Goal: Task Accomplishment & Management: Complete application form

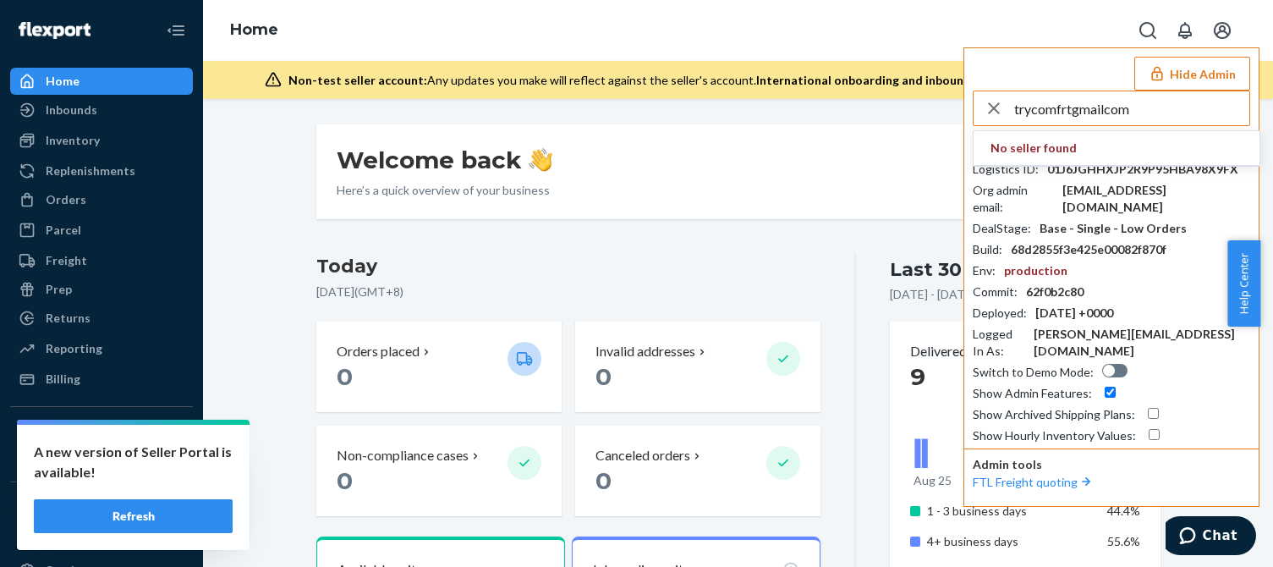
click at [1143, 114] on input "trycomfrtgmailcom" at bounding box center [1131, 108] width 235 height 34
click at [1154, 114] on input "trycomfrtgmailcom" at bounding box center [1131, 108] width 235 height 34
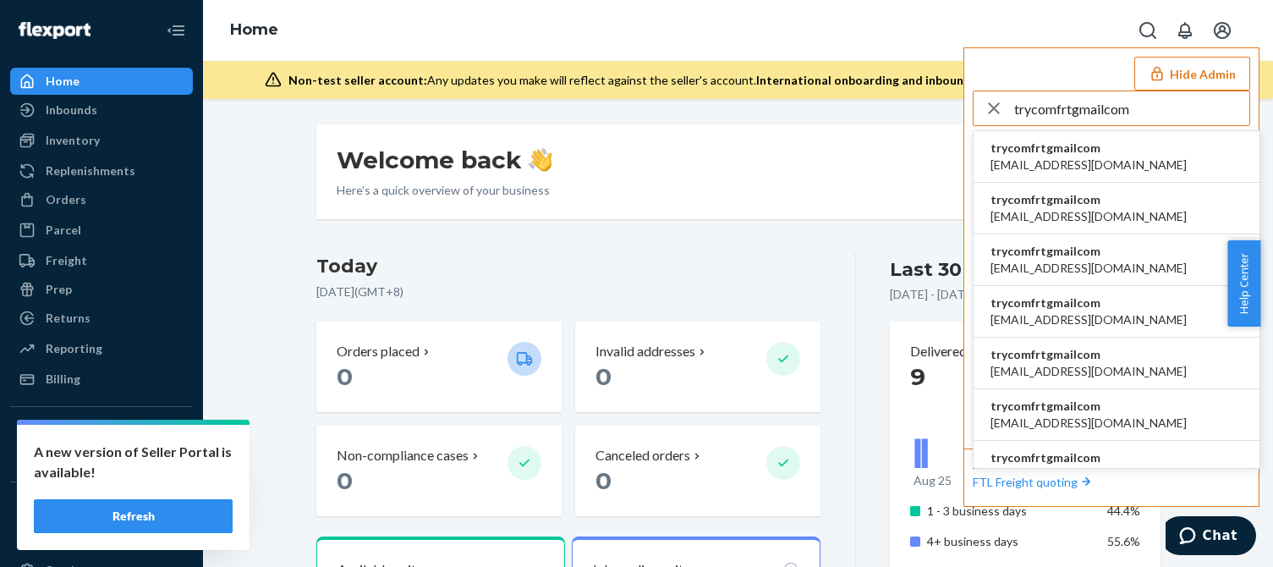
type input "trycomfrtgmailcom"
click at [1064, 154] on span "trycomfrtgmailcom" at bounding box center [1088, 148] width 196 height 17
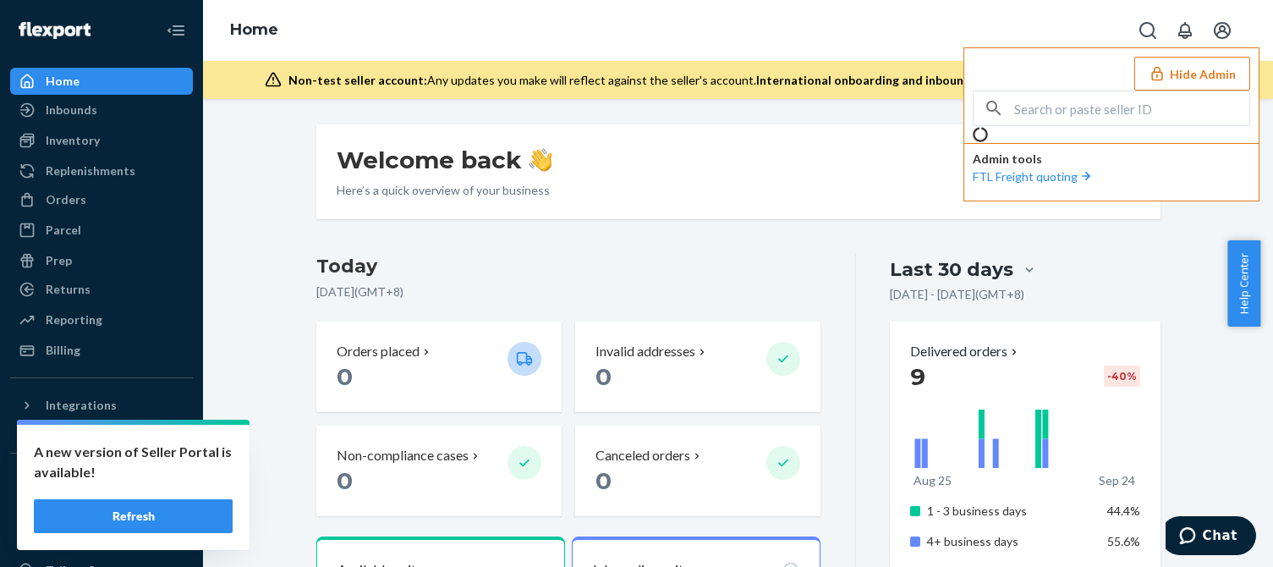
click at [132, 518] on button "Refresh" at bounding box center [133, 516] width 199 height 34
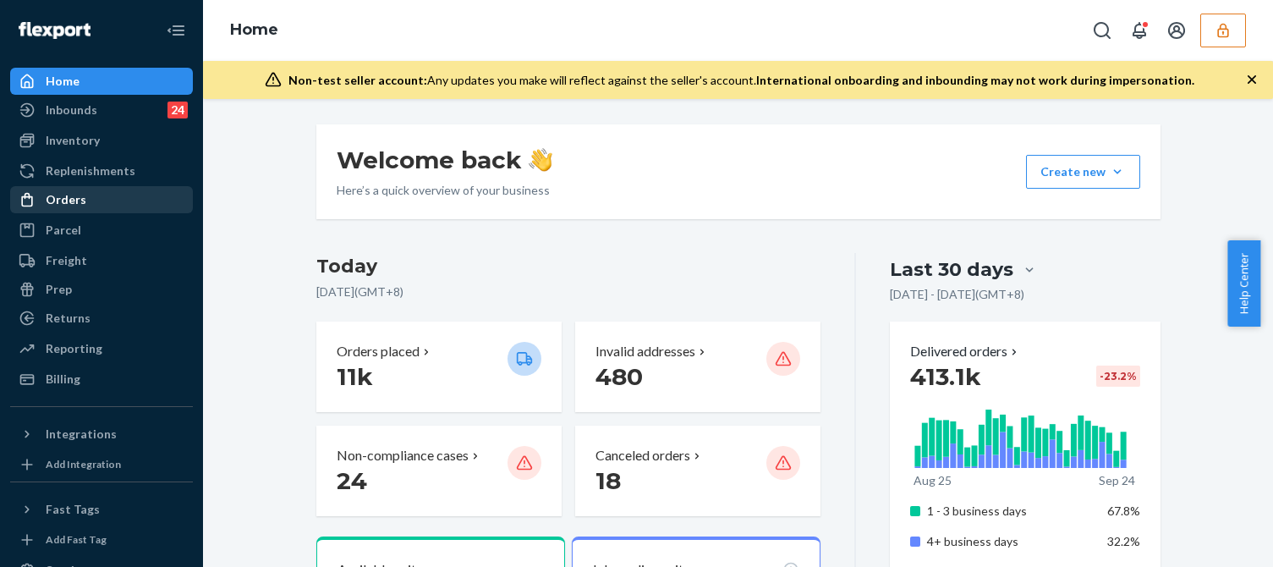
click at [90, 200] on div "Orders" at bounding box center [101, 200] width 179 height 24
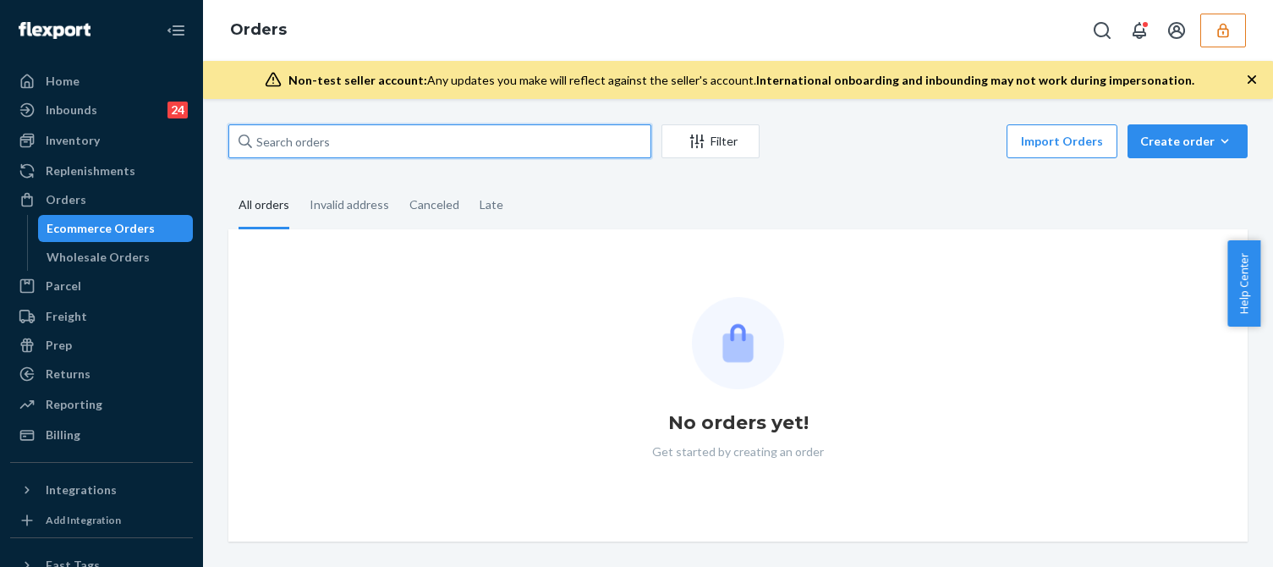
click at [351, 136] on input "text" at bounding box center [439, 141] width 423 height 34
paste input "135118153"
type input "135118153"
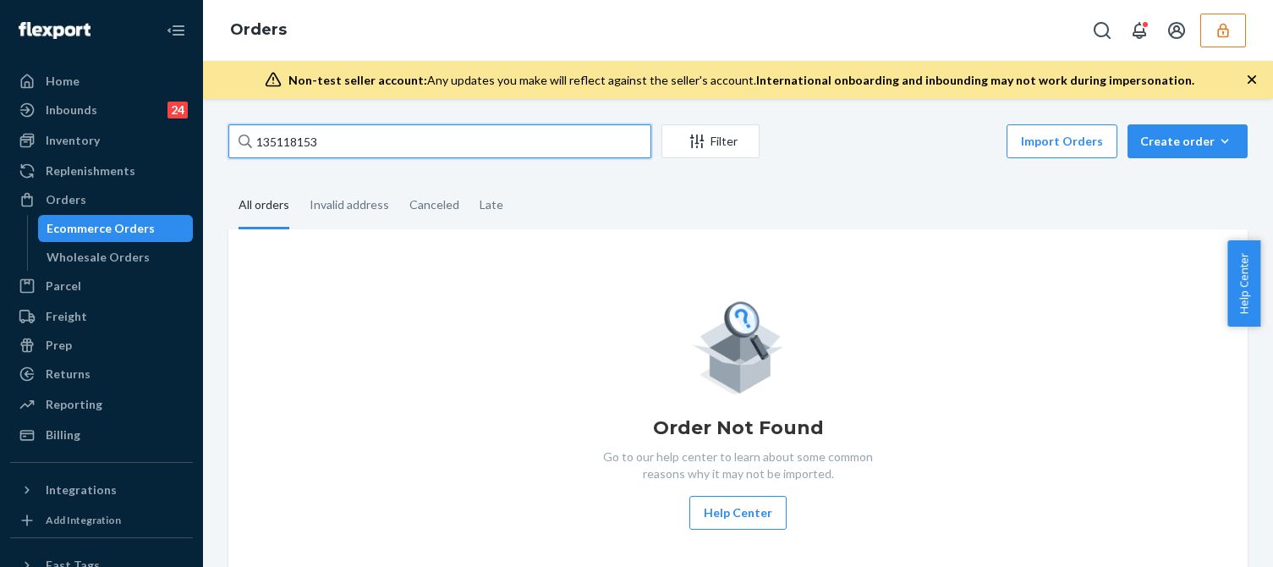
click at [403, 144] on input "135118153" at bounding box center [439, 141] width 423 height 34
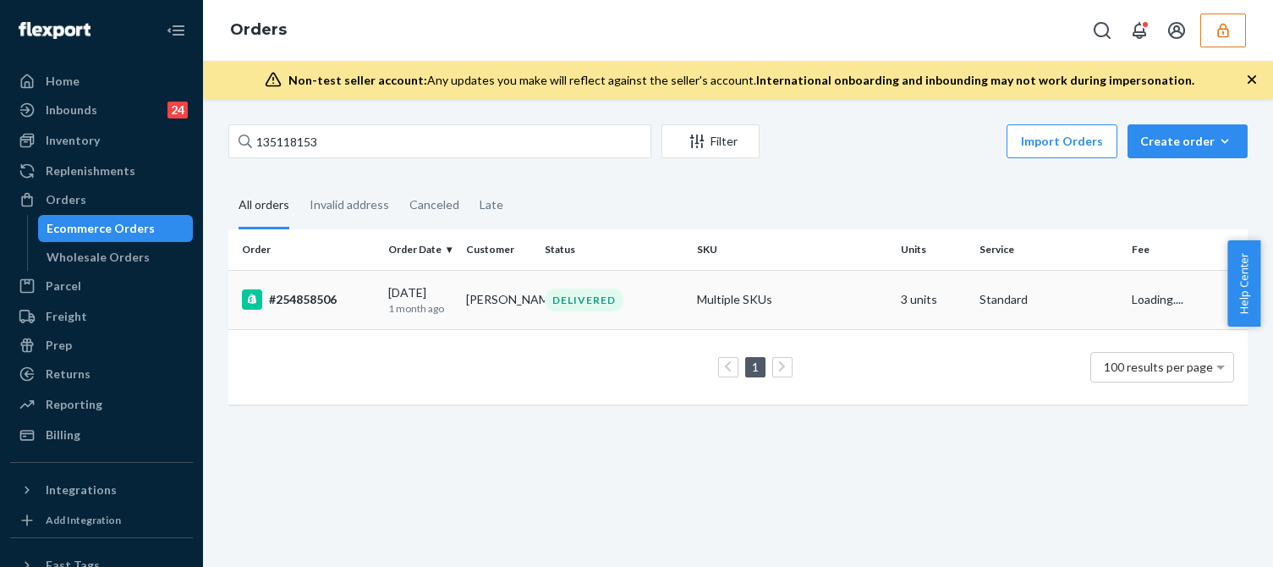
click at [346, 298] on div "#254858506" at bounding box center [308, 299] width 133 height 20
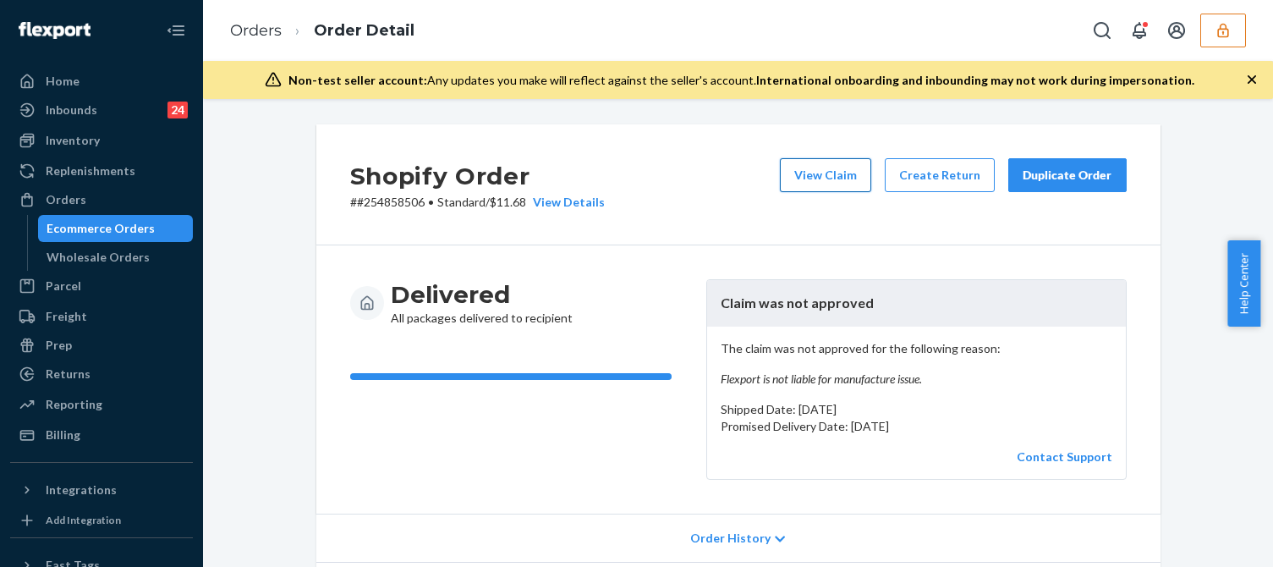
click at [839, 177] on button "View Claim" at bounding box center [825, 175] width 91 height 34
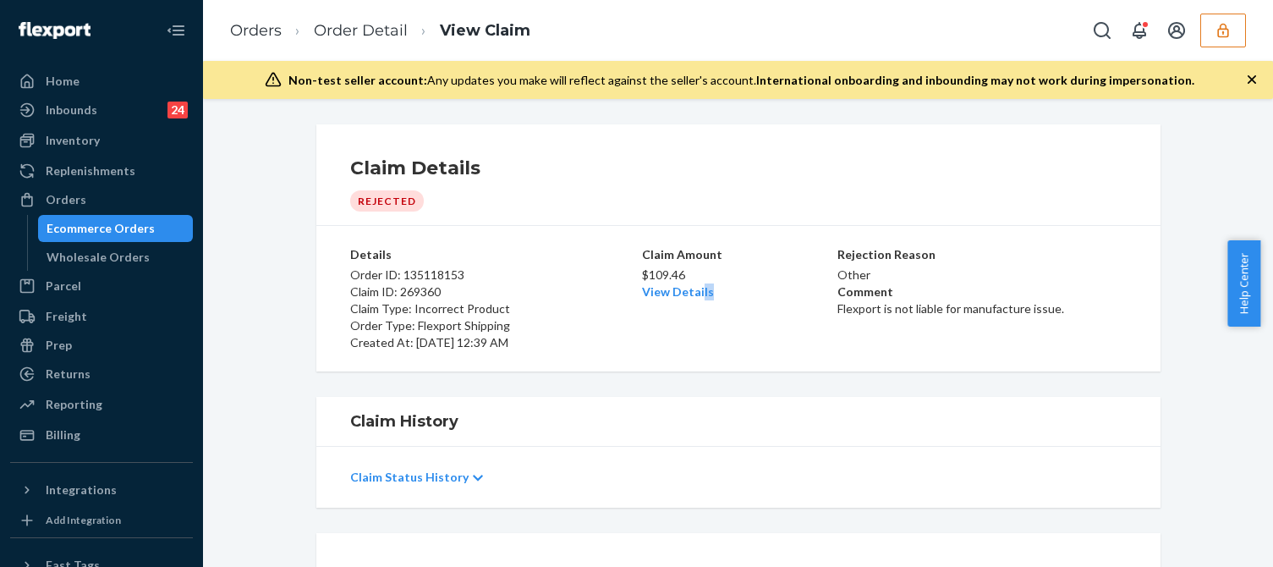
drag, startPoint x: 710, startPoint y: 333, endPoint x: 525, endPoint y: 232, distance: 211.2
click at [525, 232] on div "Details Order ID: 135118153 Claim ID: 269360 Claim Type: Incorrect Product Orde…" at bounding box center [738, 298] width 844 height 145
click at [366, 16] on ol "Orders Order Detail View Claim" at bounding box center [379, 31] width 327 height 50
click at [370, 30] on link "Order Detail" at bounding box center [361, 30] width 94 height 19
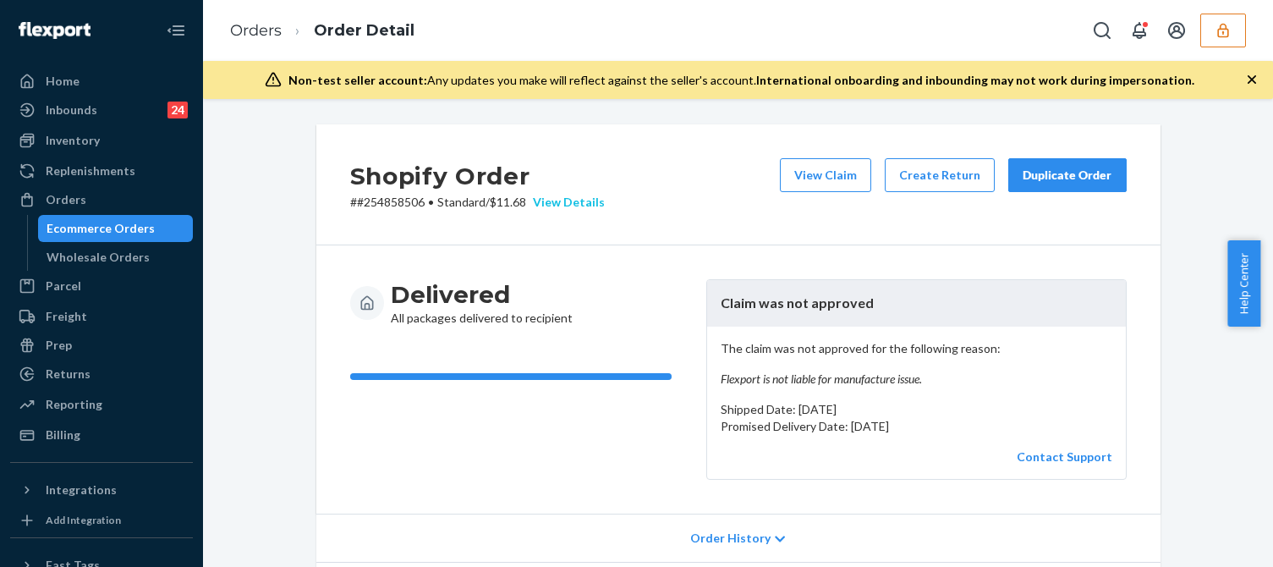
click at [560, 201] on div "View Details" at bounding box center [565, 202] width 79 height 17
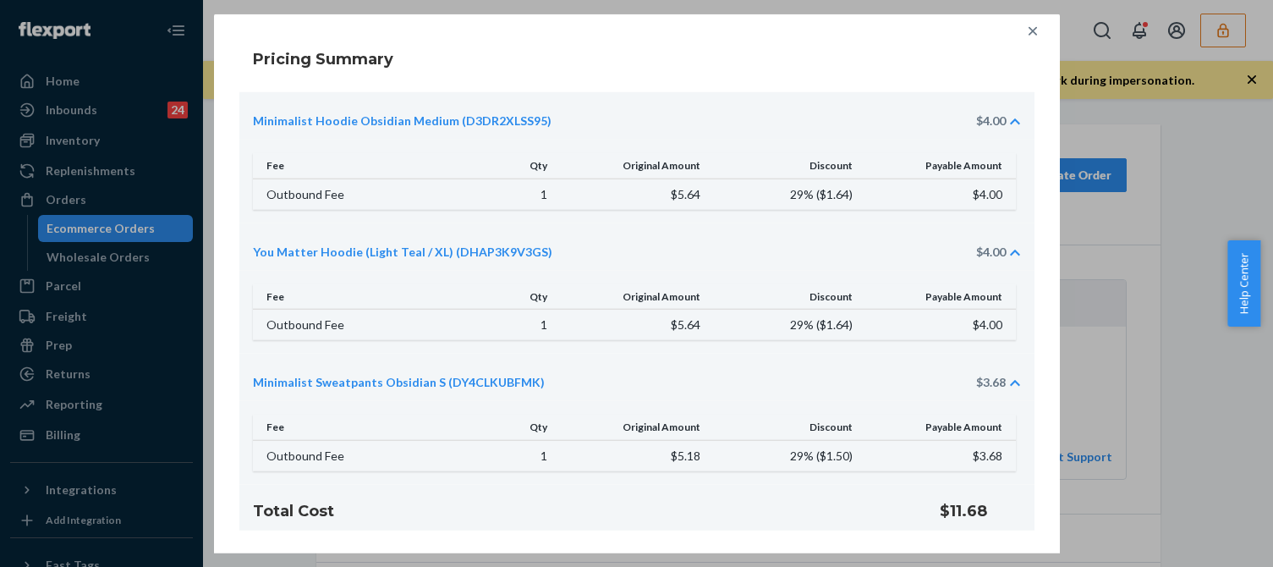
click at [1025, 29] on icon at bounding box center [1032, 31] width 17 height 17
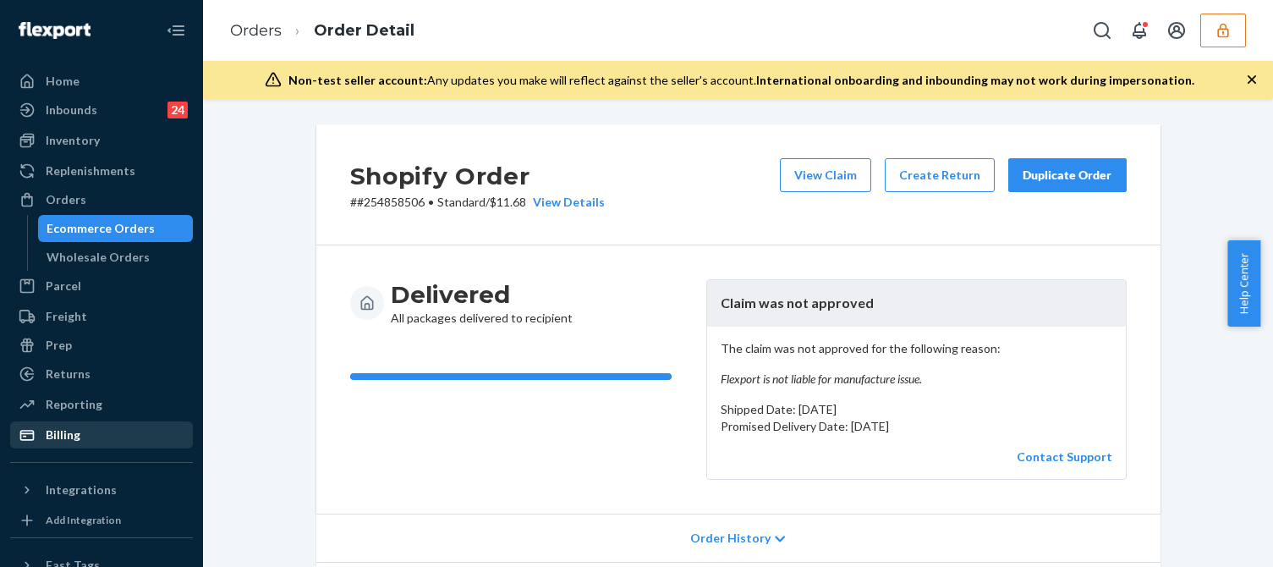
click at [85, 442] on div "Billing" at bounding box center [101, 435] width 179 height 24
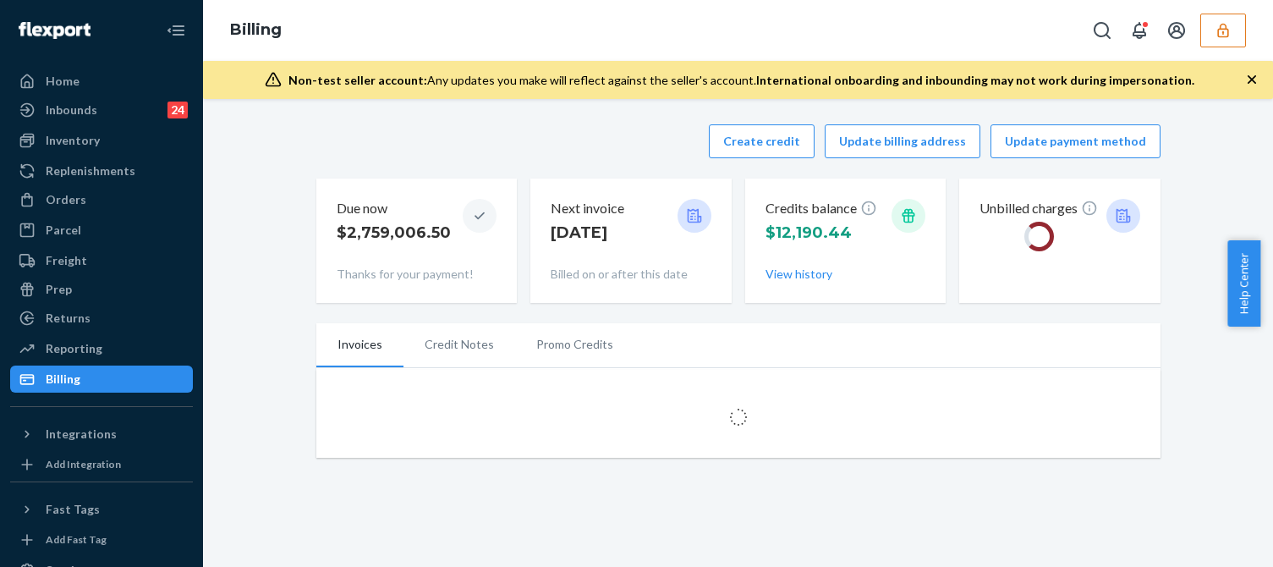
click at [553, 157] on div "Create credit Update billing address Update payment method" at bounding box center [738, 141] width 844 height 34
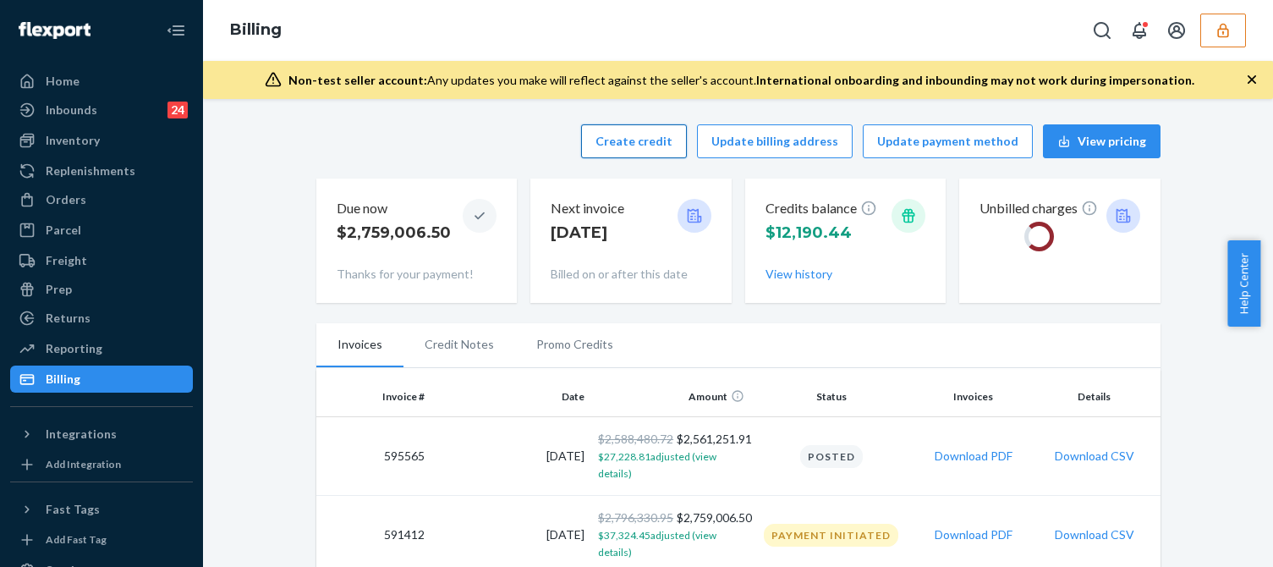
click at [637, 144] on button "Create credit" at bounding box center [634, 141] width 106 height 34
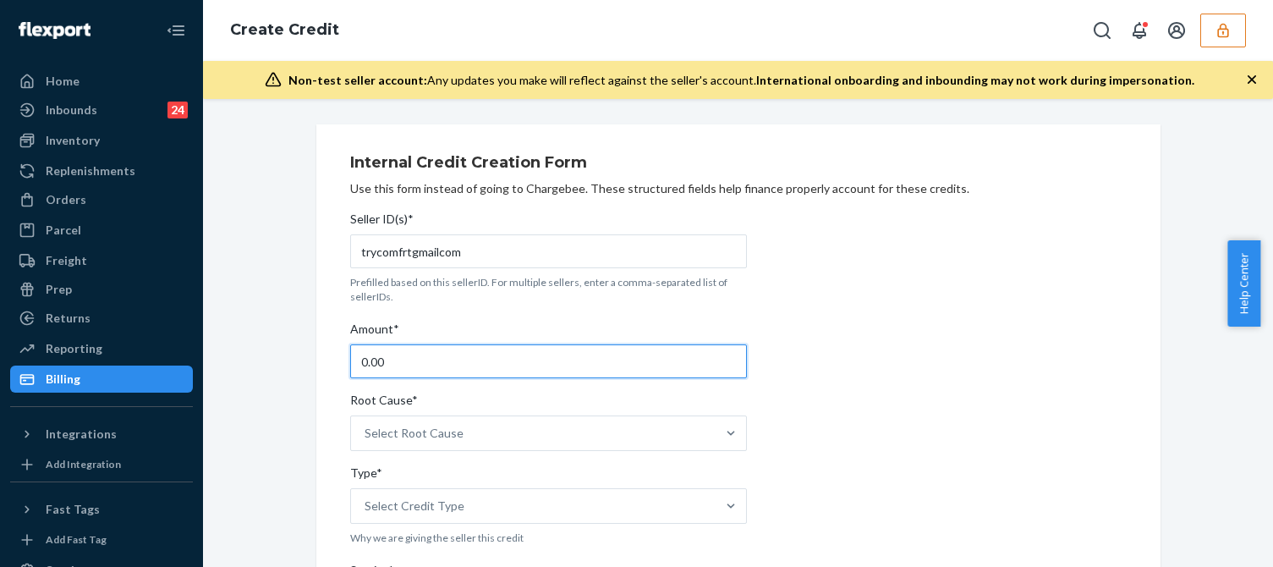
click at [401, 364] on input "0.00" at bounding box center [548, 361] width 397 height 34
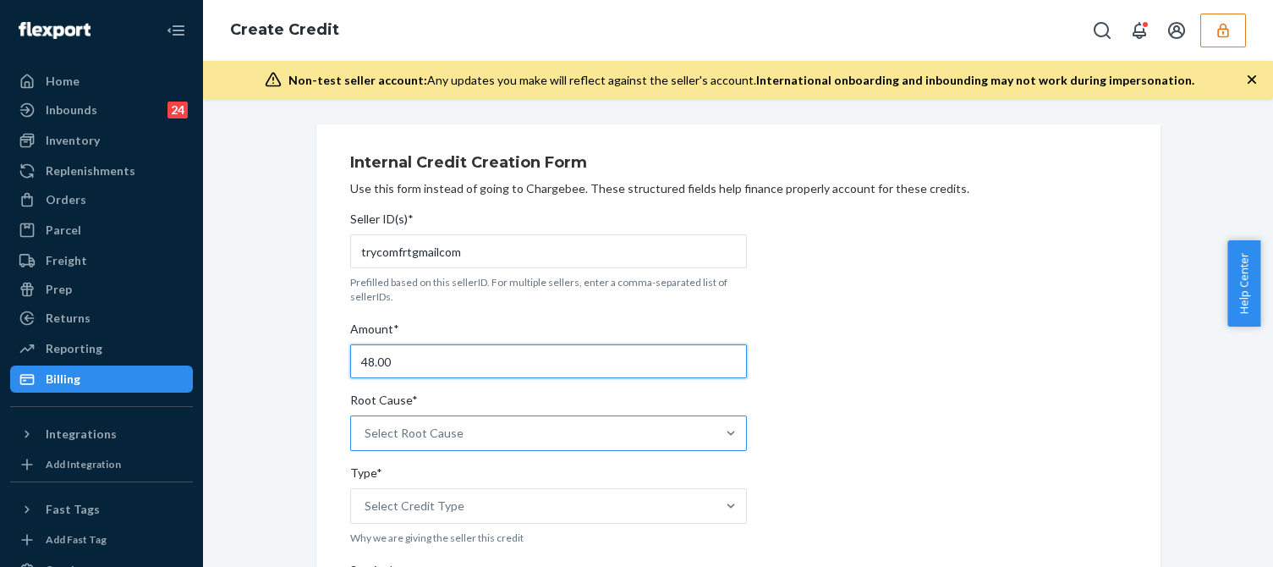
type input "48.00"
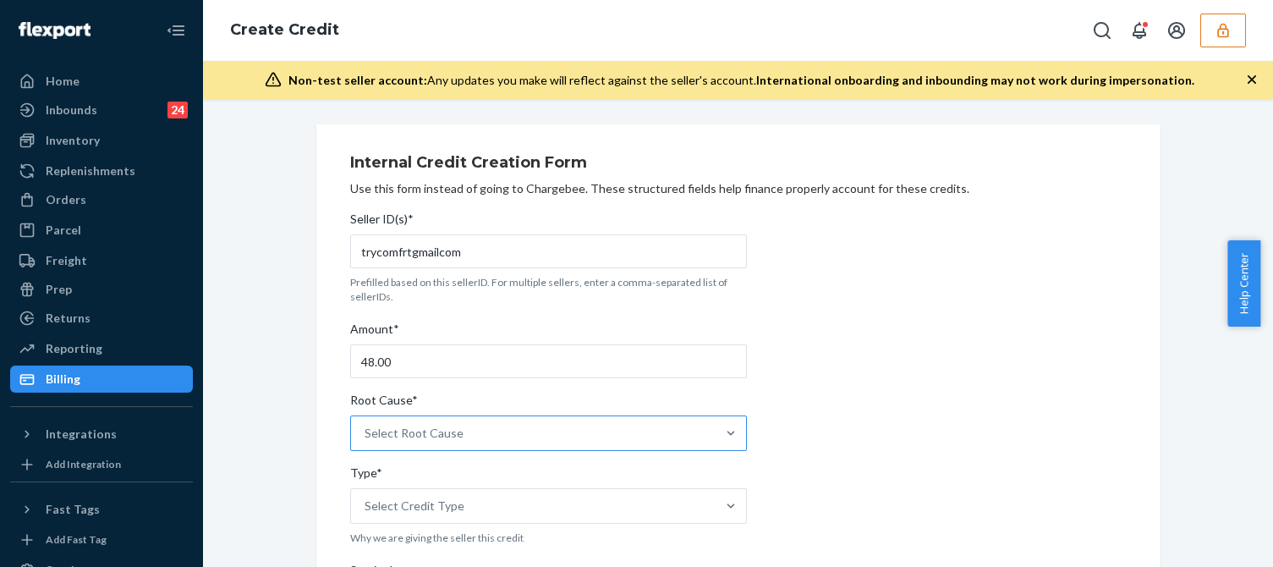
click at [429, 436] on div "Select Root Cause" at bounding box center [413, 433] width 99 height 17
click at [366, 436] on input "Root Cause* Select Root Cause" at bounding box center [365, 433] width 2 height 17
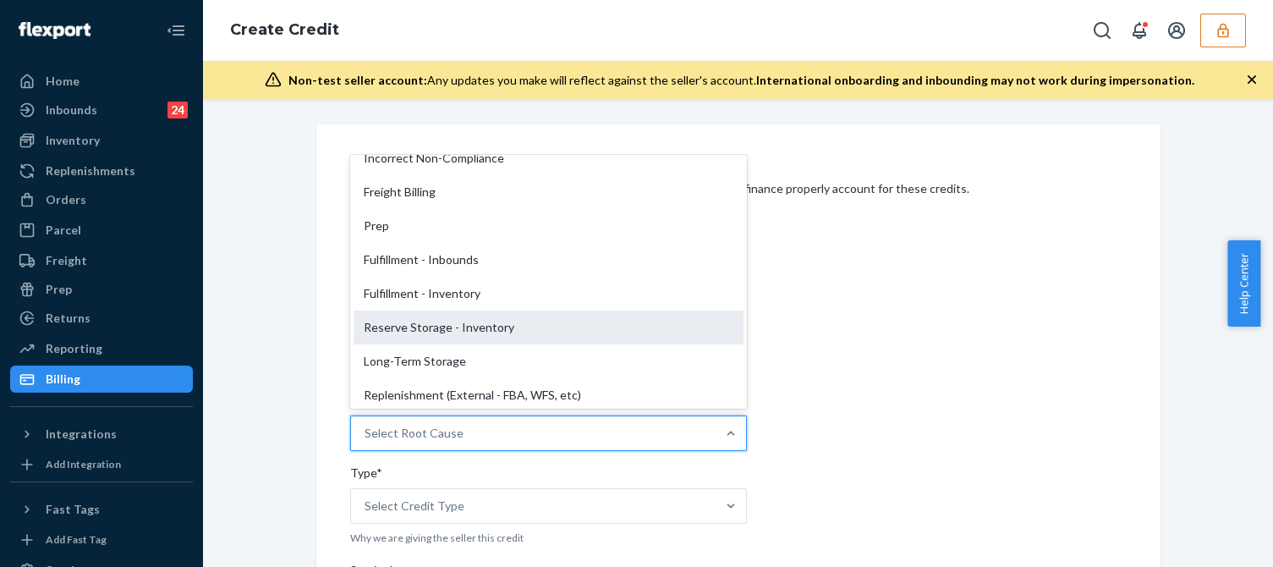
scroll to position [254, 0]
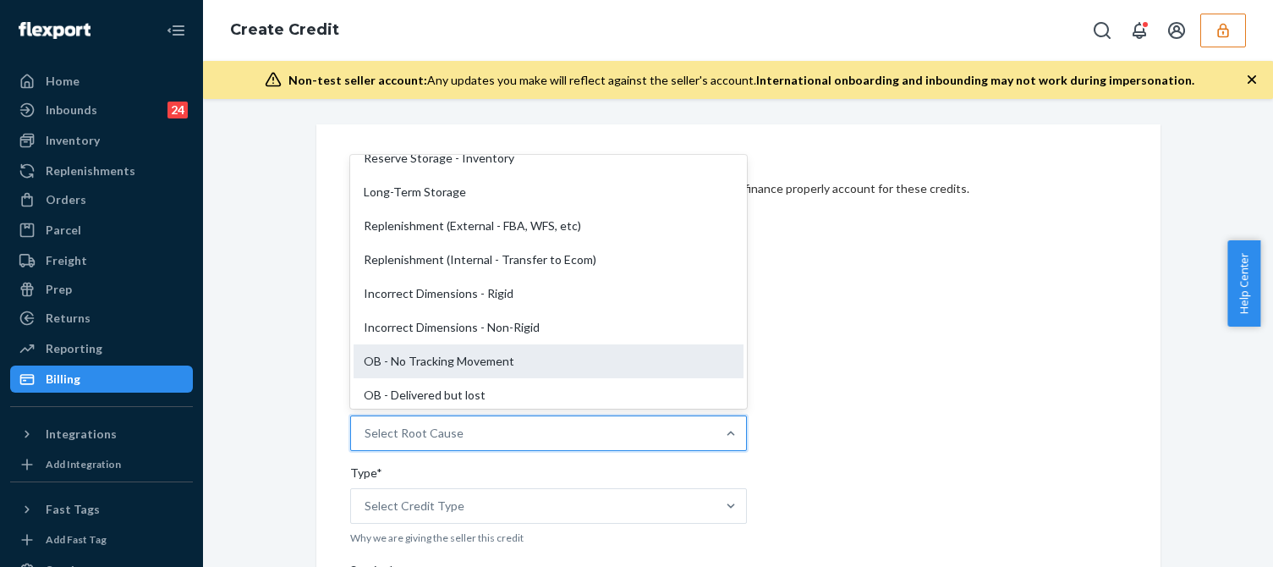
click at [452, 364] on div "OB - No Tracking Movement" at bounding box center [548, 361] width 390 height 34
click at [366, 425] on input "Root Cause* option OB - No Tracking Movement focused, 14 of 29. 29 results avai…" at bounding box center [365, 433] width 2 height 17
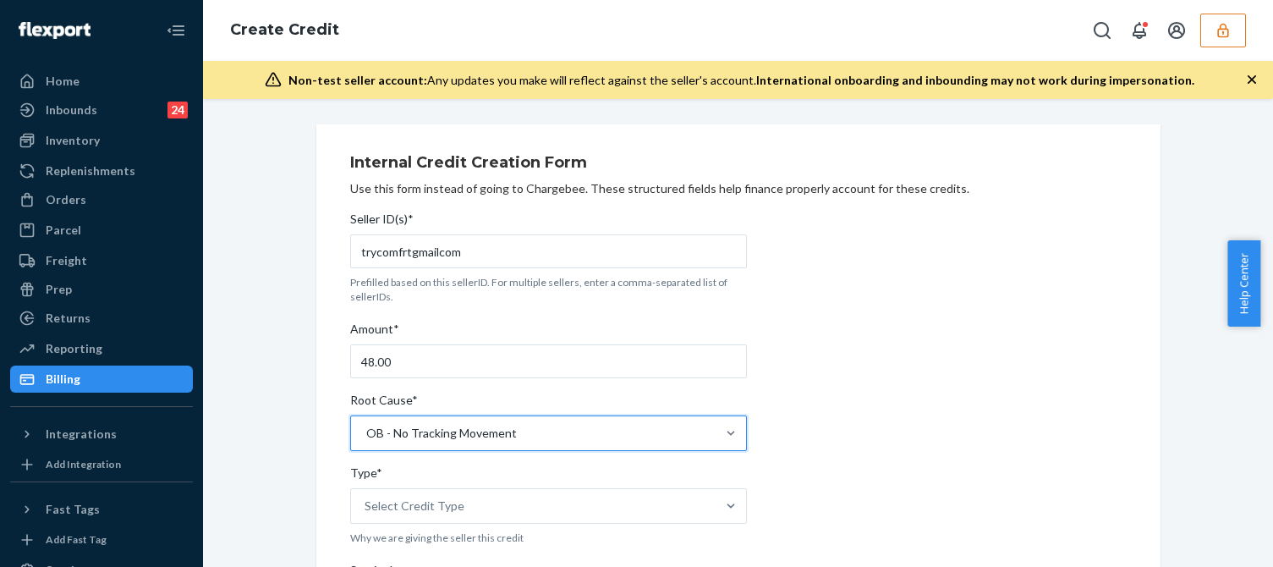
click at [449, 431] on div "OB - No Tracking Movement" at bounding box center [441, 433] width 151 height 17
click at [366, 431] on input "Root Cause* option OB - No Tracking Movement, selected. 0 results available. Se…" at bounding box center [365, 433] width 2 height 17
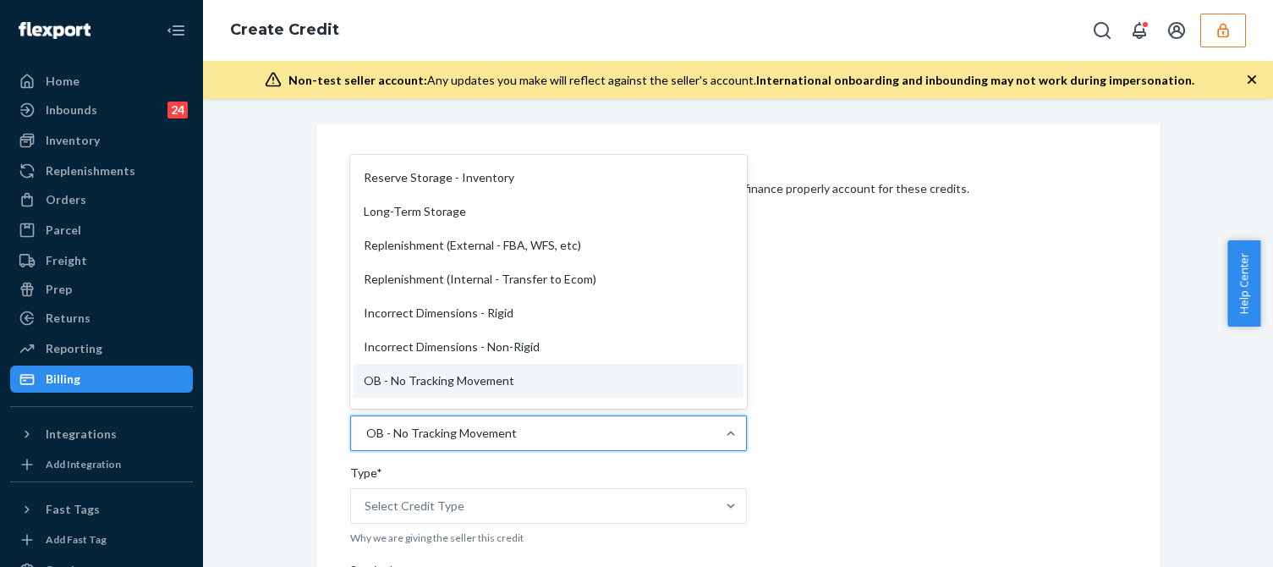
scroll to position [488, 0]
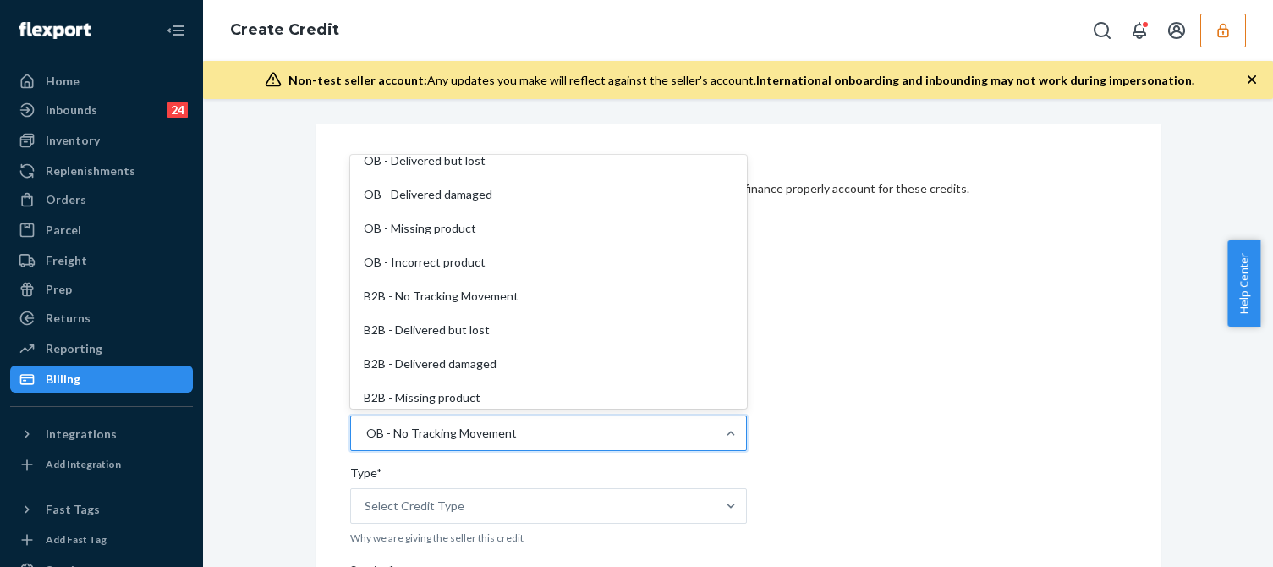
click at [476, 191] on div "OB - Delivered damaged" at bounding box center [548, 195] width 390 height 34
click at [366, 425] on input "Root Cause* option OB - No Tracking Movement, selected. option OB - Delivered d…" at bounding box center [365, 433] width 2 height 17
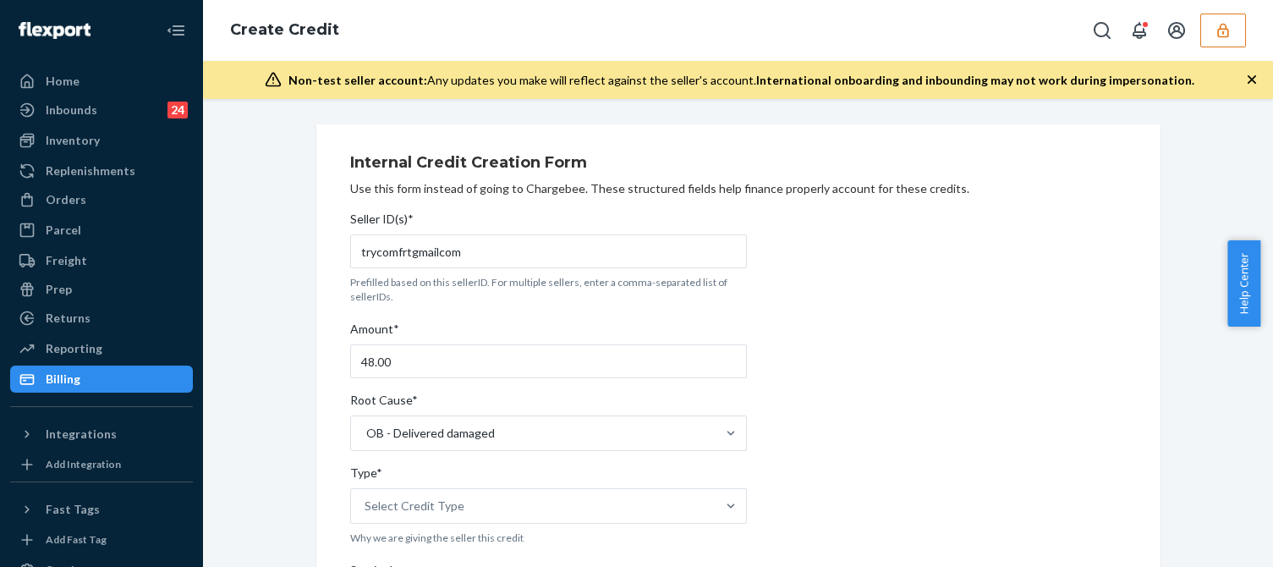
scroll to position [254, 0]
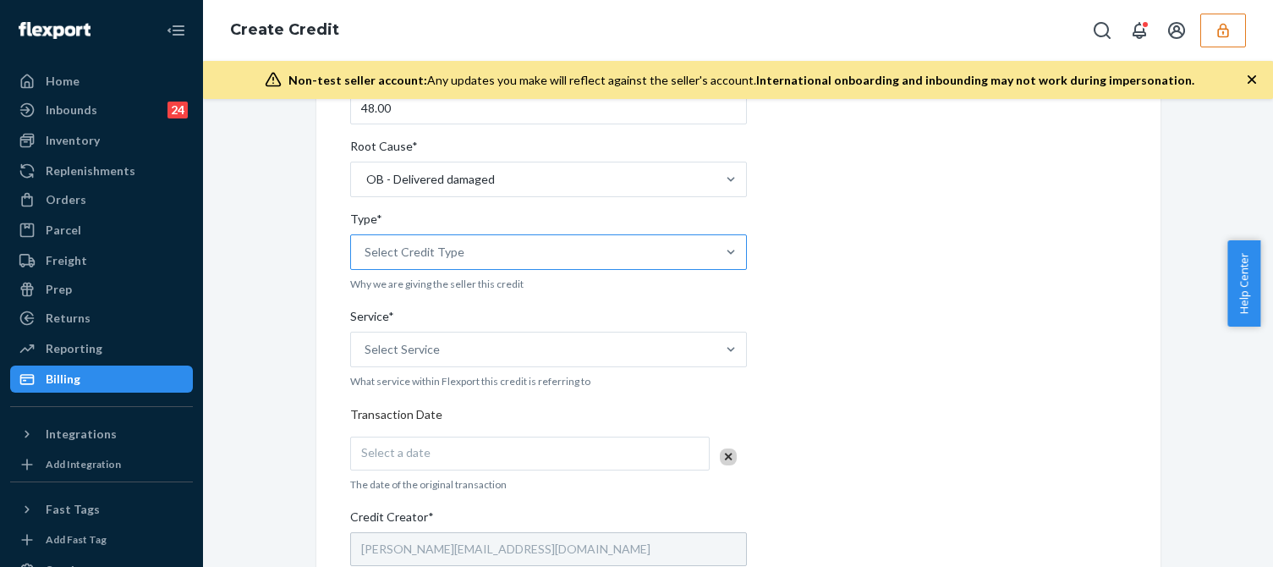
click at [499, 249] on div "Select Credit Type" at bounding box center [533, 252] width 364 height 34
click at [366, 249] on input "Type* Select Credit Type" at bounding box center [365, 252] width 2 height 17
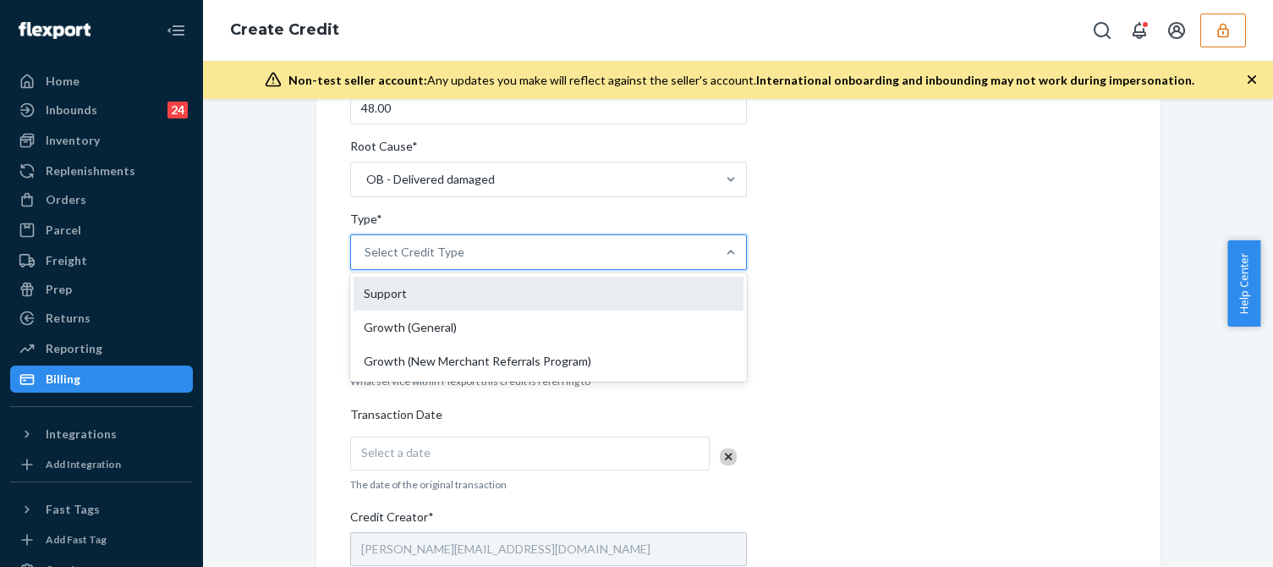
click at [414, 298] on div "Support" at bounding box center [548, 294] width 390 height 34
click at [366, 260] on input "Type* option Support focused, 1 of 3. 3 results available. Use Up and Down to c…" at bounding box center [365, 252] width 2 height 17
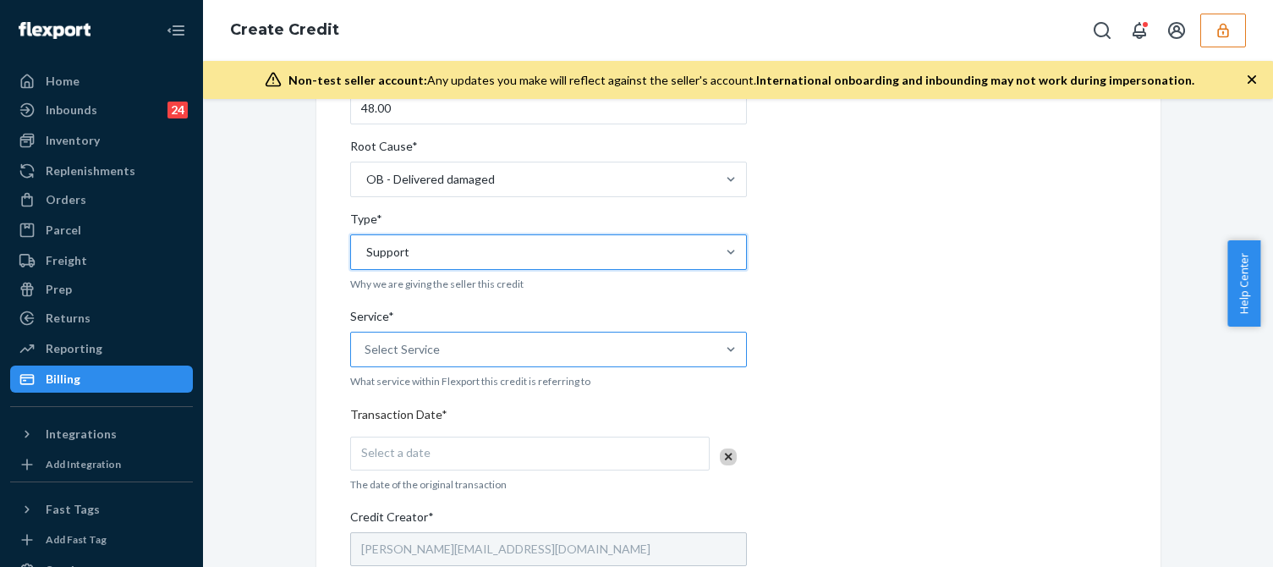
click at [423, 344] on div "Select Service" at bounding box center [401, 349] width 75 height 17
click at [366, 344] on input "Service* Select Service" at bounding box center [365, 349] width 2 height 17
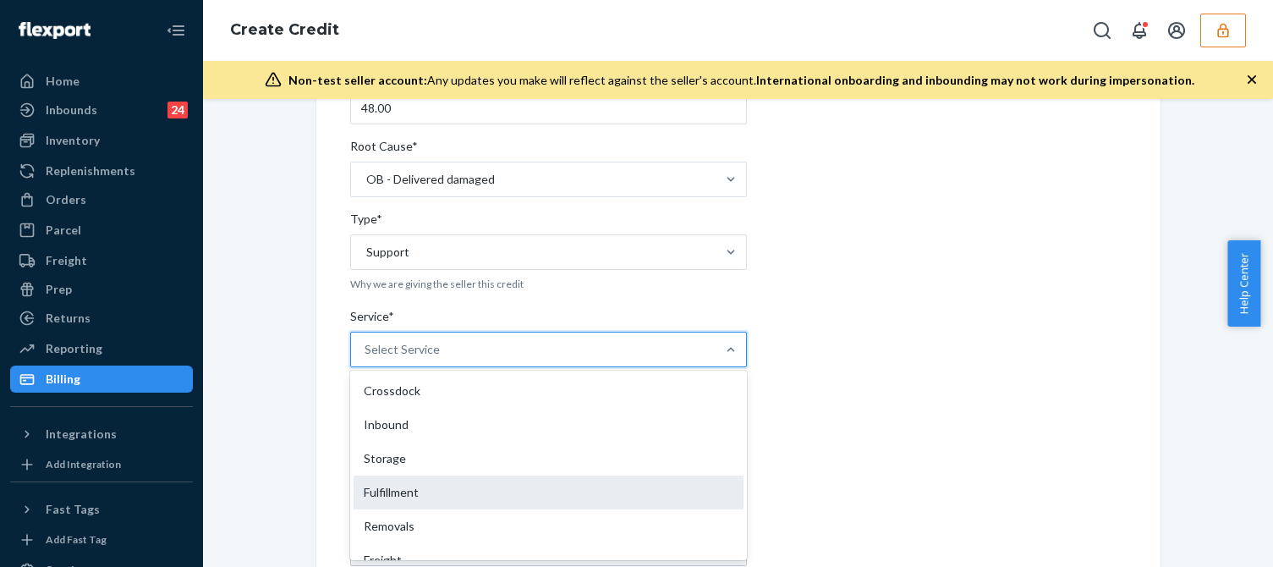
click at [371, 497] on div "Fulfillment" at bounding box center [548, 492] width 390 height 34
click at [366, 358] on input "Service* option Fulfillment focused, 4 of 10. 10 results available. Use Up and …" at bounding box center [365, 349] width 2 height 17
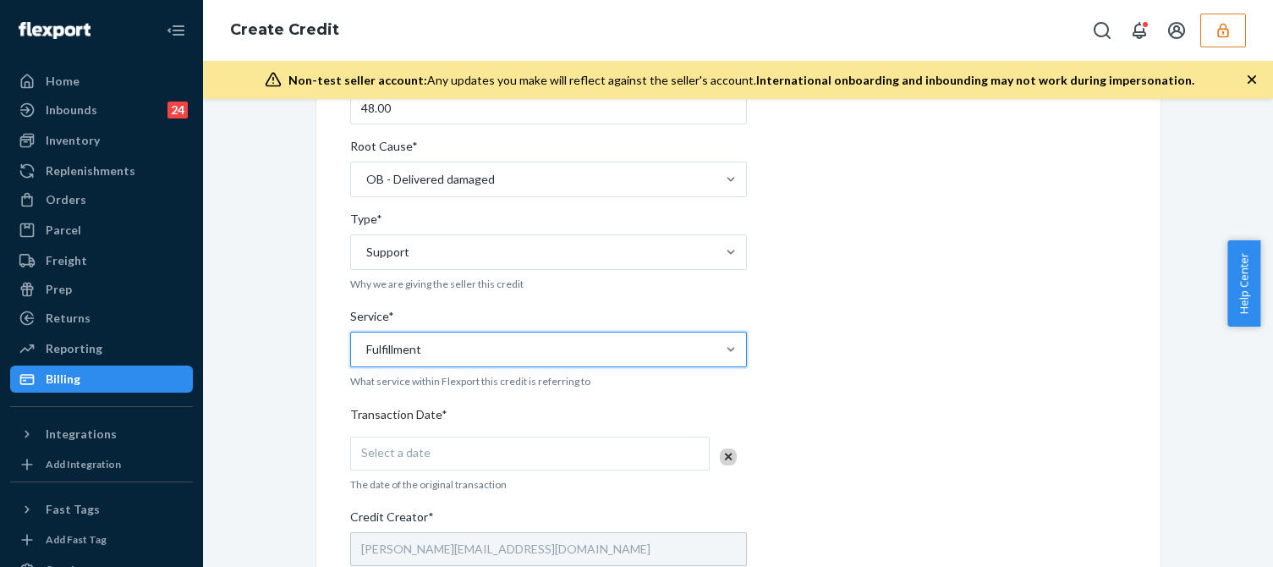
click at [304, 506] on div "Internal Credit Creation Form Use this form instead of going to Chargebee. Thes…" at bounding box center [738, 411] width 869 height 1081
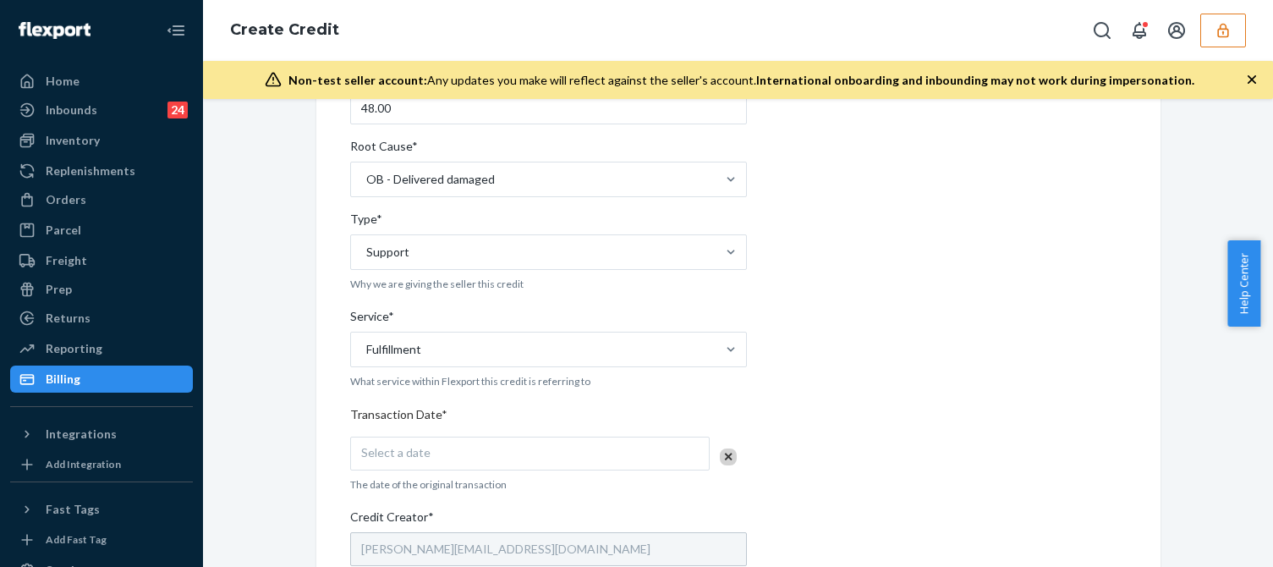
click at [408, 452] on span "Select a date" at bounding box center [395, 452] width 69 height 14
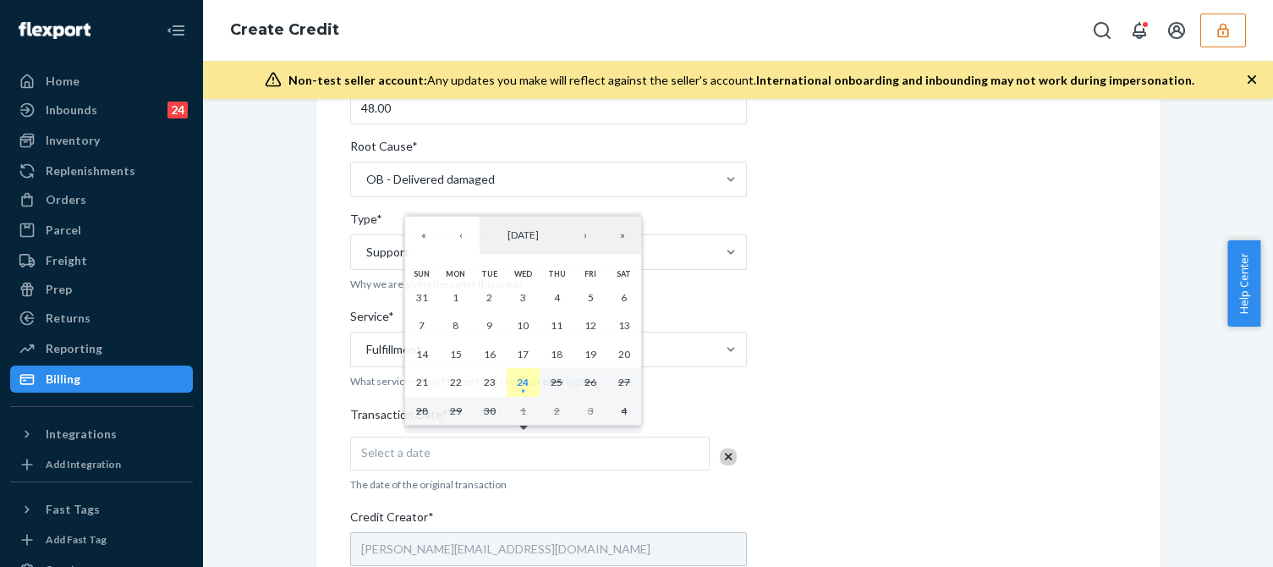
click at [529, 386] on abbr "24" at bounding box center [523, 381] width 12 height 13
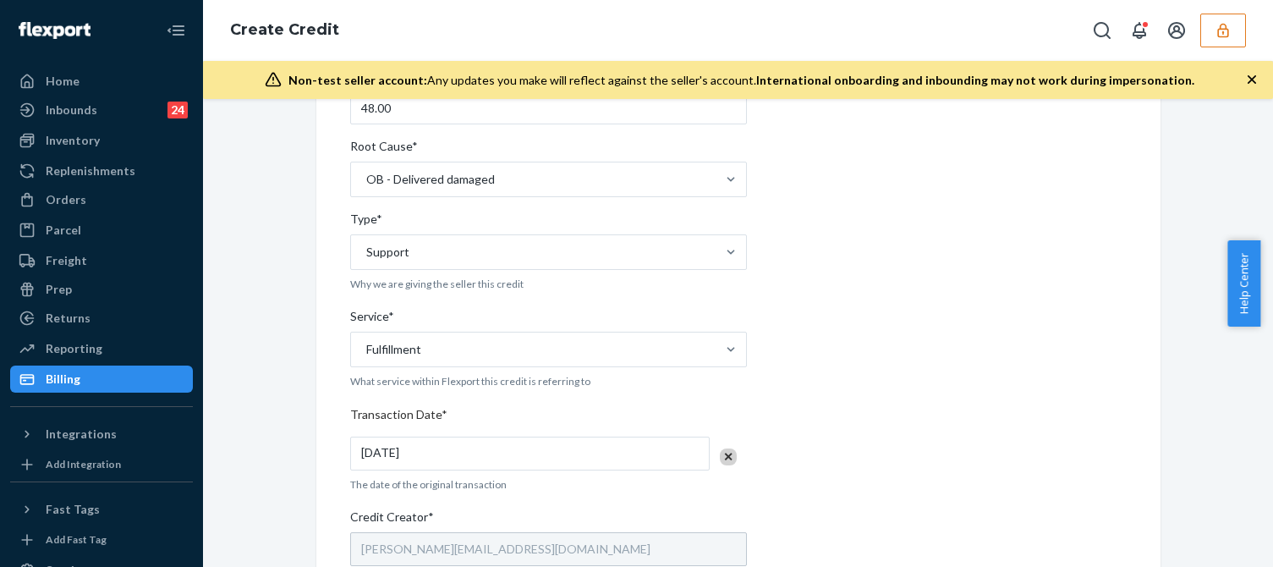
scroll to position [507, 0]
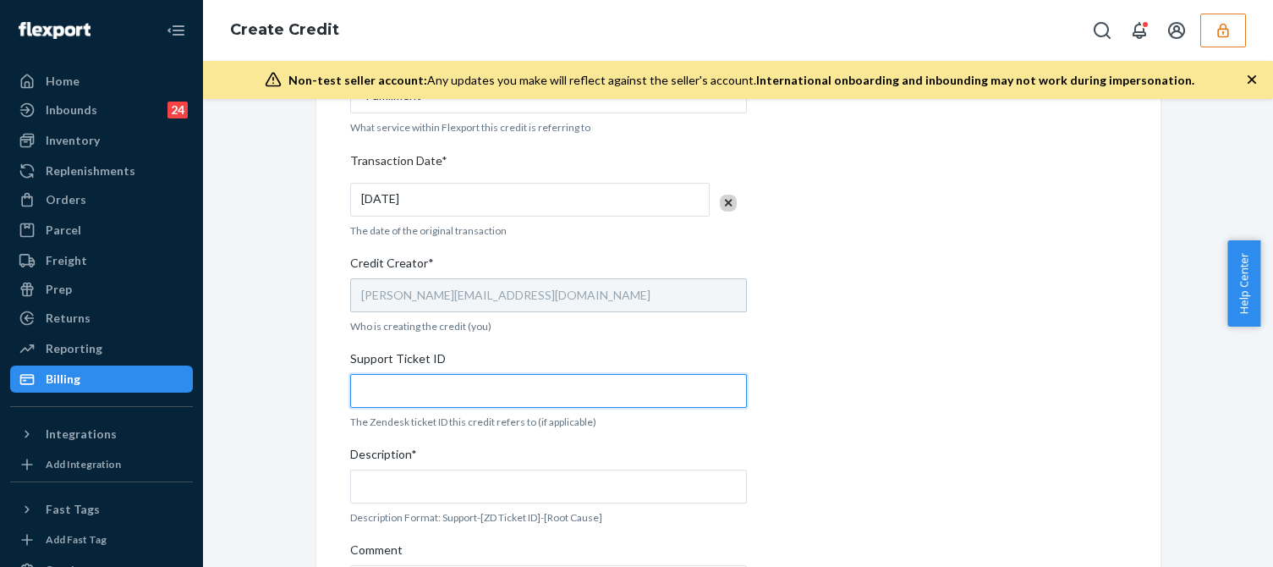
click at [430, 377] on input "Support Ticket ID" at bounding box center [548, 391] width 397 height 34
paste input "822026"
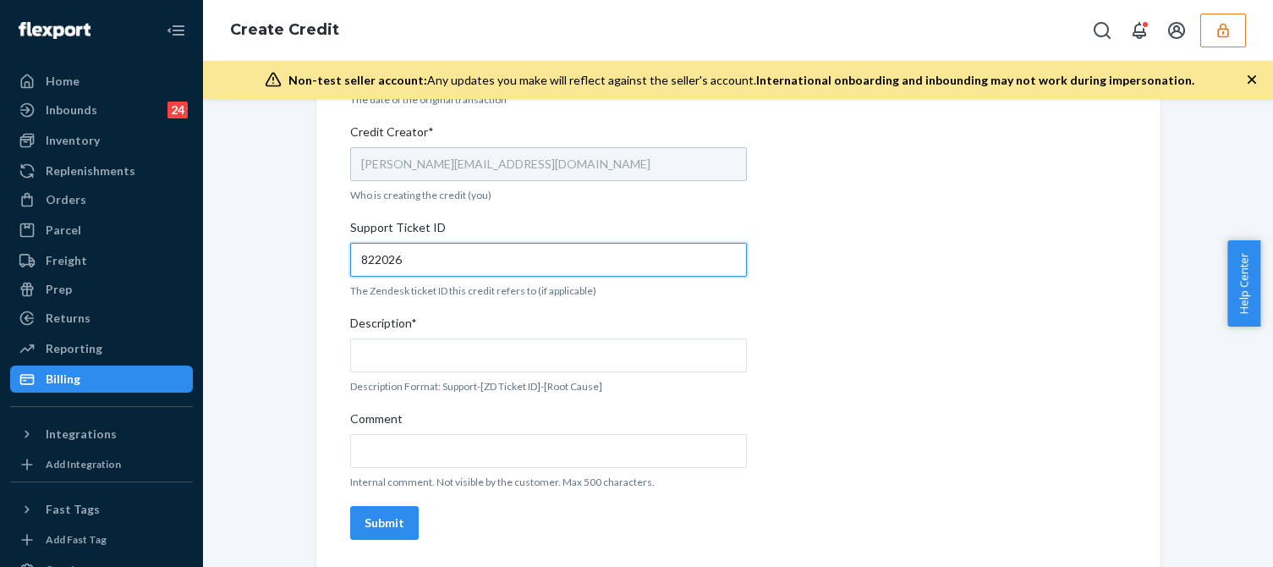
type input "822026"
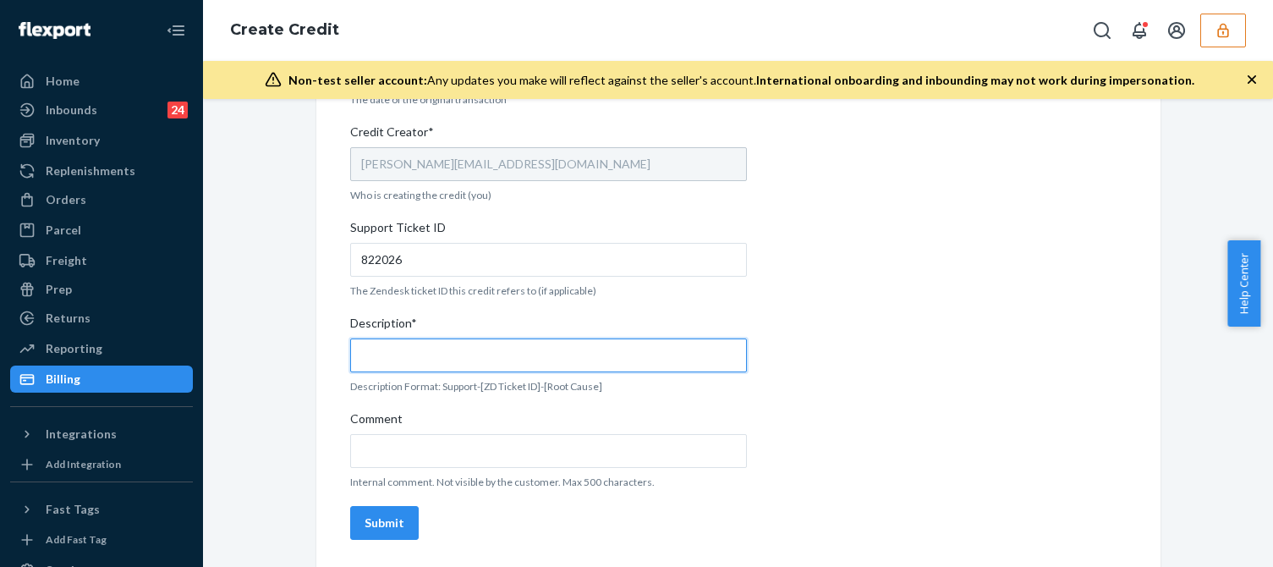
click at [437, 343] on input "Description*" at bounding box center [548, 355] width 397 height 34
paste input "822026"
type input "Support 822026 / OB - Delivered damaged"
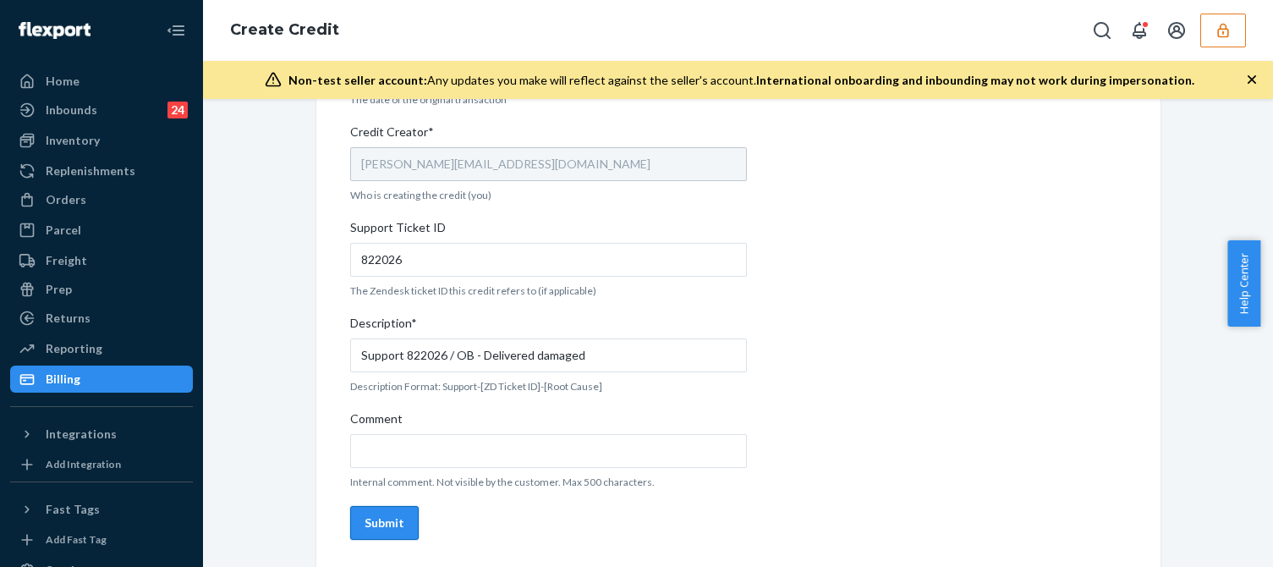
click at [364, 531] on div "Submit" at bounding box center [384, 522] width 40 height 17
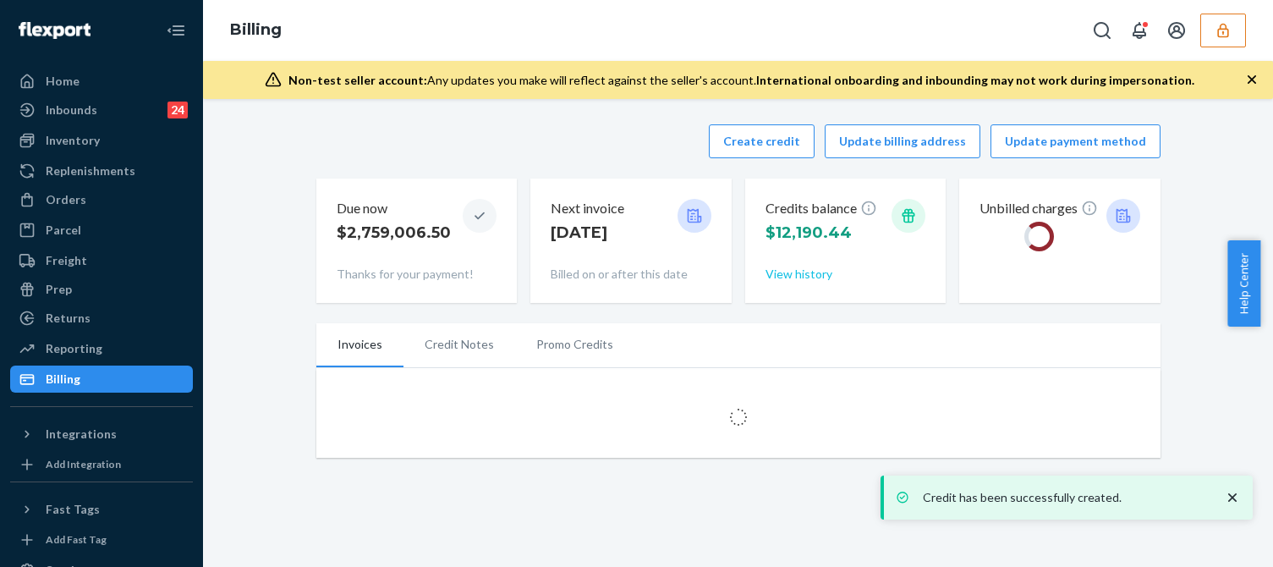
click at [794, 265] on div "Credits balance $12,190.44 View history" at bounding box center [845, 240] width 161 height 97
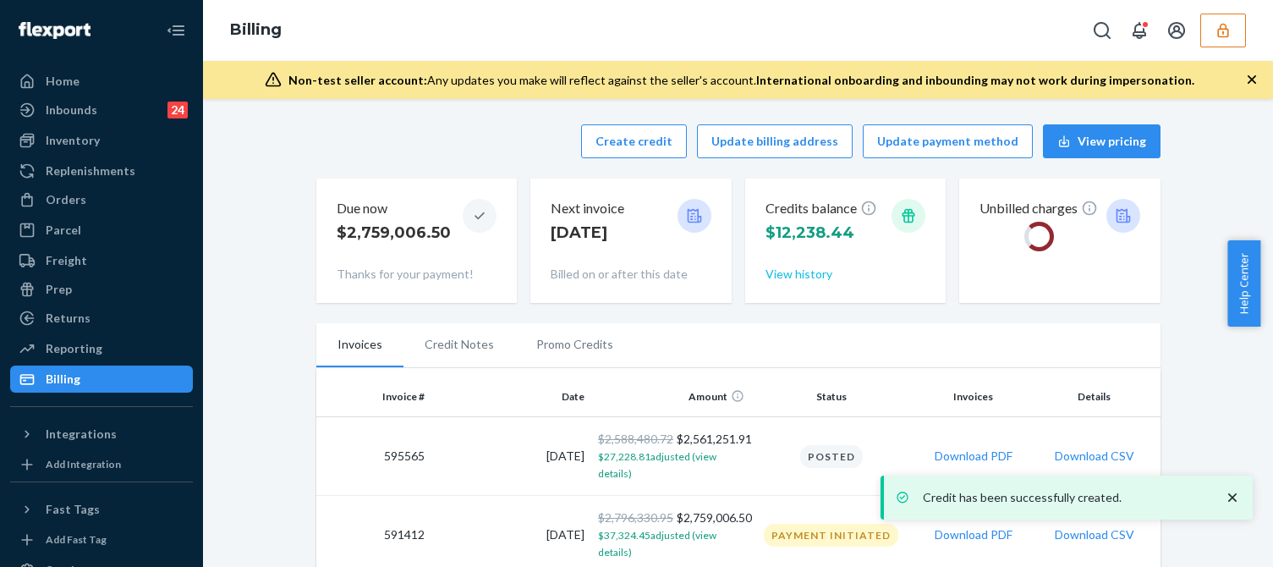
click at [794, 275] on button "View history" at bounding box center [798, 274] width 67 height 17
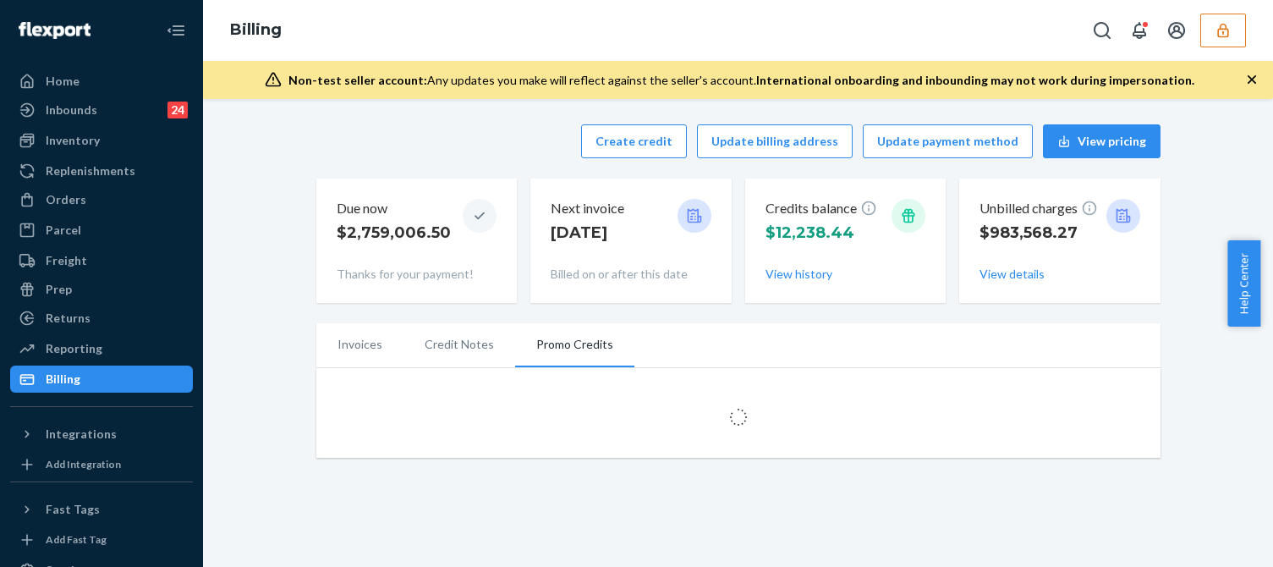
click at [280, 323] on div "Create credit Update billing address Update payment method View pricing Due now…" at bounding box center [738, 290] width 1044 height 353
click at [1200, 313] on div "Create credit Update billing address Update payment method View pricing Due now…" at bounding box center [738, 290] width 1044 height 353
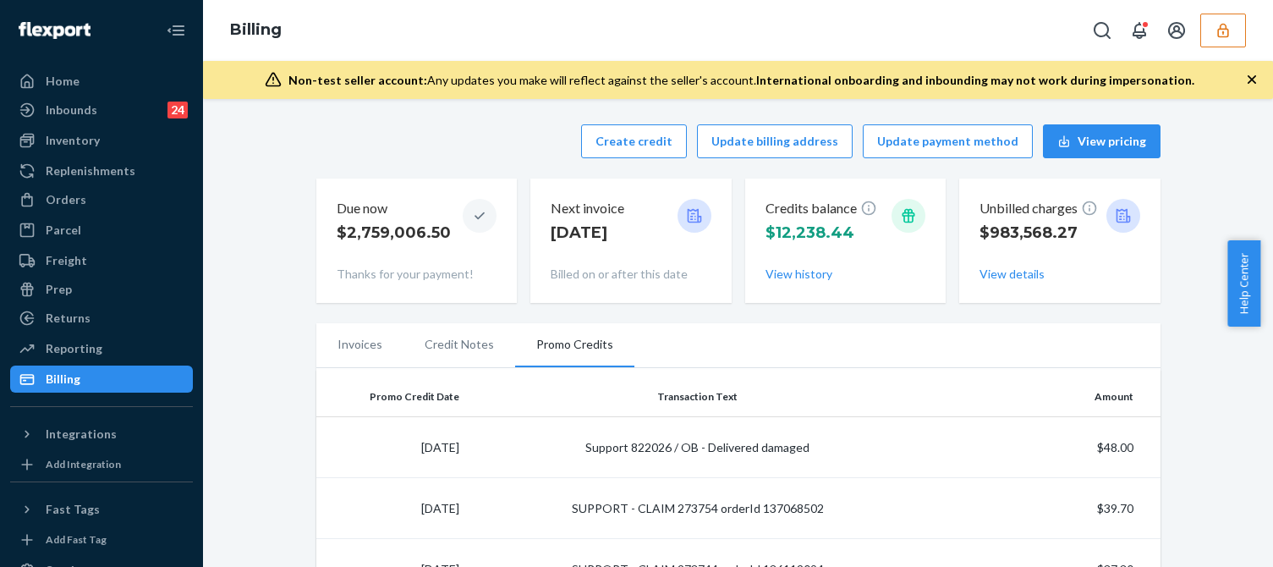
scroll to position [169, 0]
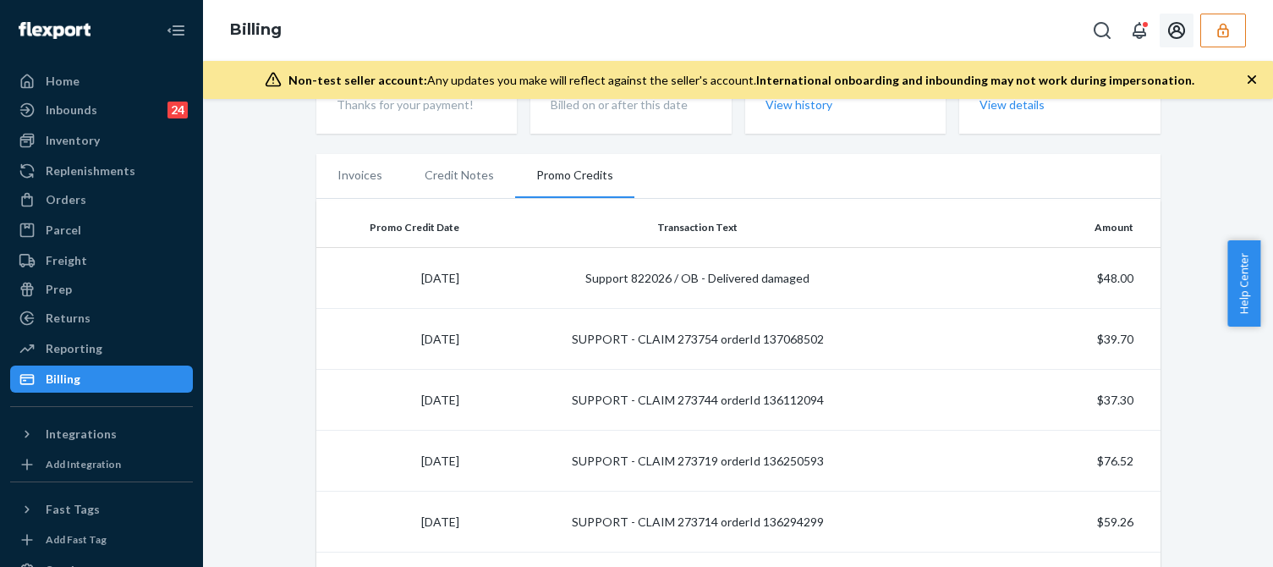
click at [1220, 25] on icon "button" at bounding box center [1222, 30] width 17 height 17
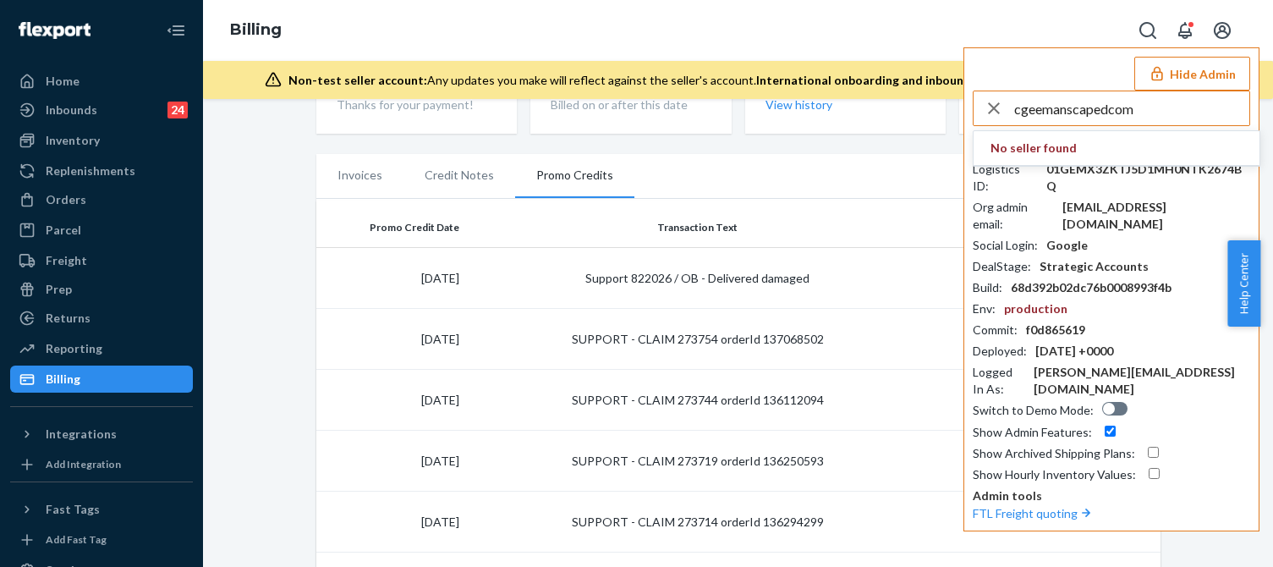
click at [1139, 107] on input "cgeemanscapedcom" at bounding box center [1131, 108] width 235 height 34
click at [1145, 109] on input "cgeemanscapedcom" at bounding box center [1131, 108] width 235 height 34
click at [1148, 116] on input "cgeemanscapedcom" at bounding box center [1131, 108] width 235 height 34
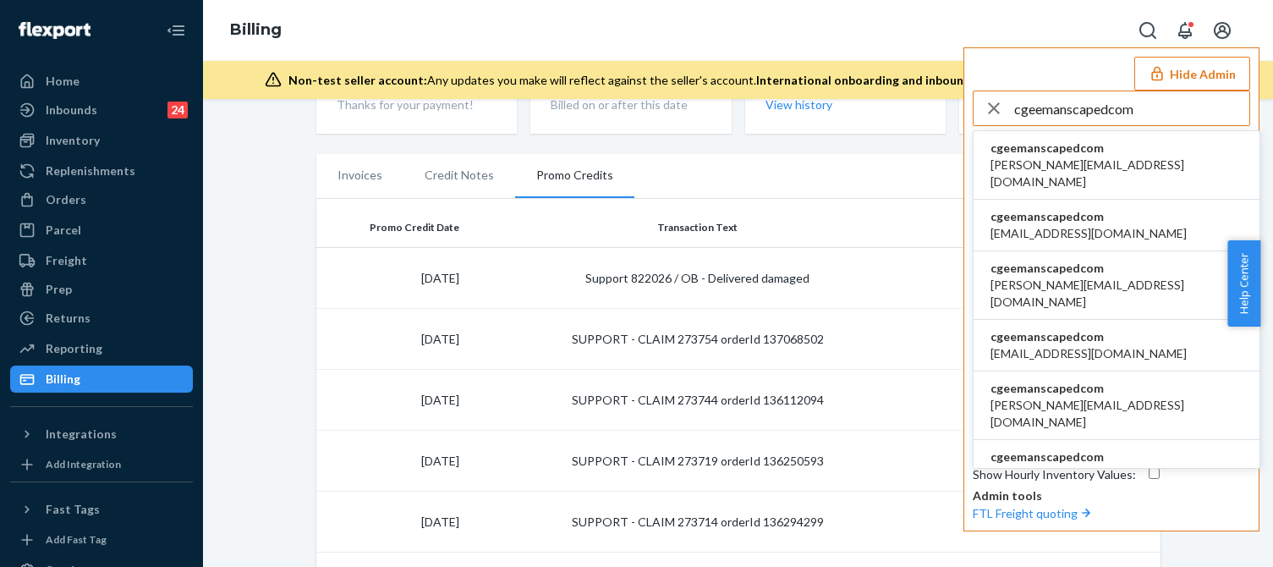
type input "cgeemanscapedcom"
click at [1022, 157] on span "alex@manscaped.com" at bounding box center [1116, 173] width 252 height 34
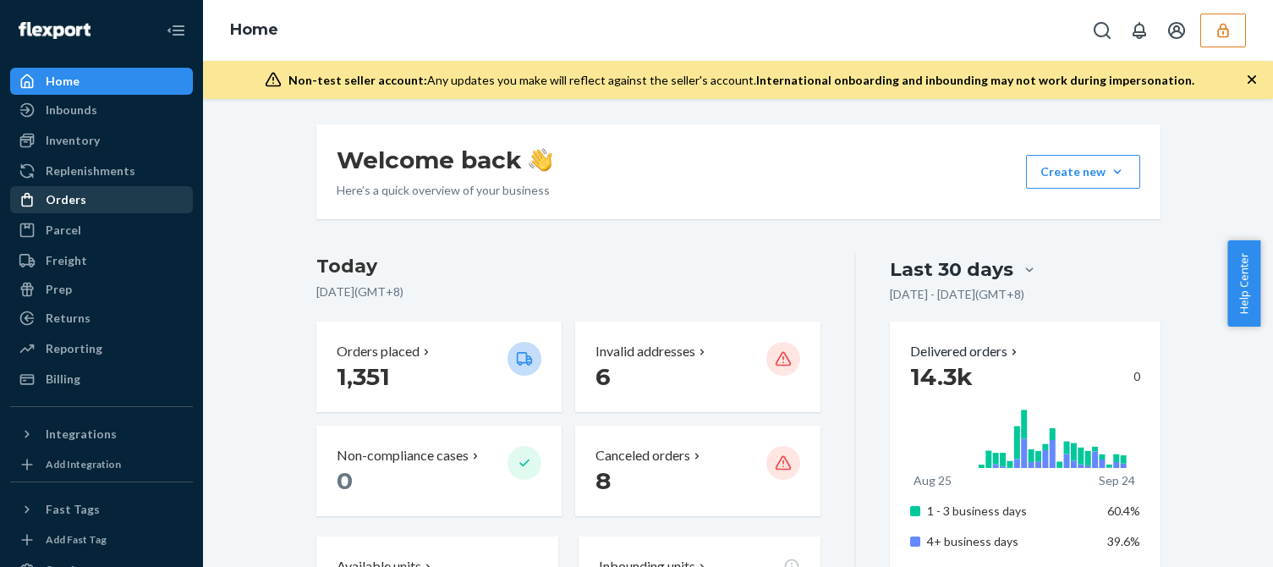
drag, startPoint x: 60, startPoint y: 205, endPoint x: 81, endPoint y: 211, distance: 22.2
click at [60, 205] on div "Orders" at bounding box center [66, 199] width 41 height 17
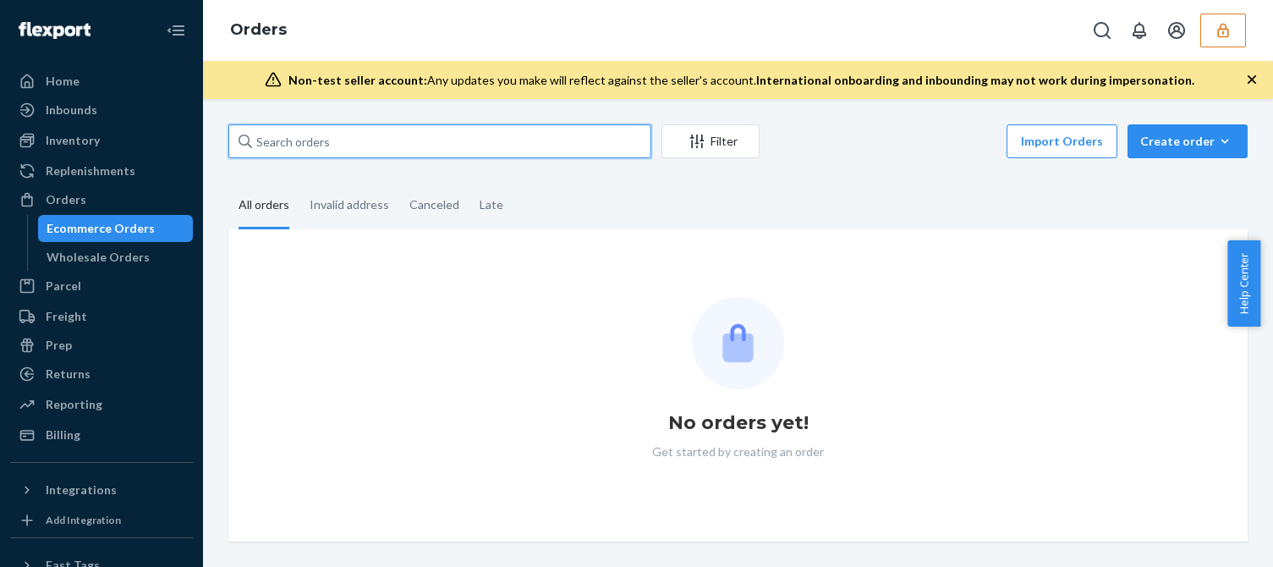
click at [324, 132] on input "text" at bounding box center [439, 141] width 423 height 34
paste input "MAN24849484"
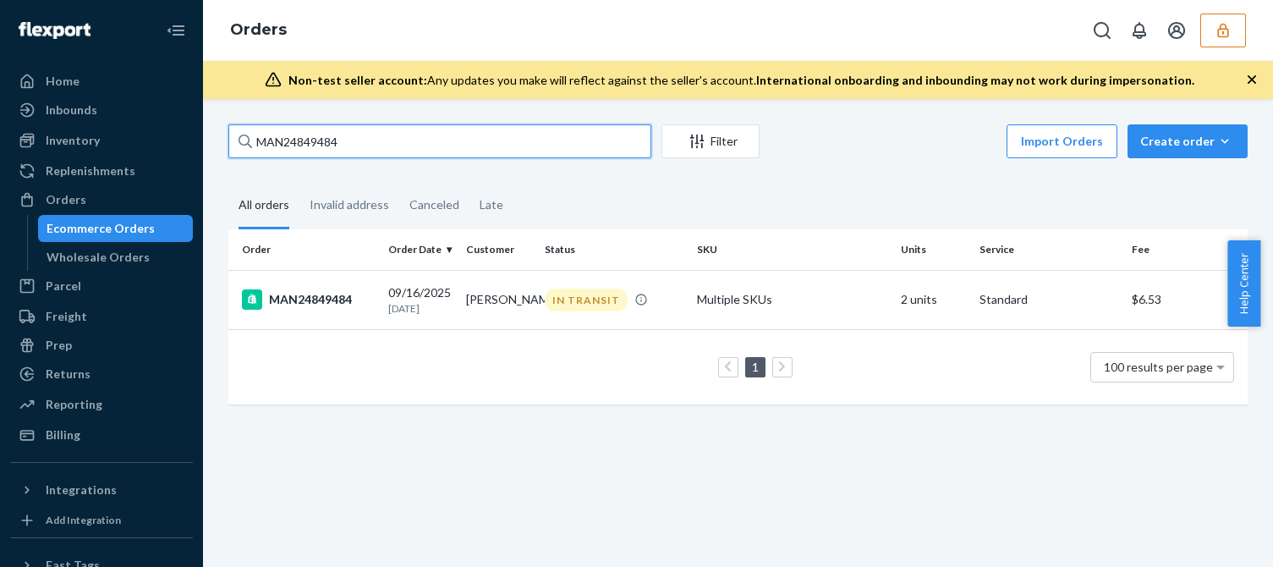
type input "MAN24849484"
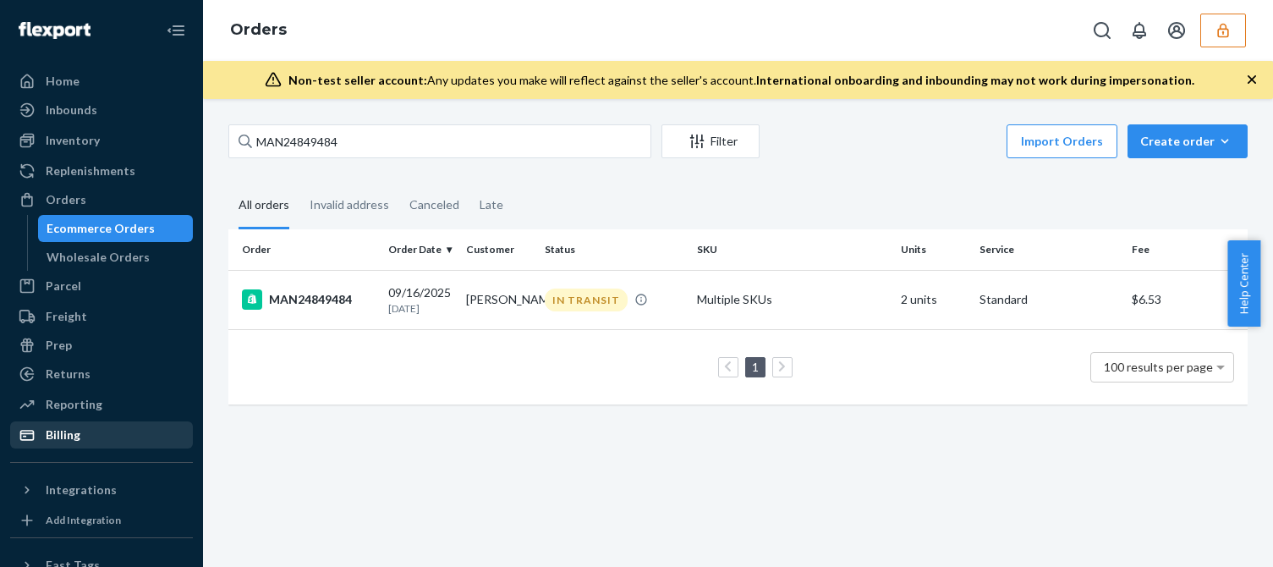
drag, startPoint x: 52, startPoint y: 435, endPoint x: 80, endPoint y: 431, distance: 28.1
click at [52, 435] on div "Billing" at bounding box center [63, 434] width 35 height 17
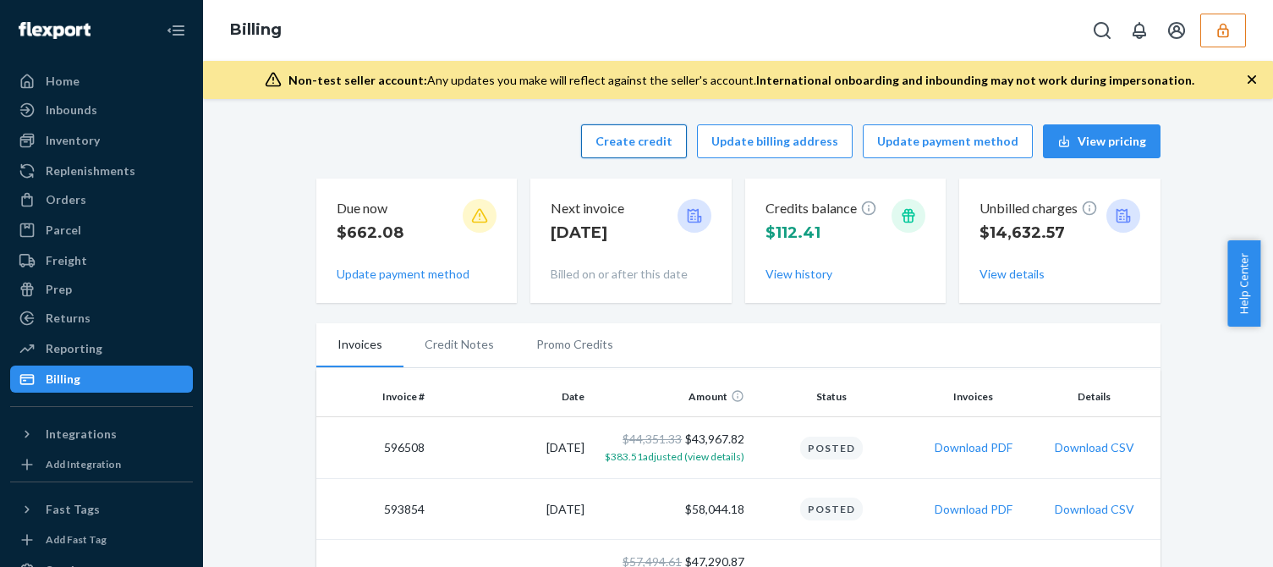
click at [627, 143] on button "Create credit" at bounding box center [634, 141] width 106 height 34
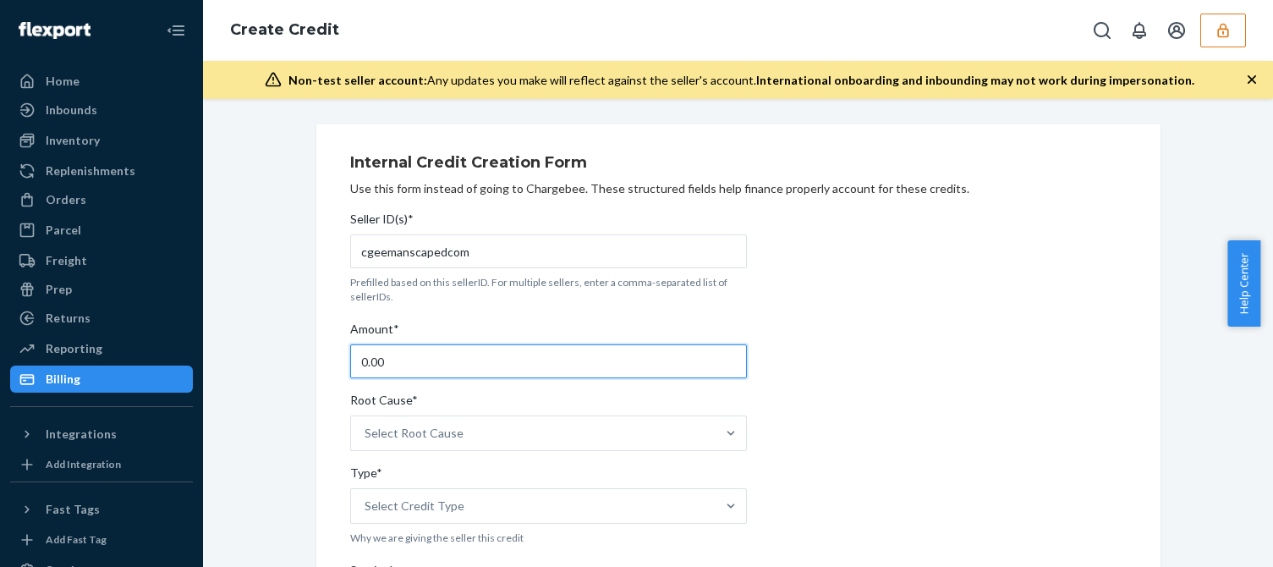
click at [413, 364] on input "0.00" at bounding box center [548, 361] width 397 height 34
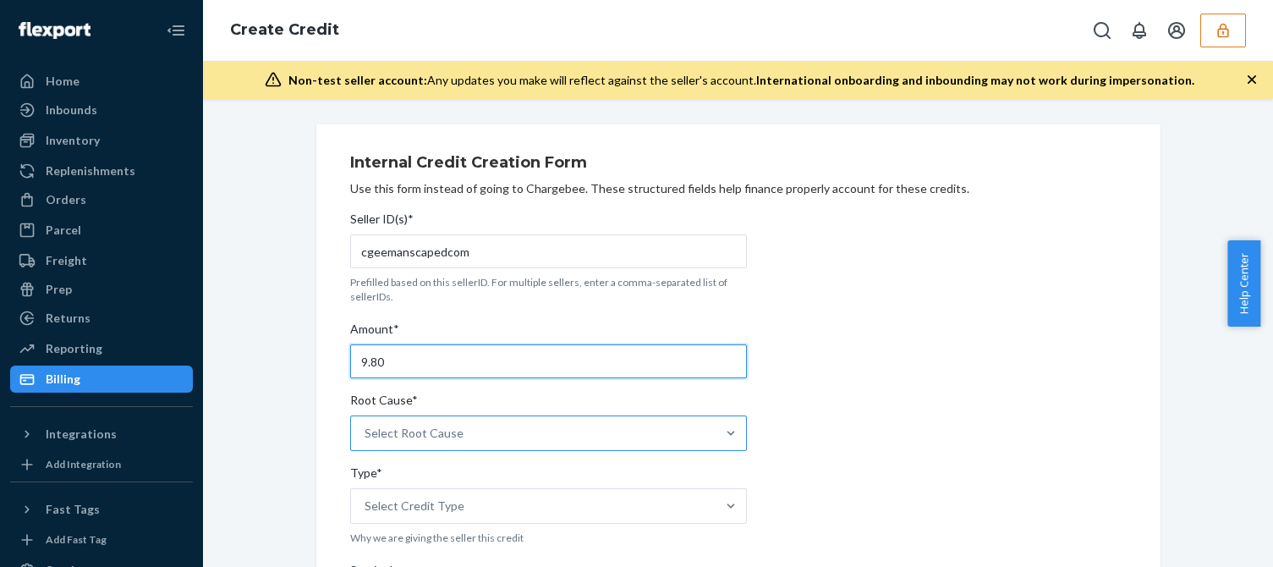
type input "9.80"
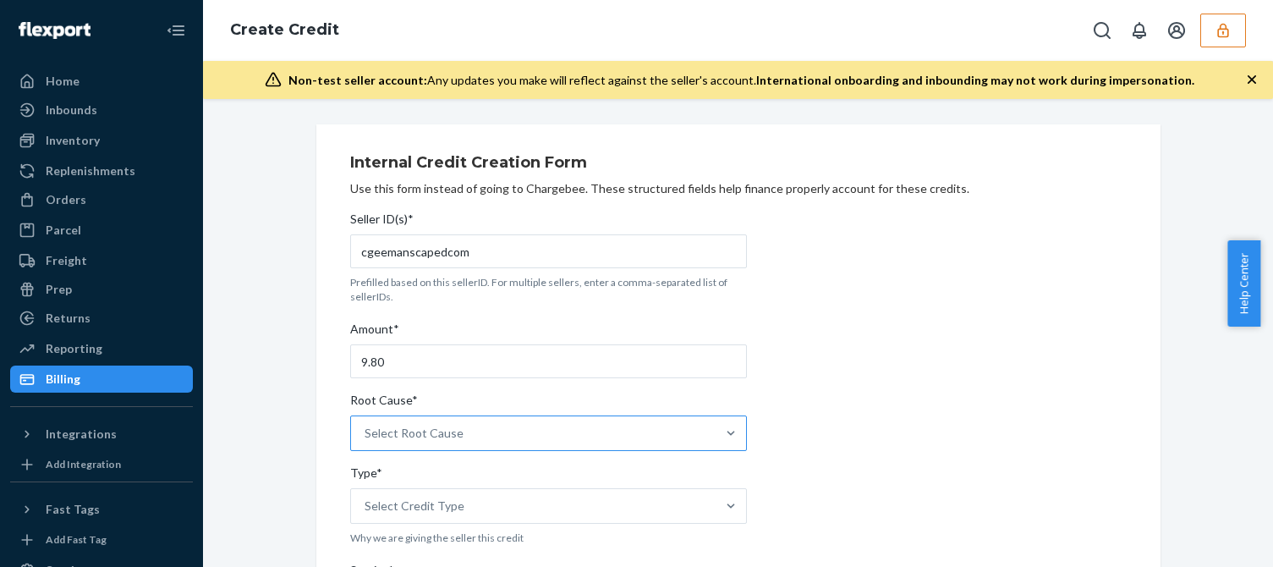
click at [400, 437] on div "Select Root Cause" at bounding box center [413, 433] width 99 height 17
click at [366, 437] on input "Root Cause* Select Root Cause" at bounding box center [365, 433] width 2 height 17
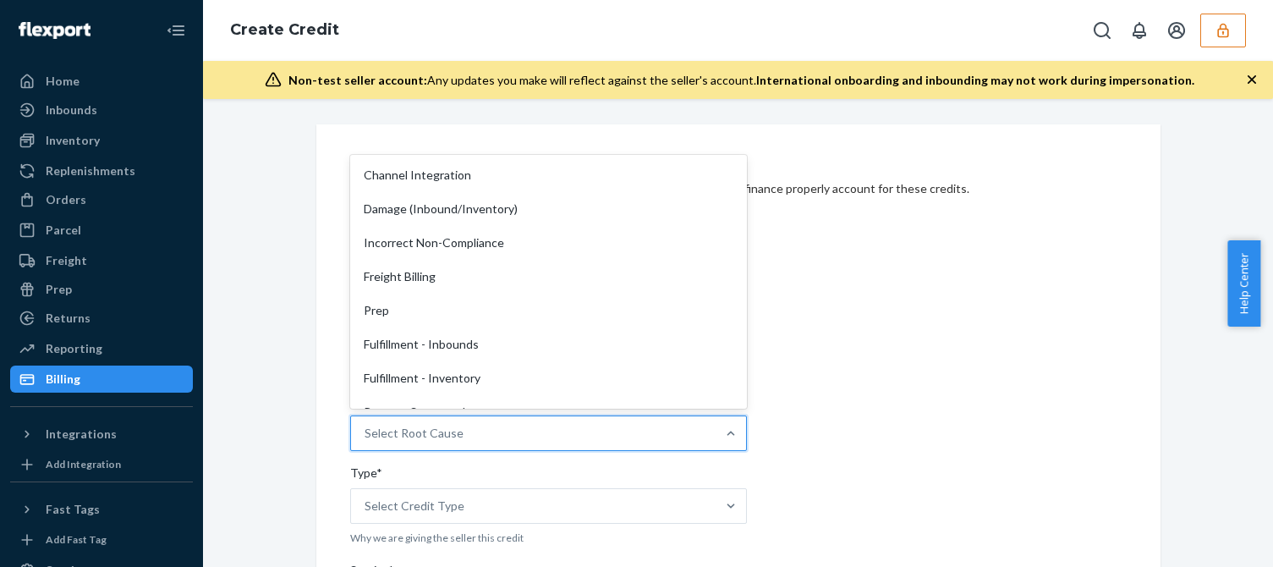
scroll to position [254, 0]
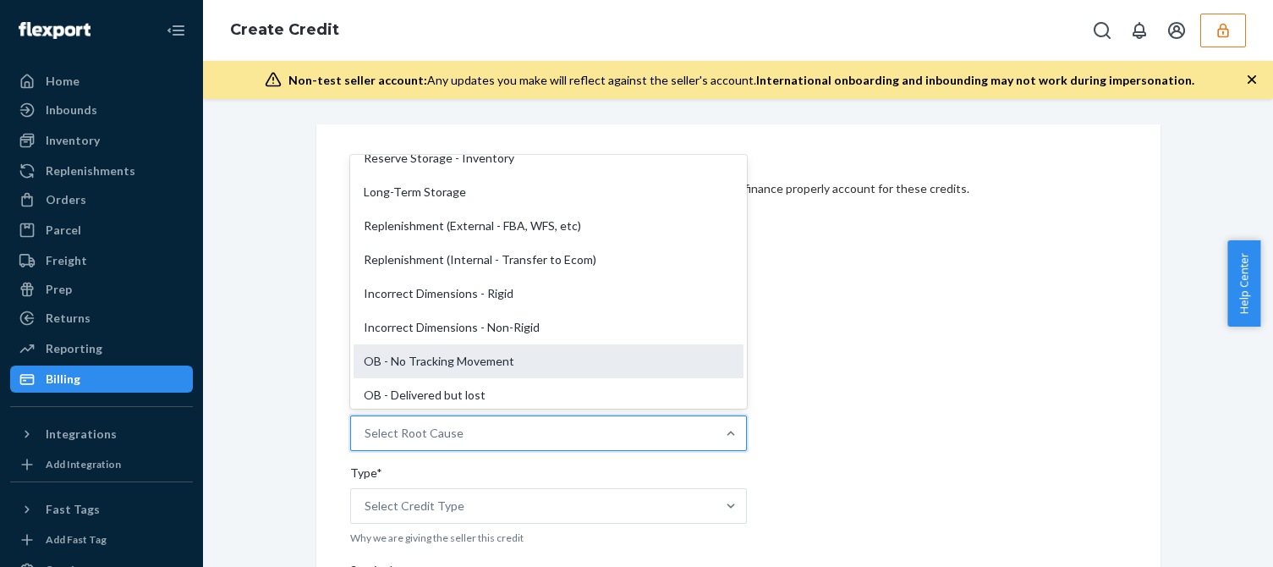
click at [403, 358] on div "OB - No Tracking Movement" at bounding box center [548, 361] width 390 height 34
click at [366, 425] on input "Root Cause* option OB - No Tracking Movement focused, 14 of 29. 29 results avai…" at bounding box center [365, 433] width 2 height 17
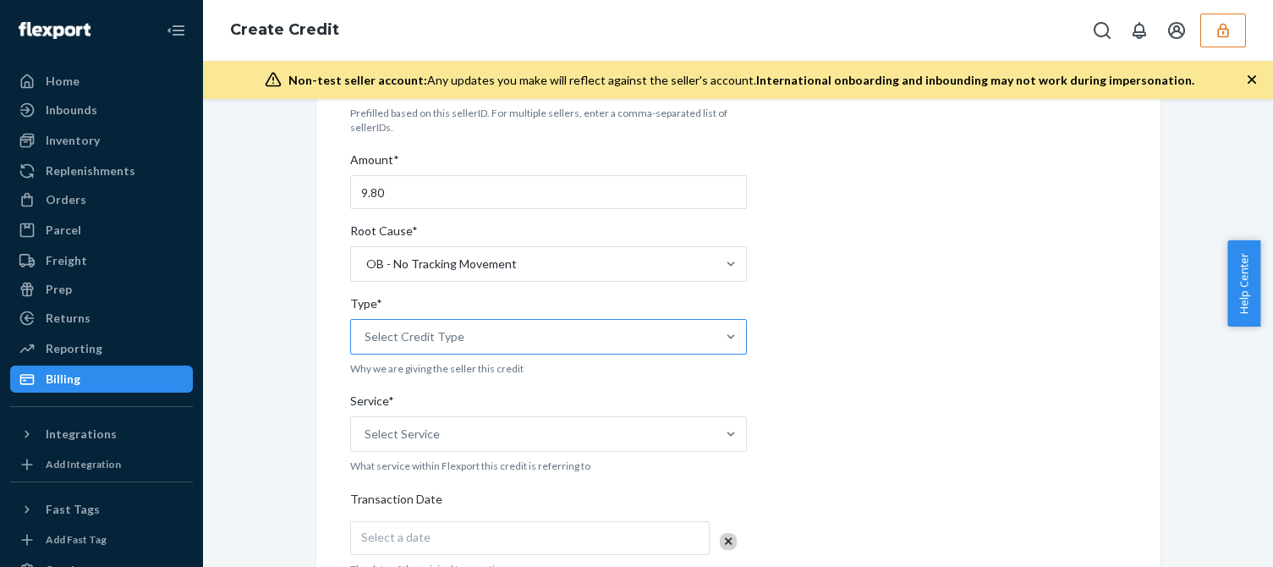
click at [453, 337] on div "Select Credit Type" at bounding box center [533, 337] width 364 height 34
click at [366, 337] on input "Type* Select Credit Type" at bounding box center [365, 336] width 2 height 17
click at [379, 381] on div "Support" at bounding box center [548, 378] width 390 height 34
click at [366, 345] on input "Type* option Support focused, 1 of 3. 3 results available. Use Up and Down to c…" at bounding box center [365, 336] width 2 height 17
click at [280, 407] on div "Internal Credit Creation Form Use this form instead of going to Chargebee. Thes…" at bounding box center [738, 495] width 1044 height 1081
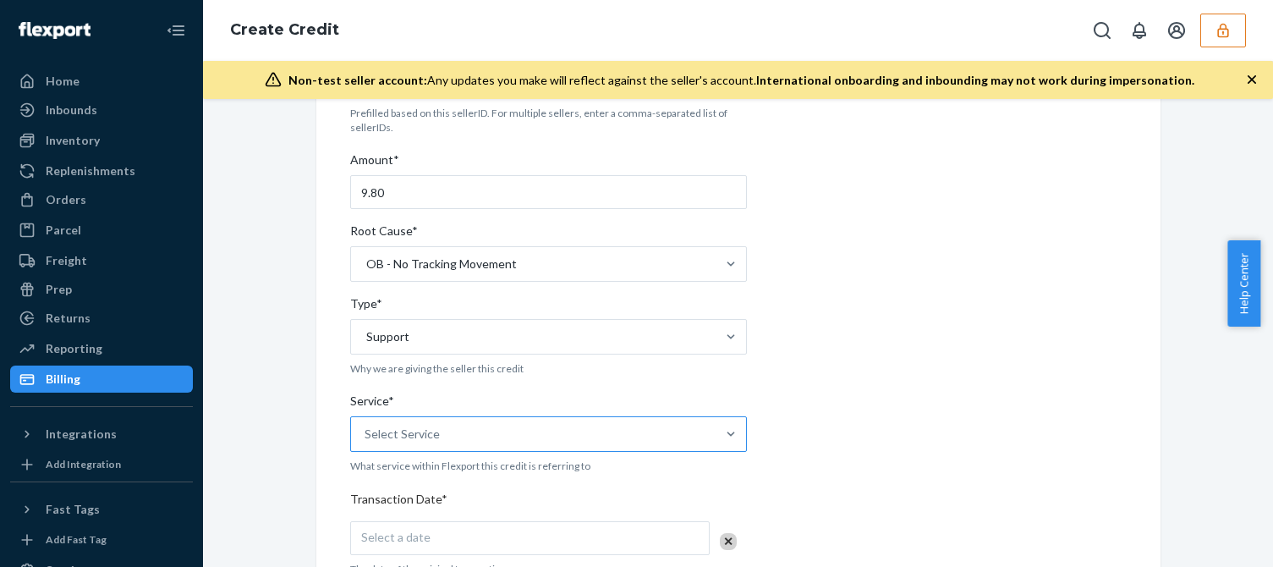
click at [393, 432] on div "Select Service" at bounding box center [401, 433] width 75 height 17
click at [366, 432] on input "Service* Select Service" at bounding box center [365, 433] width 2 height 17
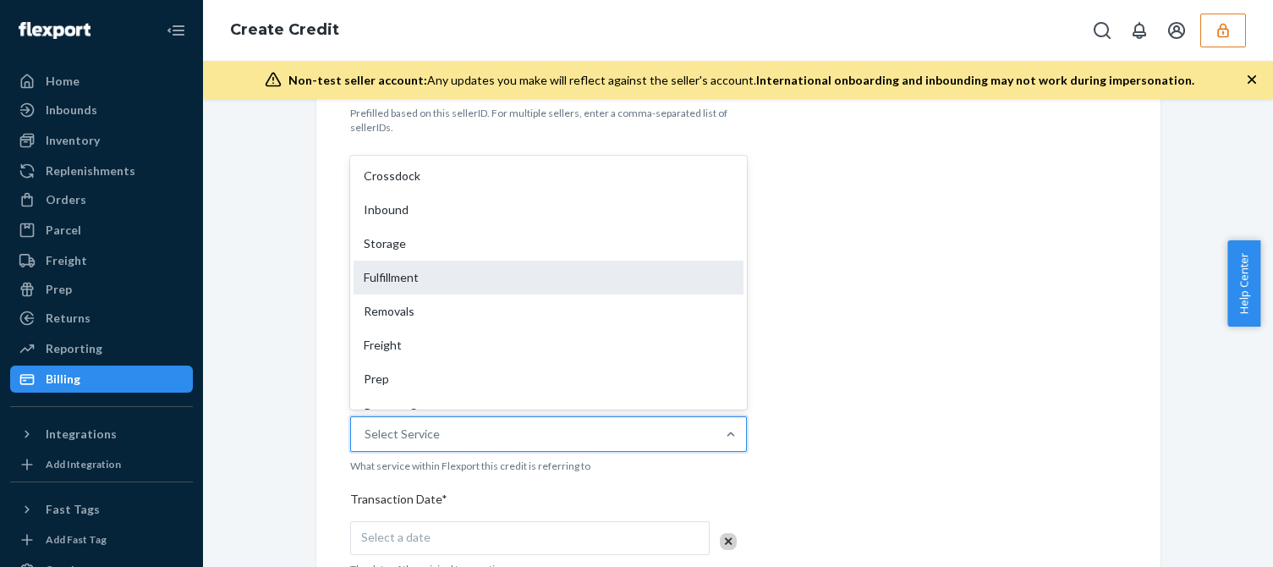
click at [420, 282] on div "Fulfillment" at bounding box center [548, 277] width 390 height 34
click at [366, 425] on input "Service* option Fulfillment focused, 4 of 10. 10 results available. Use Up and …" at bounding box center [365, 433] width 2 height 17
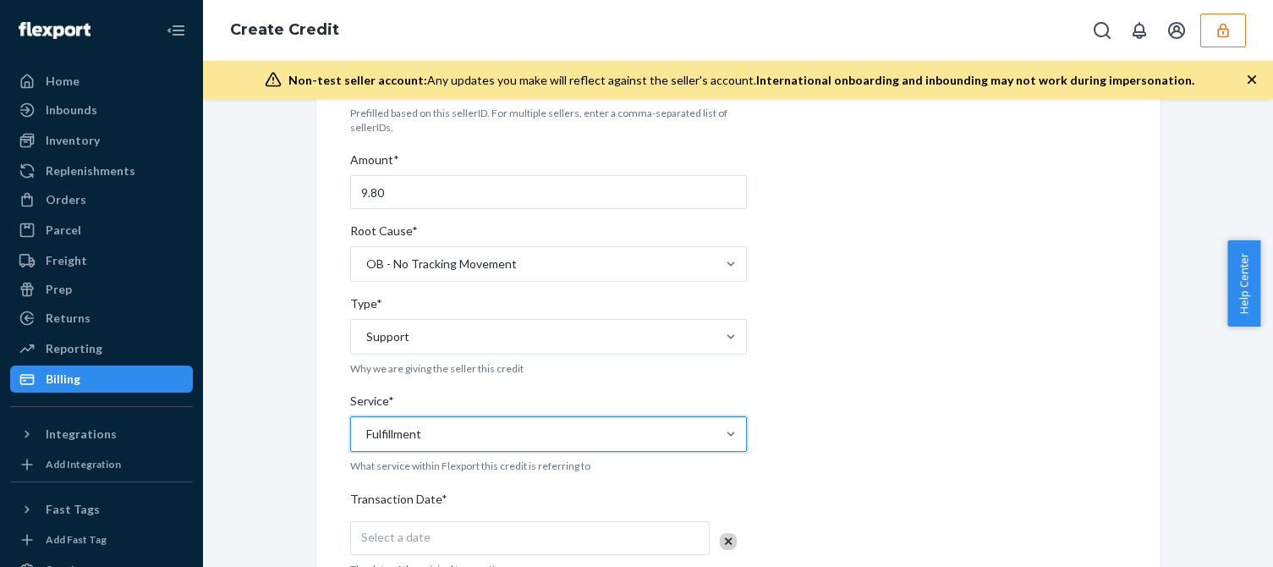
scroll to position [423, 0]
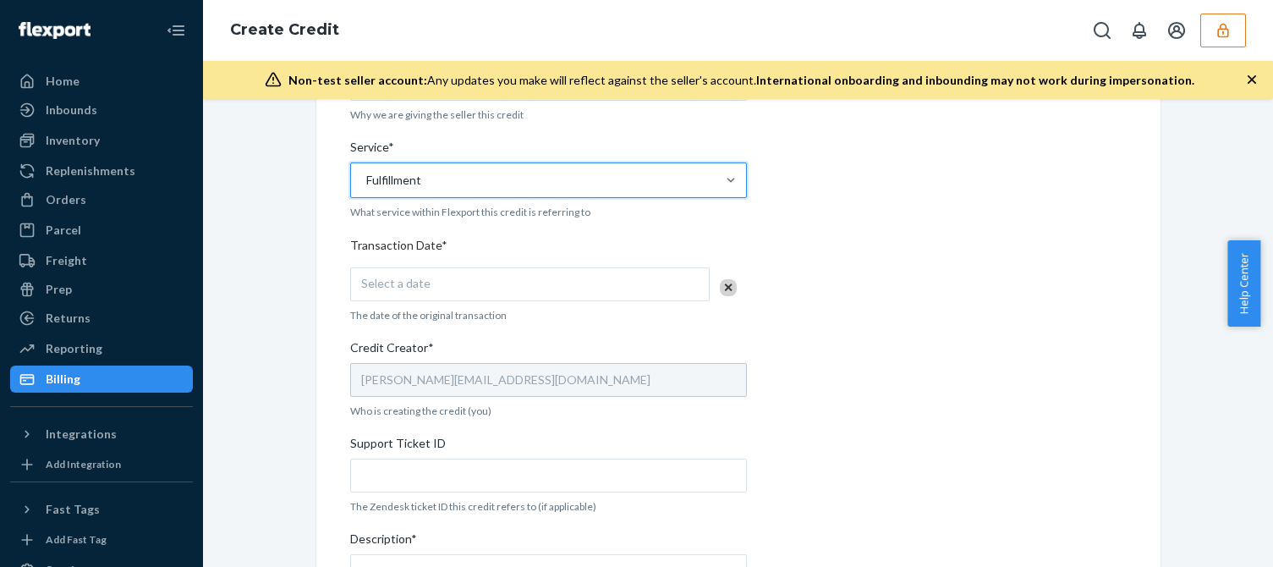
click at [480, 282] on div "Select a date" at bounding box center [529, 284] width 359 height 34
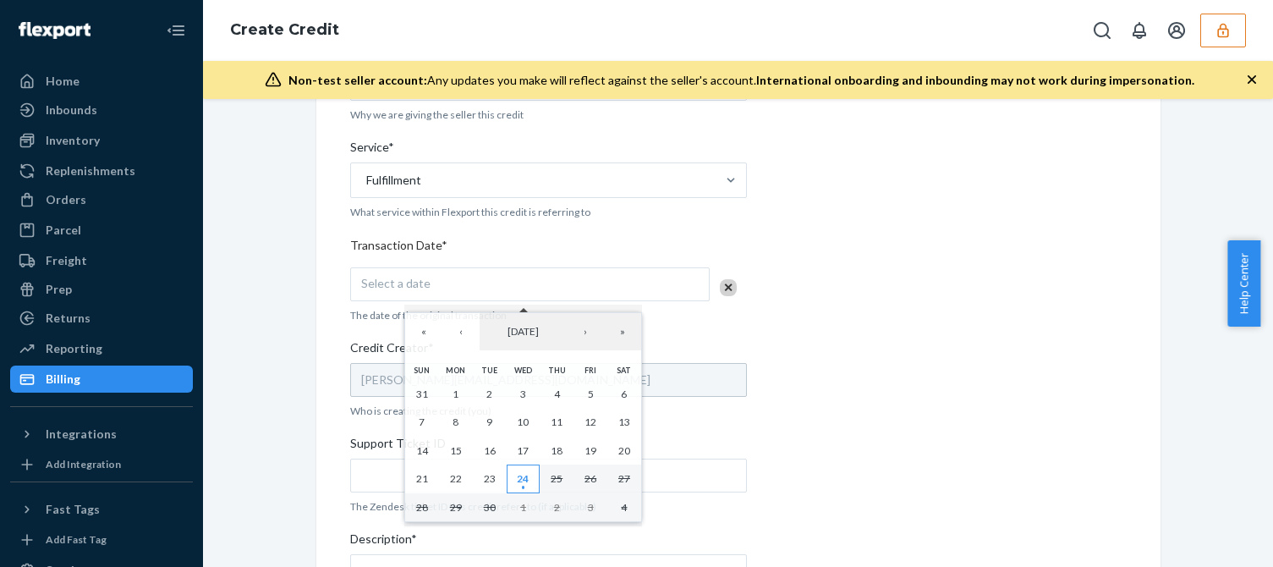
click at [524, 475] on abbr "24" at bounding box center [523, 478] width 12 height 13
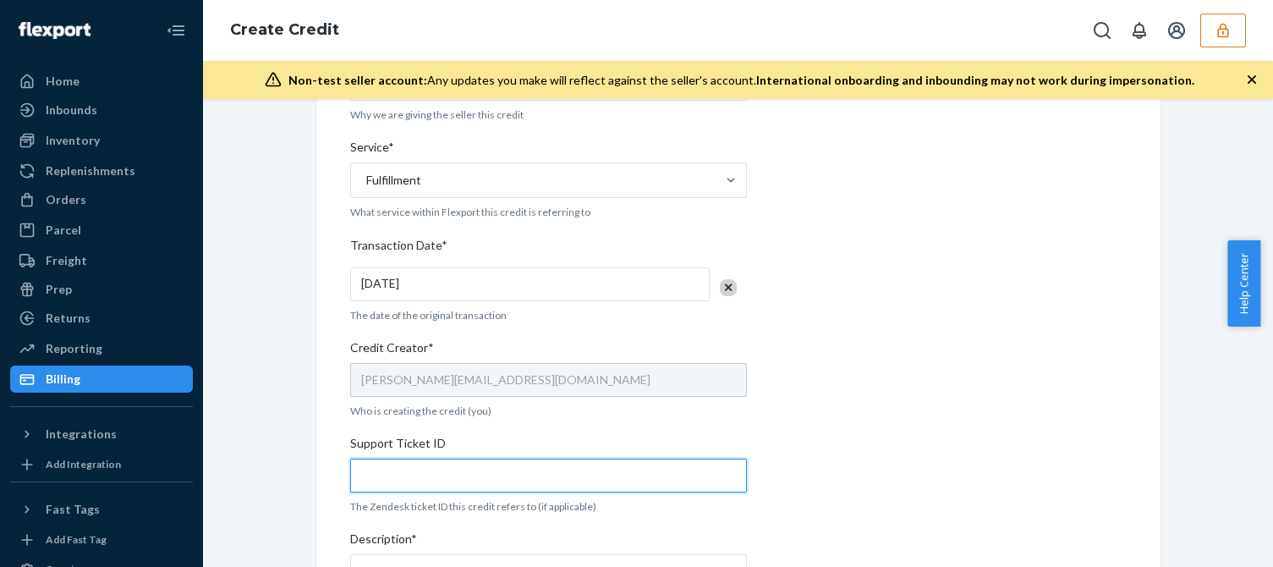
click at [437, 477] on input "Support Ticket ID" at bounding box center [548, 475] width 397 height 34
paste input "824044"
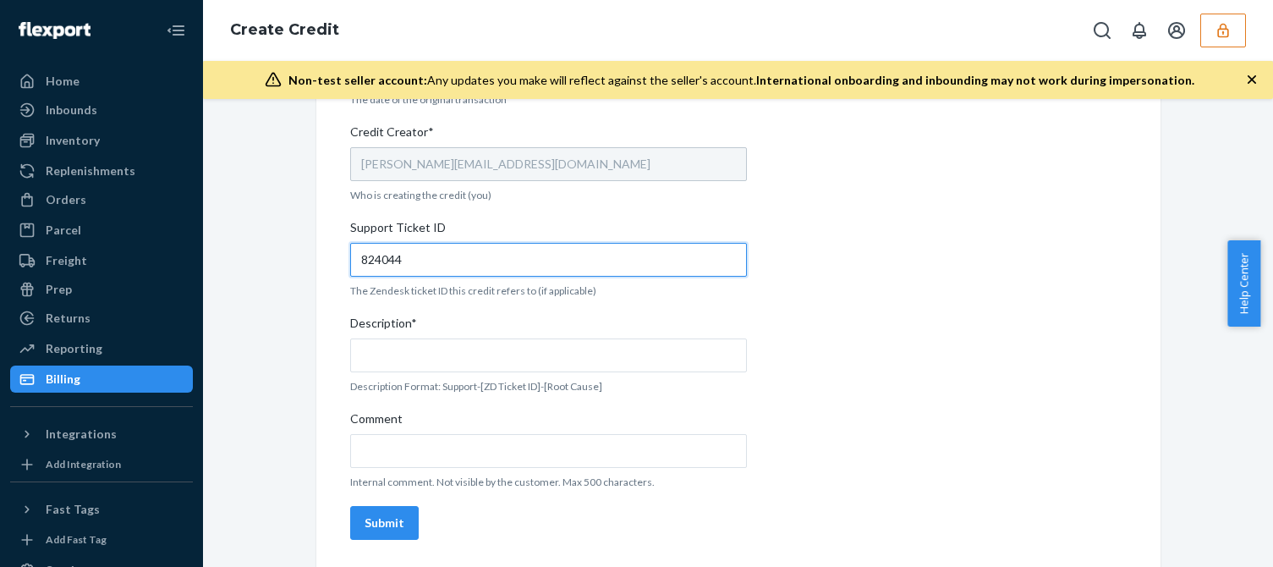
type input "824044"
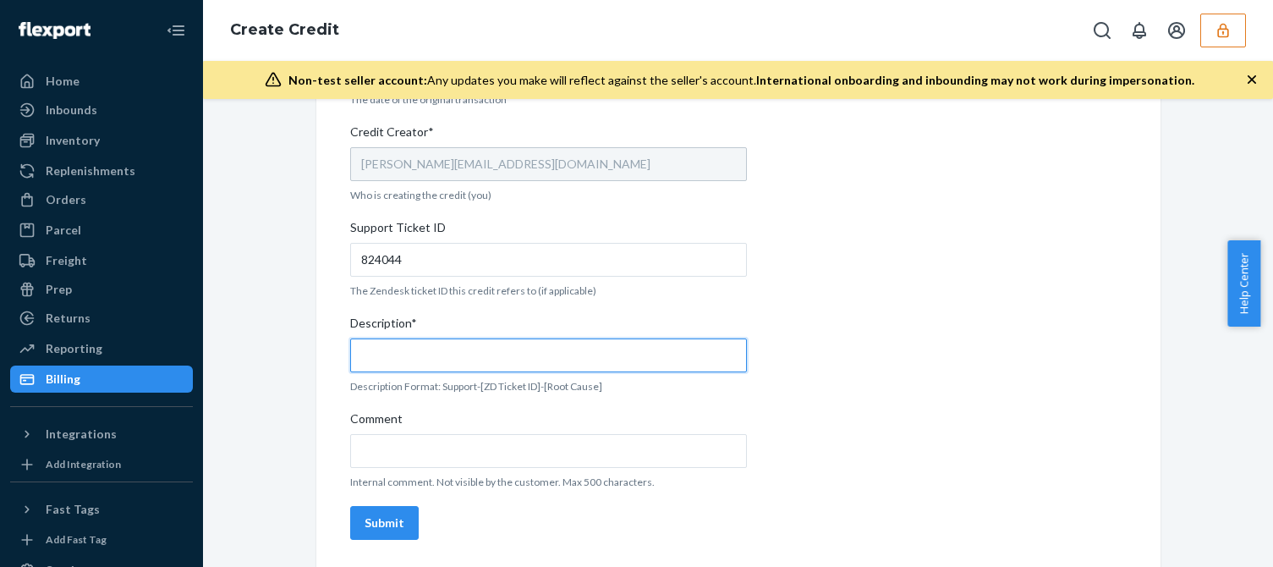
click at [412, 355] on input "Description*" at bounding box center [548, 355] width 397 height 34
paste input "824044"
type input "Support 824044 / OB - No tracking movement"
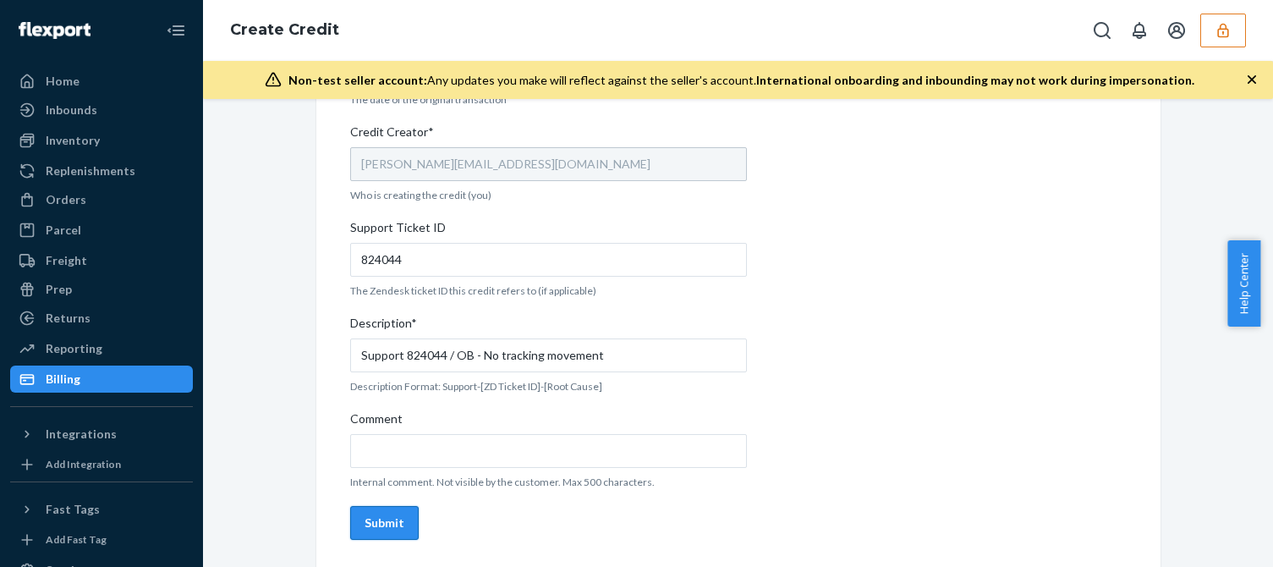
click at [379, 531] on div "Submit" at bounding box center [384, 522] width 40 height 17
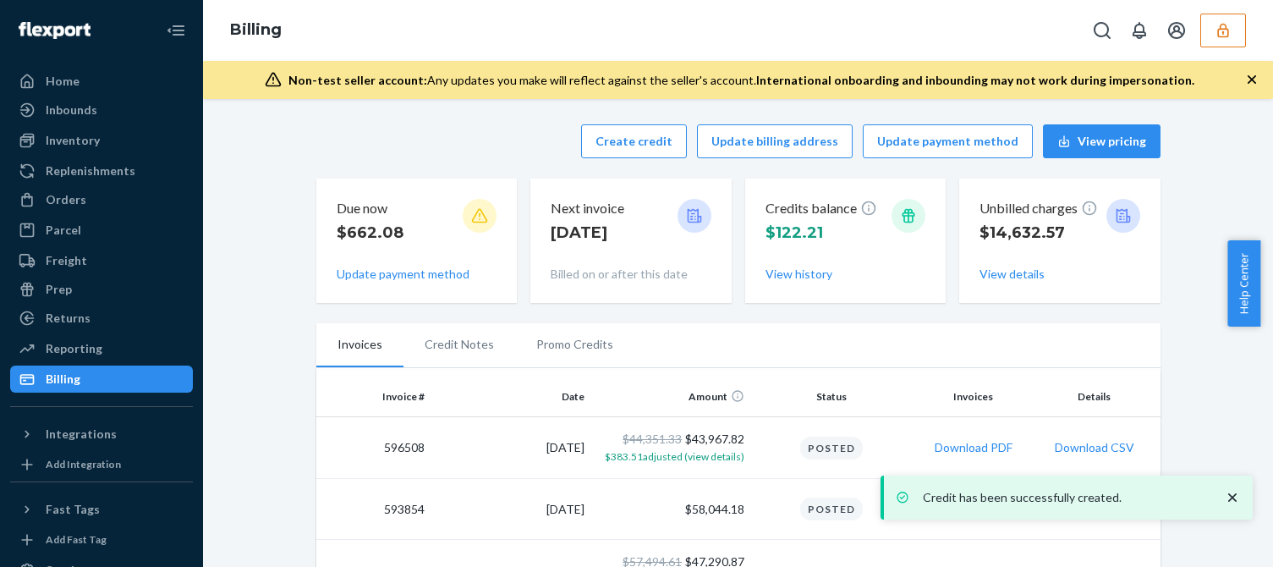
click at [780, 282] on div "Credits balance $122.21 View history" at bounding box center [845, 240] width 161 height 97
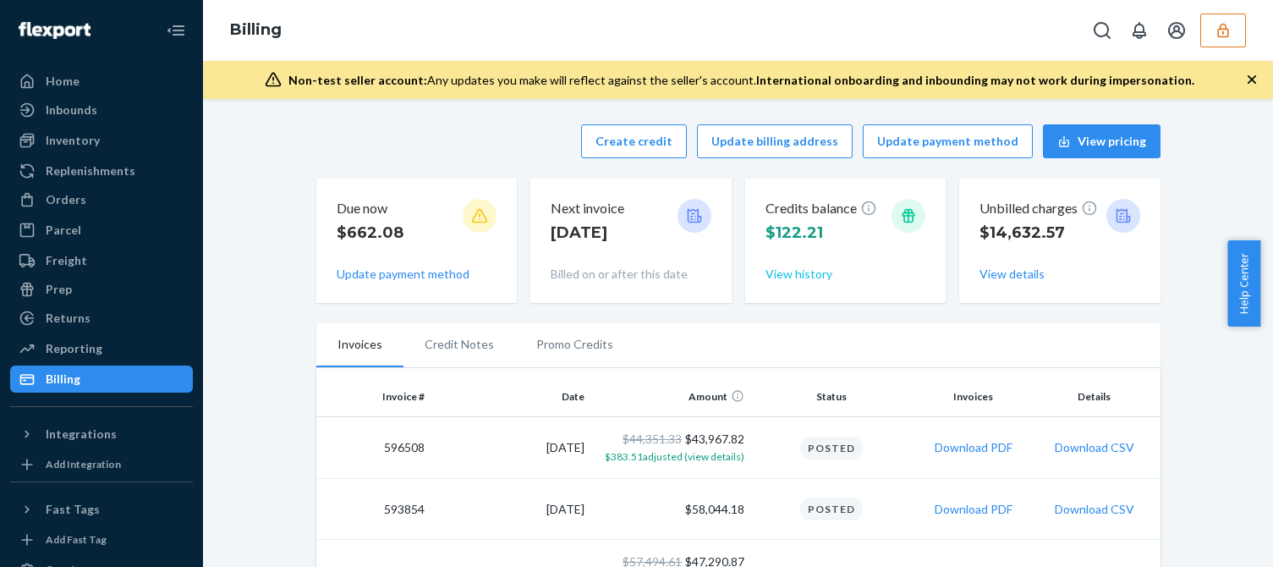
click at [792, 277] on button "View history" at bounding box center [798, 274] width 67 height 17
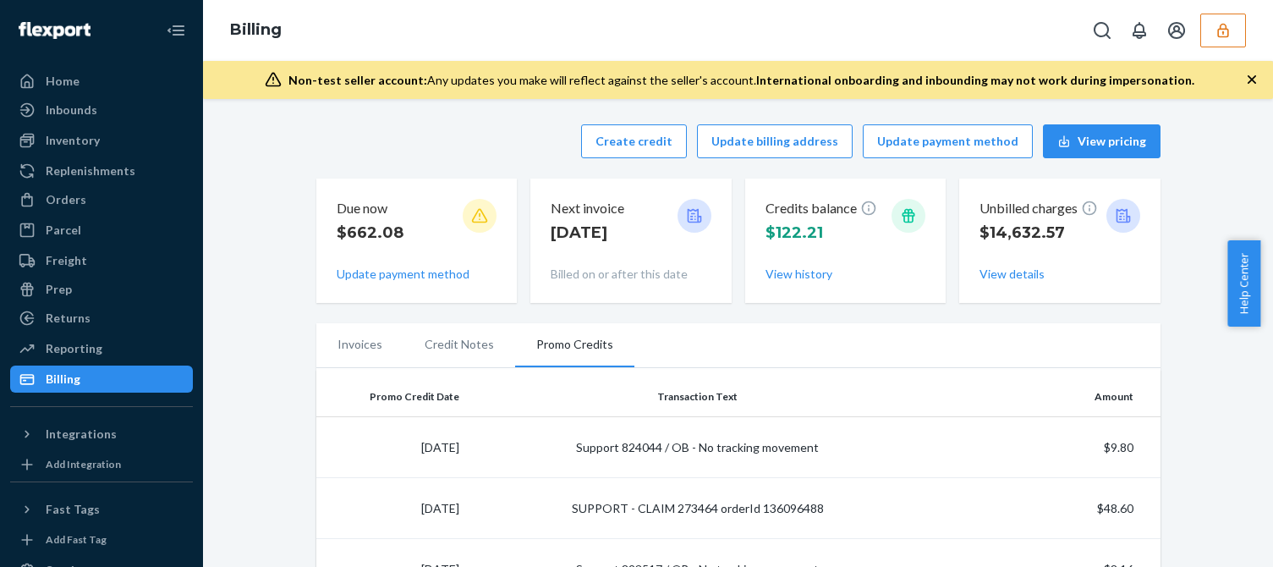
scroll to position [169, 0]
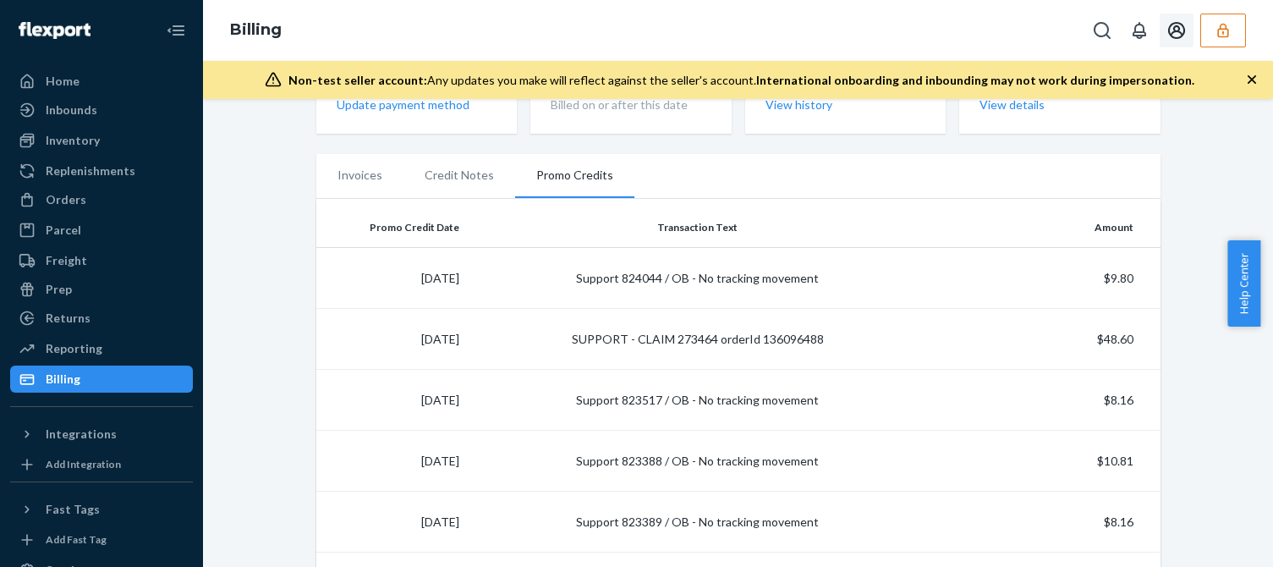
click at [1223, 25] on icon "button" at bounding box center [1222, 30] width 17 height 17
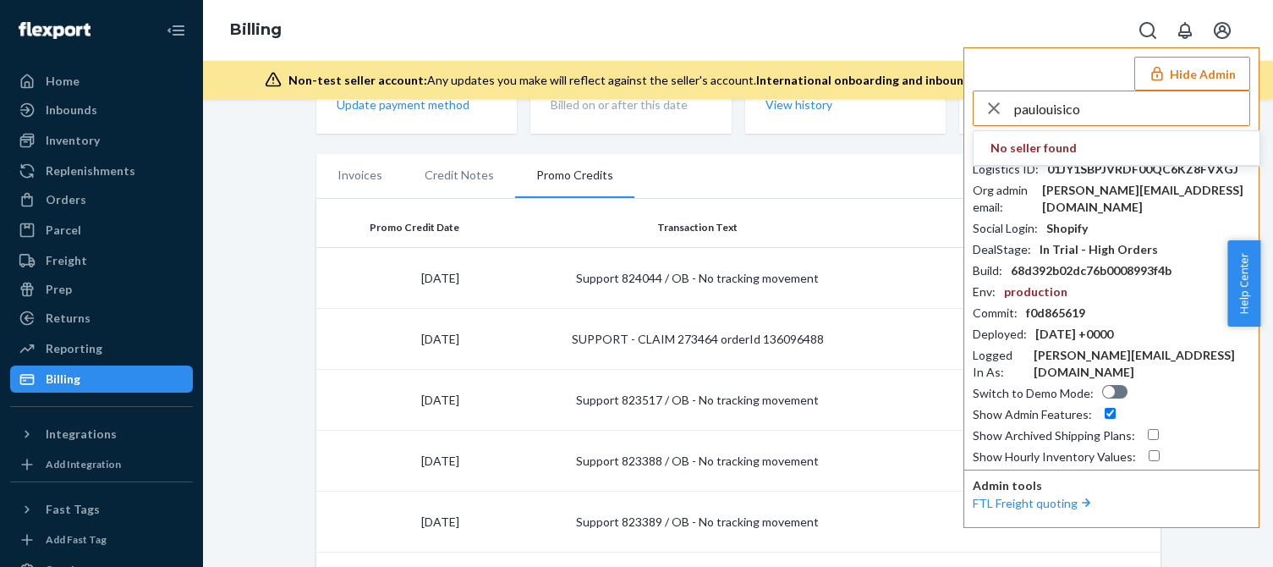
click at [1104, 116] on input "paulouisico" at bounding box center [1131, 108] width 235 height 34
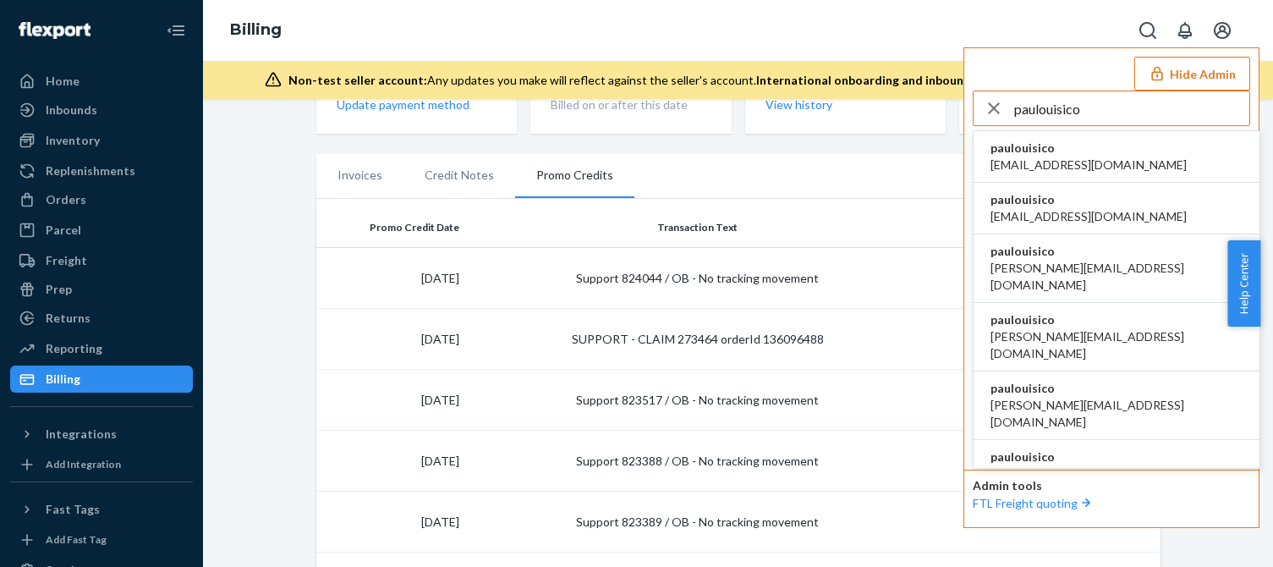
type input "paulouisico"
click at [1033, 156] on span "al@ouisi.co" at bounding box center [1088, 164] width 196 height 17
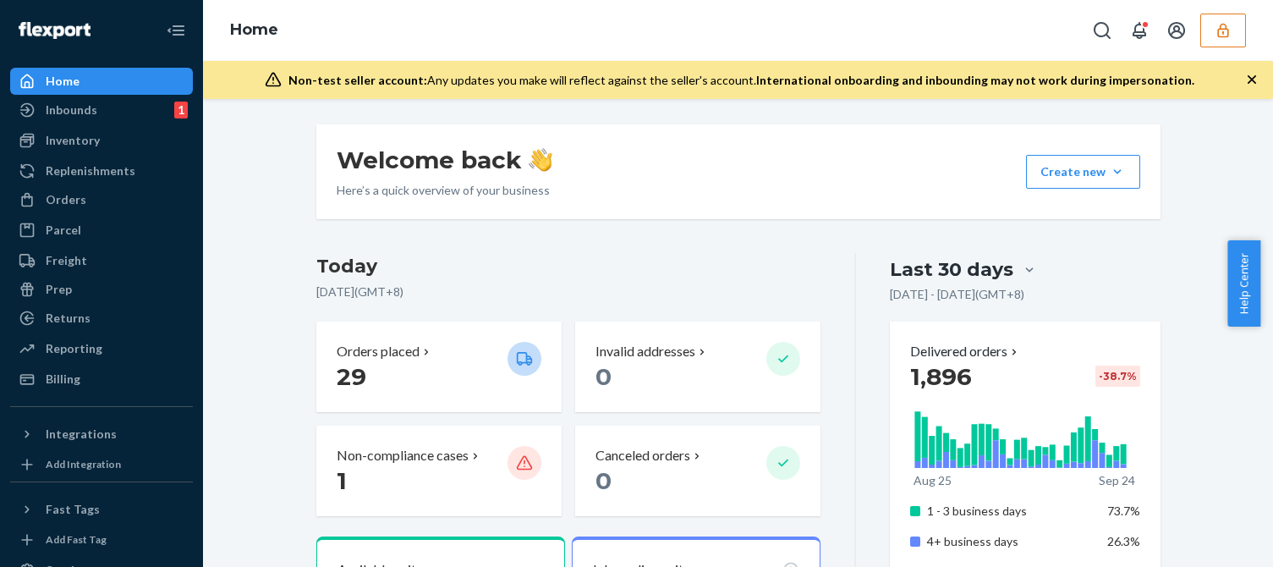
click at [74, 205] on div "Orders" at bounding box center [66, 199] width 41 height 17
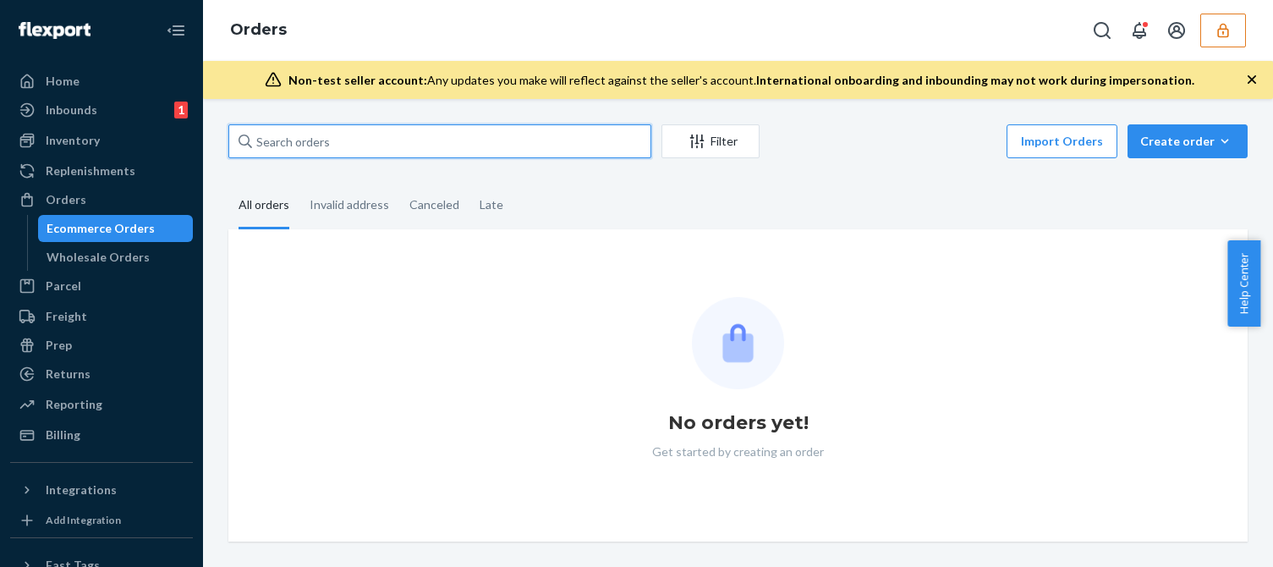
click at [359, 140] on input "text" at bounding box center [439, 141] width 423 height 34
paste input "250945"
type input "250945"
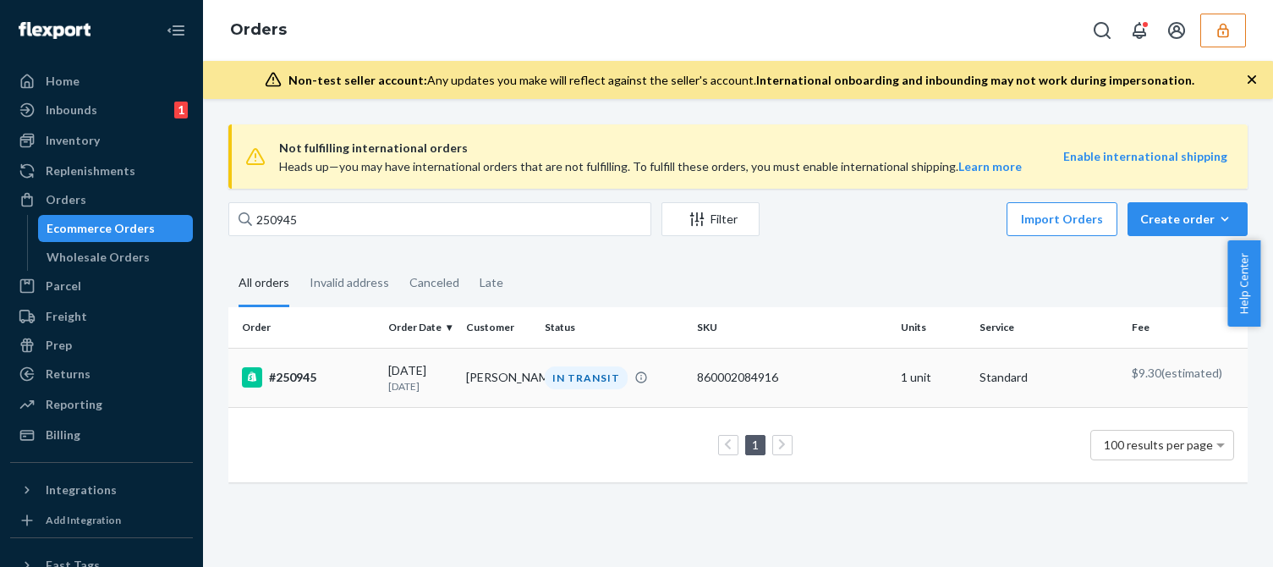
click at [354, 387] on div "#250945" at bounding box center [308, 377] width 133 height 20
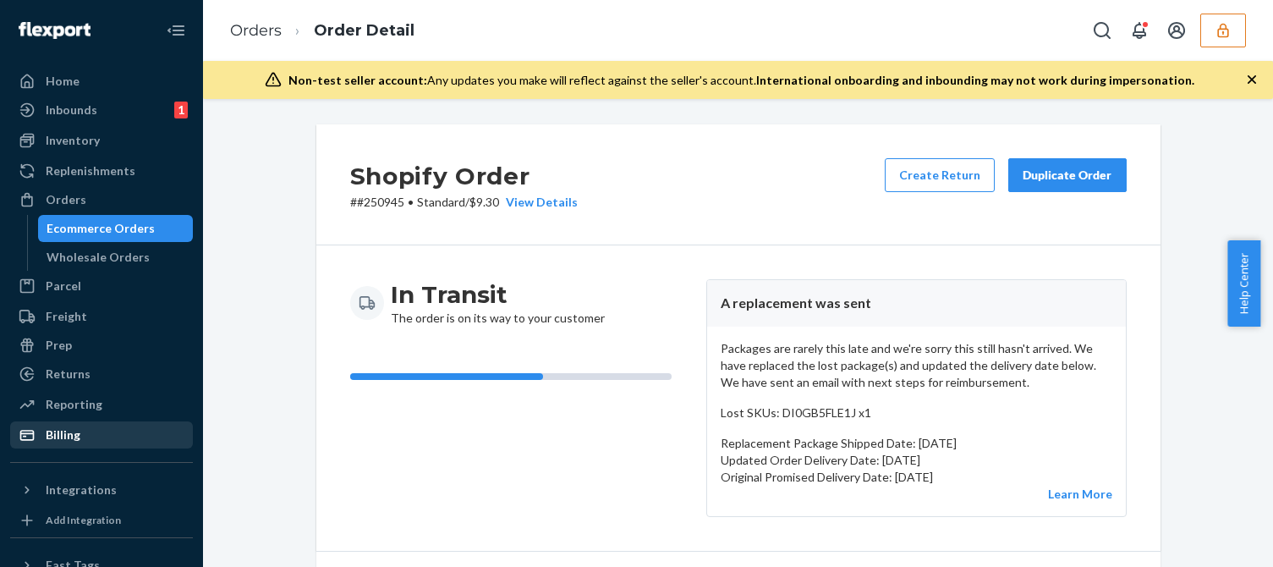
click at [80, 440] on div "Billing" at bounding box center [101, 435] width 179 height 24
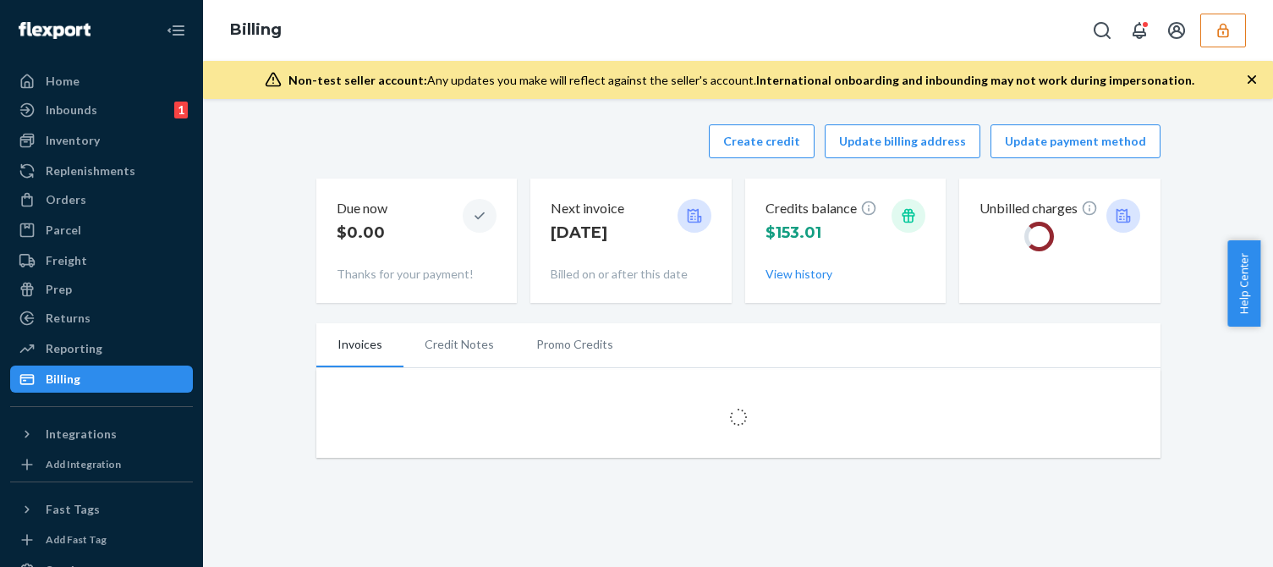
click at [570, 145] on div "Create credit Update billing address Update payment method" at bounding box center [738, 141] width 844 height 34
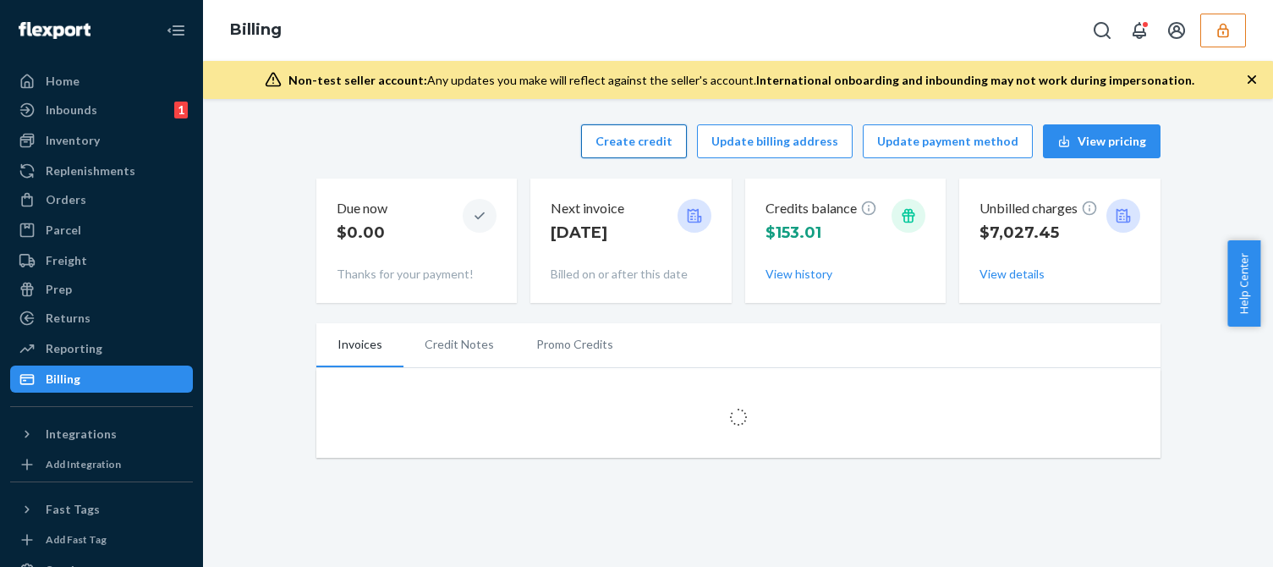
click at [644, 140] on button "Create credit" at bounding box center [634, 141] width 106 height 34
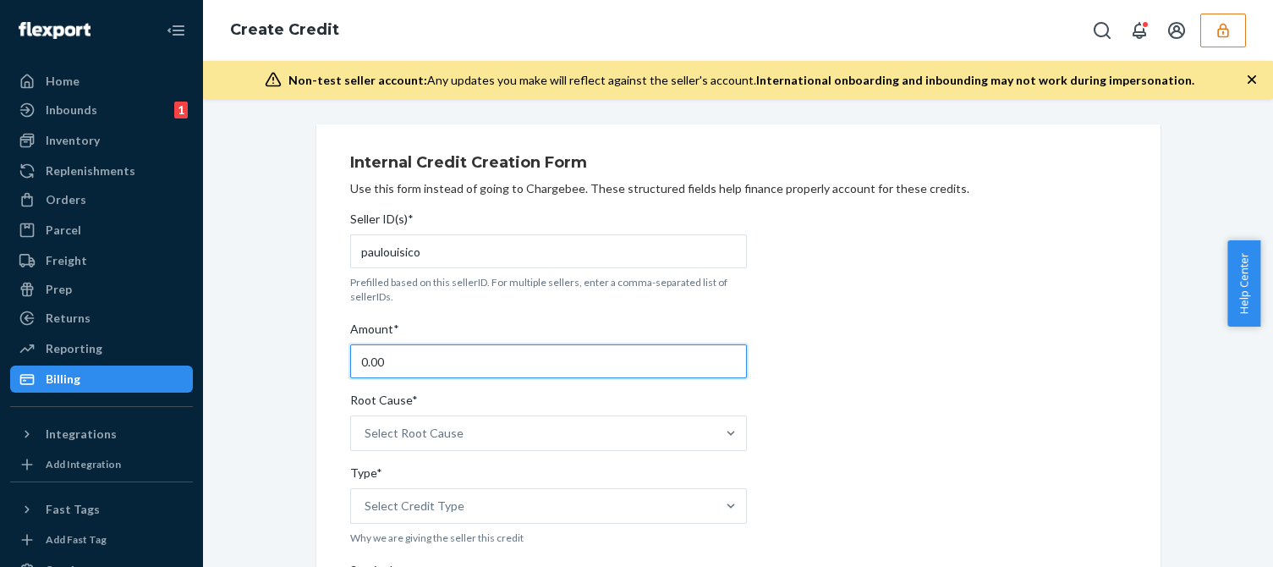
click at [408, 359] on input "0.00" at bounding box center [548, 361] width 397 height 34
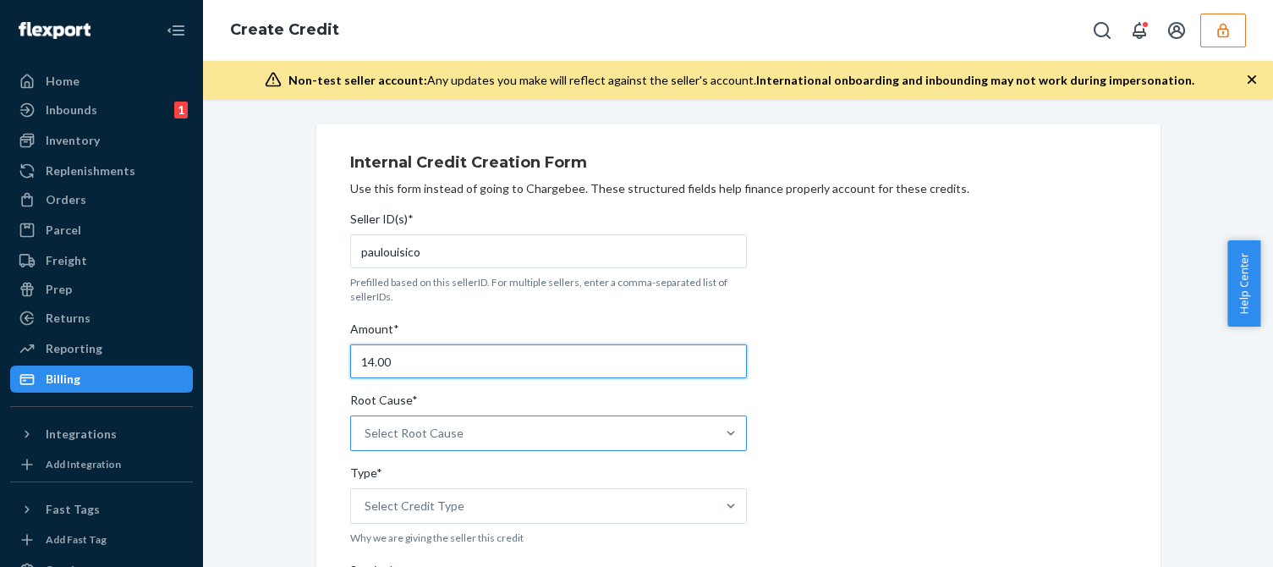
type input "14.00"
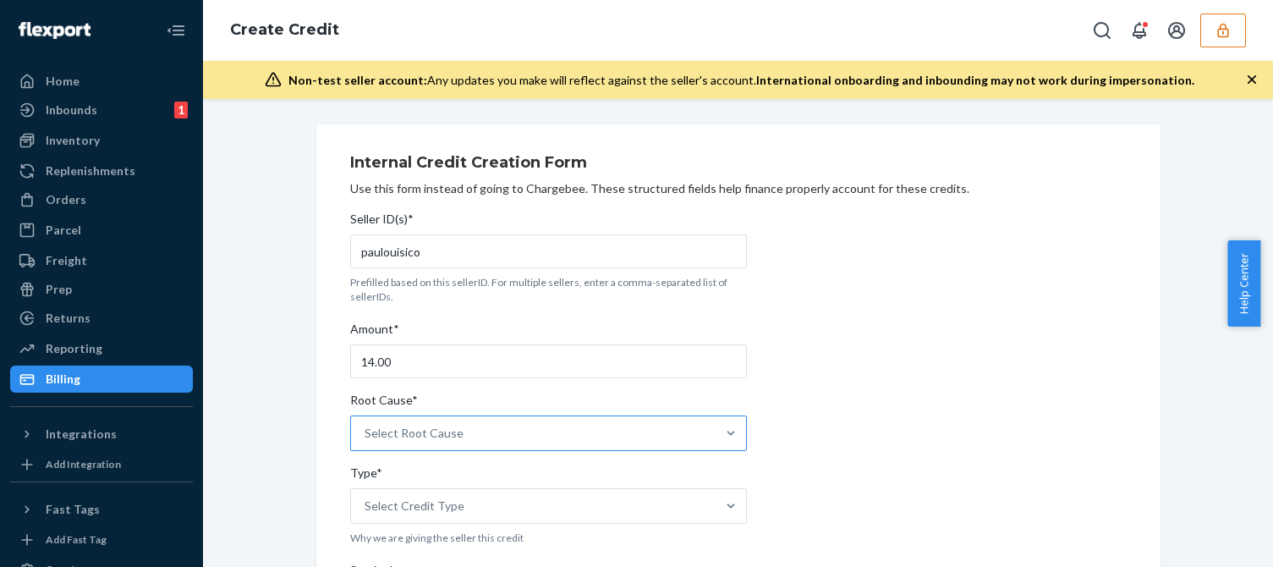
click at [463, 425] on div "Select Root Cause" at bounding box center [533, 433] width 364 height 34
click at [366, 425] on input "Root Cause* Select Root Cause" at bounding box center [365, 433] width 2 height 17
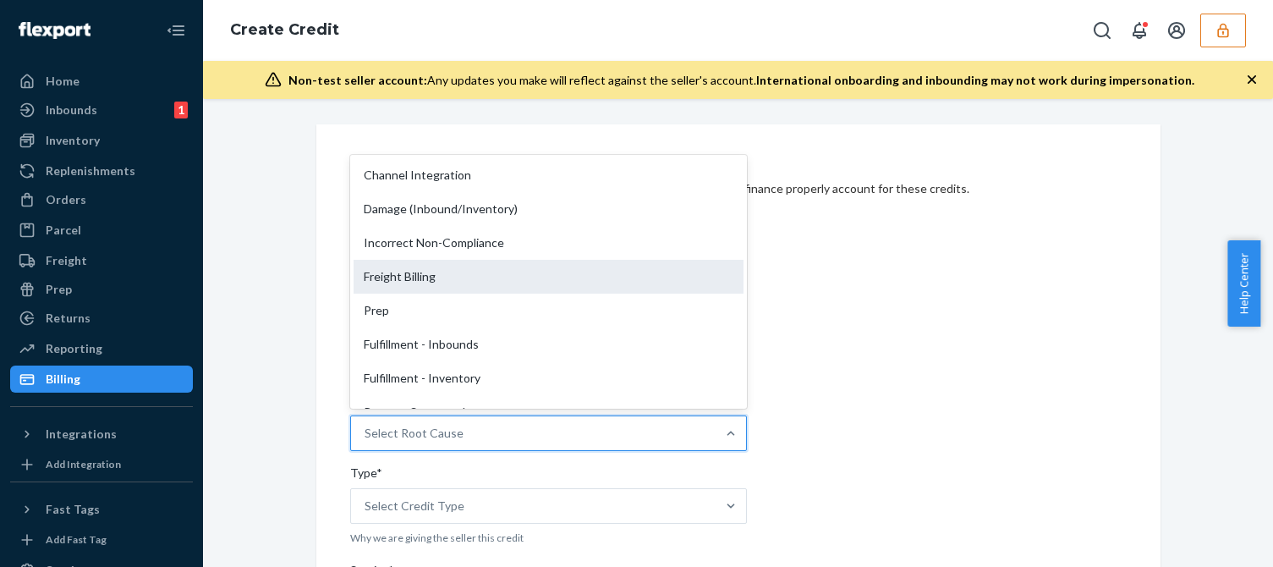
scroll to position [254, 0]
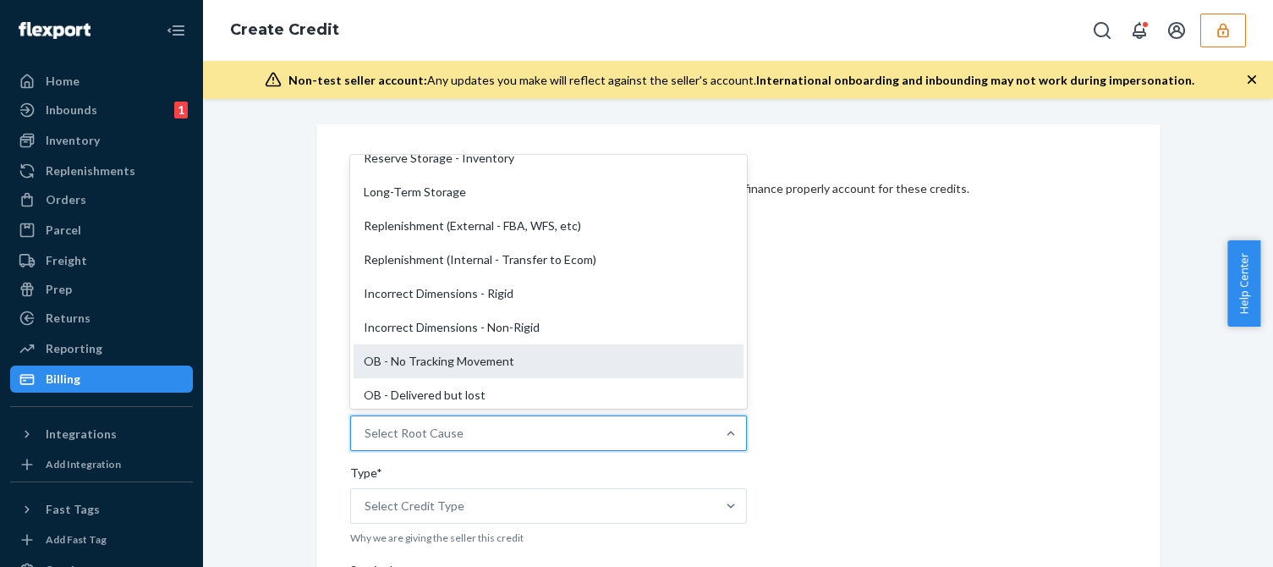
click at [442, 359] on div "OB - No Tracking Movement" at bounding box center [548, 361] width 390 height 34
click at [366, 425] on input "Root Cause* option OB - No Tracking Movement focused, 14 of 29. 29 results avai…" at bounding box center [365, 433] width 2 height 17
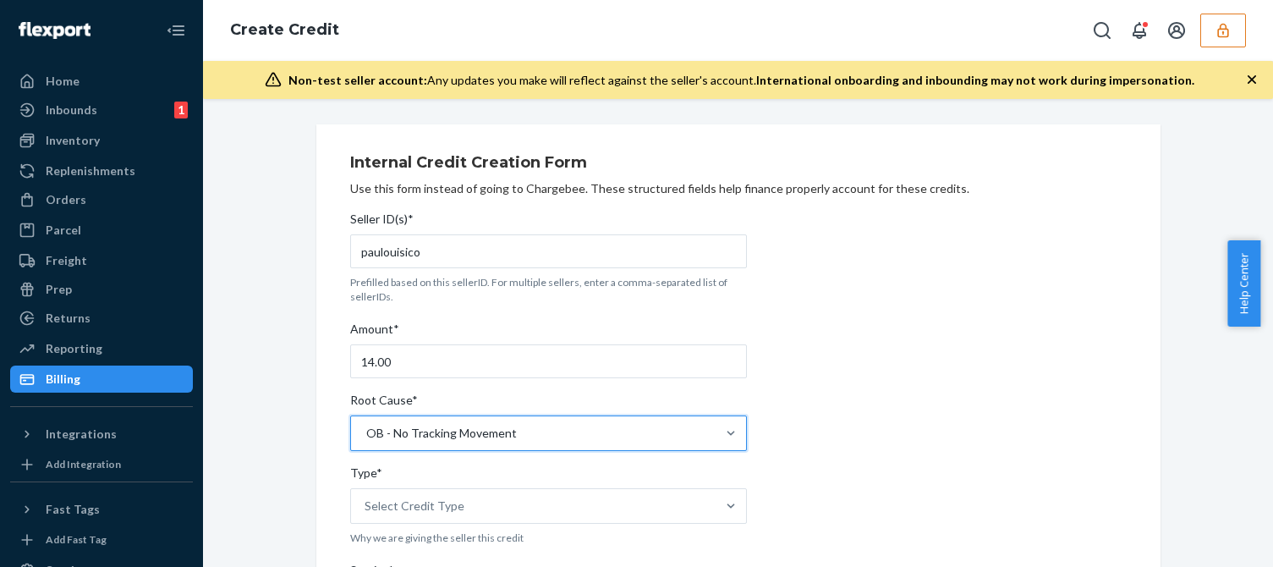
scroll to position [169, 0]
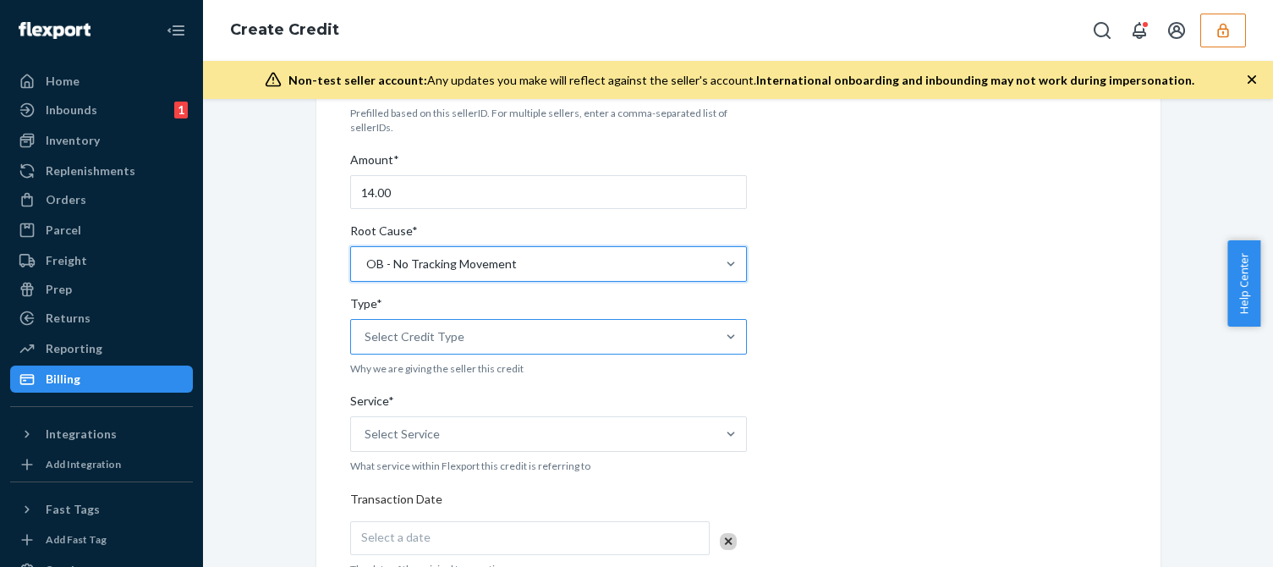
click at [410, 344] on div "Select Credit Type" at bounding box center [414, 336] width 100 height 17
click at [366, 344] on input "Type* Select Credit Type" at bounding box center [365, 336] width 2 height 17
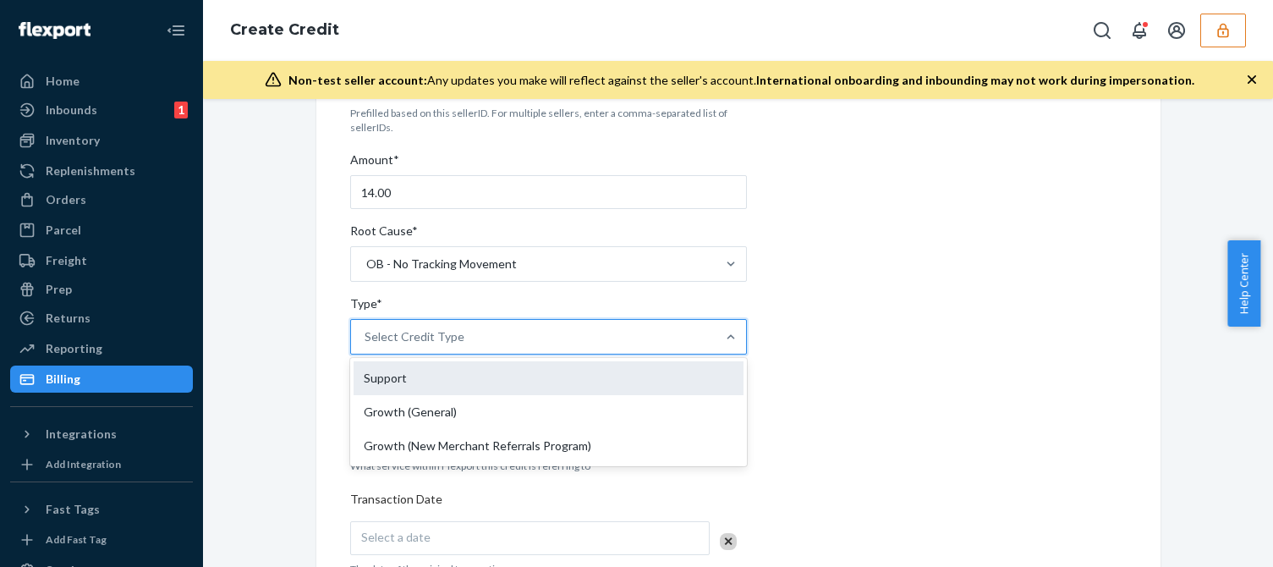
click at [413, 382] on div "Support" at bounding box center [548, 378] width 390 height 34
click at [366, 345] on input "Type* option Support focused, 1 of 3. 3 results available. Use Up and Down to c…" at bounding box center [365, 336] width 2 height 17
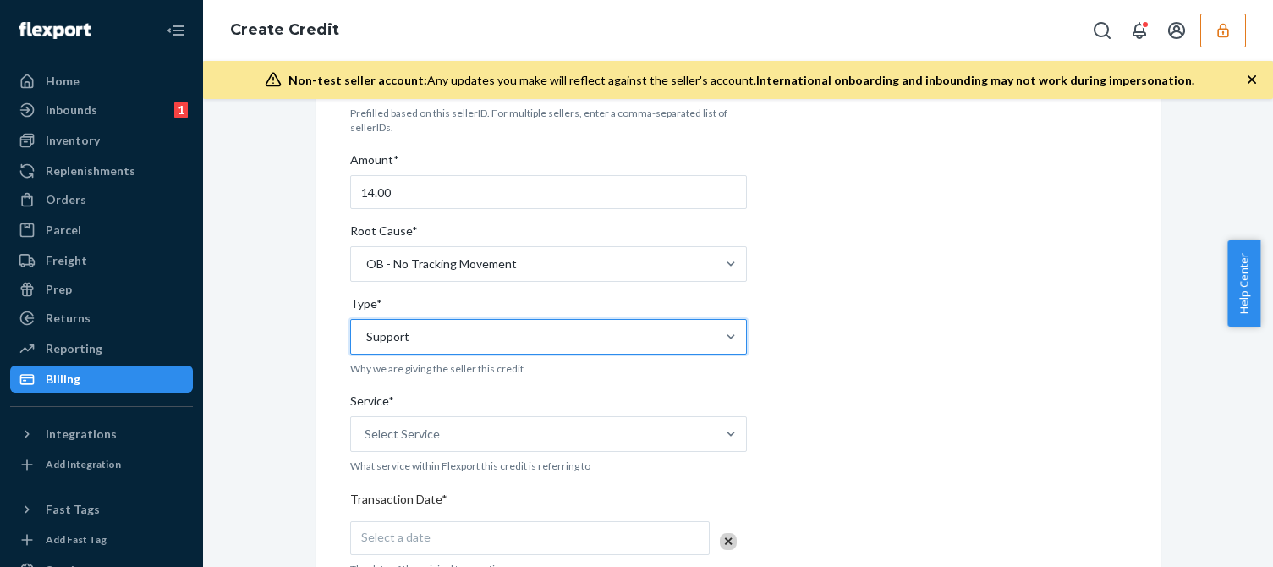
drag, startPoint x: 323, startPoint y: 453, endPoint x: 393, endPoint y: 447, distance: 70.4
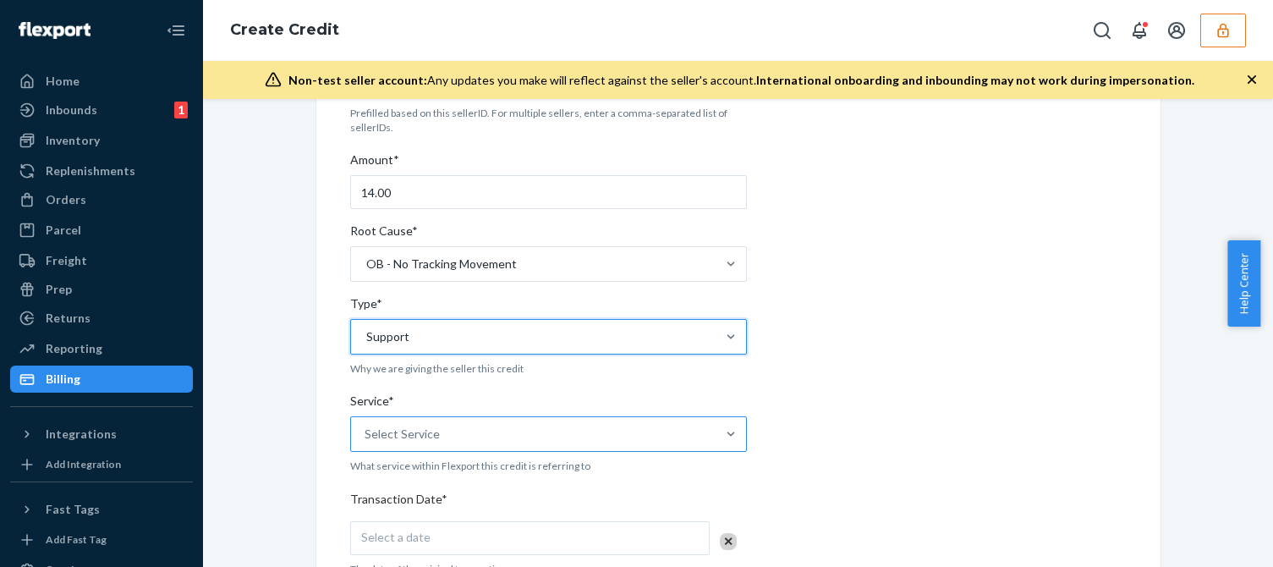
click at [323, 452] on div "Internal Credit Creation Form Use this form instead of going to Chargebee. Thes…" at bounding box center [738, 495] width 844 height 1081
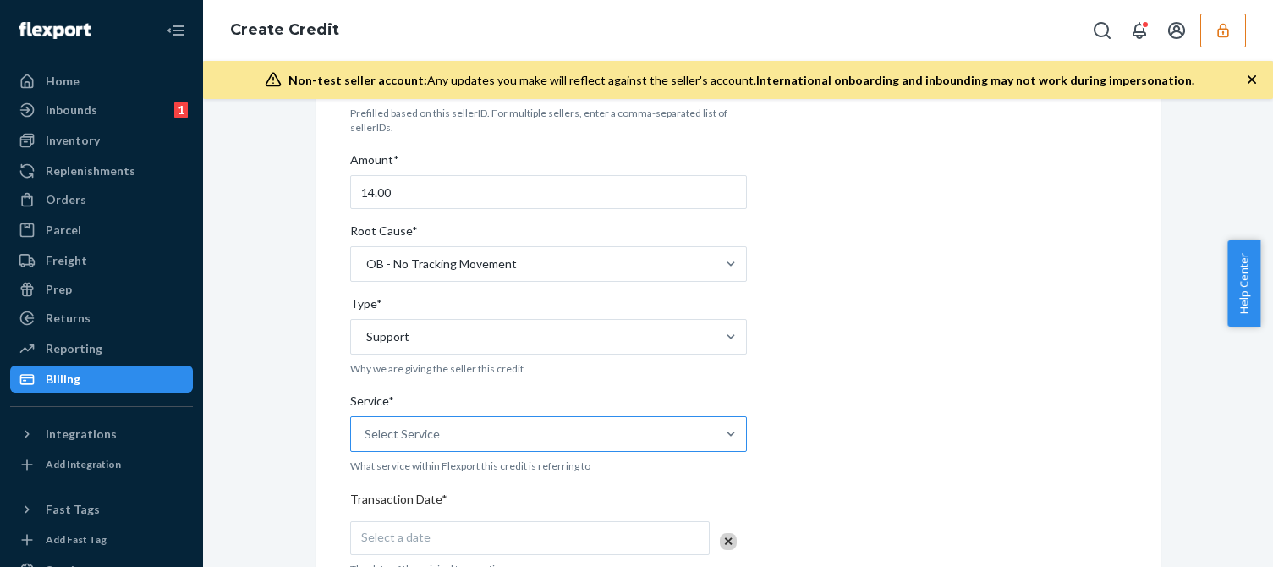
click at [455, 438] on div "Select Service" at bounding box center [533, 434] width 364 height 34
click at [366, 438] on input "Service* Select Service" at bounding box center [365, 433] width 2 height 17
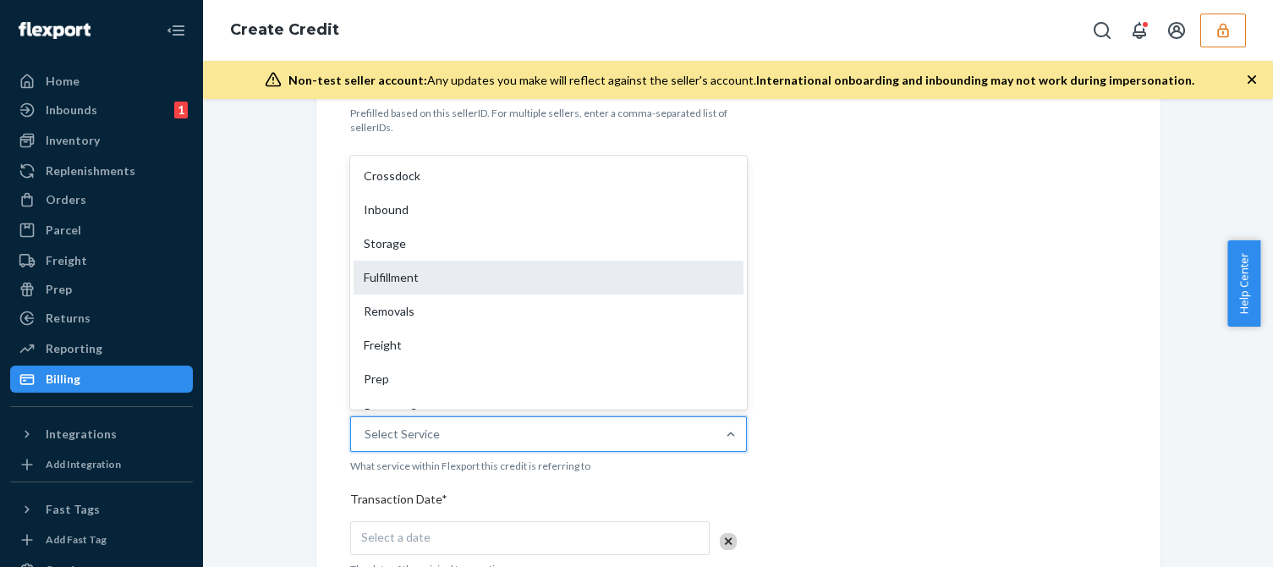
click at [408, 263] on div "Fulfillment" at bounding box center [548, 277] width 390 height 34
click at [366, 425] on input "Service* option Fulfillment focused, 4 of 10. 10 results available. Use Up and …" at bounding box center [365, 433] width 2 height 17
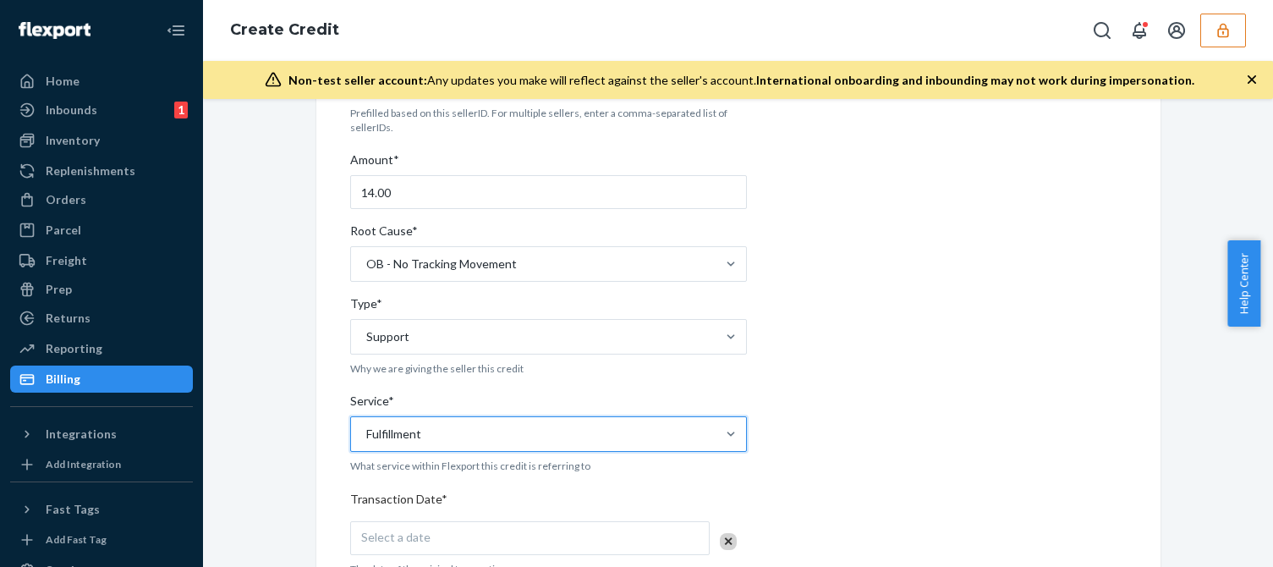
scroll to position [423, 0]
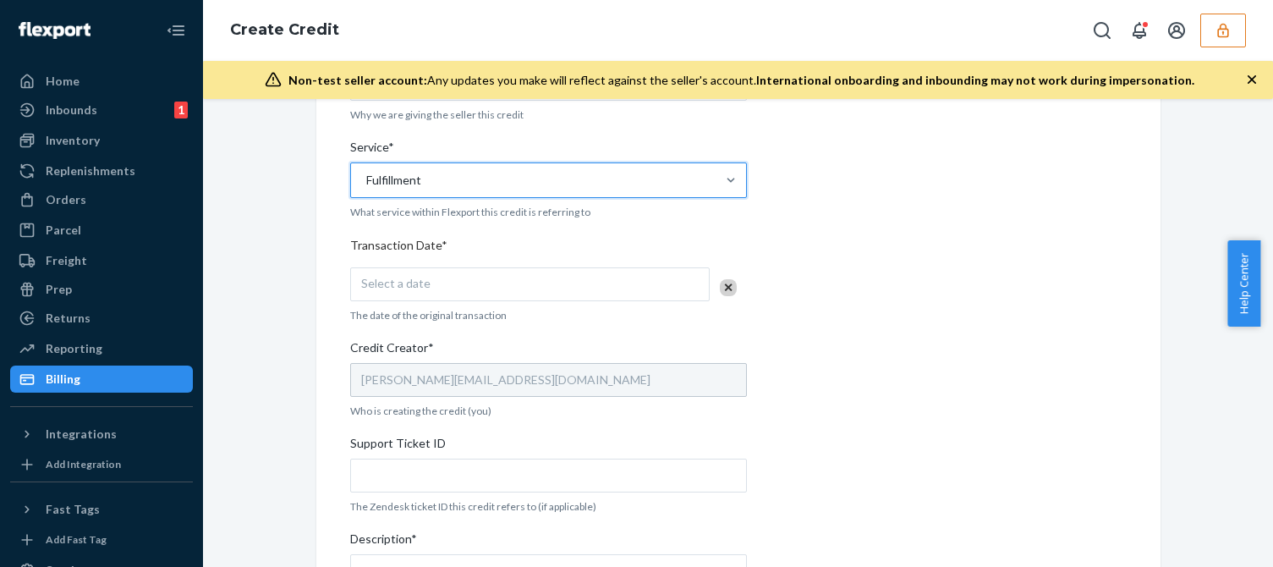
click at [454, 279] on div "Select a date" at bounding box center [529, 284] width 359 height 34
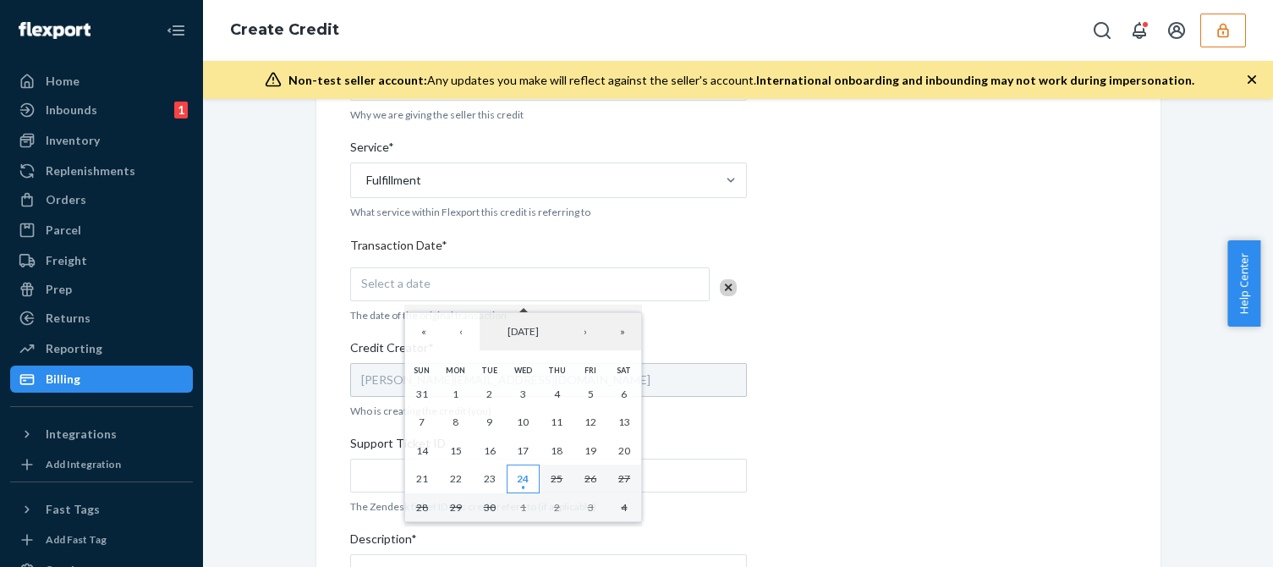
click at [525, 472] on abbr "24" at bounding box center [523, 478] width 12 height 13
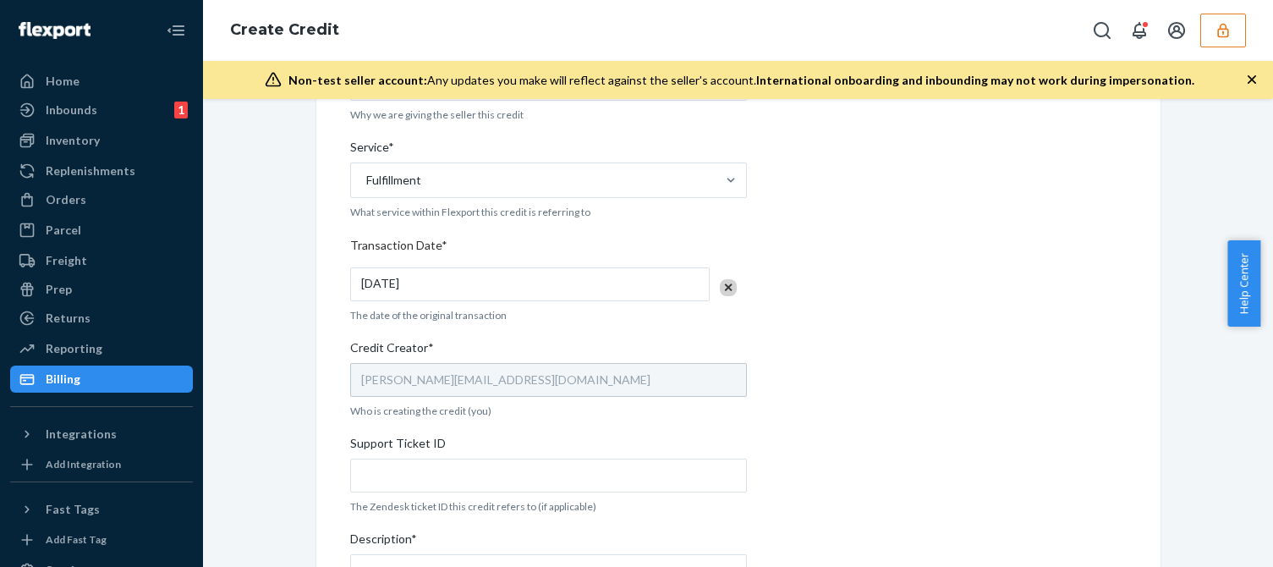
scroll to position [638, 0]
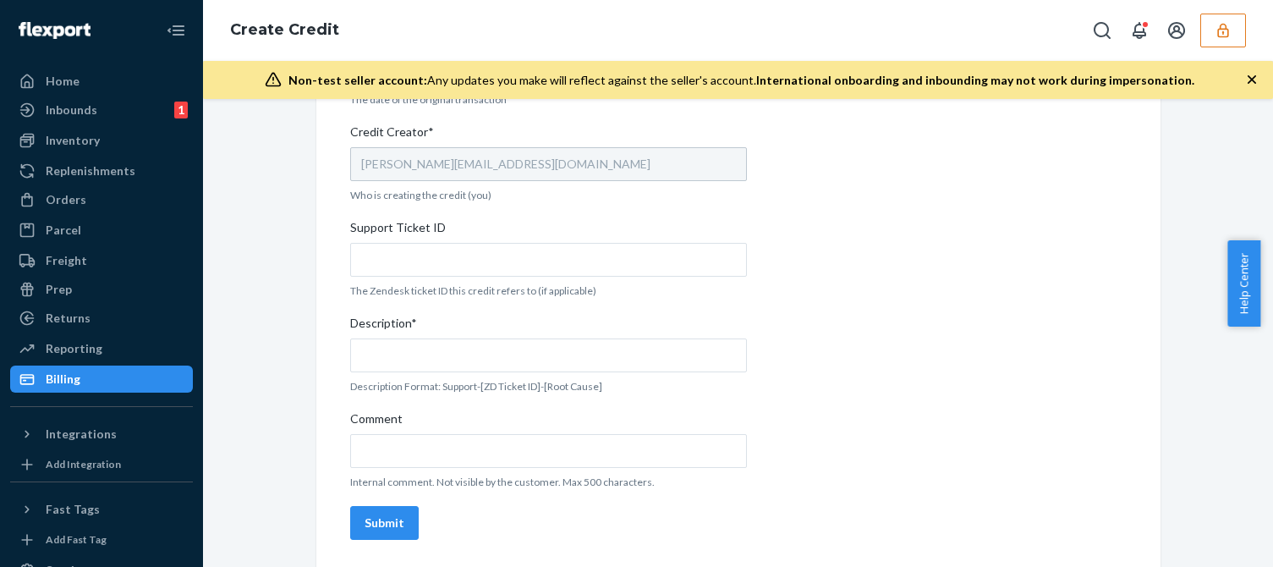
drag, startPoint x: 467, startPoint y: 236, endPoint x: 444, endPoint y: 251, distance: 27.4
click at [465, 237] on div "Support Ticket ID" at bounding box center [548, 231] width 397 height 24
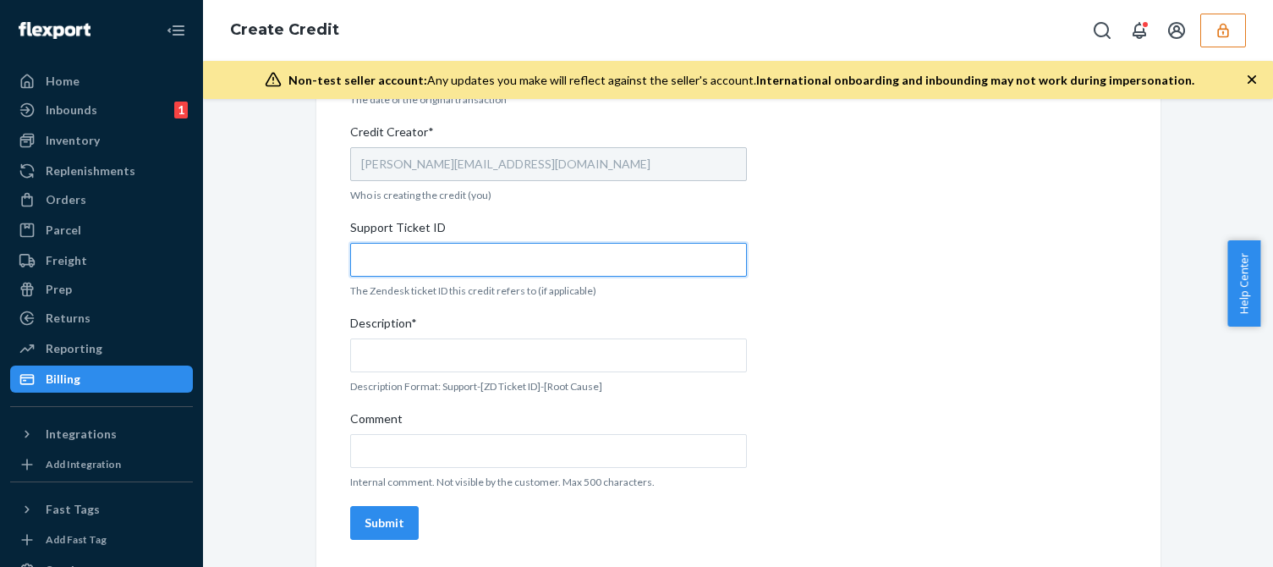
click at [465, 243] on input "Support Ticket ID" at bounding box center [548, 260] width 397 height 34
paste input "824233"
type input "824233"
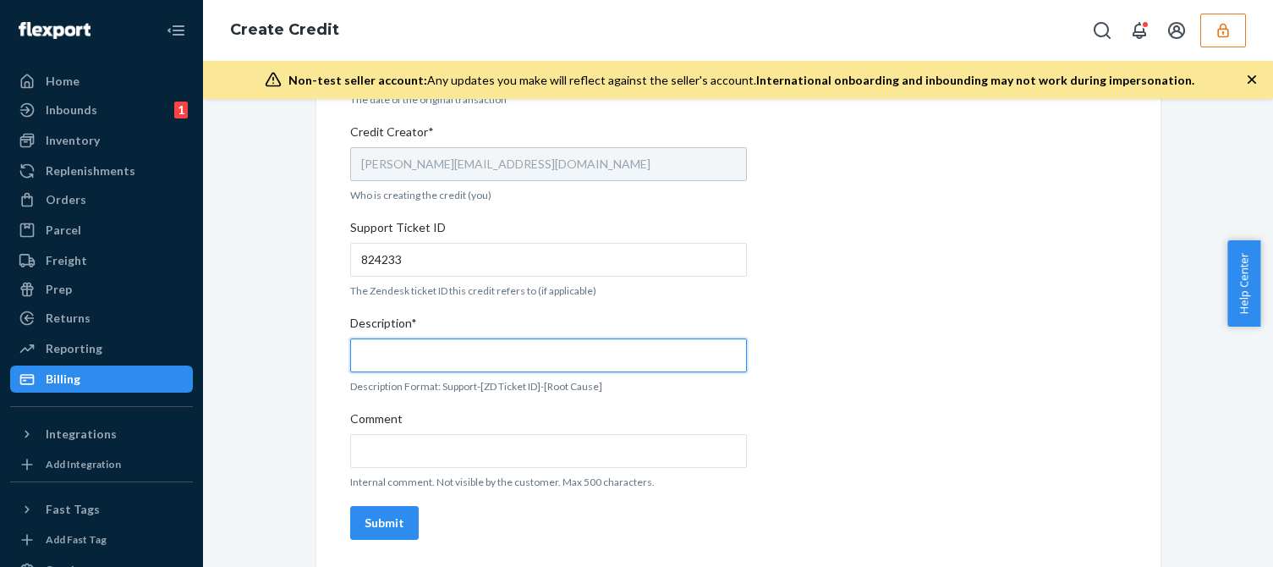
click at [426, 357] on input "Description*" at bounding box center [548, 355] width 397 height 34
paste input "824233"
type input "Support 824233 / OB - No tracking movement"
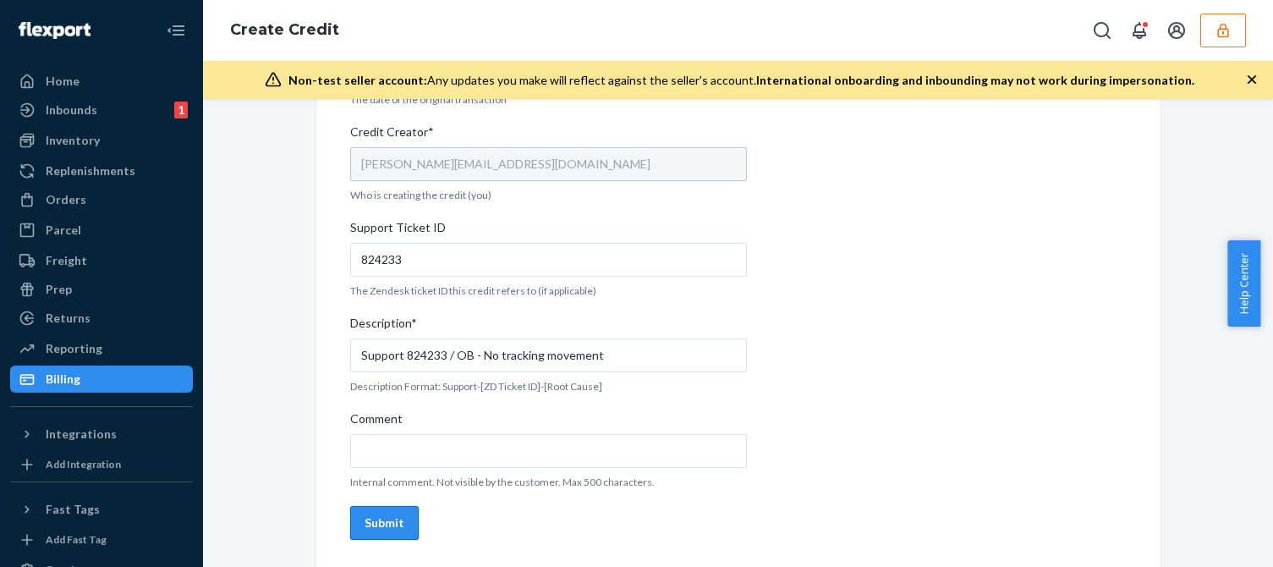
click at [381, 526] on div "Submit" at bounding box center [384, 522] width 40 height 17
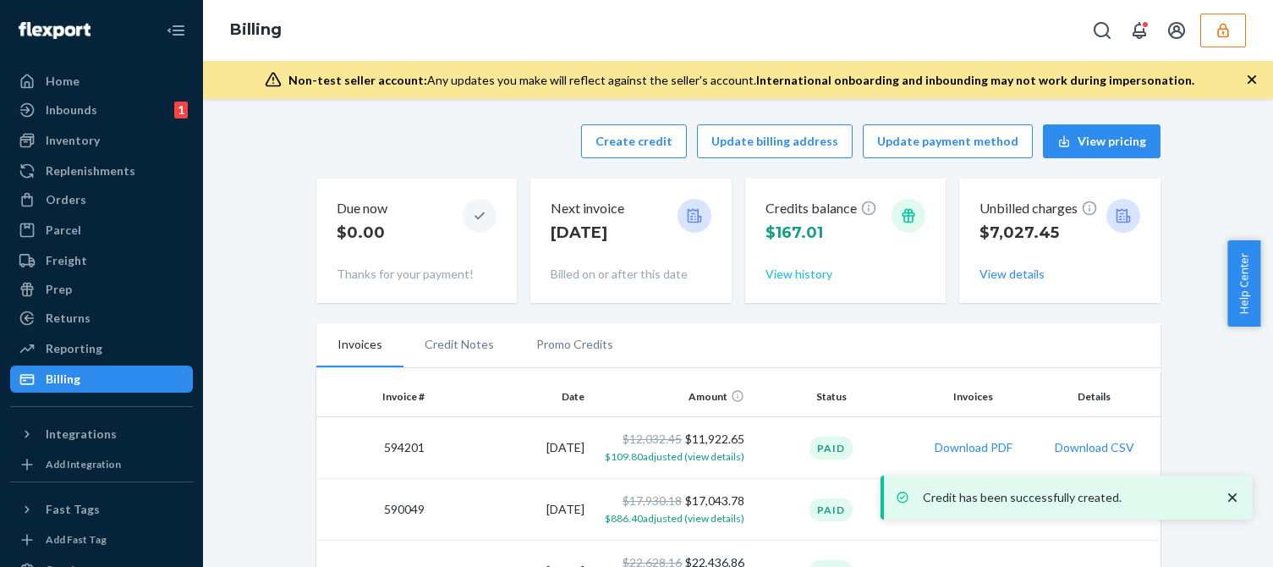
click at [787, 275] on button "View history" at bounding box center [798, 274] width 67 height 17
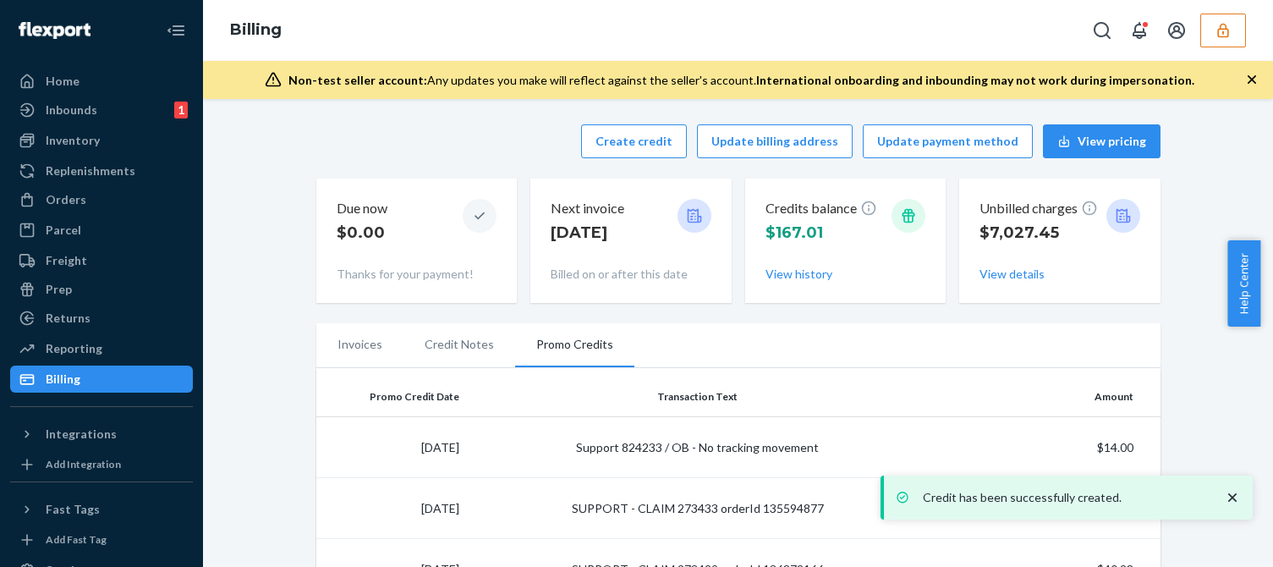
scroll to position [169, 0]
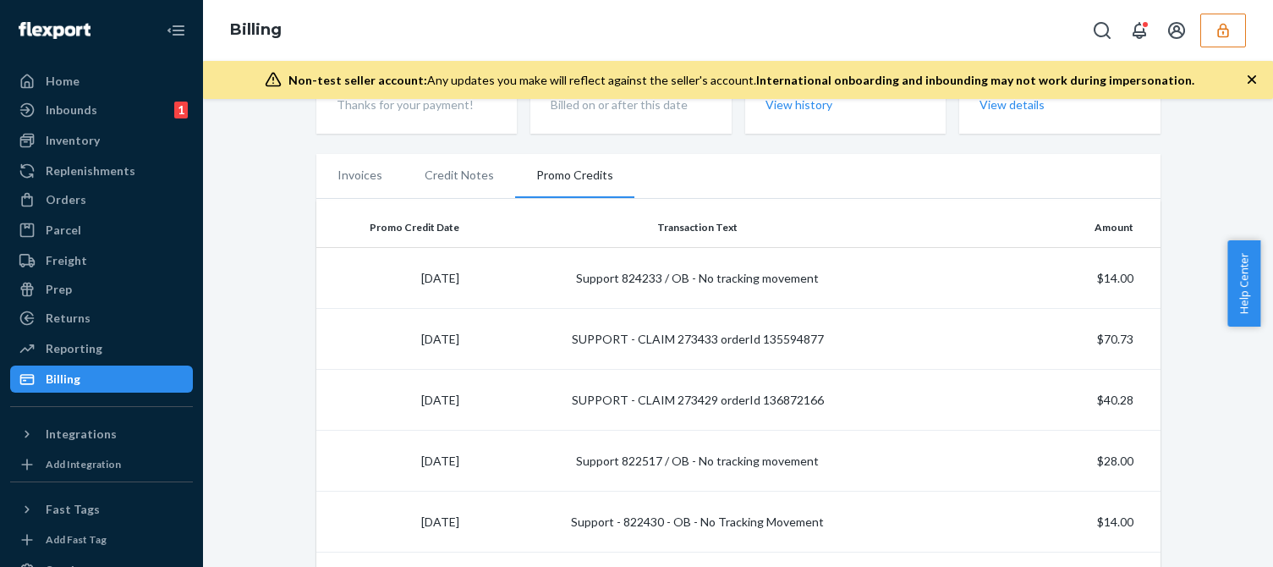
click at [1227, 25] on icon "button" at bounding box center [1222, 30] width 17 height 17
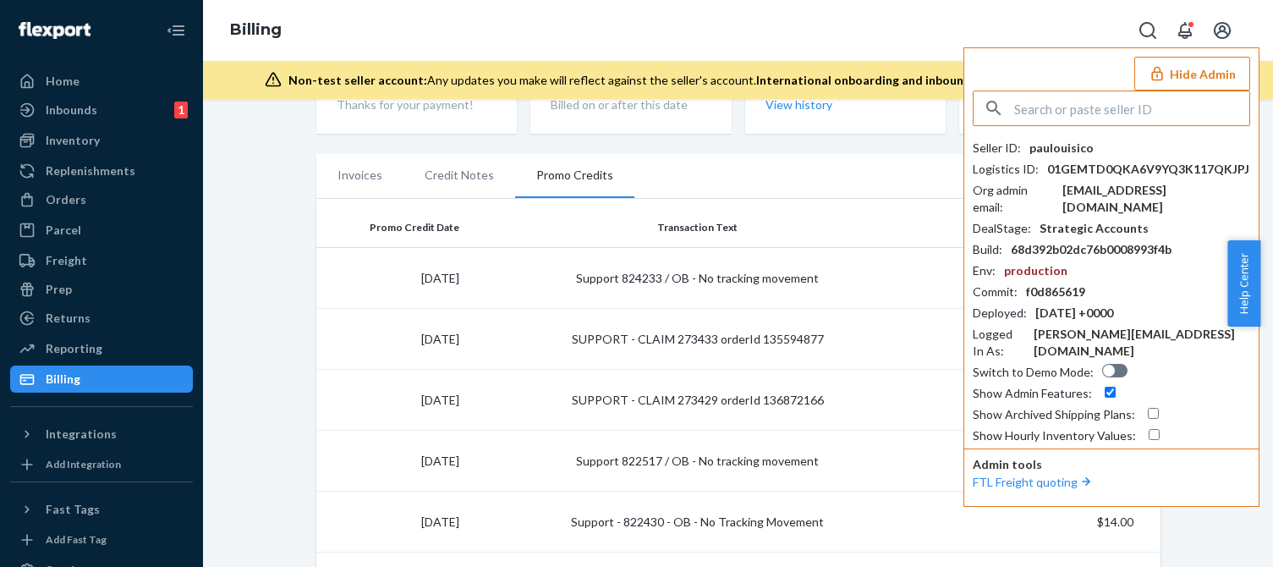
click at [1040, 120] on input "text" at bounding box center [1131, 108] width 235 height 34
paste input "sfnonboardingglasvinflexportcom"
click at [1145, 112] on input "sfnonboardingglasvinflexportcom" at bounding box center [1131, 108] width 235 height 34
click at [1181, 120] on input "sfnonboardingglasvinflexportcom" at bounding box center [1131, 108] width 235 height 34
click at [1230, 102] on input "sfnonboardingglasvinflexportcom" at bounding box center [1131, 108] width 235 height 34
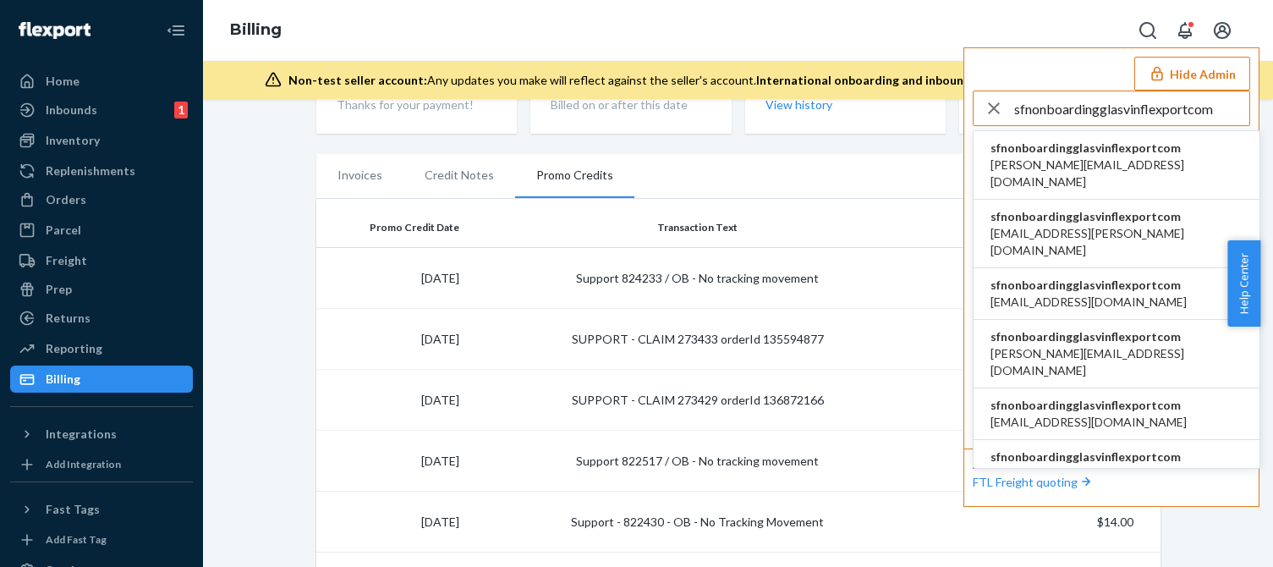
type input "sfnonboardingglasvinflexportcom"
click at [1088, 136] on li "sfnonboardingglasvinflexportcom david@glas.vin" at bounding box center [1116, 165] width 286 height 69
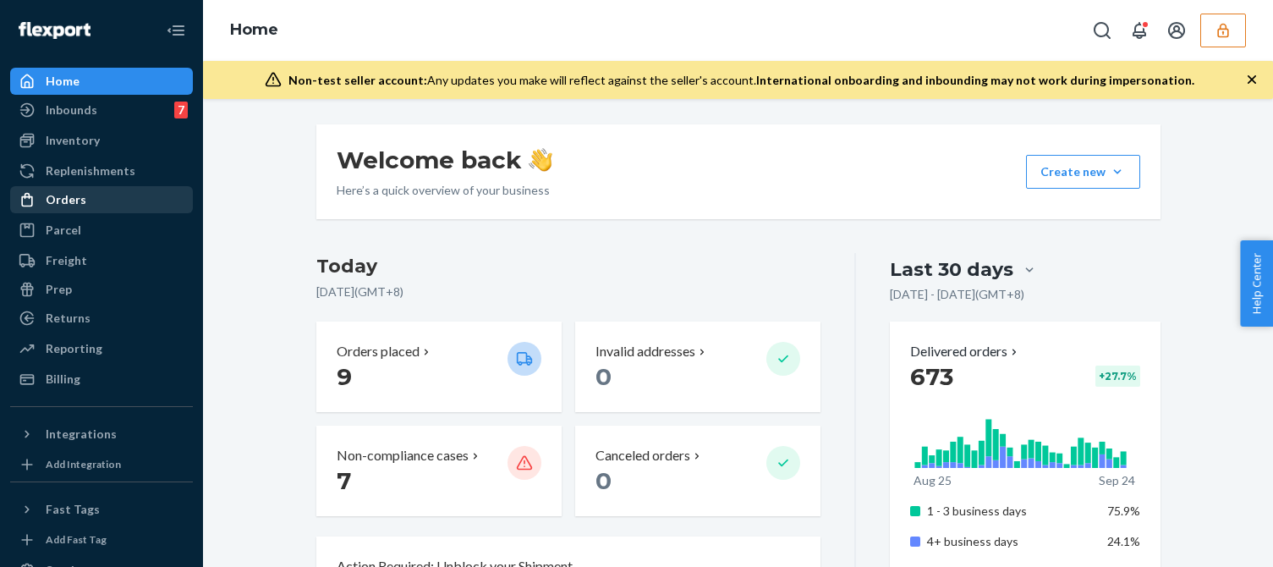
drag, startPoint x: 94, startPoint y: 202, endPoint x: 103, endPoint y: 201, distance: 9.3
click at [94, 202] on div "Orders" at bounding box center [101, 200] width 179 height 24
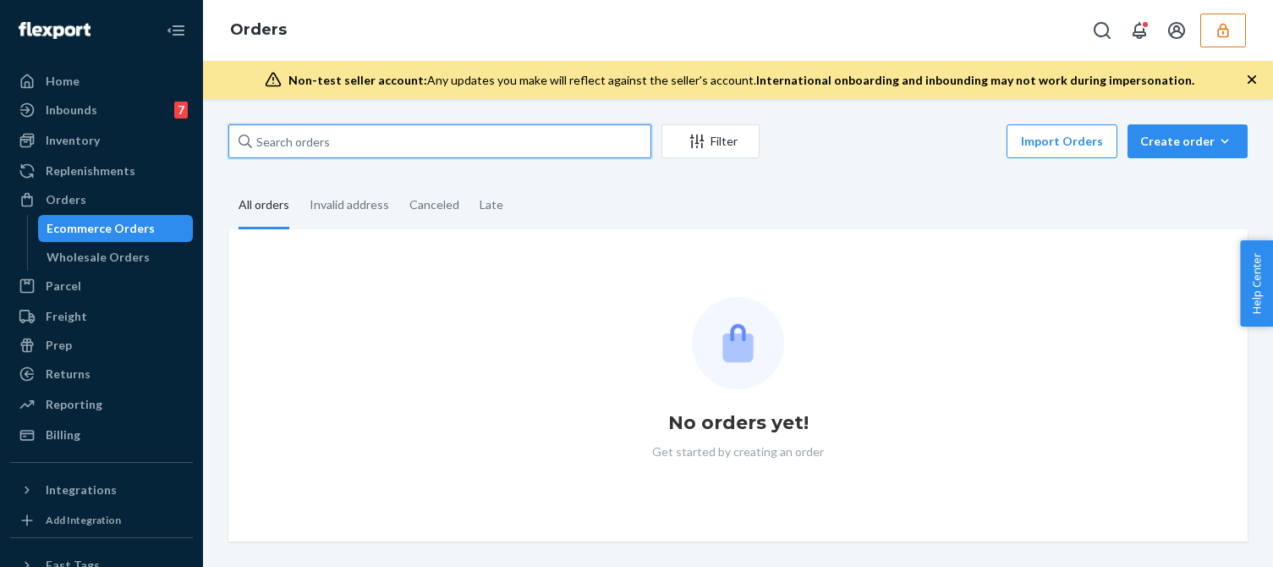
click at [353, 149] on input "text" at bounding box center [439, 141] width 423 height 34
paste input "136389798"
type input "136389798"
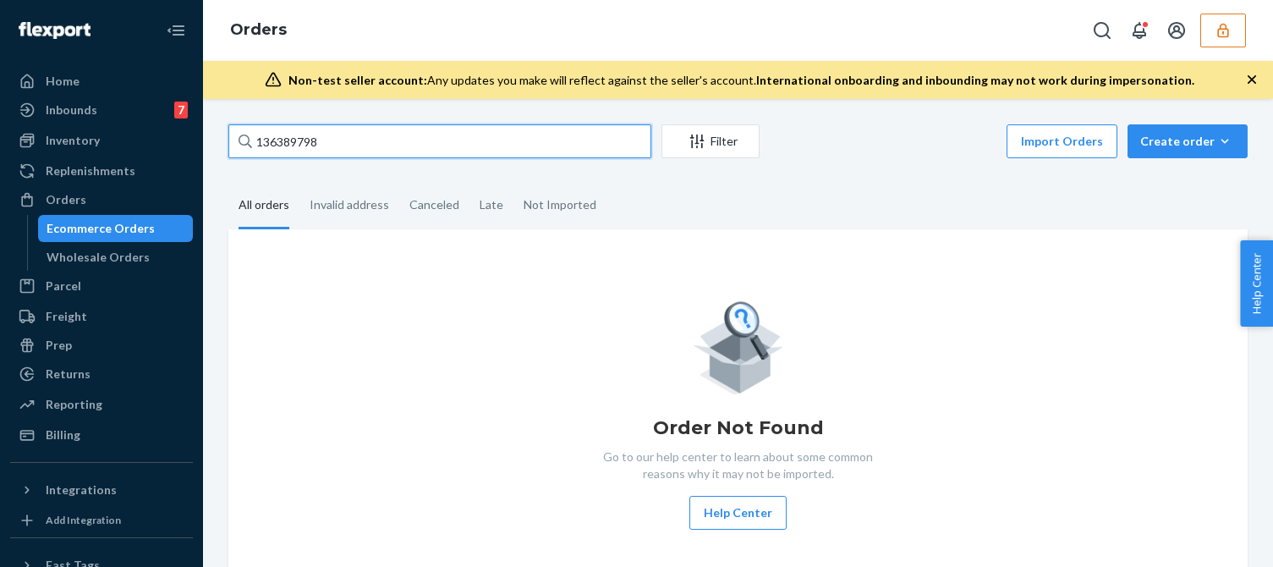
click at [359, 149] on input "136389798" at bounding box center [439, 141] width 423 height 34
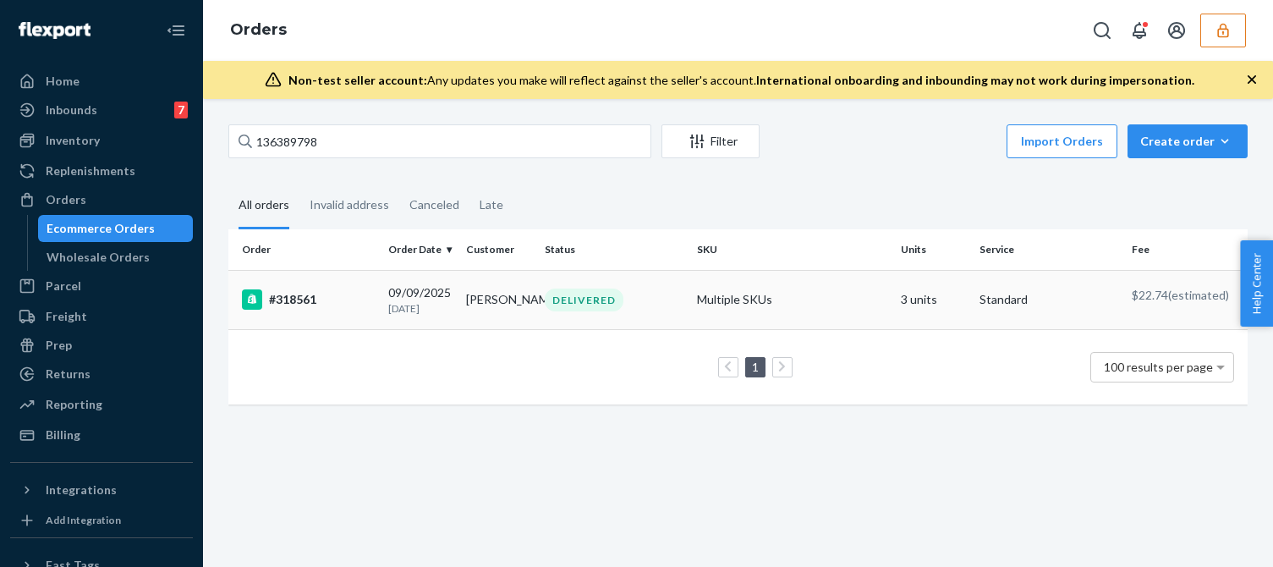
click at [423, 315] on p "[DATE]" at bounding box center [420, 308] width 64 height 14
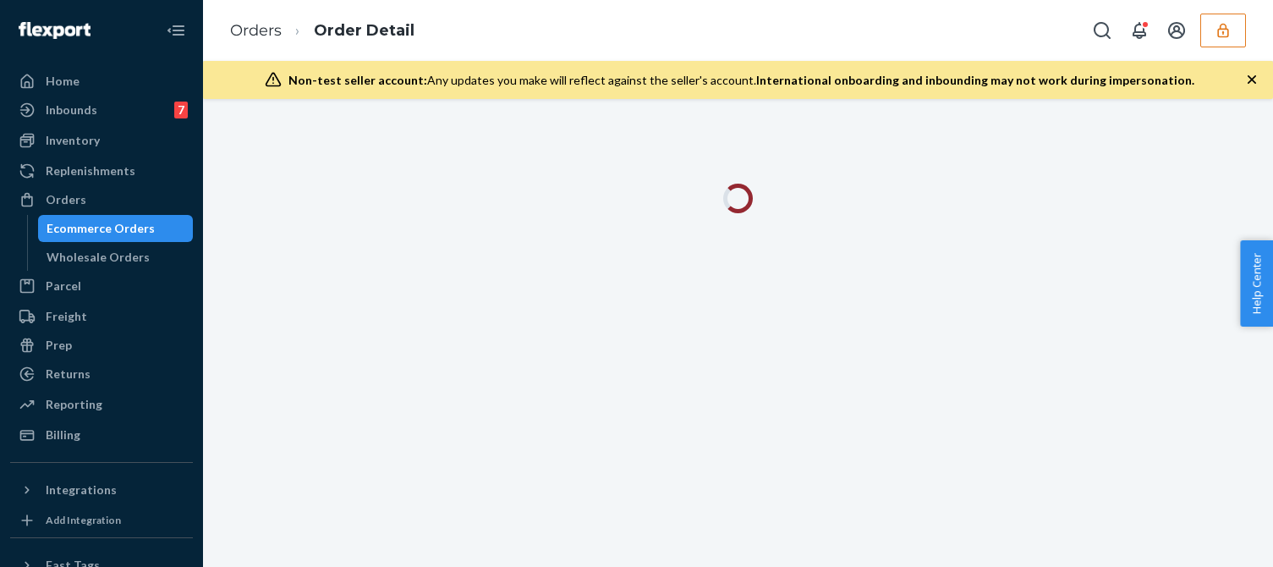
click at [1252, 87] on icon "button" at bounding box center [1251, 79] width 17 height 17
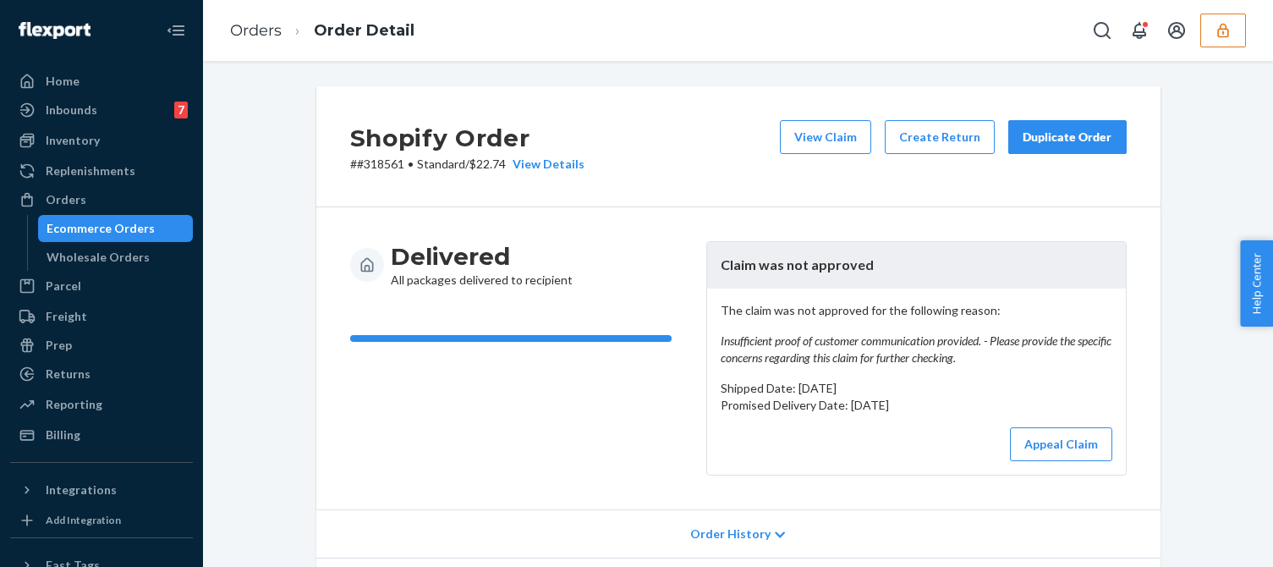
click at [803, 312] on p "The claim was not approved for the following reason: Insufficient proof of cust…" at bounding box center [917, 334] width 392 height 64
click at [764, 353] on em "Insufficient proof of customer communication provided. - Please provide the spe…" at bounding box center [917, 349] width 392 height 34
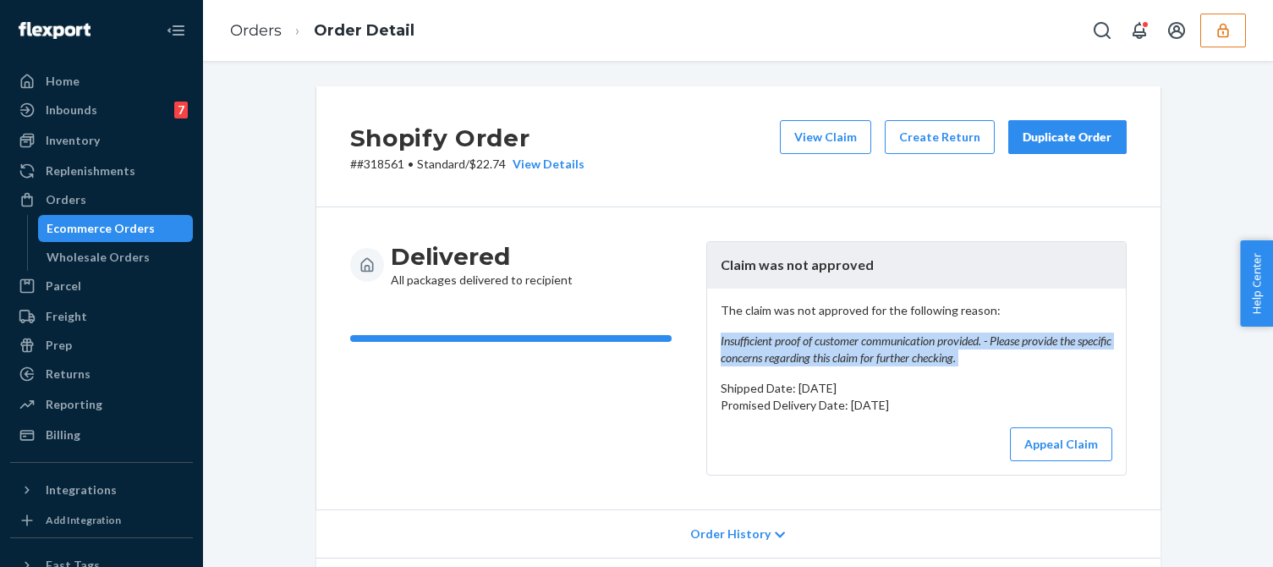
click at [764, 353] on em "Insufficient proof of customer communication provided. - Please provide the spe…" at bounding box center [917, 349] width 392 height 34
click at [867, 342] on em "Insufficient proof of customer communication provided. - Please provide the spe…" at bounding box center [917, 349] width 392 height 34
click at [819, 342] on em "Insufficient proof of customer communication provided. - Please provide the spe…" at bounding box center [917, 349] width 392 height 34
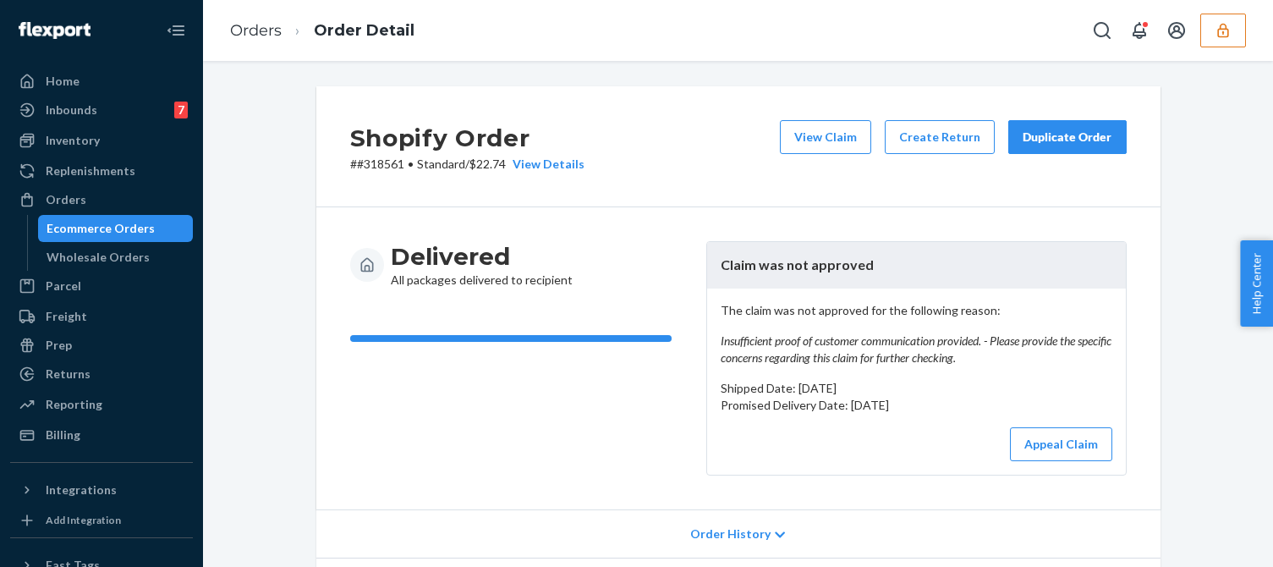
click at [821, 111] on div "Shopify Order # #318561 • Standard / $22.74 View Details View Claim Create Retu…" at bounding box center [738, 146] width 844 height 121
click at [806, 156] on div "View Claim Create Return Duplicate Order" at bounding box center [953, 146] width 360 height 52
click at [819, 148] on button "View Claim" at bounding box center [825, 137] width 91 height 34
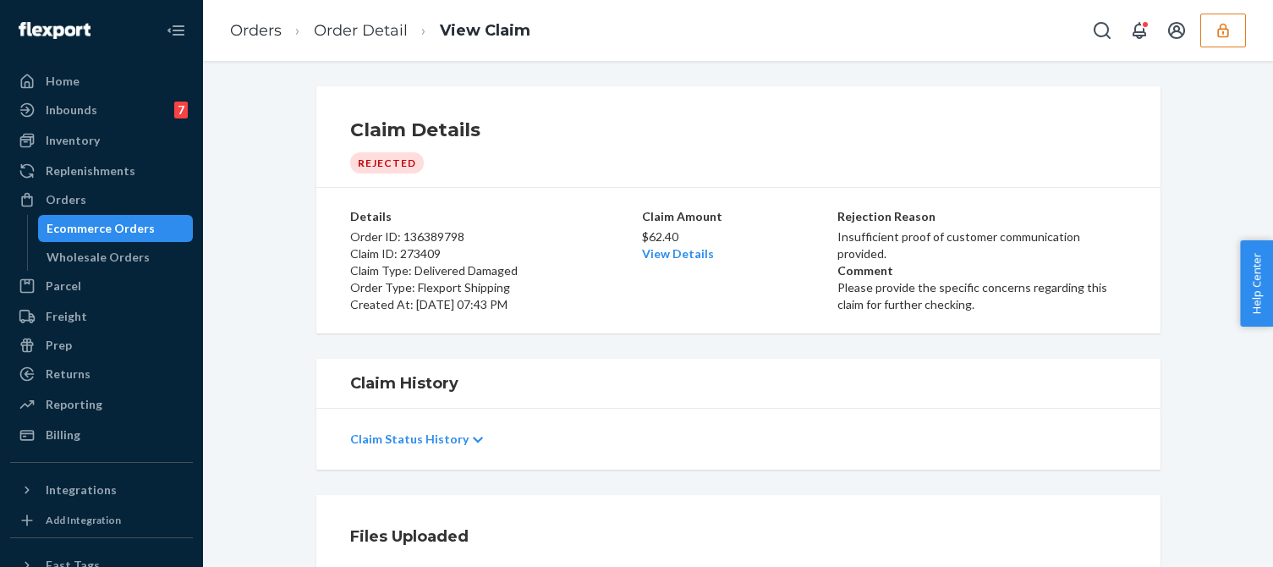
click at [577, 379] on h1 "Claim History" at bounding box center [738, 383] width 776 height 22
drag, startPoint x: 682, startPoint y: 232, endPoint x: 636, endPoint y: 230, distance: 46.5
click at [642, 230] on p "$62.40" at bounding box center [738, 236] width 193 height 17
copy p "$62.40"
click at [69, 436] on div "Billing" at bounding box center [63, 434] width 35 height 17
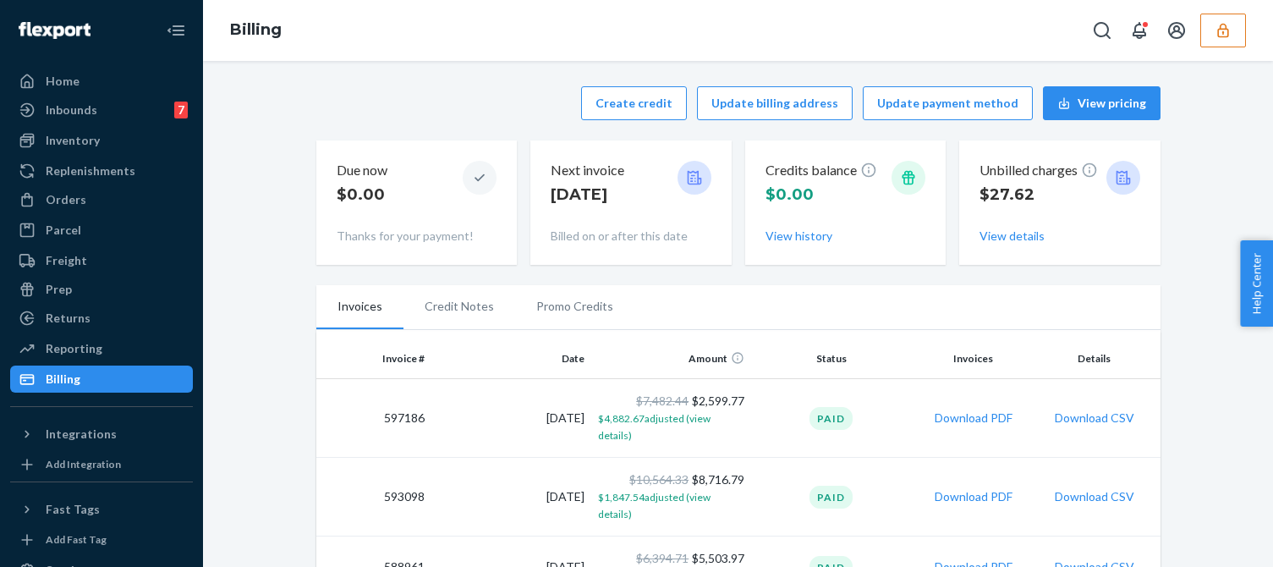
click at [507, 131] on div "Create credit Update billing address Update payment method View pricing Due now…" at bounding box center [738, 175] width 844 height 199
click at [606, 107] on button "Create credit" at bounding box center [634, 103] width 106 height 34
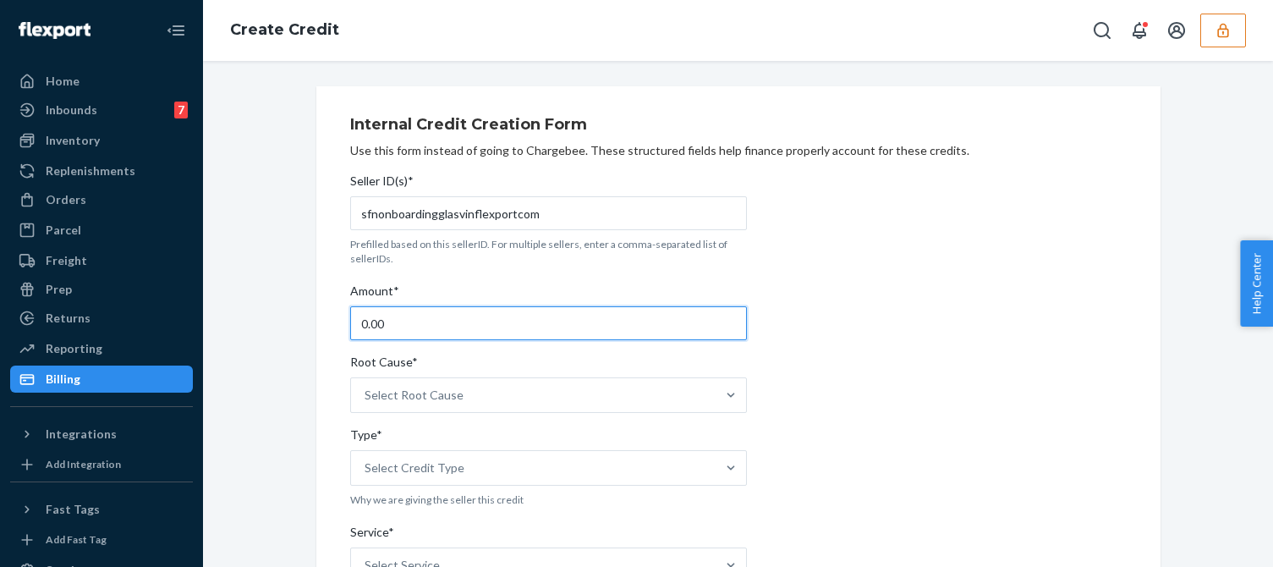
click at [395, 312] on input "0.00" at bounding box center [548, 323] width 397 height 34
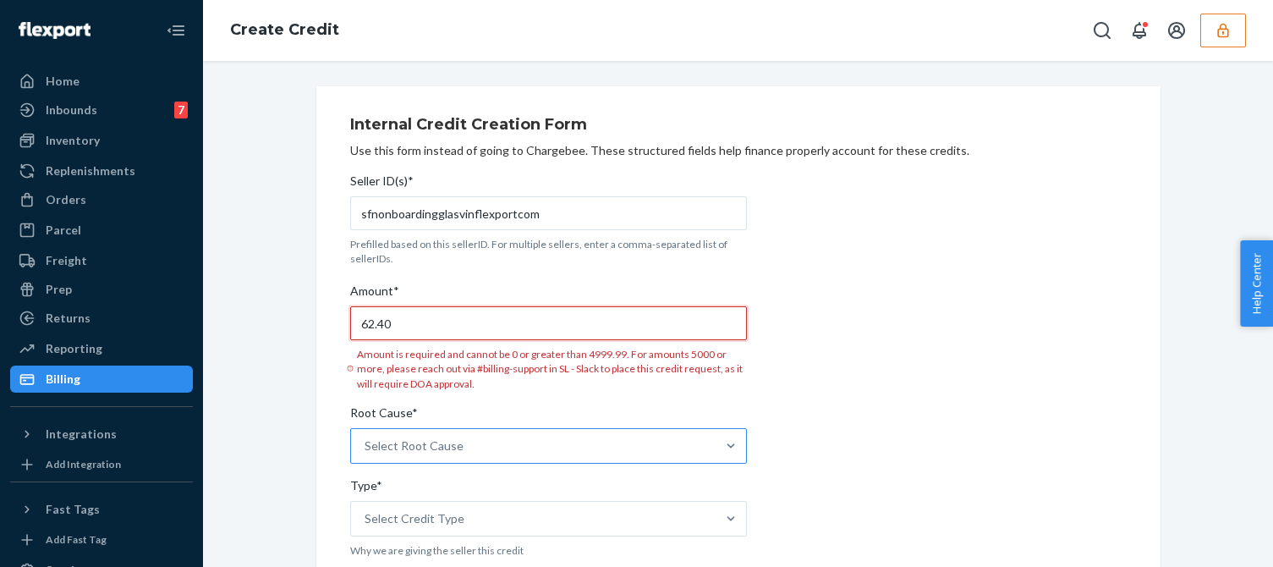
type input "62.40"
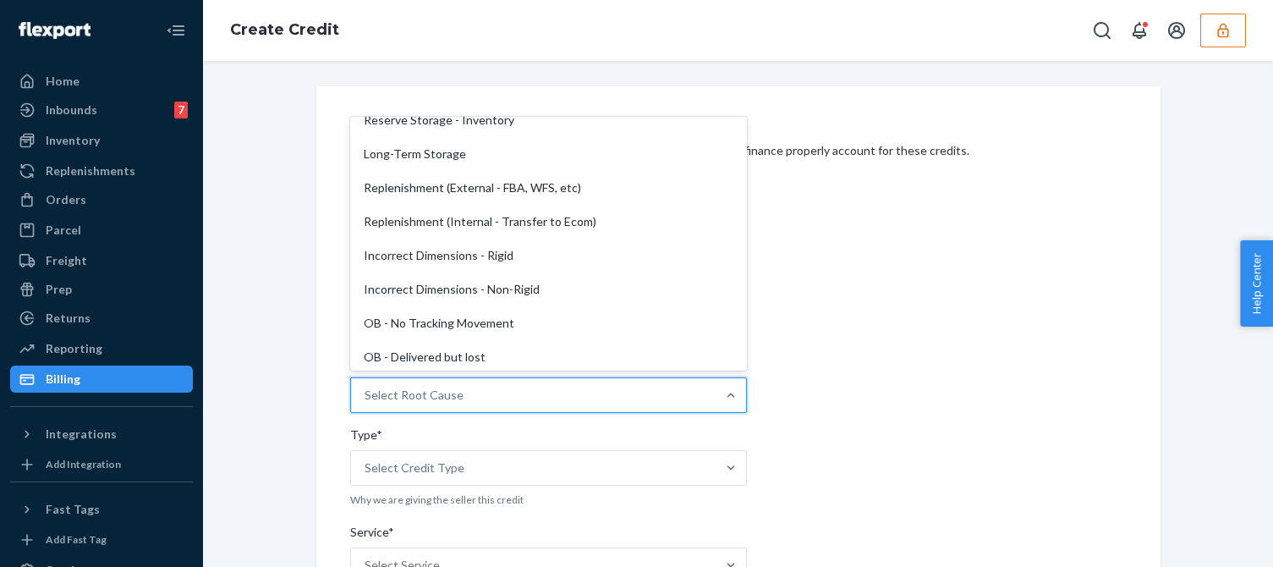
scroll to position [423, 0]
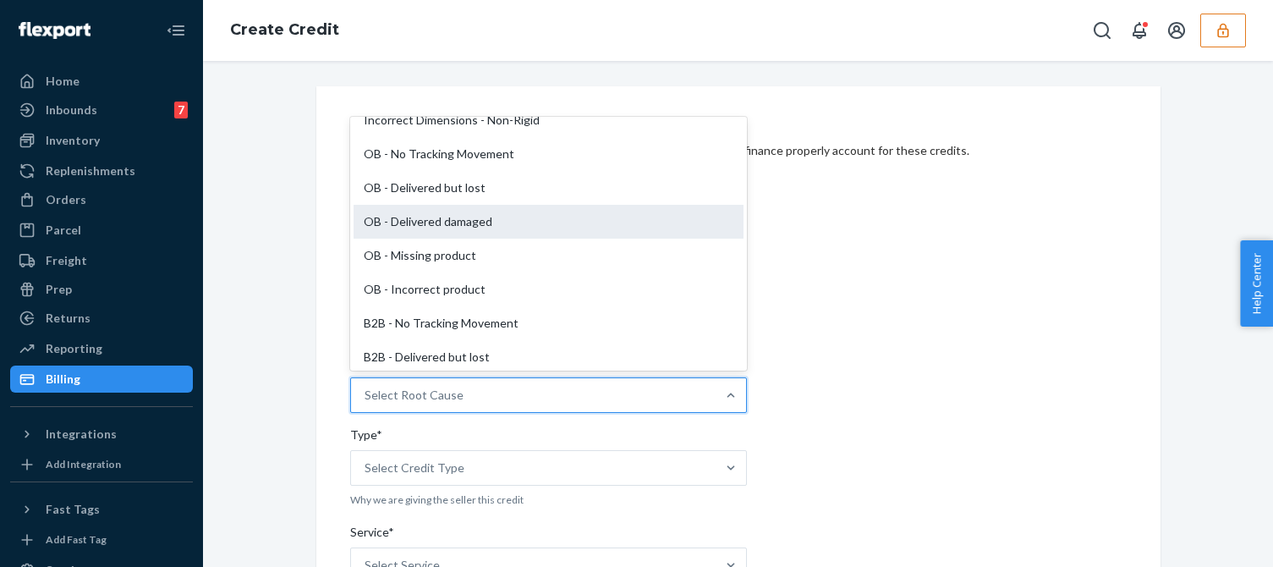
click at [450, 219] on div "OB - Delivered damaged" at bounding box center [548, 222] width 390 height 34
click at [366, 386] on input "Root Cause* option OB - Delivered damaged focused, 16 of 29. 29 results availab…" at bounding box center [365, 394] width 2 height 17
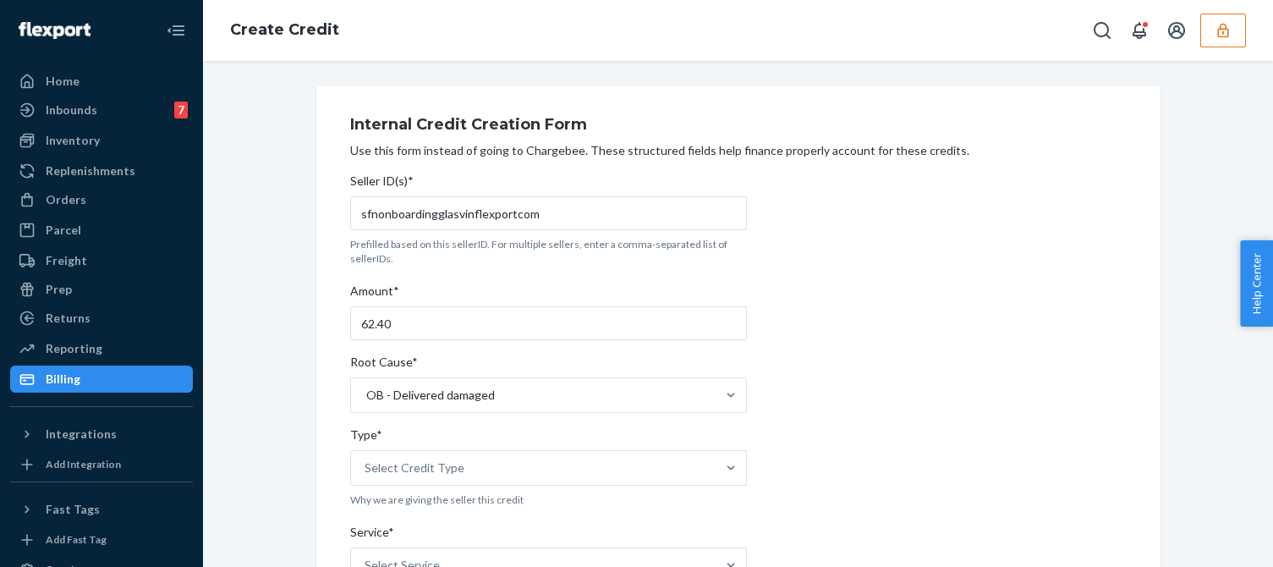
drag, startPoint x: 269, startPoint y: 344, endPoint x: 284, endPoint y: 341, distance: 15.6
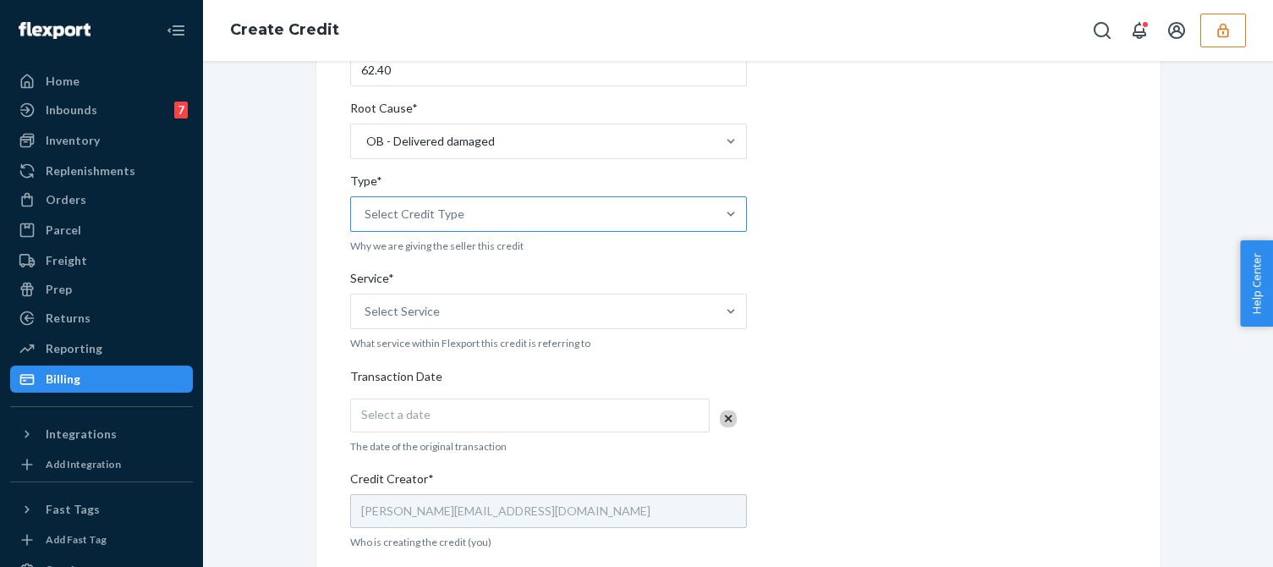
click at [463, 216] on div "Select Credit Type" at bounding box center [533, 214] width 364 height 34
click at [366, 216] on input "Type* Select Credit Type" at bounding box center [365, 214] width 2 height 17
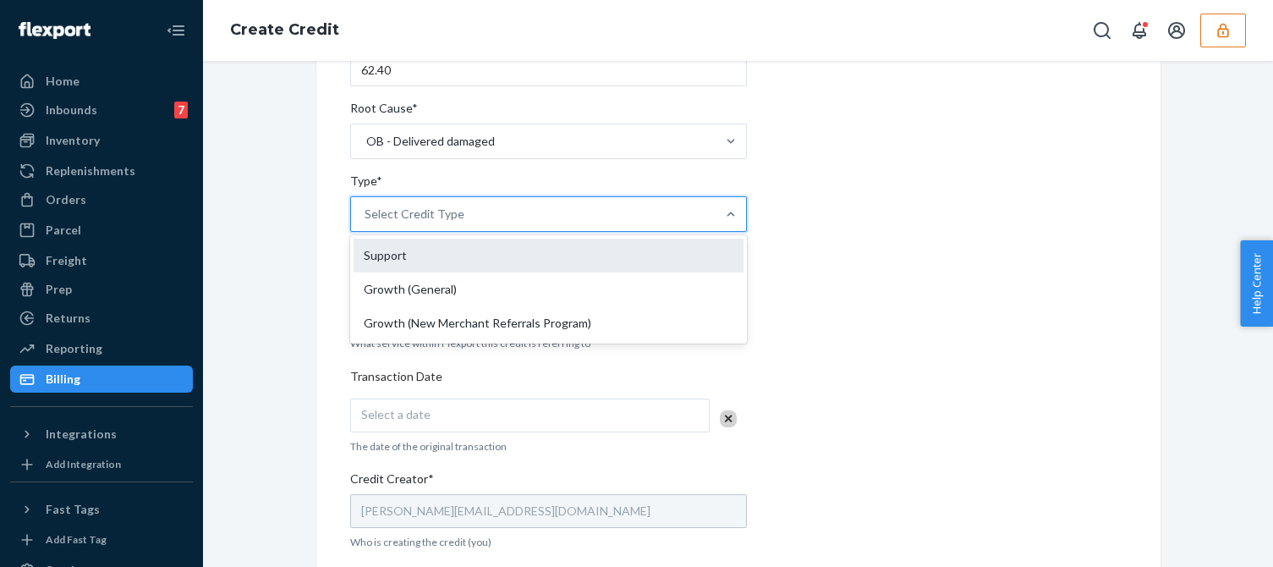
click at [389, 246] on div "Support" at bounding box center [548, 255] width 390 height 34
click at [366, 222] on input "Type* option Support focused, 1 of 3. 3 results available. Use Up and Down to c…" at bounding box center [365, 214] width 2 height 17
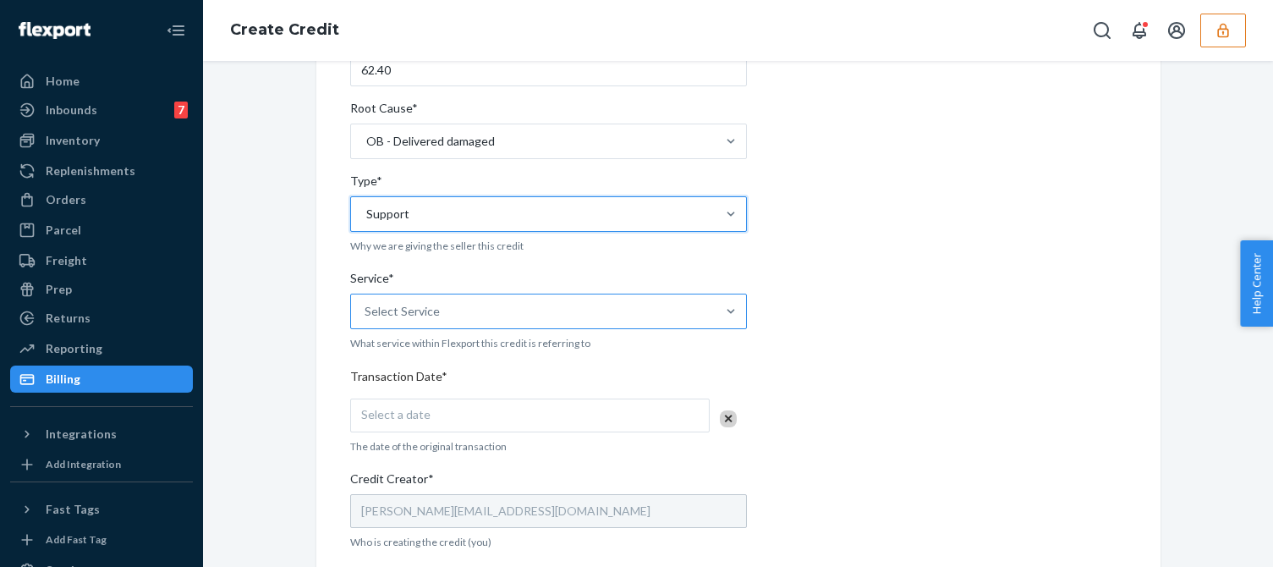
click at [417, 310] on div "Select Service" at bounding box center [401, 311] width 75 height 17
click at [366, 310] on input "Service* Select Service" at bounding box center [365, 311] width 2 height 17
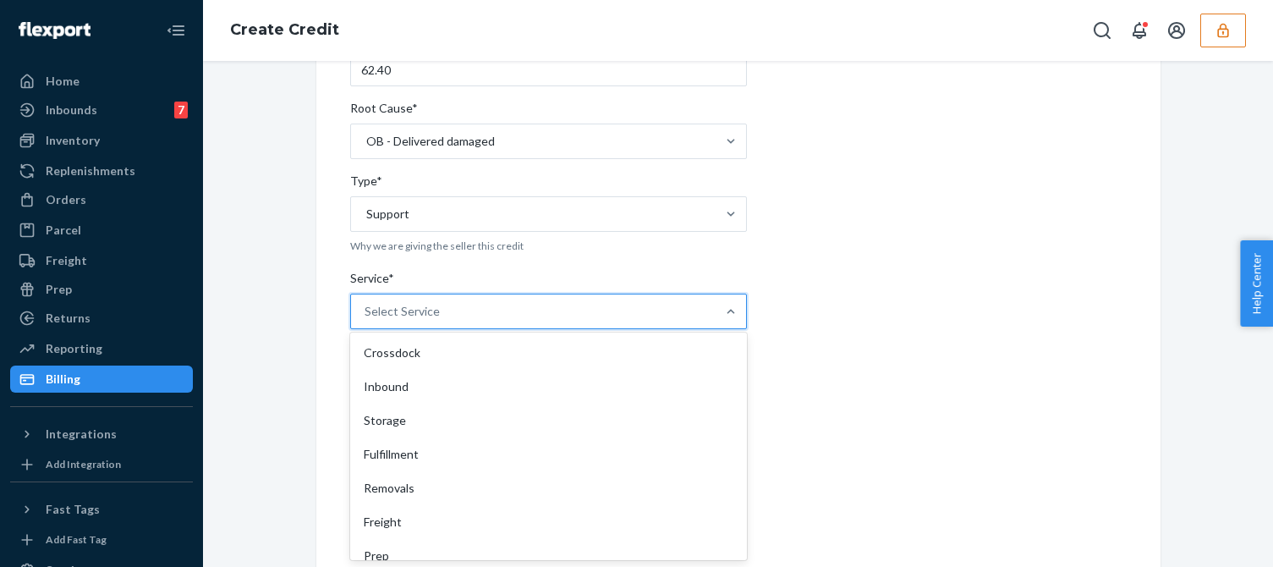
click at [369, 452] on div "Fulfillment" at bounding box center [548, 454] width 390 height 34
click at [366, 320] on input "Service* option Fulfillment focused, 4 of 10. 10 results available. Use Up and …" at bounding box center [365, 311] width 2 height 17
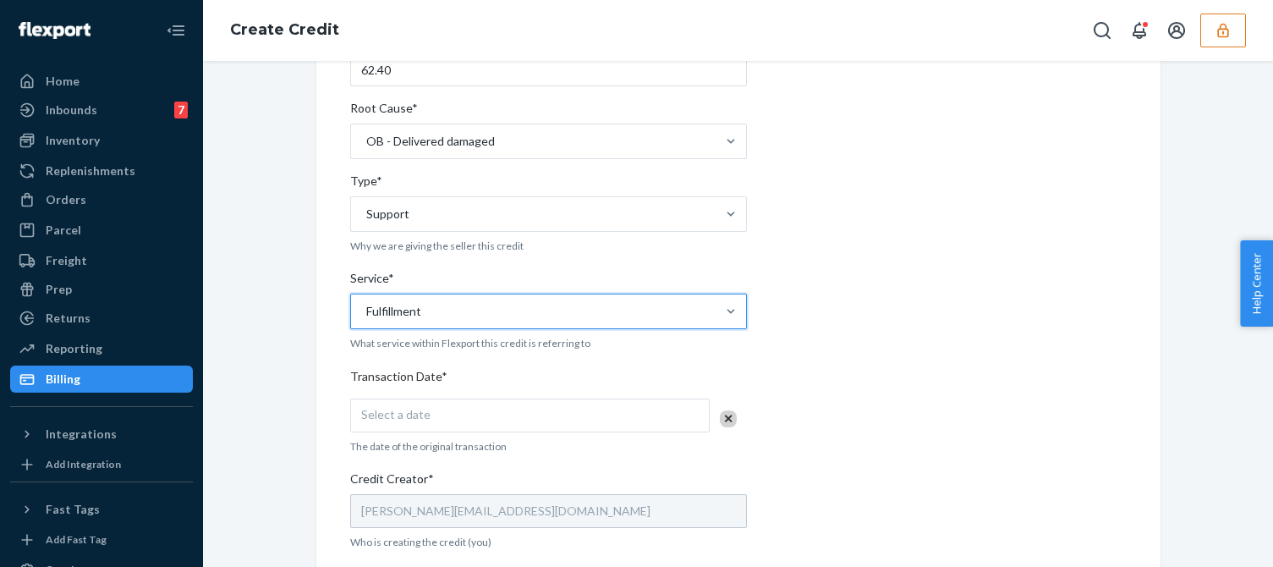
click at [280, 454] on div "Internal Credit Creation Form Use this form instead of going to Chargebee. Thes…" at bounding box center [738, 373] width 1044 height 1081
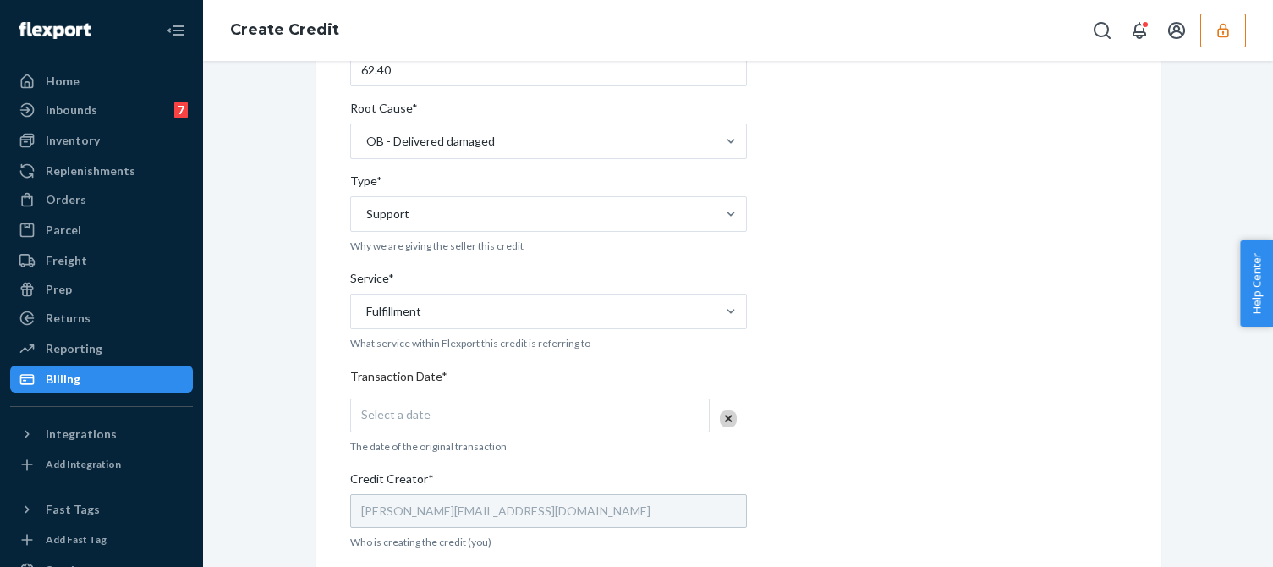
click at [420, 423] on div "Select a date" at bounding box center [529, 415] width 359 height 34
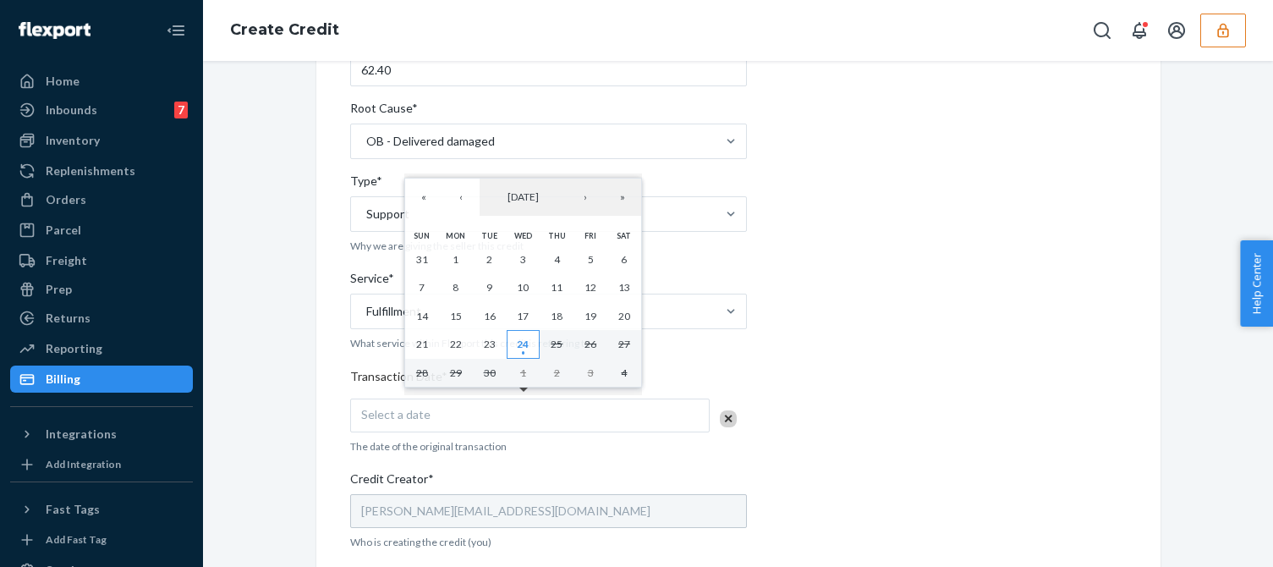
click at [528, 340] on abbr "24" at bounding box center [523, 343] width 12 height 13
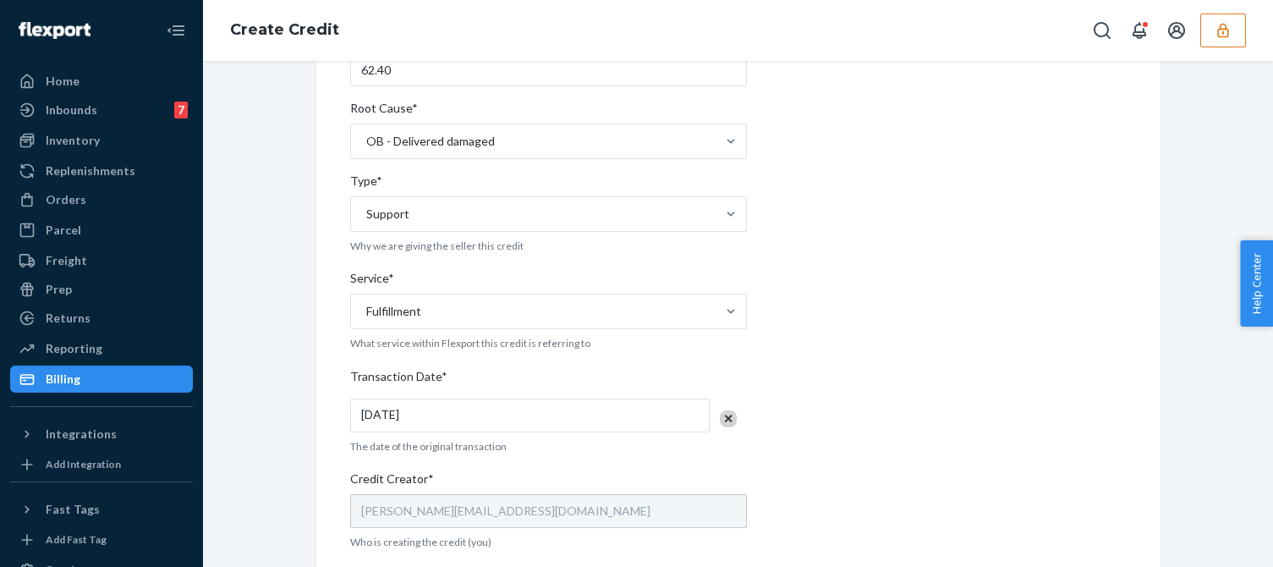
scroll to position [592, 0]
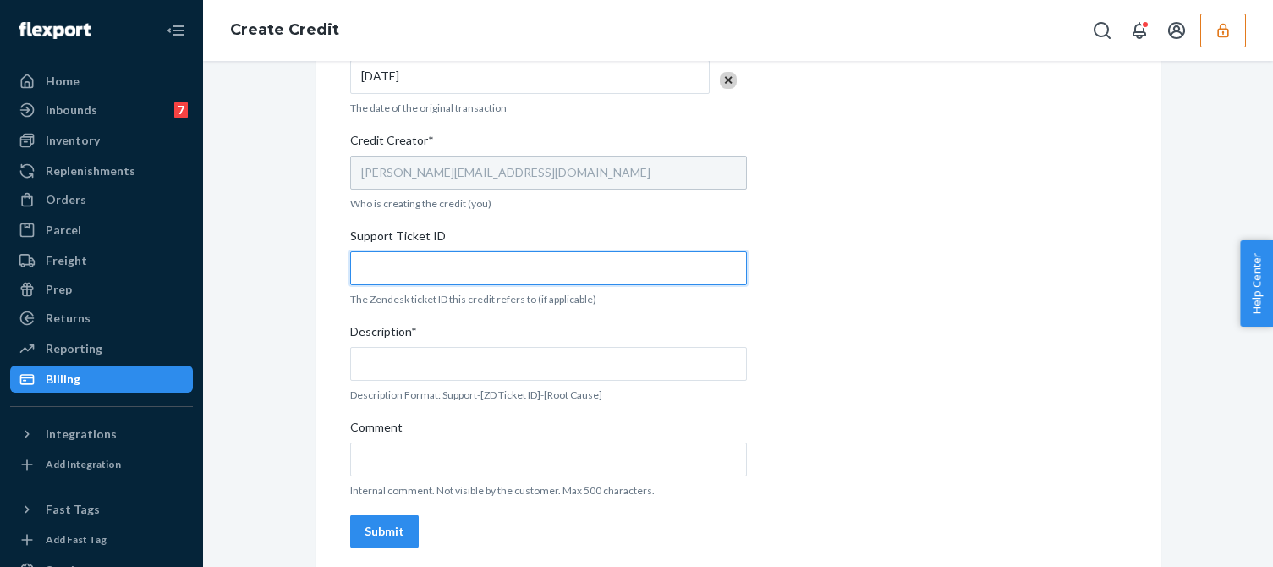
click at [413, 251] on input "Support Ticket ID" at bounding box center [548, 268] width 397 height 34
paste input "824191"
type input "824191"
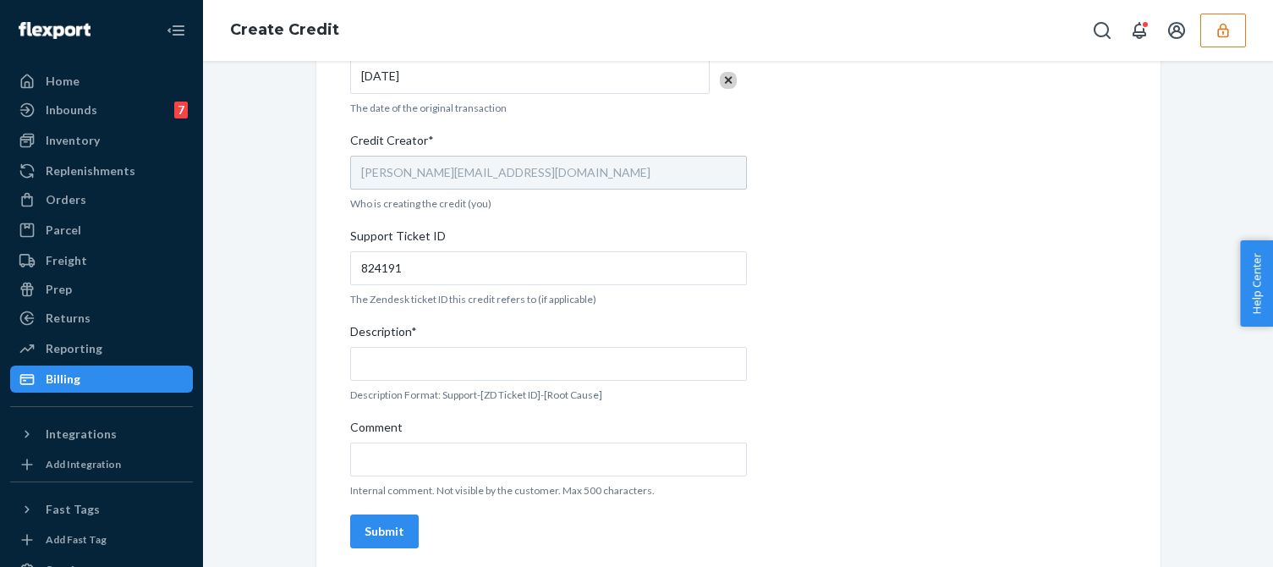
click at [420, 337] on div "Description*" at bounding box center [548, 335] width 397 height 24
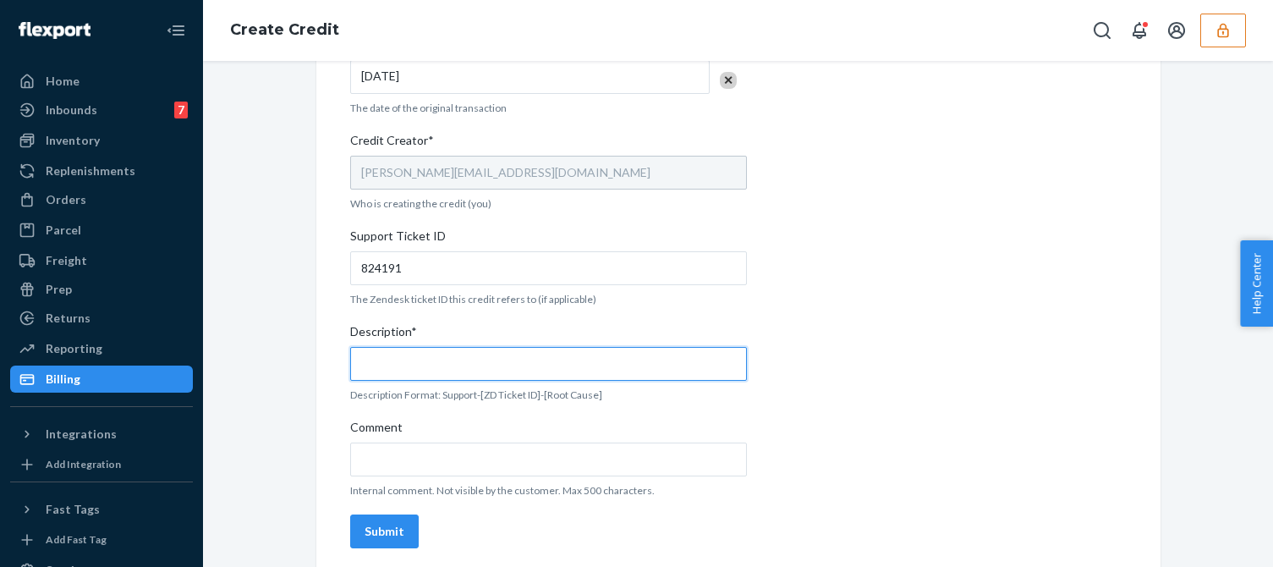
click at [420, 347] on input "Description*" at bounding box center [548, 364] width 397 height 34
paste input "824191"
type input "Support 824191 / OB - Delivered damaged"
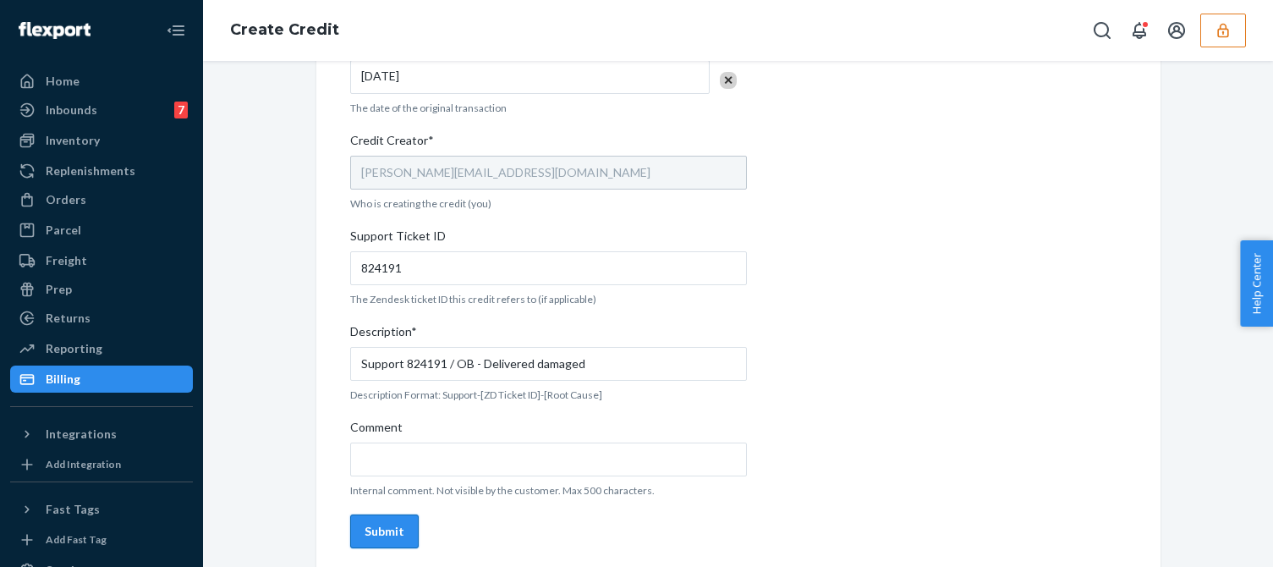
click at [387, 529] on div "Submit" at bounding box center [384, 531] width 40 height 17
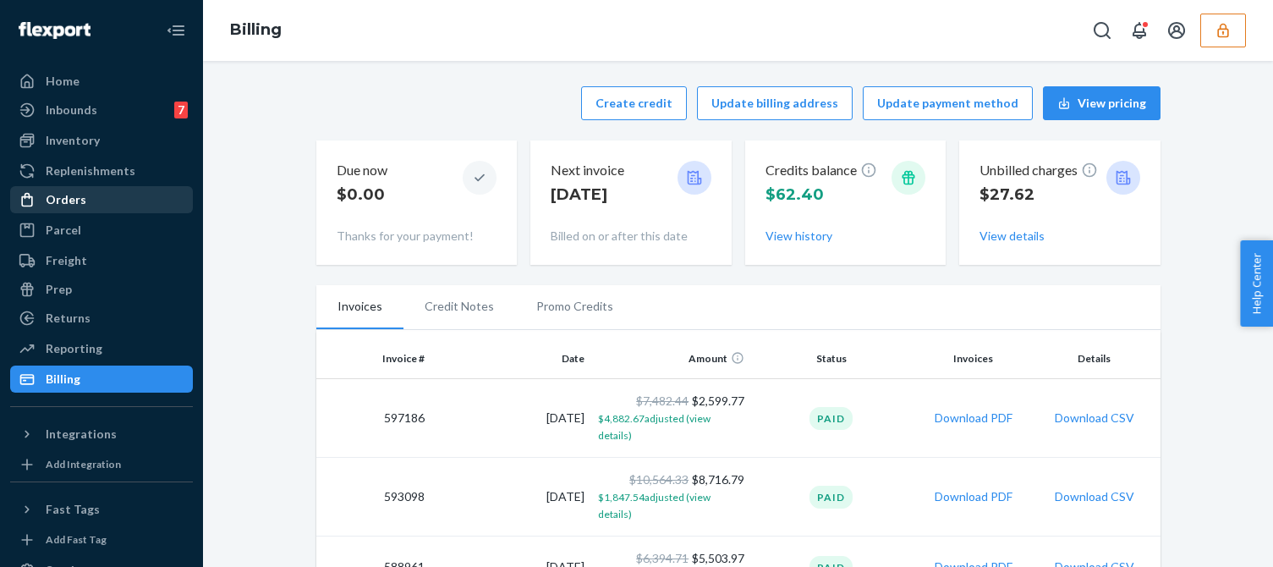
click at [74, 204] on div "Orders" at bounding box center [66, 199] width 41 height 17
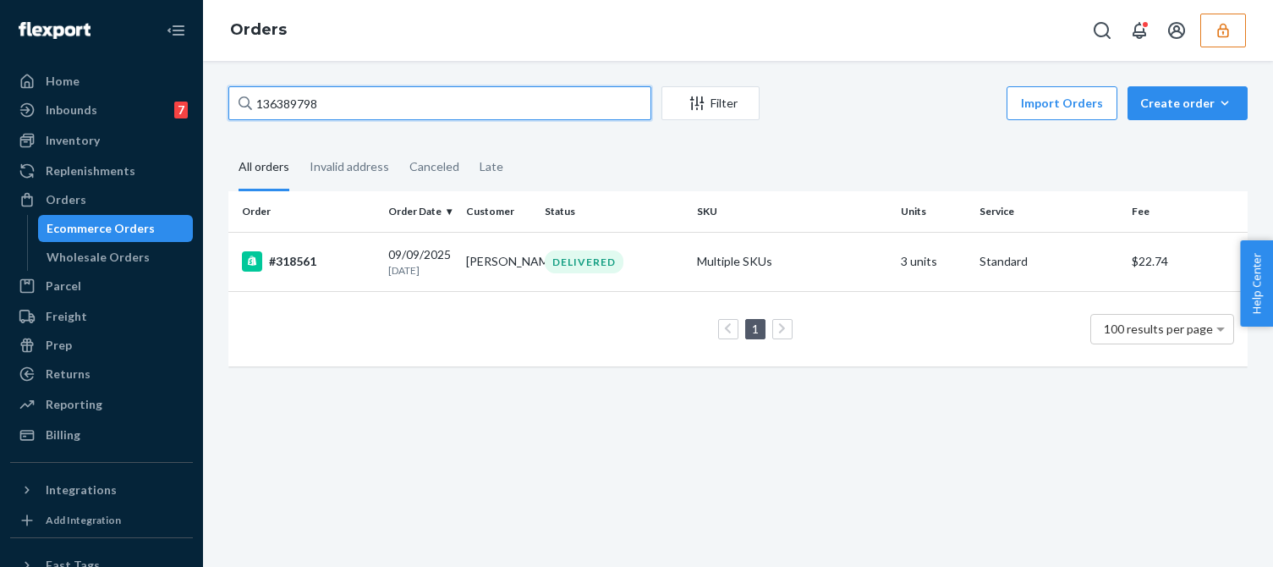
click at [281, 92] on input "136389798" at bounding box center [439, 103] width 423 height 34
paste input "972726"
click at [364, 103] on input "136972726" at bounding box center [439, 103] width 423 height 34
type input "136972726"
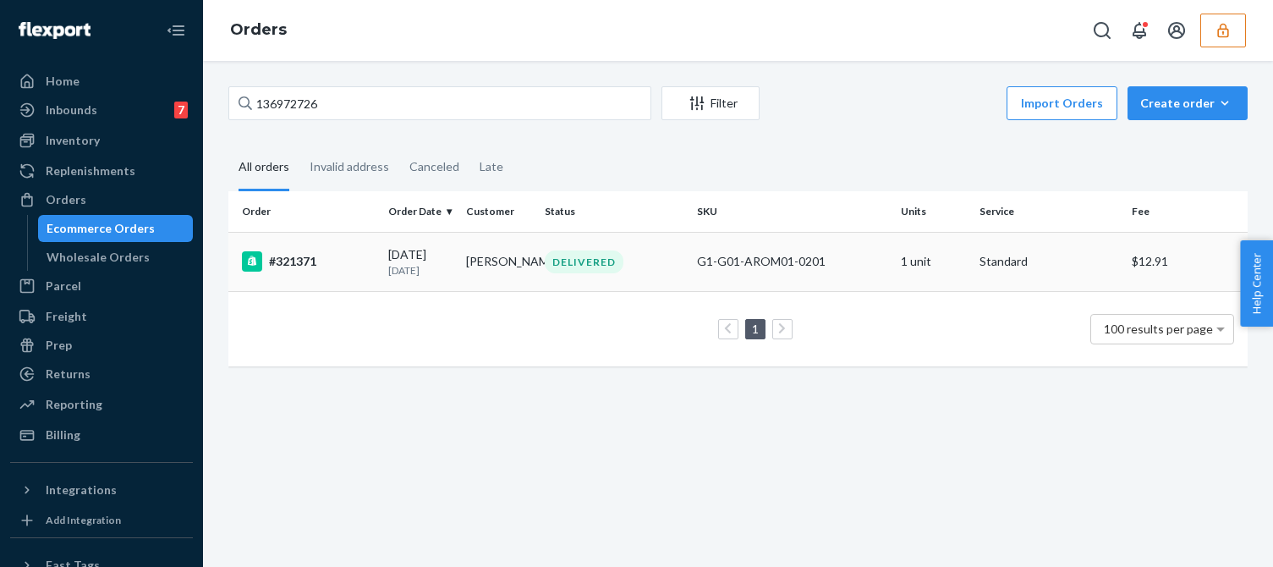
click at [424, 338] on div "1 100 results per page" at bounding box center [738, 329] width 992 height 54
click at [452, 275] on td "09/19/2025 5 days ago" at bounding box center [420, 261] width 78 height 59
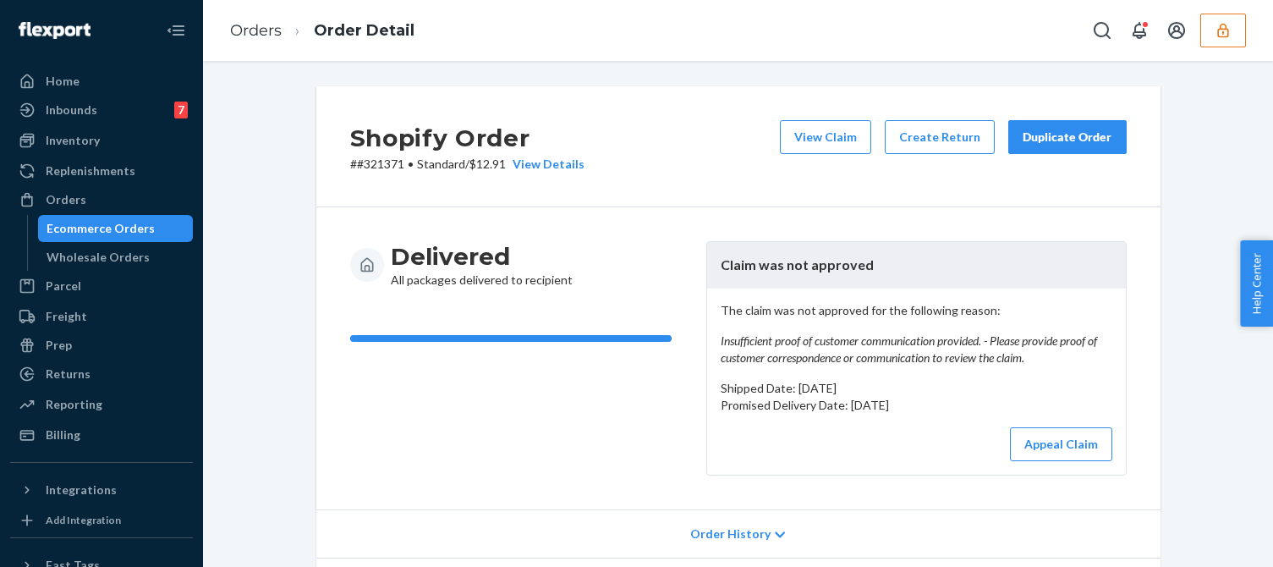
click at [874, 359] on em "Insufficient proof of customer communication provided. - Please provide proof o…" at bounding box center [917, 349] width 392 height 34
click at [876, 359] on em "Insufficient proof of customer communication provided. - Please provide proof o…" at bounding box center [917, 349] width 392 height 34
click at [878, 358] on em "Insufficient proof of customer communication provided. - Please provide proof o…" at bounding box center [917, 349] width 392 height 34
click at [918, 350] on em "Insufficient proof of customer communication provided. - Please provide proof o…" at bounding box center [917, 349] width 392 height 34
drag, startPoint x: 826, startPoint y: 364, endPoint x: 1004, endPoint y: 353, distance: 177.9
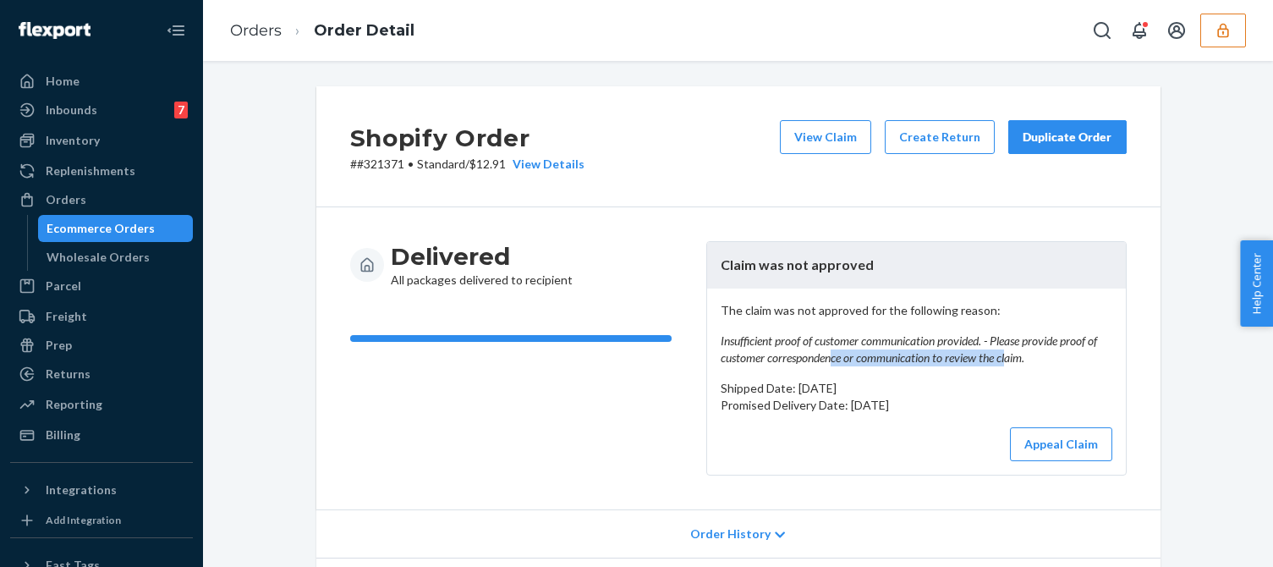
click at [1004, 353] on em "Insufficient proof of customer communication provided. - Please provide proof o…" at bounding box center [917, 349] width 392 height 34
click at [803, 129] on button "View Claim" at bounding box center [825, 137] width 91 height 34
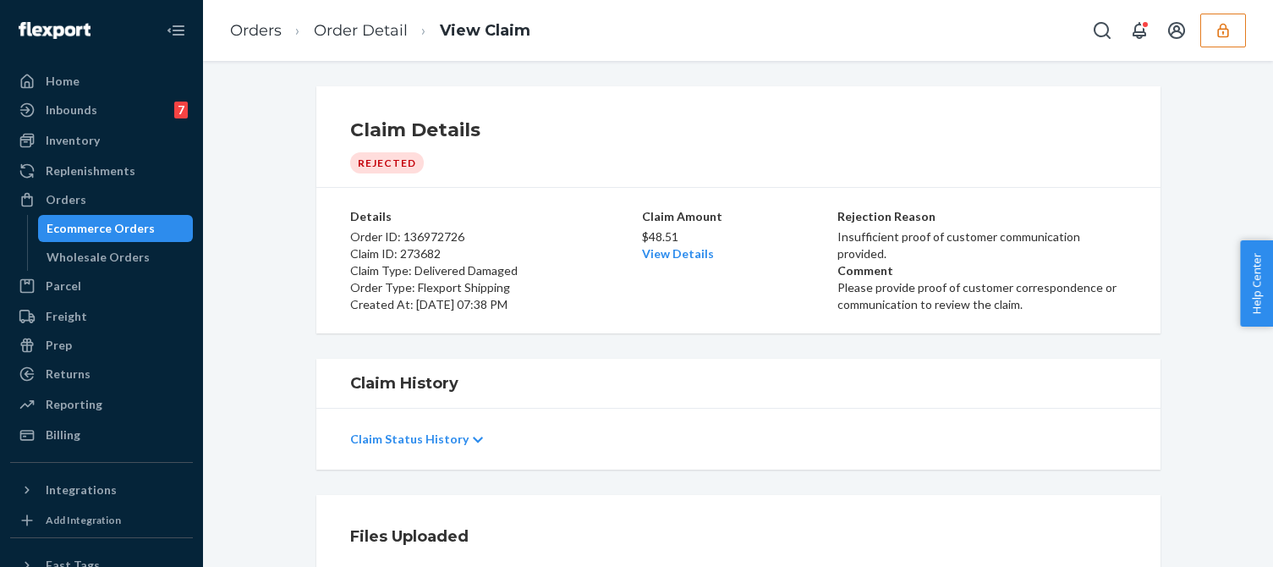
click at [81, 436] on div "Billing" at bounding box center [101, 435] width 179 height 24
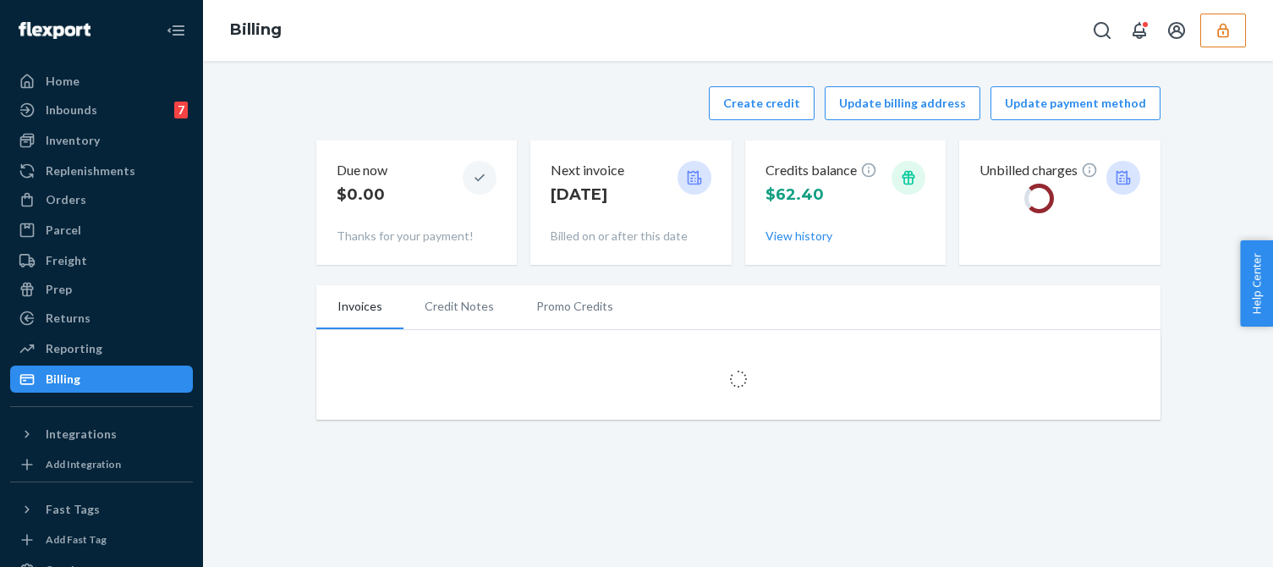
click at [490, 85] on div "Create credit Update billing address Update payment method Due now $0.00 Thanks…" at bounding box center [738, 175] width 844 height 199
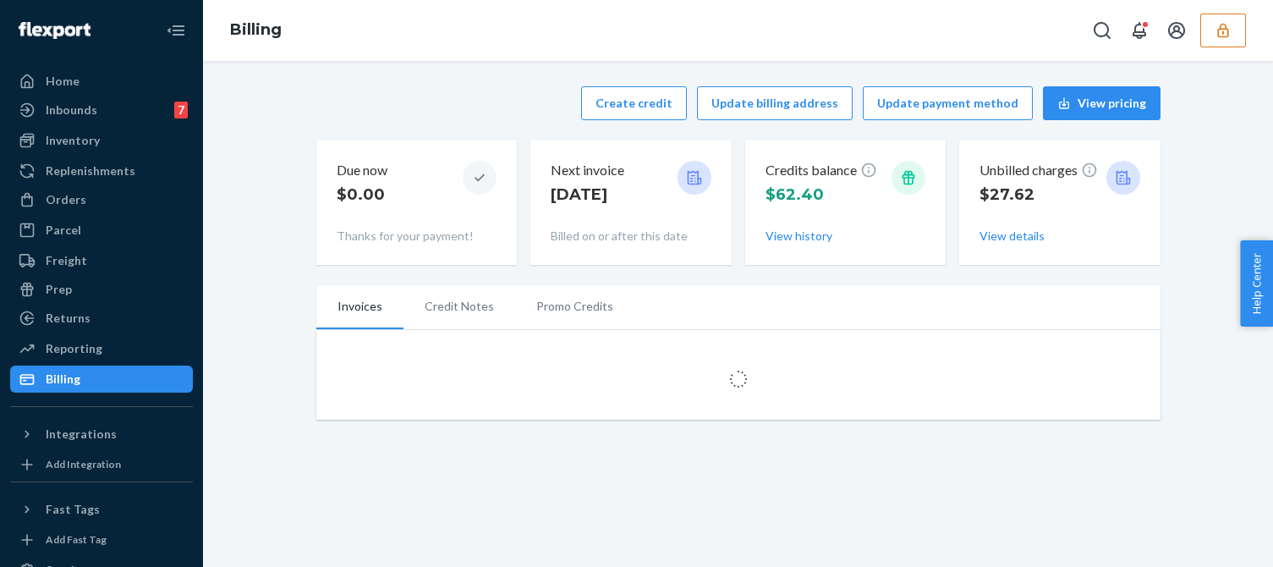
click at [560, 121] on div "Create credit Update billing address Update payment method View pricing Due now…" at bounding box center [738, 175] width 844 height 199
click at [631, 103] on button "Create credit" at bounding box center [634, 103] width 106 height 34
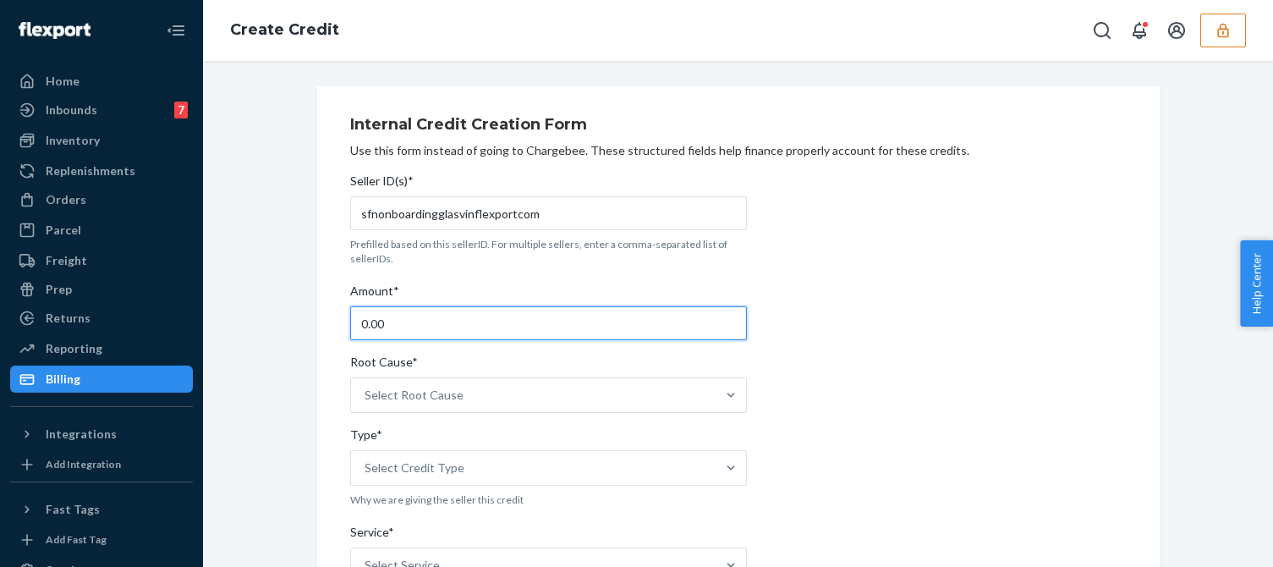
click at [392, 321] on input "0.00" at bounding box center [548, 323] width 397 height 34
type input "48.51"
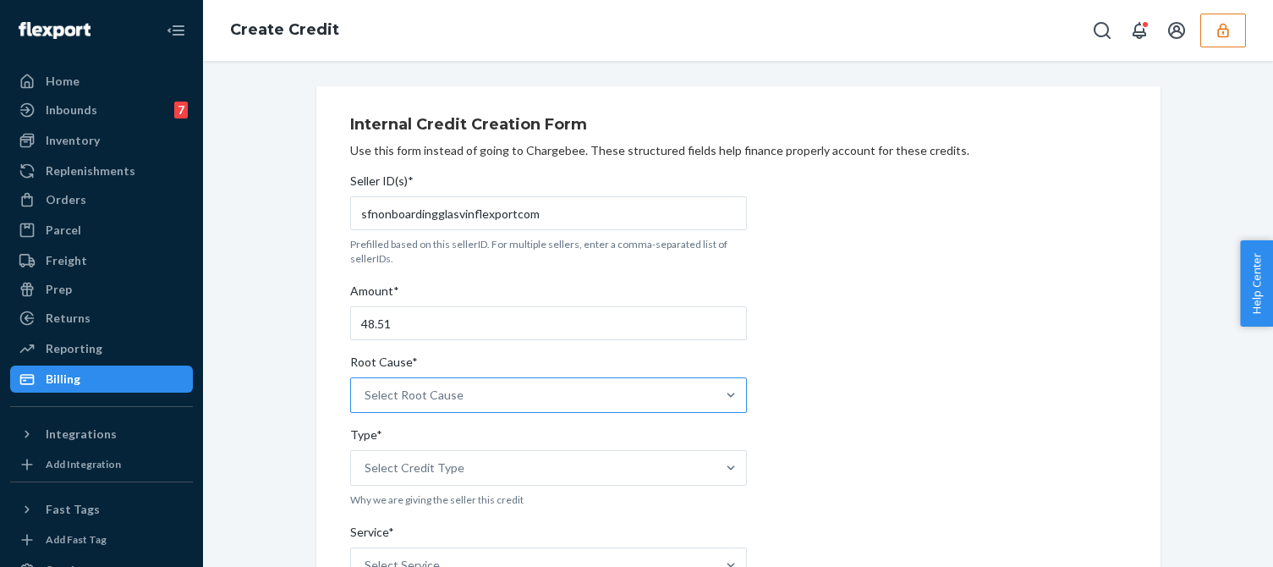
click at [530, 406] on div "Select Root Cause" at bounding box center [533, 395] width 364 height 34
click at [366, 403] on input "Root Cause* Select Root Cause" at bounding box center [365, 394] width 2 height 17
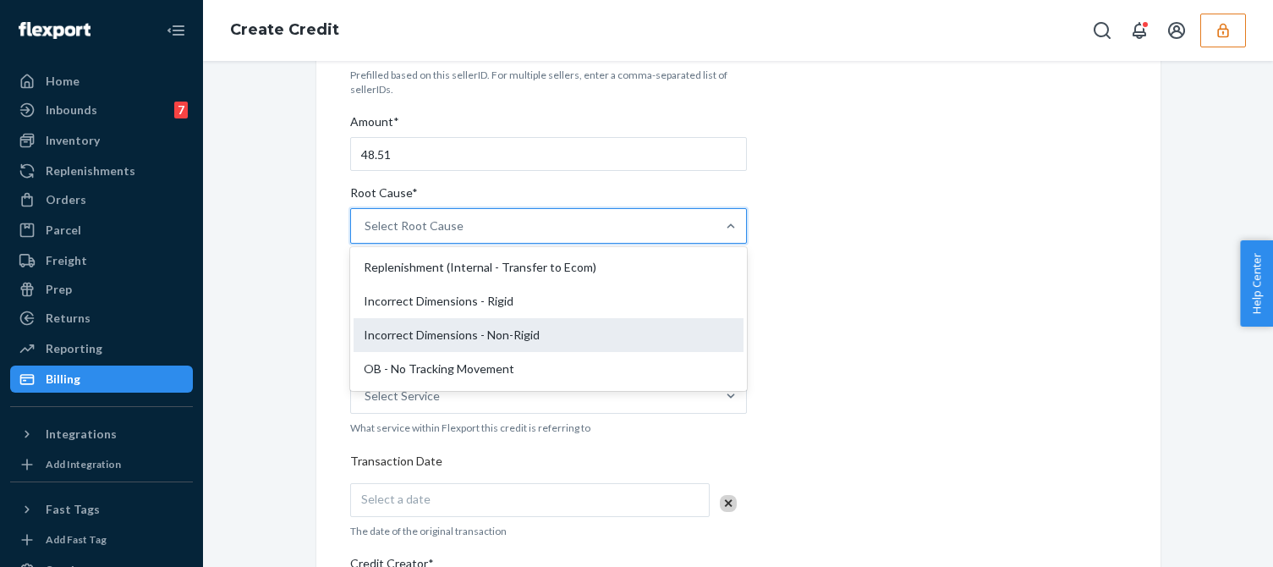
scroll to position [423, 0]
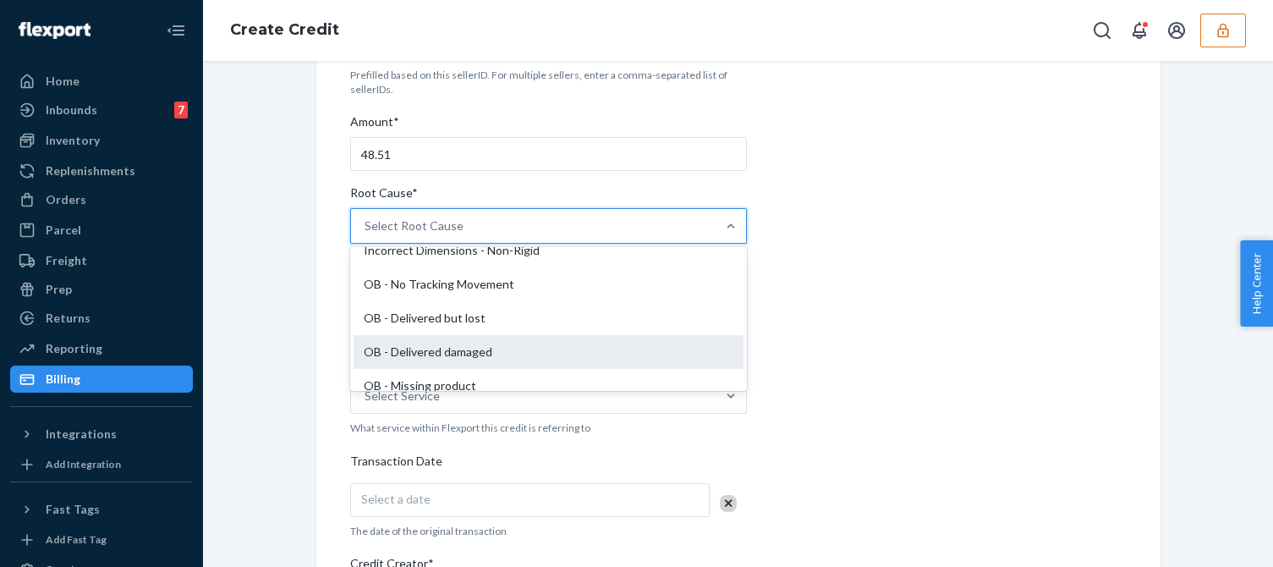
click at [433, 341] on div "OB - Delivered damaged" at bounding box center [548, 352] width 390 height 34
click at [366, 234] on input "Root Cause* option OB - Delivered damaged focused, 16 of 29. 29 results availab…" at bounding box center [365, 225] width 2 height 17
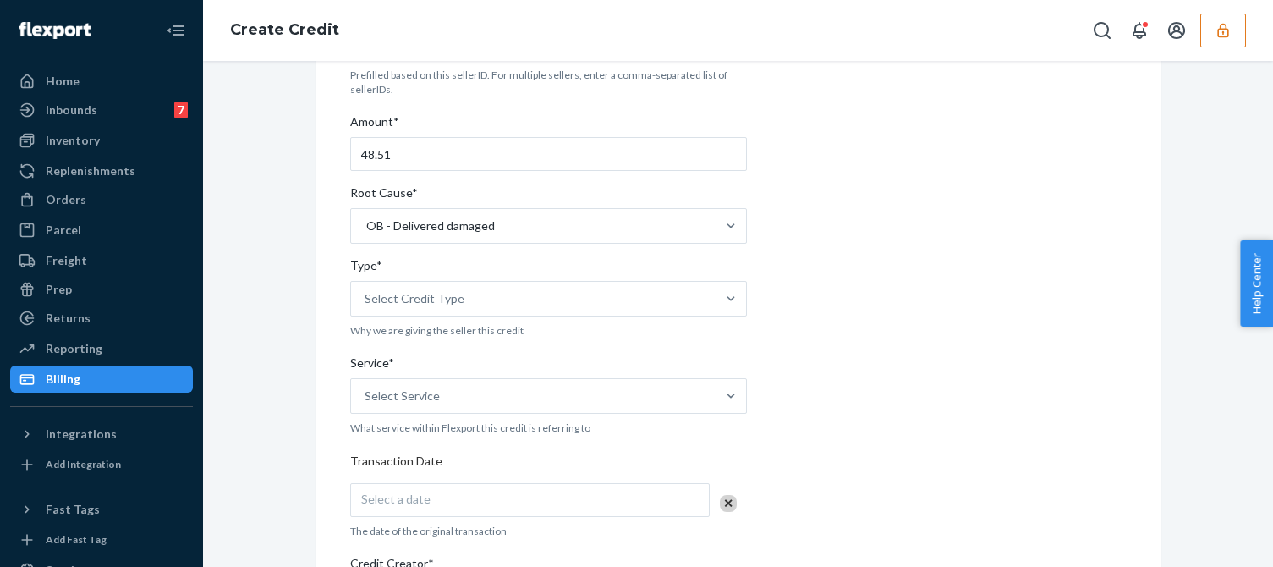
click at [930, 321] on div "Internal Credit Creation Form Use this form instead of going to Chargebee. Thes…" at bounding box center [738, 457] width 776 height 1040
click at [490, 296] on div "Select Credit Type" at bounding box center [533, 299] width 364 height 34
click at [366, 296] on input "Type* Select Credit Type" at bounding box center [365, 298] width 2 height 17
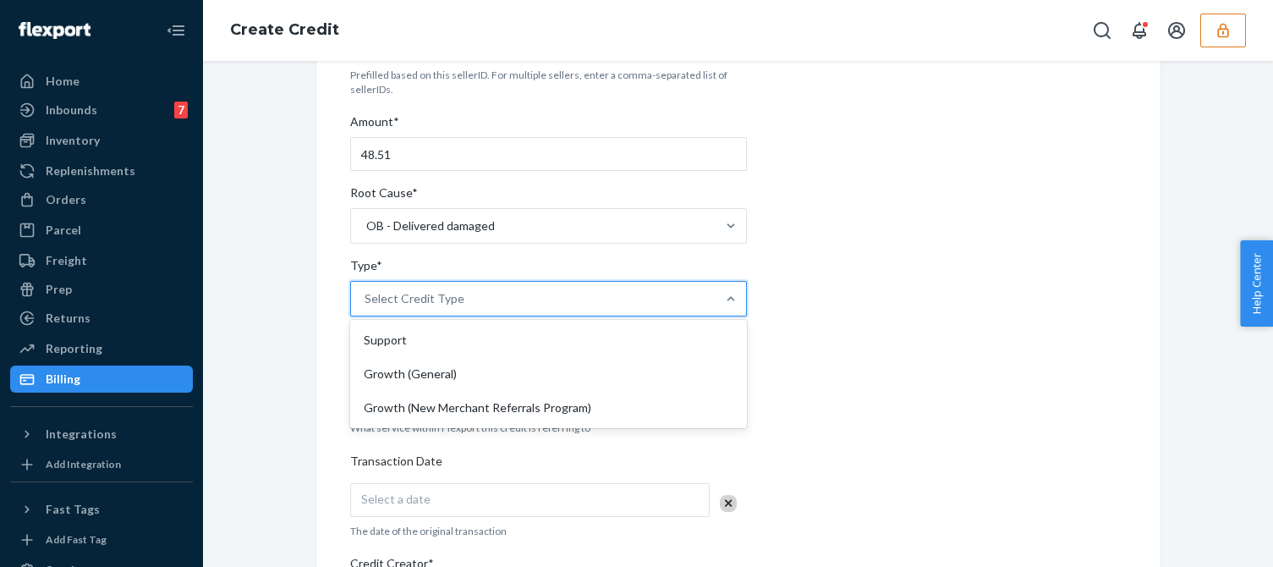
click at [377, 322] on div "Support Growth (General) Growth (New Merchant Referrals Program)" at bounding box center [548, 374] width 397 height 108
click at [366, 307] on input "Type* option Support focused, 1 of 3. 3 results available. Use Up and Down to c…" at bounding box center [365, 298] width 2 height 17
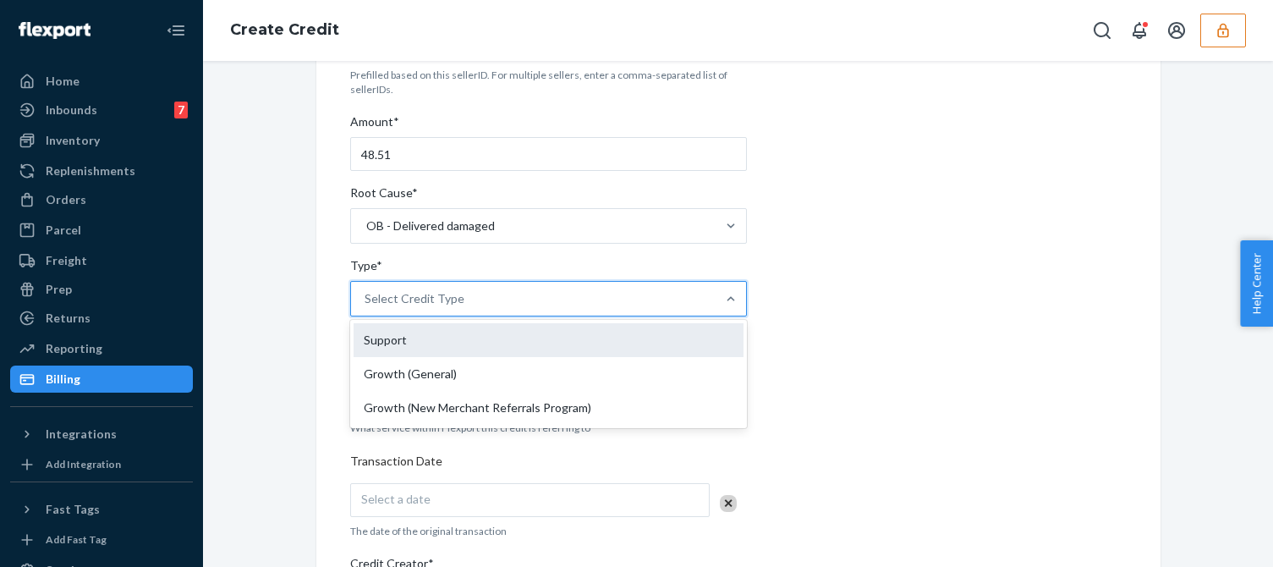
click at [377, 339] on div "Support" at bounding box center [548, 340] width 390 height 34
click at [366, 307] on input "Type* option Support focused, 1 of 3. 3 results available. Use Up and Down to c…" at bounding box center [365, 298] width 2 height 17
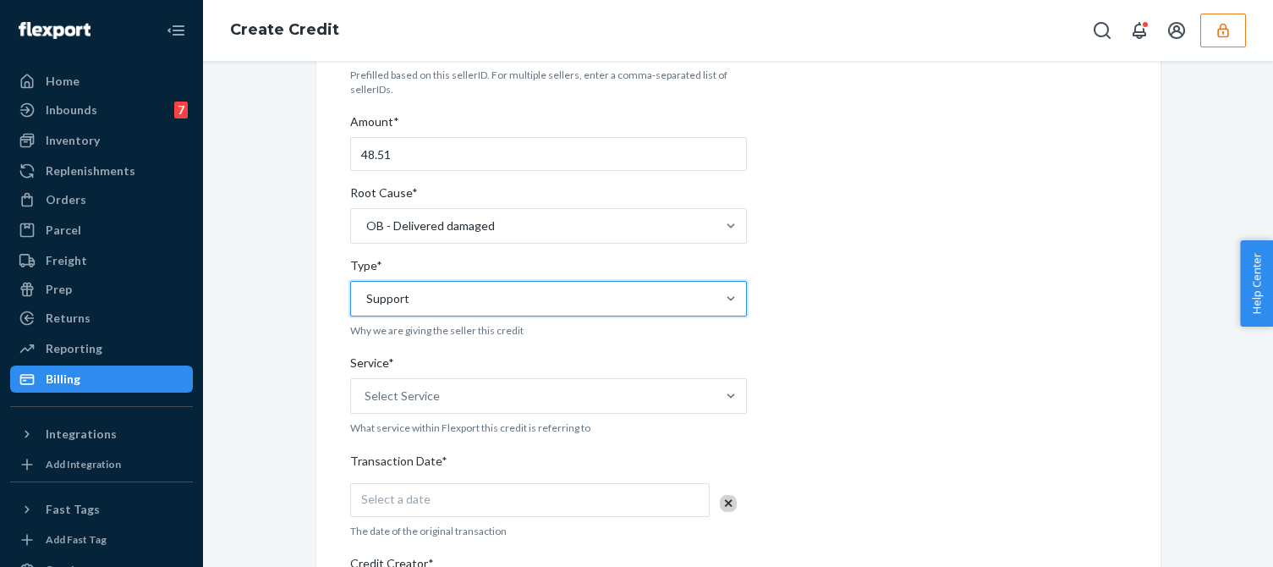
click at [274, 432] on div "Internal Credit Creation Form Use this form instead of going to Chargebee. Thes…" at bounding box center [738, 457] width 1044 height 1081
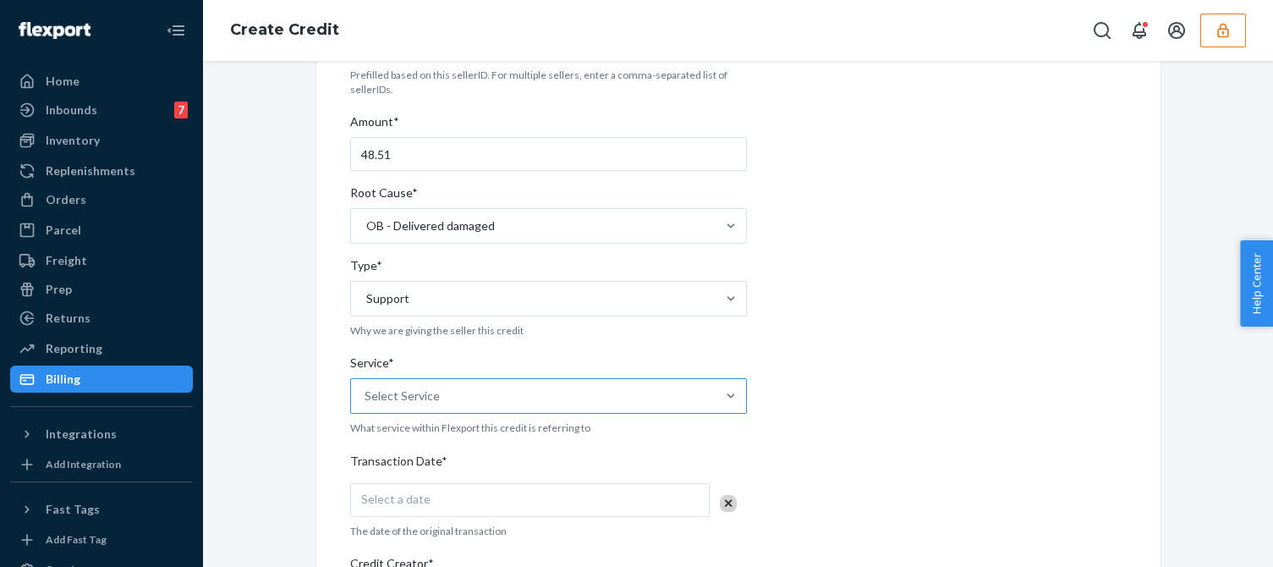
click at [430, 380] on div "Select Service" at bounding box center [533, 396] width 364 height 34
click at [366, 387] on input "Service* Select Service" at bounding box center [365, 395] width 2 height 17
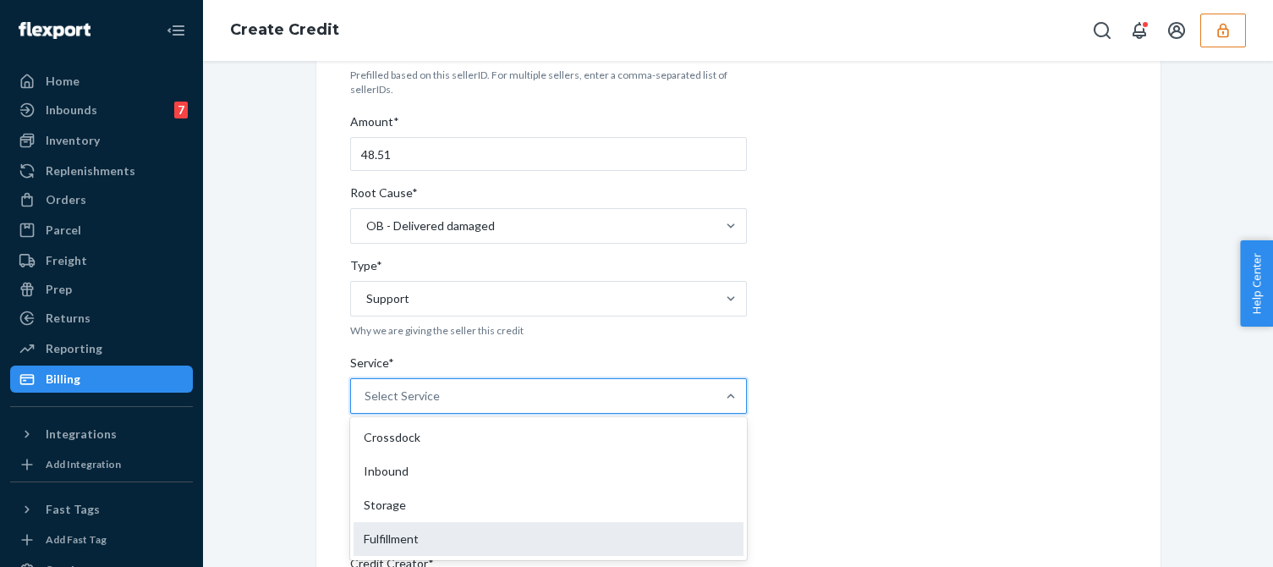
click at [378, 540] on div "Fulfillment" at bounding box center [548, 539] width 390 height 34
click at [366, 404] on input "Service* option Fulfillment focused, 4 of 10. 10 results available. Use Up and …" at bounding box center [365, 395] width 2 height 17
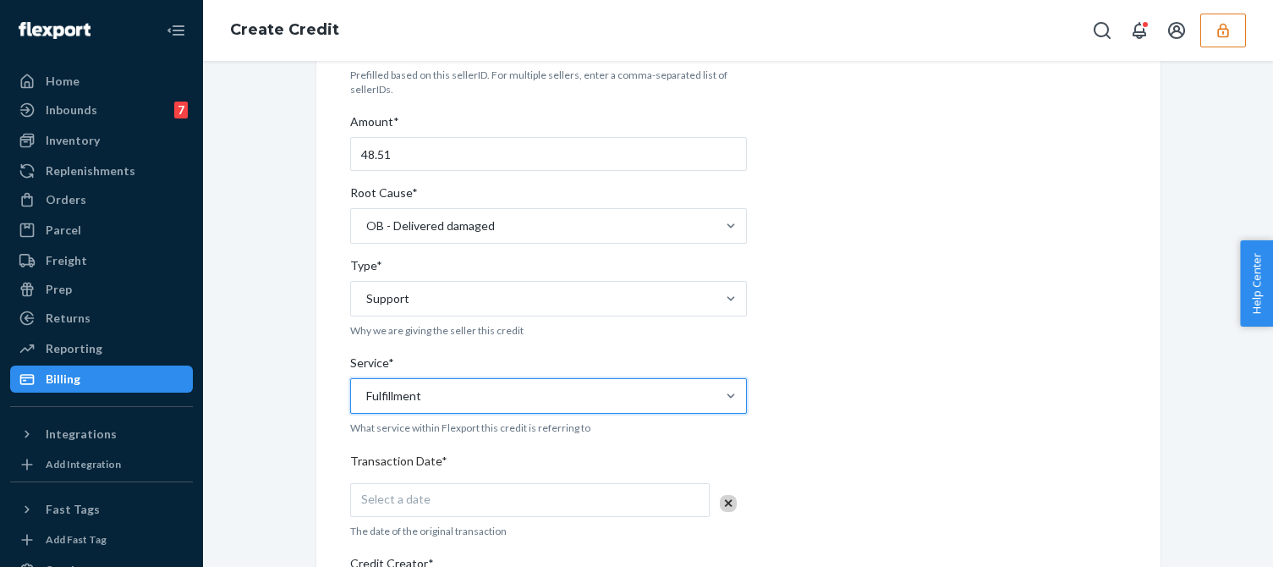
click at [316, 518] on div "Internal Credit Creation Form Use this form instead of going to Chargebee. Thes…" at bounding box center [738, 457] width 844 height 1081
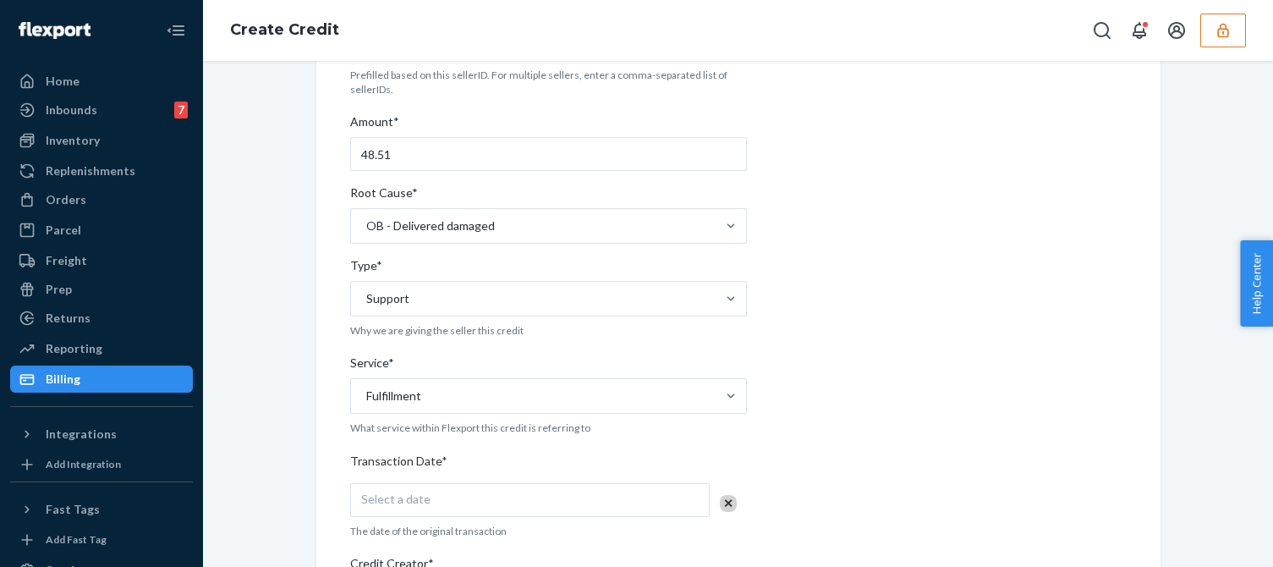
click at [436, 480] on div "Seller ID(s)* sfnonboardingglasvinflexportcom Prefilled based on this sellerID.…" at bounding box center [548, 487] width 397 height 981
click at [439, 493] on div "Select a date" at bounding box center [529, 500] width 359 height 34
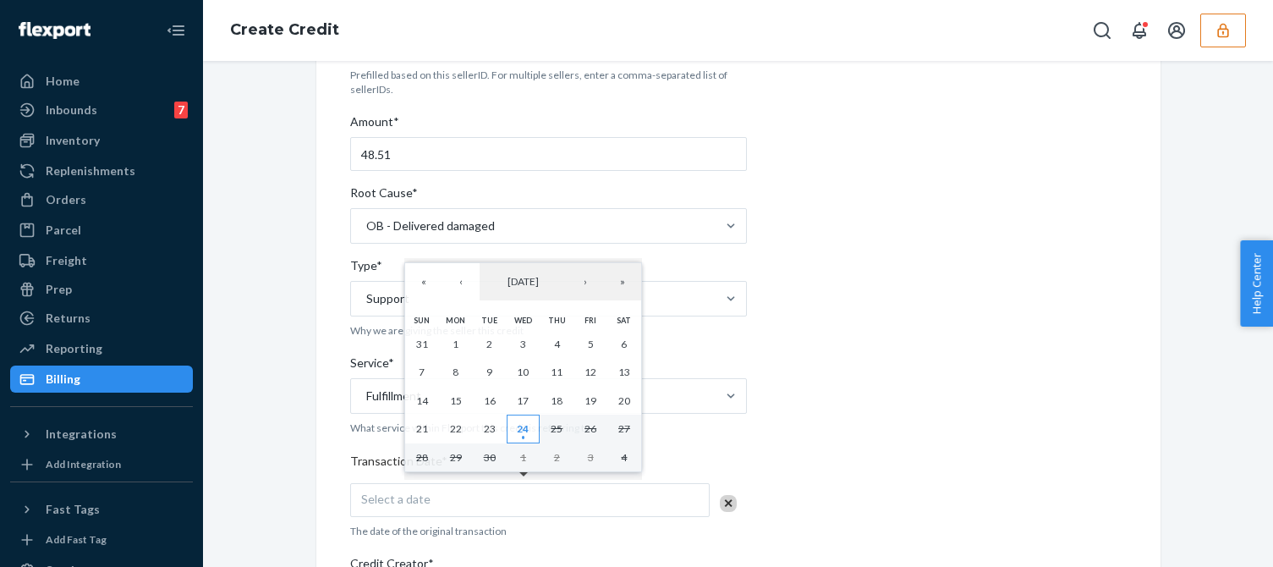
click at [521, 429] on abbr "24" at bounding box center [523, 428] width 12 height 13
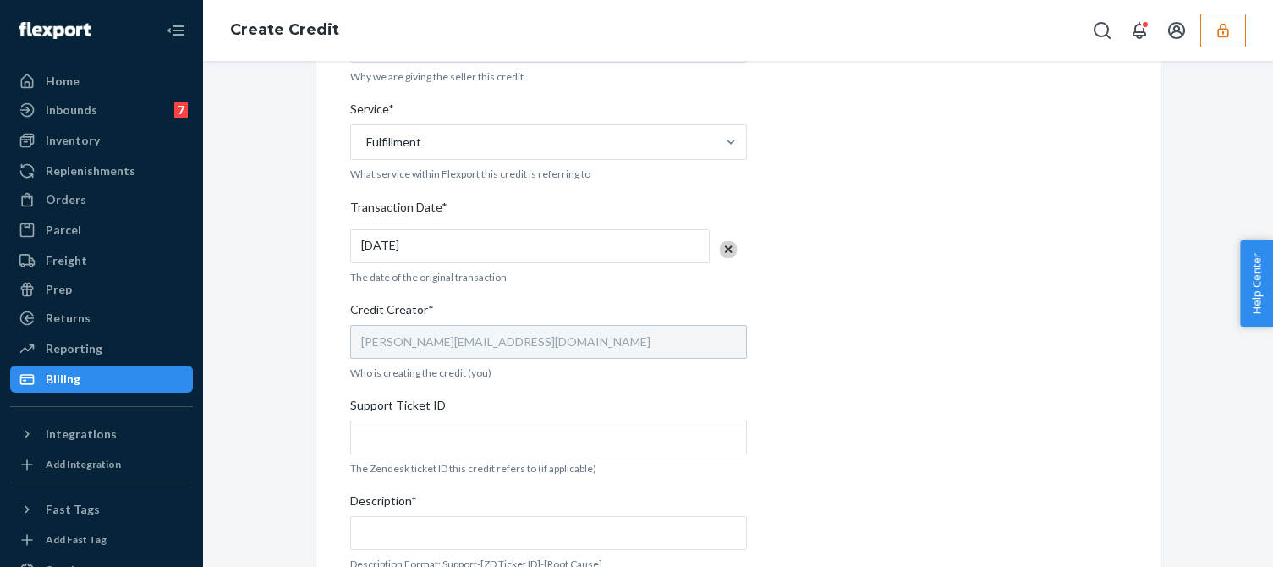
scroll to position [592, 0]
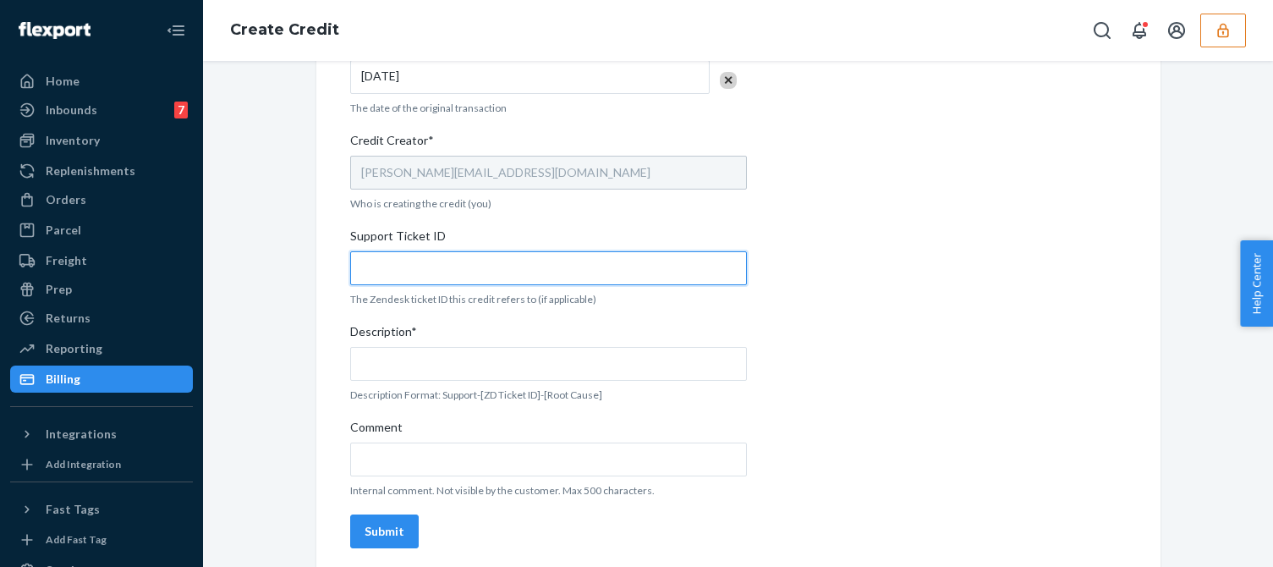
click at [419, 271] on input "Support Ticket ID" at bounding box center [548, 268] width 397 height 34
paste input "824188"
type input "824188"
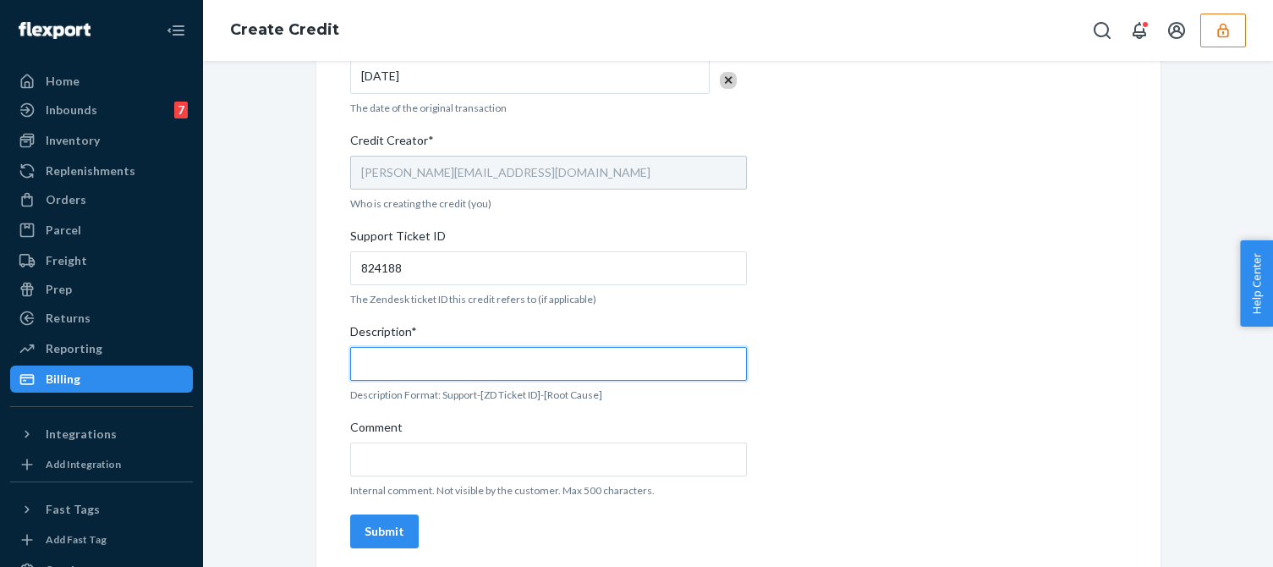
click at [411, 370] on input "Description*" at bounding box center [548, 364] width 397 height 34
paste input "824188"
type input "Support 824188 / OB - Delivered damaged"
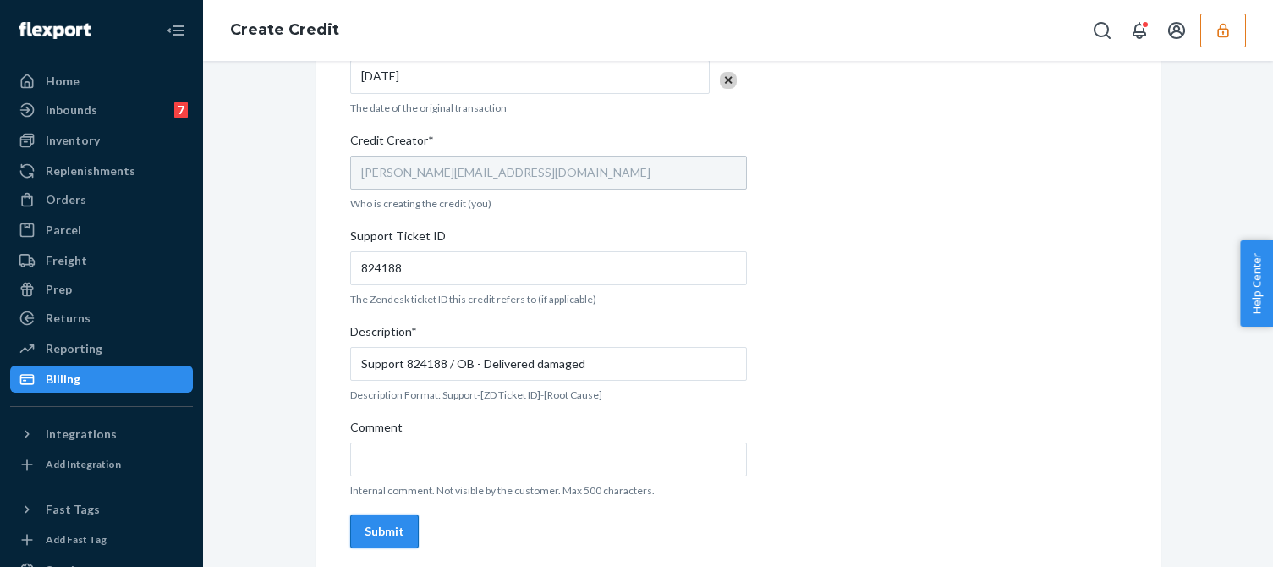
click at [378, 531] on div "Submit" at bounding box center [384, 531] width 40 height 17
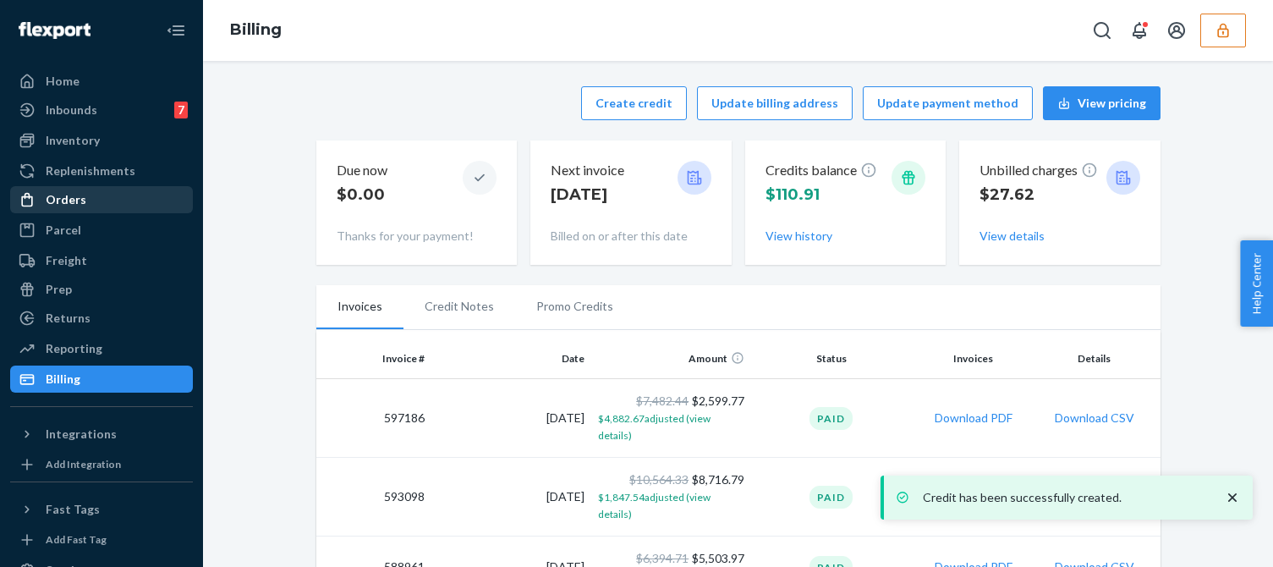
drag, startPoint x: 74, startPoint y: 207, endPoint x: 90, endPoint y: 207, distance: 15.2
click at [74, 207] on div "Orders" at bounding box center [66, 199] width 41 height 17
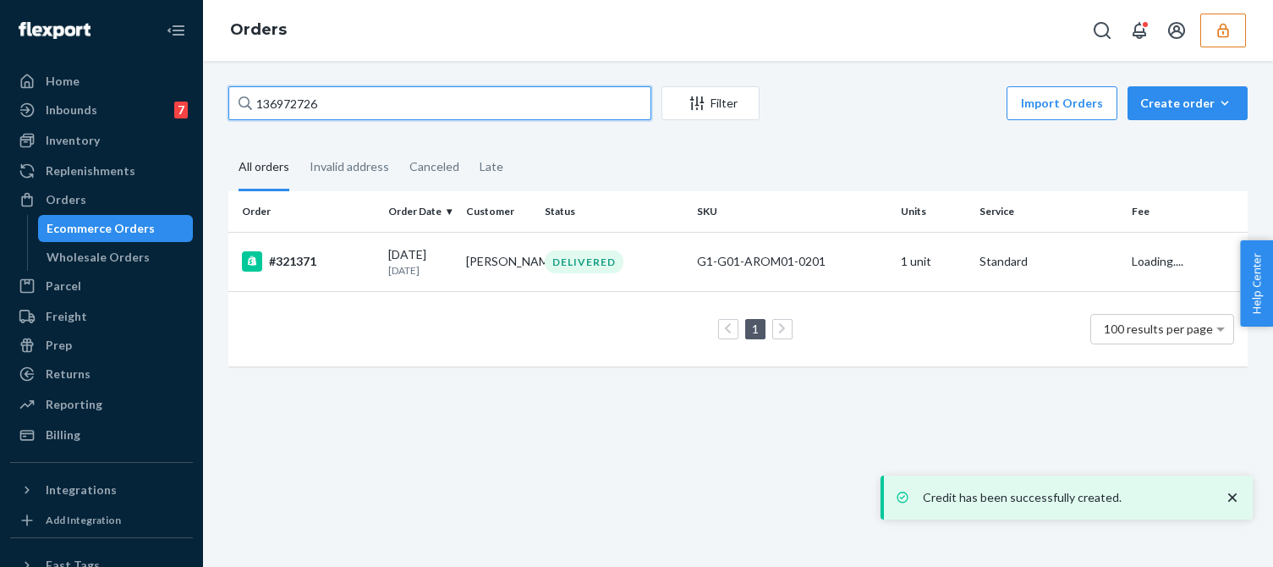
click at [286, 106] on input "136972726" at bounding box center [439, 103] width 423 height 34
click at [313, 105] on input "136972726" at bounding box center [439, 103] width 423 height 34
click at [340, 105] on input "136972726" at bounding box center [439, 103] width 423 height 34
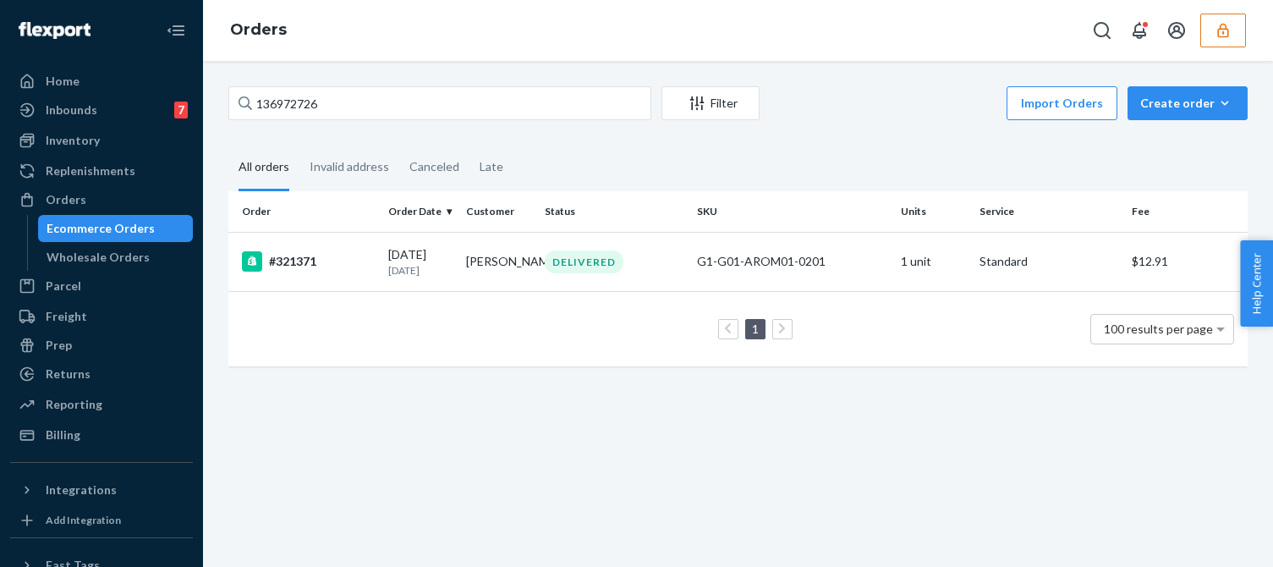
click at [494, 398] on div "136972726 Filter Import Orders Create order Ecommerce order Removal order All o…" at bounding box center [738, 314] width 1070 height 506
click at [461, 265] on td "Zac Chase" at bounding box center [498, 261] width 78 height 59
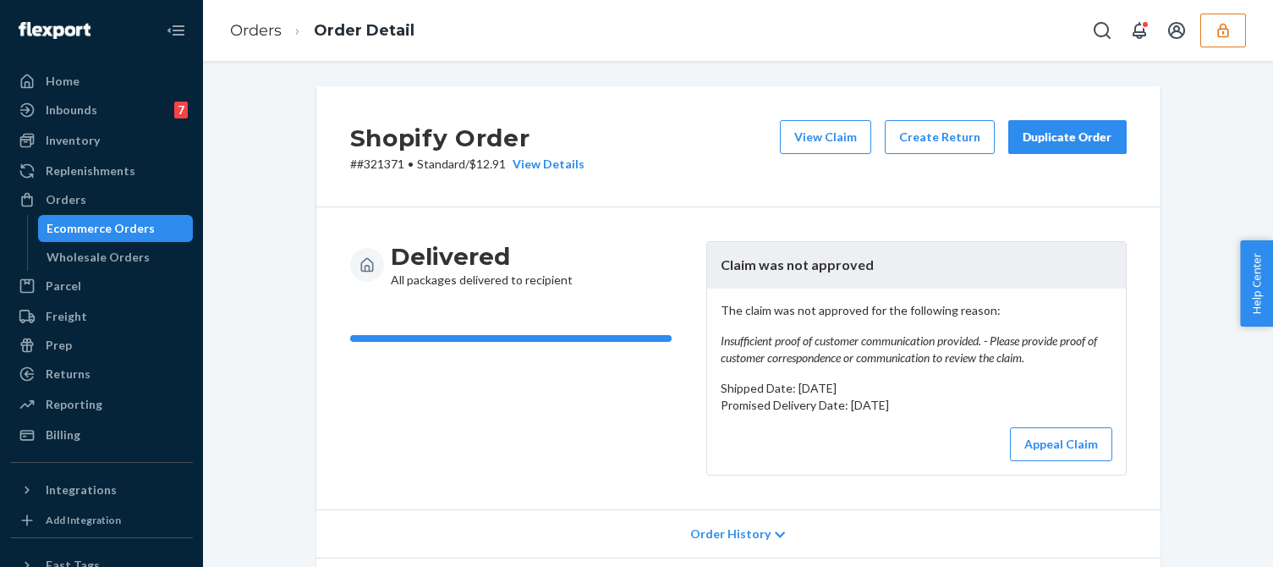
click at [782, 307] on p "The claim was not approved for the following reason: Insufficient proof of cust…" at bounding box center [917, 334] width 392 height 64
click at [804, 149] on button "View Claim" at bounding box center [825, 137] width 91 height 34
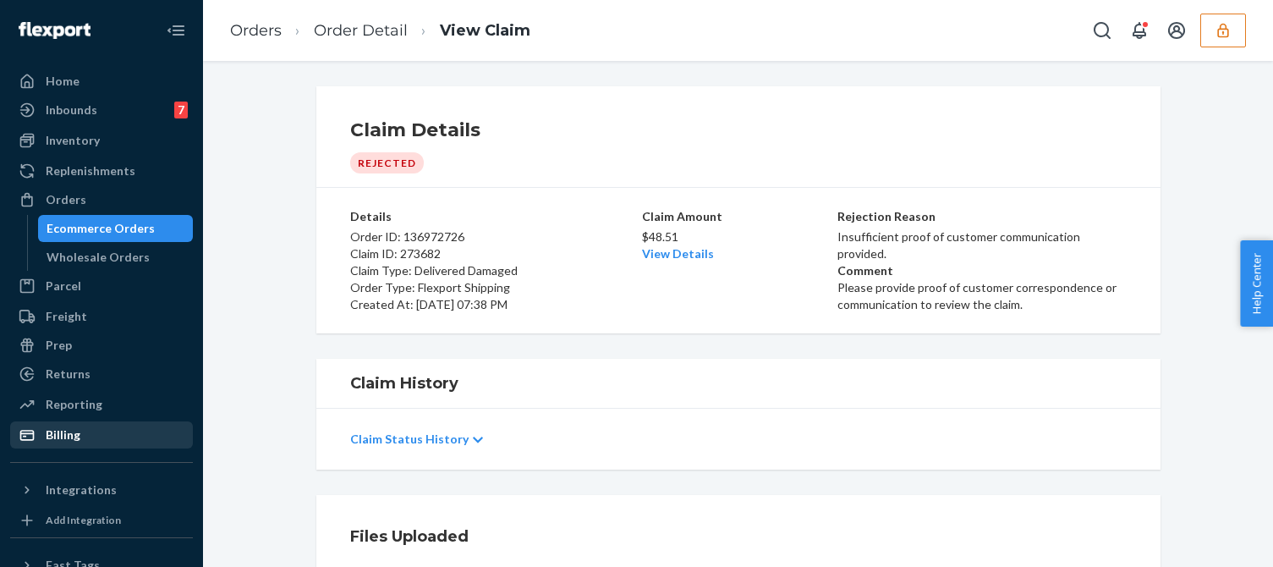
click at [78, 429] on div "Billing" at bounding box center [63, 434] width 35 height 17
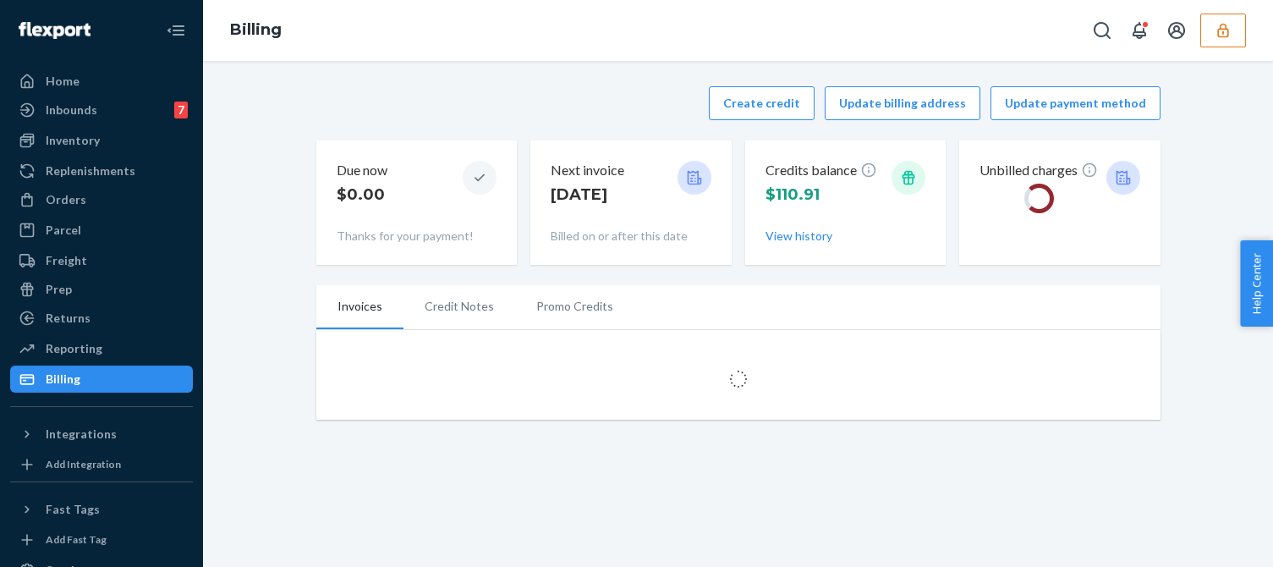
click at [479, 133] on div "Create credit Update billing address Update payment method Due now $0.00 Thanks…" at bounding box center [738, 175] width 844 height 199
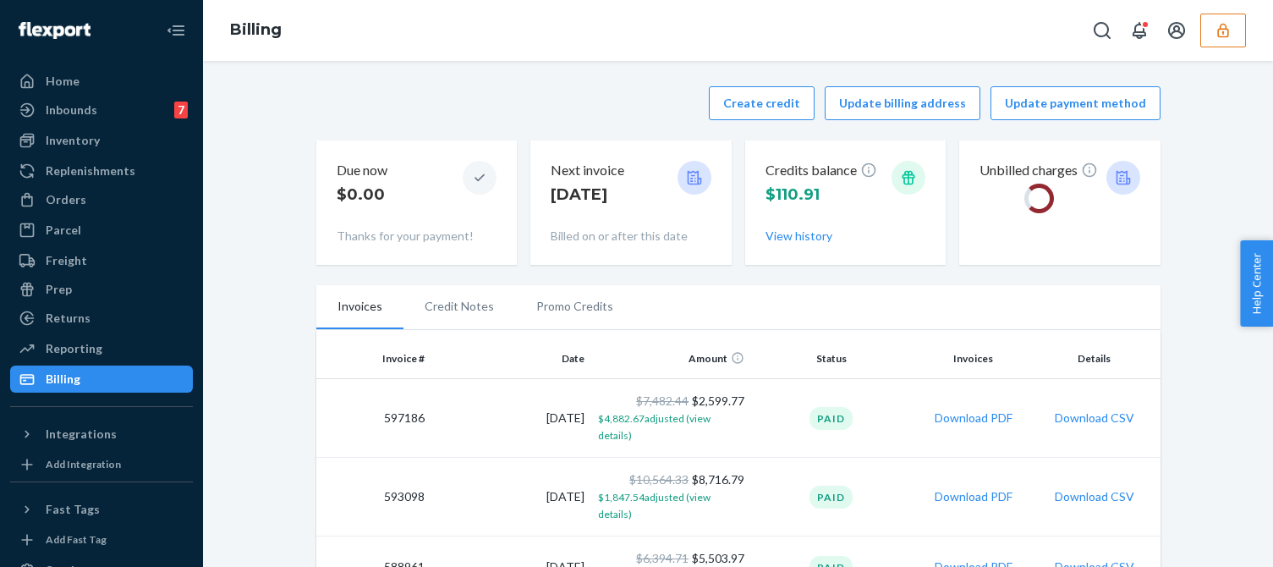
click at [584, 107] on div "Create credit Update billing address Update payment method" at bounding box center [738, 103] width 844 height 34
click at [600, 111] on div "Create credit Update billing address Update payment method" at bounding box center [738, 103] width 844 height 34
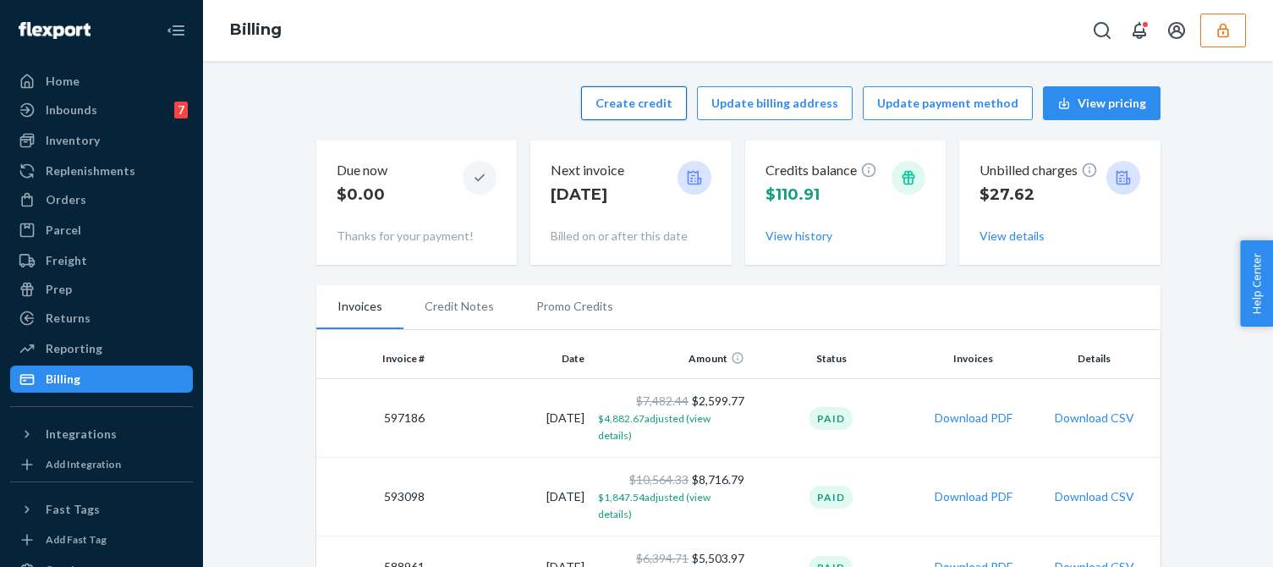
click at [655, 100] on button "Create credit" at bounding box center [634, 103] width 106 height 34
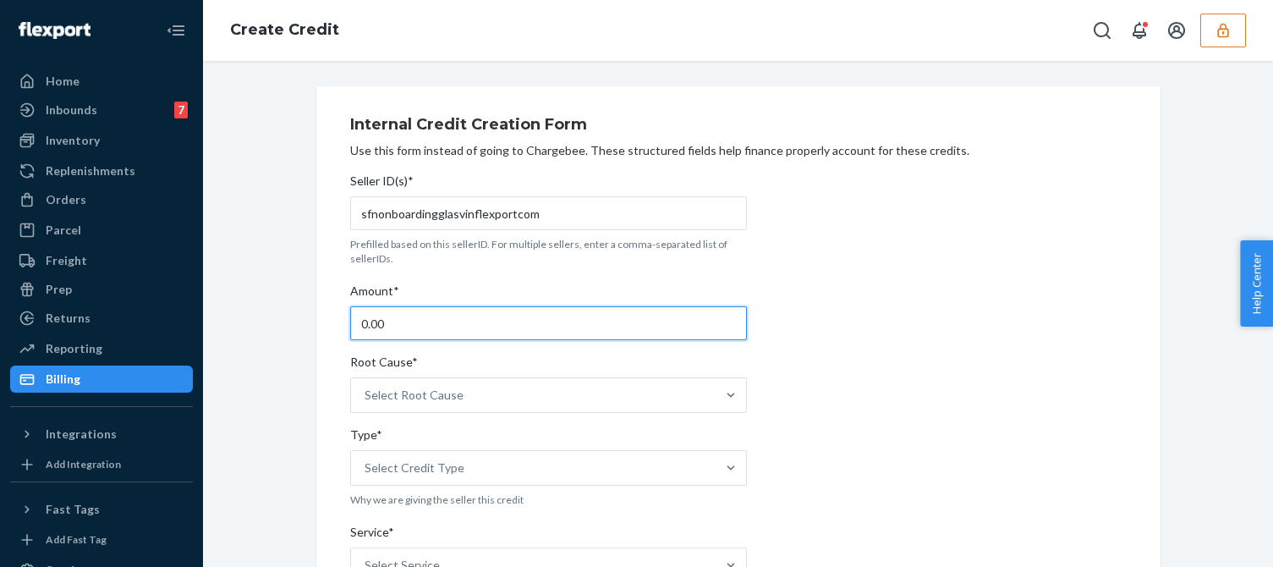
click at [419, 317] on input "0.00" at bounding box center [548, 323] width 397 height 34
type input "48.51"
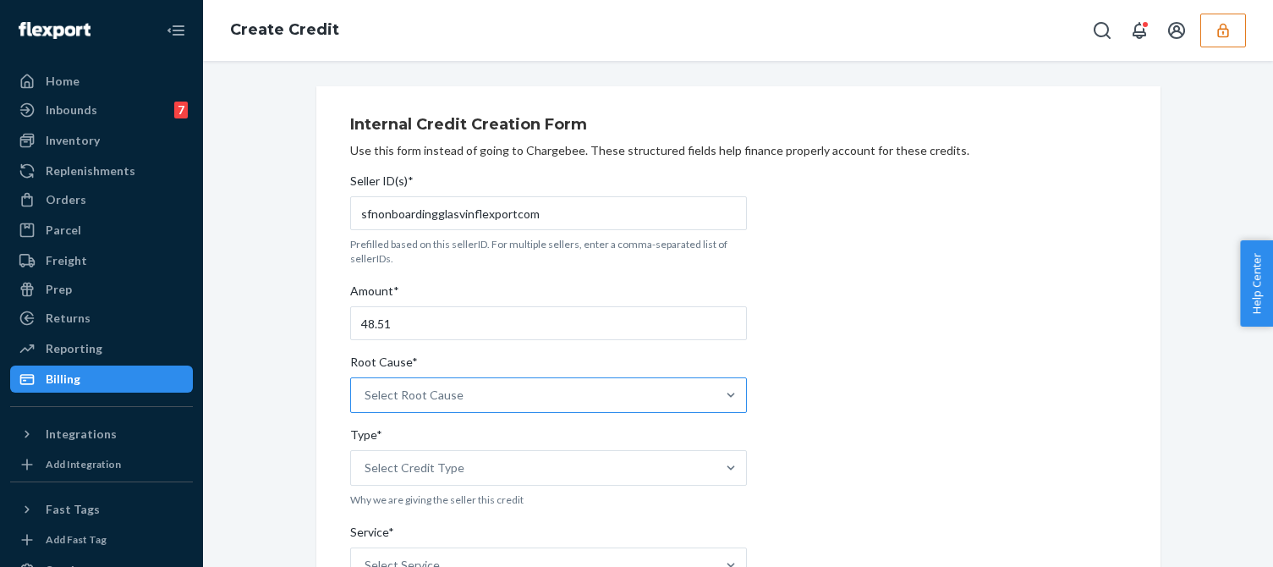
click at [441, 409] on div "Select Root Cause" at bounding box center [533, 395] width 364 height 34
click at [366, 403] on input "Root Cause* Select Root Cause" at bounding box center [365, 394] width 2 height 17
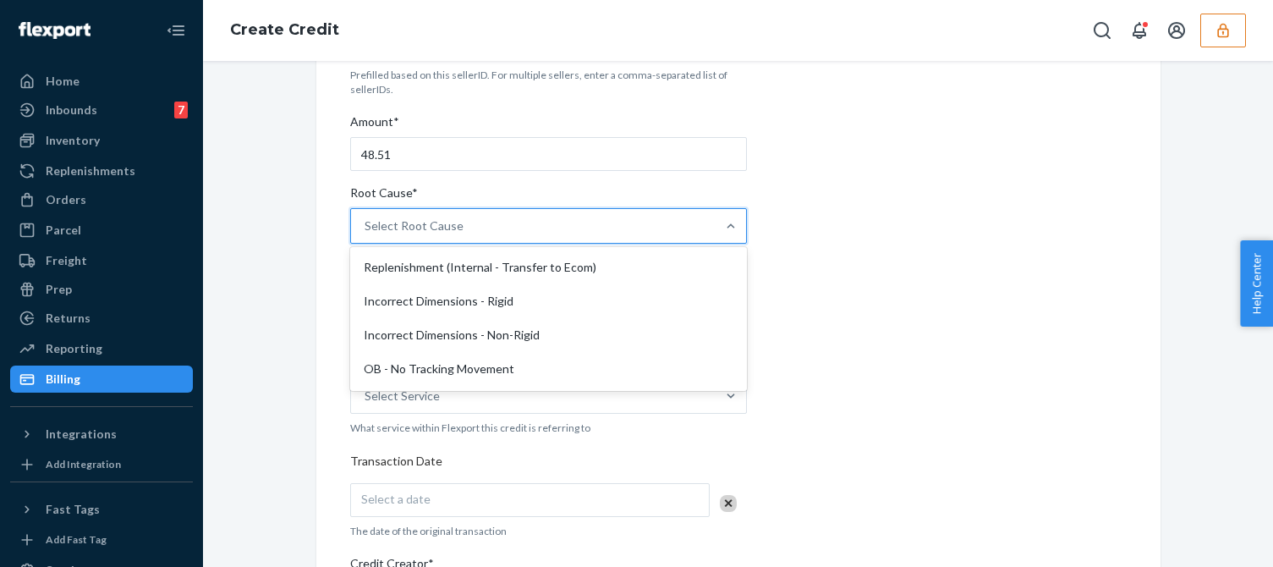
scroll to position [507, 0]
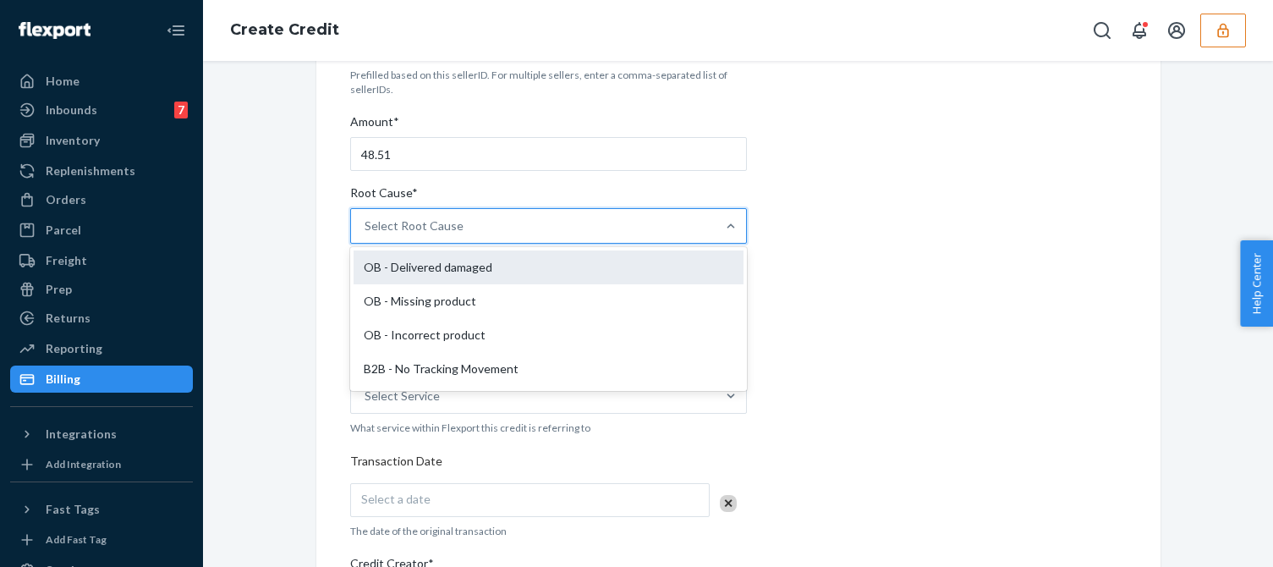
click at [478, 272] on div "OB - Delivered damaged" at bounding box center [548, 267] width 390 height 34
click at [366, 234] on input "Root Cause* option OB - Delivered damaged focused, 16 of 29. 29 results availab…" at bounding box center [365, 225] width 2 height 17
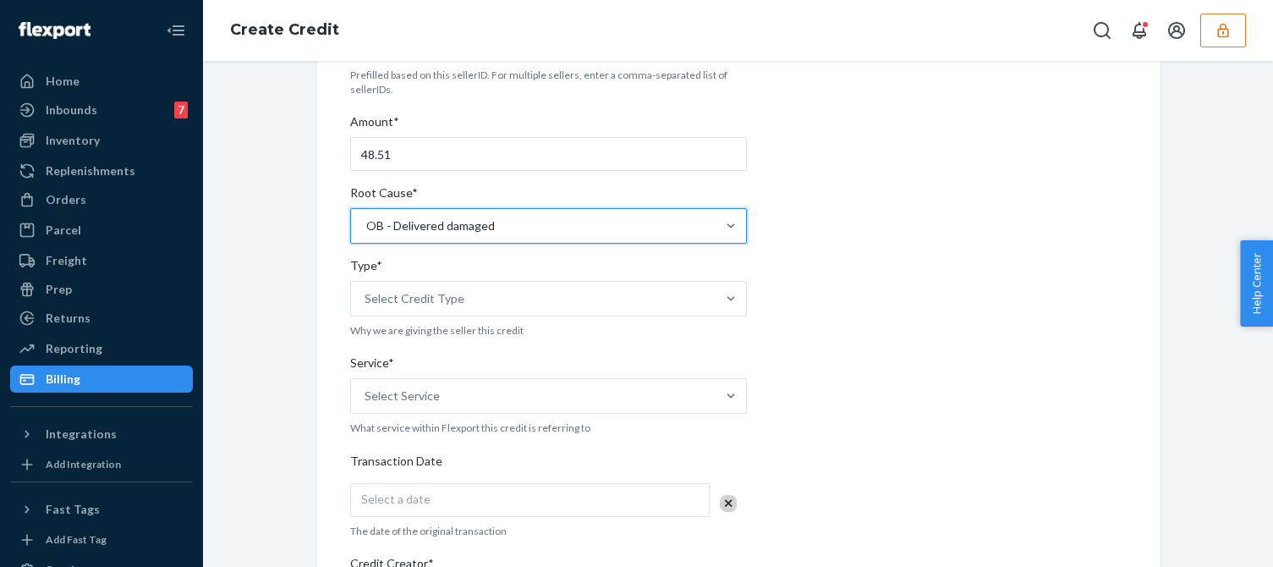
click at [870, 282] on div "Internal Credit Creation Form Use this form instead of going to Chargebee. Thes…" at bounding box center [738, 457] width 776 height 1040
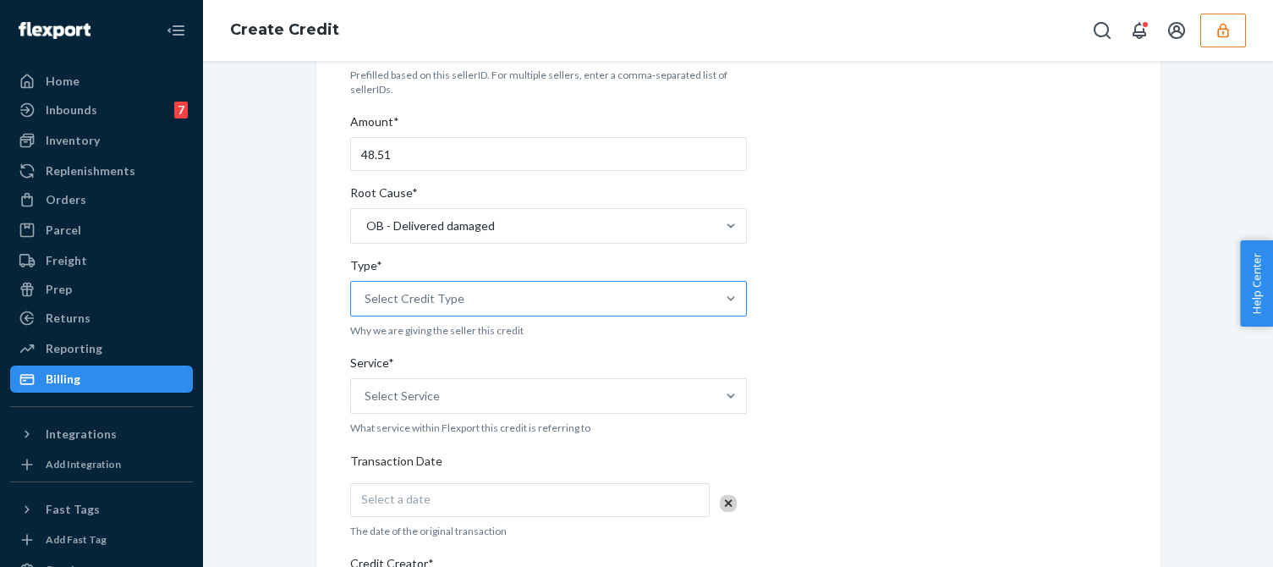
click at [484, 304] on div "Select Credit Type" at bounding box center [533, 299] width 364 height 34
click at [366, 304] on input "Type* Select Credit Type" at bounding box center [365, 298] width 2 height 17
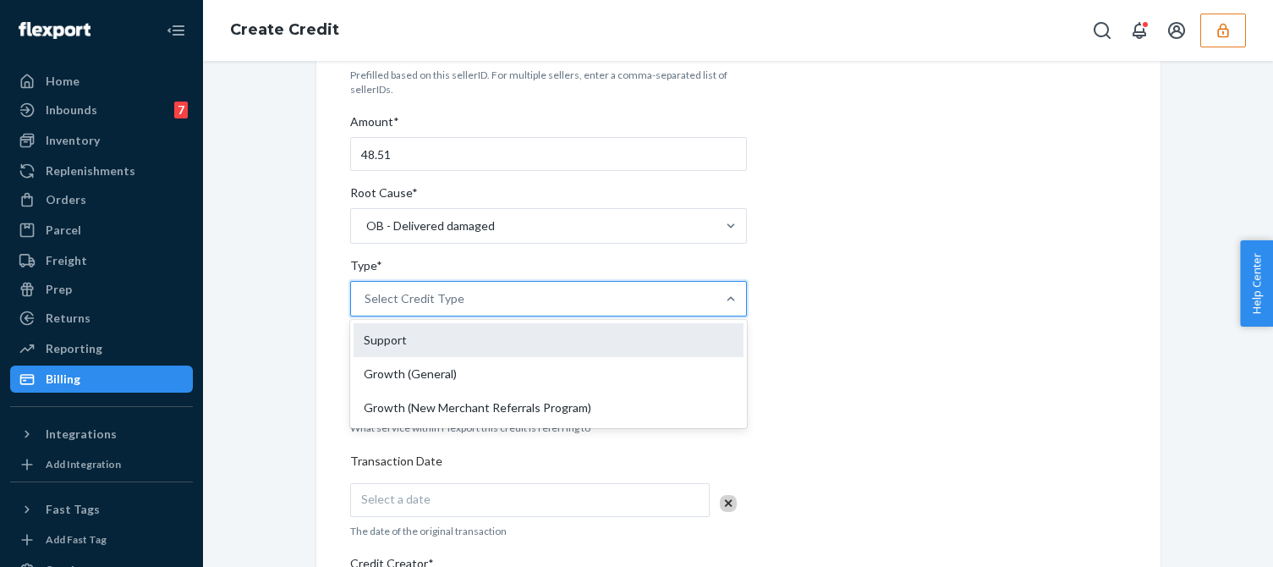
click at [383, 337] on div "Support" at bounding box center [548, 340] width 390 height 34
click at [366, 307] on input "Type* option Support focused, 1 of 3. 3 results available. Use Up and Down to c…" at bounding box center [365, 298] width 2 height 17
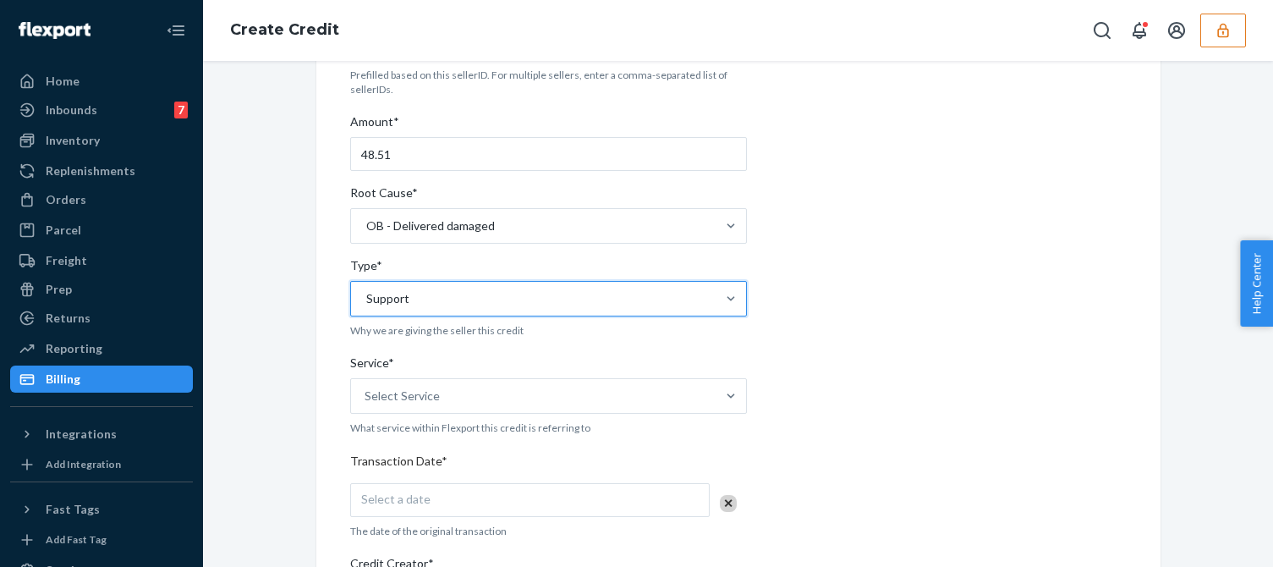
click at [304, 432] on div "Internal Credit Creation Form Use this form instead of going to Chargebee. Thes…" at bounding box center [738, 457] width 869 height 1081
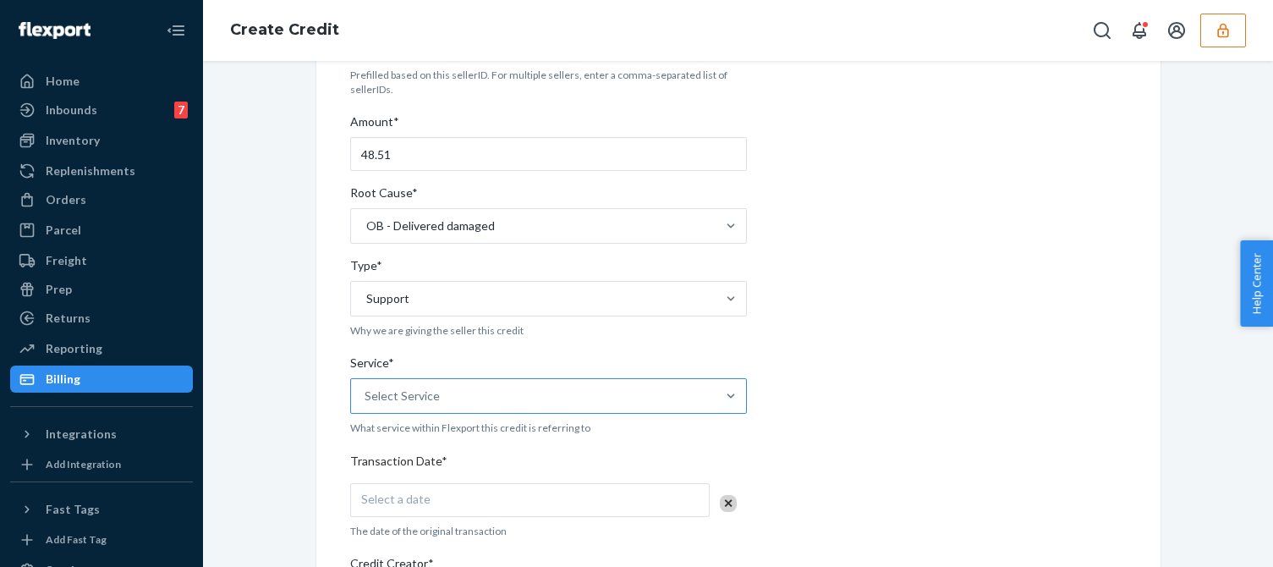
click at [466, 395] on div "Select Service" at bounding box center [533, 396] width 364 height 34
click at [366, 395] on input "Service* Select Service" at bounding box center [365, 395] width 2 height 17
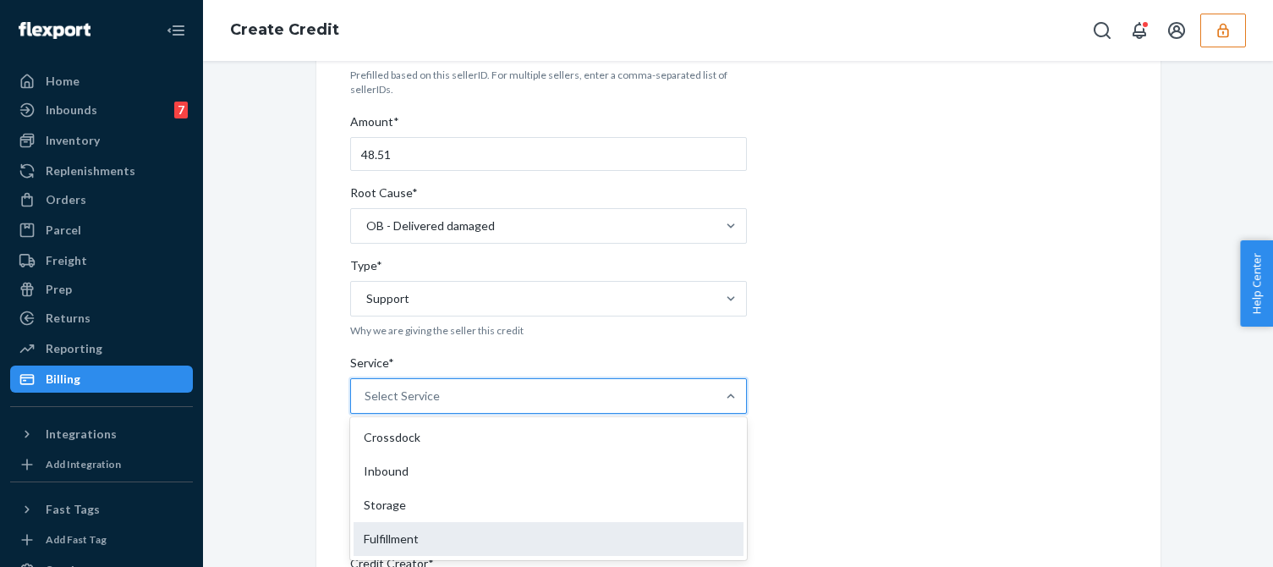
click at [382, 532] on div "Fulfillment" at bounding box center [548, 539] width 390 height 34
click at [366, 404] on input "Service* option Fulfillment focused, 4 of 10. 10 results available. Use Up and …" at bounding box center [365, 395] width 2 height 17
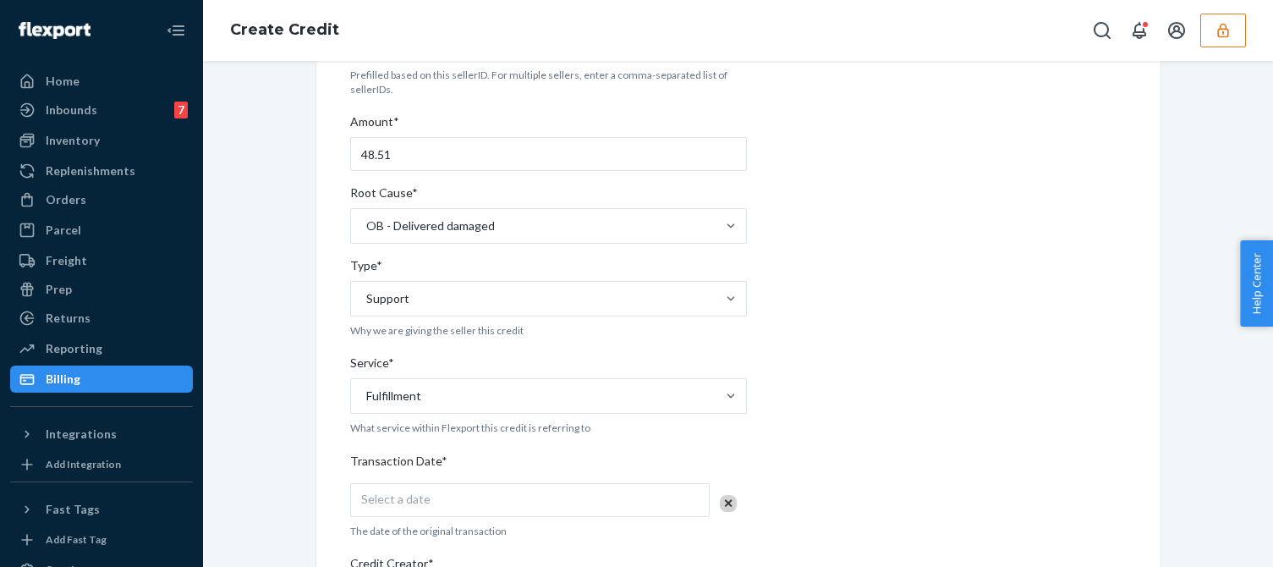
click at [316, 493] on div "Internal Credit Creation Form Use this form instead of going to Chargebee. Thes…" at bounding box center [738, 457] width 844 height 1081
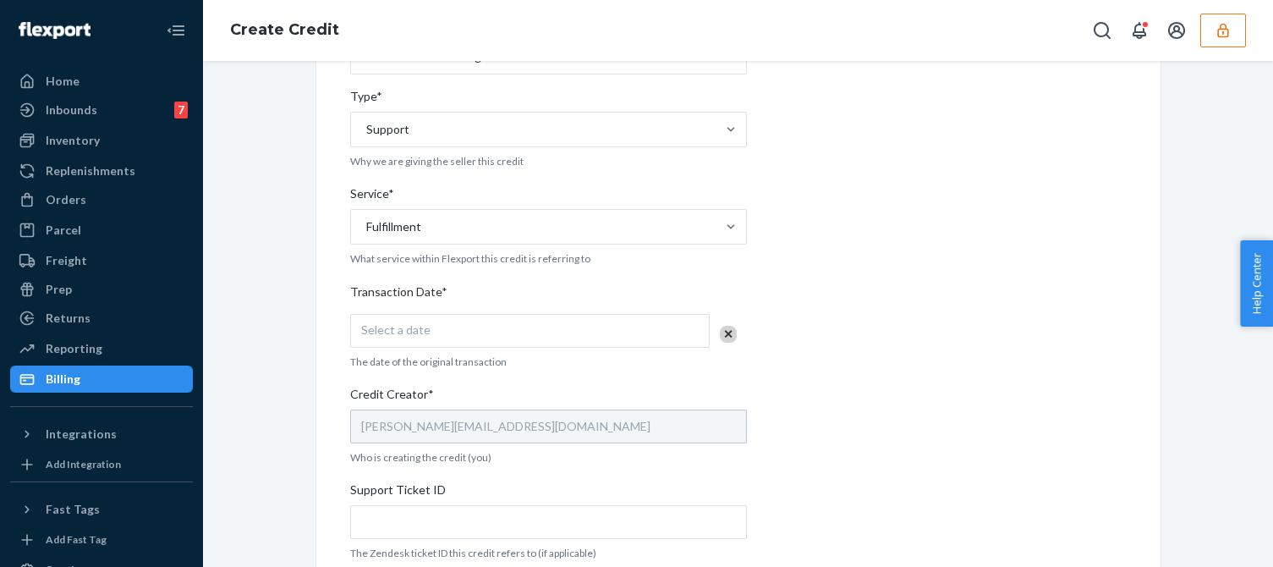
click at [430, 335] on div "Select a date" at bounding box center [529, 331] width 359 height 34
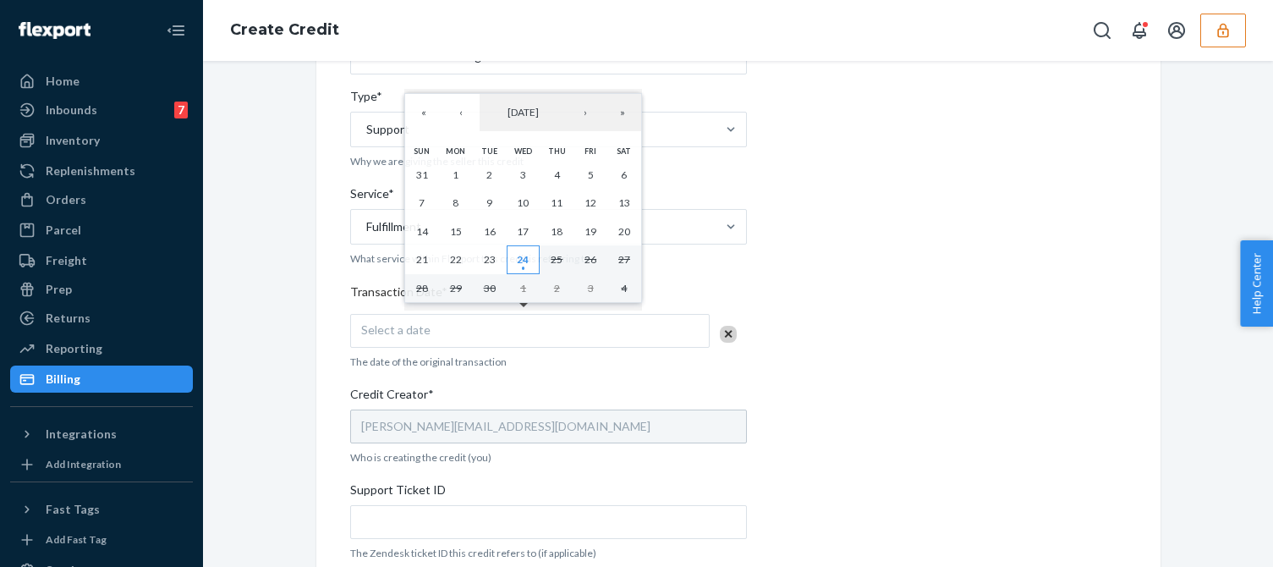
click at [523, 262] on abbr "24" at bounding box center [523, 259] width 12 height 13
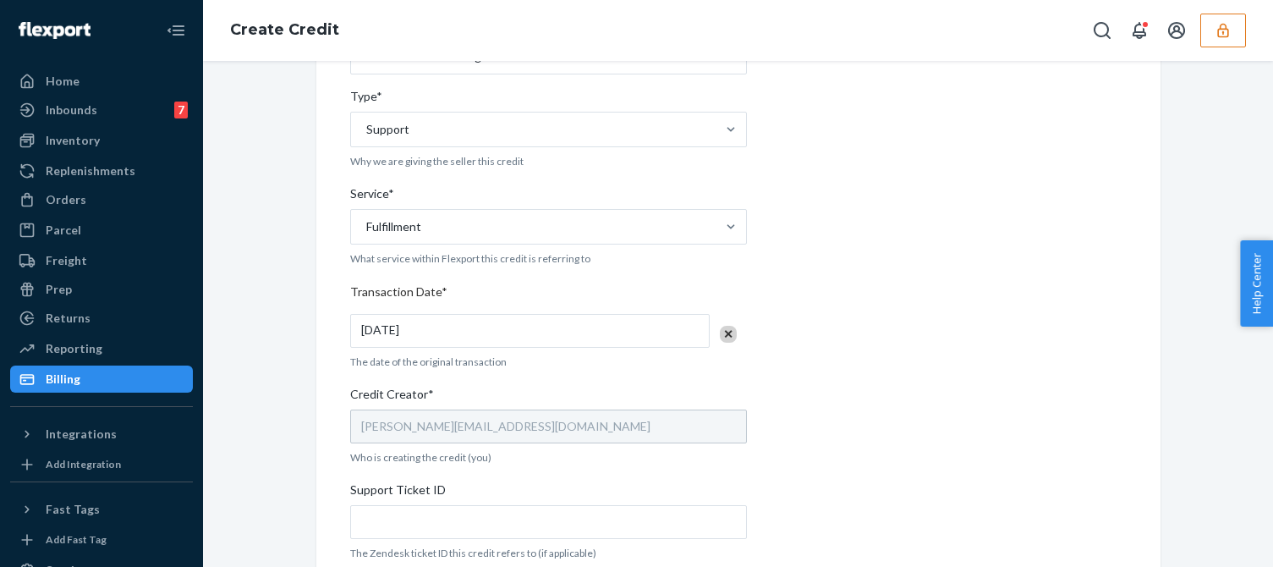
scroll to position [592, 0]
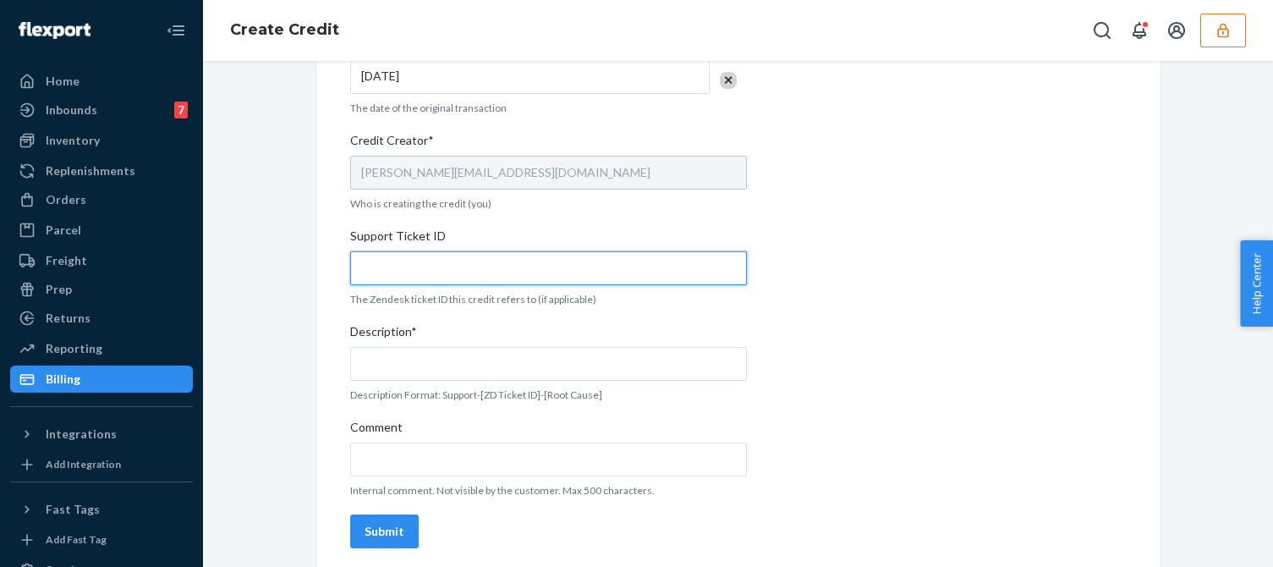
click at [452, 268] on input "Support Ticket ID" at bounding box center [548, 268] width 397 height 34
paste input "824189"
type input "824189"
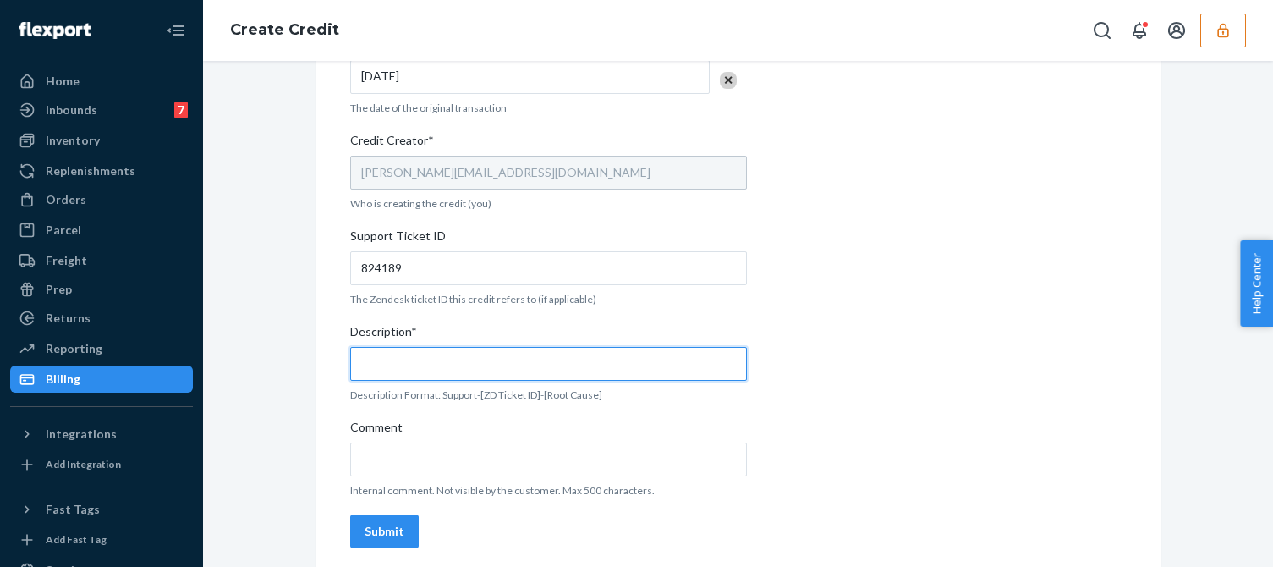
click at [439, 376] on input "Description*" at bounding box center [548, 364] width 397 height 34
paste input "824189"
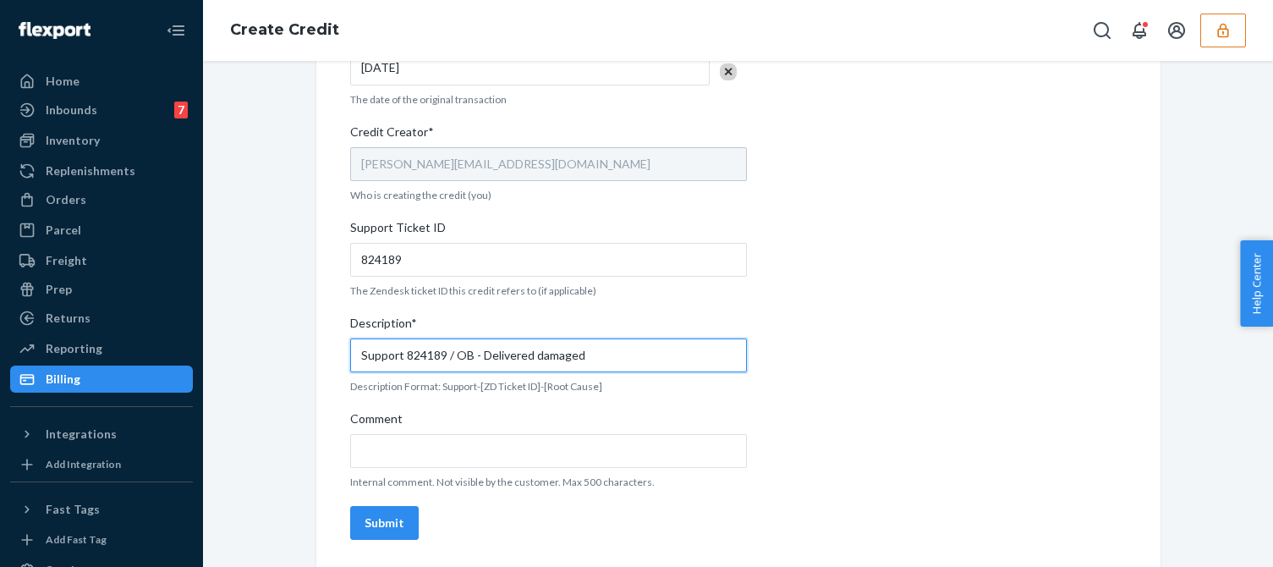
type input "Support 824189 / OB - Delivered damaged"
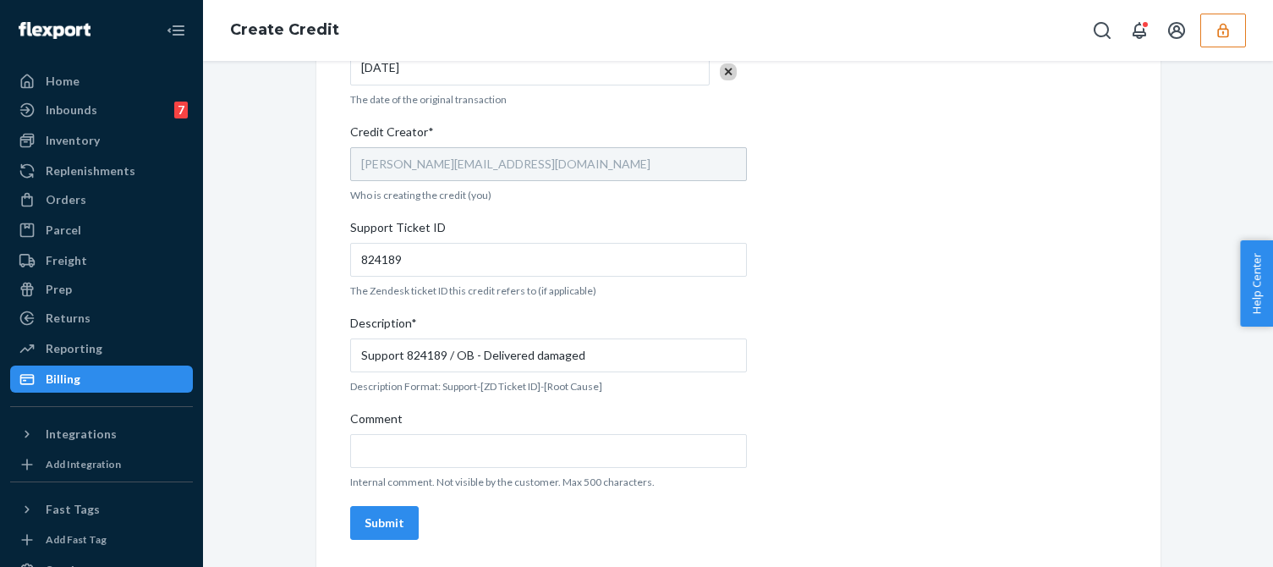
click at [381, 514] on div "Submit" at bounding box center [384, 522] width 40 height 17
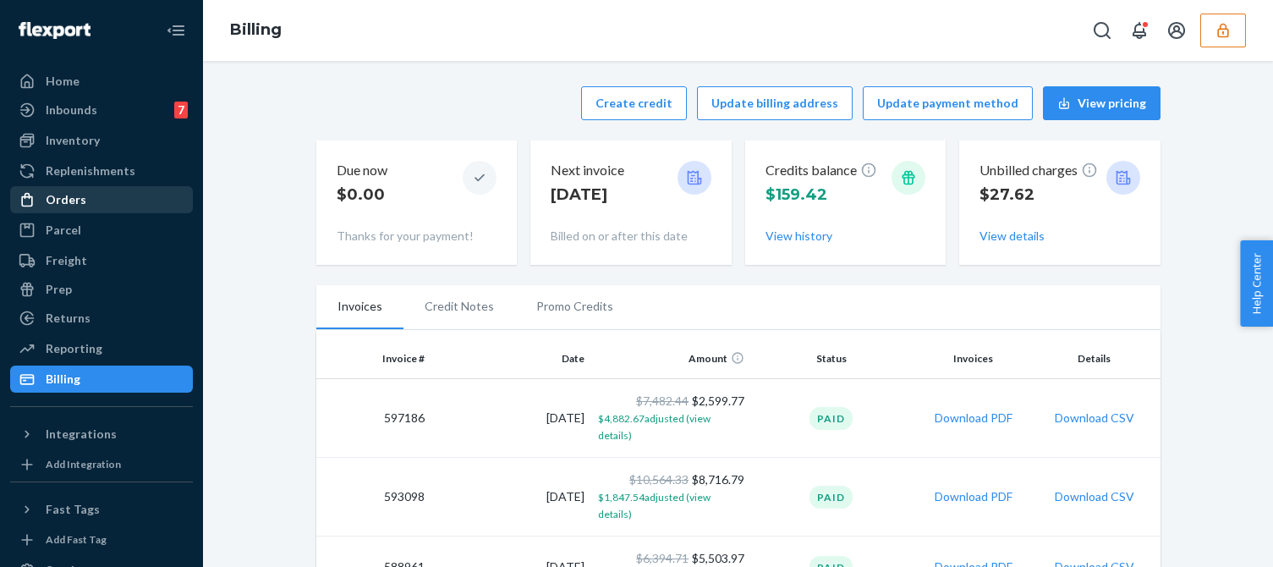
click at [66, 203] on div "Orders" at bounding box center [66, 199] width 41 height 17
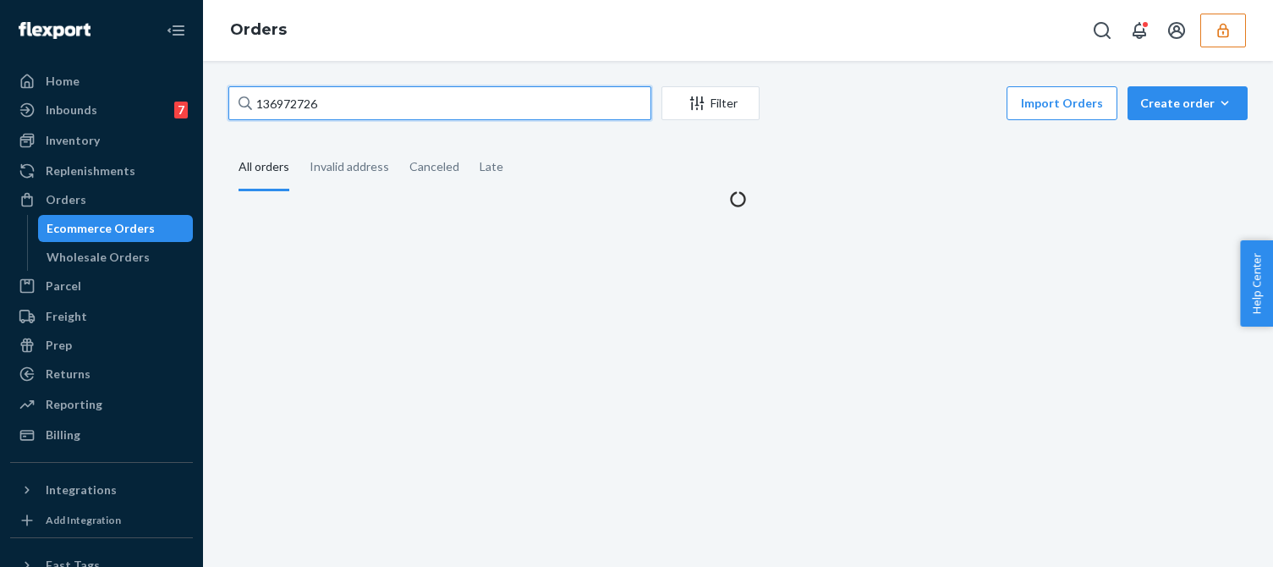
click at [304, 111] on input "136972726" at bounding box center [439, 103] width 423 height 34
click at [302, 111] on input "136972726" at bounding box center [439, 103] width 423 height 34
paste input "157375"
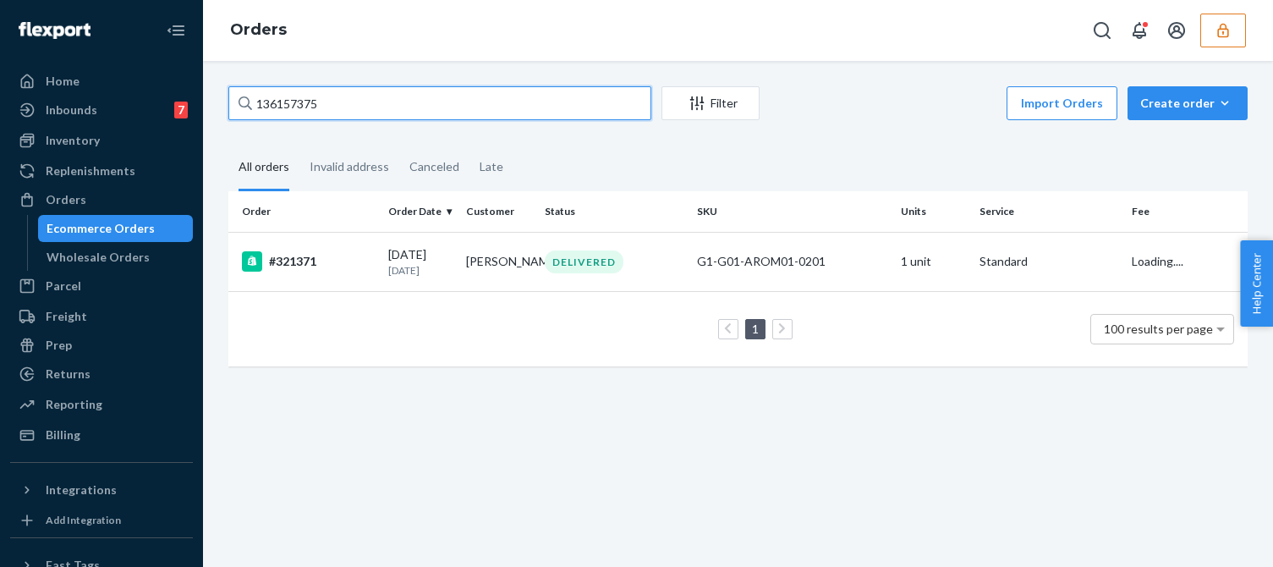
click at [342, 105] on input "136157375" at bounding box center [439, 103] width 423 height 34
type input "136157375"
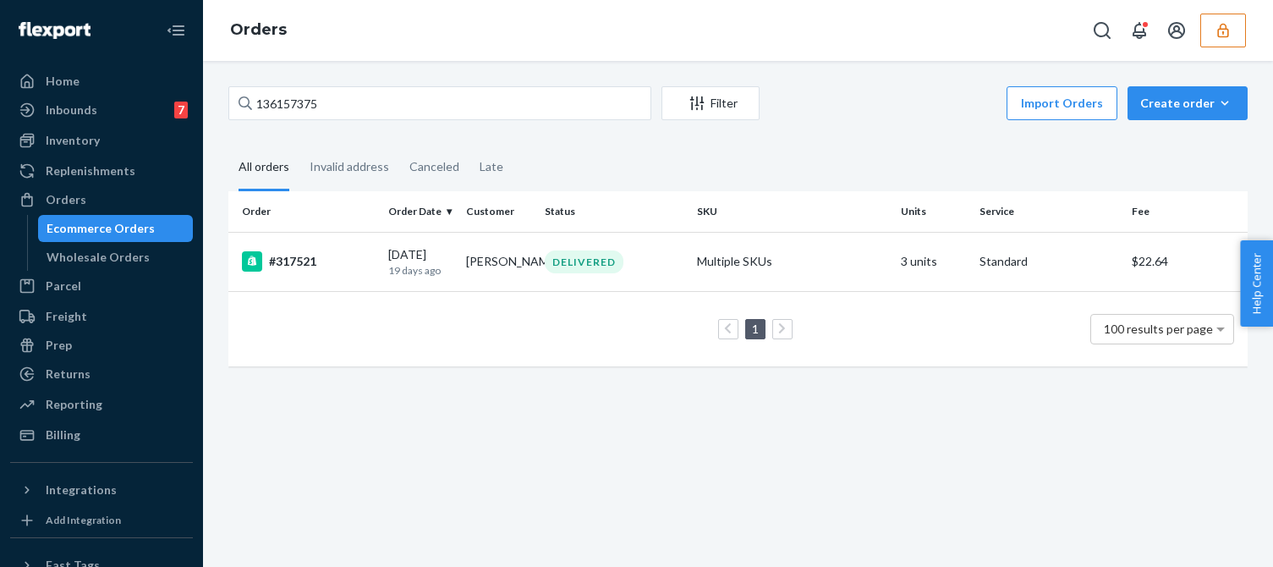
drag, startPoint x: 399, startPoint y: 344, endPoint x: 392, endPoint y: 329, distance: 16.7
click at [399, 343] on div "1 100 results per page" at bounding box center [738, 329] width 992 height 54
click at [426, 284] on td "09/05/2025 19 days ago" at bounding box center [420, 261] width 78 height 59
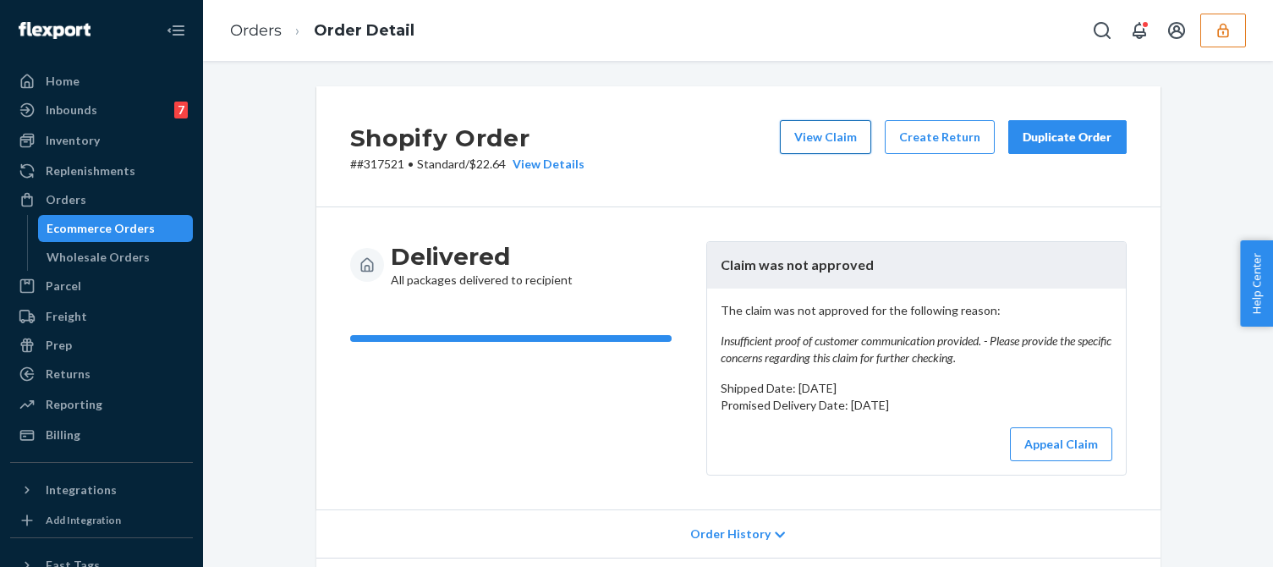
click at [831, 129] on button "View Claim" at bounding box center [825, 137] width 91 height 34
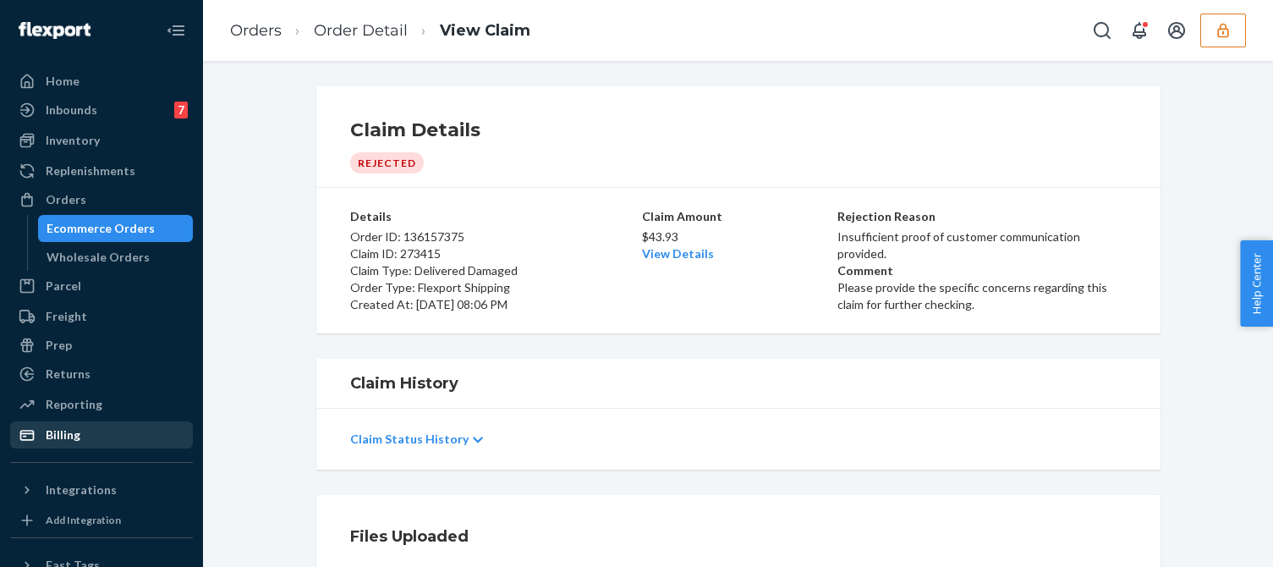
click at [80, 426] on div "Billing" at bounding box center [101, 435] width 179 height 24
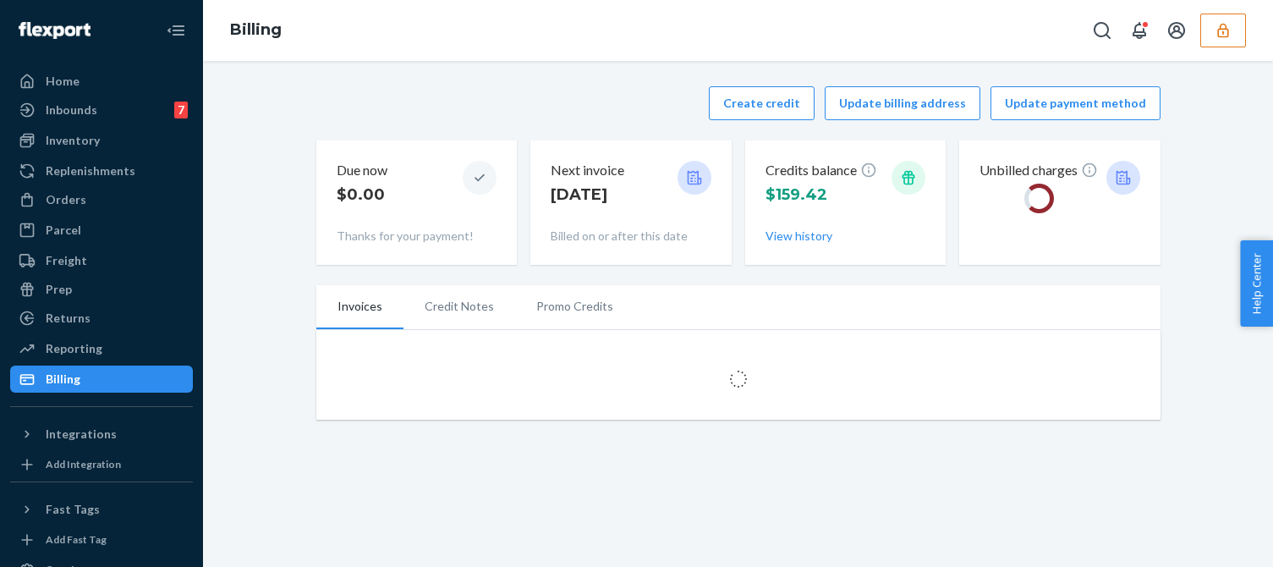
click at [510, 94] on div "Create credit Update billing address Update payment method" at bounding box center [738, 103] width 844 height 34
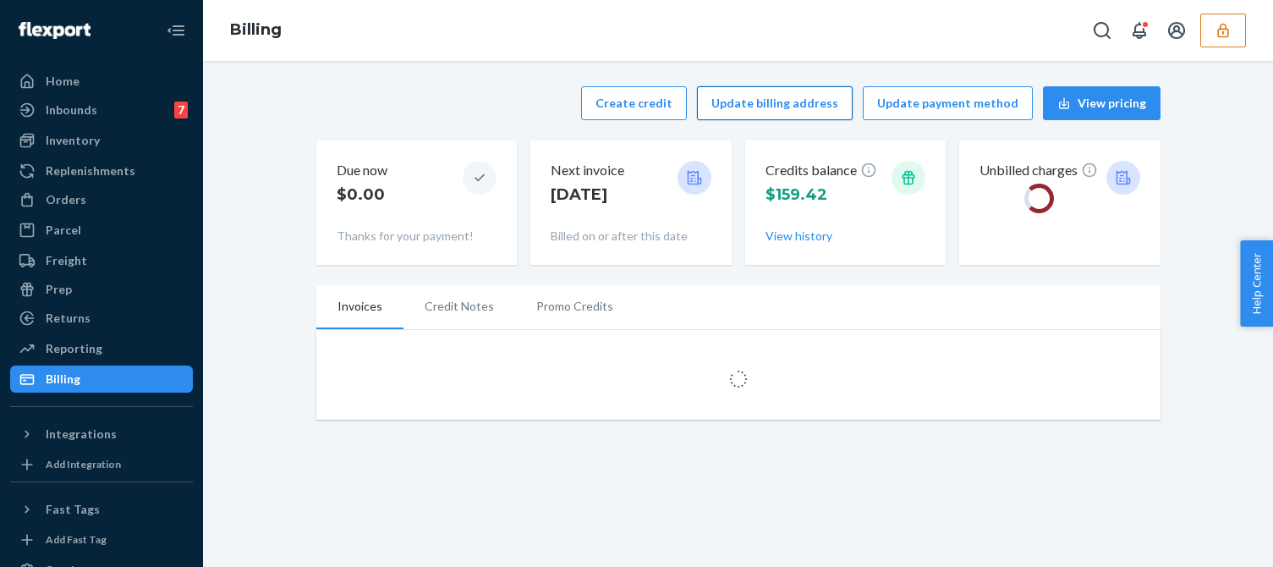
click at [719, 100] on button "Update billing address" at bounding box center [775, 103] width 156 height 34
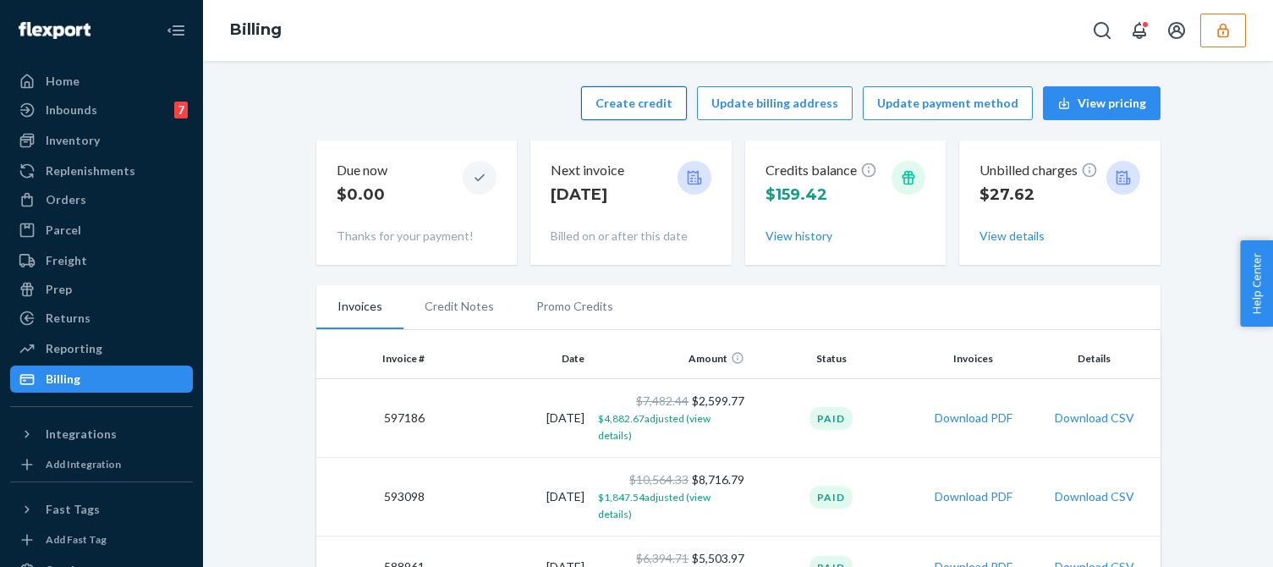
click at [661, 105] on button "Create credit" at bounding box center [634, 103] width 106 height 34
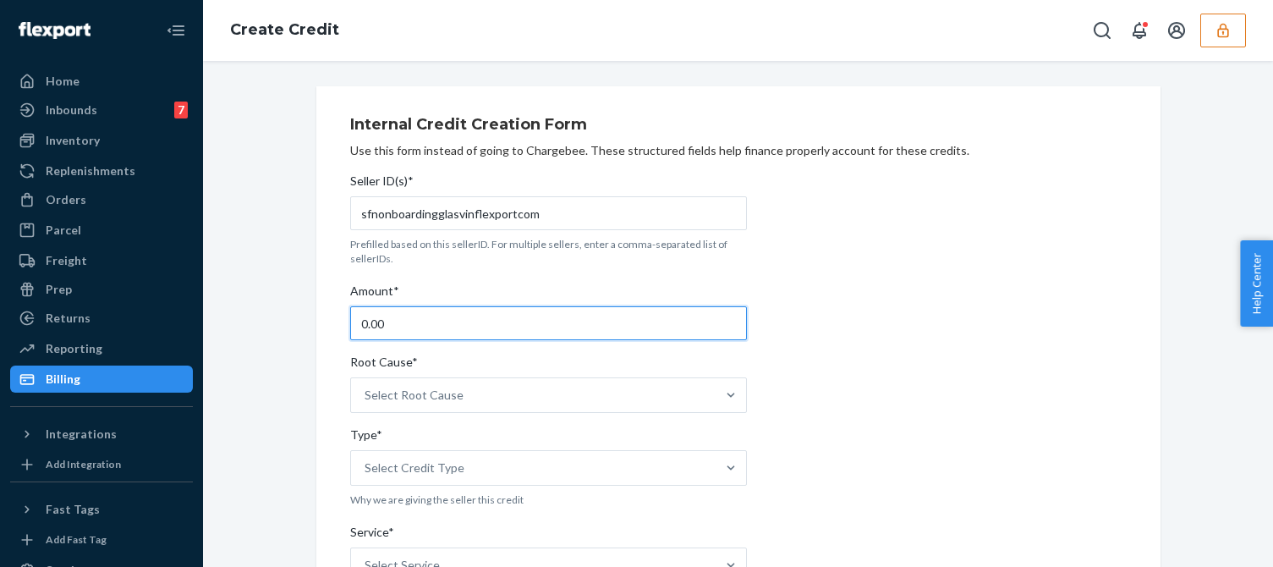
click at [400, 324] on input "0.00" at bounding box center [548, 323] width 397 height 34
type input "43.93"
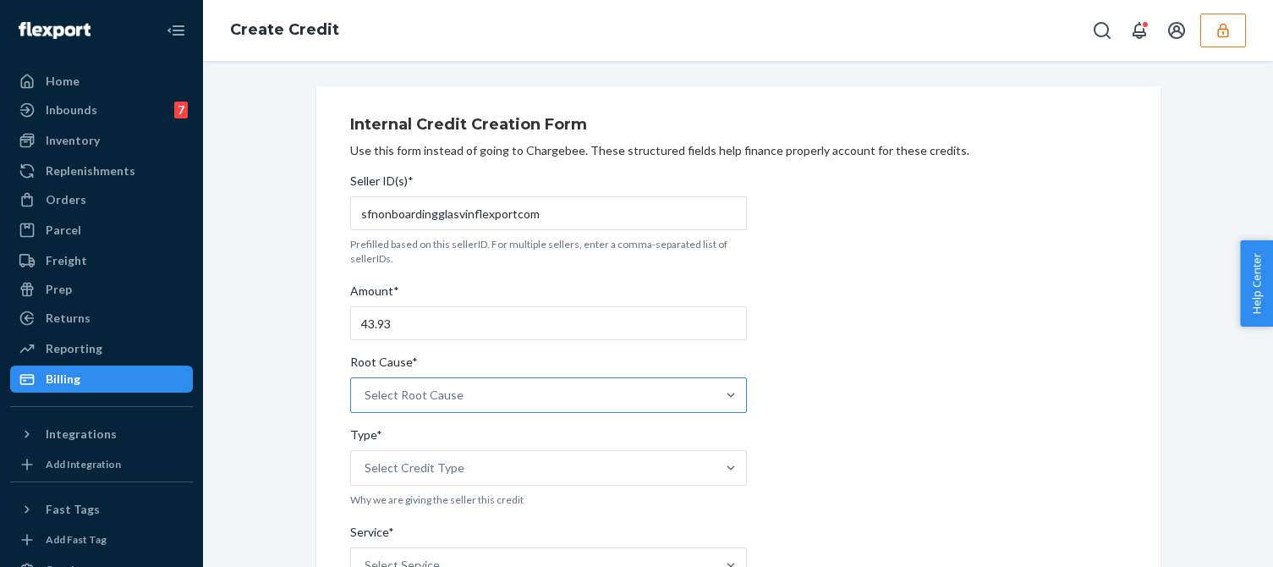
click at [459, 397] on div "Select Root Cause" at bounding box center [533, 395] width 364 height 34
click at [366, 397] on input "Root Cause* Select Root Cause" at bounding box center [365, 394] width 2 height 17
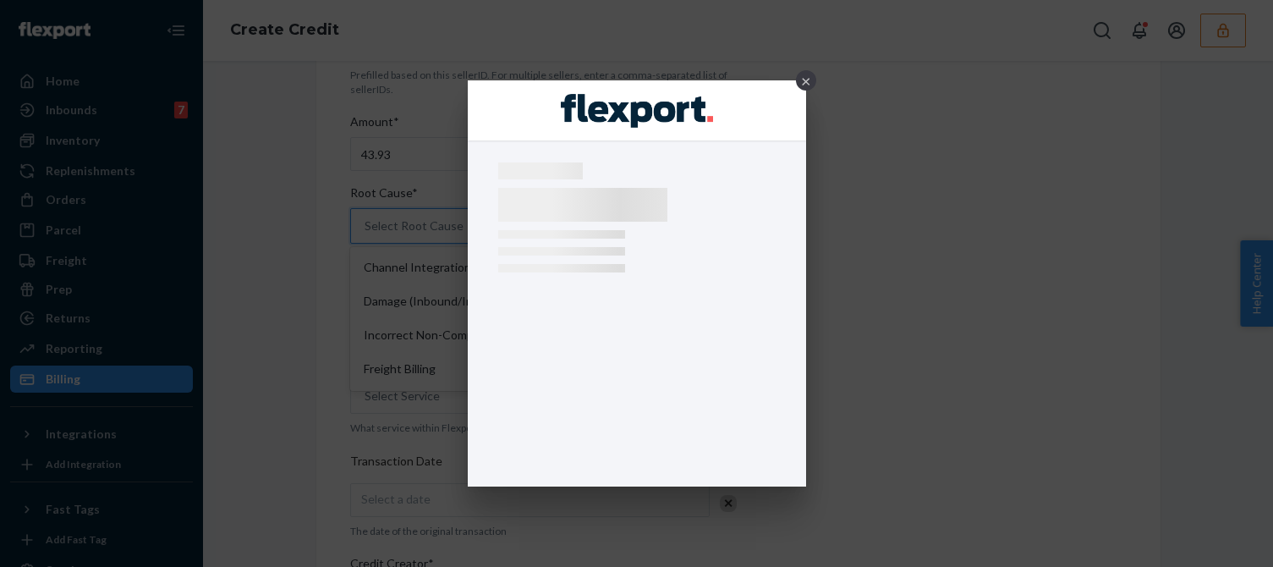
scroll to position [254, 0]
click at [803, 79] on div "×" at bounding box center [806, 80] width 20 height 20
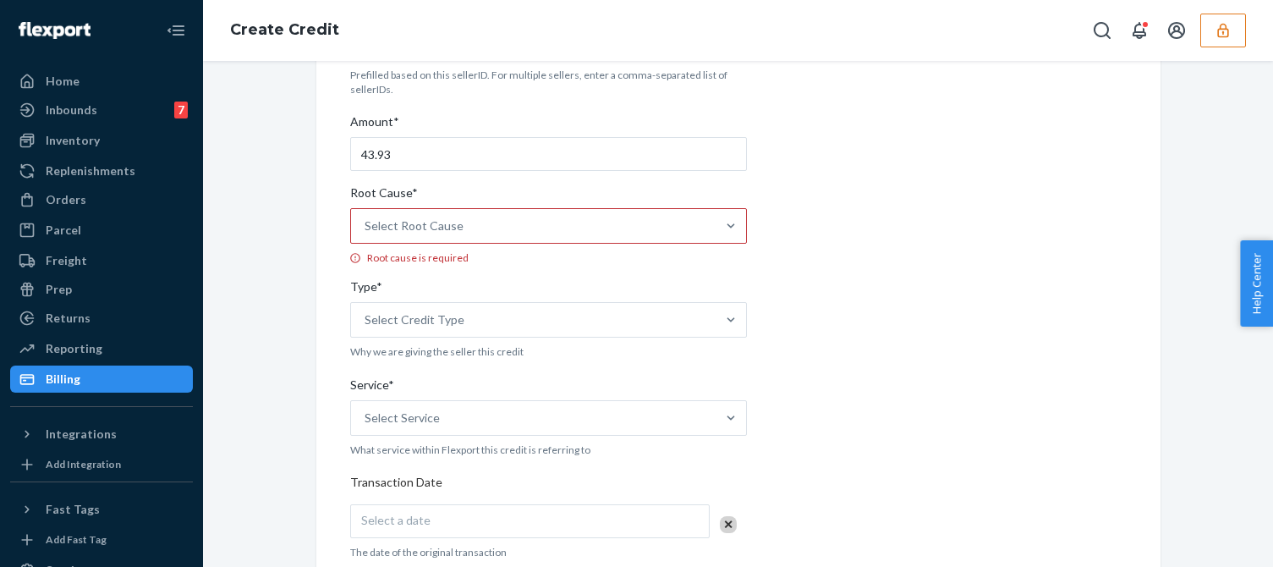
click at [457, 239] on div "Select Root Cause" at bounding box center [533, 226] width 364 height 34
click at [366, 234] on input "Root Cause* Select Root Cause Root cause is required" at bounding box center [365, 225] width 2 height 17
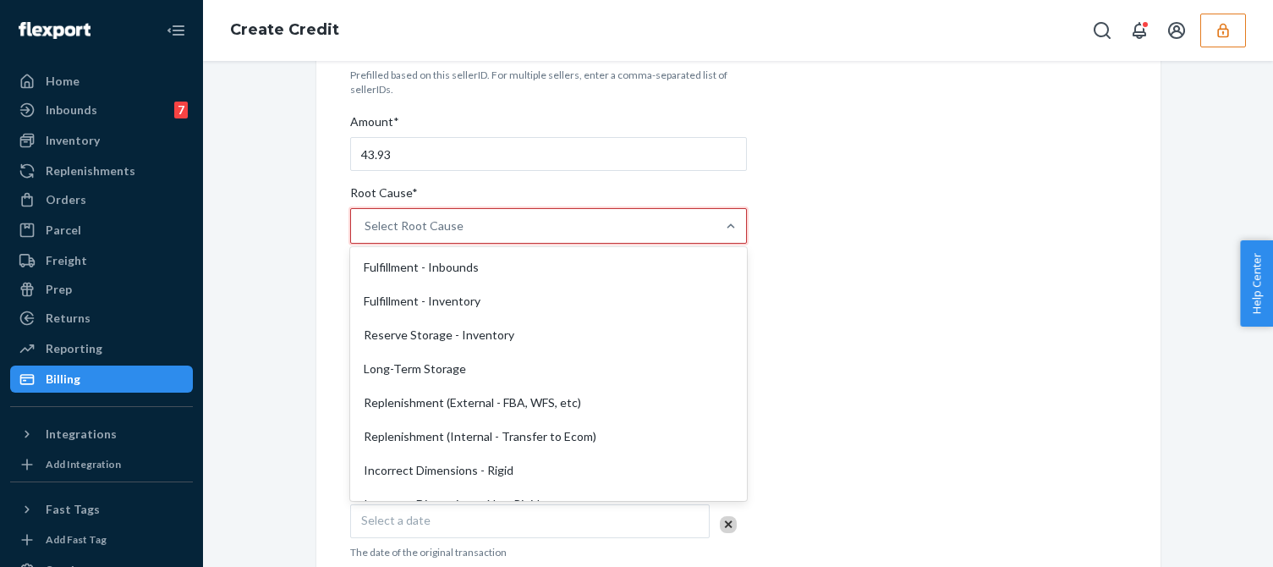
scroll to position [507, 0]
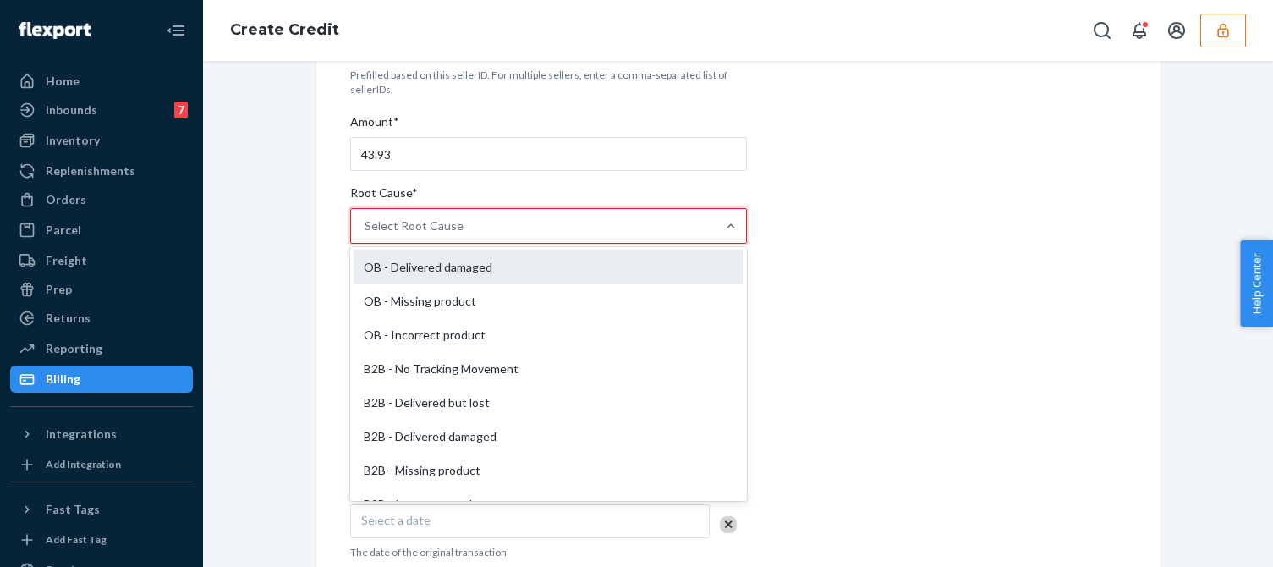
click at [484, 273] on div "OB - Delivered damaged" at bounding box center [548, 267] width 390 height 34
click at [366, 234] on input "Root Cause* option OB - Delivered damaged focused, 16 of 29. 29 results availab…" at bounding box center [365, 225] width 2 height 17
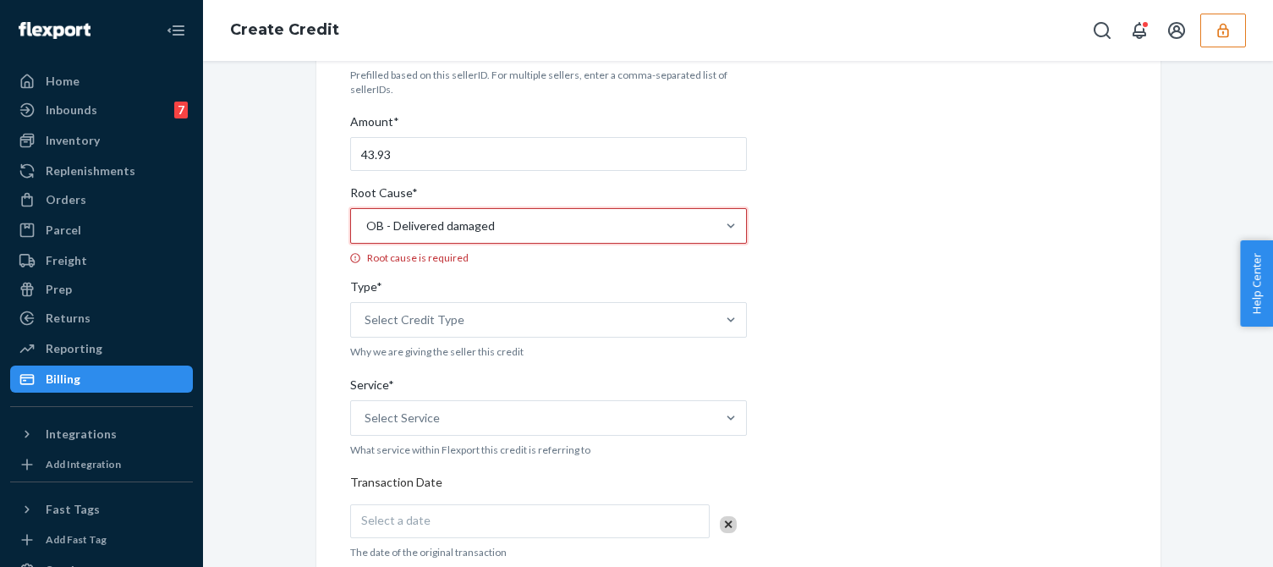
drag, startPoint x: 878, startPoint y: 311, endPoint x: 860, endPoint y: 313, distance: 17.8
click at [879, 311] on div "Internal Credit Creation Form Use this form instead of going to Chargebee. Thes…" at bounding box center [738, 467] width 776 height 1061
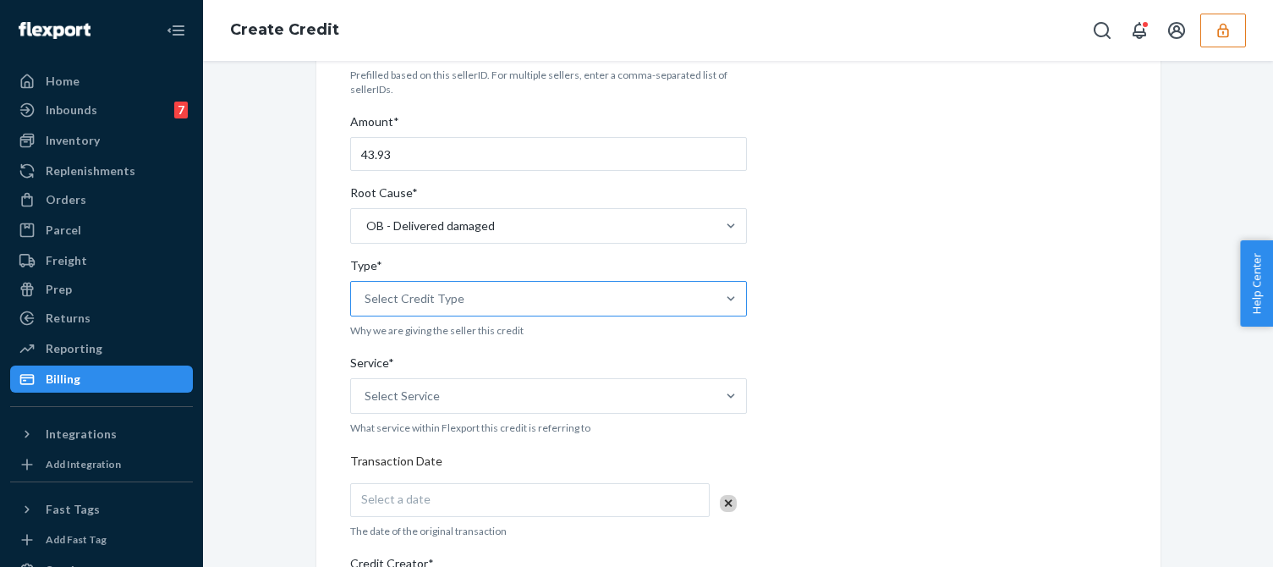
click at [512, 301] on div "Select Credit Type" at bounding box center [533, 299] width 364 height 34
click at [366, 301] on input "Type* Select Credit Type" at bounding box center [365, 298] width 2 height 17
click at [400, 342] on div "Support" at bounding box center [548, 340] width 390 height 34
click at [366, 307] on input "Type* option Support focused, 1 of 3. 3 results available. Use Up and Down to c…" at bounding box center [365, 298] width 2 height 17
click at [304, 405] on div "Internal Credit Creation Form Use this form instead of going to Chargebee. Thes…" at bounding box center [738, 457] width 869 height 1081
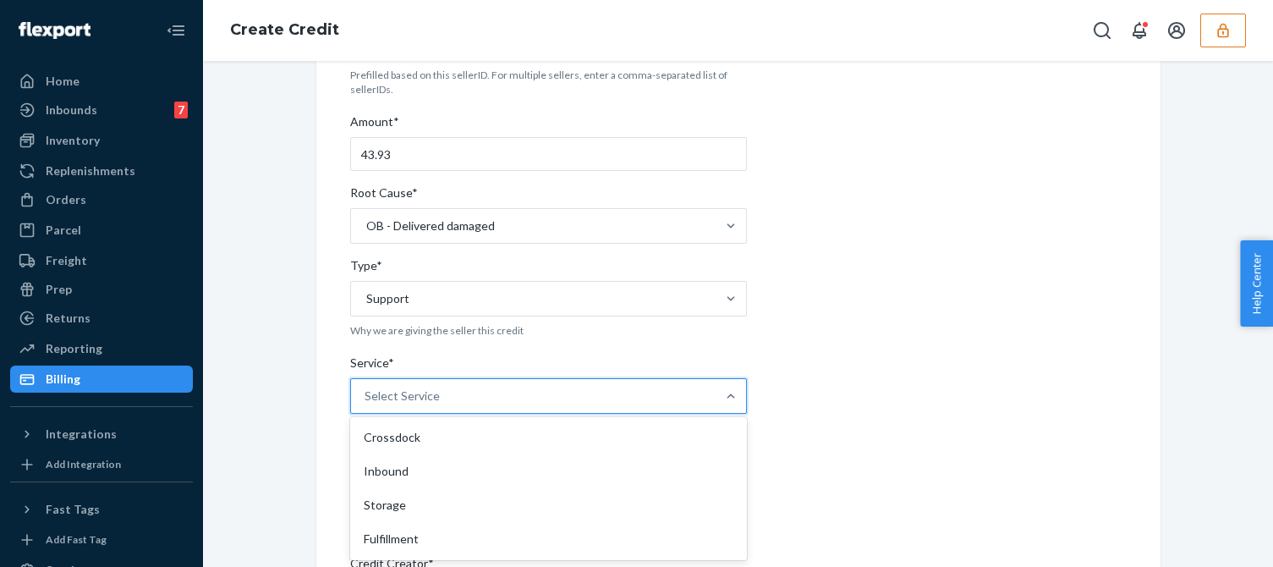
click at [430, 395] on div "Select Service" at bounding box center [533, 396] width 364 height 34
click at [366, 395] on input "Service* option Crossdock focused, 1 of 10. 10 results available. Use Up and Do…" at bounding box center [365, 395] width 2 height 17
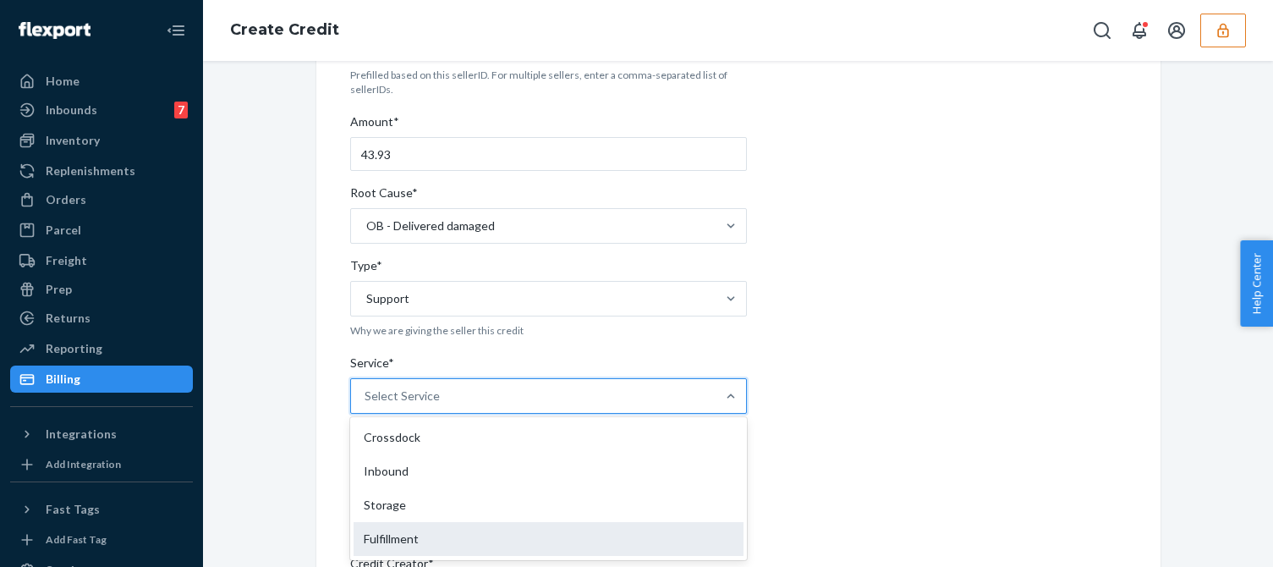
click at [390, 534] on div "Fulfillment" at bounding box center [548, 539] width 390 height 34
click at [366, 404] on input "Service* option Fulfillment focused, 4 of 10. 10 results available. Use Up and …" at bounding box center [365, 395] width 2 height 17
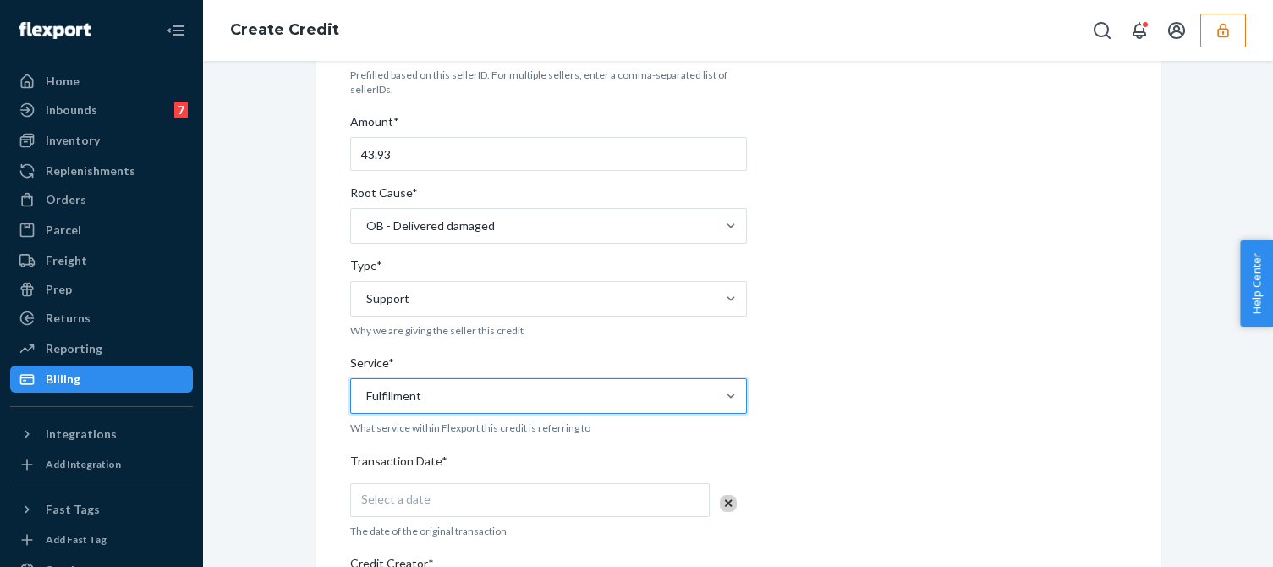
click at [316, 499] on div "Internal Credit Creation Form Use this form instead of going to Chargebee. Thes…" at bounding box center [738, 457] width 844 height 1081
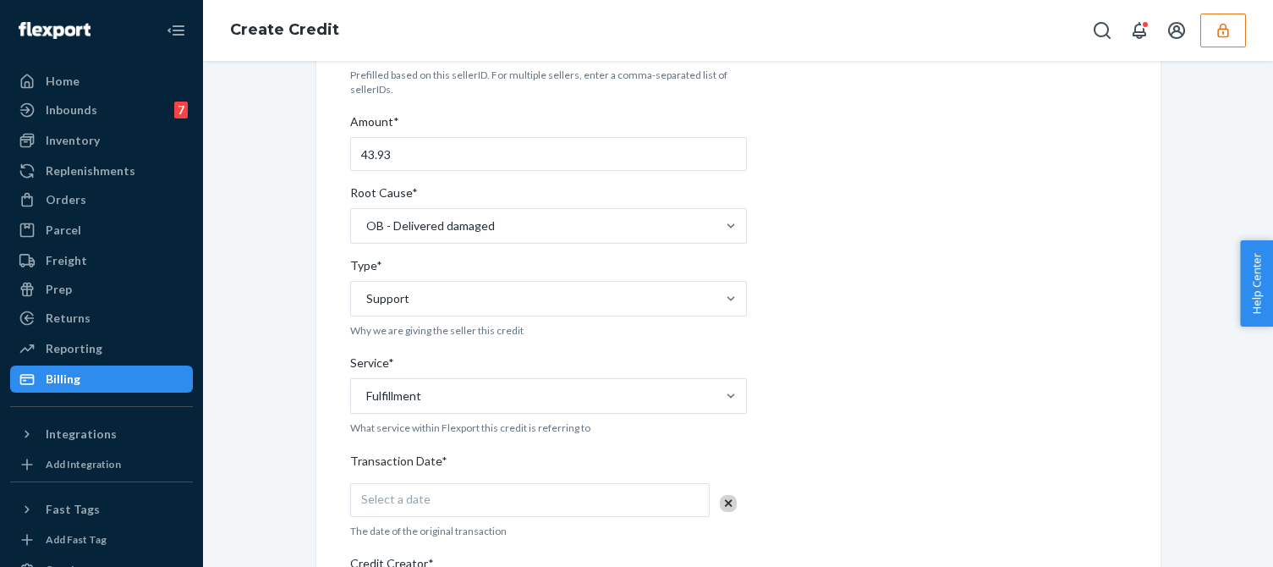
click at [382, 500] on span "Select a date" at bounding box center [395, 498] width 69 height 14
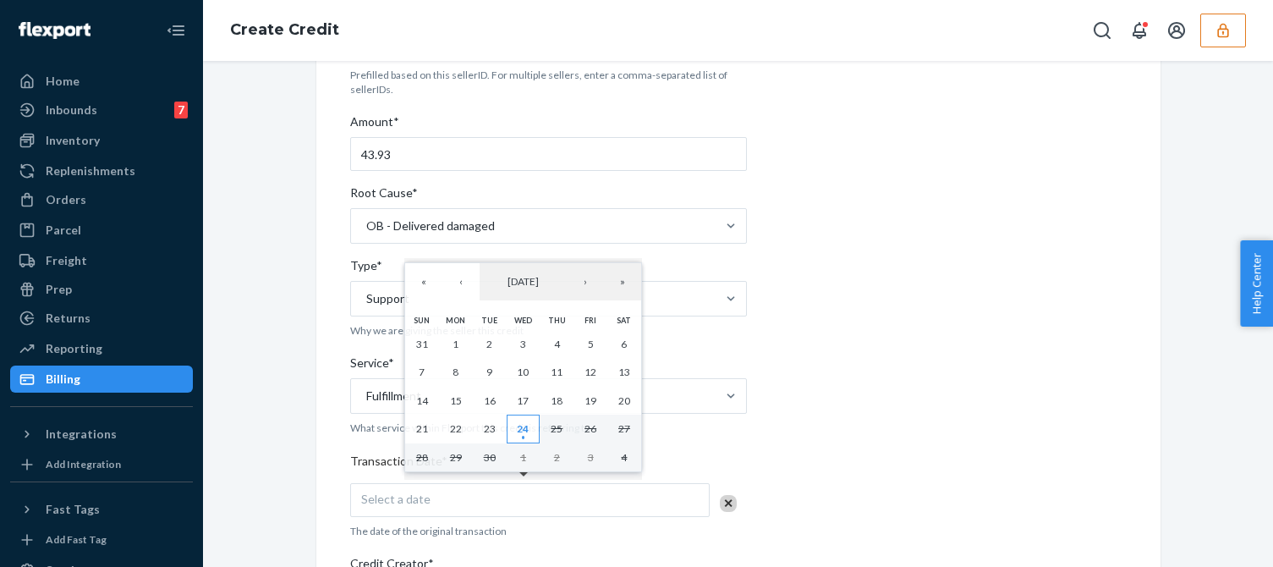
click at [519, 426] on abbr "24" at bounding box center [523, 428] width 12 height 13
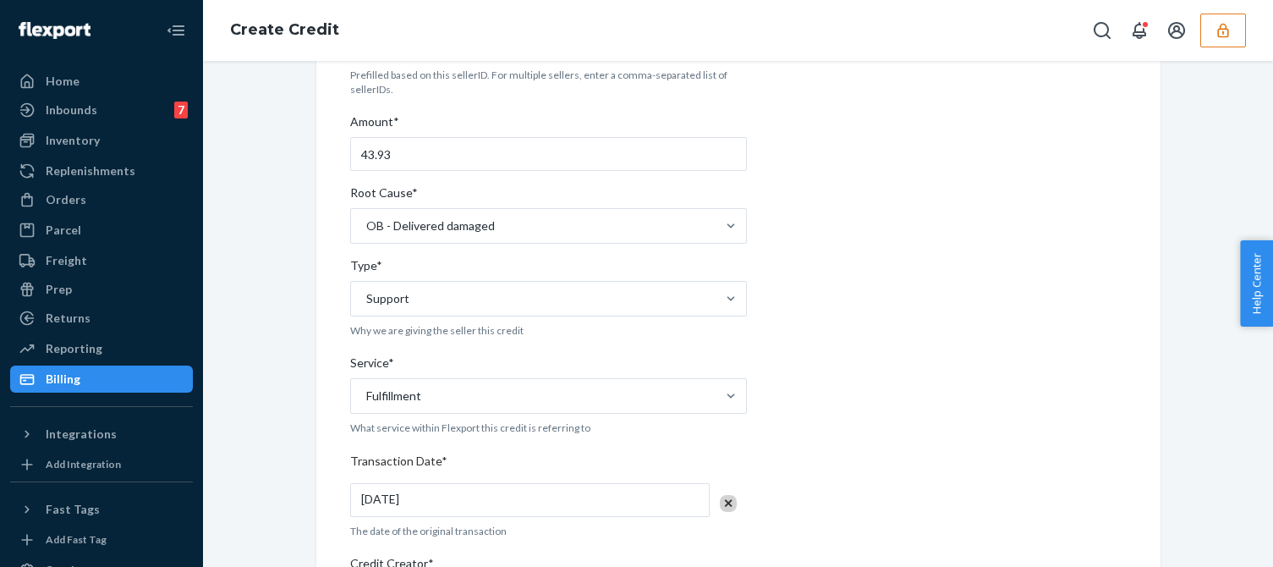
scroll to position [423, 0]
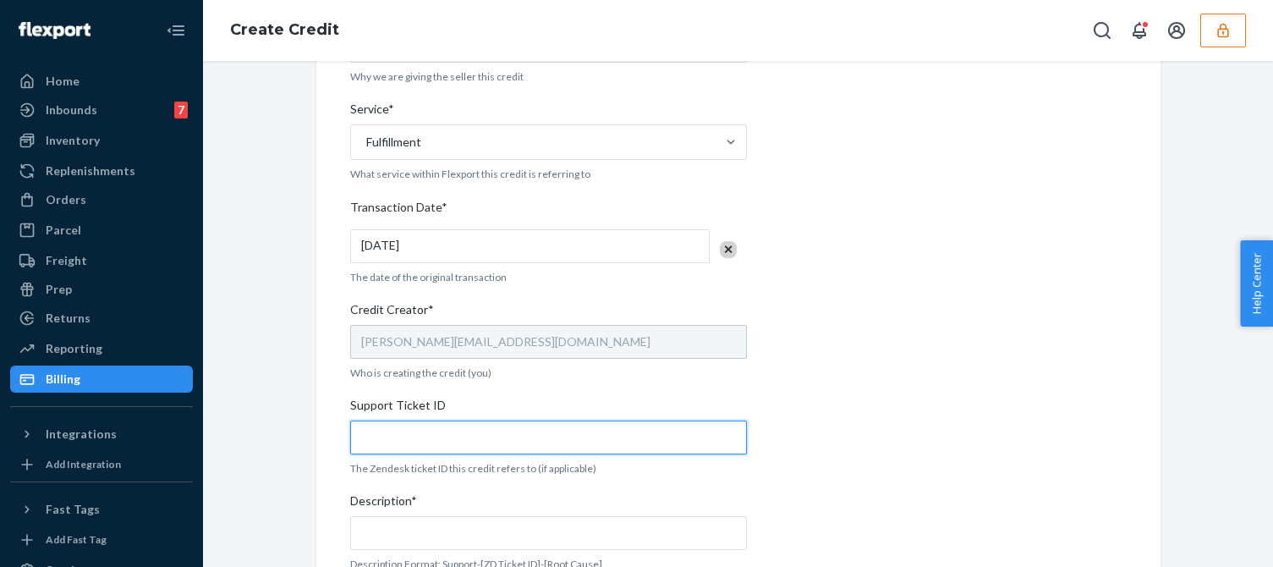
click at [398, 441] on input "Support Ticket ID" at bounding box center [548, 437] width 397 height 34
paste input "824190"
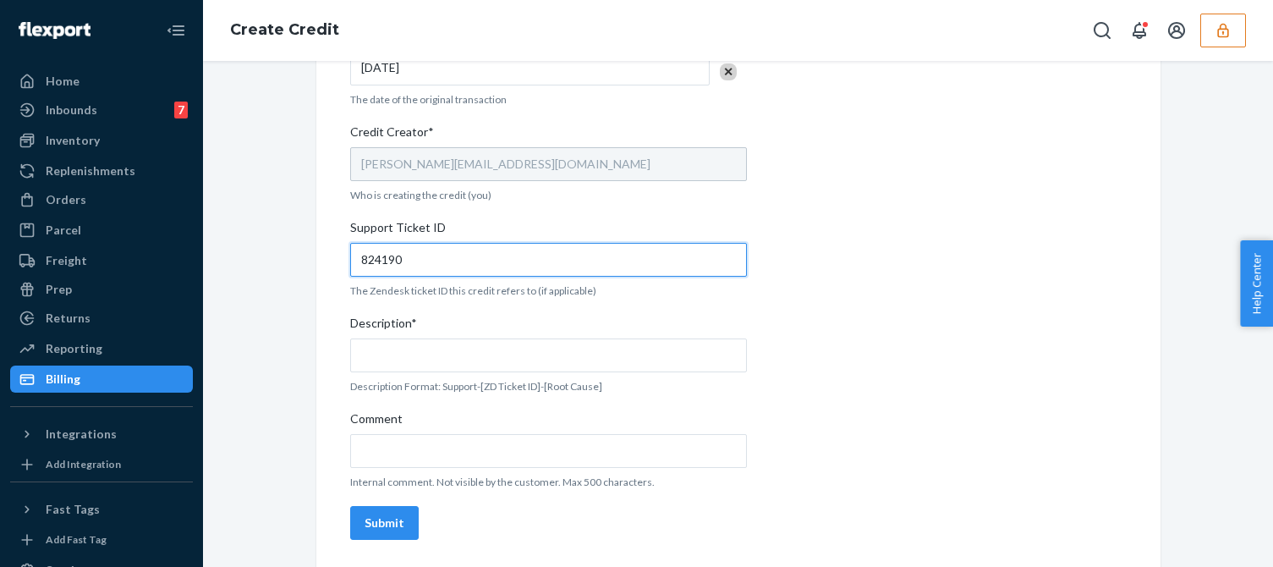
type input "824190"
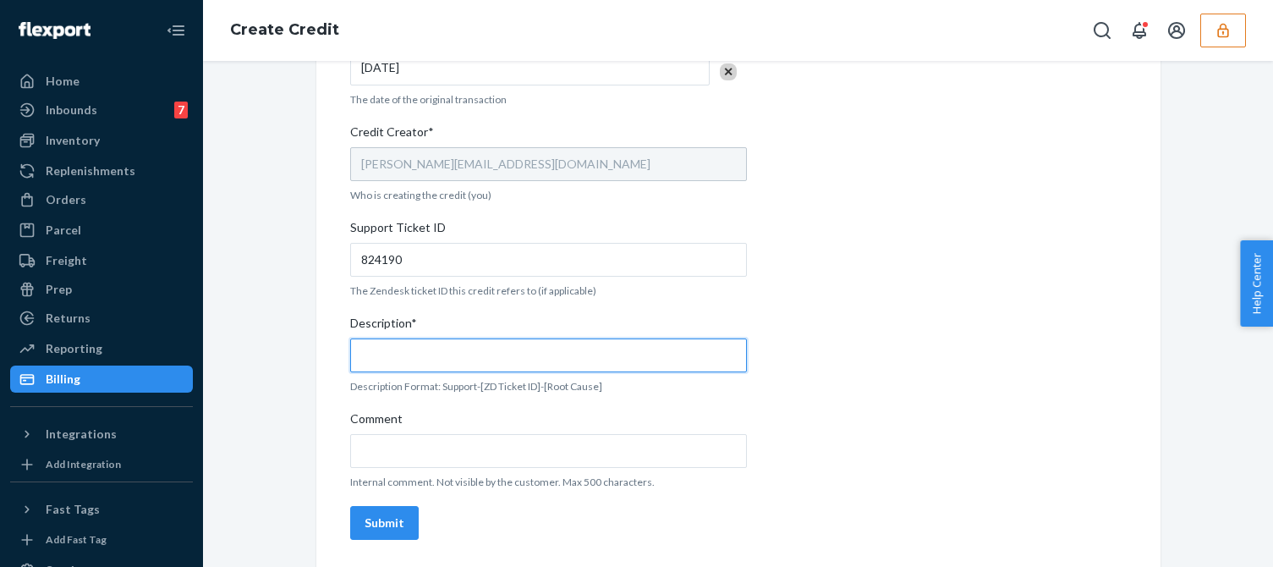
click at [449, 350] on input "Description*" at bounding box center [548, 355] width 397 height 34
click at [452, 348] on input "Description*" at bounding box center [548, 355] width 397 height 34
paste input "824190"
type input "Support 824190 / OB - Delivered damaged"
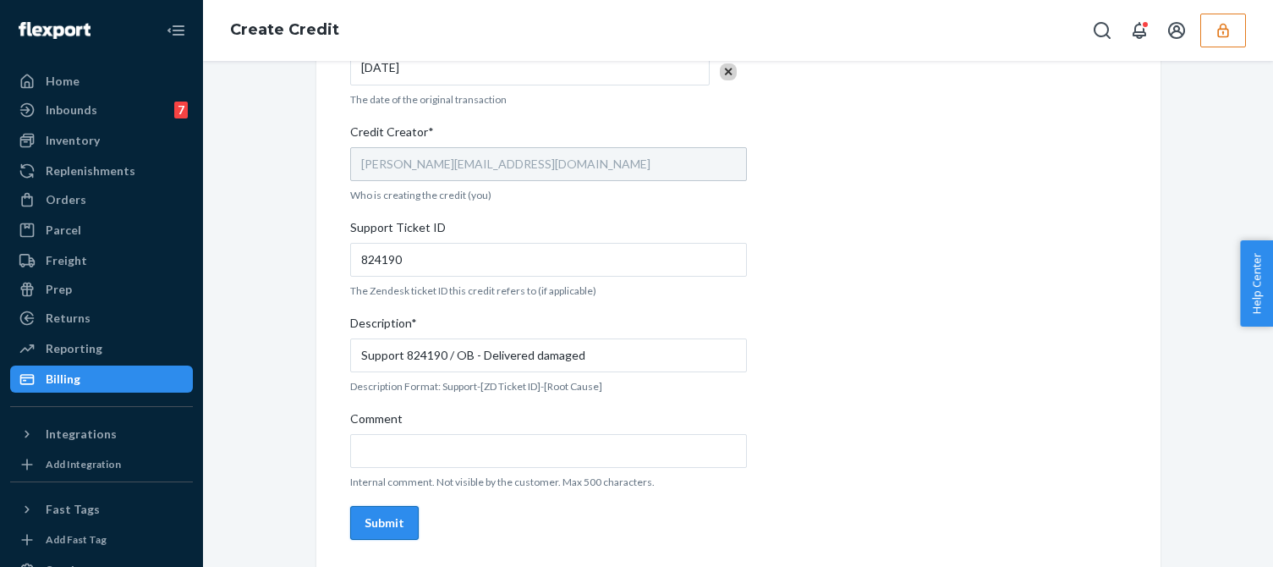
click at [357, 529] on button "Submit" at bounding box center [384, 523] width 69 height 34
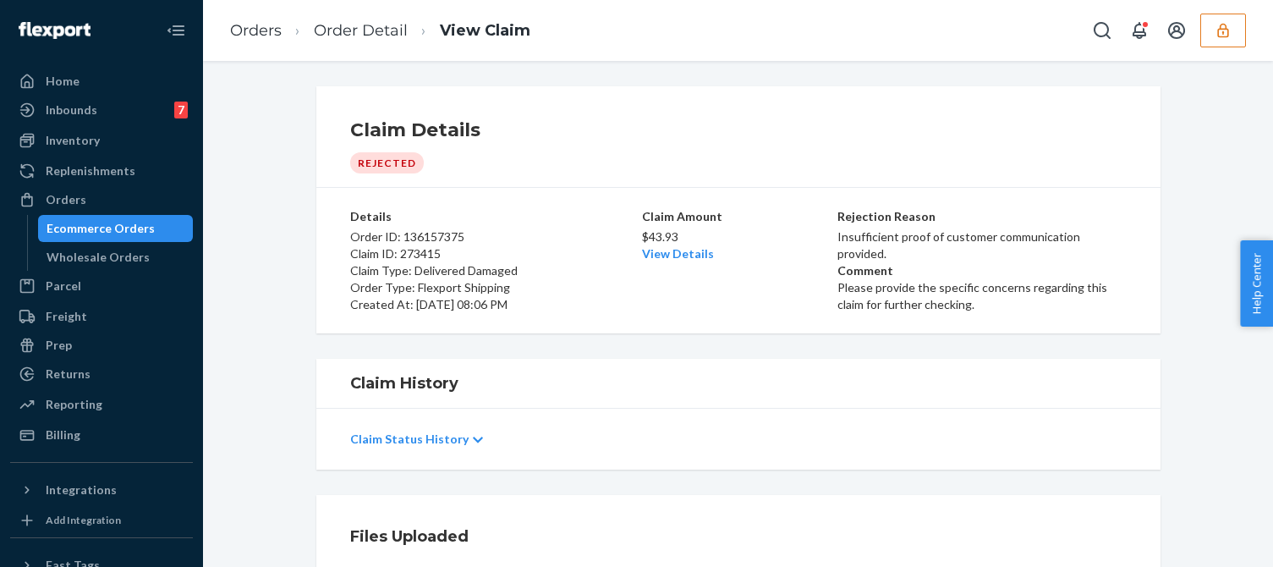
click at [78, 239] on div "Ecommerce Orders" at bounding box center [116, 228] width 152 height 24
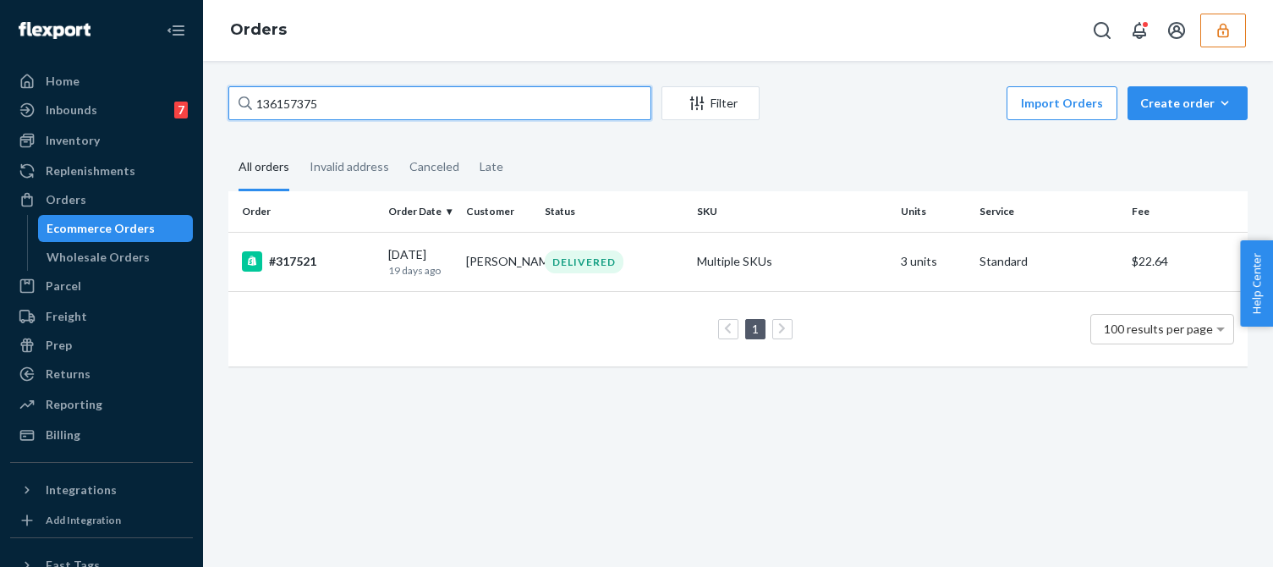
click at [298, 112] on input "136157375" at bounding box center [439, 103] width 423 height 34
paste input "725330"
click at [348, 100] on input "136725330" at bounding box center [439, 103] width 423 height 34
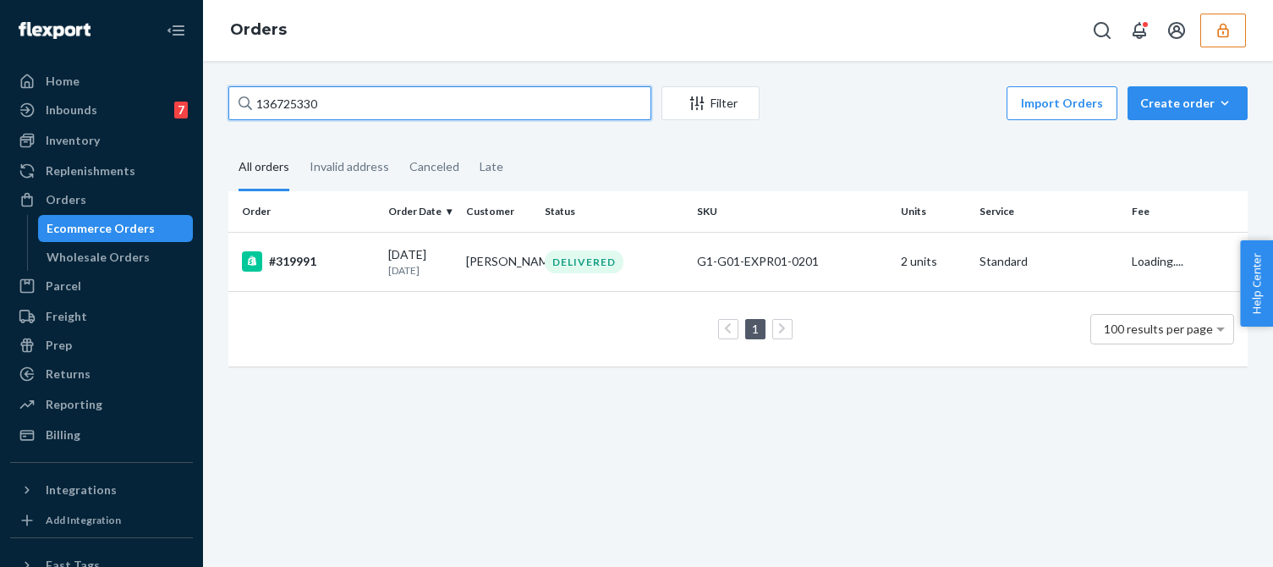
type input "136725330"
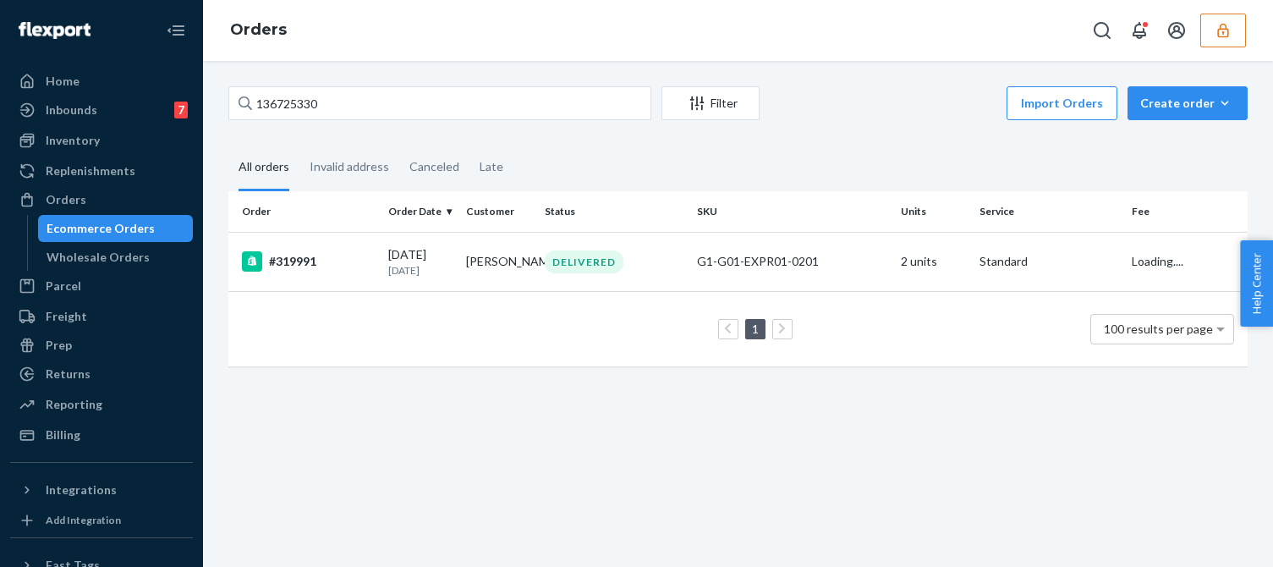
click at [358, 418] on div "136725330 Filter Import Orders Create order Ecommerce order Removal order All o…" at bounding box center [738, 314] width 1070 height 506
click at [428, 255] on div "09/15/2025 9 days ago" at bounding box center [420, 261] width 64 height 31
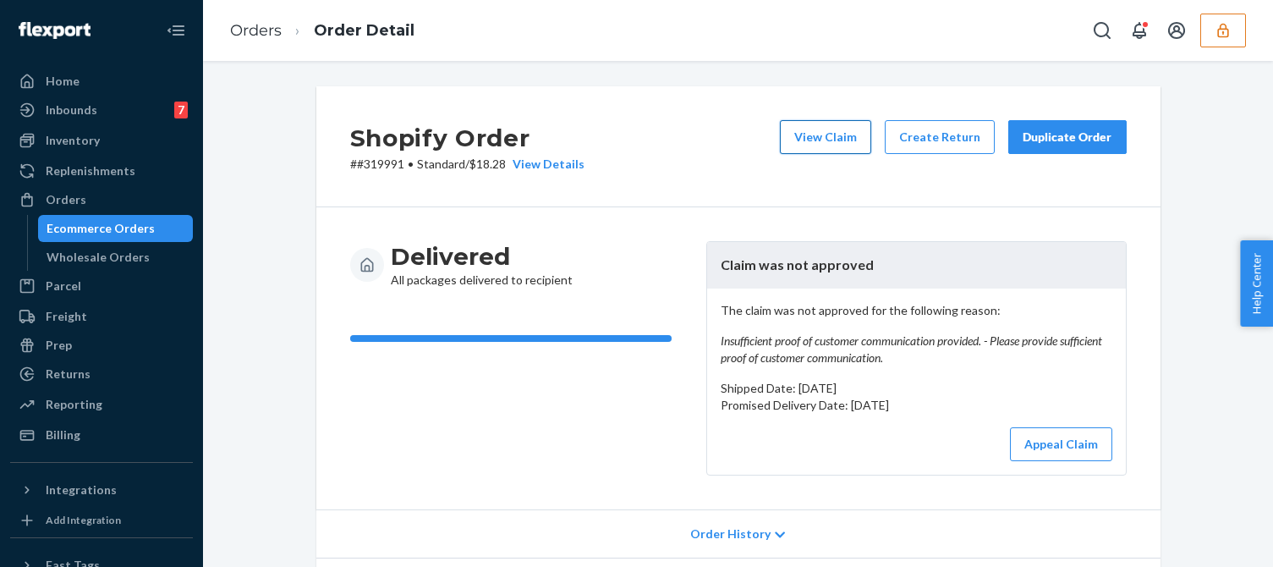
click at [806, 141] on button "View Claim" at bounding box center [825, 137] width 91 height 34
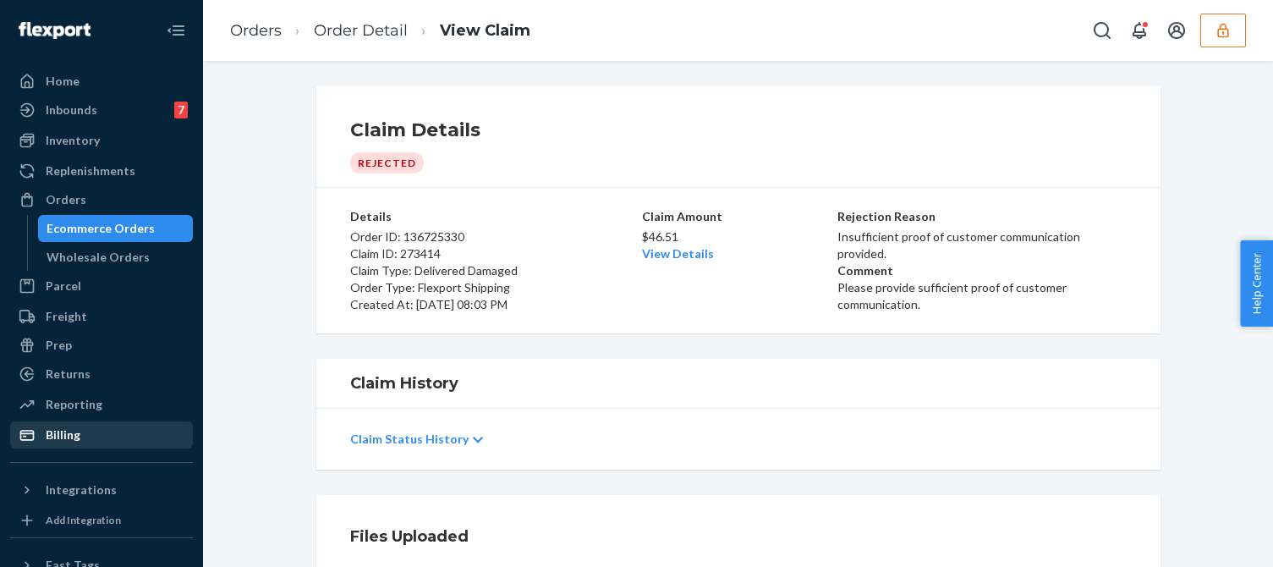
click at [91, 425] on div "Billing" at bounding box center [101, 435] width 179 height 24
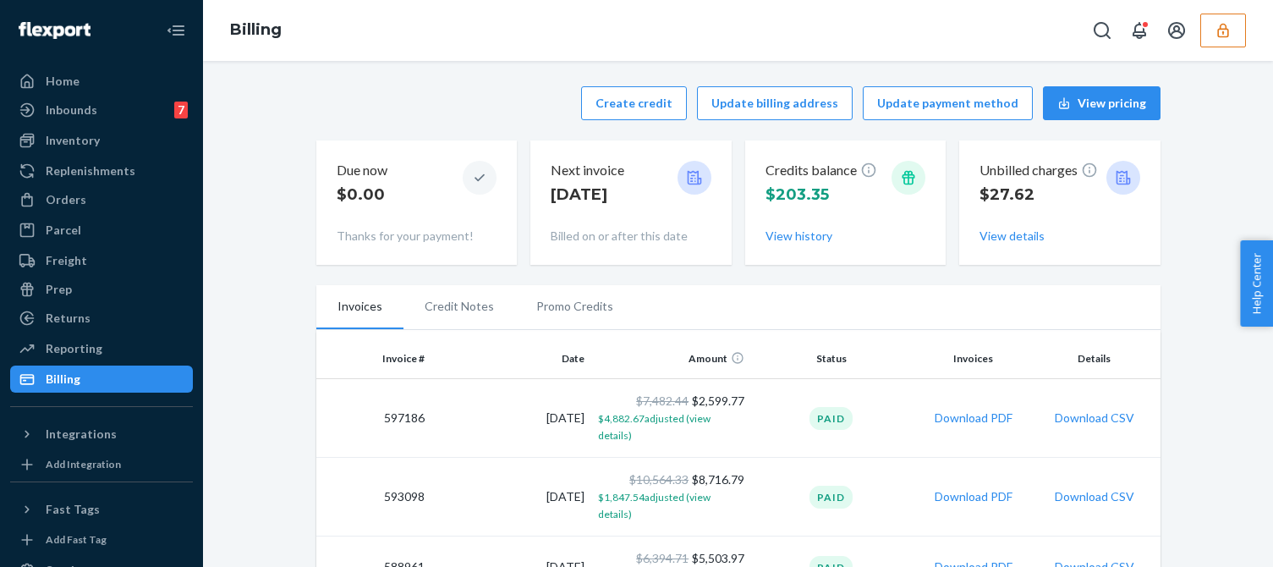
click at [502, 112] on div "Create credit Update billing address Update payment method View pricing" at bounding box center [738, 103] width 844 height 34
click at [627, 96] on button "Create credit" at bounding box center [634, 103] width 106 height 34
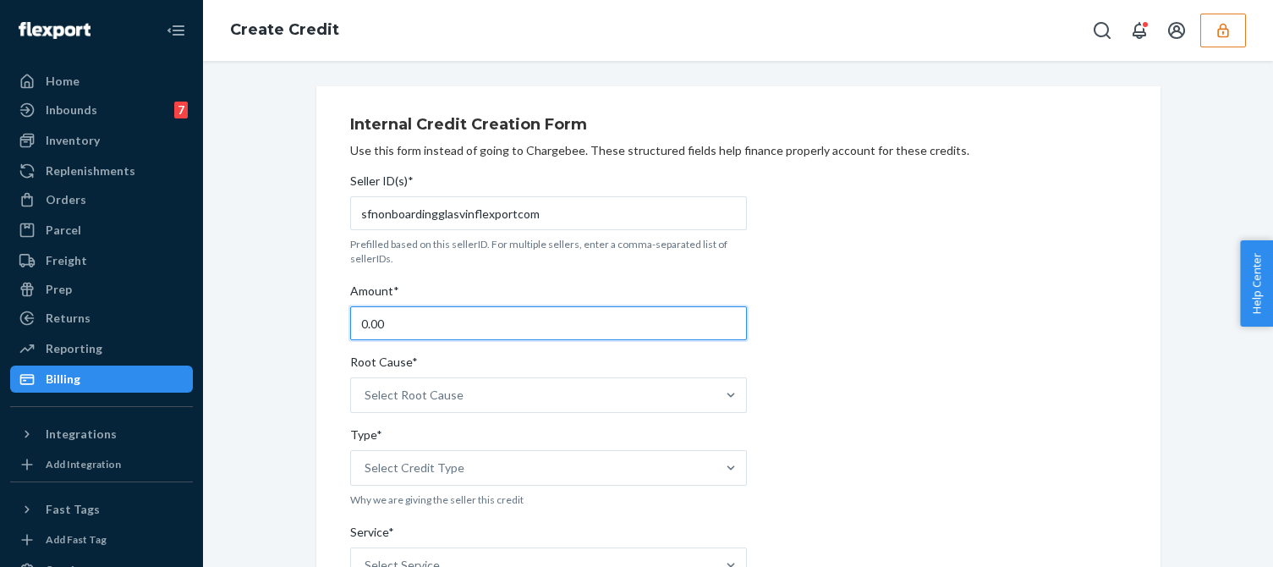
click at [419, 309] on input "0.00" at bounding box center [548, 323] width 397 height 34
click at [420, 308] on input "0.00" at bounding box center [548, 323] width 397 height 34
type input "46.51"
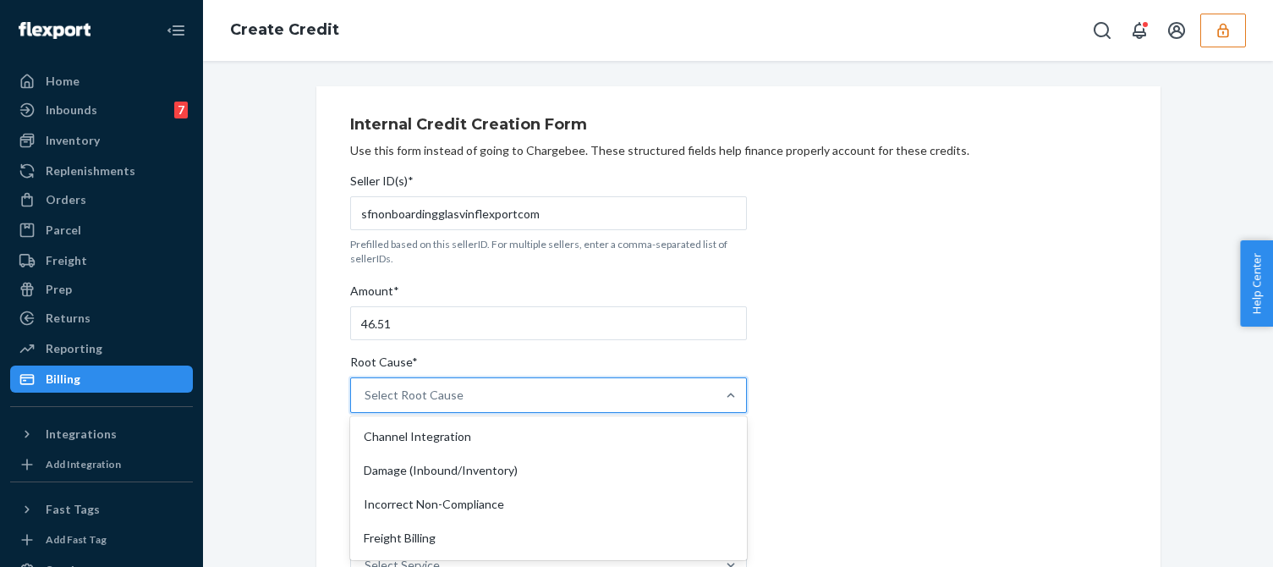
click at [395, 396] on div "Select Root Cause" at bounding box center [413, 394] width 99 height 17
click at [366, 396] on input "Root Cause* option Channel Integration focused, 1 of 29. 29 results available. …" at bounding box center [365, 394] width 2 height 17
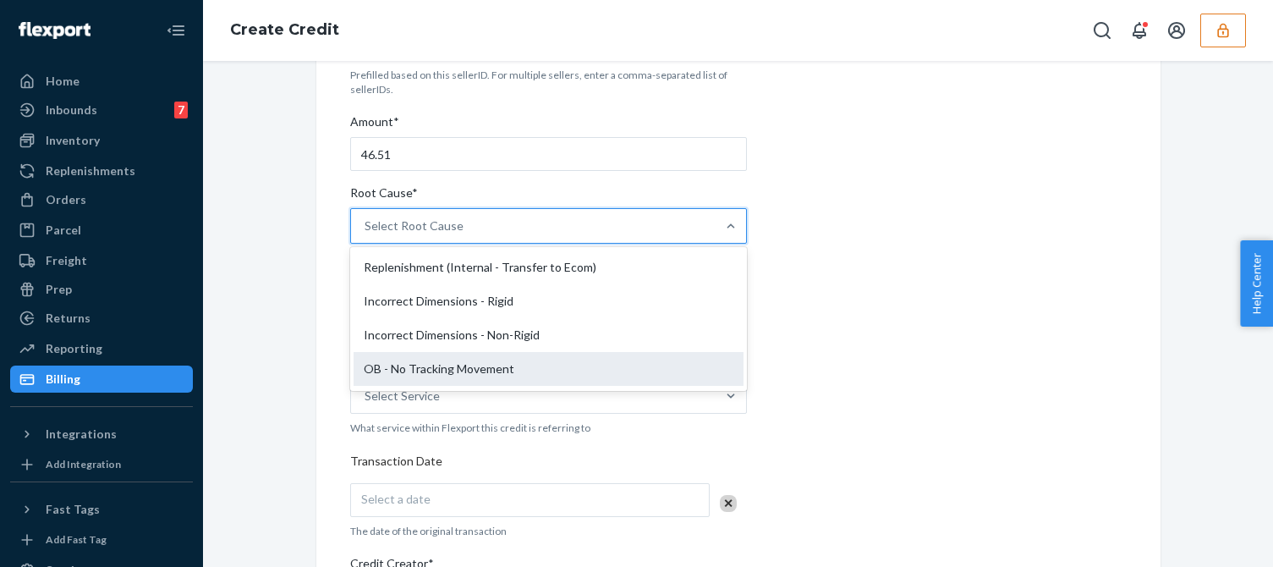
scroll to position [507, 0]
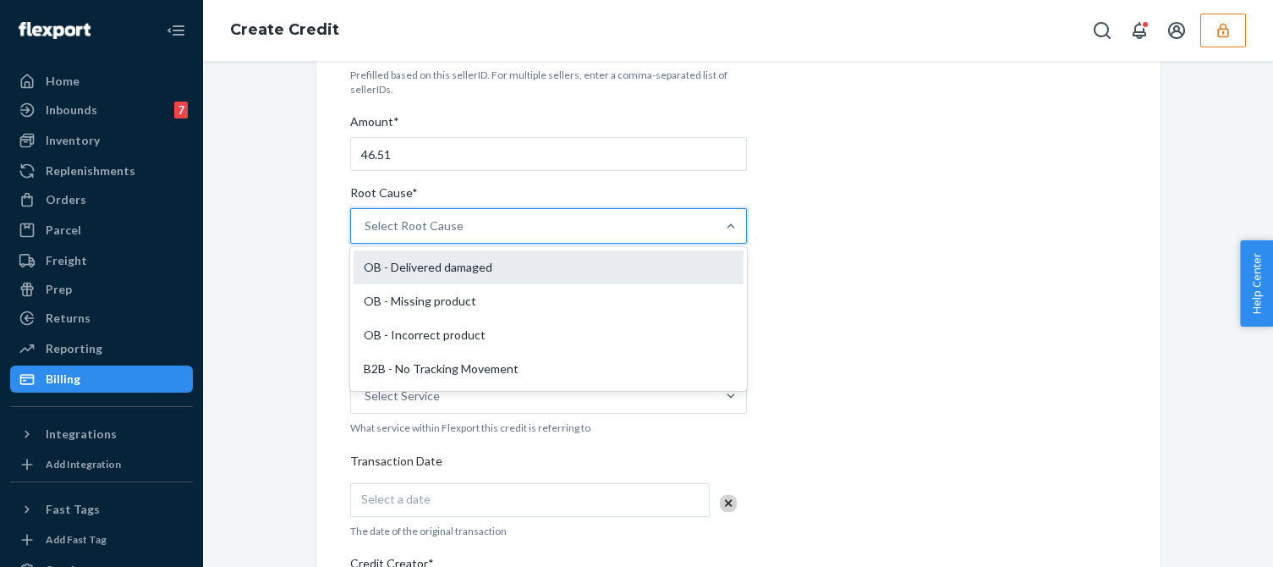
click at [456, 271] on div "OB - Delivered damaged" at bounding box center [548, 267] width 390 height 34
click at [366, 234] on input "Root Cause* option OB - Delivered damaged focused, 16 of 29. 29 results availab…" at bounding box center [365, 225] width 2 height 17
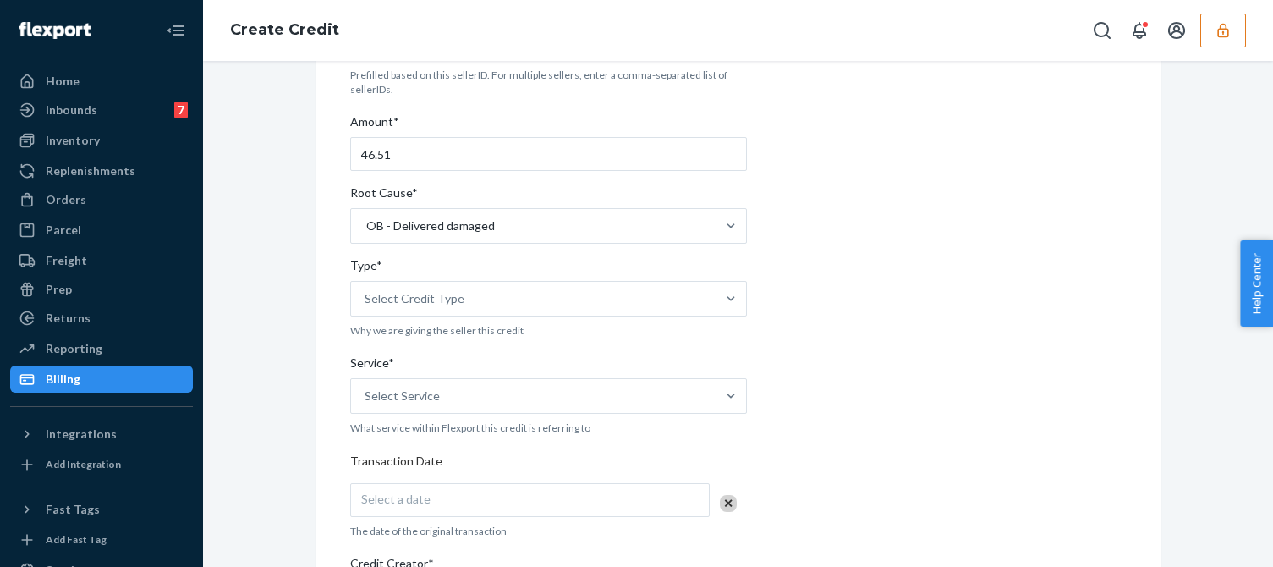
click at [855, 293] on div "Internal Credit Creation Form Use this form instead of going to Chargebee. Thes…" at bounding box center [738, 457] width 776 height 1040
click at [510, 289] on div "Select Credit Type" at bounding box center [533, 299] width 364 height 34
click at [366, 290] on input "Type* Select Credit Type" at bounding box center [365, 298] width 2 height 17
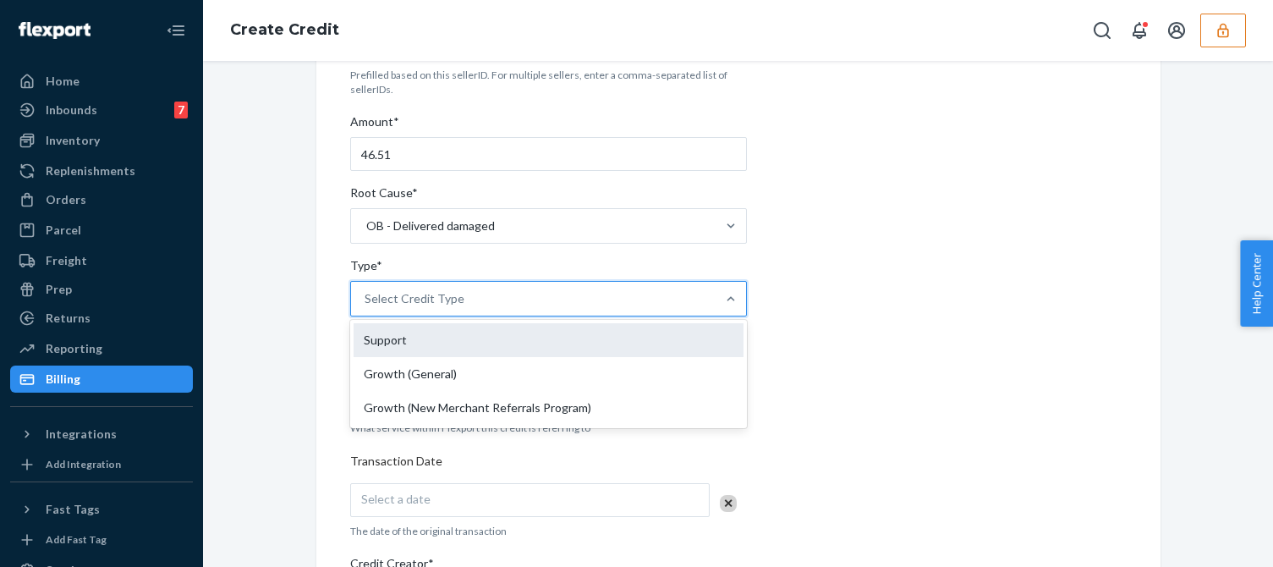
click at [389, 337] on div "Support" at bounding box center [548, 340] width 390 height 34
click at [366, 307] on input "Type* option Support focused, 1 of 3. 3 results available. Use Up and Down to c…" at bounding box center [365, 298] width 2 height 17
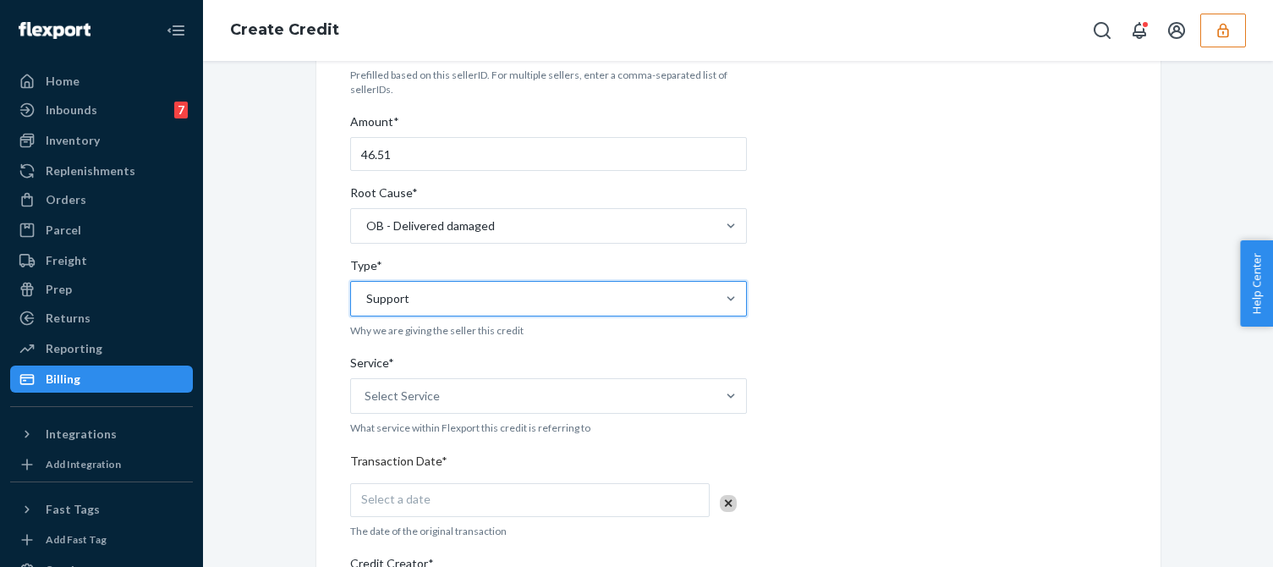
click at [321, 427] on div "Internal Credit Creation Form Use this form instead of going to Chargebee. Thes…" at bounding box center [738, 457] width 844 height 1081
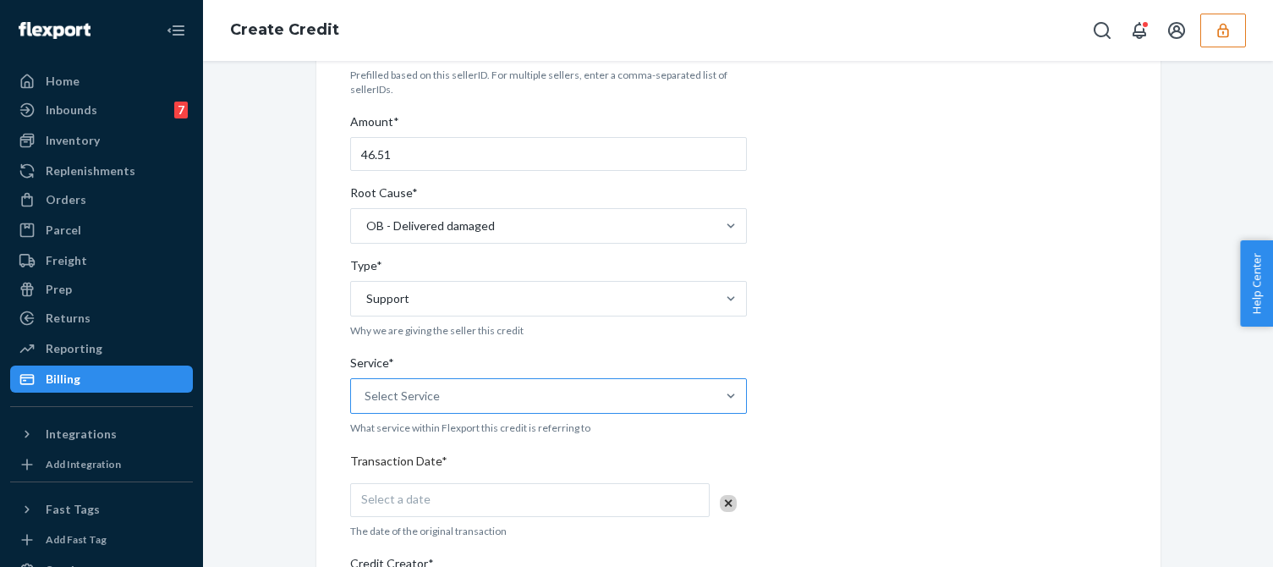
click at [431, 394] on div "Select Service" at bounding box center [533, 396] width 364 height 34
click at [366, 394] on input "Service* Select Service" at bounding box center [365, 395] width 2 height 17
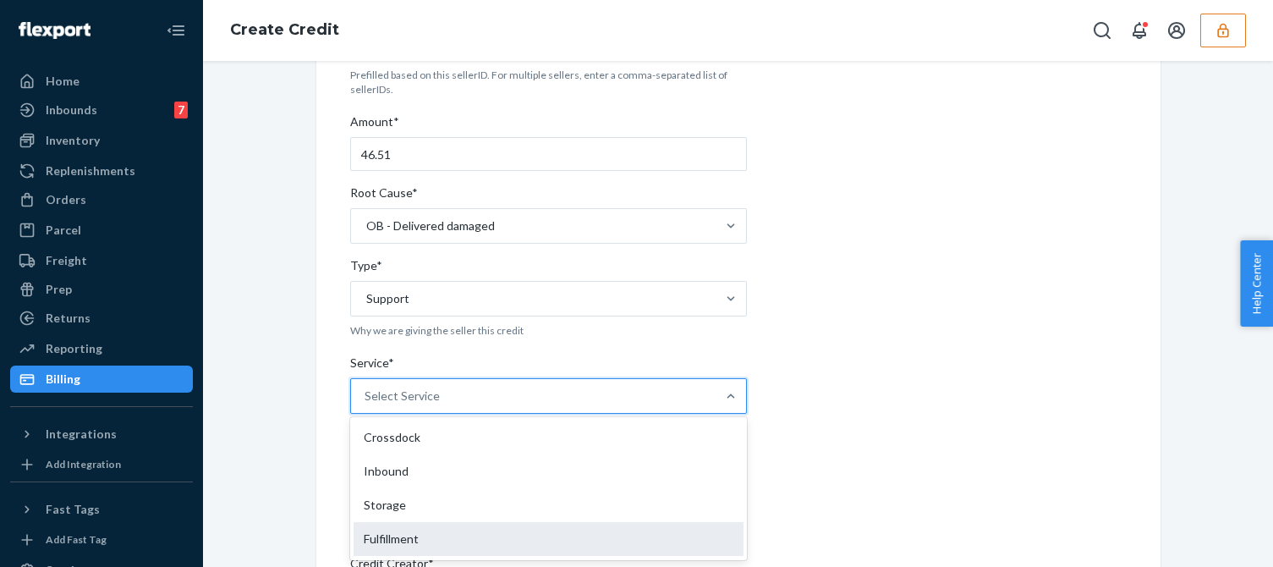
click at [381, 536] on div "Fulfillment" at bounding box center [548, 539] width 390 height 34
click at [366, 404] on input "Service* option Fulfillment focused, 4 of 10. 10 results available. Use Up and …" at bounding box center [365, 395] width 2 height 17
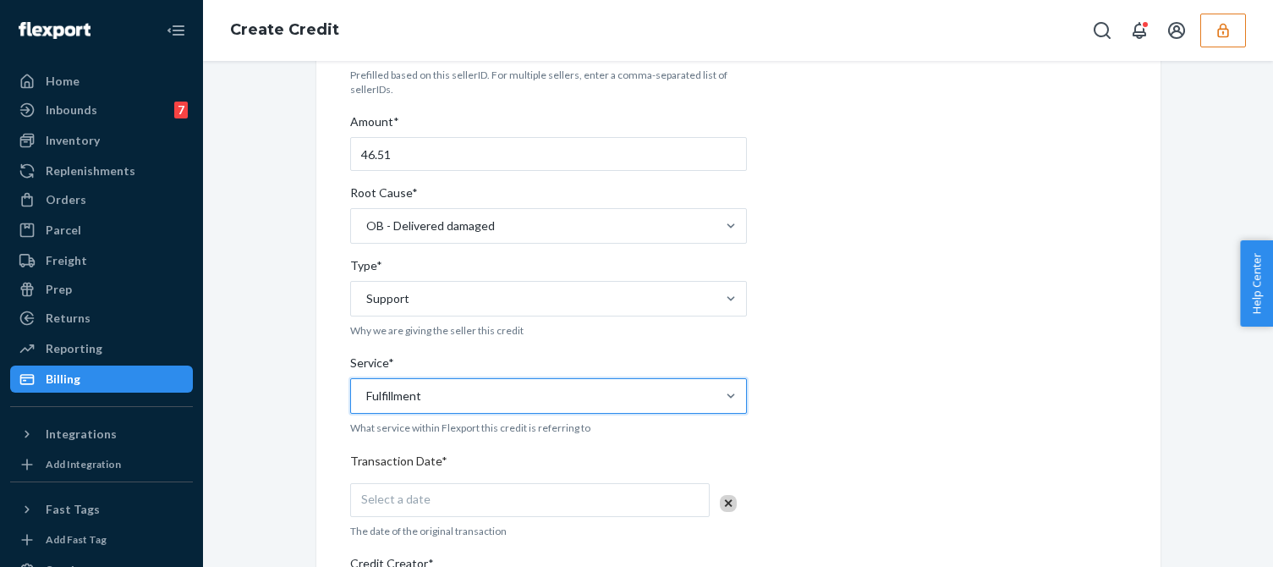
scroll to position [338, 0]
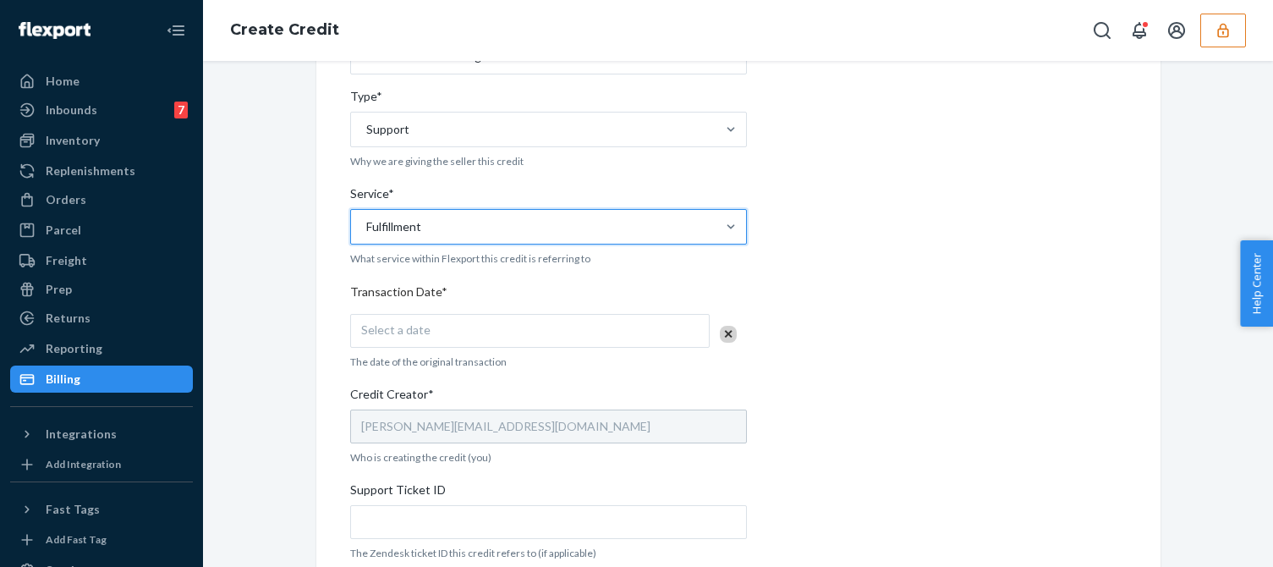
click at [487, 312] on div "Seller ID(s)* sfnonboardingglasvinflexportcom Prefilled based on this sellerID.…" at bounding box center [548, 317] width 397 height 981
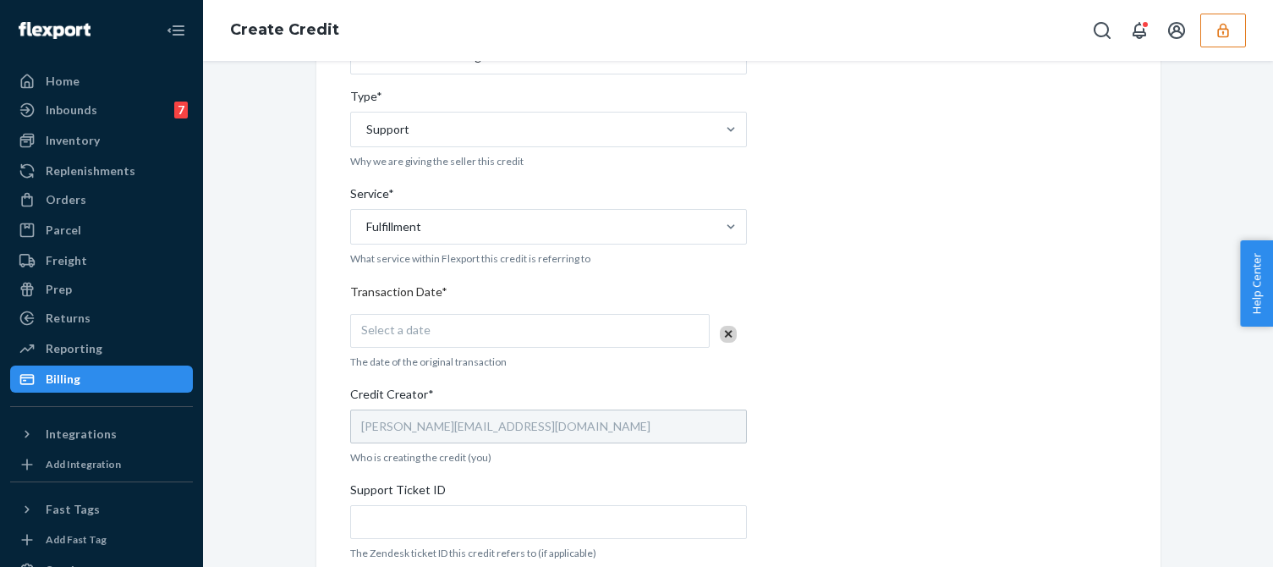
drag, startPoint x: 423, startPoint y: 326, endPoint x: 616, endPoint y: 334, distance: 193.0
click at [424, 325] on div "Select a date" at bounding box center [529, 331] width 359 height 34
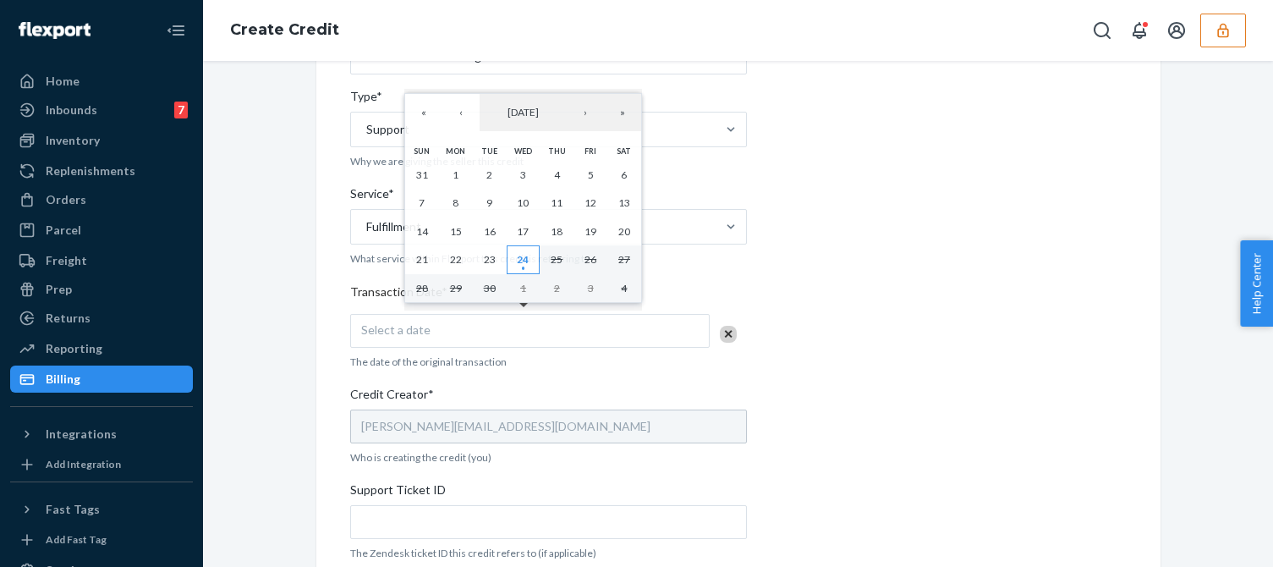
click at [535, 260] on button "24" at bounding box center [524, 259] width 34 height 29
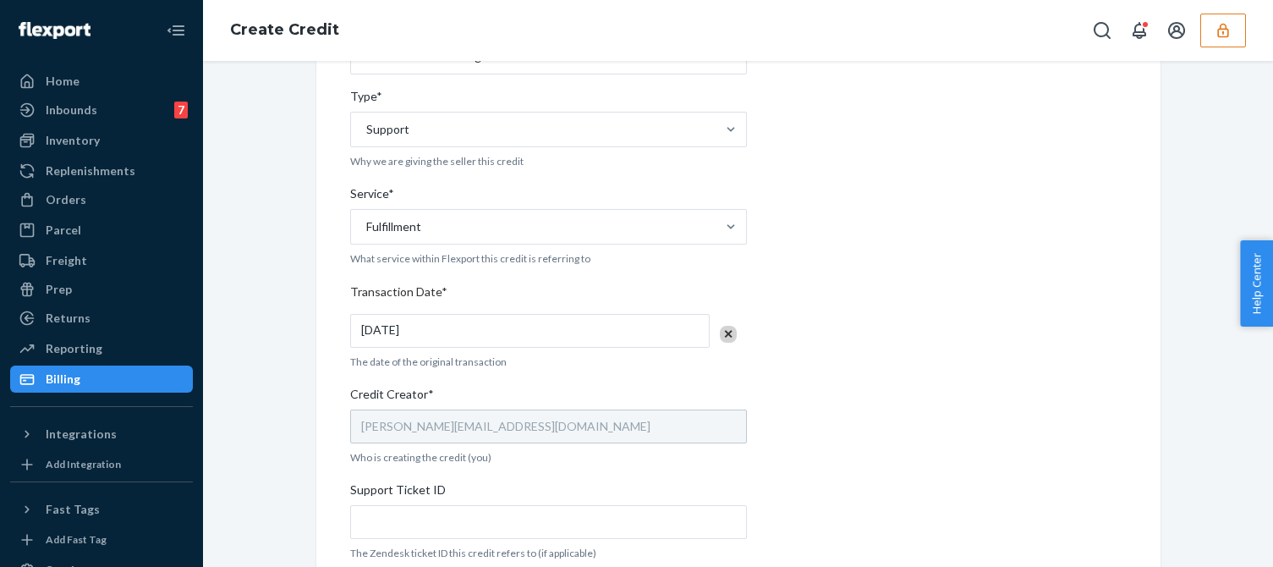
scroll to position [592, 0]
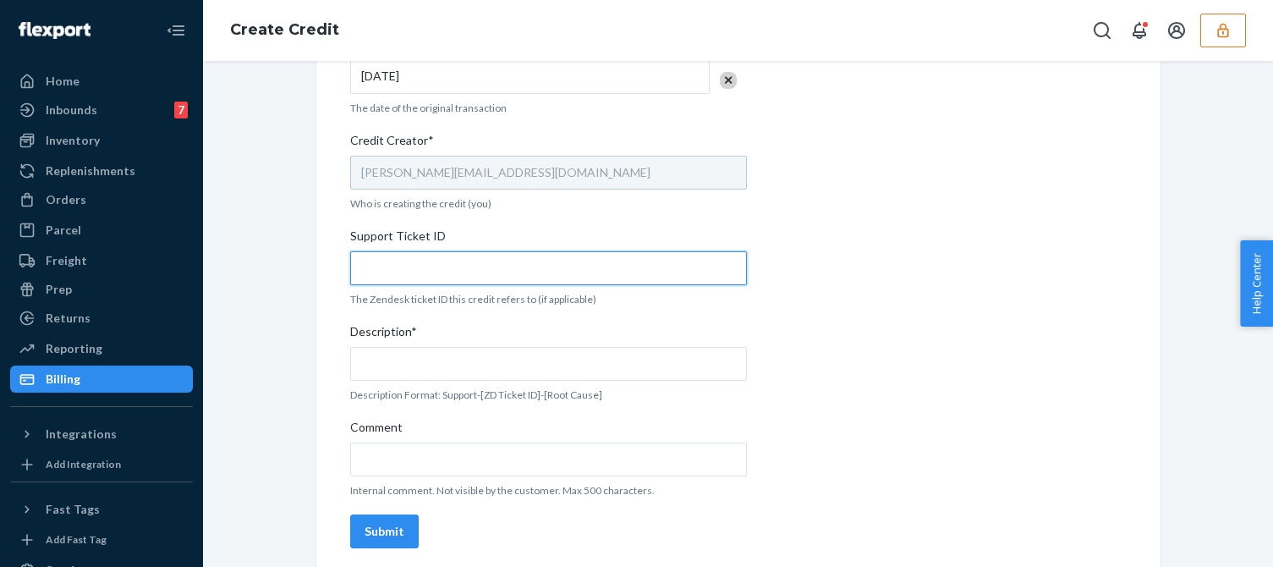
click at [440, 273] on input "Support Ticket ID" at bounding box center [548, 268] width 397 height 34
paste input "824192"
type input "824192"
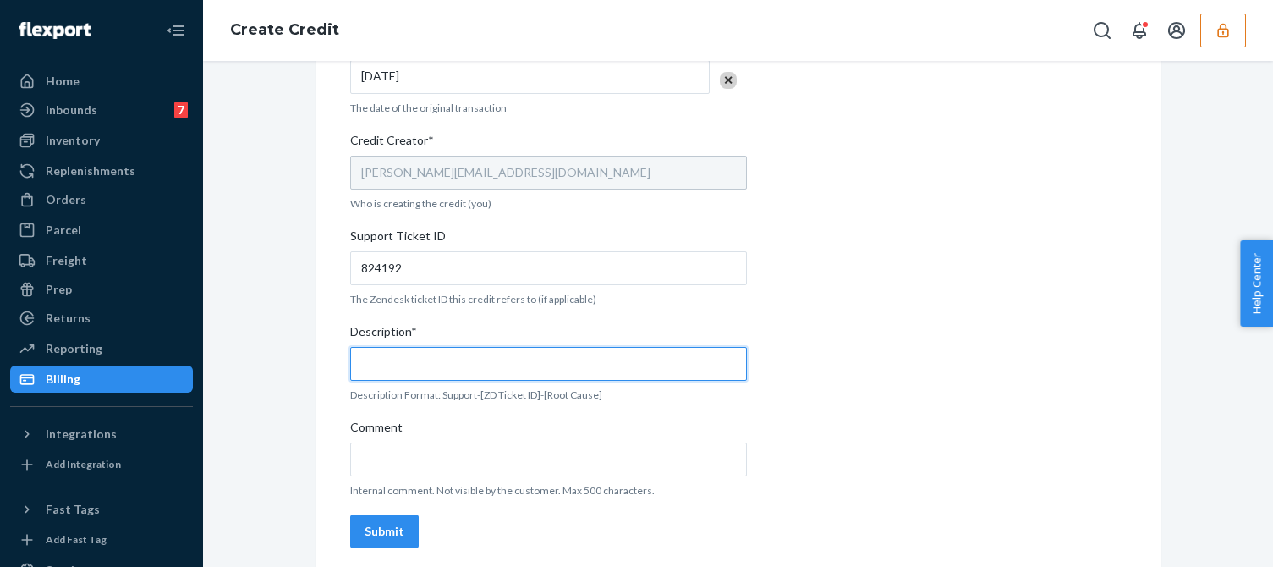
click at [380, 357] on input "Description*" at bounding box center [548, 364] width 397 height 34
paste input "824192"
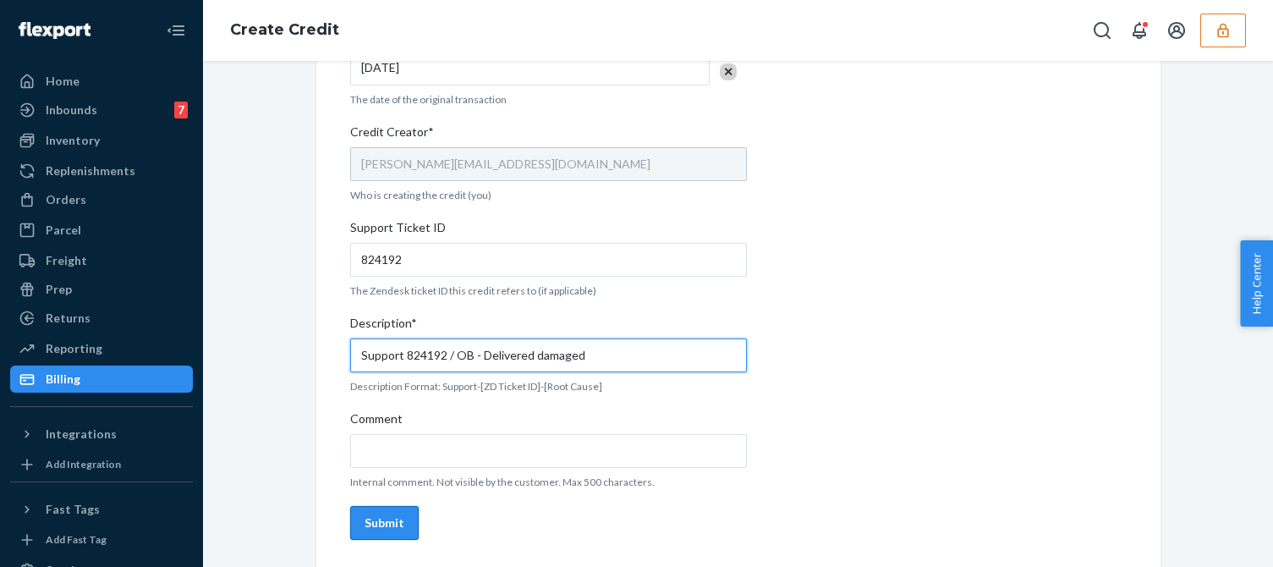
type input "Support 824192 / OB - Delivered damaged"
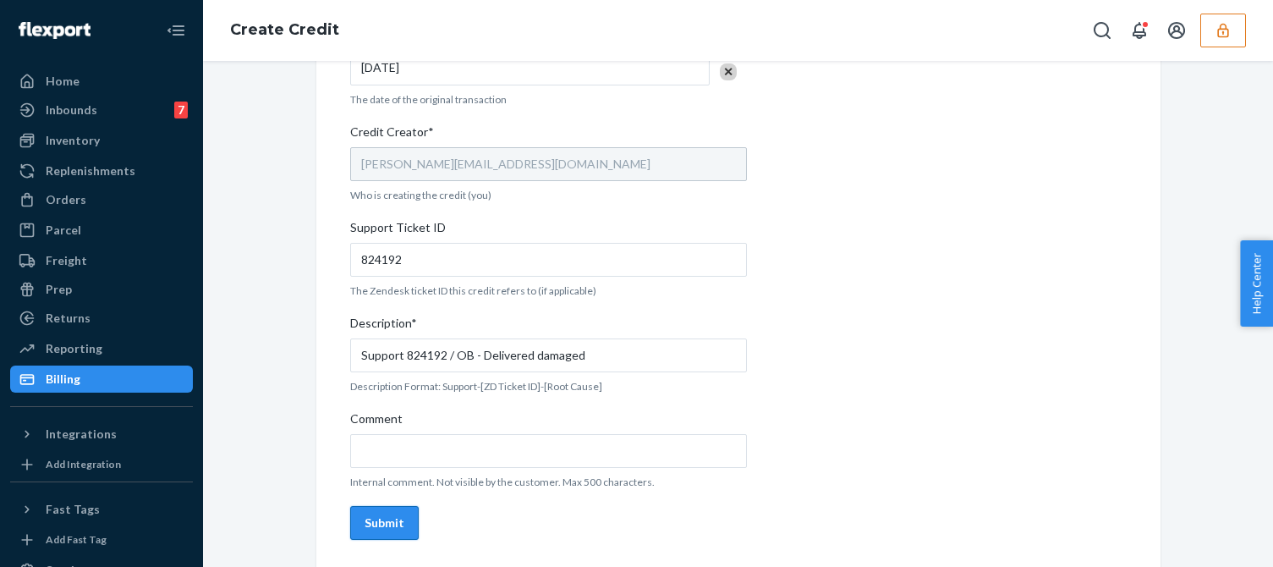
click at [381, 529] on div "Submit" at bounding box center [384, 522] width 40 height 17
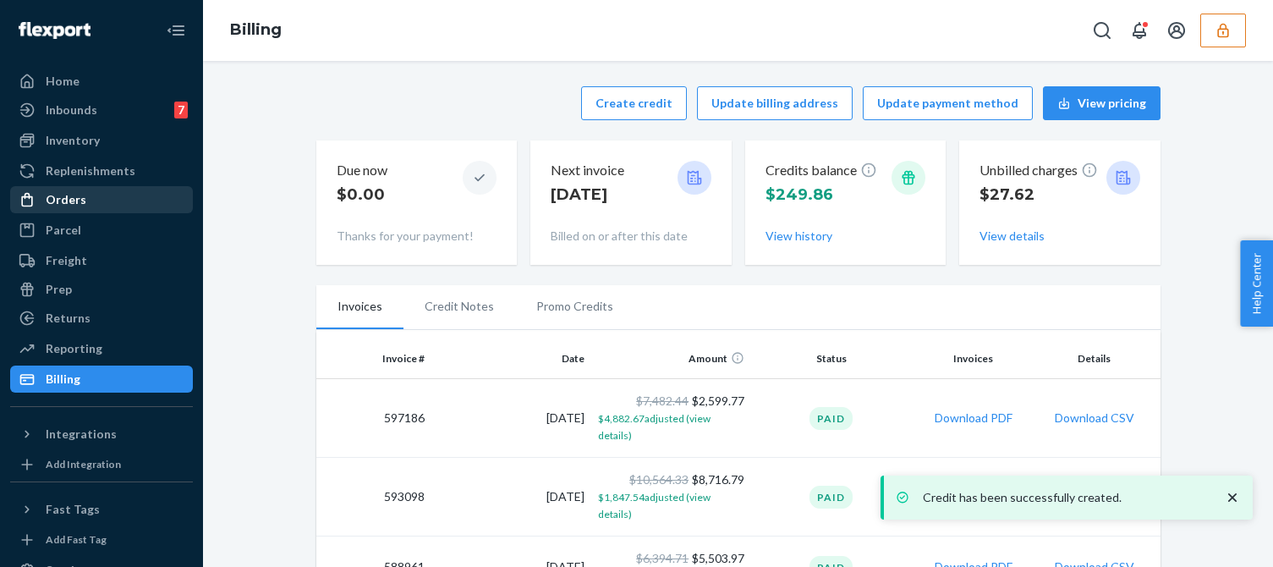
drag, startPoint x: 110, startPoint y: 199, endPoint x: 155, endPoint y: 199, distance: 44.8
click at [110, 198] on div "Orders" at bounding box center [101, 200] width 179 height 24
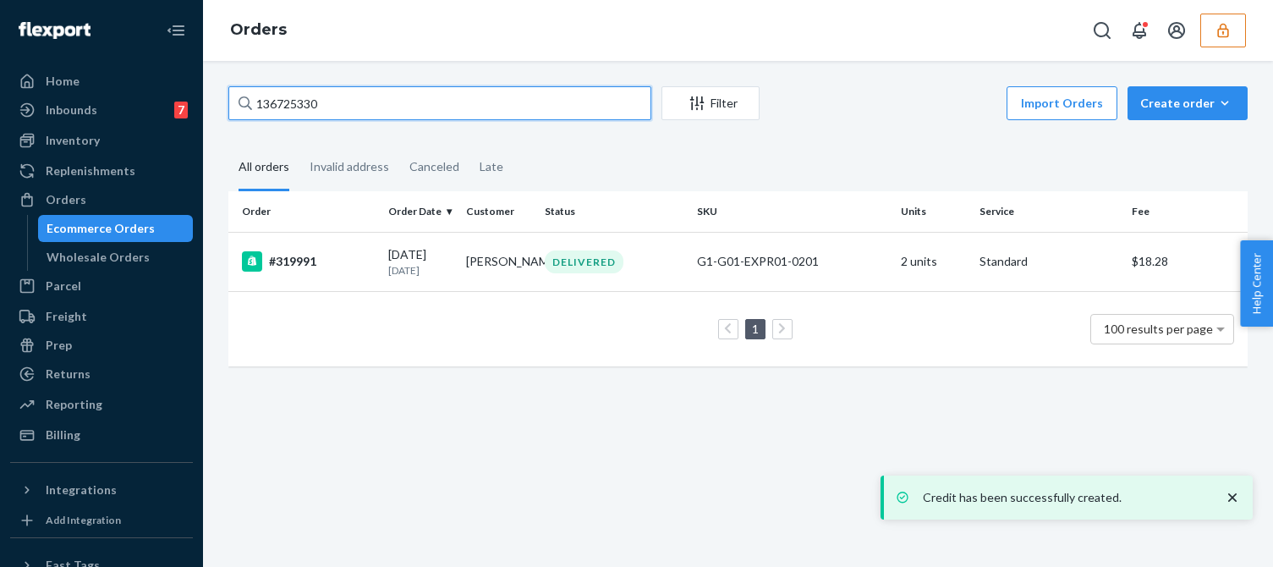
click at [301, 103] on input "136725330" at bounding box center [439, 103] width 423 height 34
paste input "662355"
type input "136662355"
click at [359, 100] on input "136662355" at bounding box center [439, 103] width 423 height 34
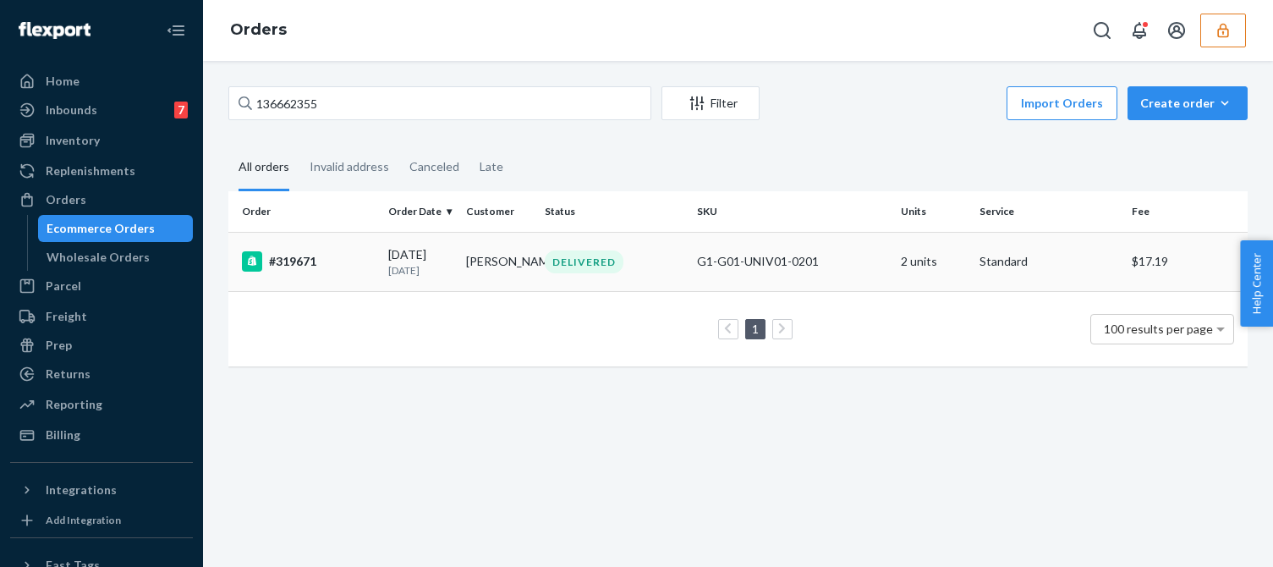
click at [404, 271] on p "10 days ago" at bounding box center [420, 270] width 64 height 14
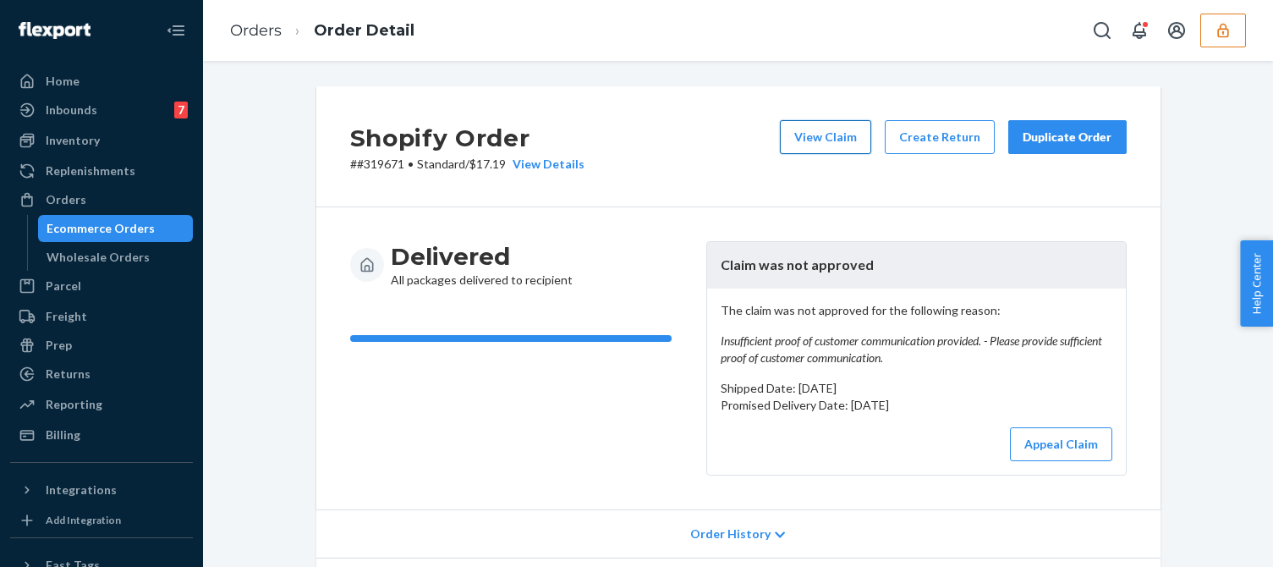
click at [794, 145] on button "View Claim" at bounding box center [825, 137] width 91 height 34
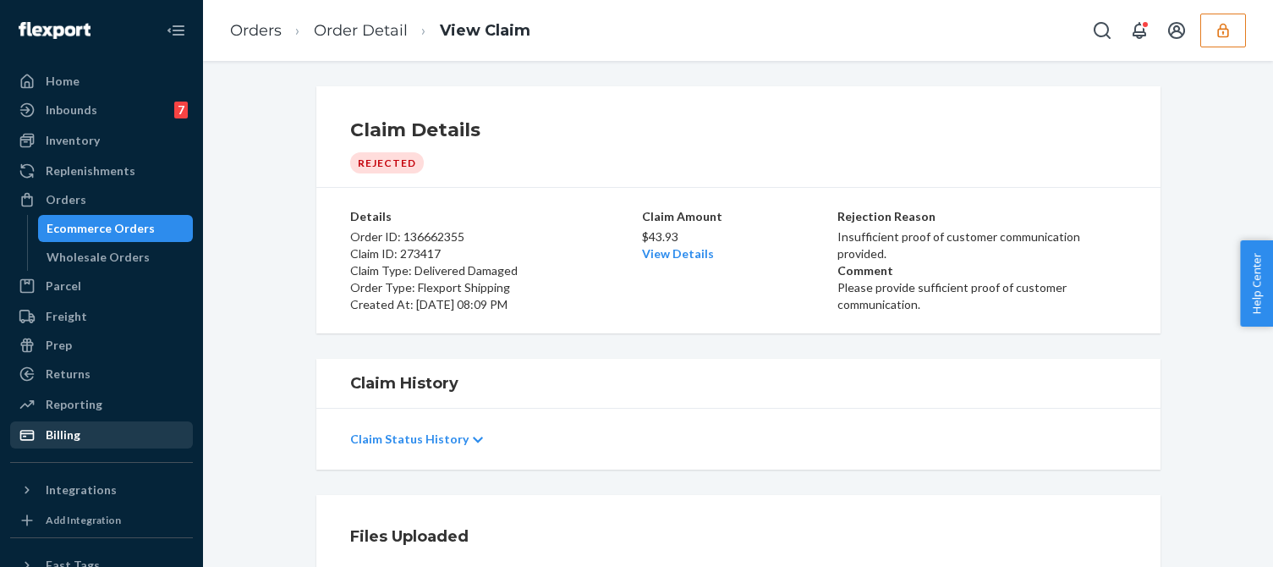
click at [53, 425] on div "Billing" at bounding box center [101, 435] width 179 height 24
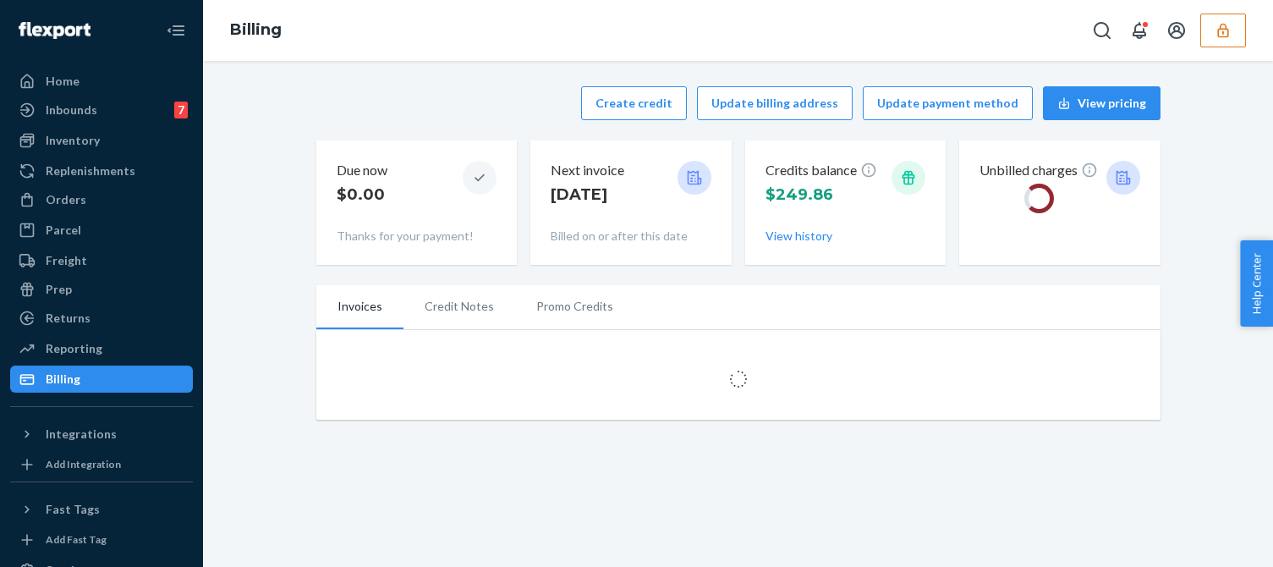
click at [489, 95] on div "Create credit Update billing address Update payment method View pricing" at bounding box center [738, 103] width 844 height 34
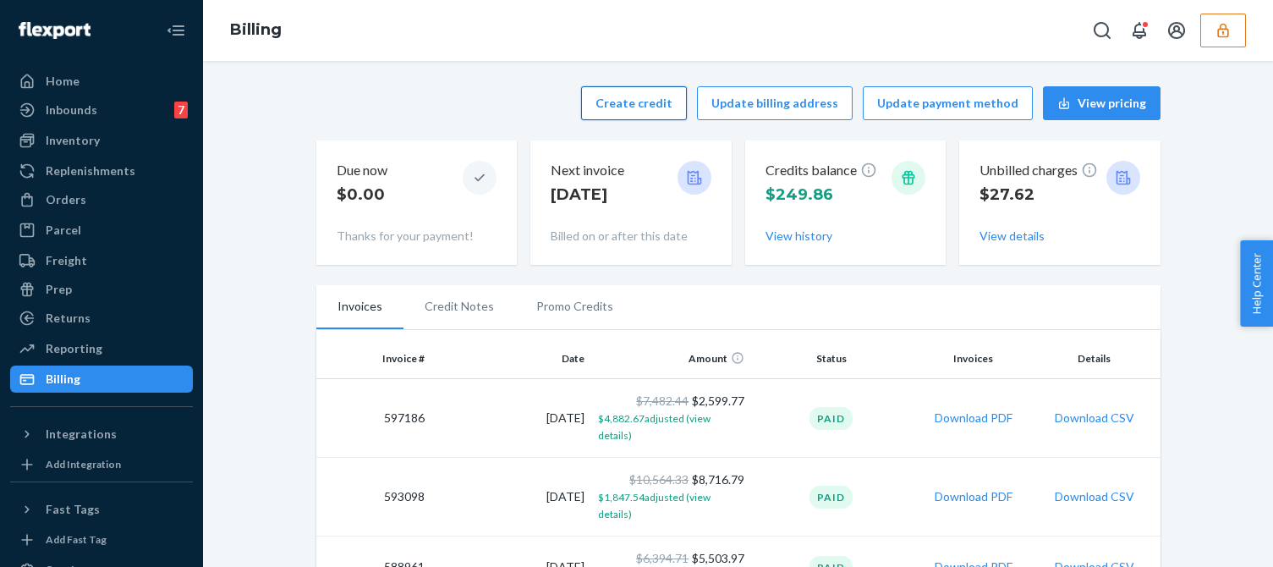
click at [629, 106] on button "Create credit" at bounding box center [634, 103] width 106 height 34
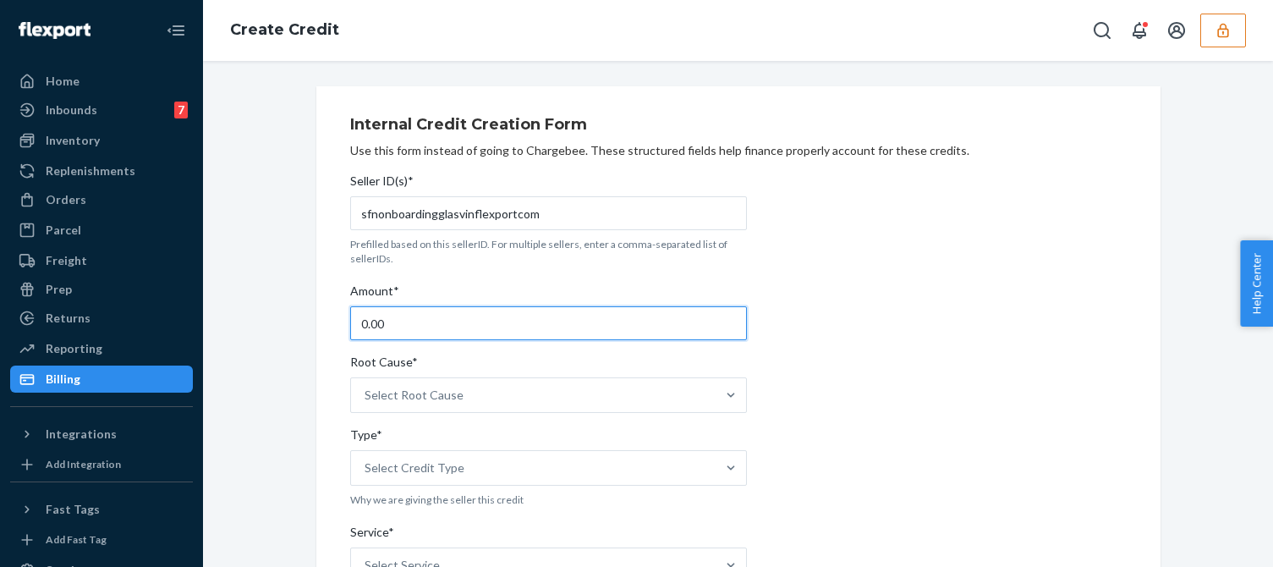
click at [395, 318] on input "0.00" at bounding box center [548, 323] width 397 height 34
type input "43.93"
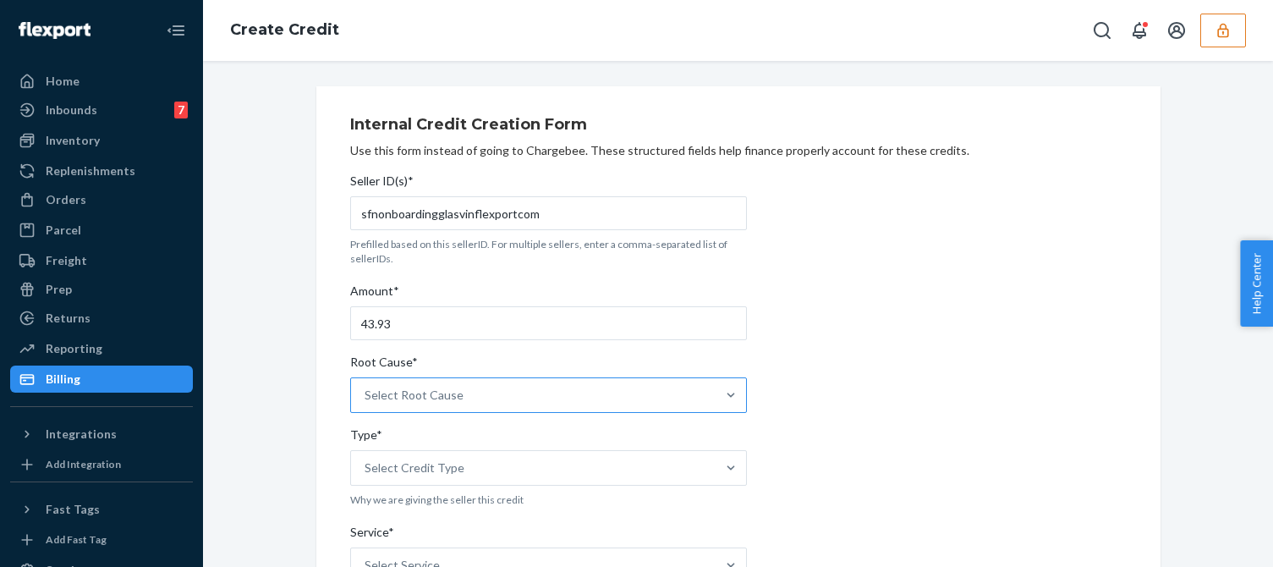
click at [469, 392] on div "Select Root Cause" at bounding box center [533, 395] width 364 height 34
click at [366, 392] on input "Root Cause* Select Root Cause" at bounding box center [365, 394] width 2 height 17
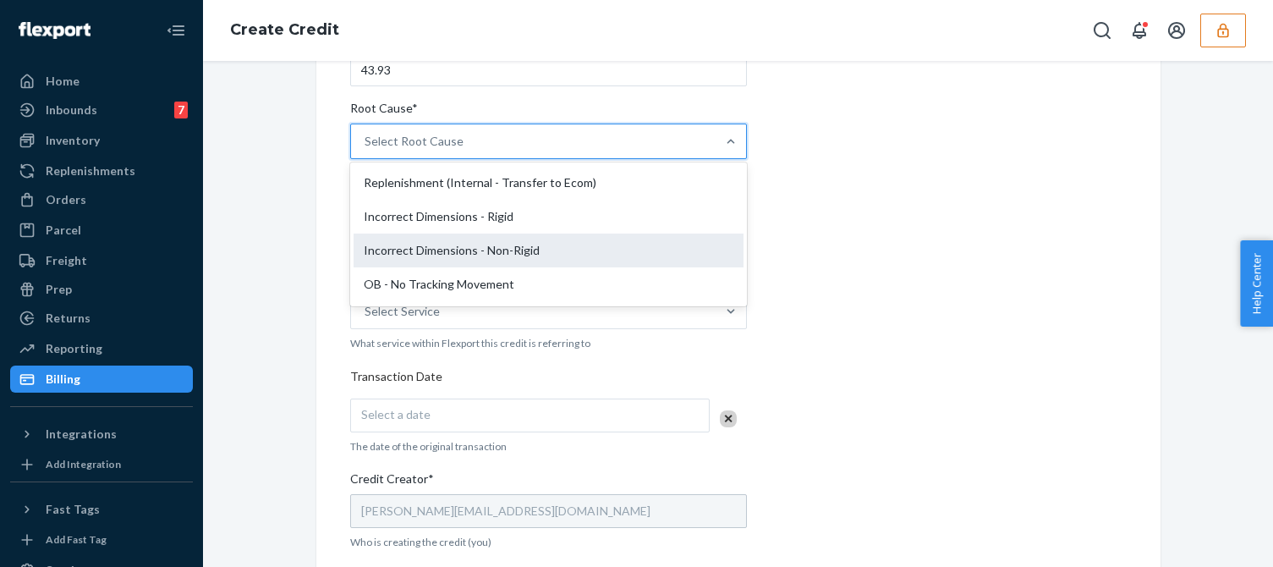
scroll to position [423, 0]
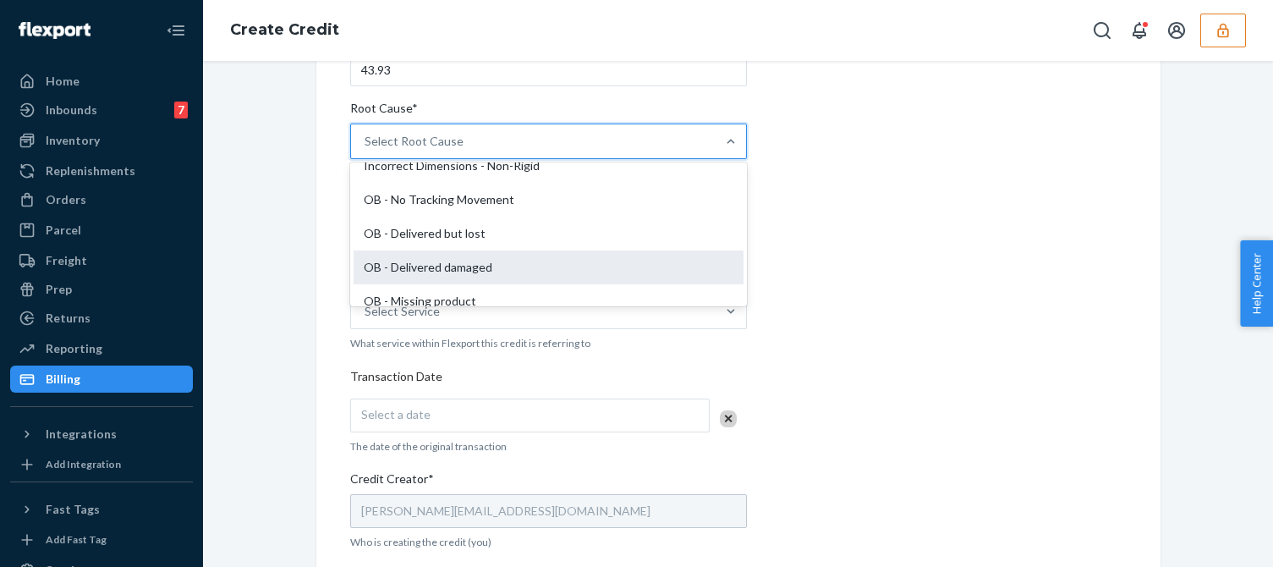
click at [404, 267] on div "OB - Delivered damaged" at bounding box center [548, 267] width 390 height 34
click at [366, 150] on input "Root Cause* option OB - Delivered damaged focused, 16 of 29. 29 results availab…" at bounding box center [365, 141] width 2 height 17
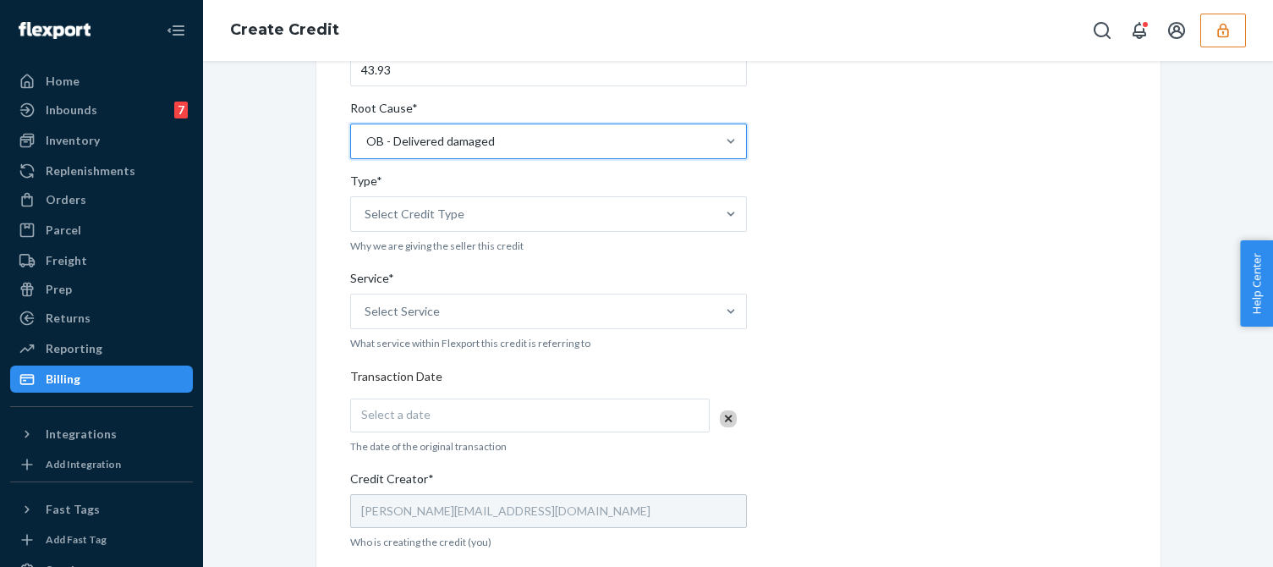
click at [309, 321] on div "Internal Credit Creation Form Use this form instead of going to Chargebee. Thes…" at bounding box center [738, 373] width 869 height 1081
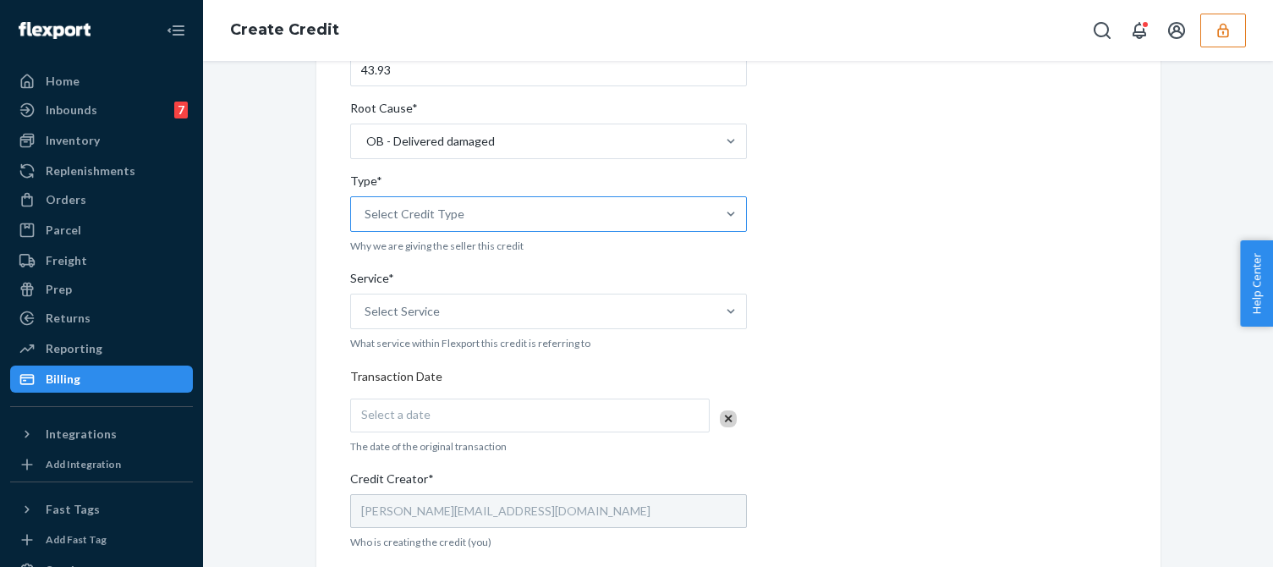
click at [405, 227] on div "Select Credit Type" at bounding box center [533, 214] width 364 height 34
click at [366, 222] on input "Type* Select Credit Type" at bounding box center [365, 214] width 2 height 17
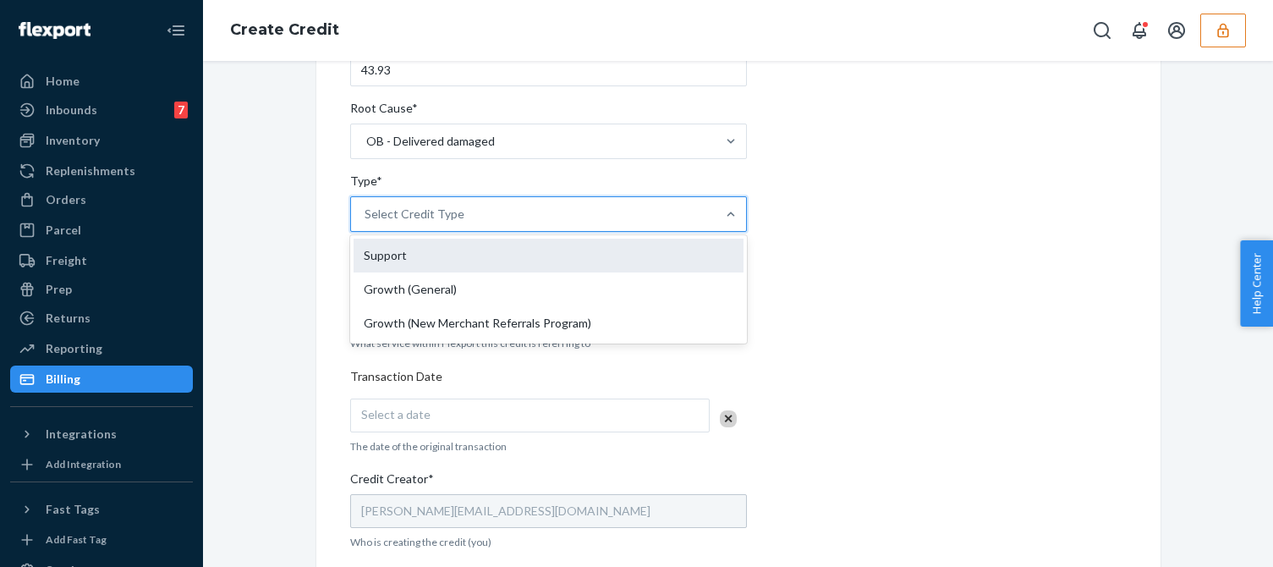
click at [365, 267] on div "Support" at bounding box center [548, 255] width 390 height 34
click at [365, 222] on input "Type* option Support focused, 1 of 3. 3 results available. Use Up and Down to c…" at bounding box center [365, 214] width 2 height 17
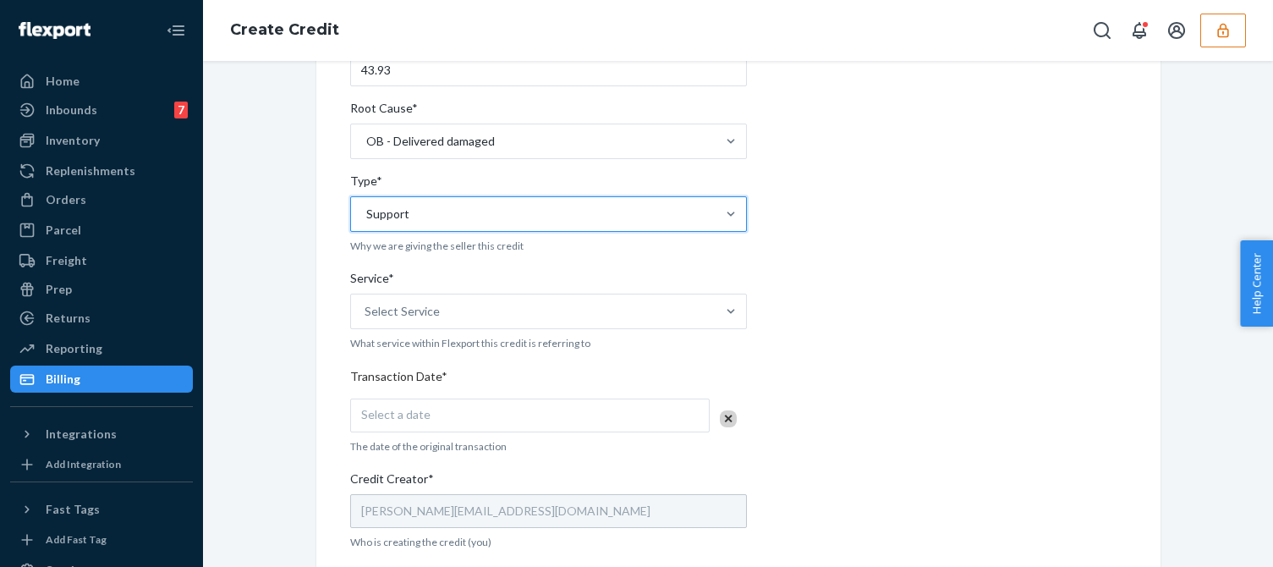
click at [294, 330] on div "Internal Credit Creation Form Use this form instead of going to Chargebee. Thes…" at bounding box center [738, 373] width 1044 height 1081
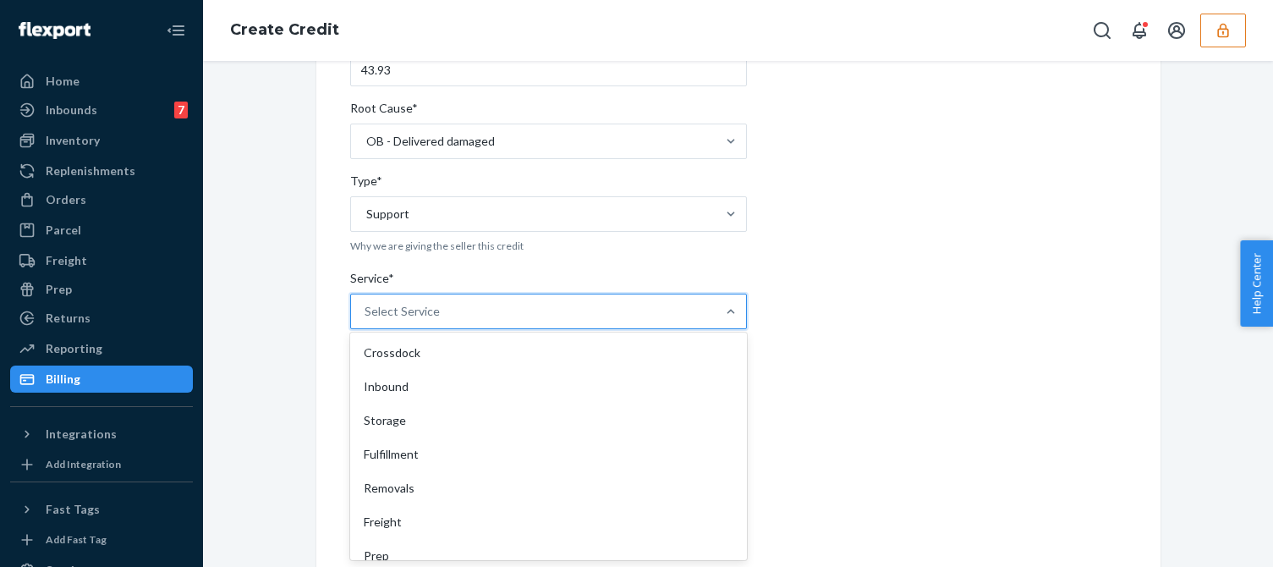
drag, startPoint x: 422, startPoint y: 304, endPoint x: 672, endPoint y: 333, distance: 252.1
click at [423, 304] on div "Select Service" at bounding box center [401, 311] width 75 height 17
click at [366, 304] on input "Service* option Crossdock focused, 1 of 10. 10 results available. Use Up and Do…" at bounding box center [365, 311] width 2 height 17
click at [422, 447] on div "Fulfillment" at bounding box center [548, 454] width 390 height 34
click at [366, 320] on input "Service* option Fulfillment focused, 4 of 10. 10 results available. Use Up and …" at bounding box center [365, 311] width 2 height 17
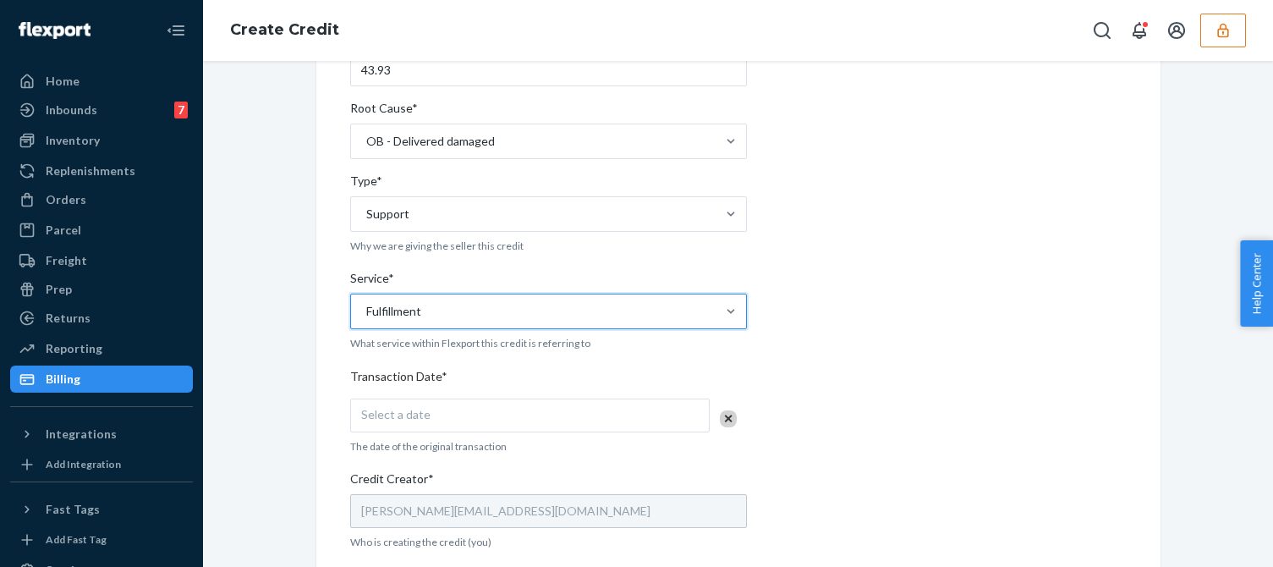
click at [310, 488] on div "Internal Credit Creation Form Use this form instead of going to Chargebee. Thes…" at bounding box center [738, 373] width 869 height 1081
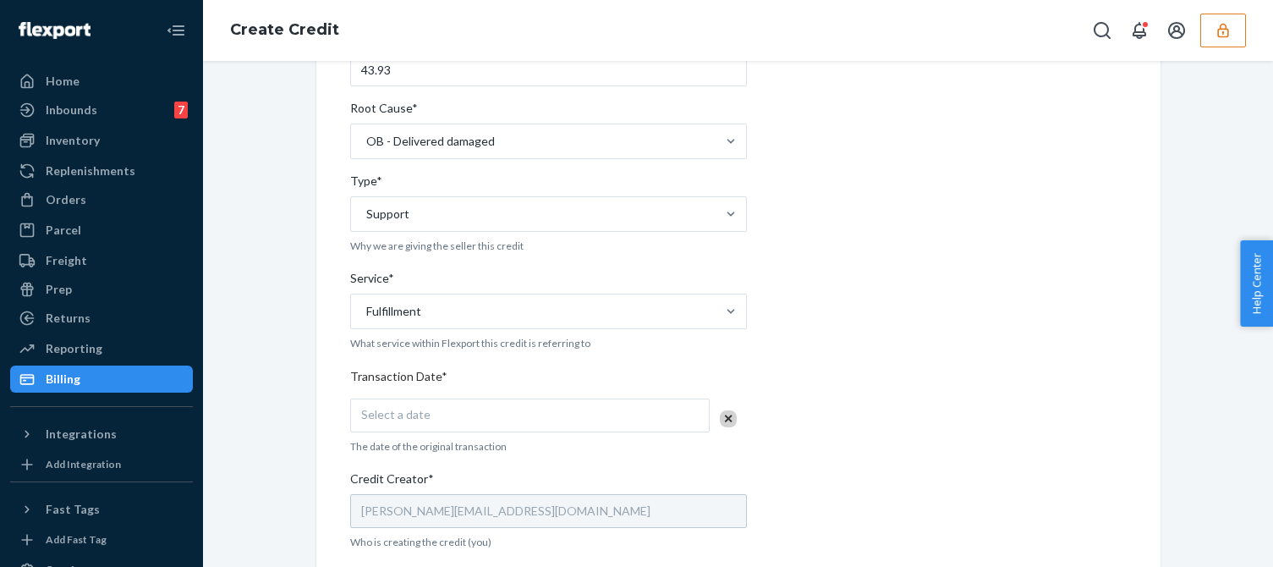
click at [430, 419] on div "Select a date" at bounding box center [529, 415] width 359 height 34
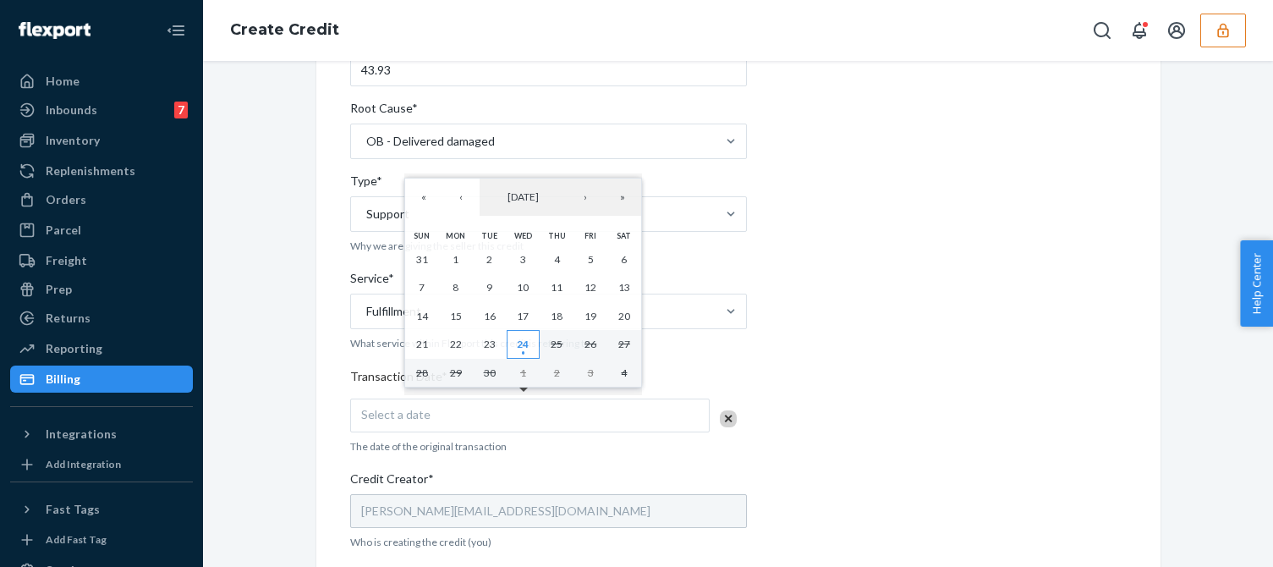
click at [525, 341] on abbr "24" at bounding box center [523, 343] width 12 height 13
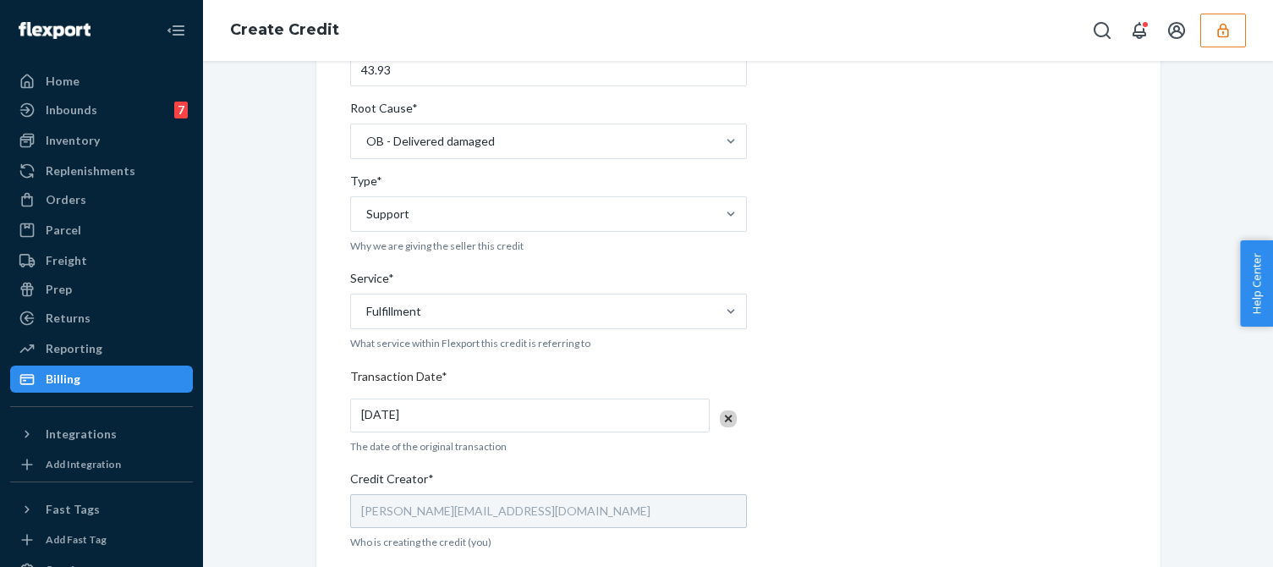
scroll to position [592, 0]
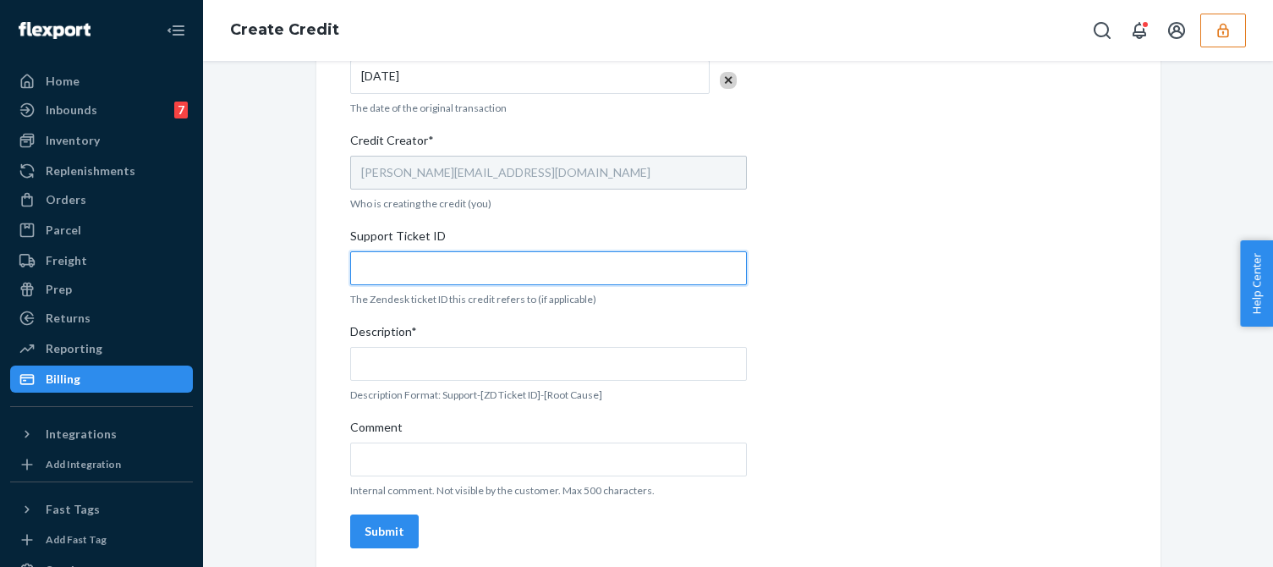
click at [432, 271] on input "Support Ticket ID" at bounding box center [548, 268] width 397 height 34
paste input "824193"
type input "824193"
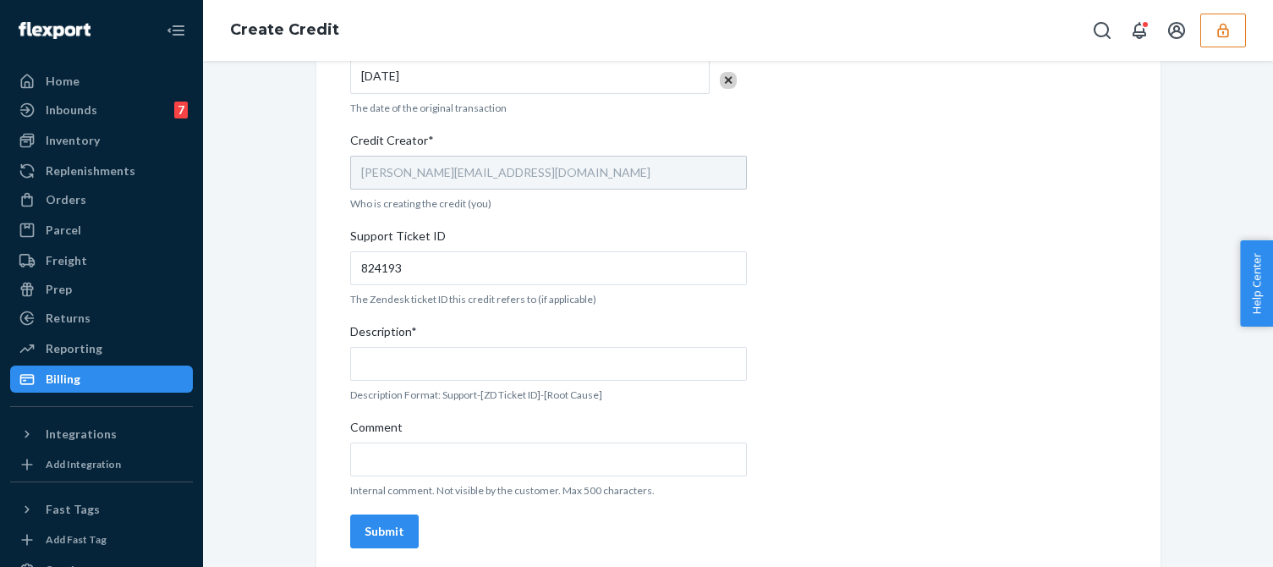
click at [408, 343] on span "Description*" at bounding box center [383, 335] width 67 height 24
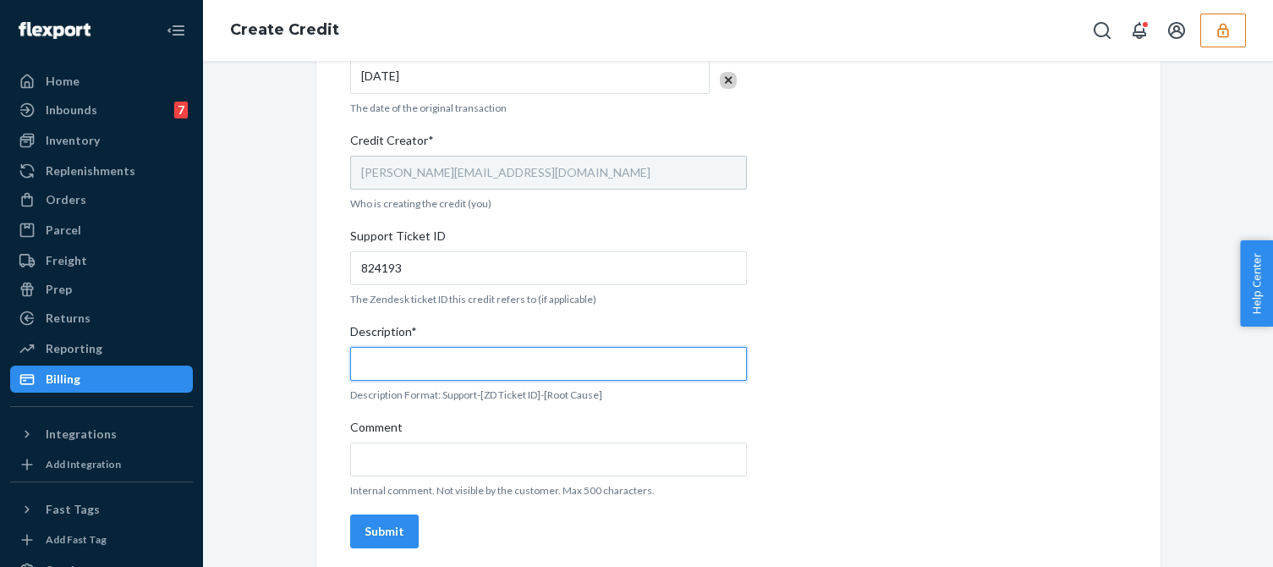
click at [408, 347] on input "Description*" at bounding box center [548, 364] width 397 height 34
paste input "824193"
type input "Support 824193 / OB - Delivered damaged"
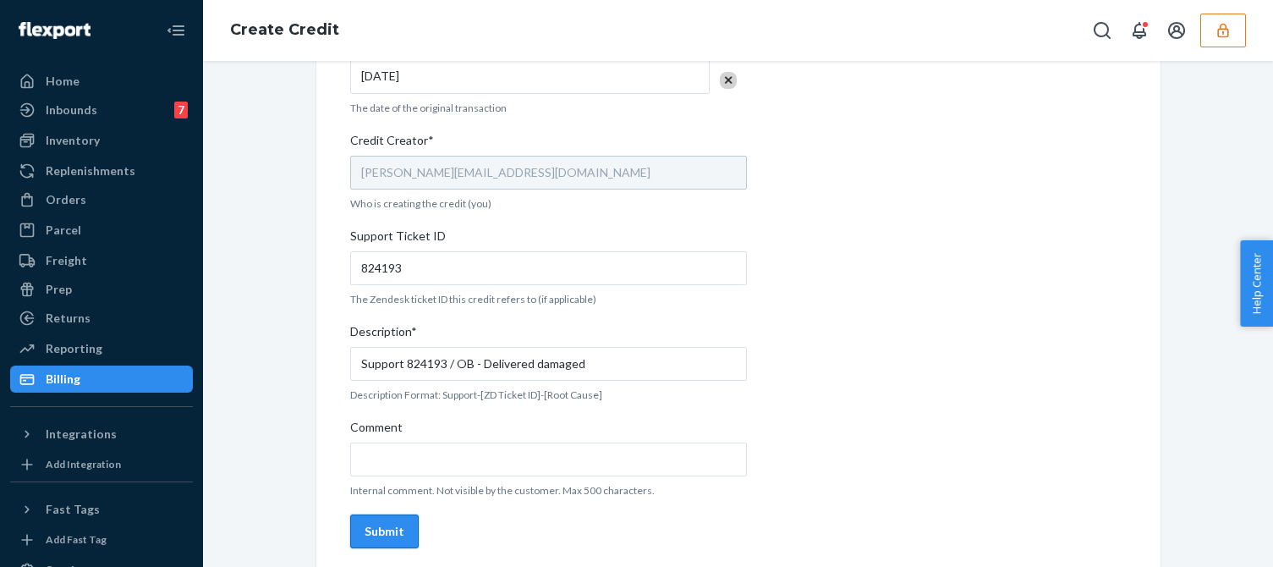
click at [379, 525] on div "Submit" at bounding box center [384, 531] width 40 height 17
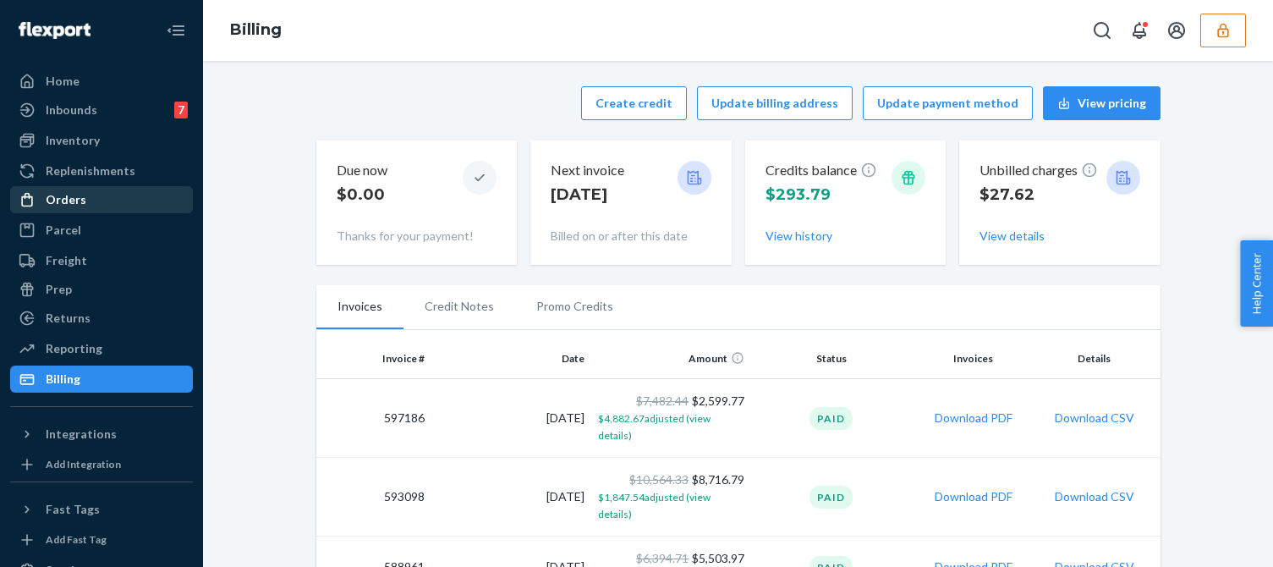
click at [56, 196] on div "Orders" at bounding box center [66, 199] width 41 height 17
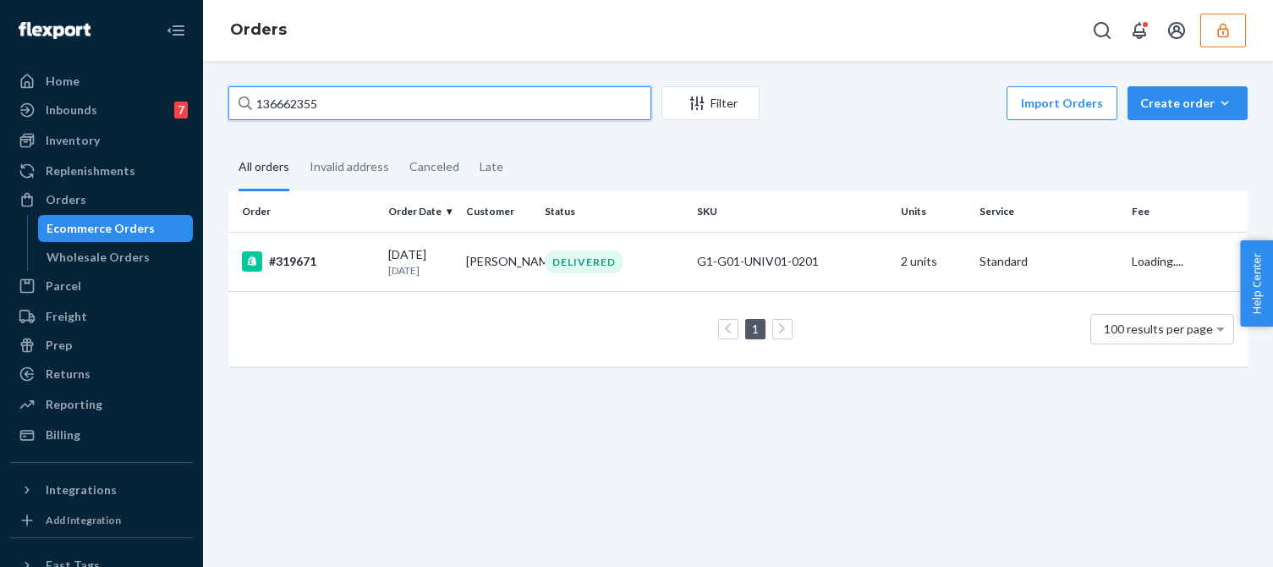
click at [304, 108] on input "136662355" at bounding box center [439, 103] width 423 height 34
paste input "932337"
type input "136932337"
click at [347, 102] on input "136932337" at bounding box center [439, 103] width 423 height 34
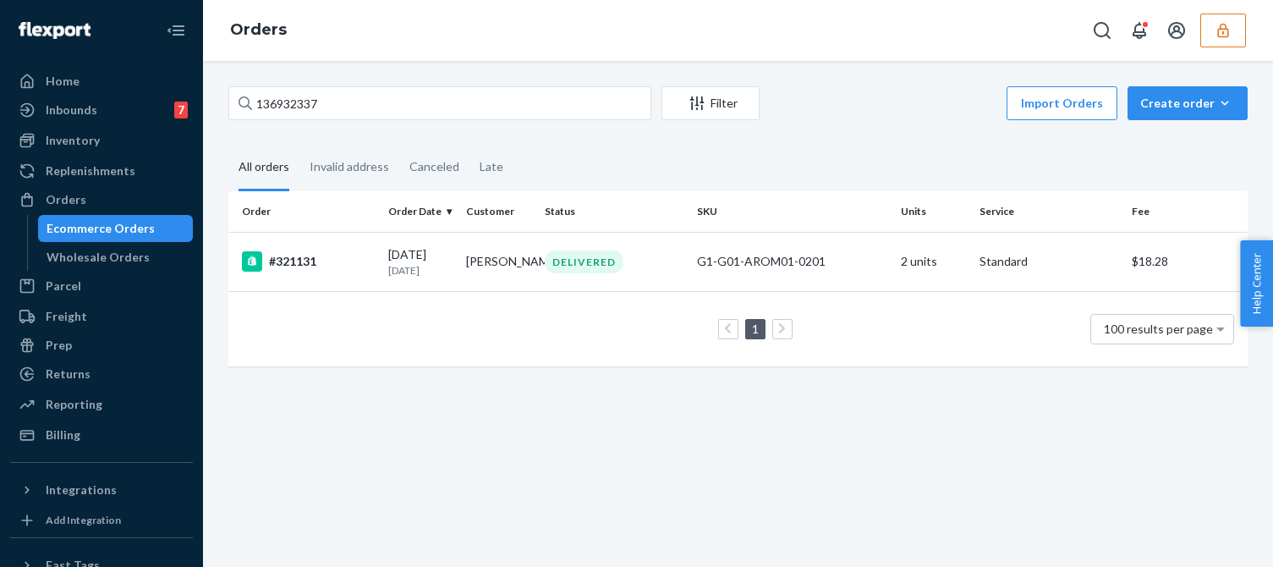
click at [390, 269] on p "5 days ago" at bounding box center [420, 270] width 64 height 14
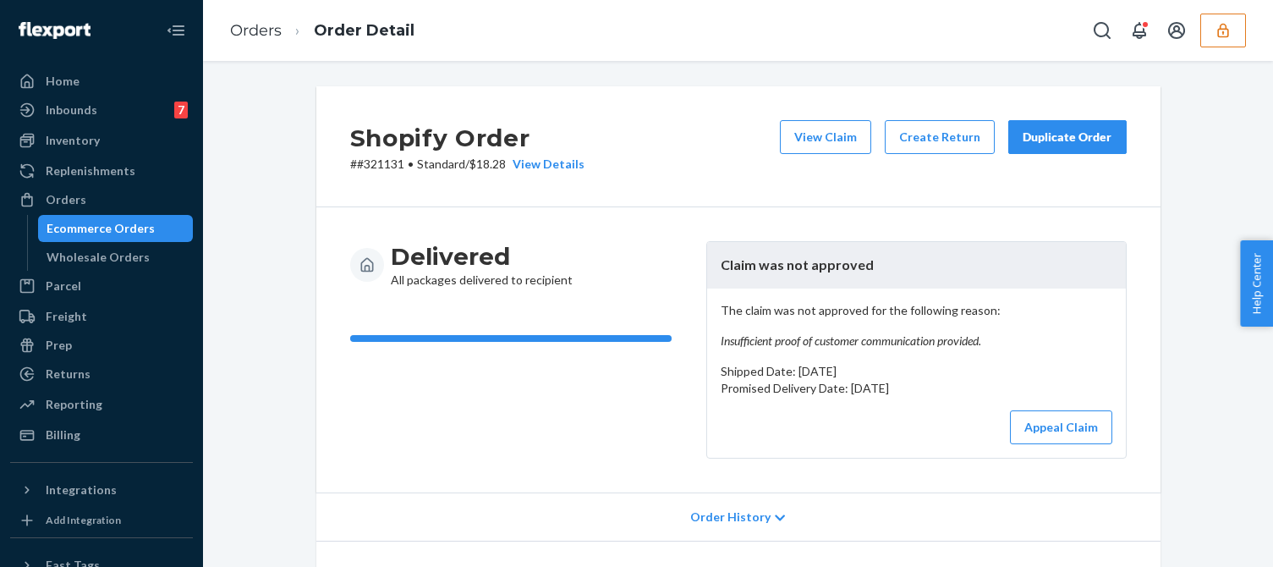
click at [841, 338] on em "Insufficient proof of customer communication provided." at bounding box center [917, 340] width 392 height 17
click at [825, 145] on button "View Claim" at bounding box center [825, 137] width 91 height 34
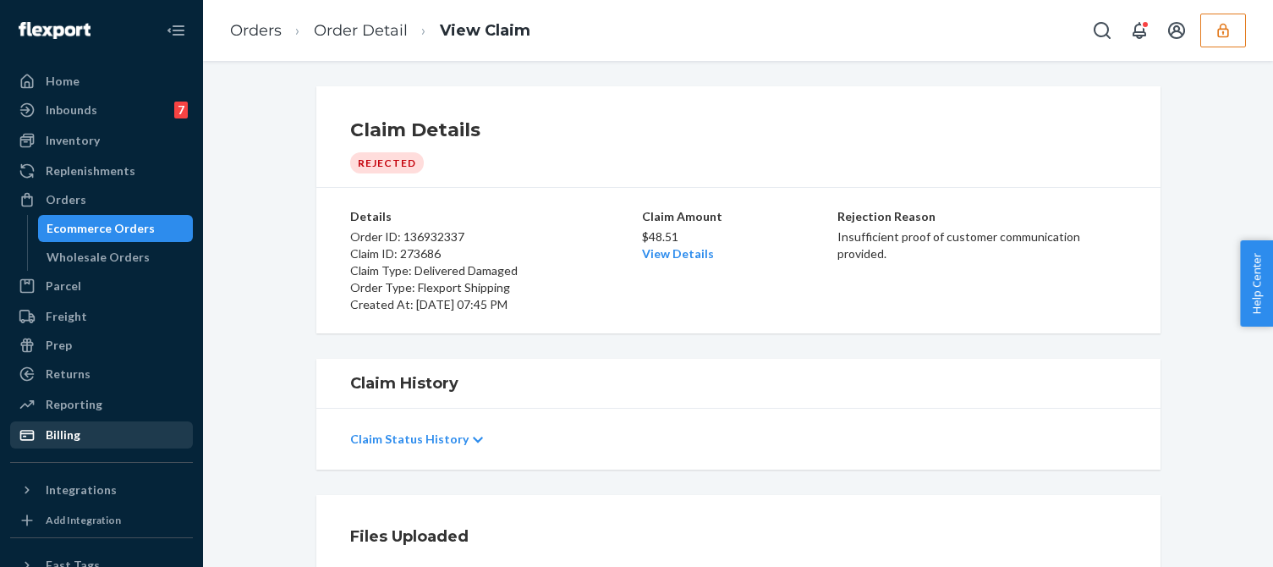
click at [75, 430] on div "Billing" at bounding box center [63, 434] width 35 height 17
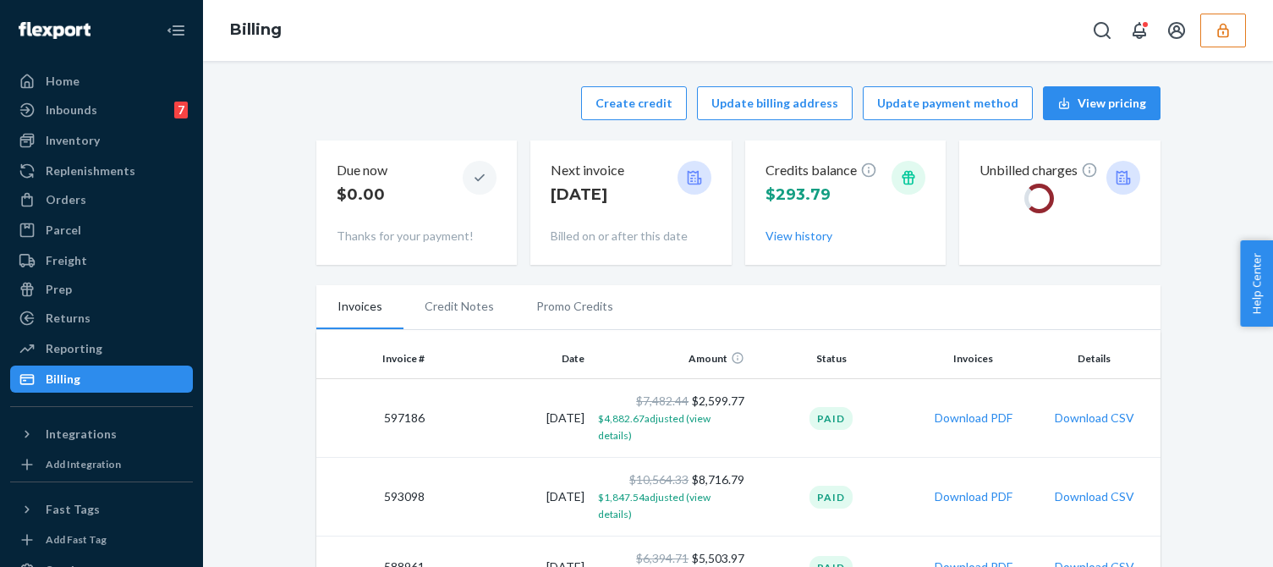
click at [498, 129] on div "Create credit Update billing address Update payment method View pricing Due now…" at bounding box center [738, 175] width 844 height 199
click at [629, 110] on button "Create credit" at bounding box center [634, 103] width 106 height 34
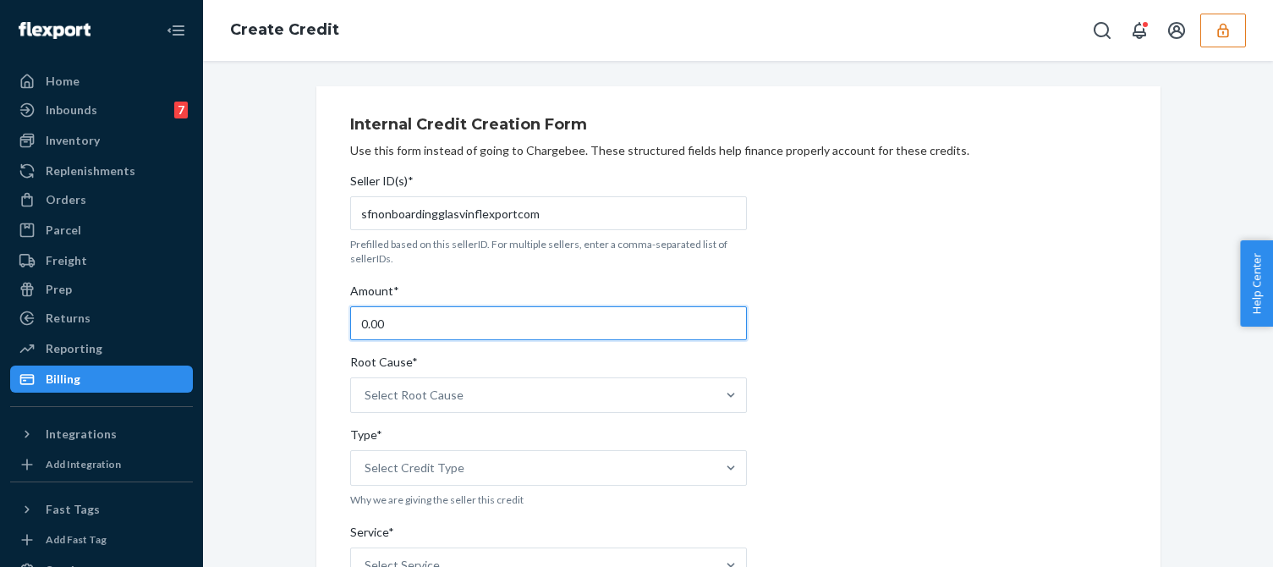
click at [457, 332] on input "0.00" at bounding box center [548, 323] width 397 height 34
click at [456, 332] on input "0.00" at bounding box center [548, 323] width 397 height 34
type input "48.51"
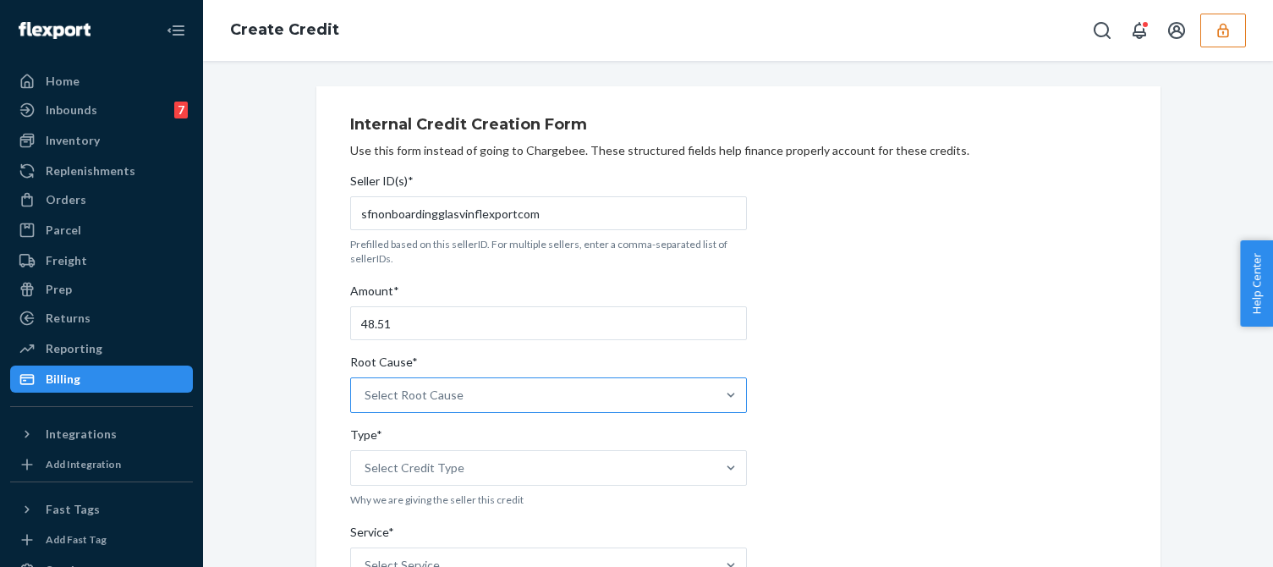
click at [447, 399] on div "Select Root Cause" at bounding box center [413, 394] width 99 height 17
click at [366, 399] on input "Root Cause* Select Root Cause" at bounding box center [365, 394] width 2 height 17
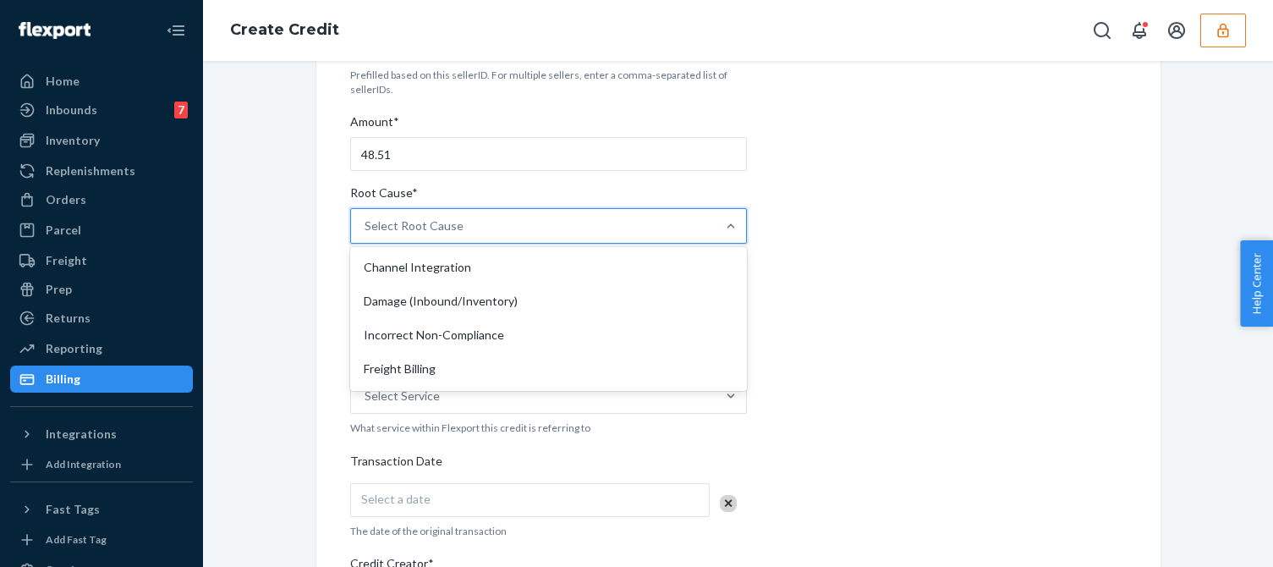
scroll to position [423, 0]
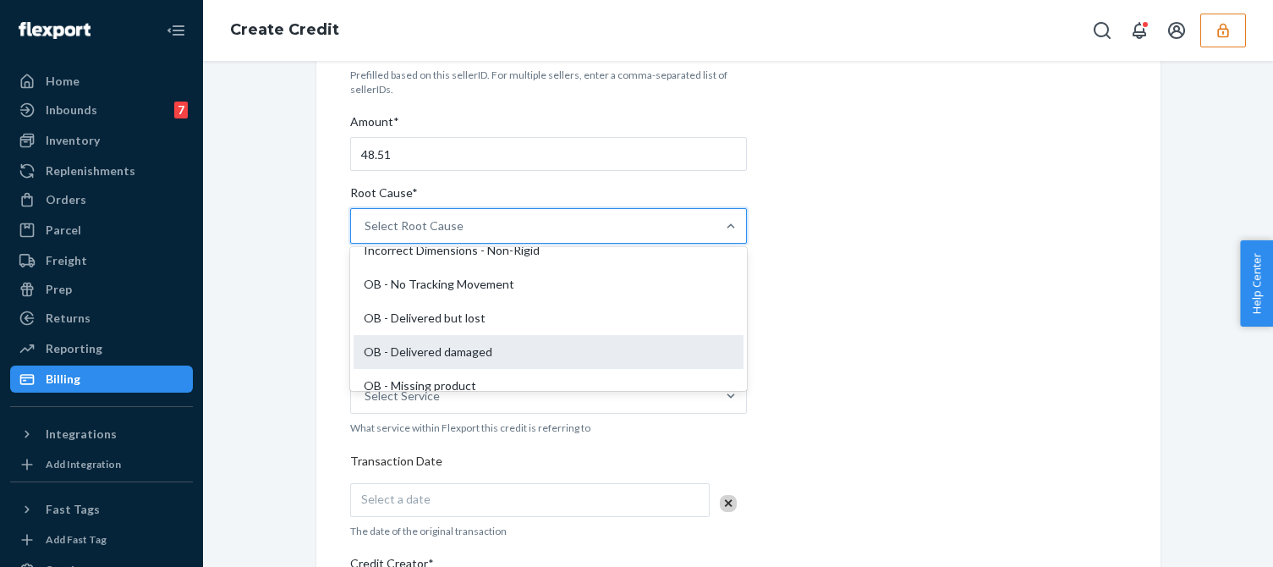
click at [440, 353] on div "OB - Delivered damaged" at bounding box center [548, 352] width 390 height 34
click at [366, 234] on input "Root Cause* option OB - Delivered damaged focused, 16 of 29. 29 results availab…" at bounding box center [365, 225] width 2 height 17
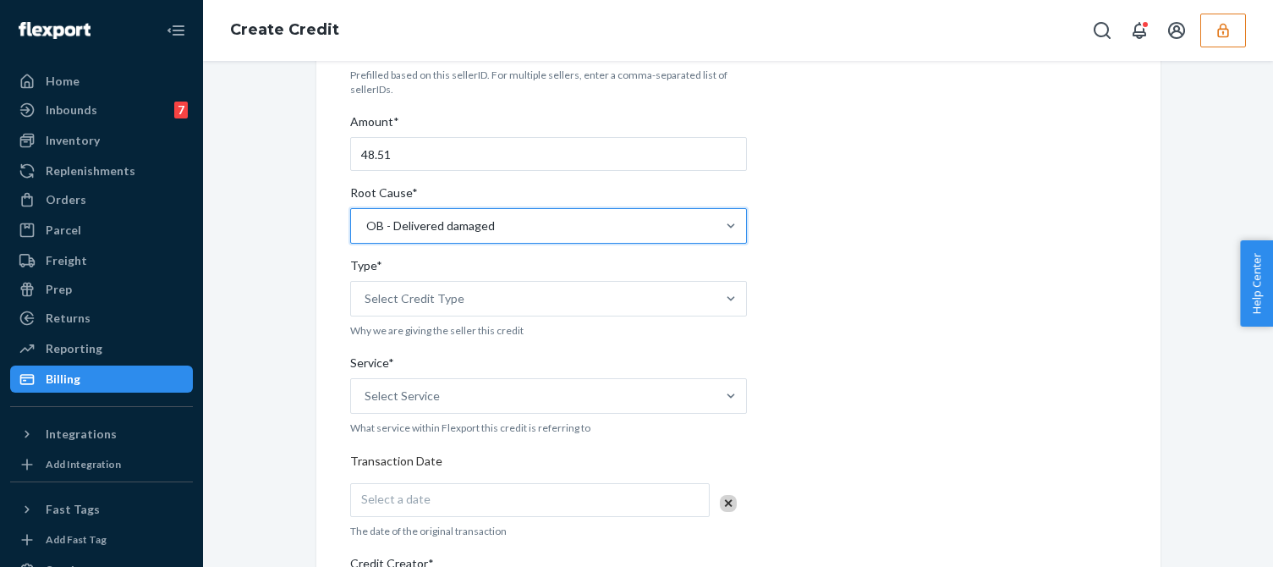
click at [840, 291] on div "Internal Credit Creation Form Use this form instead of going to Chargebee. Thes…" at bounding box center [738, 457] width 776 height 1040
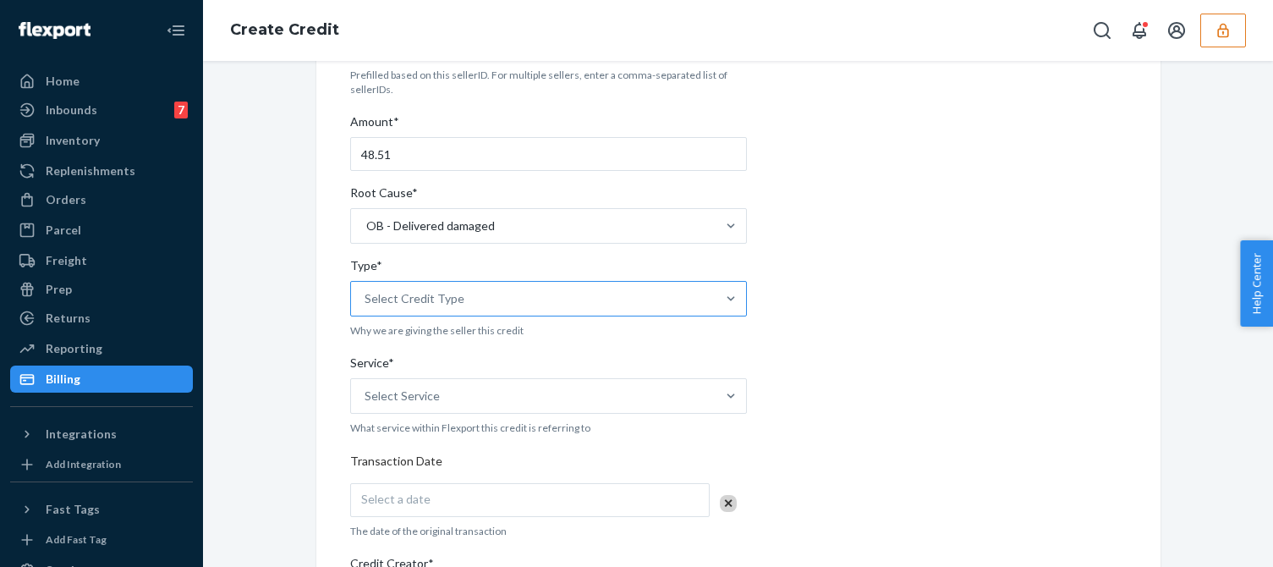
click at [506, 286] on div "Select Credit Type" at bounding box center [533, 299] width 364 height 34
click at [366, 290] on input "Type* Select Credit Type" at bounding box center [365, 298] width 2 height 17
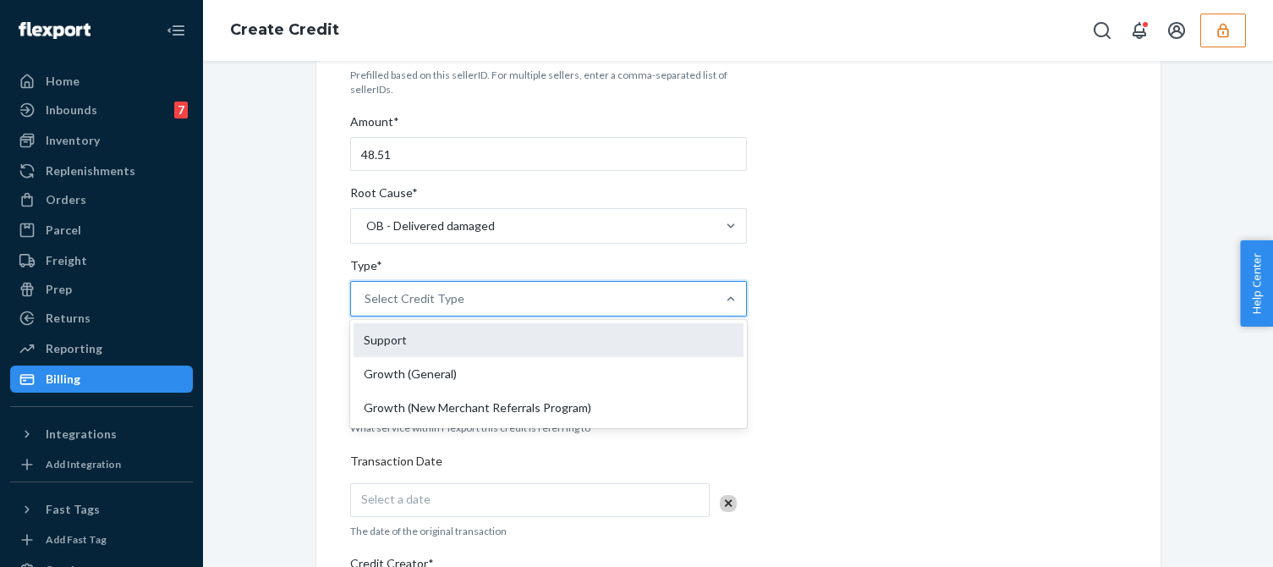
click at [380, 344] on div "Support" at bounding box center [548, 340] width 390 height 34
click at [366, 307] on input "Type* option Support focused, 1 of 3. 3 results available. Use Up and Down to c…" at bounding box center [365, 298] width 2 height 17
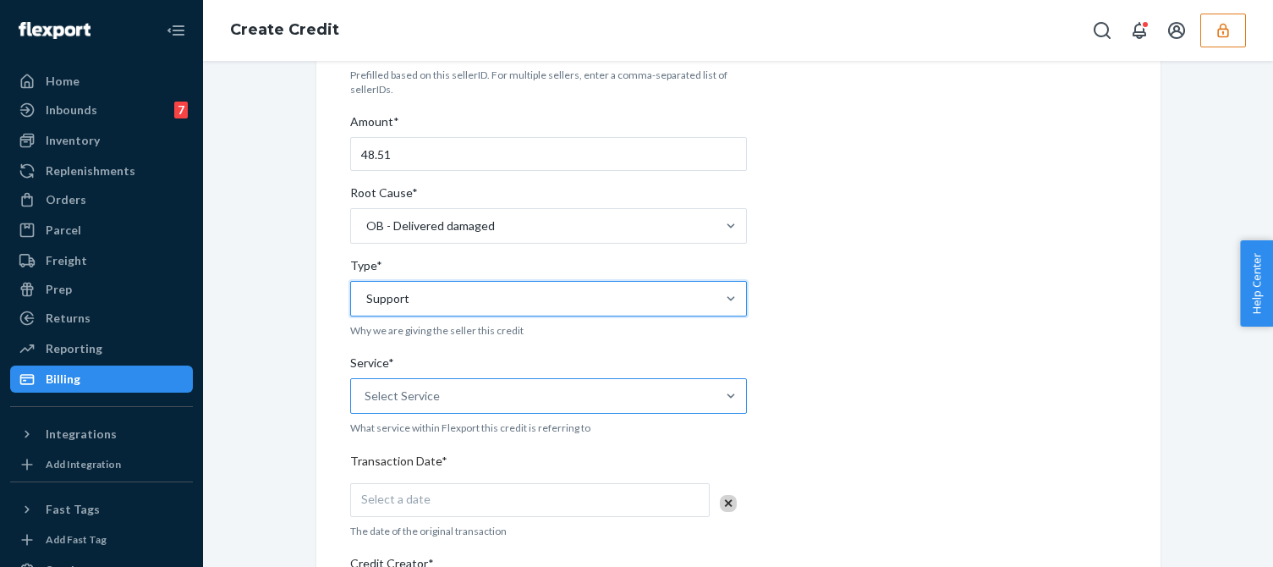
click at [394, 399] on div "Select Service" at bounding box center [401, 395] width 75 height 17
click at [366, 399] on input "Service* Select Service" at bounding box center [365, 395] width 2 height 17
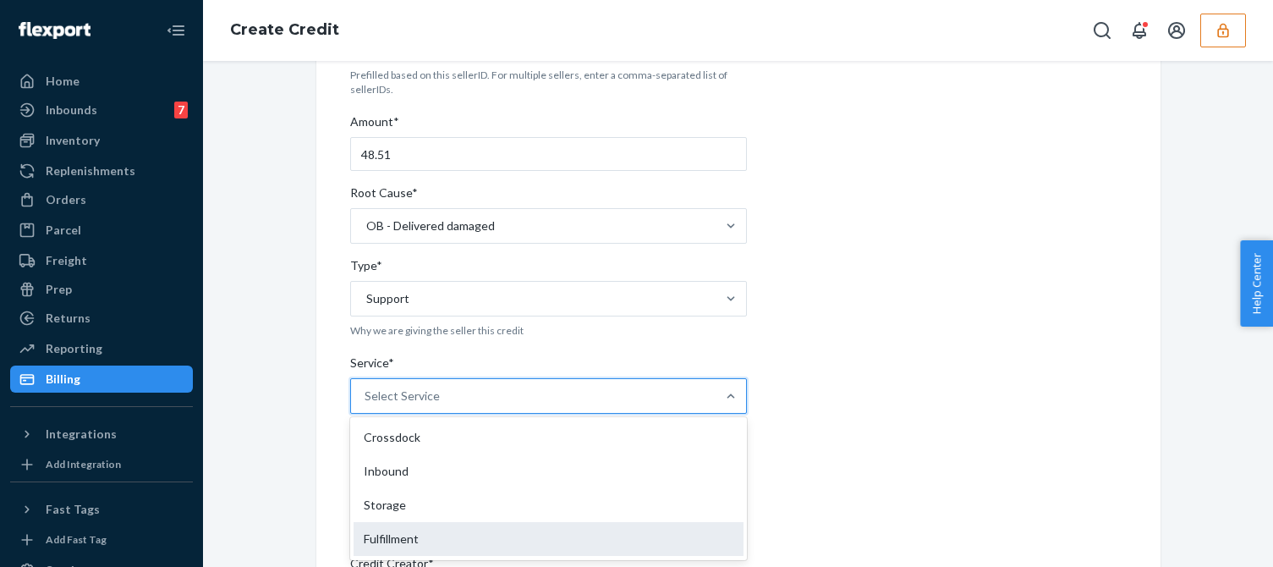
click at [378, 537] on div "Fulfillment" at bounding box center [548, 539] width 390 height 34
click at [366, 404] on input "Service* option Fulfillment focused, 4 of 10. 10 results available. Use Up and …" at bounding box center [365, 395] width 2 height 17
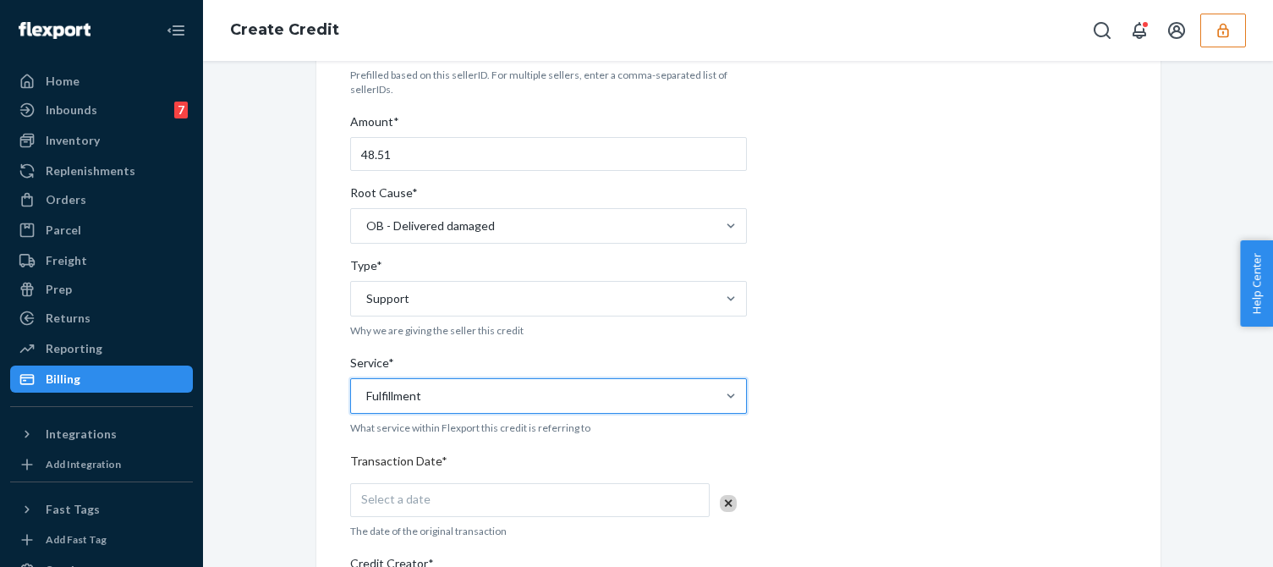
scroll to position [338, 0]
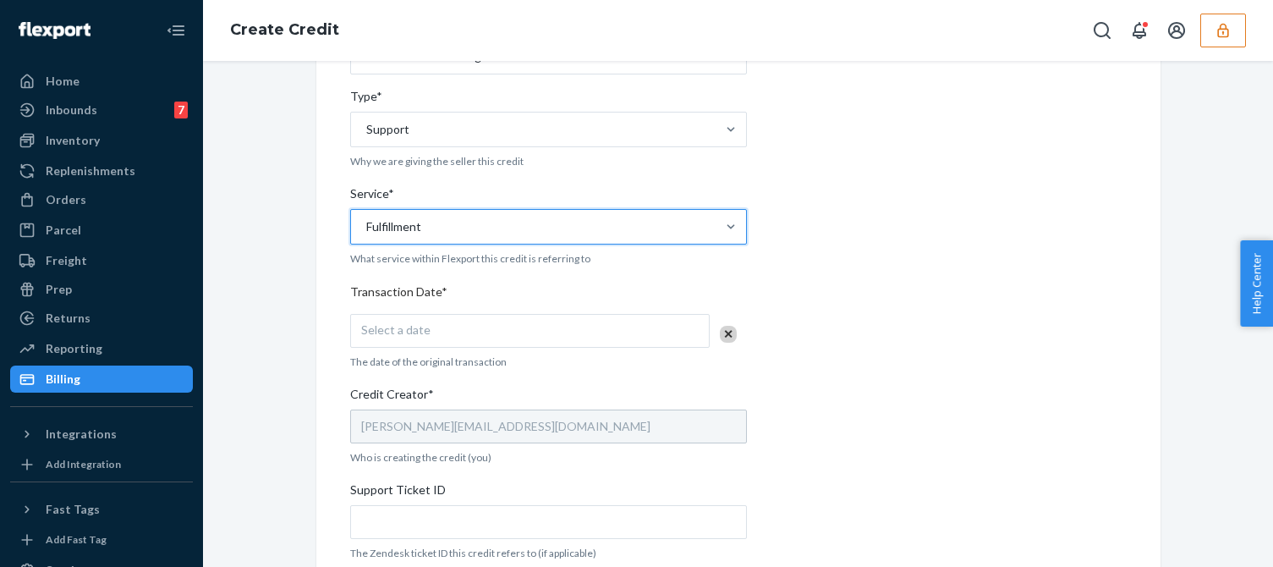
click at [435, 327] on div "Select a date" at bounding box center [529, 331] width 359 height 34
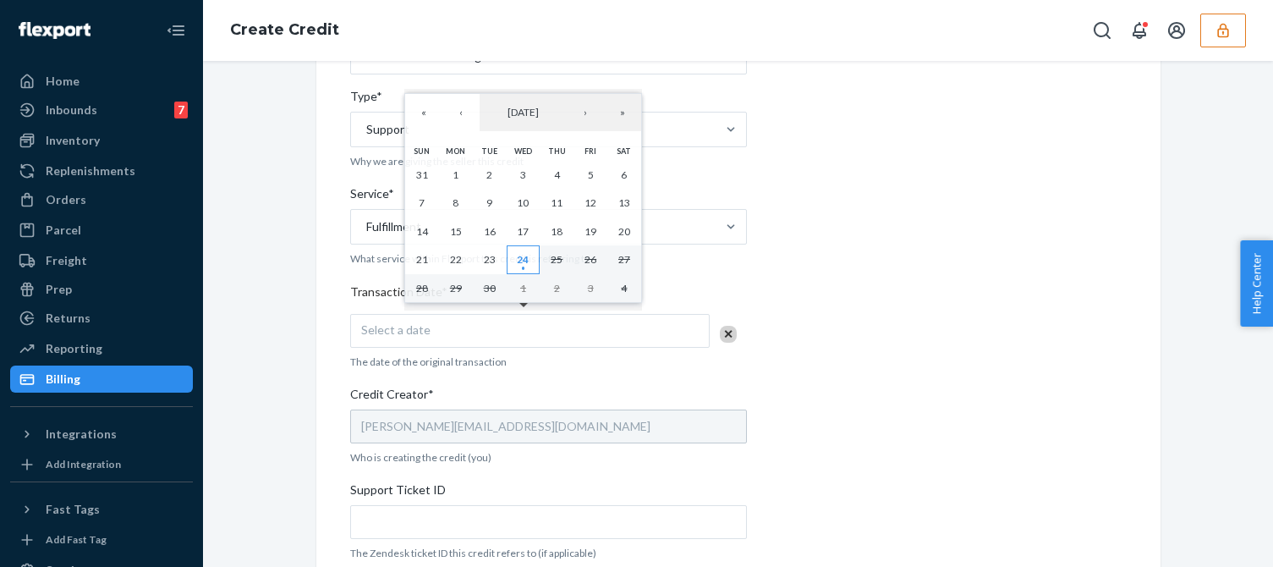
click at [523, 256] on abbr "24" at bounding box center [523, 259] width 12 height 13
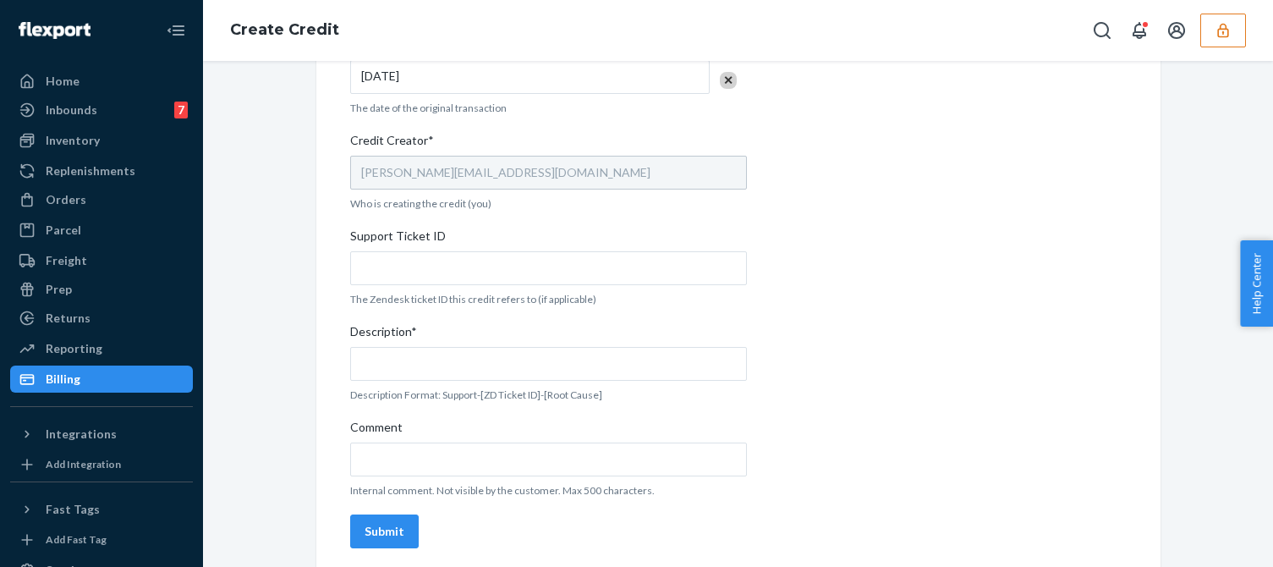
scroll to position [600, 0]
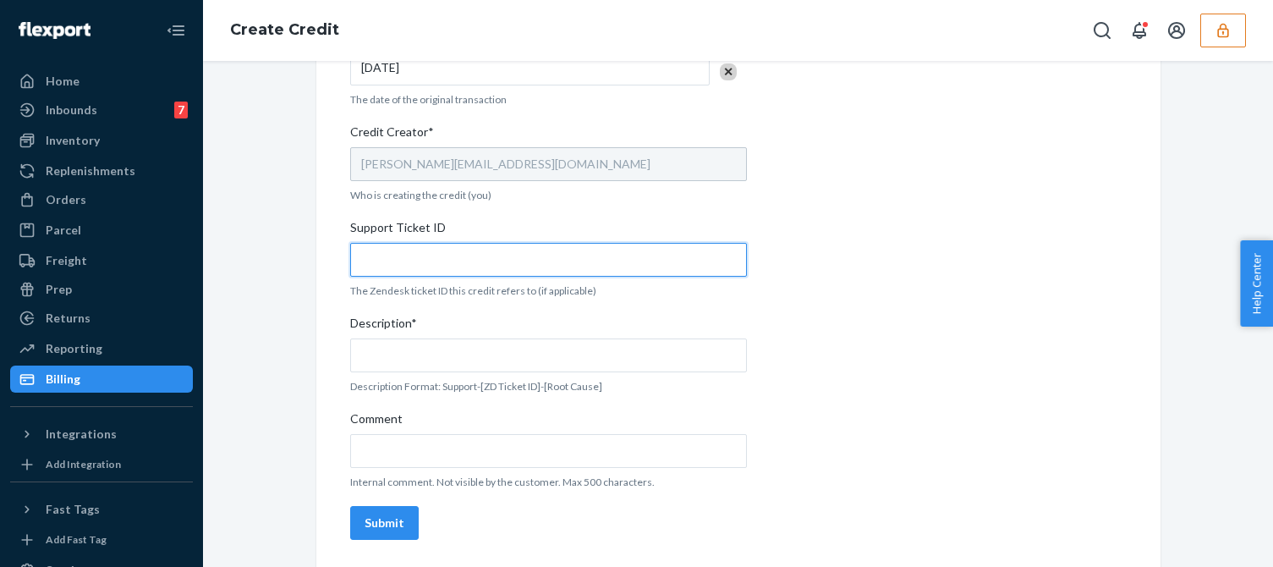
click at [428, 255] on input "Support Ticket ID" at bounding box center [548, 260] width 397 height 34
paste input "824213"
type input "824213"
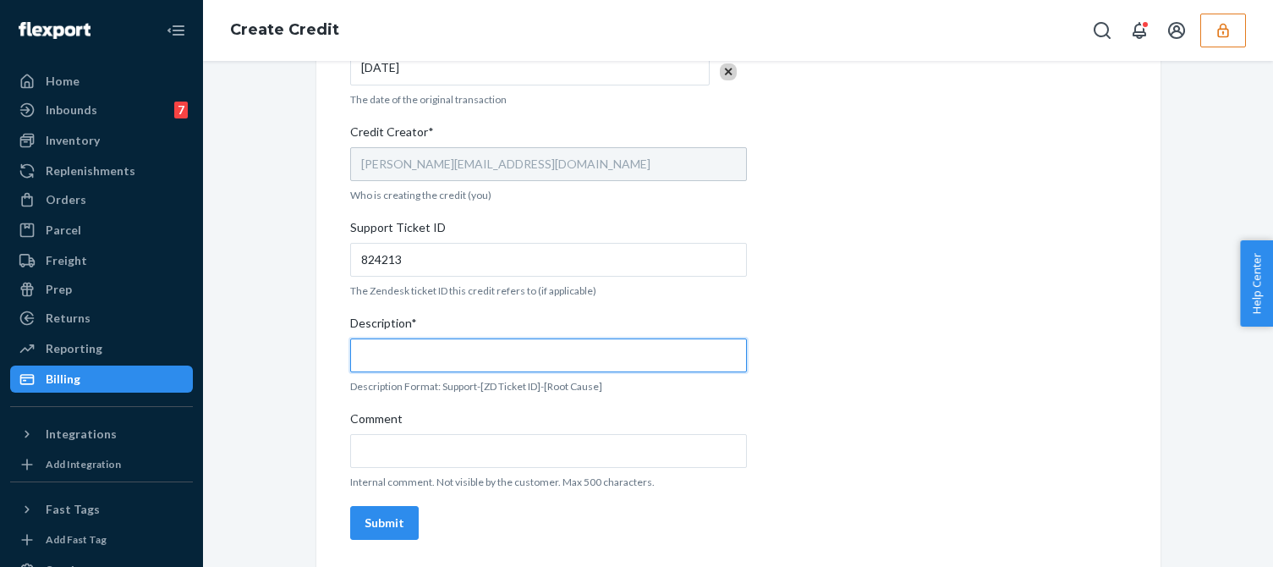
click at [421, 356] on input "Description*" at bounding box center [548, 355] width 397 height 34
paste input "824213"
type input "Support 824213 / OB - Delivered damaged"
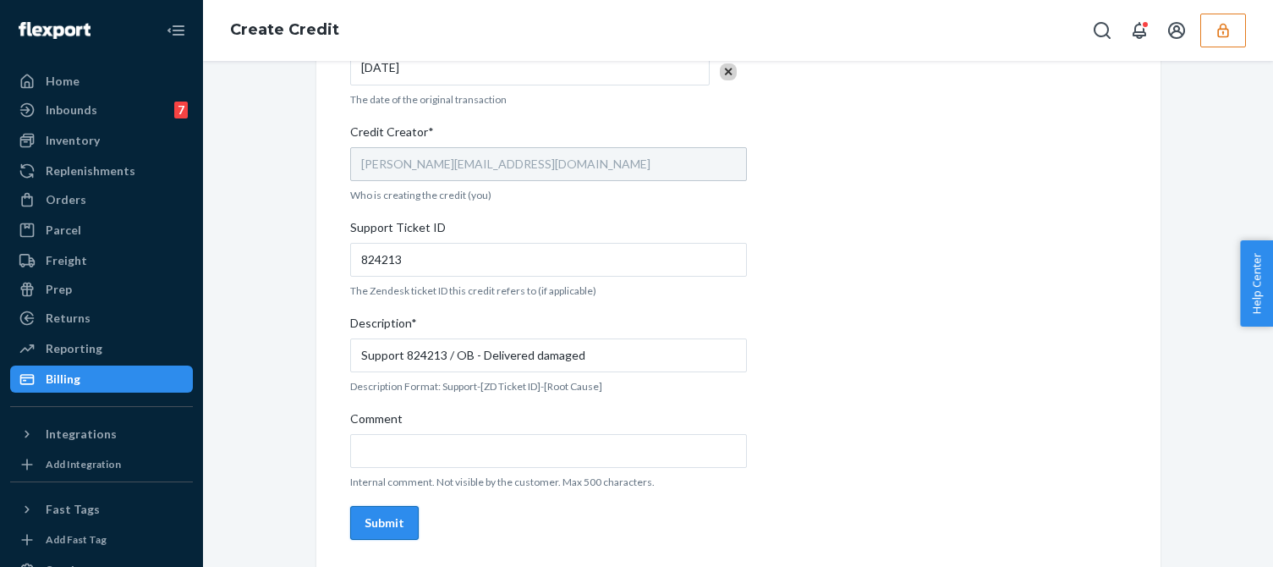
click at [382, 516] on div "Submit" at bounding box center [384, 522] width 40 height 17
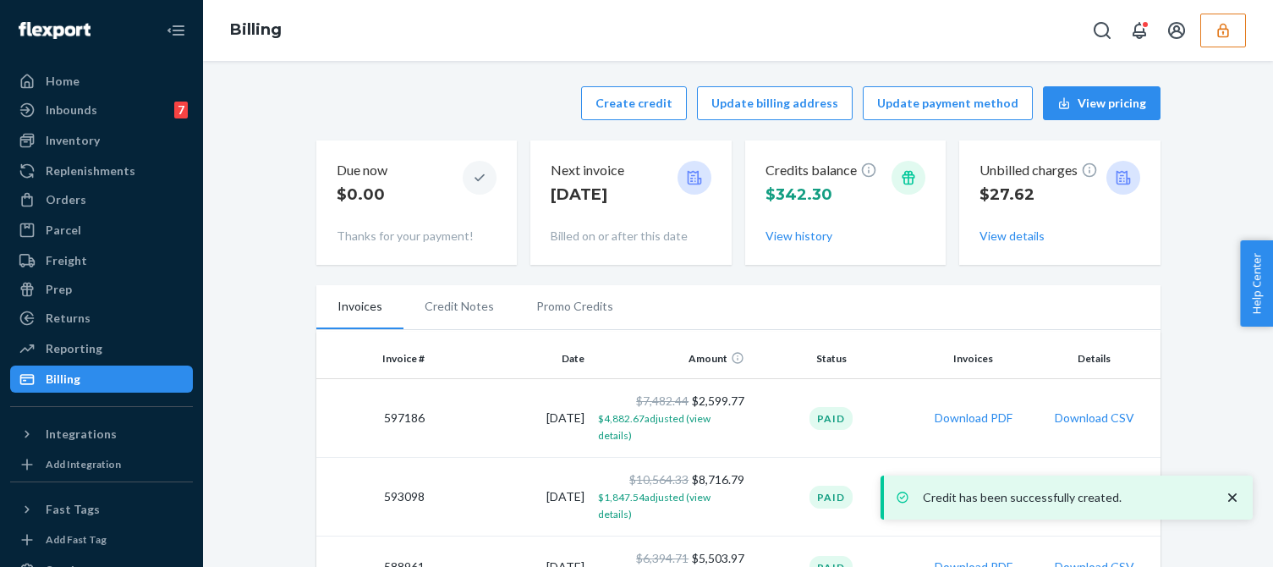
click at [1218, 30] on icon "button" at bounding box center [1222, 30] width 11 height 14
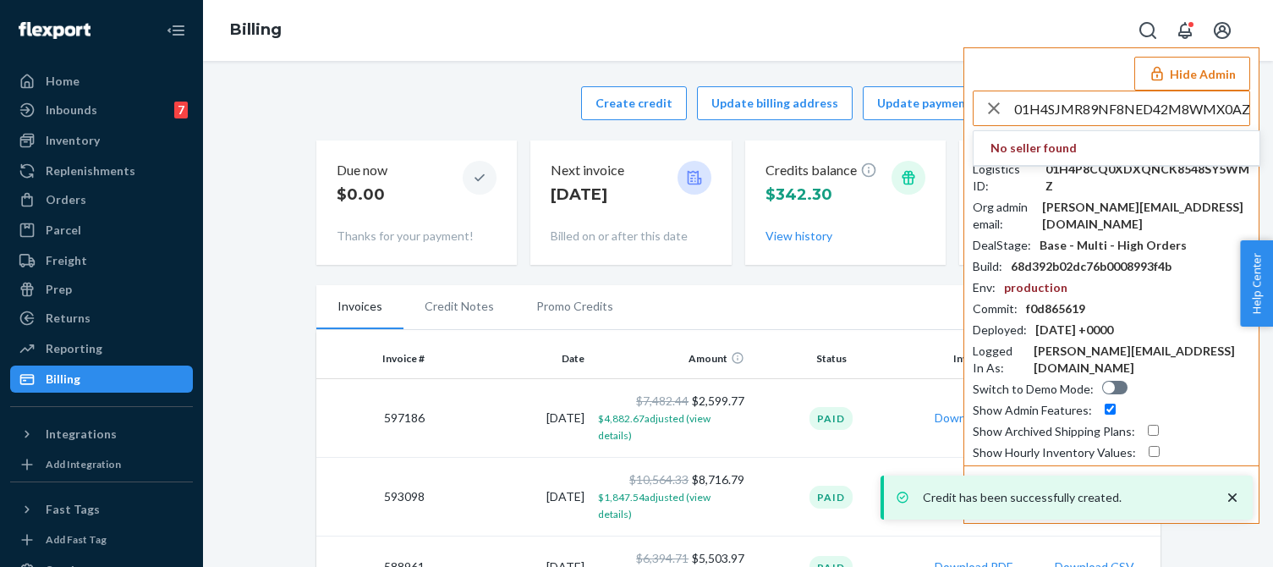
click at [1124, 107] on input "01H4SJMR89NF8NED42M8WMX0AZ" at bounding box center [1131, 108] width 235 height 34
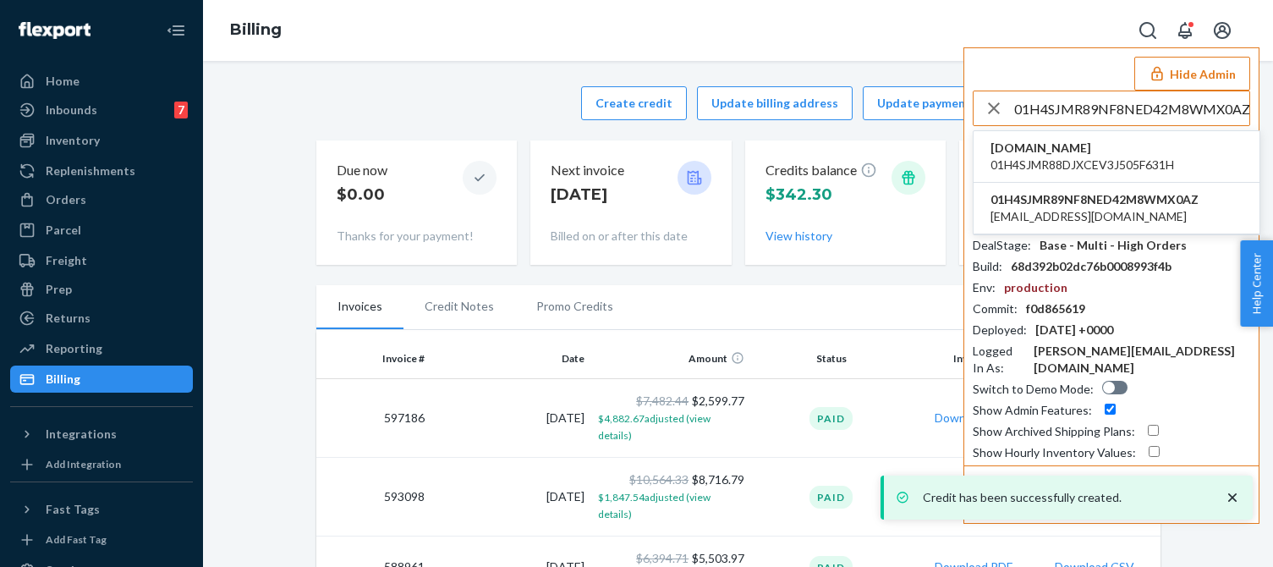
click at [1082, 117] on input "01H4SJMR89NF8NED42M8WMX0AZ" at bounding box center [1131, 108] width 235 height 34
type input "01H4SJMR89NF8NED42M8WMX0AZ"
click at [1053, 156] on span "bumbuddybidets.myshopify.com" at bounding box center [1082, 148] width 184 height 17
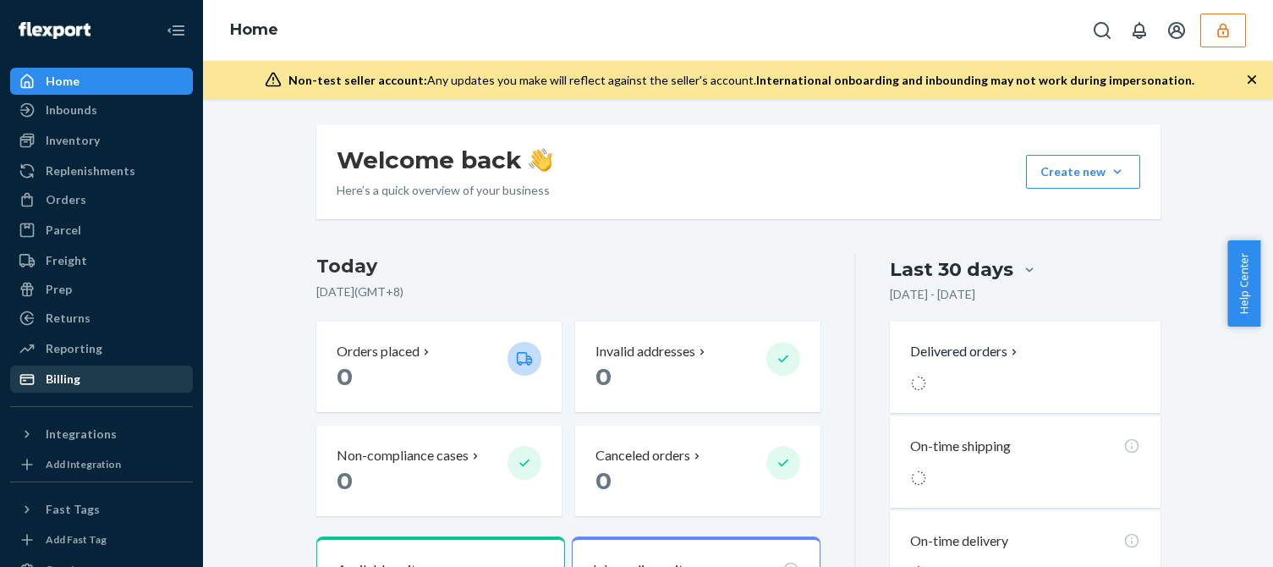
click at [89, 365] on link "Billing" at bounding box center [101, 378] width 183 height 27
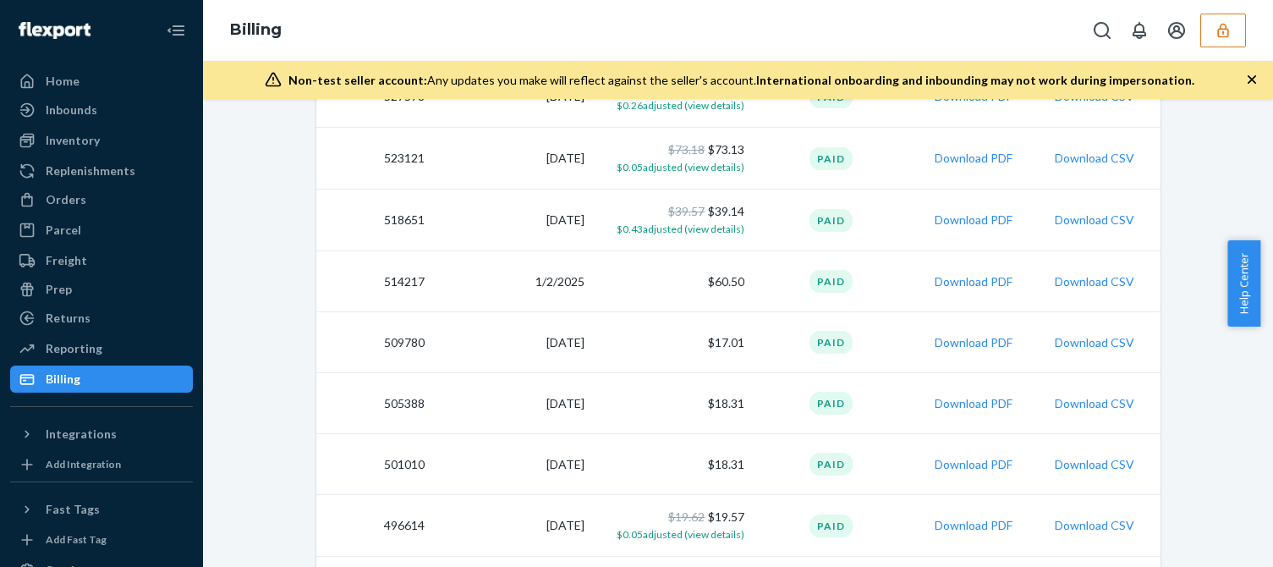
scroll to position [1465, 0]
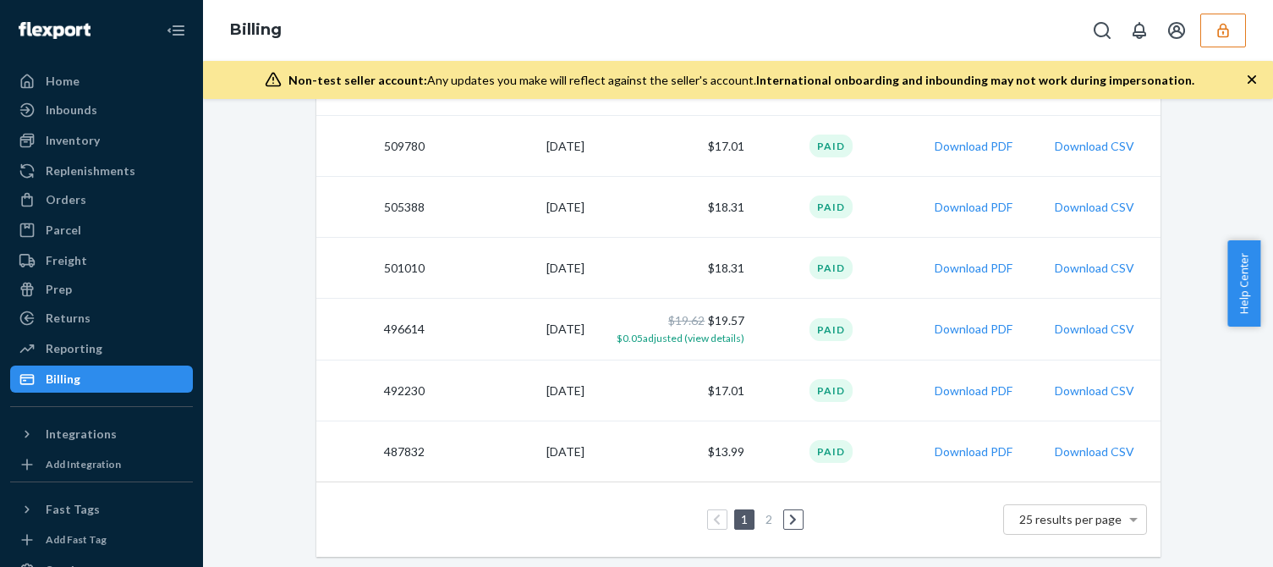
click at [762, 522] on link "2" at bounding box center [769, 519] width 14 height 14
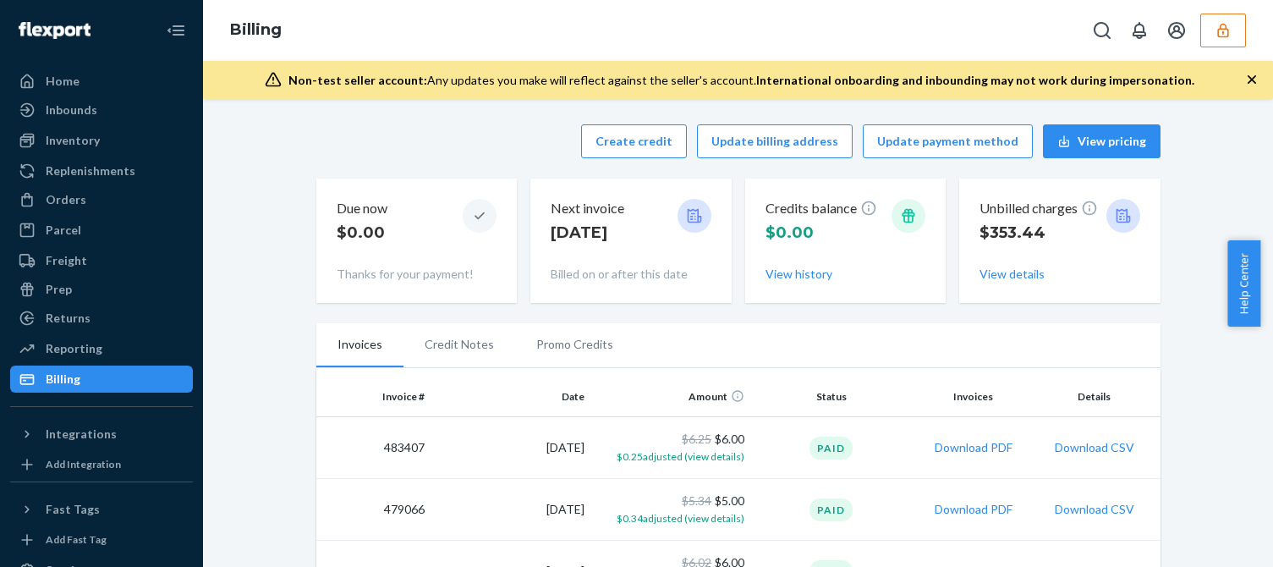
scroll to position [304, 0]
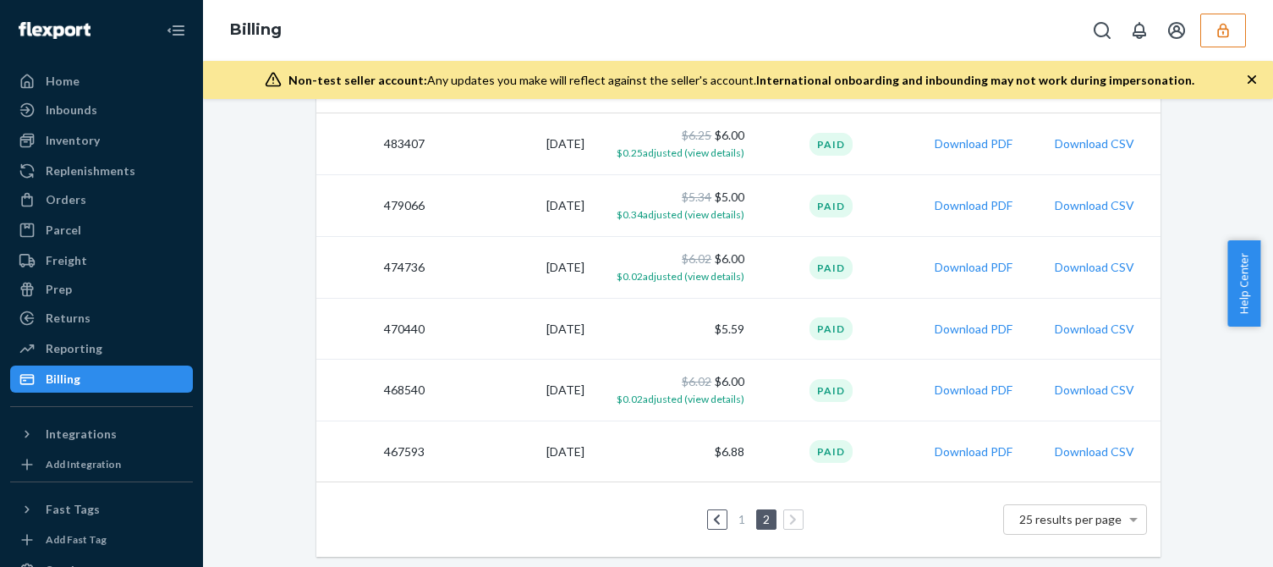
click at [735, 518] on link "1" at bounding box center [742, 519] width 14 height 14
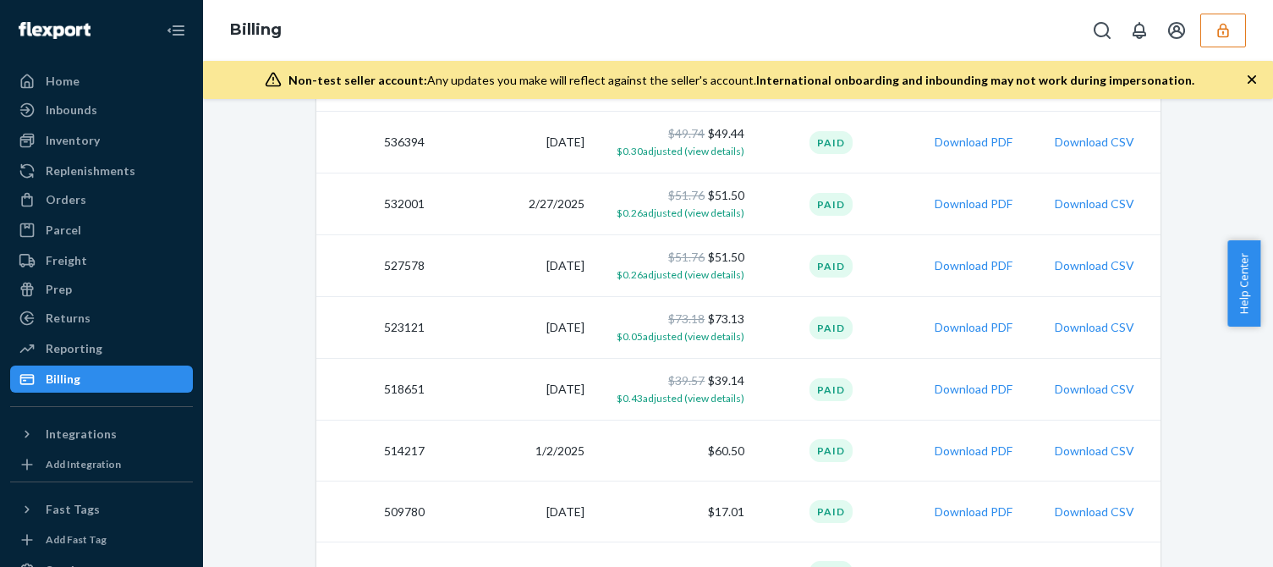
scroll to position [1465, 0]
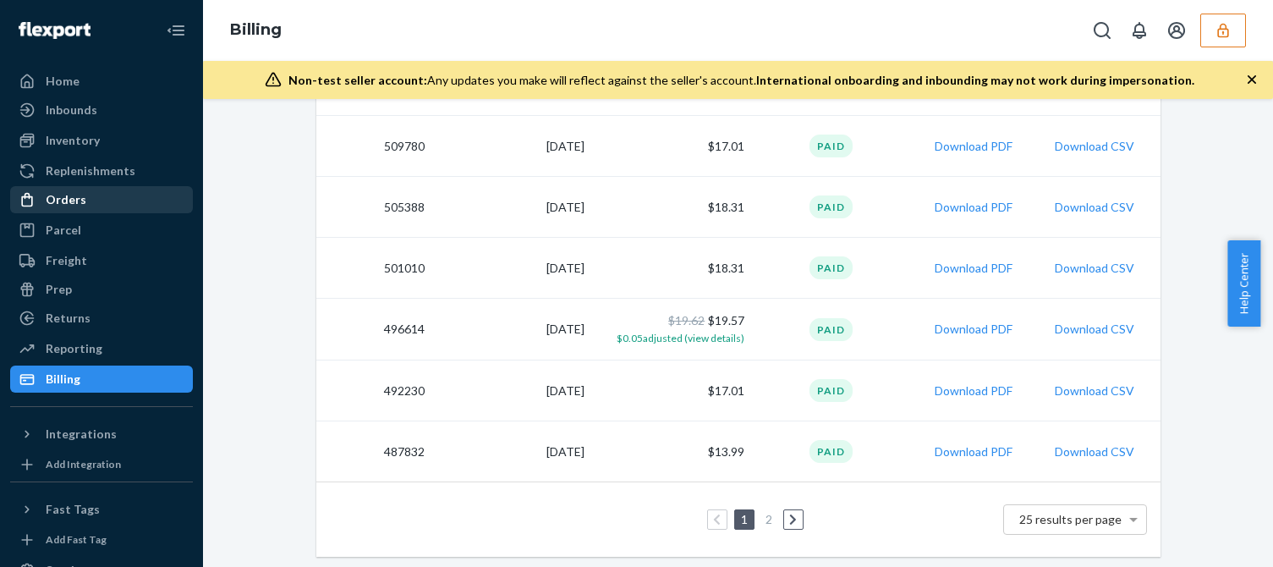
click at [65, 195] on div "Orders" at bounding box center [66, 199] width 41 height 17
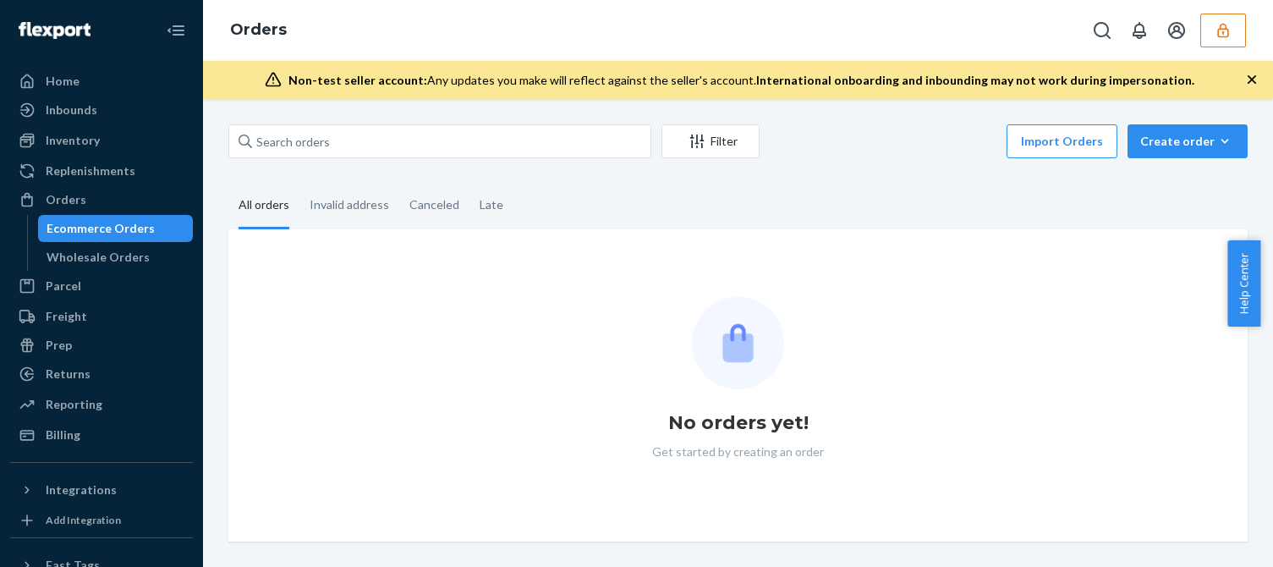
click at [880, 203] on fieldset "All orders Invalid address Canceled Late" at bounding box center [737, 206] width 1019 height 47
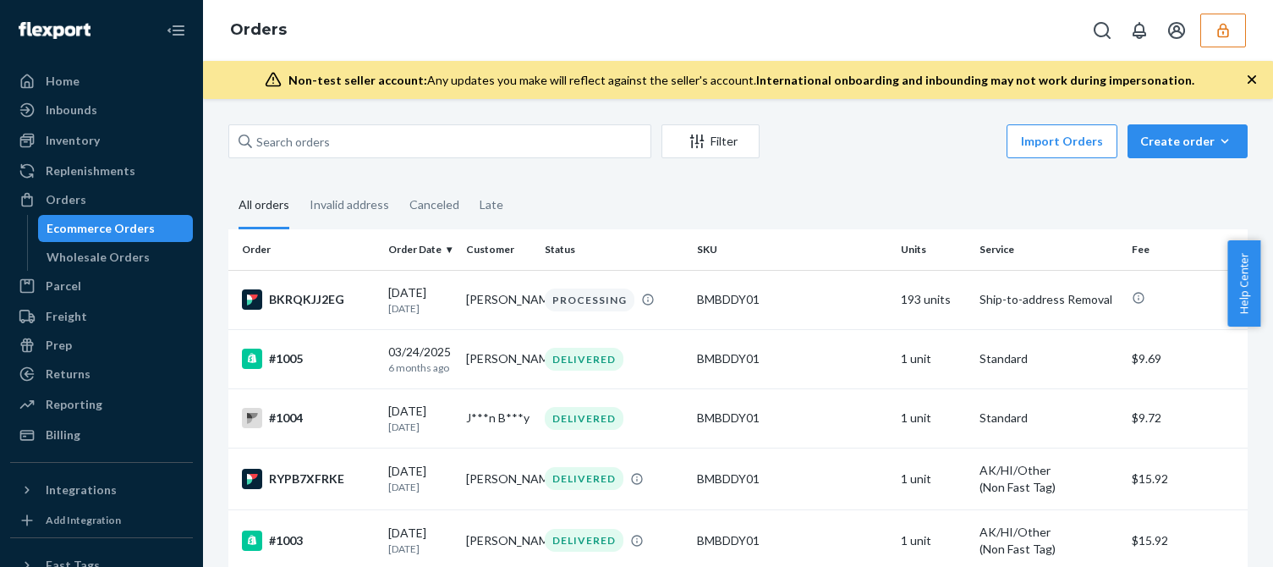
click at [802, 207] on fieldset "All orders Invalid address Canceled Late" at bounding box center [737, 206] width 1019 height 47
click at [67, 431] on div "Billing" at bounding box center [63, 434] width 35 height 17
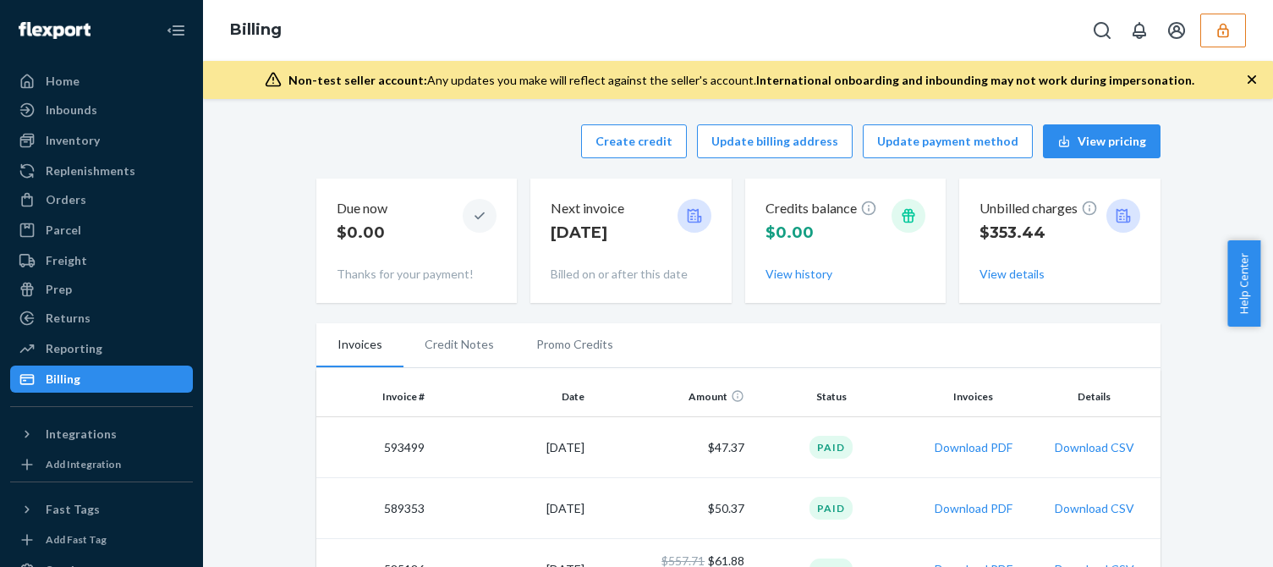
click at [1231, 22] on button "button" at bounding box center [1223, 31] width 46 height 34
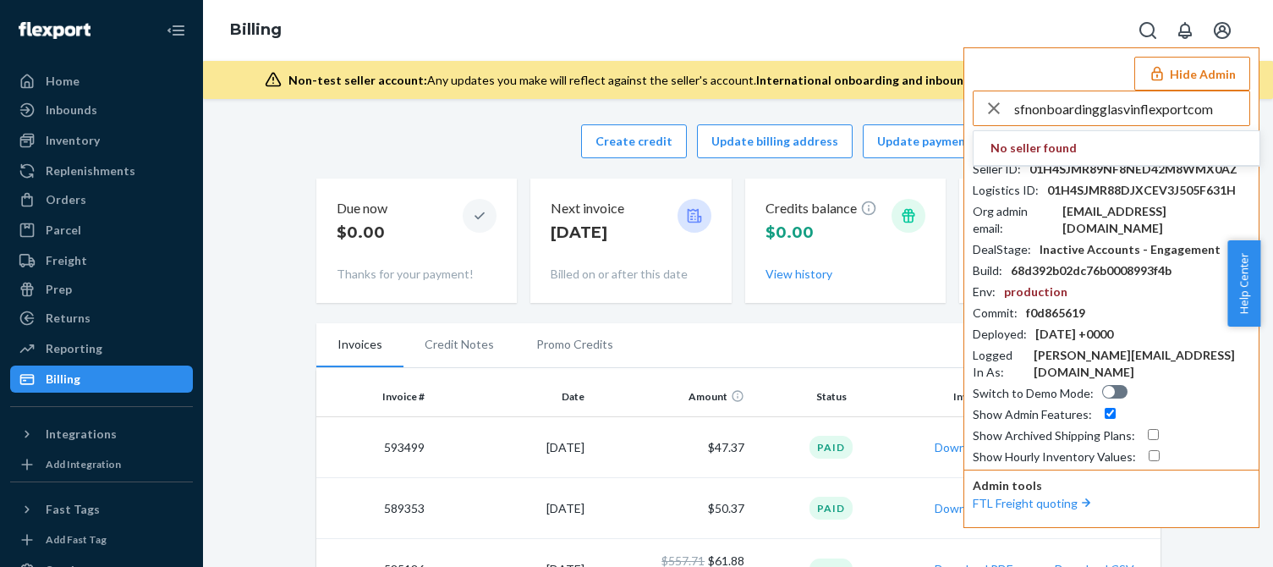
click at [1210, 112] on input "sfnonboardingglasvinflexportcom" at bounding box center [1131, 108] width 235 height 34
click at [1218, 115] on input "sfnonboardingglasvinflexportcom" at bounding box center [1131, 108] width 235 height 34
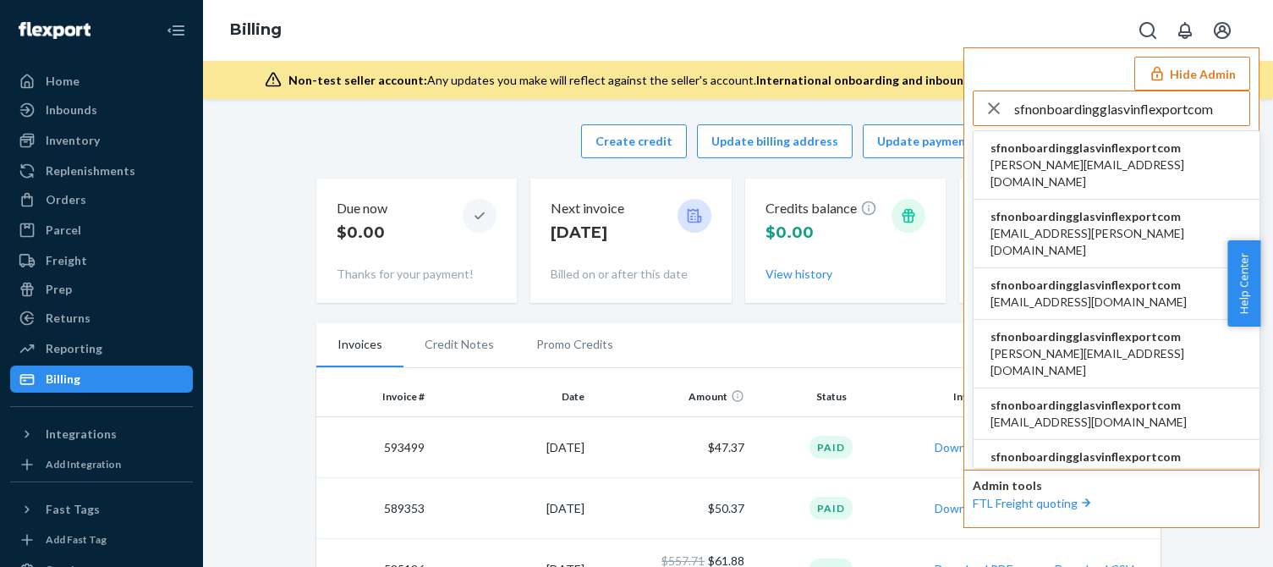
click at [1111, 105] on input "sfnonboardingglasvinflexportcom" at bounding box center [1131, 108] width 235 height 34
type input "sfnonboardingglasvinflexportcom"
click at [1040, 154] on span "sfnonboardingglasvinflexportcom" at bounding box center [1116, 148] width 252 height 17
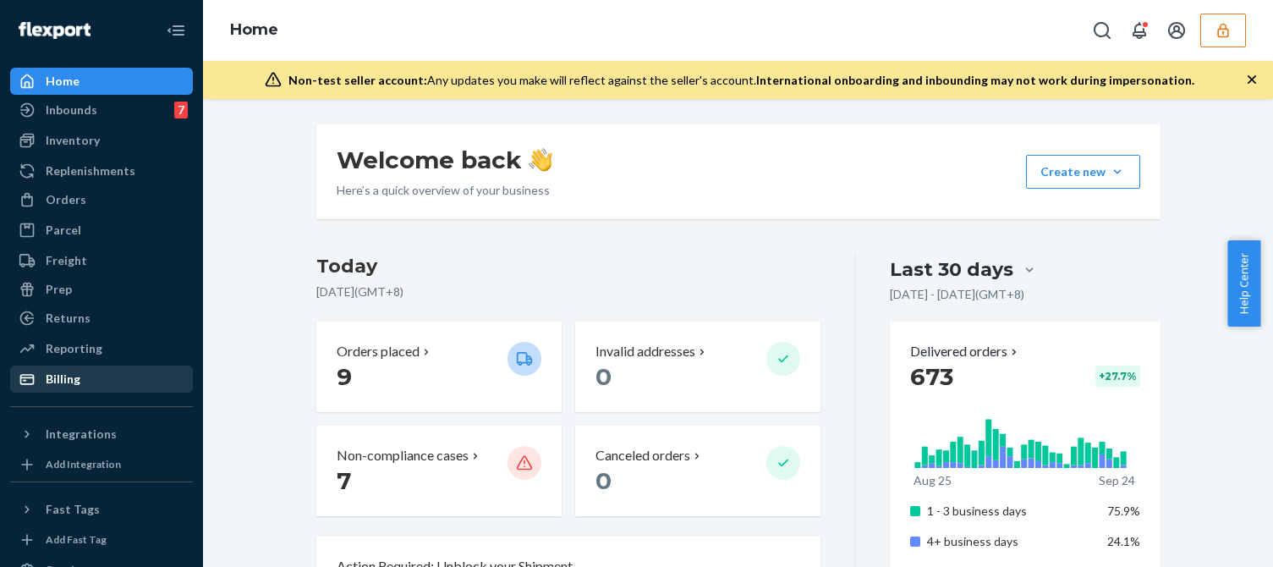
click at [90, 371] on div "Billing" at bounding box center [101, 379] width 179 height 24
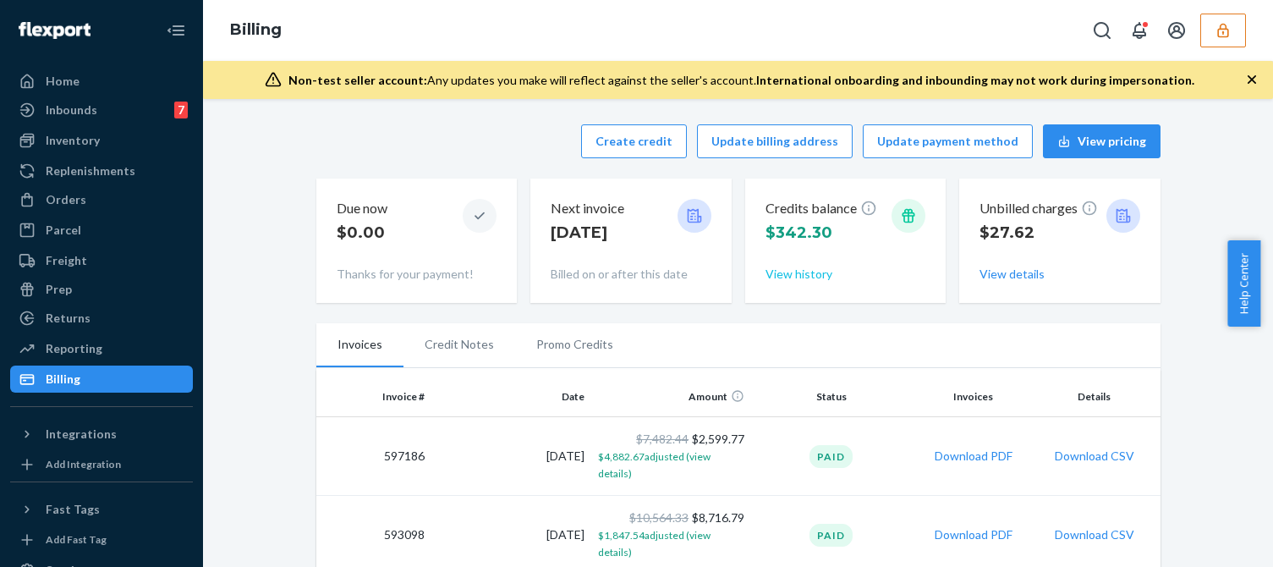
click at [780, 277] on button "View history" at bounding box center [798, 274] width 67 height 17
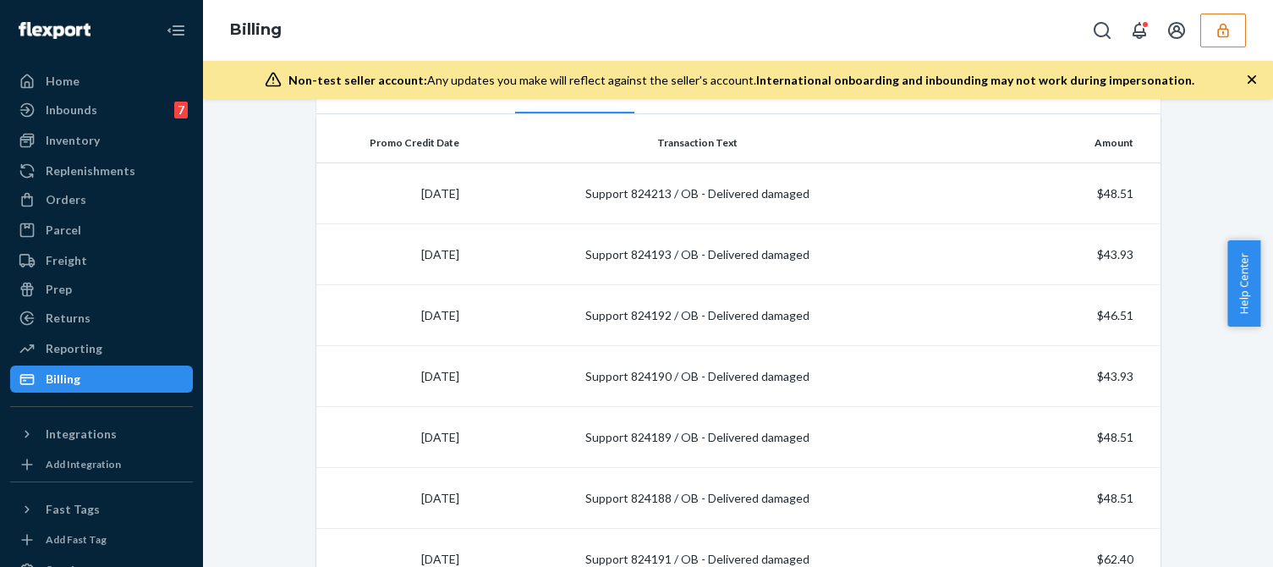
scroll to position [423, 0]
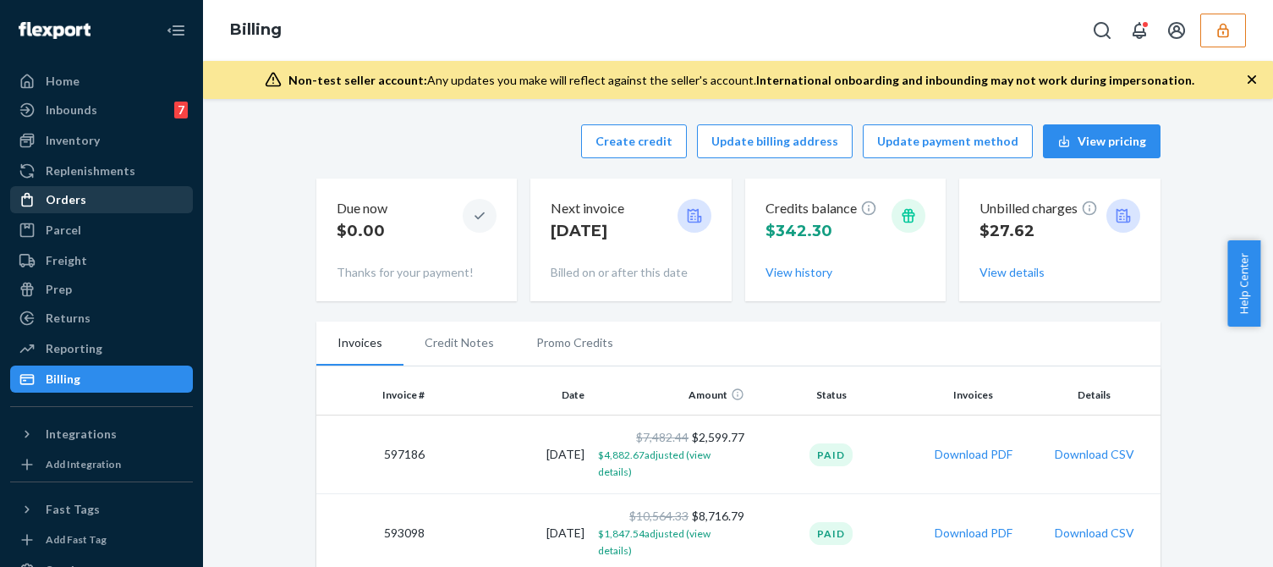
click at [67, 206] on div "Orders" at bounding box center [66, 199] width 41 height 17
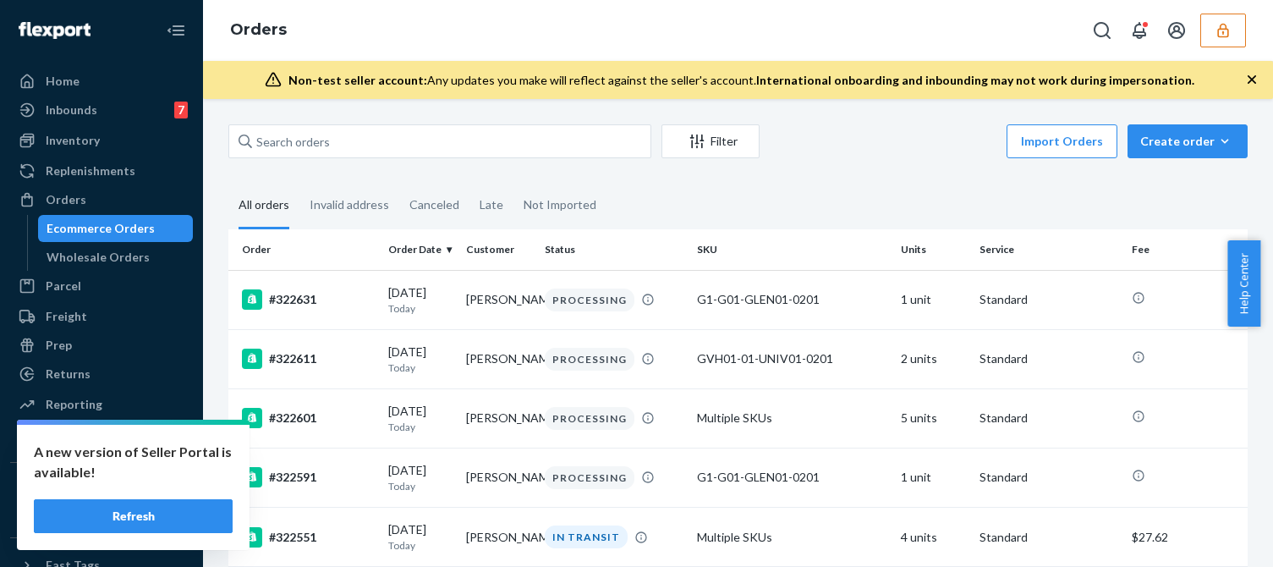
click at [118, 513] on button "Refresh" at bounding box center [133, 516] width 199 height 34
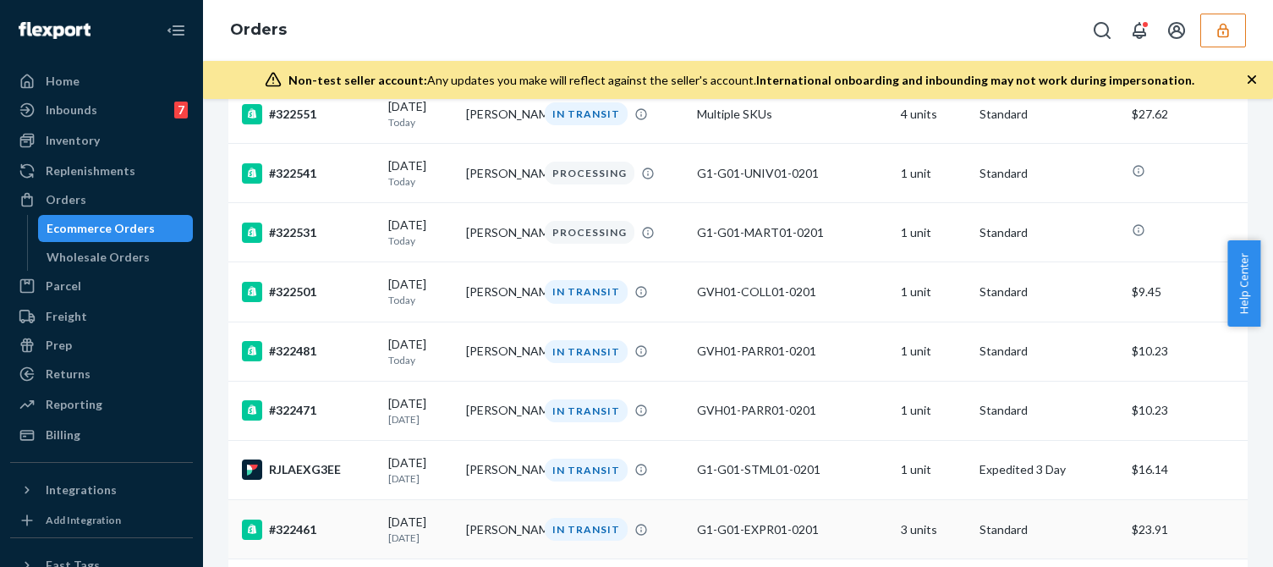
scroll to position [507, 0]
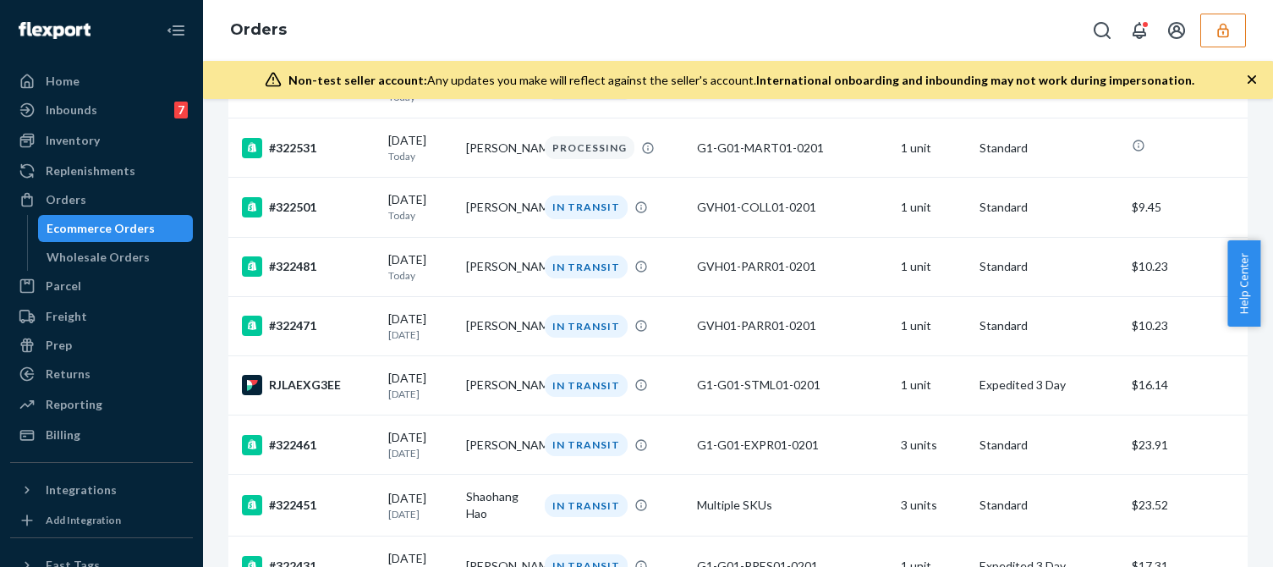
click at [1223, 35] on icon "button" at bounding box center [1222, 30] width 17 height 17
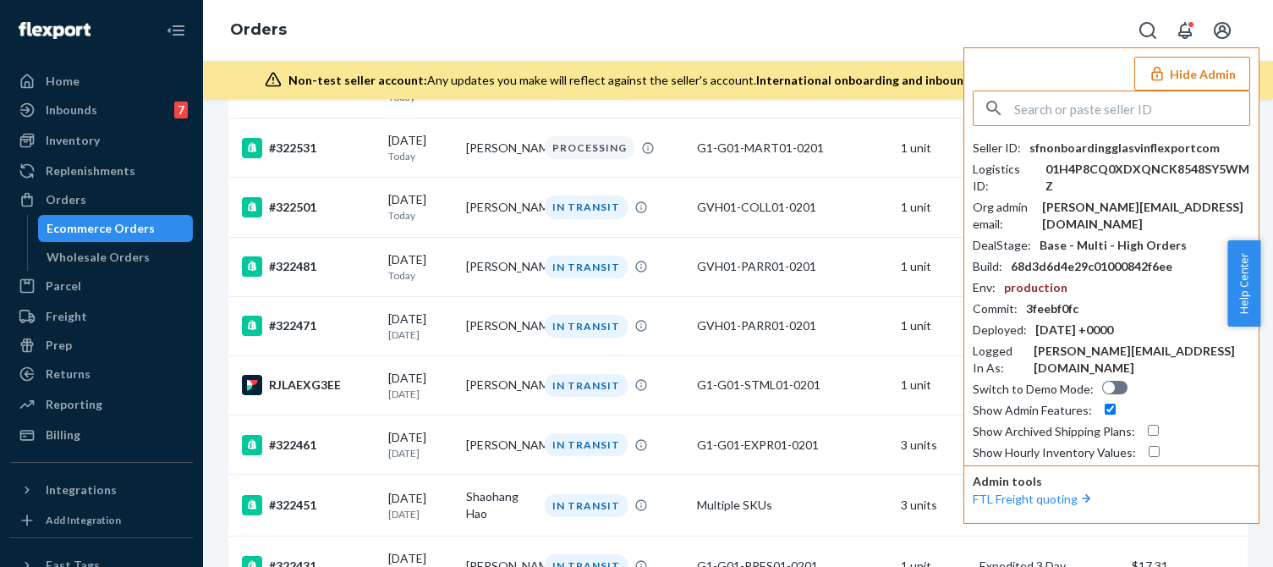
click at [1191, 83] on button "Hide Admin" at bounding box center [1192, 74] width 116 height 34
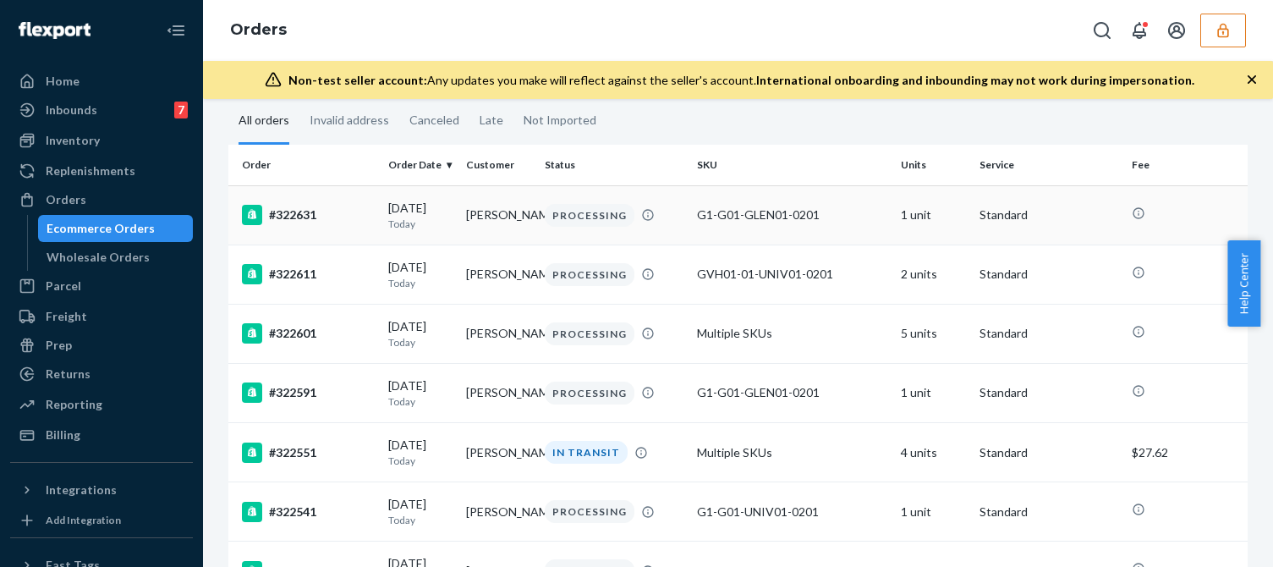
scroll to position [0, 0]
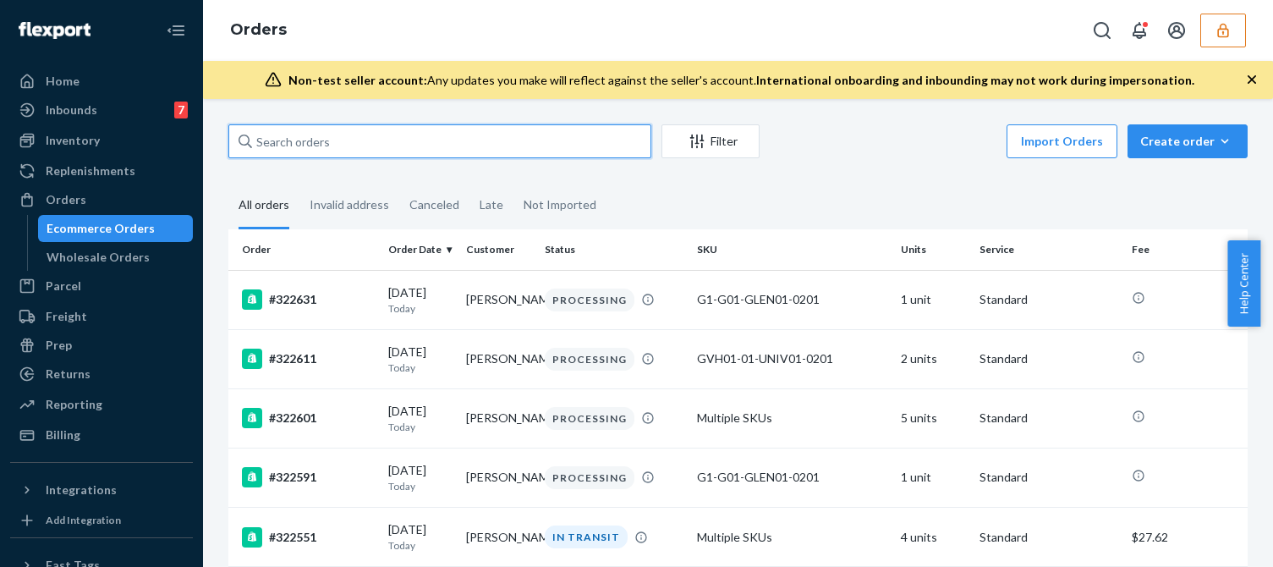
click at [367, 151] on input "text" at bounding box center [439, 141] width 423 height 34
paste input "136680560"
type input "136680560"
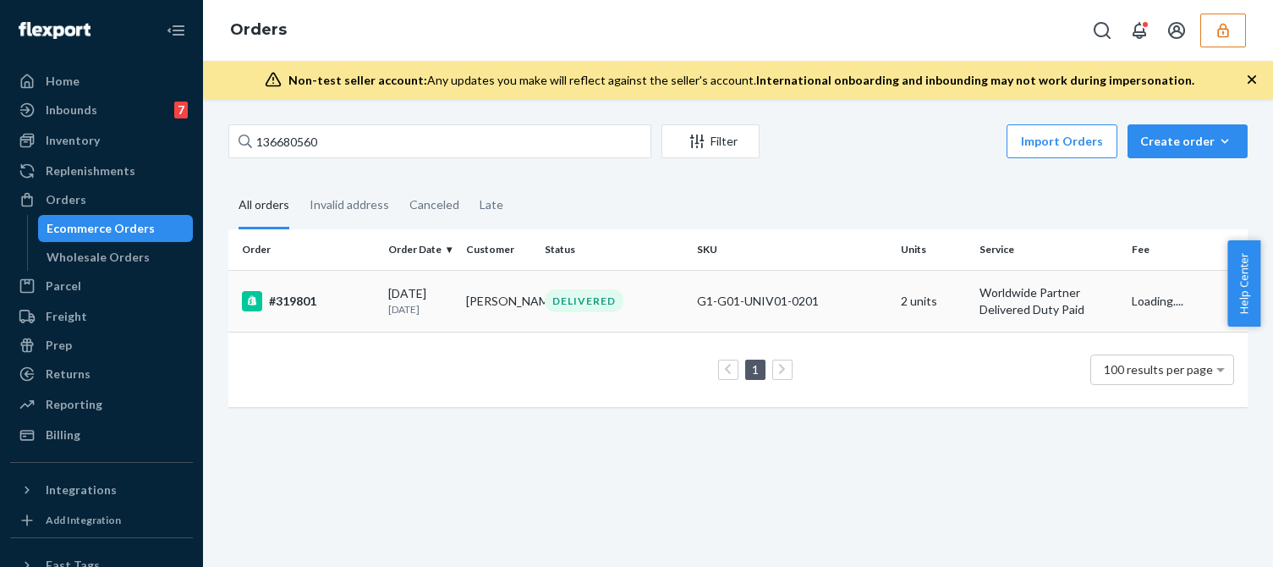
click at [422, 303] on p "10 days ago" at bounding box center [420, 309] width 64 height 14
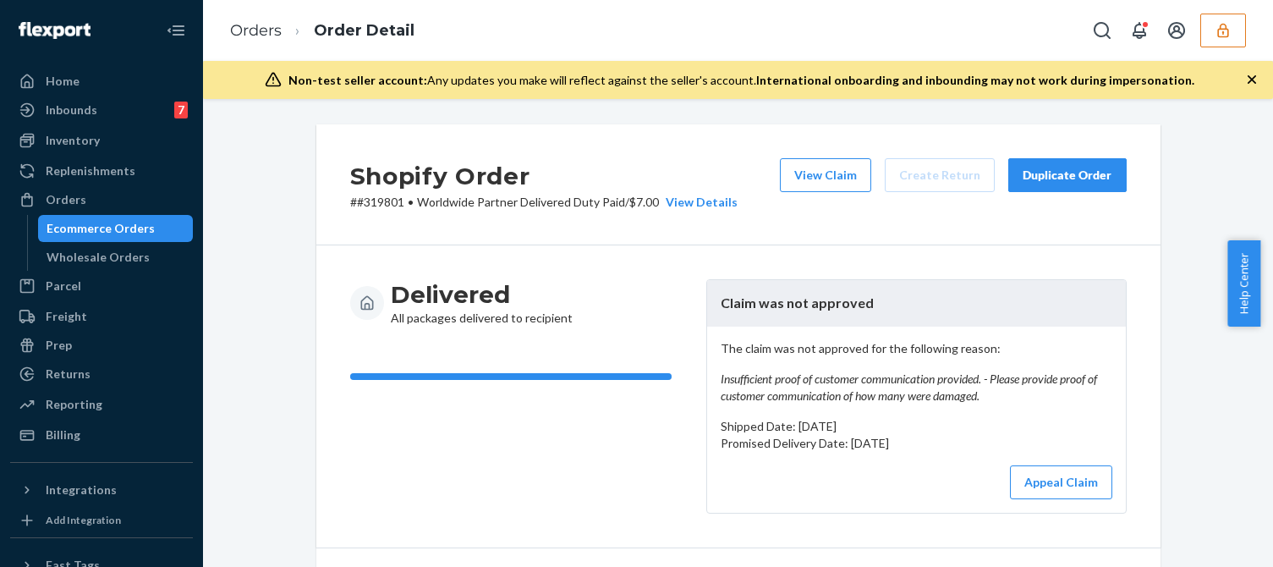
click at [847, 364] on p "The claim was not approved for the following reason: Insufficient proof of cust…" at bounding box center [917, 372] width 392 height 64
click at [810, 177] on button "View Claim" at bounding box center [825, 175] width 91 height 34
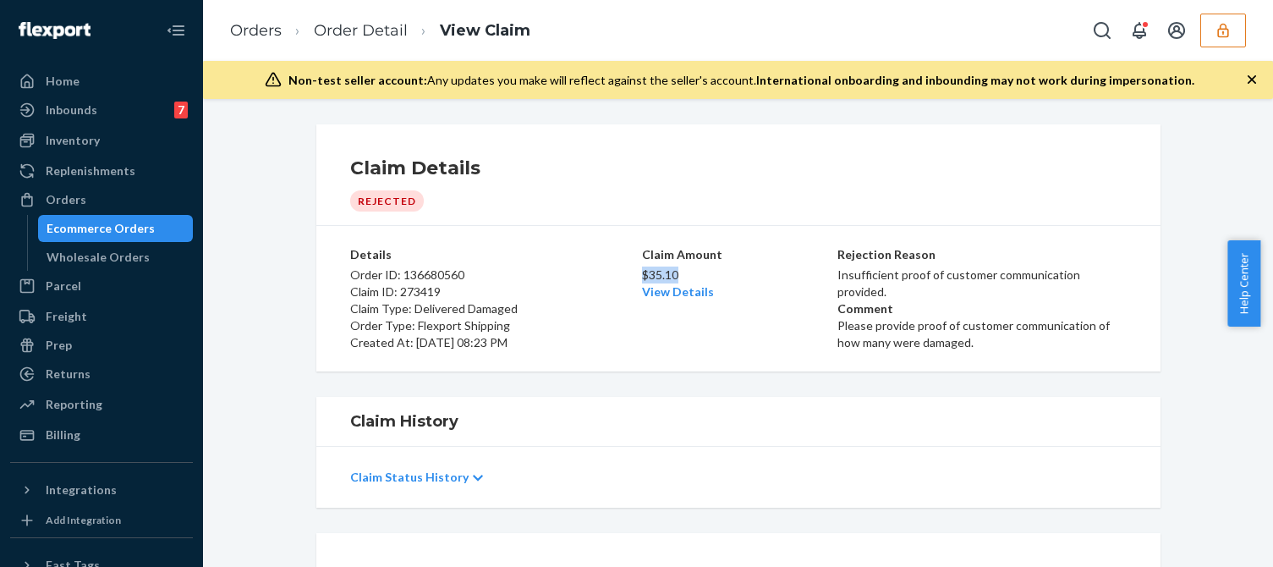
drag, startPoint x: 686, startPoint y: 275, endPoint x: 638, endPoint y: 274, distance: 48.2
click at [642, 274] on p "$35.10" at bounding box center [738, 274] width 193 height 17
click at [101, 433] on div "Billing" at bounding box center [101, 435] width 179 height 24
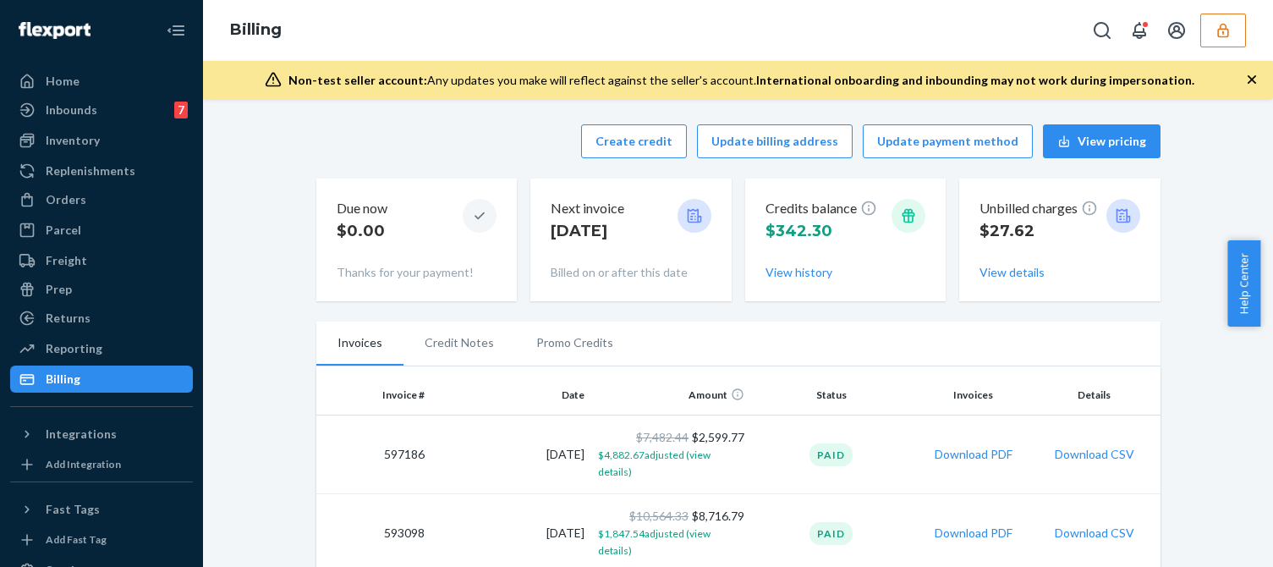
click at [392, 157] on div "Create credit Update billing address Update payment method View pricing" at bounding box center [738, 141] width 844 height 34
click at [543, 144] on div "Create credit Update billing address Update payment method View pricing" at bounding box center [738, 141] width 844 height 34
click at [624, 139] on button "Create credit" at bounding box center [634, 141] width 106 height 34
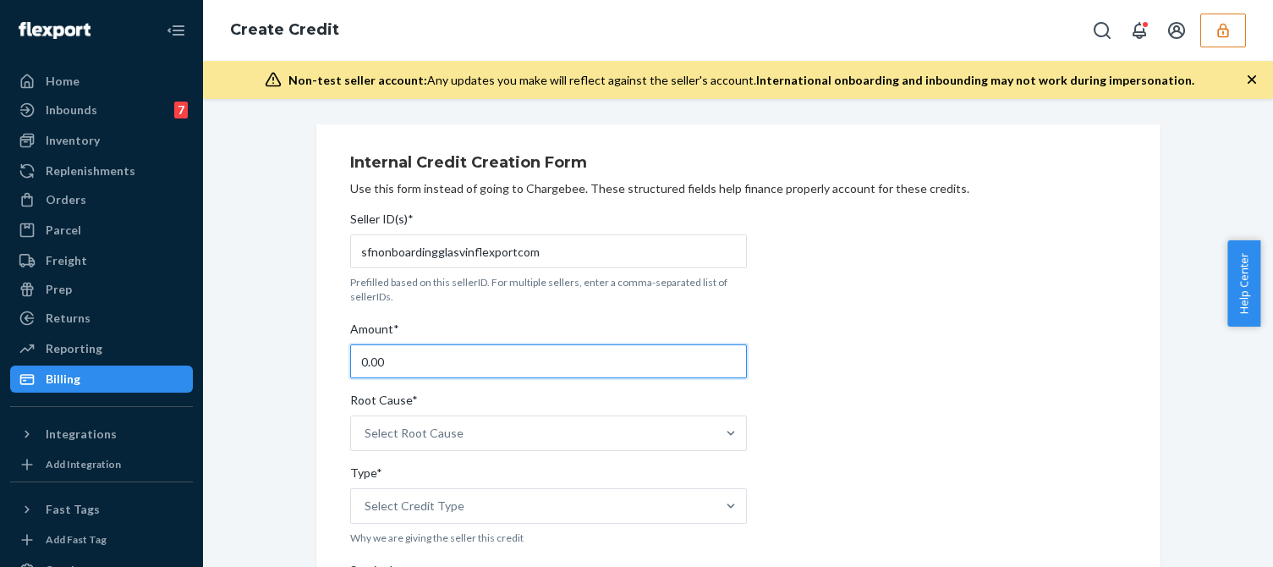
click at [399, 356] on input "0.00" at bounding box center [548, 361] width 397 height 34
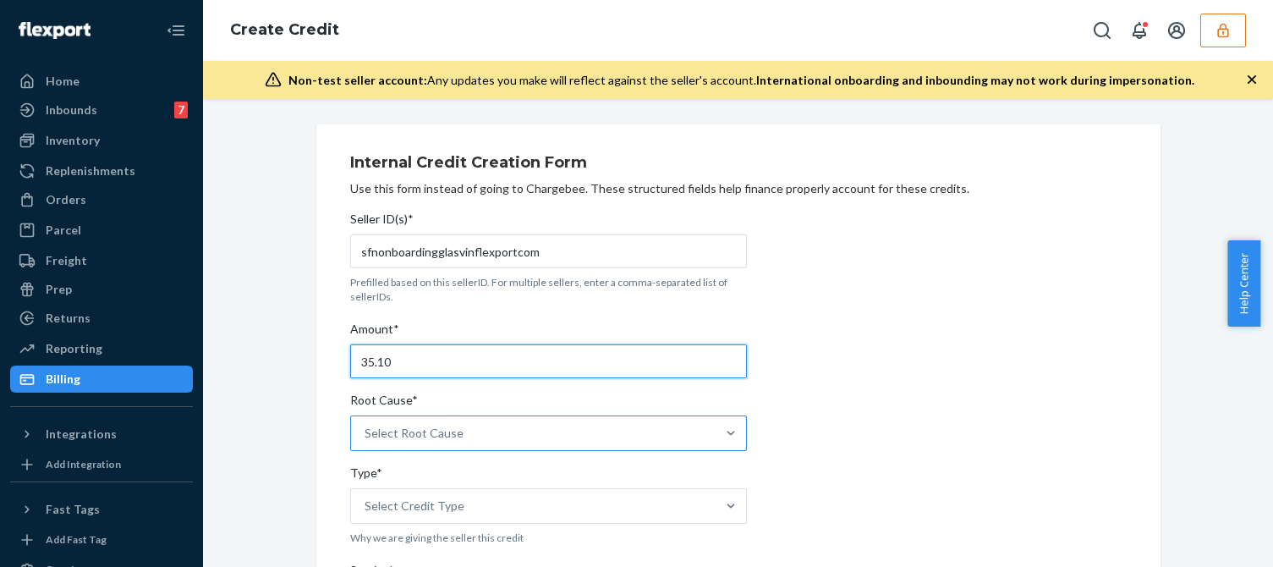
type input "35.10"
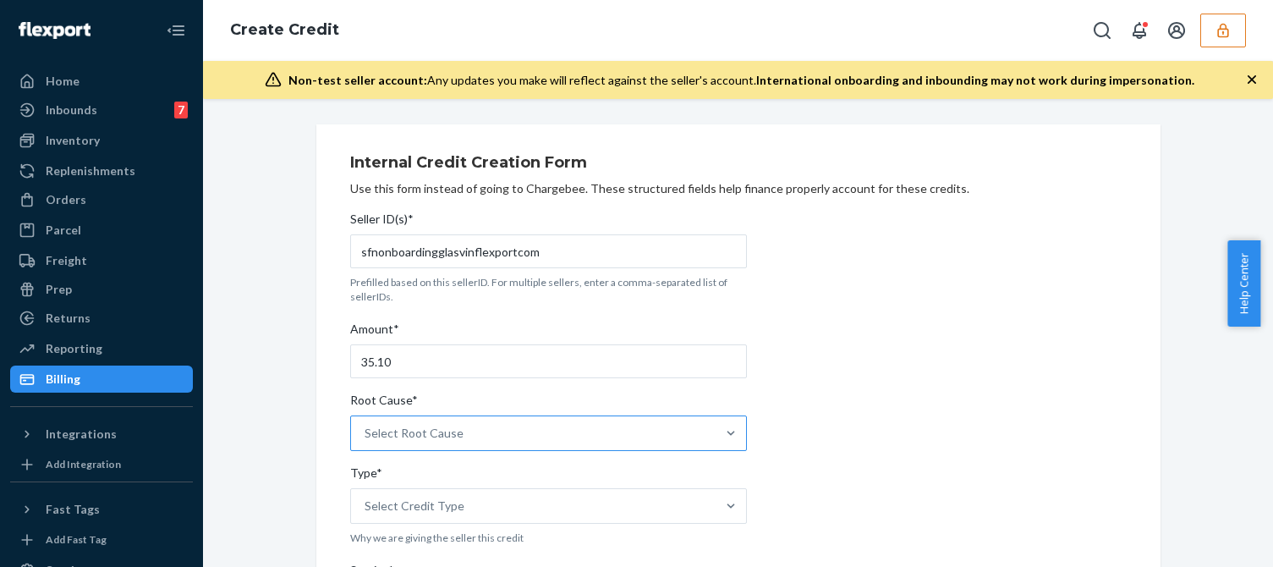
click at [443, 432] on div "Select Root Cause" at bounding box center [413, 433] width 99 height 17
click at [366, 432] on input "Root Cause* Select Root Cause" at bounding box center [365, 433] width 2 height 17
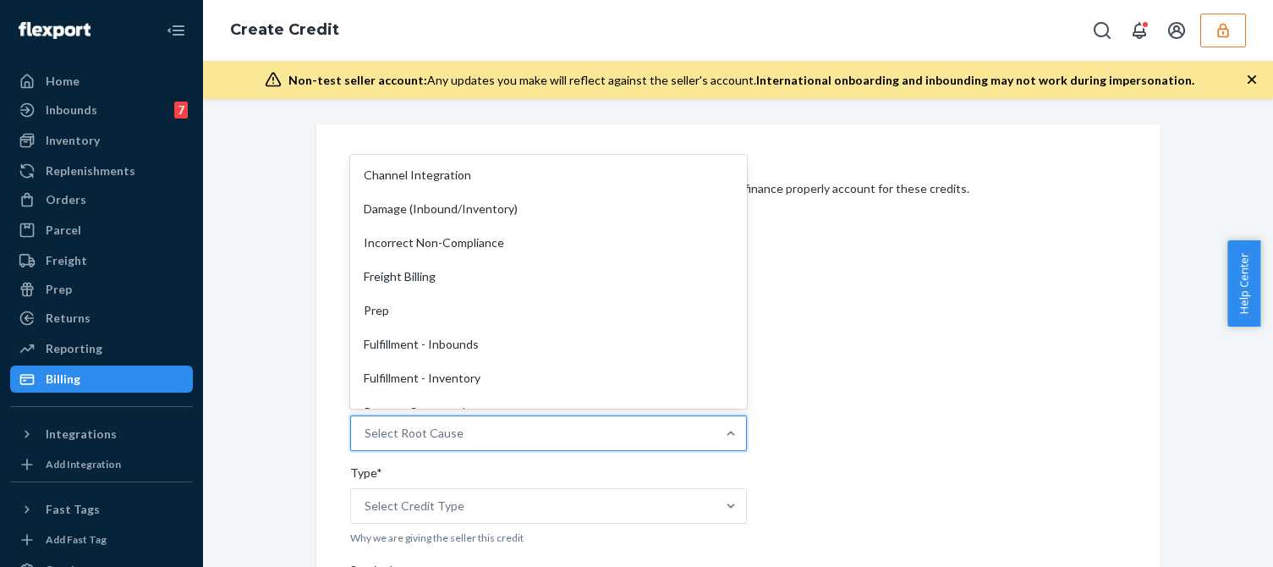
scroll to position [254, 0]
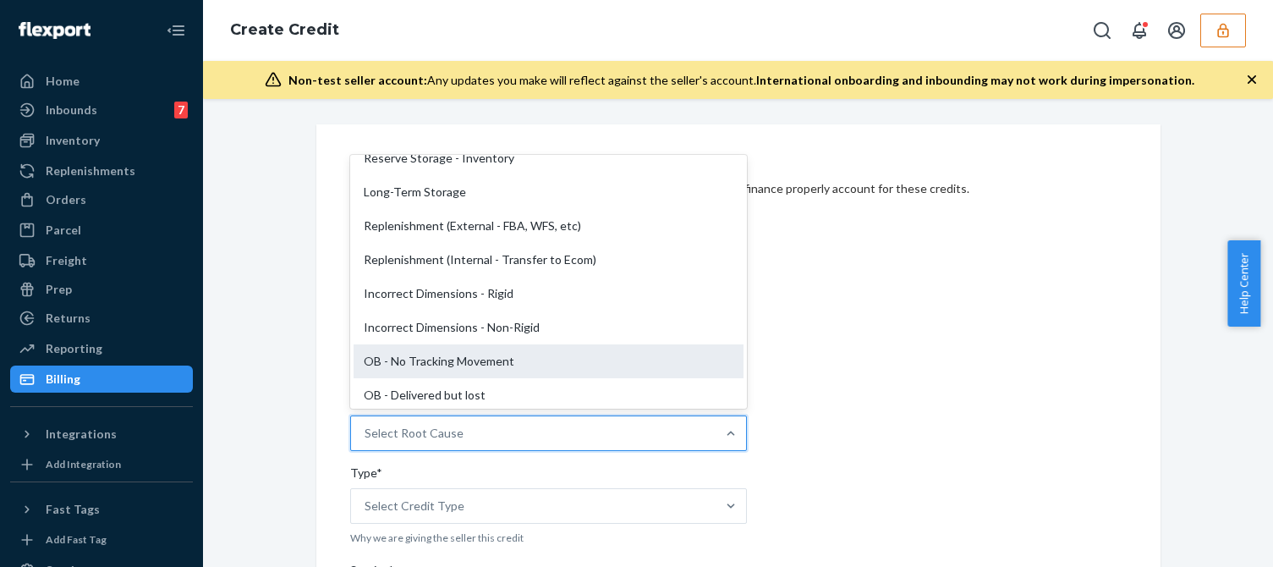
click at [389, 352] on div "OB - No Tracking Movement" at bounding box center [548, 361] width 390 height 34
click at [366, 425] on input "Root Cause* option OB - No Tracking Movement focused, 14 of 29. 29 results avai…" at bounding box center [365, 433] width 2 height 17
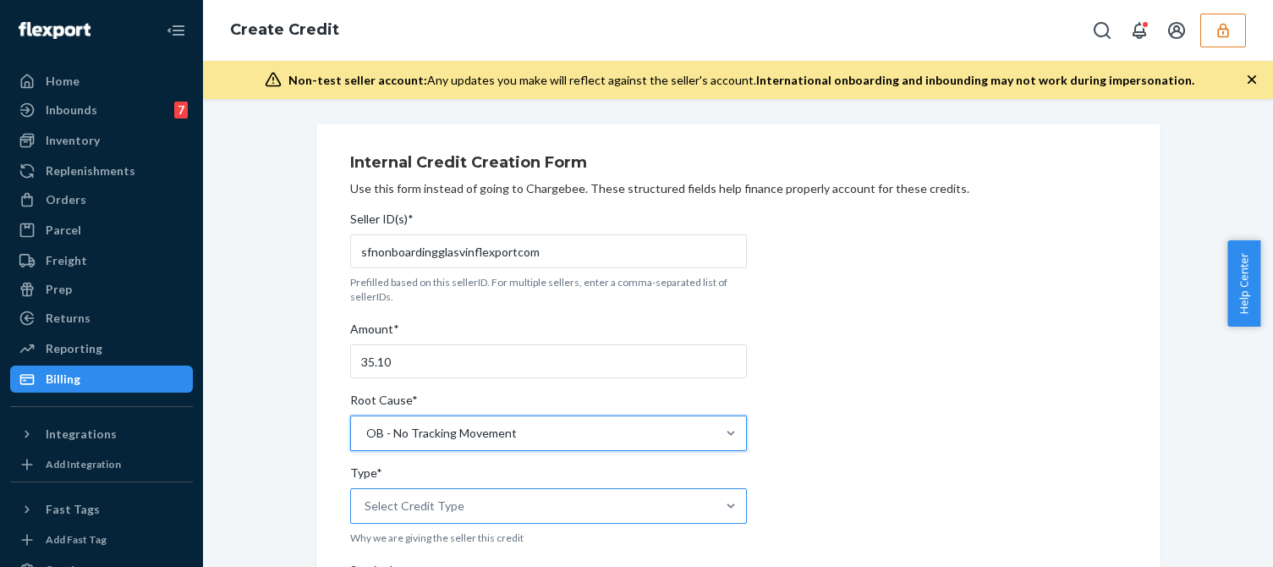
scroll to position [169, 0]
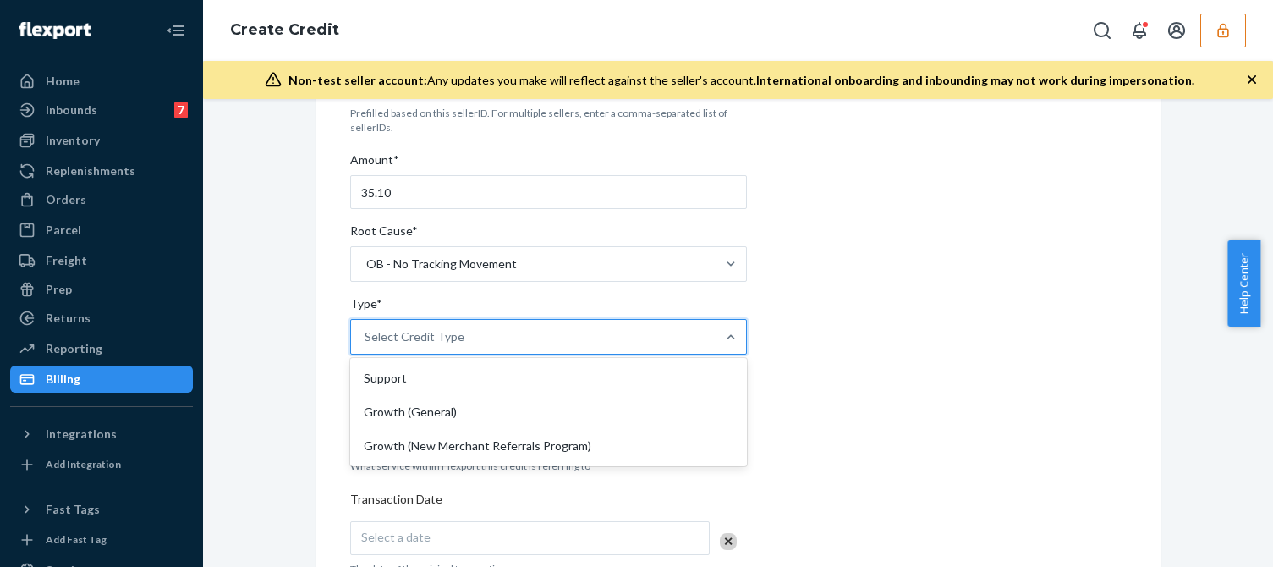
click at [397, 343] on div "Select Credit Type" at bounding box center [414, 336] width 100 height 17
click at [366, 343] on input "Type* option Support focused, 1 of 3. 3 results available. Use Up and Down to c…" at bounding box center [365, 336] width 2 height 17
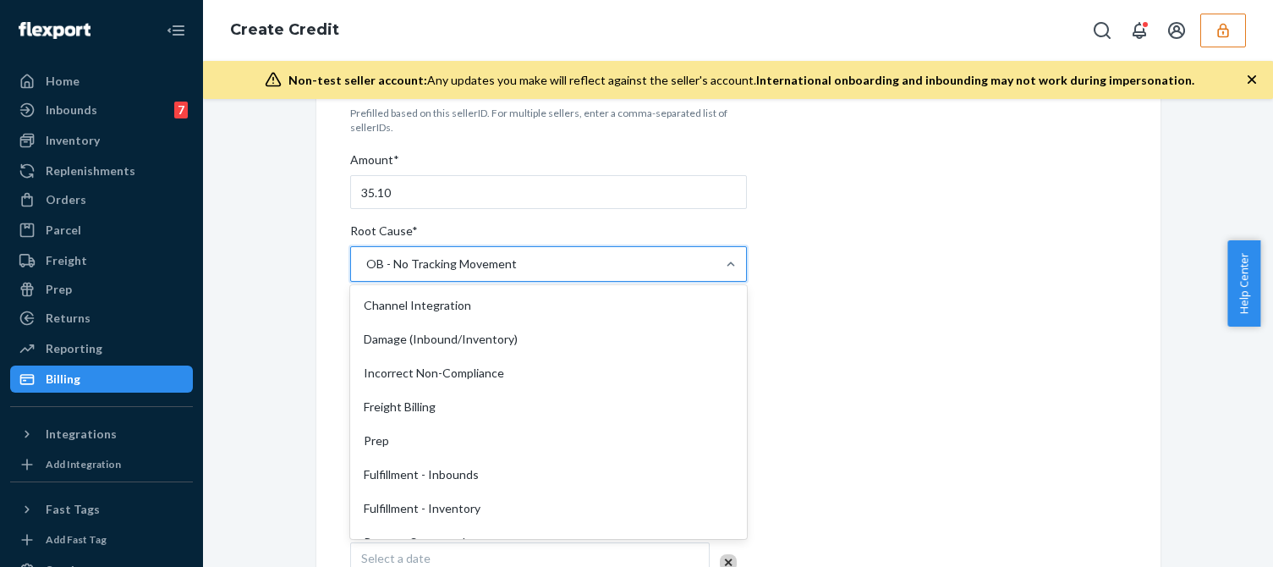
click at [447, 265] on div "OB - No Tracking Movement" at bounding box center [441, 263] width 151 height 17
click at [366, 265] on input "Root Cause* option OB - No Tracking Movement, selected. option OB - No Tracking…" at bounding box center [365, 263] width 2 height 17
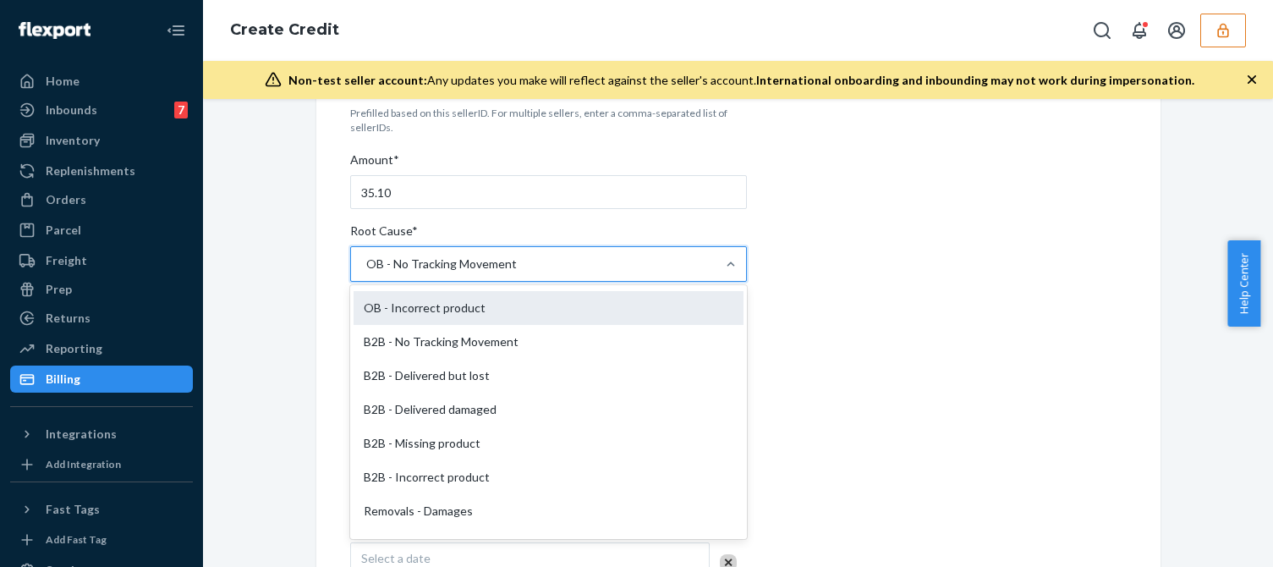
scroll to position [488, 0]
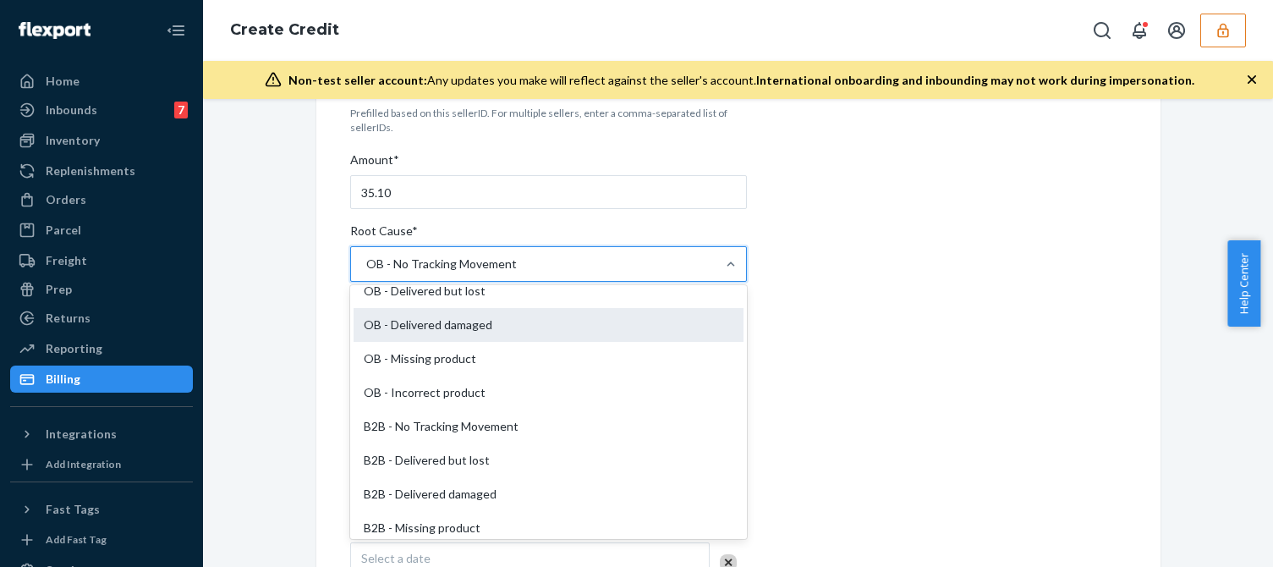
click at [454, 334] on div "OB - Delivered damaged" at bounding box center [548, 325] width 390 height 34
click at [366, 272] on input "Root Cause* option OB - No Tracking Movement, selected. option OB - Missing pro…" at bounding box center [365, 263] width 2 height 17
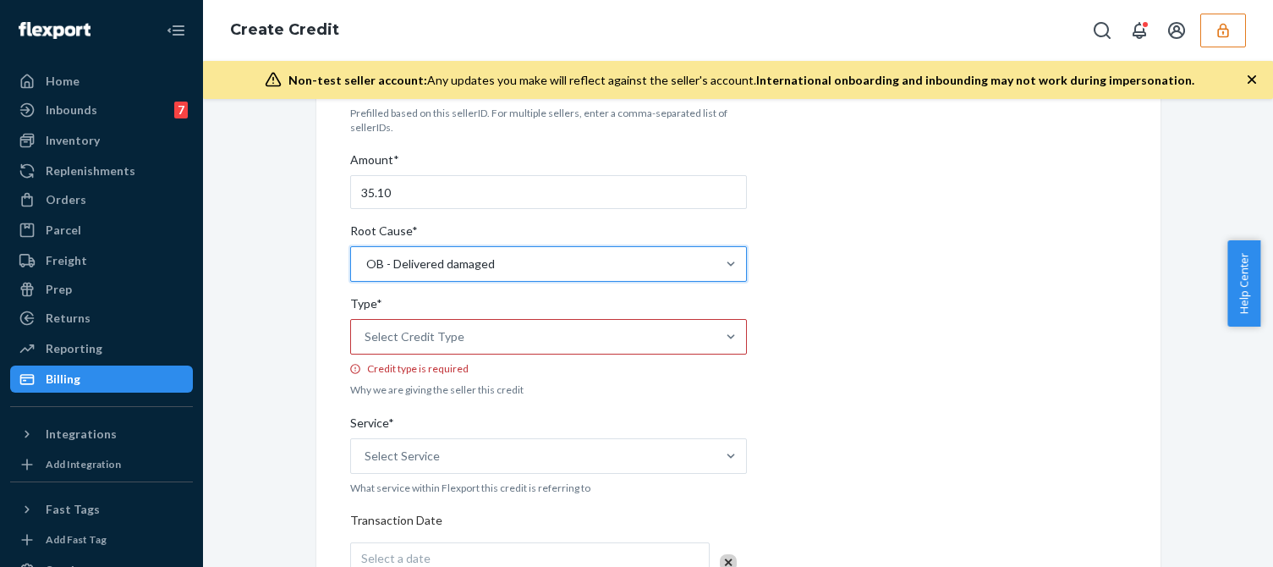
click at [845, 336] on div "Internal Credit Creation Form Use this form instead of going to Chargebee. Thes…" at bounding box center [738, 505] width 776 height 1061
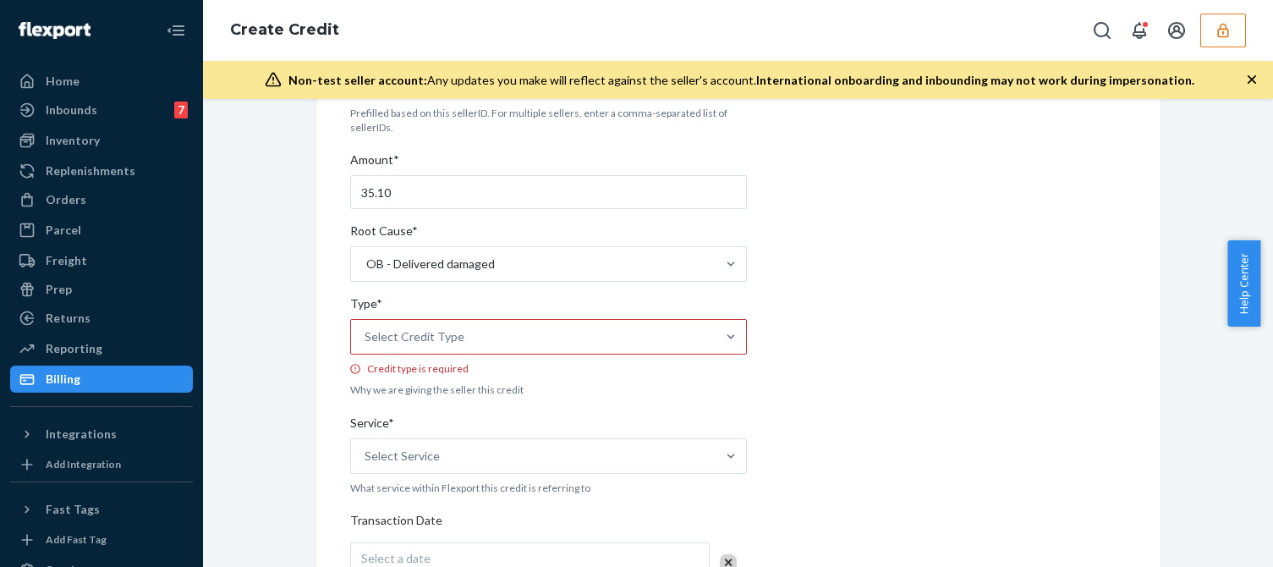
click at [480, 335] on div "Select Credit Type" at bounding box center [533, 337] width 364 height 34
click at [366, 335] on input "Type* Select Credit Type Credit type is required" at bounding box center [365, 336] width 2 height 17
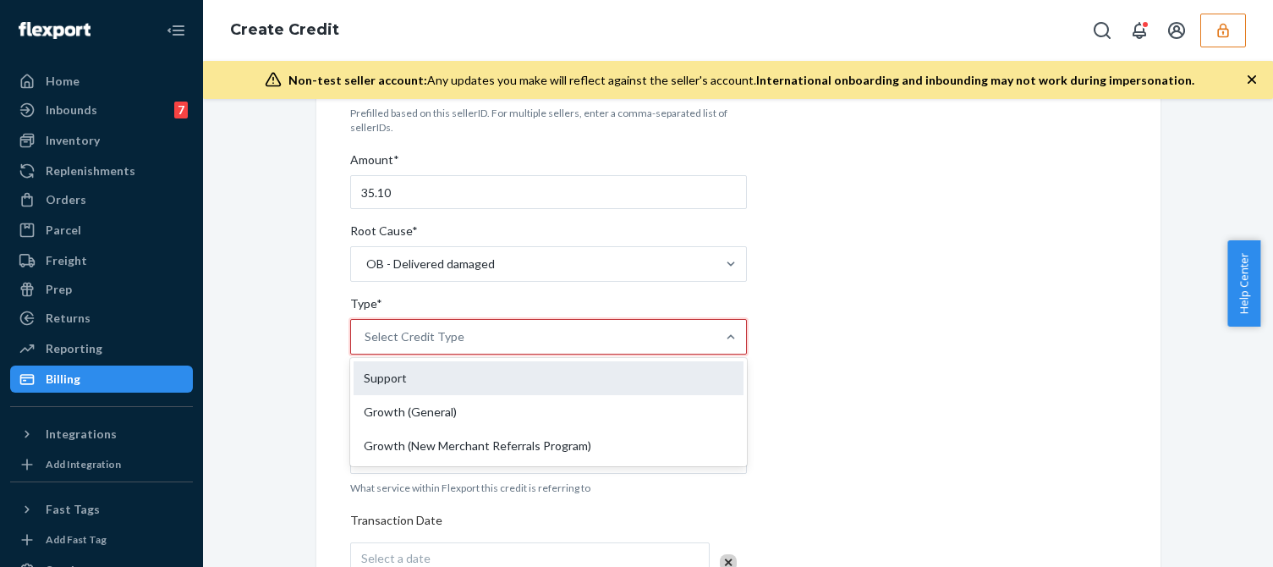
click at [404, 386] on div "Support" at bounding box center [548, 378] width 390 height 34
click at [366, 345] on input "Type* option Support focused, 1 of 3. 3 results available. Use Up and Down to c…" at bounding box center [365, 336] width 2 height 17
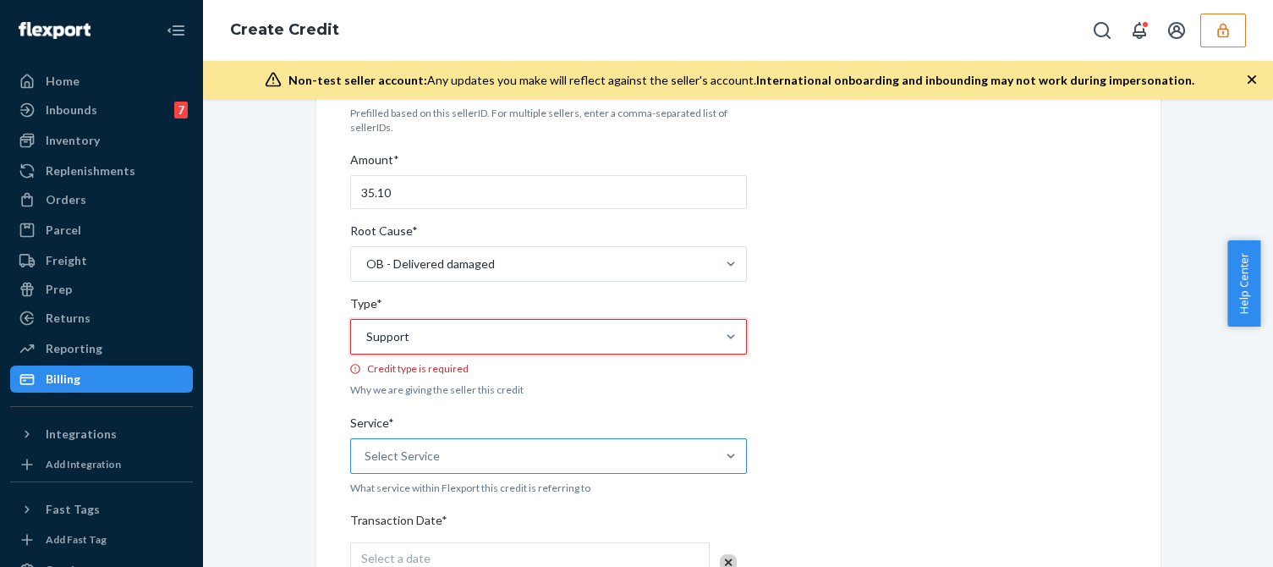
click at [396, 425] on label "Service* Select Service" at bounding box center [548, 443] width 397 height 59
click at [366, 447] on input "Service* Select Service" at bounding box center [365, 455] width 2 height 17
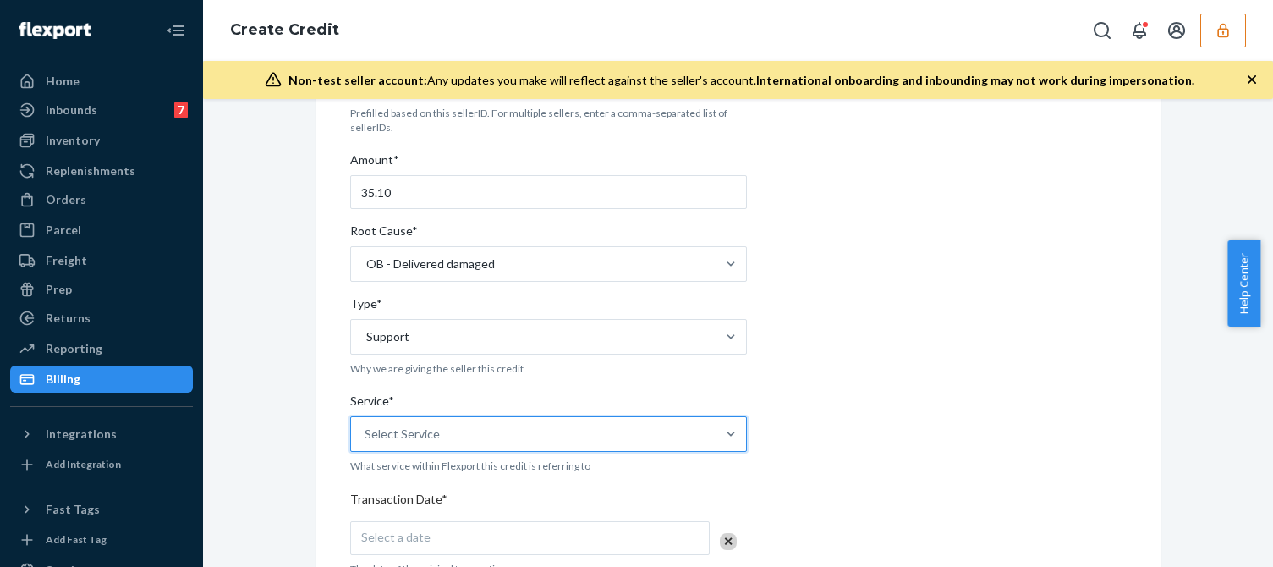
click at [412, 444] on div "Select Service" at bounding box center [533, 434] width 364 height 34
click at [366, 442] on input "Service* 0 results available. Select is focused ,type to refine list, press Dow…" at bounding box center [365, 433] width 2 height 17
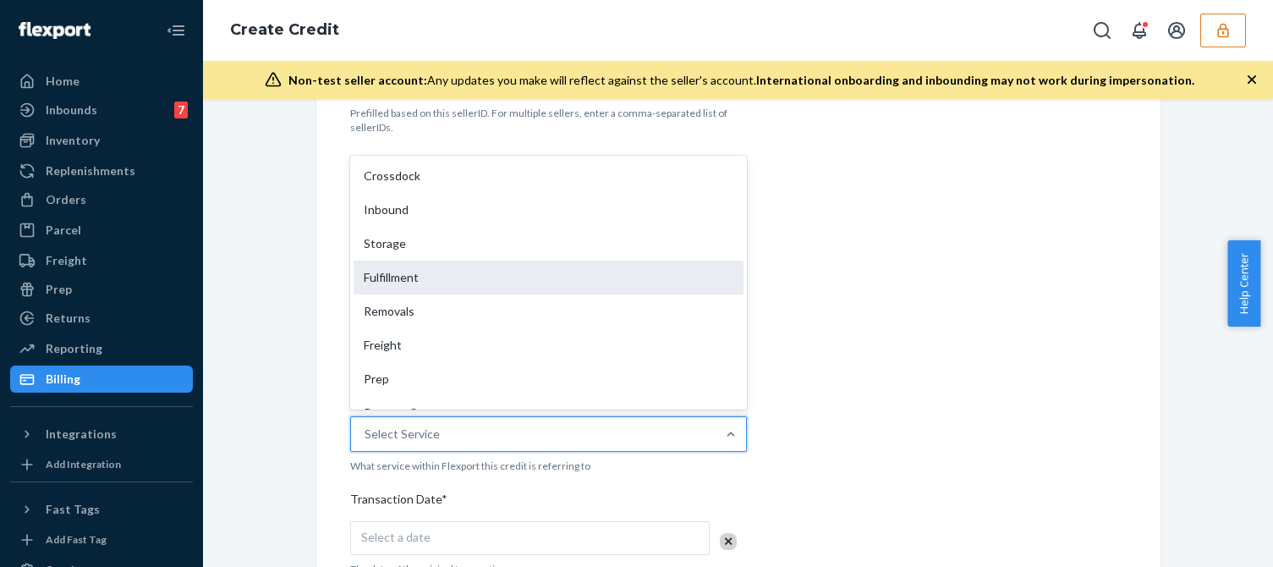
click at [418, 269] on div "Fulfillment" at bounding box center [548, 277] width 390 height 34
click at [366, 425] on input "Service* option Fulfillment focused, 4 of 10. 10 results available. Use Up and …" at bounding box center [365, 433] width 2 height 17
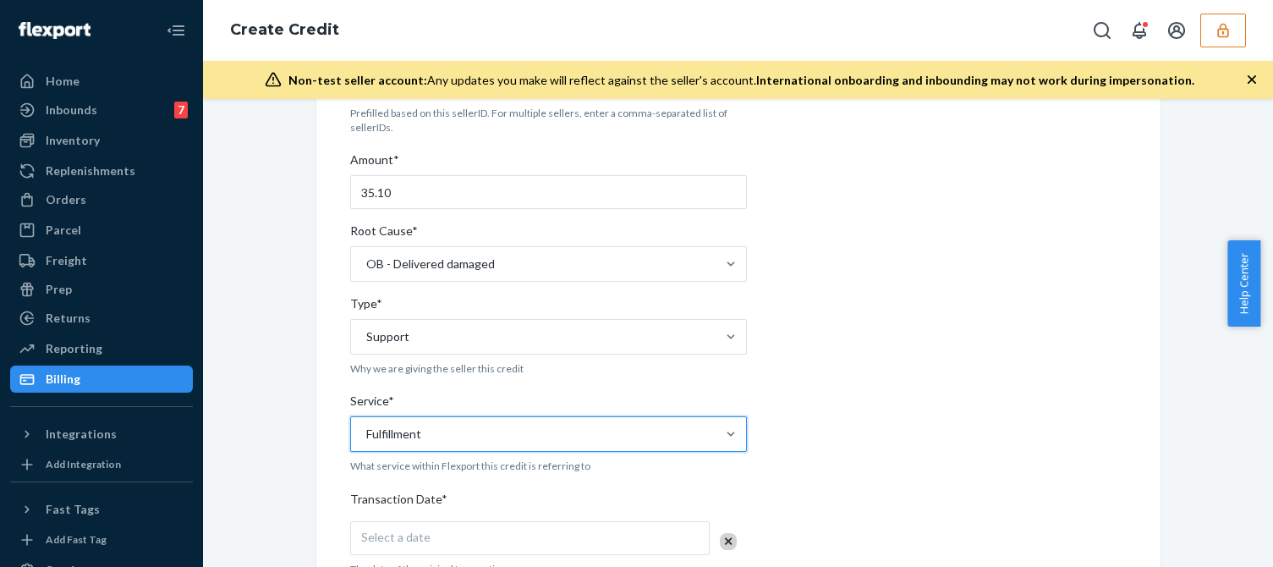
scroll to position [423, 0]
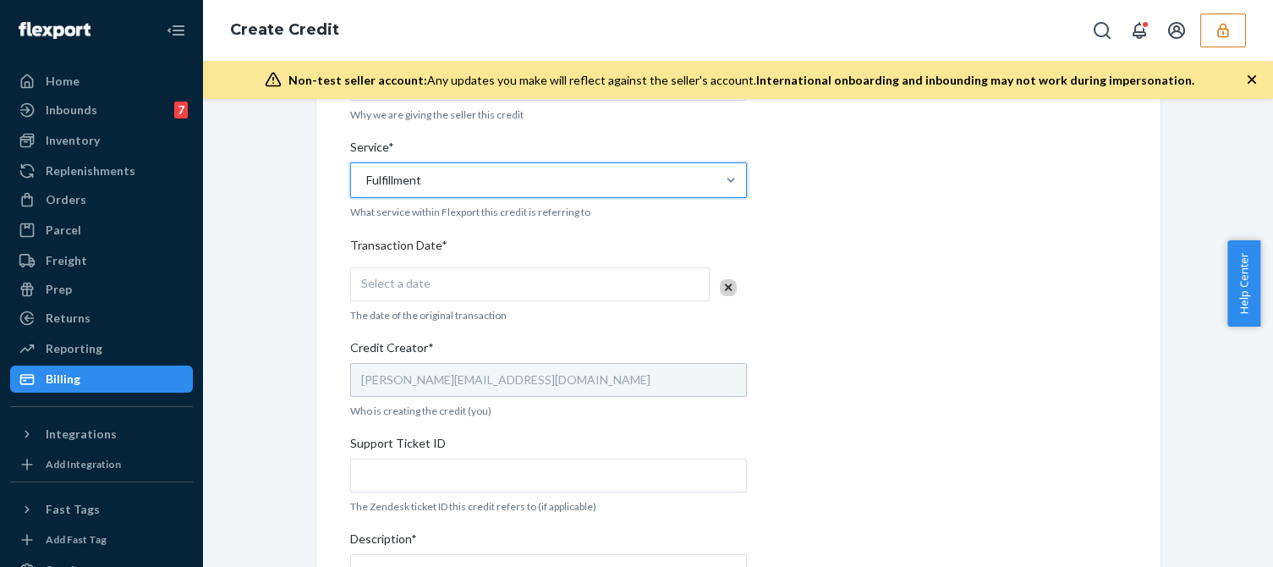
click at [403, 272] on div "Select a date" at bounding box center [529, 284] width 359 height 34
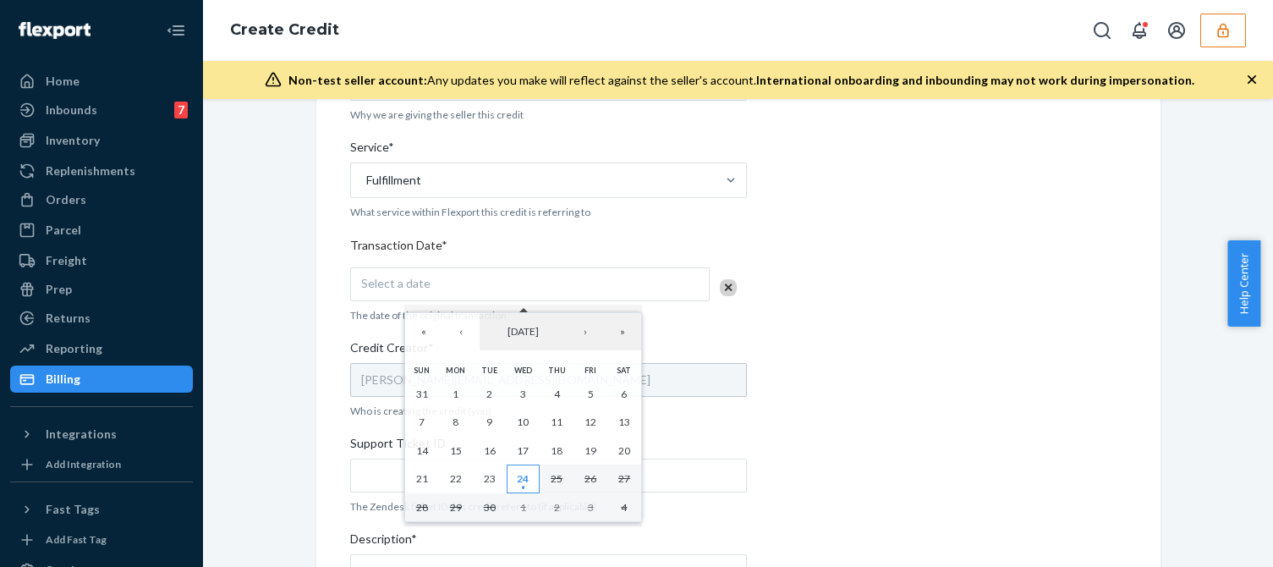
click at [518, 474] on abbr "24" at bounding box center [523, 478] width 12 height 13
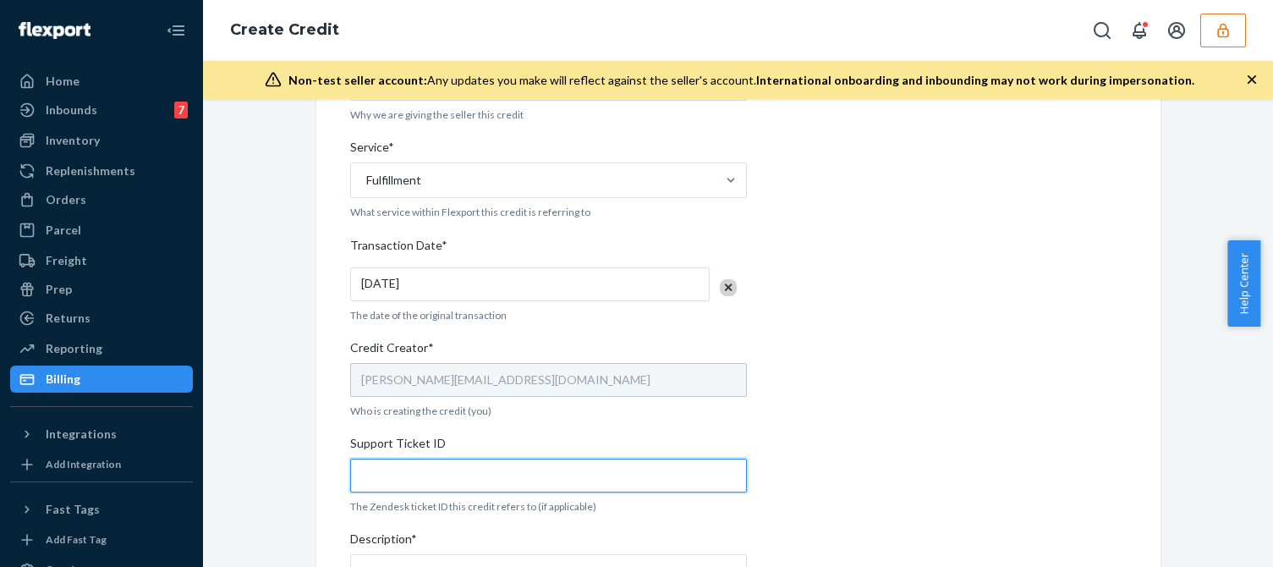
click at [435, 489] on input "Support Ticket ID" at bounding box center [548, 475] width 397 height 34
paste input "824194"
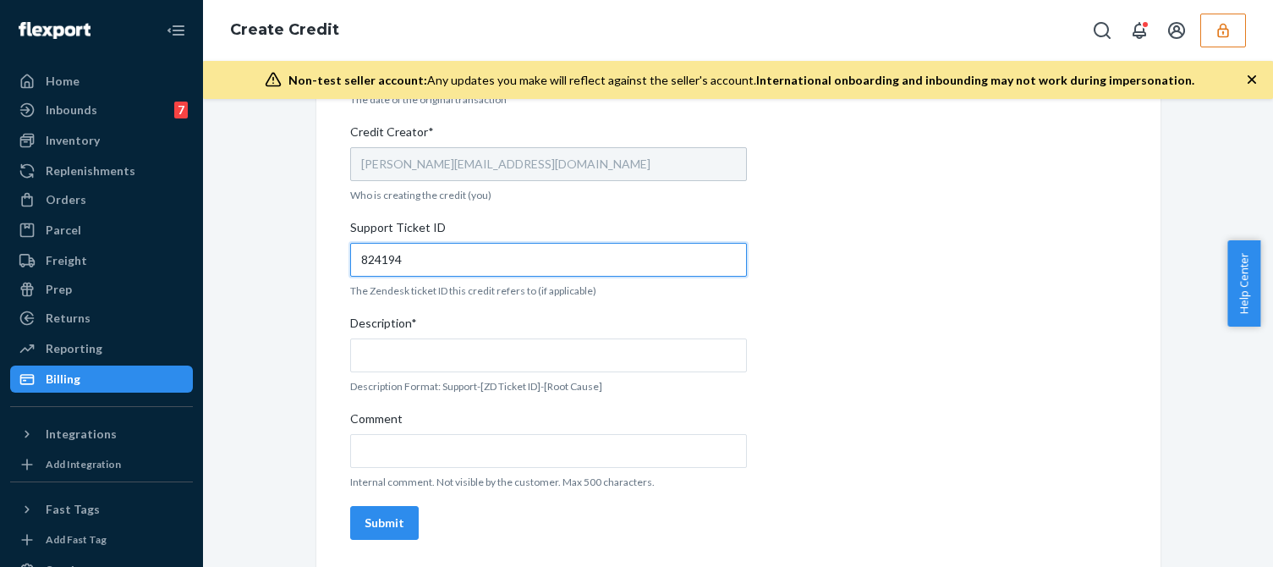
type input "824194"
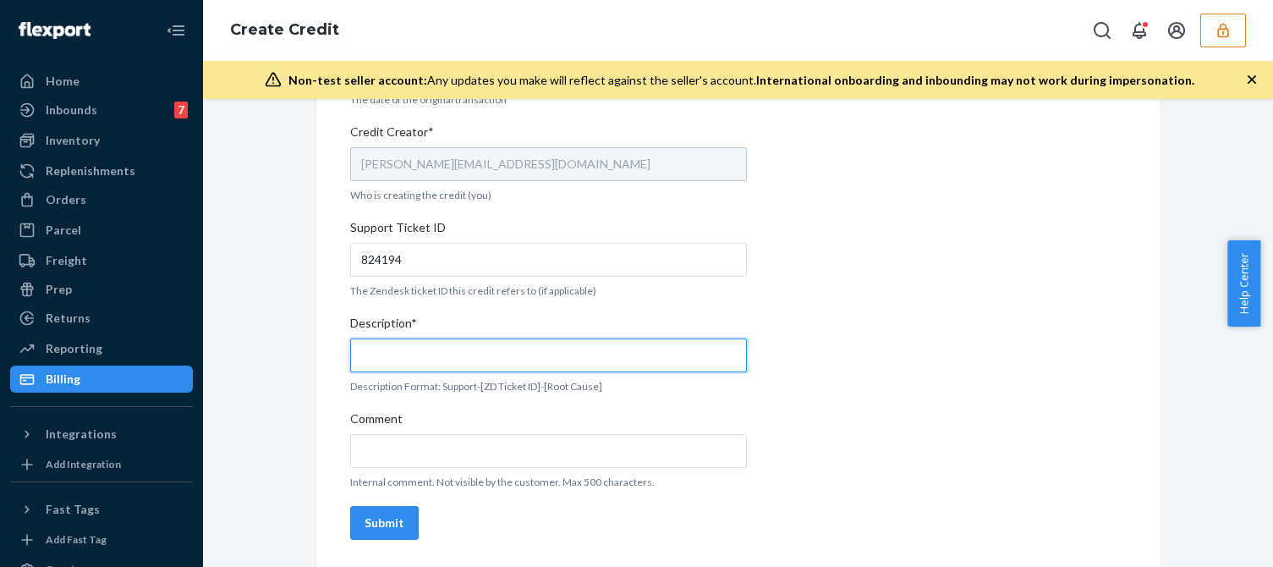
click at [457, 361] on input "Description*" at bounding box center [548, 355] width 397 height 34
paste input "824194"
type input "Support 824194 / OB - Delivered damaged"
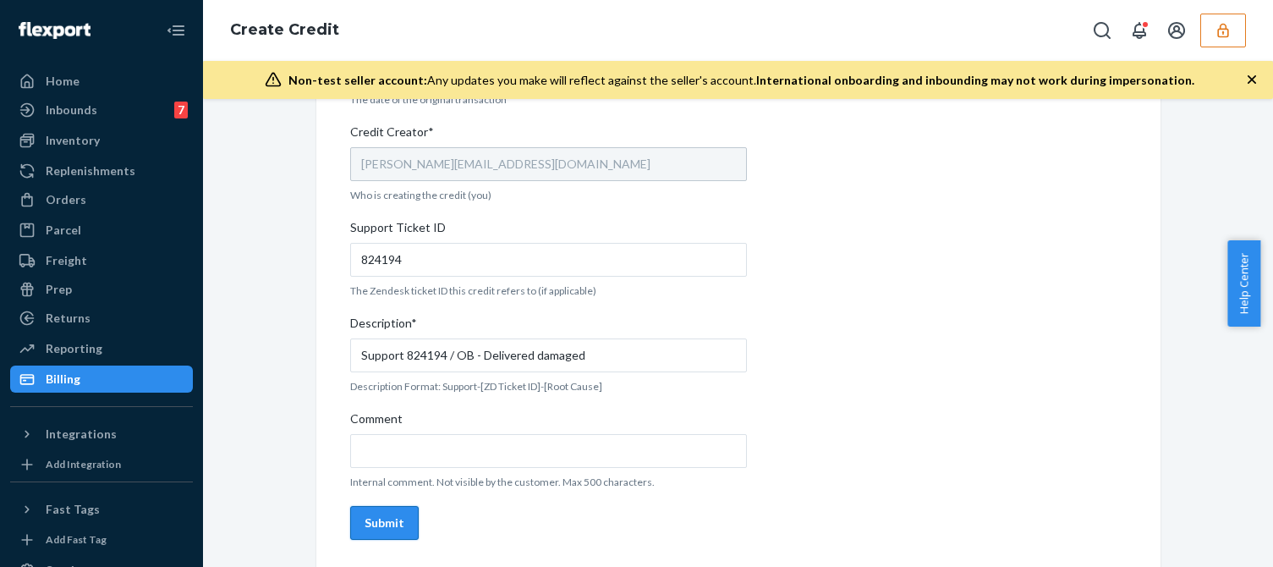
click at [375, 518] on div "Submit" at bounding box center [384, 522] width 40 height 17
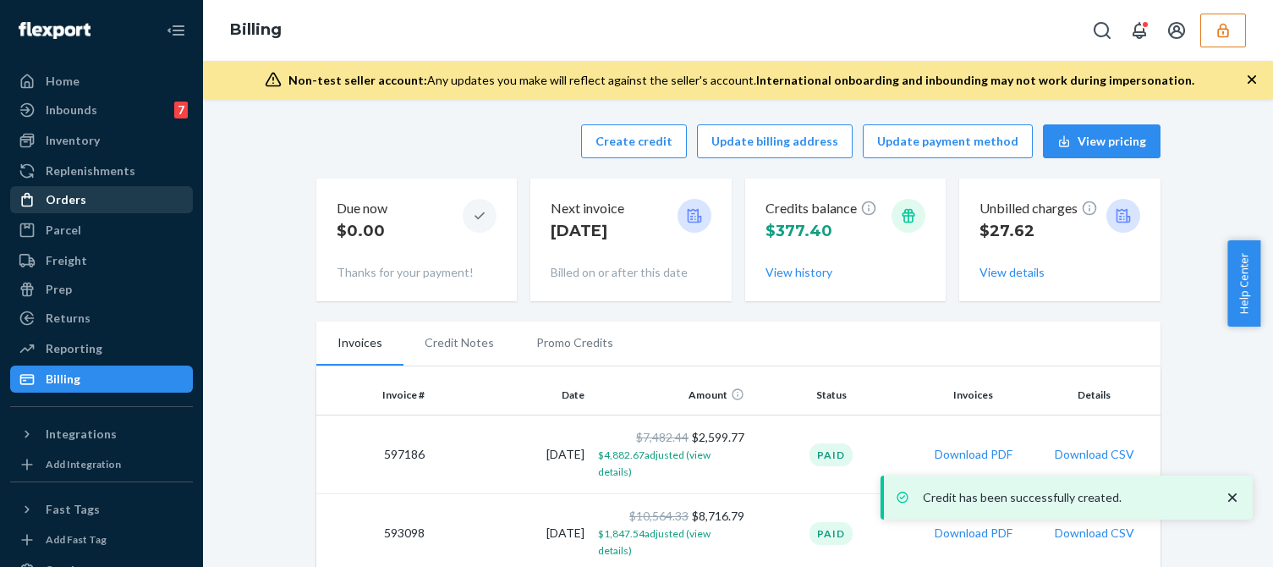
click at [85, 209] on div "Orders" at bounding box center [101, 200] width 179 height 24
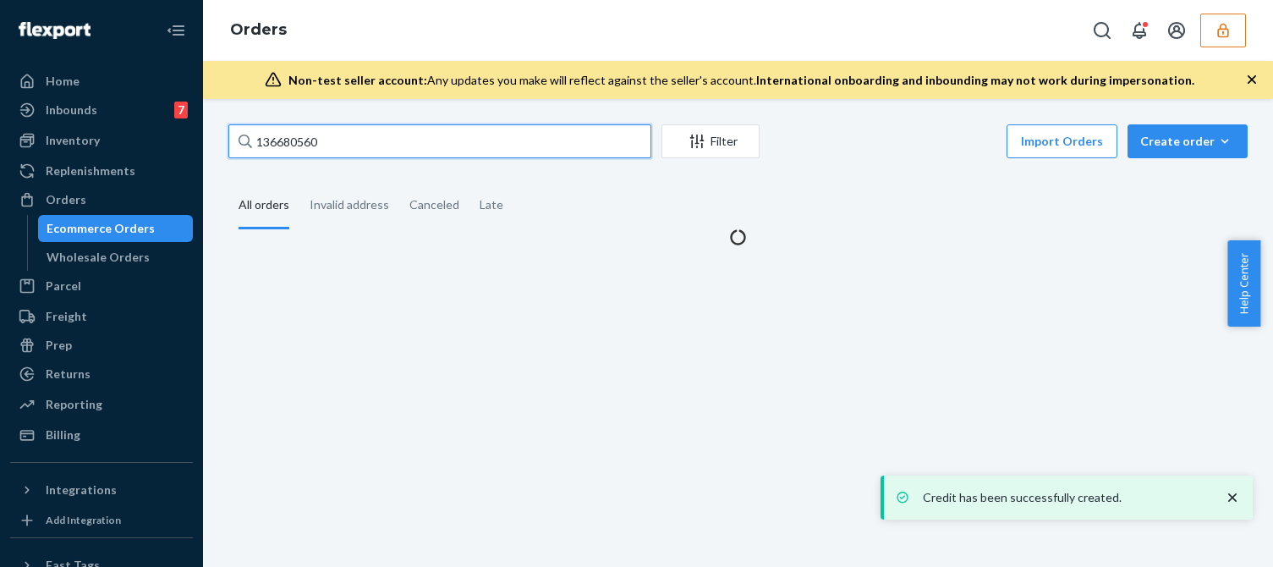
click at [313, 139] on input "136680560" at bounding box center [439, 141] width 423 height 34
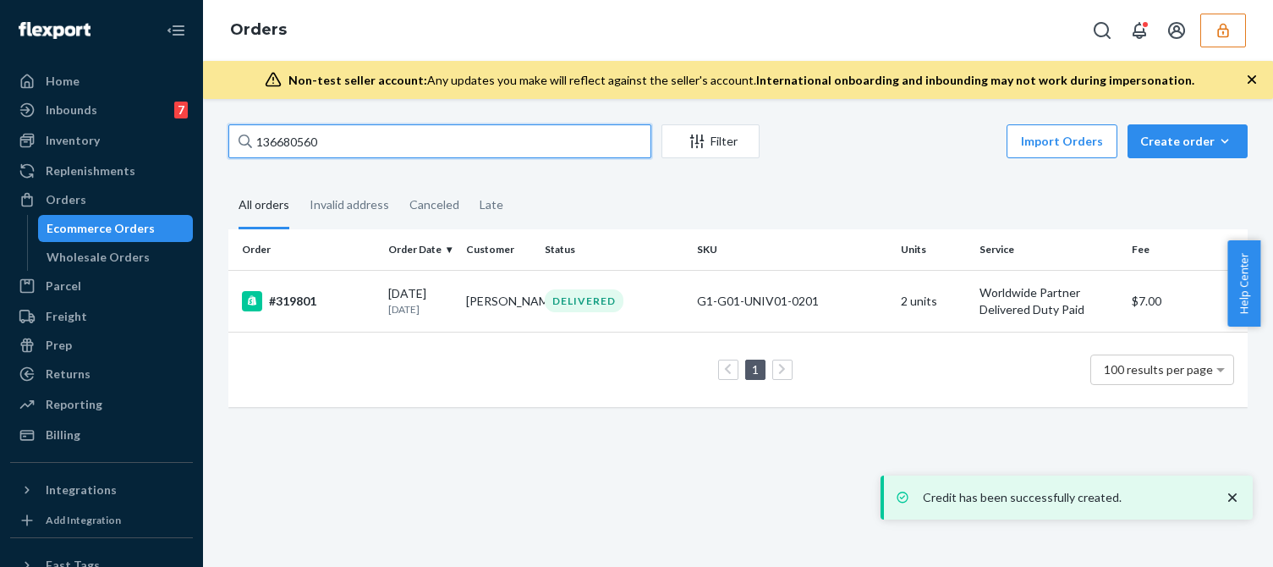
click at [313, 139] on input "136680560" at bounding box center [439, 141] width 423 height 34
drag, startPoint x: 313, startPoint y: 139, endPoint x: 329, endPoint y: 137, distance: 16.2
click at [313, 138] on input "136680560" at bounding box center [439, 141] width 423 height 34
paste input "469294"
type input "136469294"
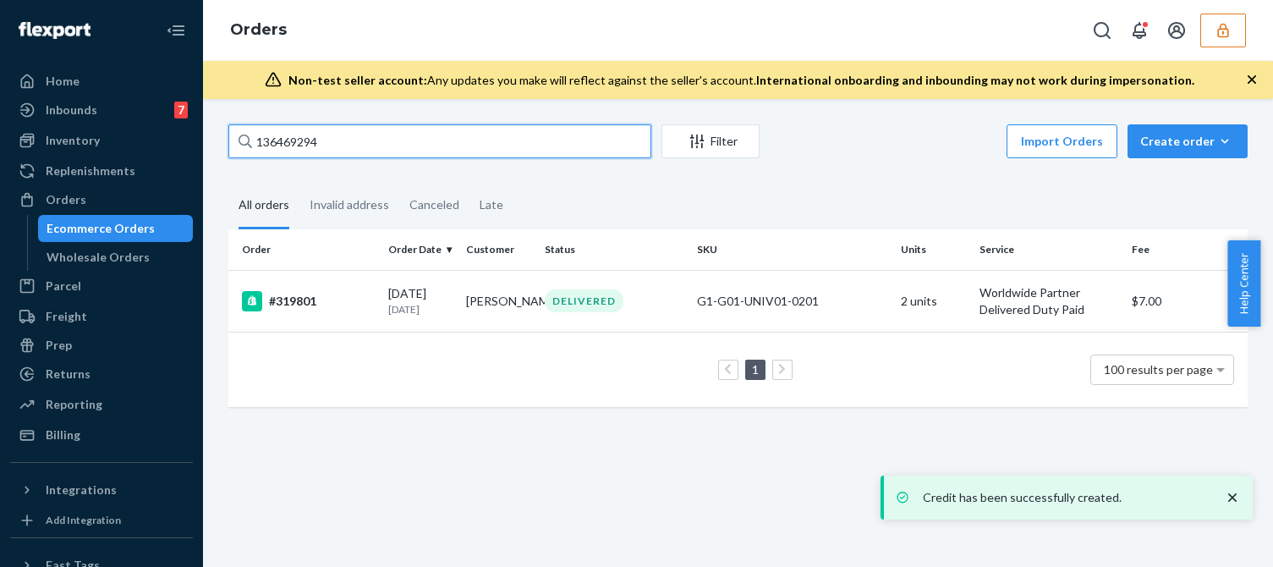
click at [353, 136] on input "136469294" at bounding box center [439, 141] width 423 height 34
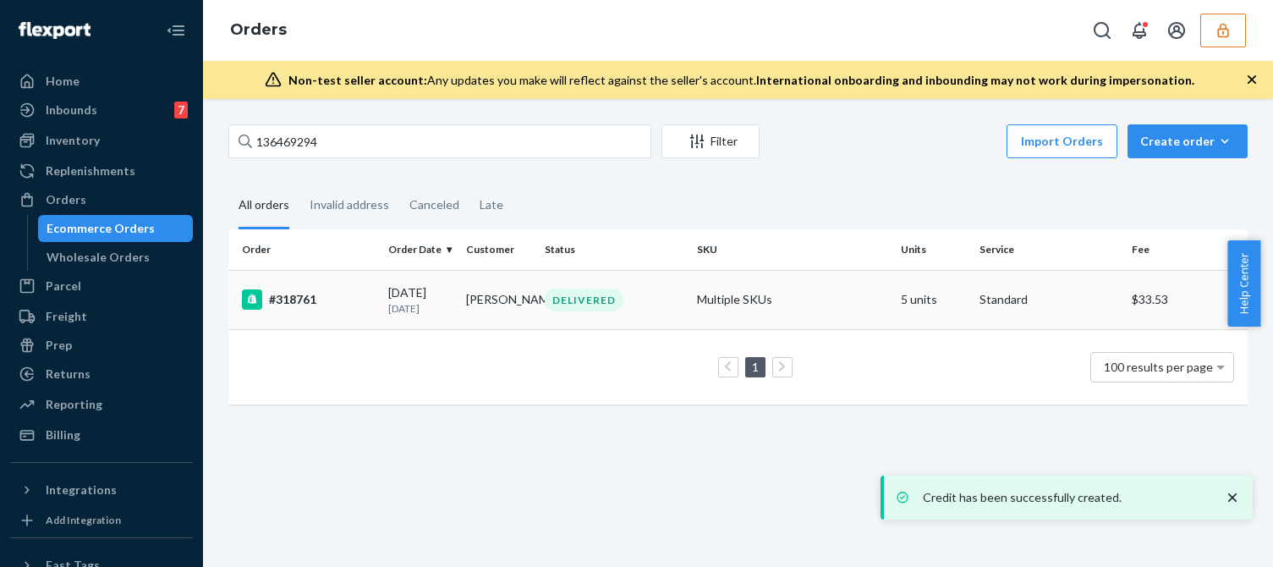
click at [361, 304] on div "#318761" at bounding box center [308, 299] width 133 height 20
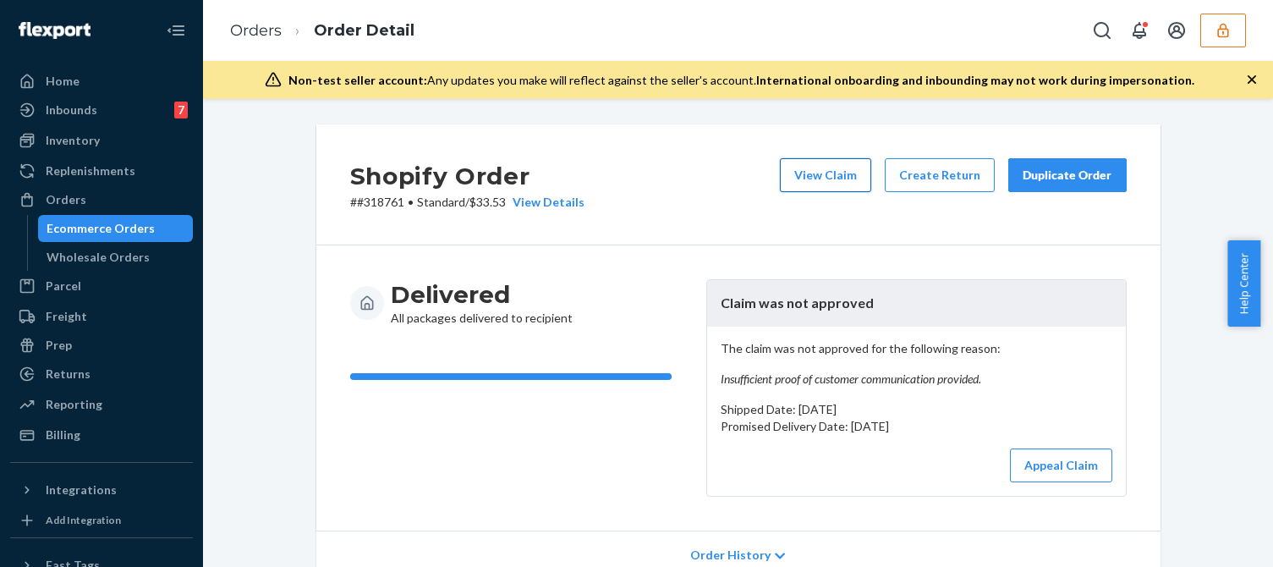
click at [800, 175] on button "View Claim" at bounding box center [825, 175] width 91 height 34
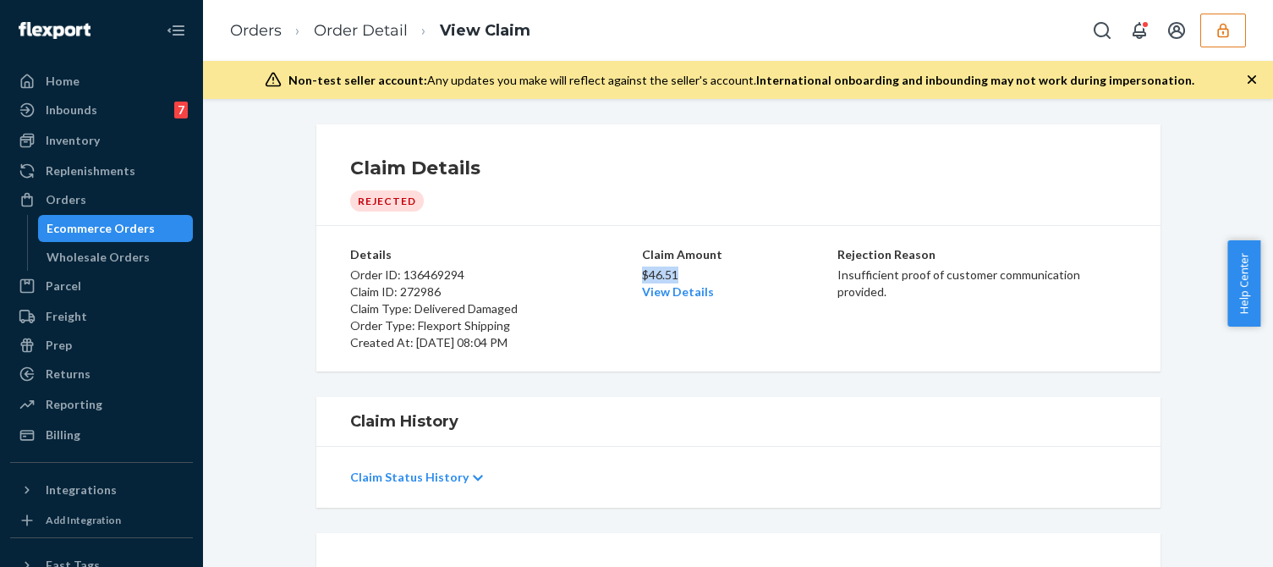
drag, startPoint x: 691, startPoint y: 271, endPoint x: 637, endPoint y: 271, distance: 54.1
click at [642, 271] on p "$46.51" at bounding box center [738, 274] width 193 height 17
copy p "$46.51"
click at [41, 436] on div at bounding box center [32, 434] width 27 height 17
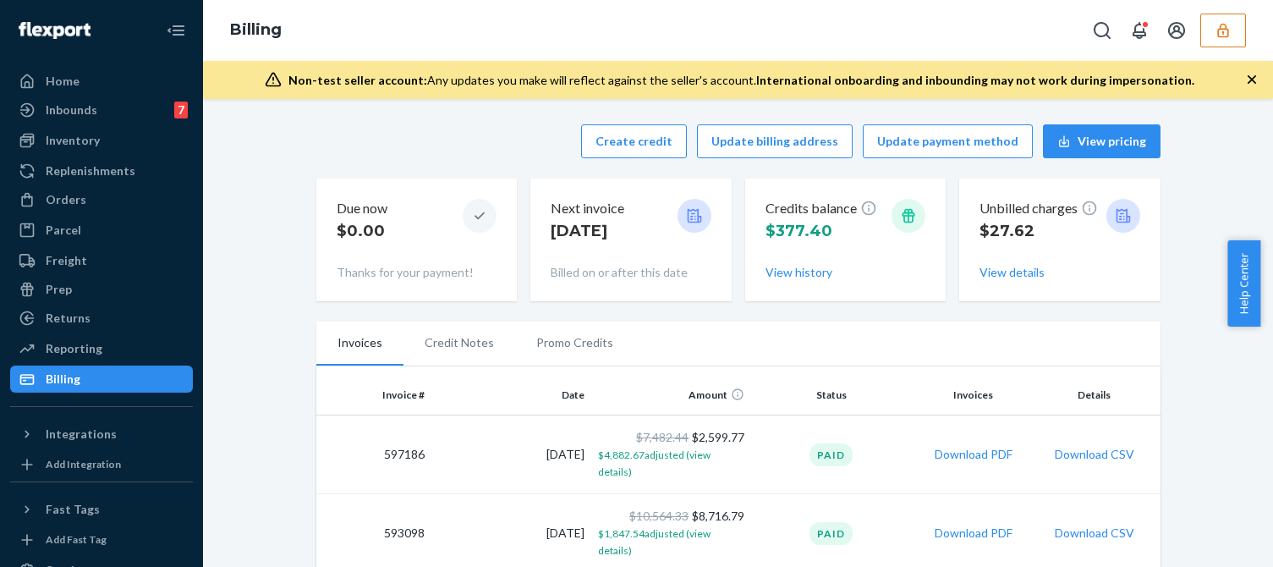
click at [498, 151] on div "Create credit Update billing address Update payment method View pricing" at bounding box center [738, 141] width 844 height 34
click at [628, 143] on button "Create credit" at bounding box center [634, 141] width 106 height 34
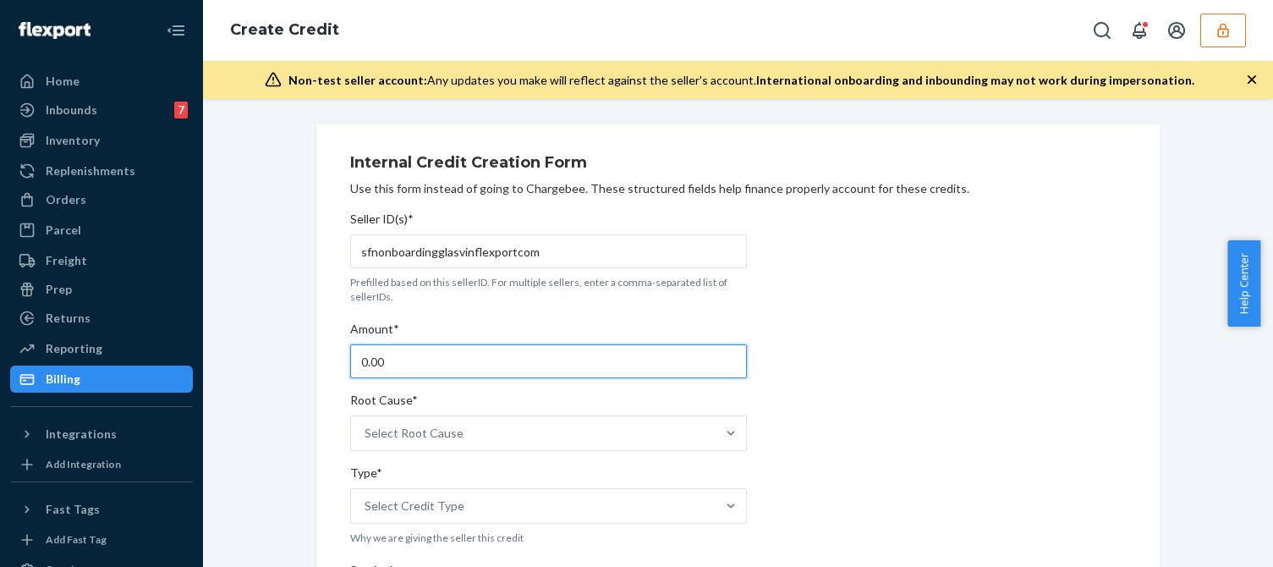
click at [418, 357] on input "0.00" at bounding box center [548, 361] width 397 height 34
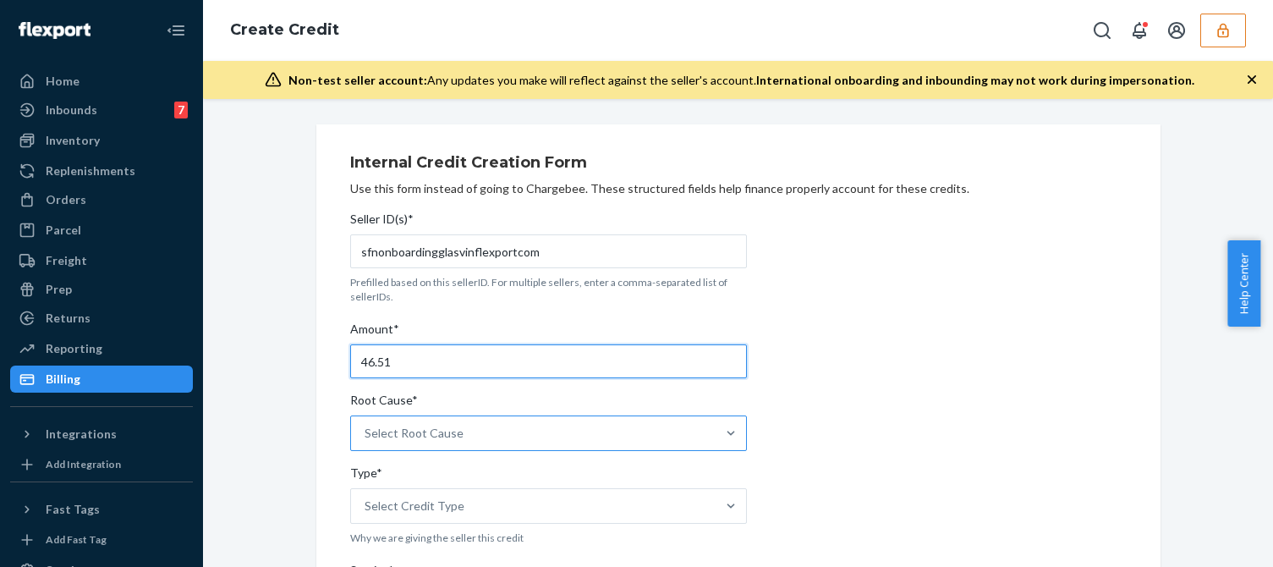
type input "46.51"
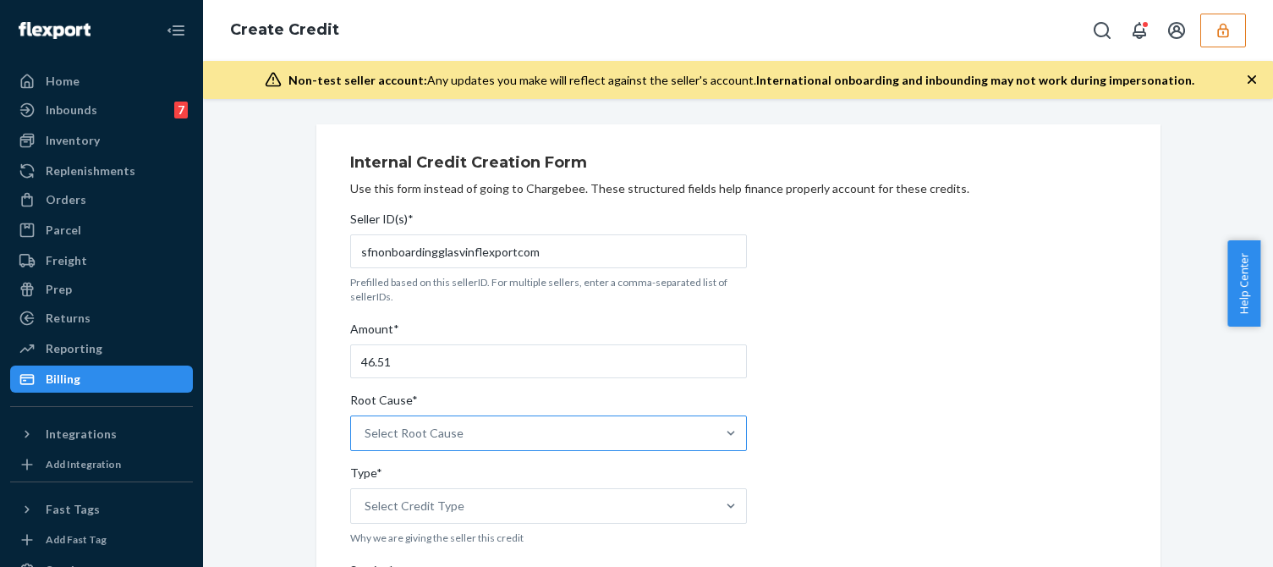
click at [540, 435] on div "Select Root Cause" at bounding box center [533, 433] width 364 height 34
click at [366, 435] on input "Root Cause* Select Root Cause" at bounding box center [365, 433] width 2 height 17
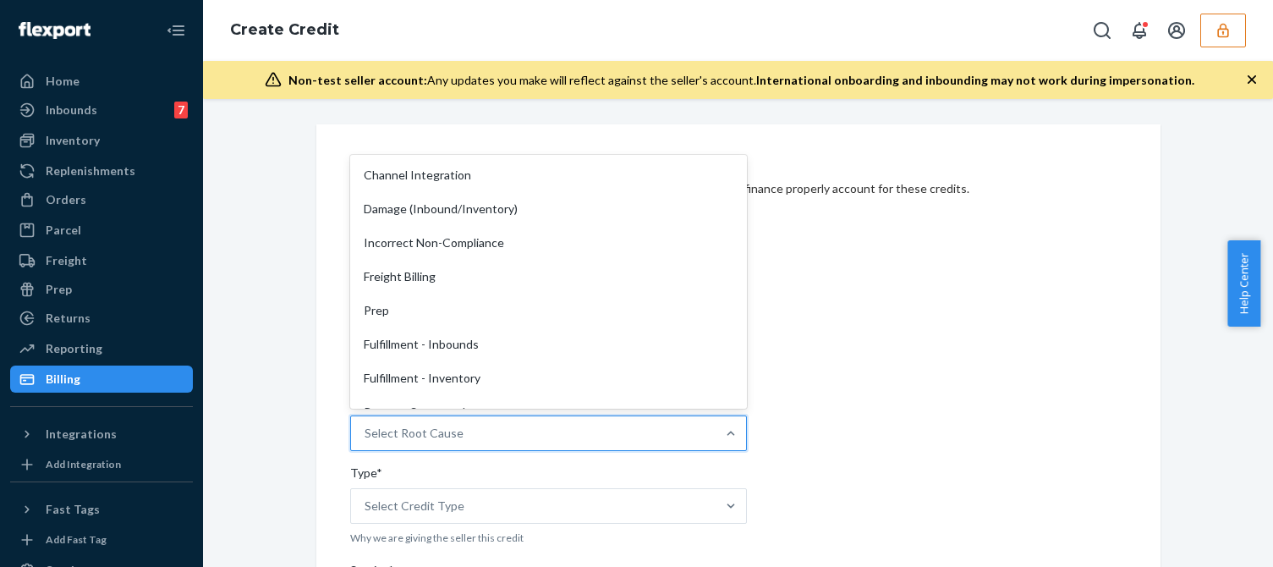
scroll to position [254, 0]
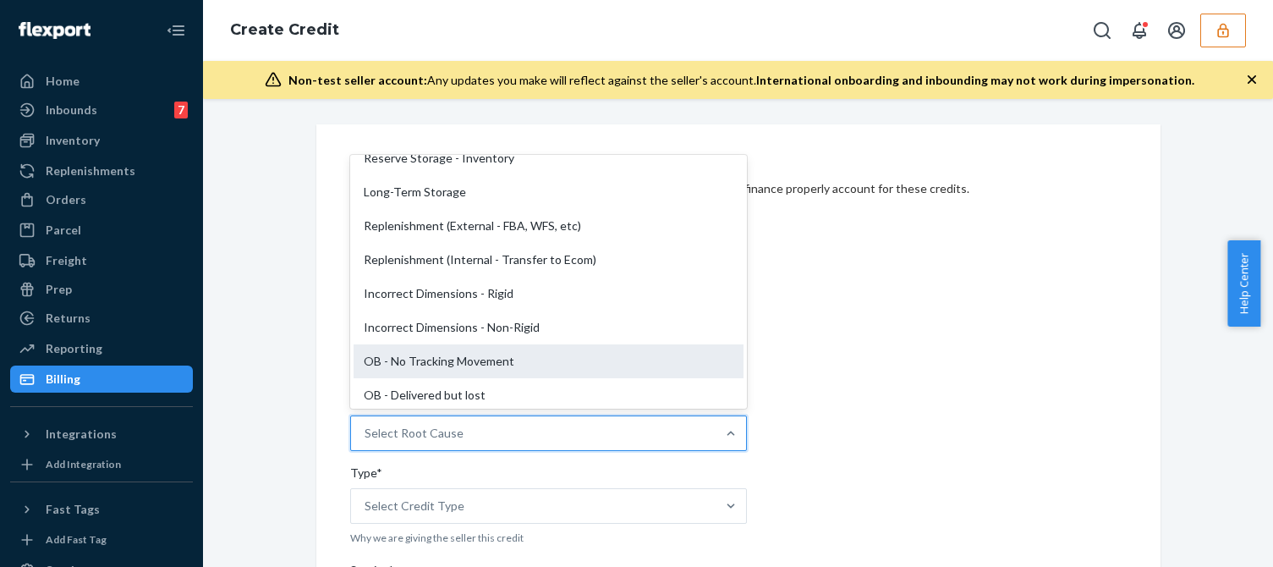
click at [394, 359] on div "OB - No Tracking Movement" at bounding box center [548, 361] width 390 height 34
click at [366, 425] on input "Root Cause* option OB - No Tracking Movement focused, 14 of 29. 29 results avai…" at bounding box center [365, 433] width 2 height 17
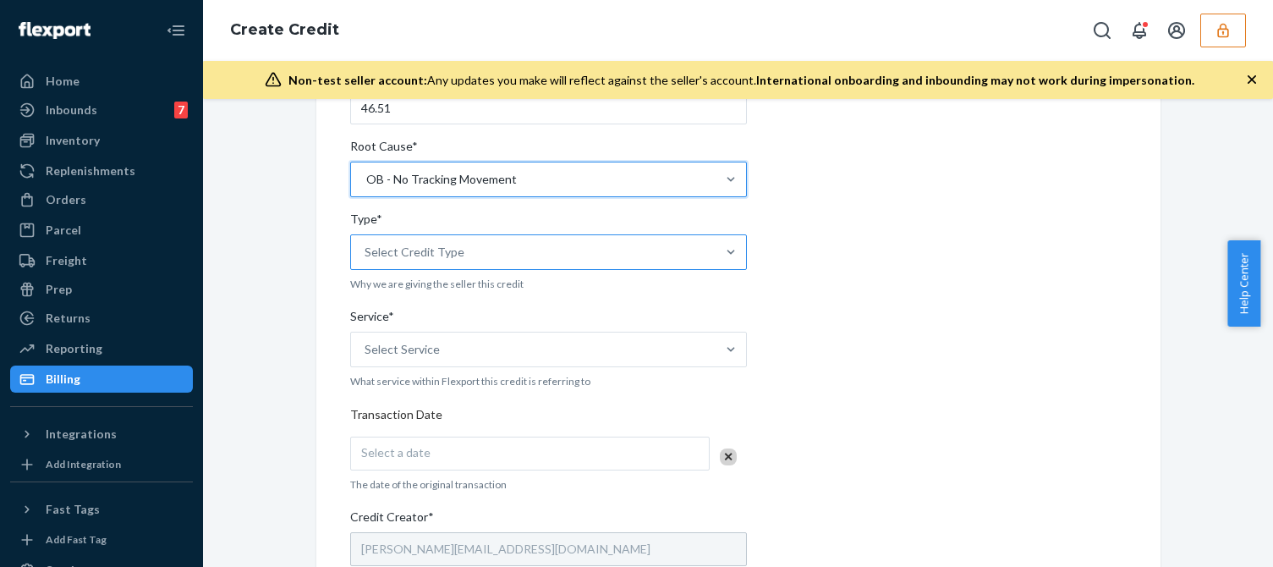
click at [460, 262] on div "Select Credit Type" at bounding box center [533, 252] width 364 height 34
click at [366, 260] on input "Type* Select Credit Type" at bounding box center [365, 252] width 2 height 17
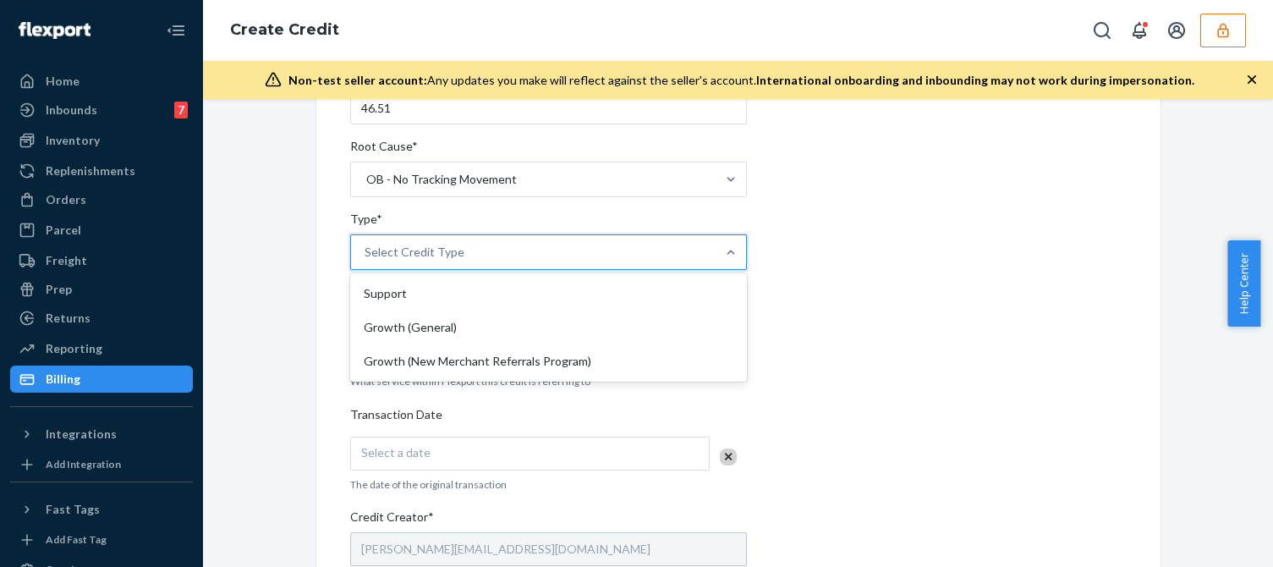
click at [386, 299] on div "Support" at bounding box center [548, 294] width 390 height 34
click at [366, 260] on input "Type* option Support focused, 1 of 3. 3 results available. Use Up and Down to c…" at bounding box center [365, 252] width 2 height 17
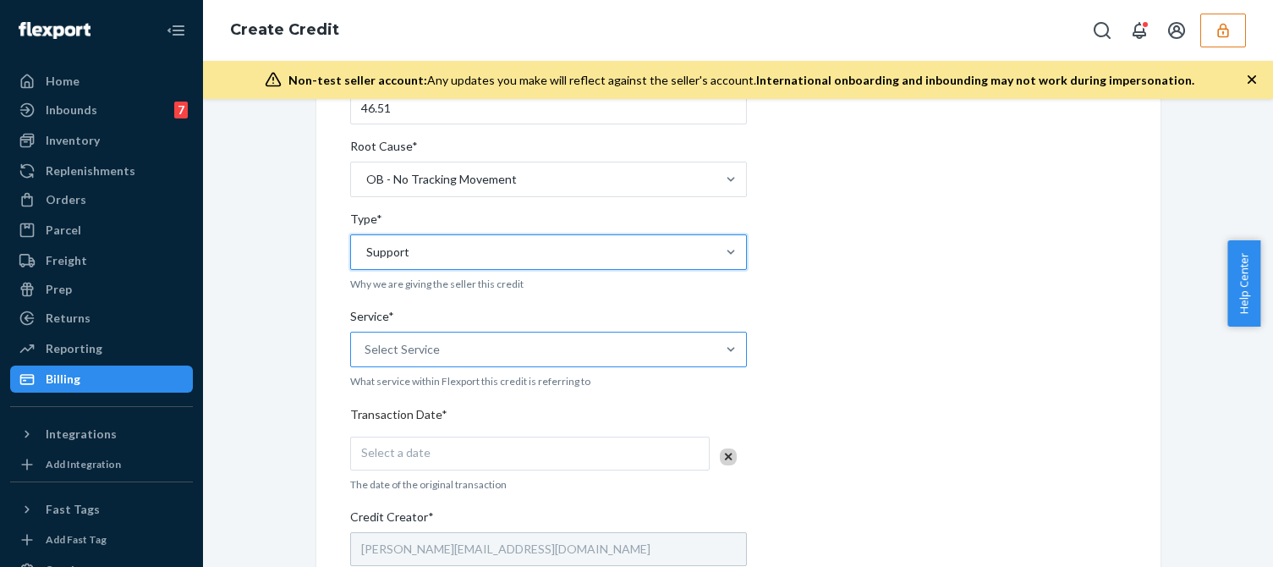
click at [402, 350] on div "Select Service" at bounding box center [401, 349] width 75 height 17
click at [366, 350] on input "Service* Select Service" at bounding box center [365, 349] width 2 height 17
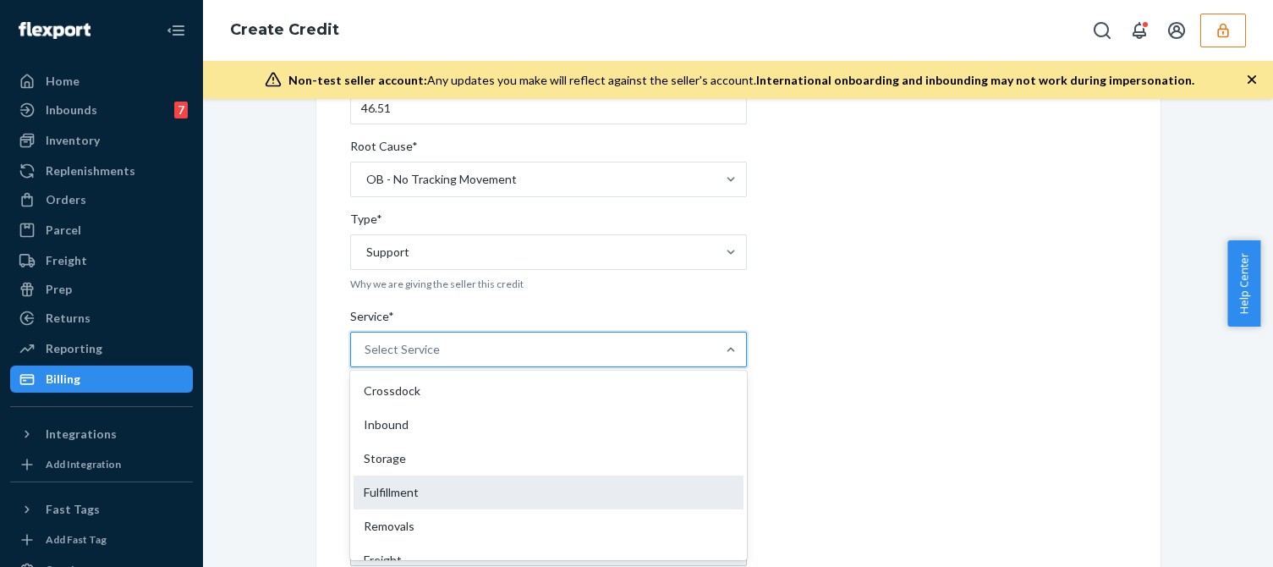
click at [359, 507] on div "Fulfillment" at bounding box center [548, 492] width 390 height 34
click at [364, 358] on input "Service* option Removals focused, 5 of 10. 10 results available. Use Up and Dow…" at bounding box center [365, 349] width 2 height 17
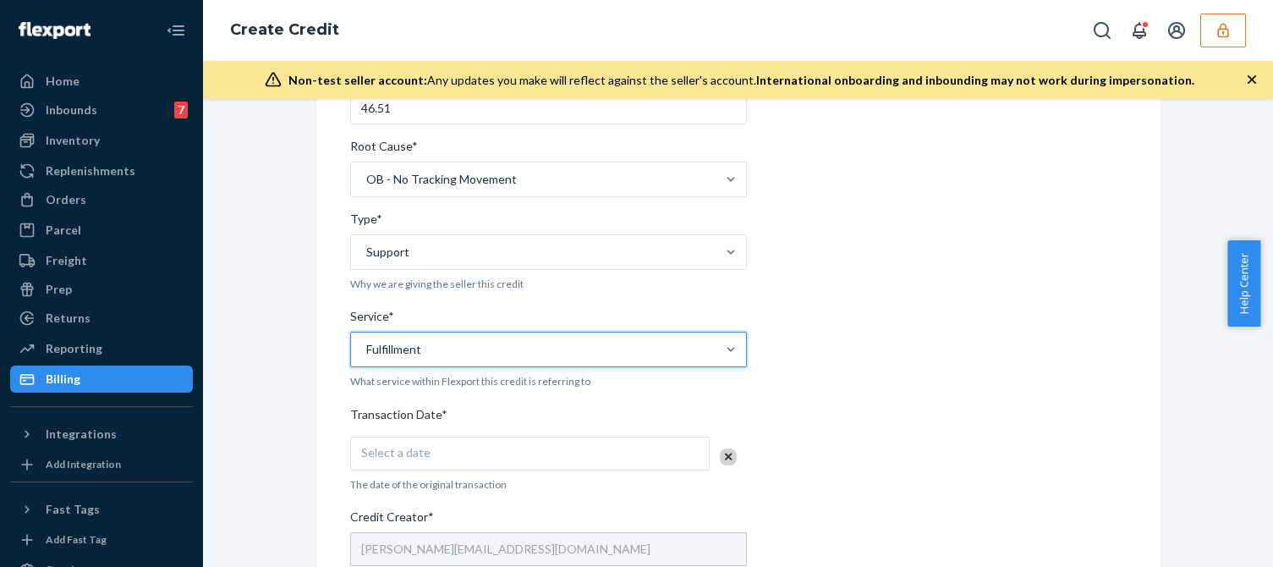
click at [402, 438] on div "Select a date" at bounding box center [529, 453] width 359 height 34
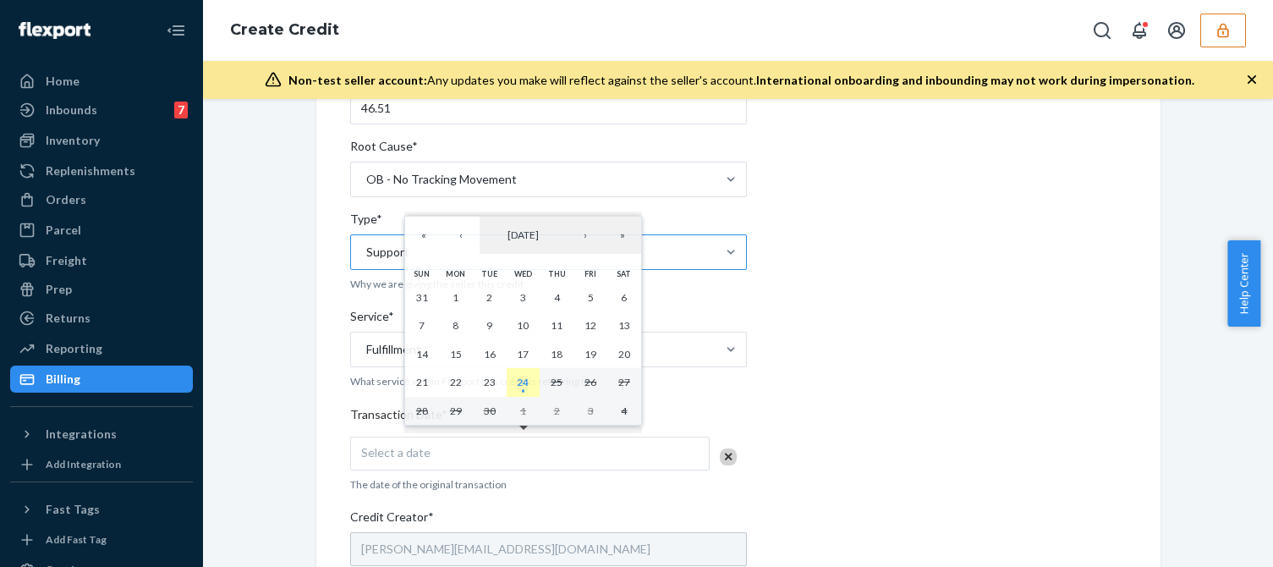
click at [517, 382] on abbr "24" at bounding box center [523, 381] width 12 height 13
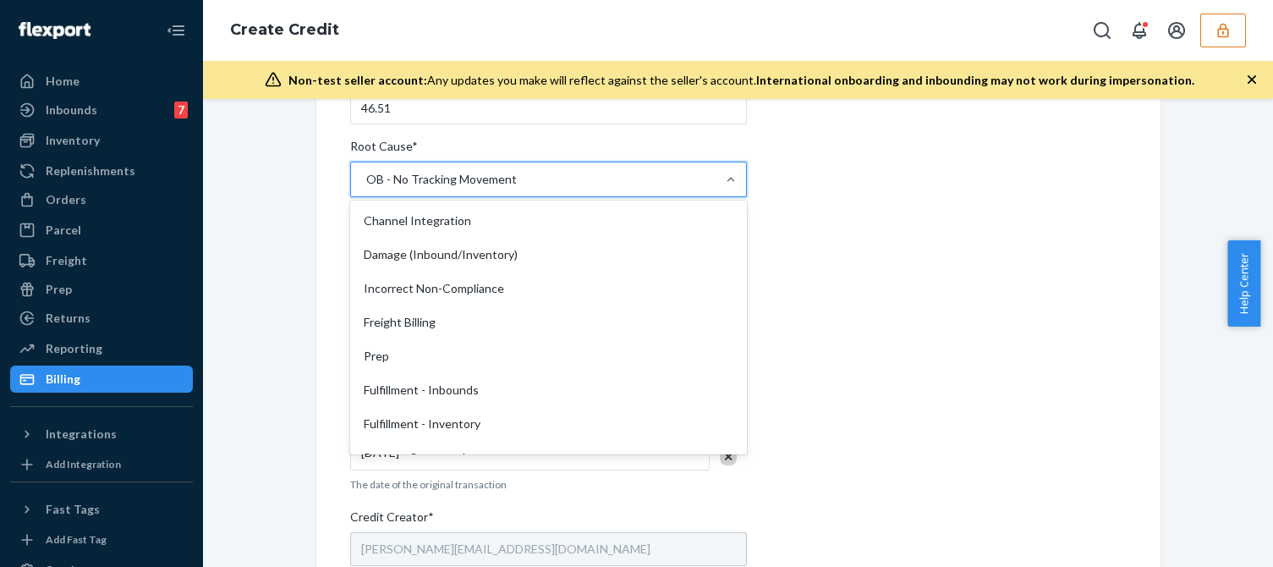
click at [446, 186] on div "OB - No Tracking Movement" at bounding box center [441, 179] width 151 height 17
click at [366, 186] on input "Root Cause* option OB - No Tracking Movement, selected. option OB - No Tracking…" at bounding box center [365, 179] width 2 height 17
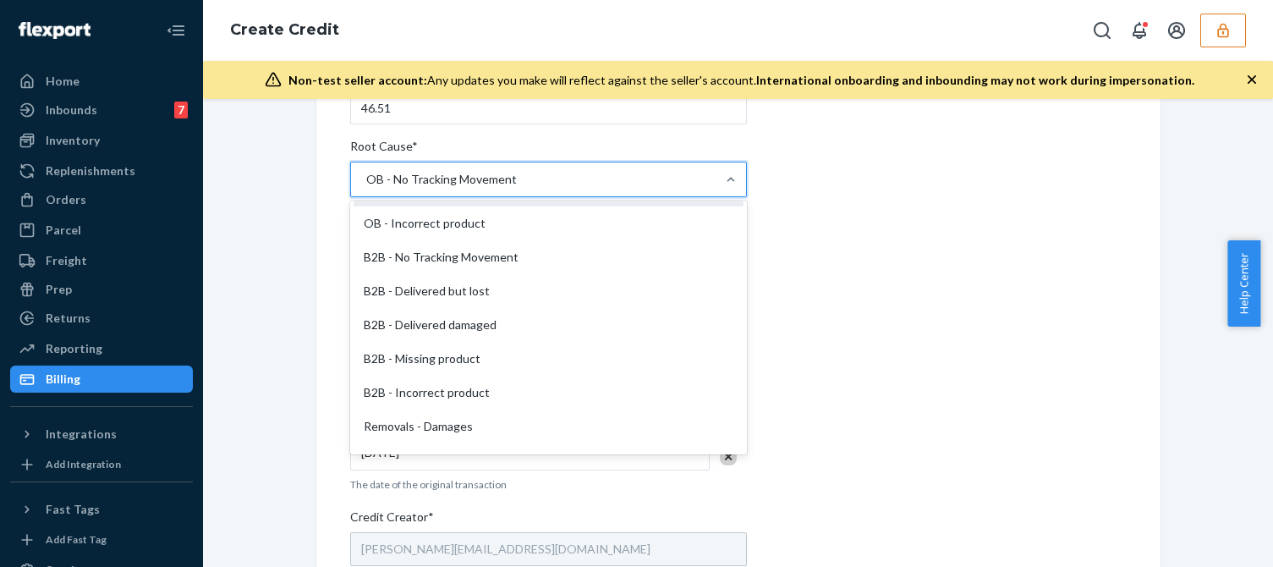
scroll to position [488, 0]
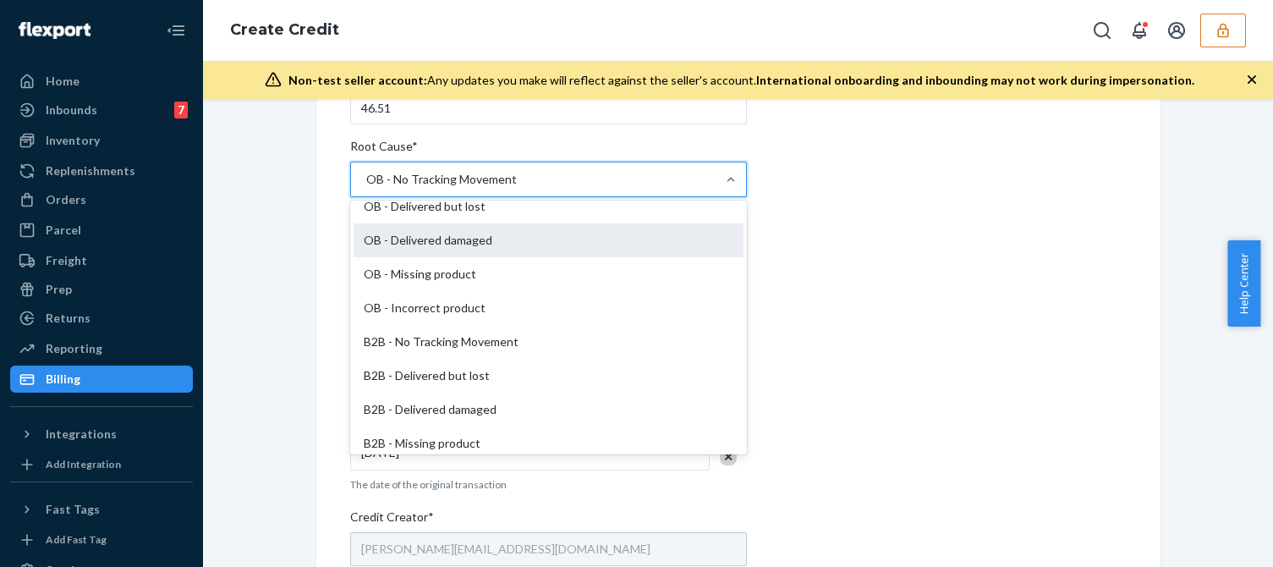
click at [460, 246] on div "OB - Delivered damaged" at bounding box center [548, 240] width 390 height 34
click at [366, 188] on input "Root Cause* option OB - No Tracking Movement, selected. option OB - Delivered d…" at bounding box center [365, 179] width 2 height 17
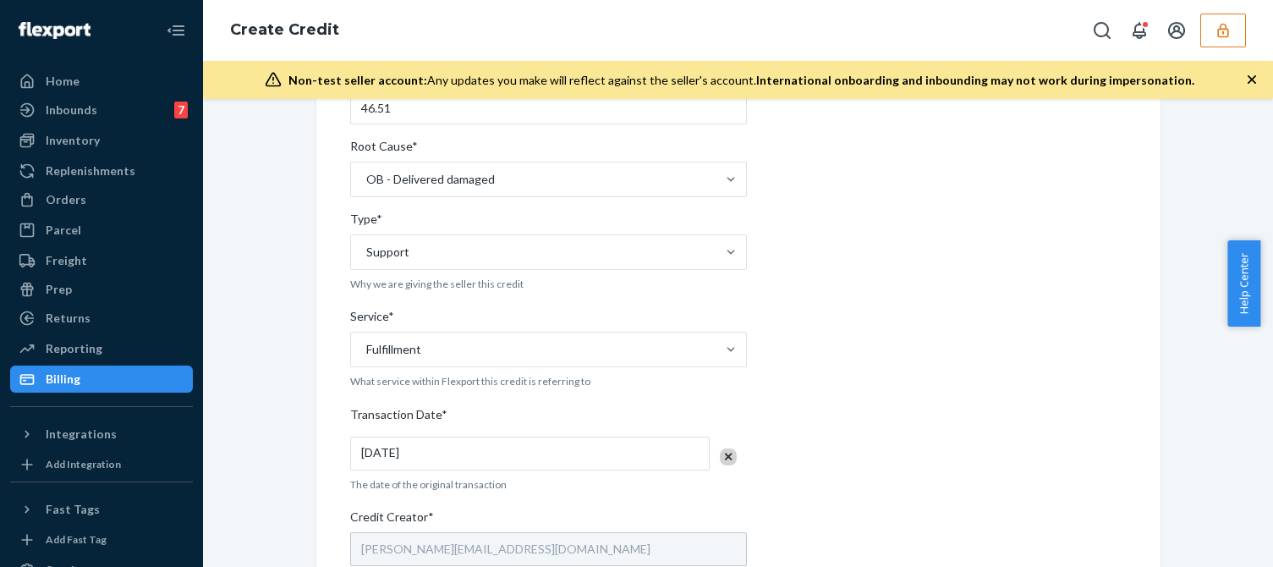
click at [878, 319] on div "Internal Credit Creation Form Use this form instead of going to Chargebee. Thes…" at bounding box center [738, 411] width 776 height 1040
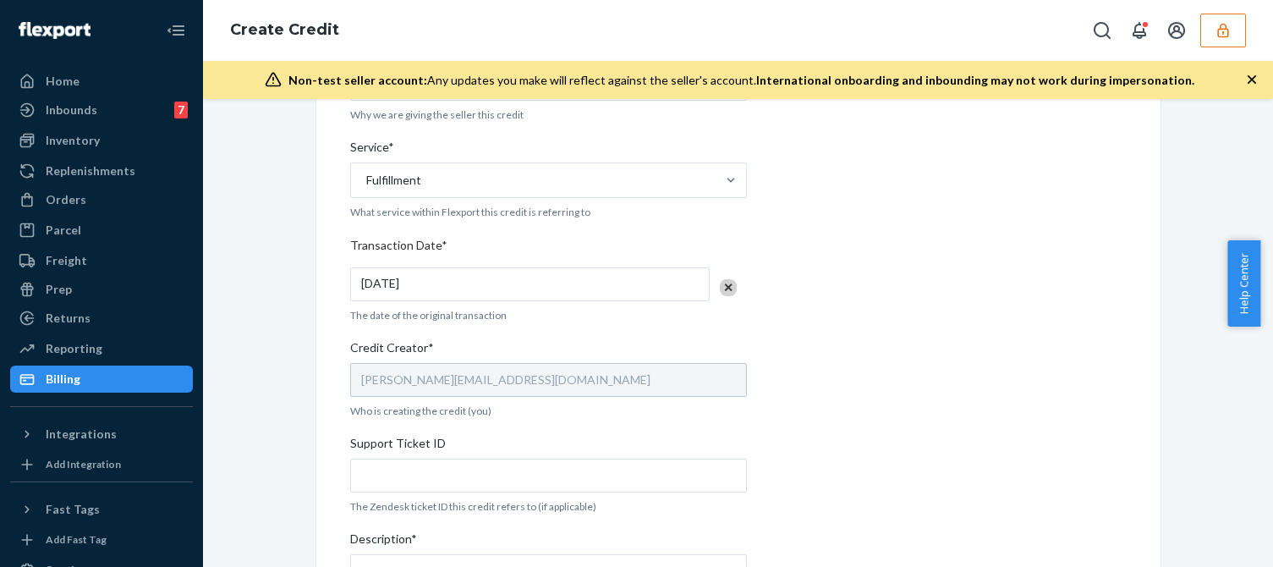
scroll to position [638, 0]
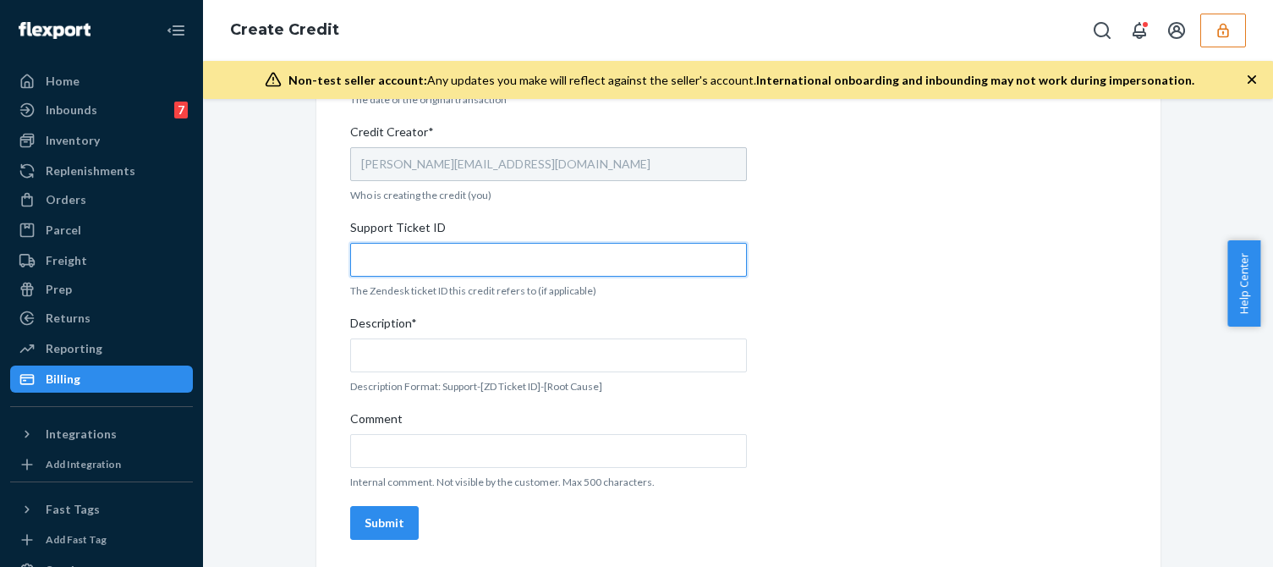
click at [449, 265] on input "Support Ticket ID" at bounding box center [548, 260] width 397 height 34
paste input "824199"
type input "824199"
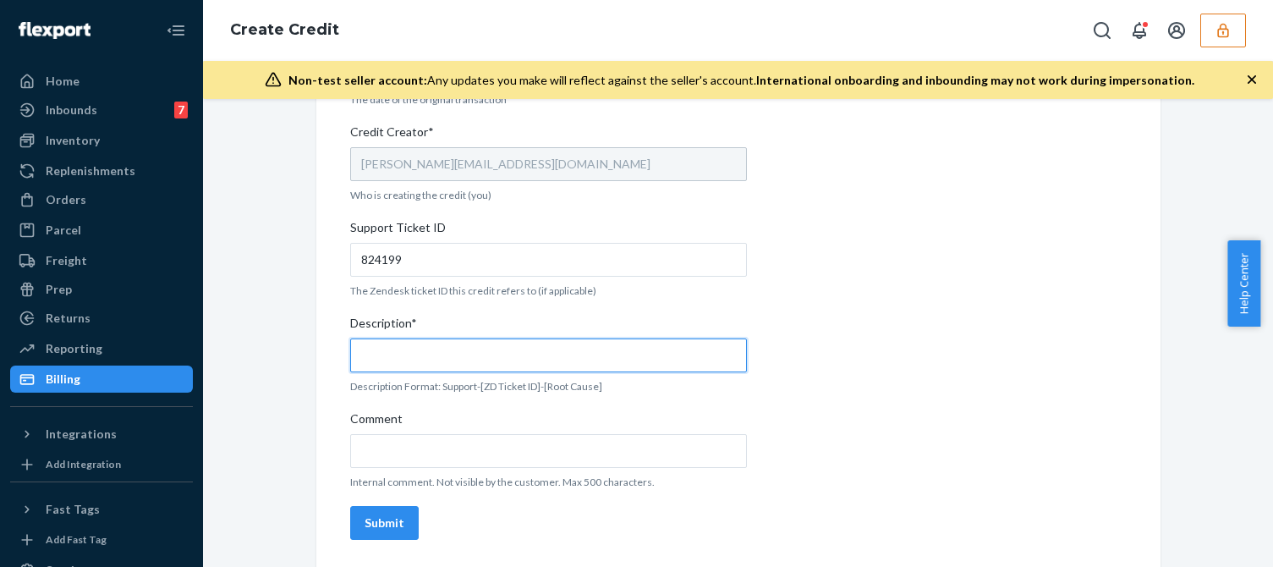
click at [439, 364] on input "Description*" at bounding box center [548, 355] width 397 height 34
paste input "824199"
type input "Support 824199 / OB - Delivered damaged"
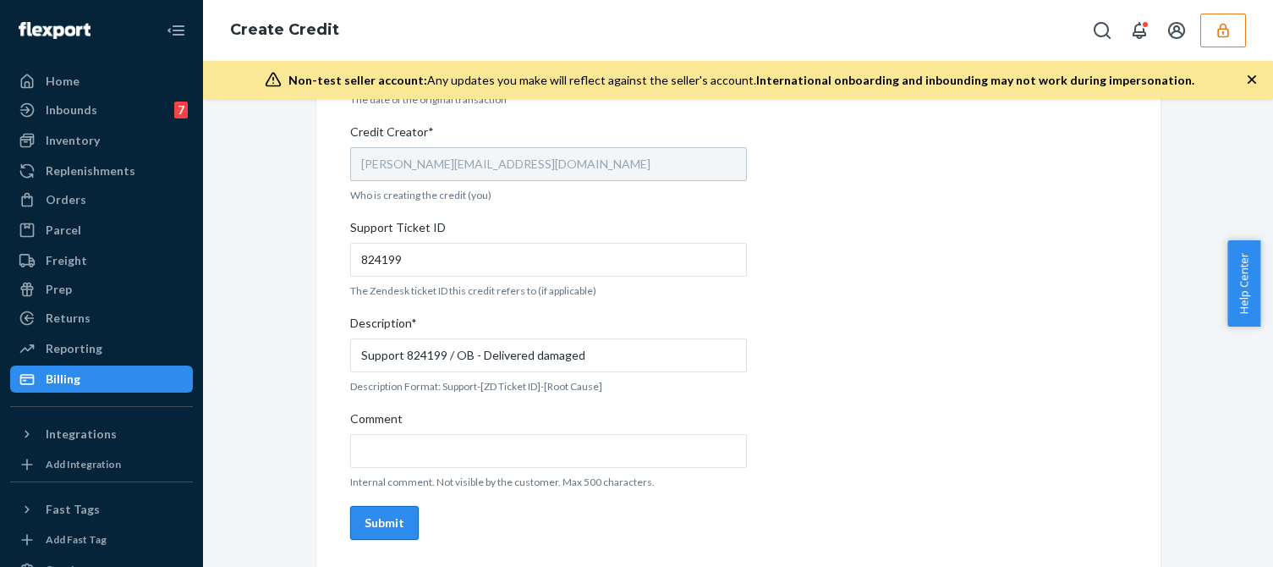
click at [372, 518] on div "Submit" at bounding box center [384, 522] width 40 height 17
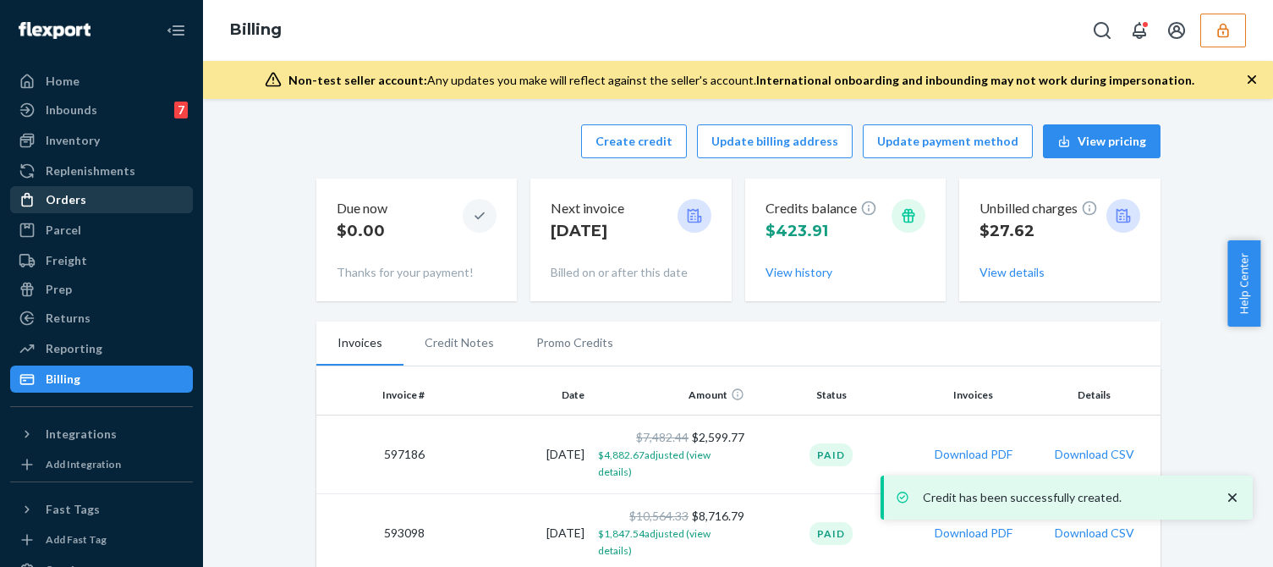
click at [65, 206] on div "Orders" at bounding box center [66, 199] width 41 height 17
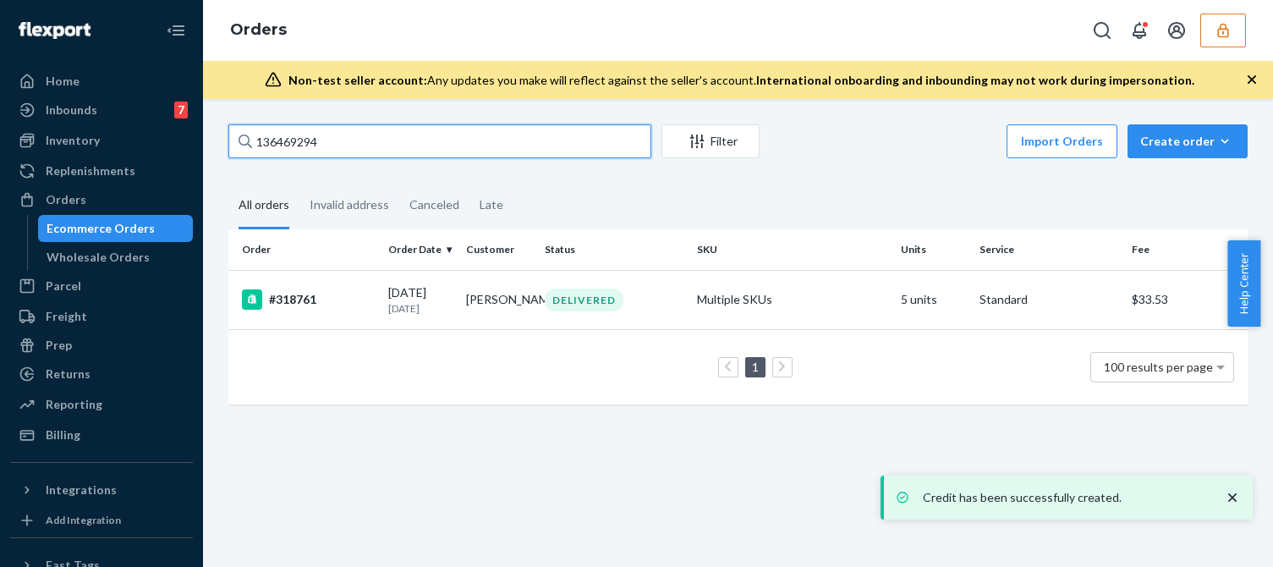
click at [305, 148] on input "136469294" at bounding box center [439, 141] width 423 height 34
paste input "5963877"
click at [334, 144] on input "135963877" at bounding box center [439, 141] width 423 height 34
type input "135963877"
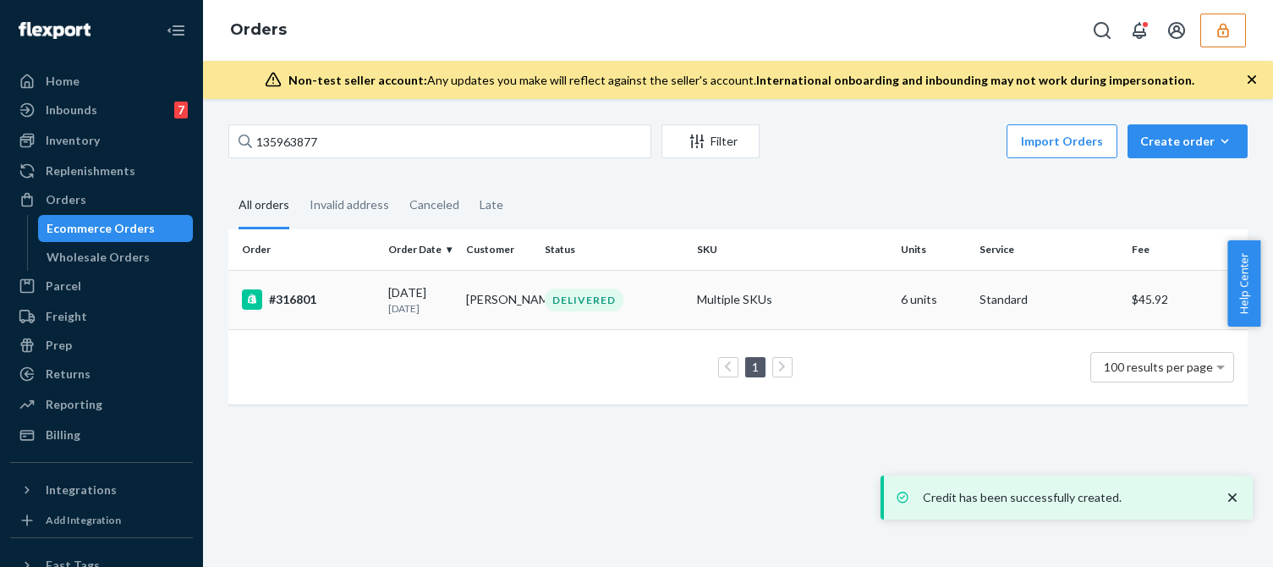
click at [332, 311] on td "#316801" at bounding box center [304, 299] width 153 height 59
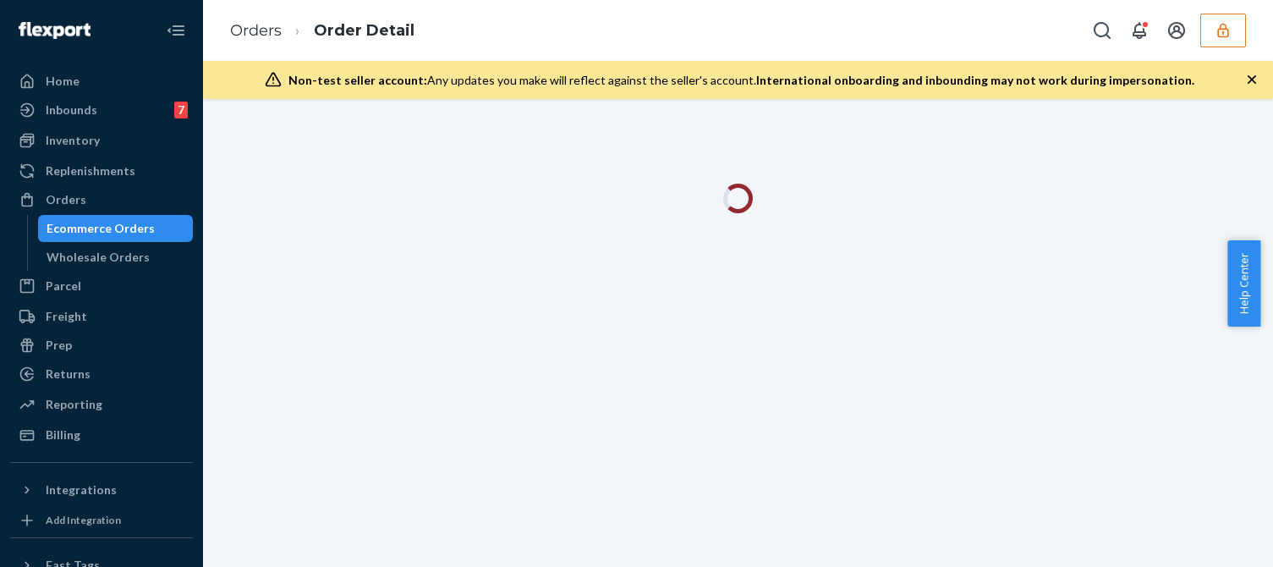
click at [1247, 79] on icon "button" at bounding box center [1251, 79] width 17 height 17
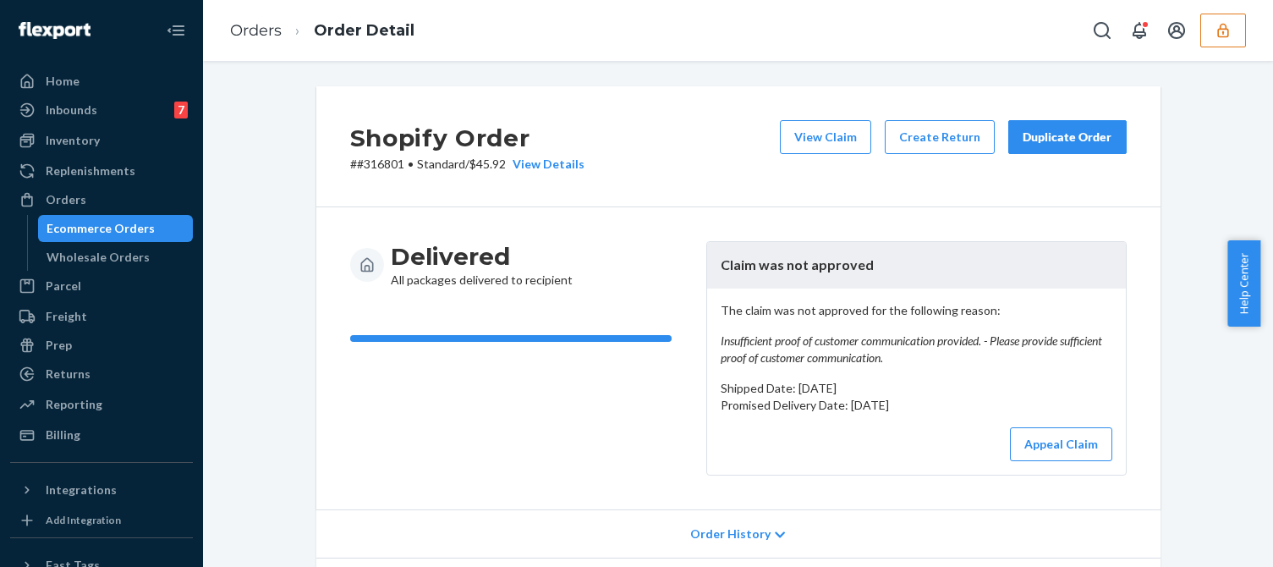
click at [879, 347] on em "Insufficient proof of customer communication provided. - Please provide suffici…" at bounding box center [917, 349] width 392 height 34
click at [891, 344] on em "Insufficient proof of customer communication provided. - Please provide suffici…" at bounding box center [917, 349] width 392 height 34
click at [891, 343] on em "Insufficient proof of customer communication provided. - Please provide suffici…" at bounding box center [917, 349] width 392 height 34
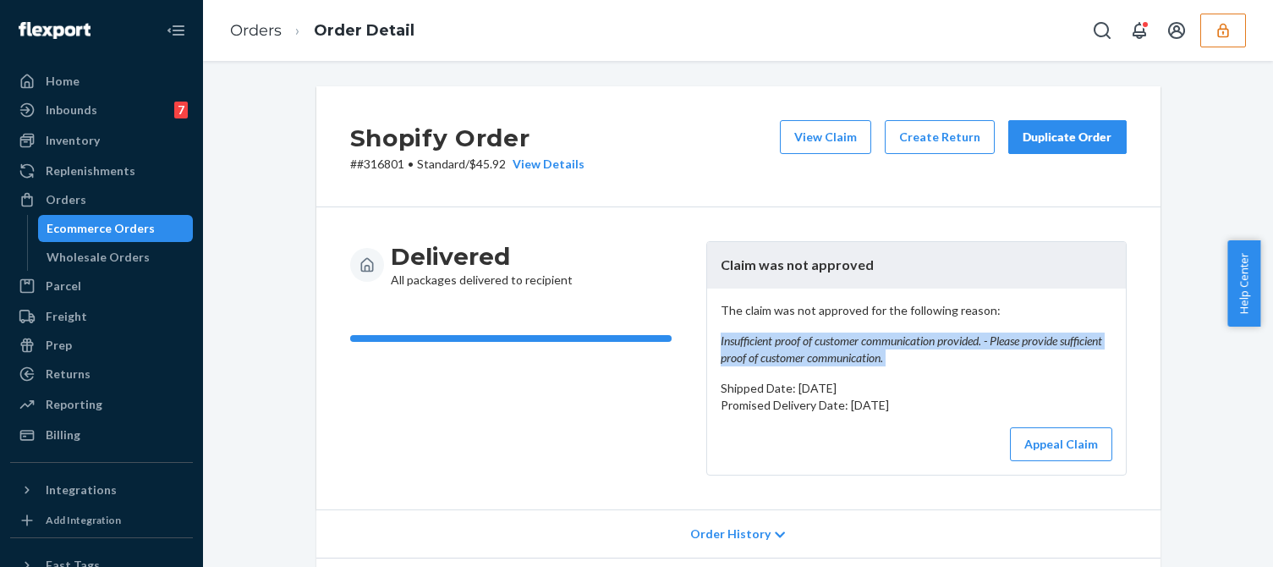
click at [891, 343] on em "Insufficient proof of customer communication provided. - Please provide suffici…" at bounding box center [917, 349] width 392 height 34
click at [900, 343] on em "Insufficient proof of customer communication provided. - Please provide suffici…" at bounding box center [917, 349] width 392 height 34
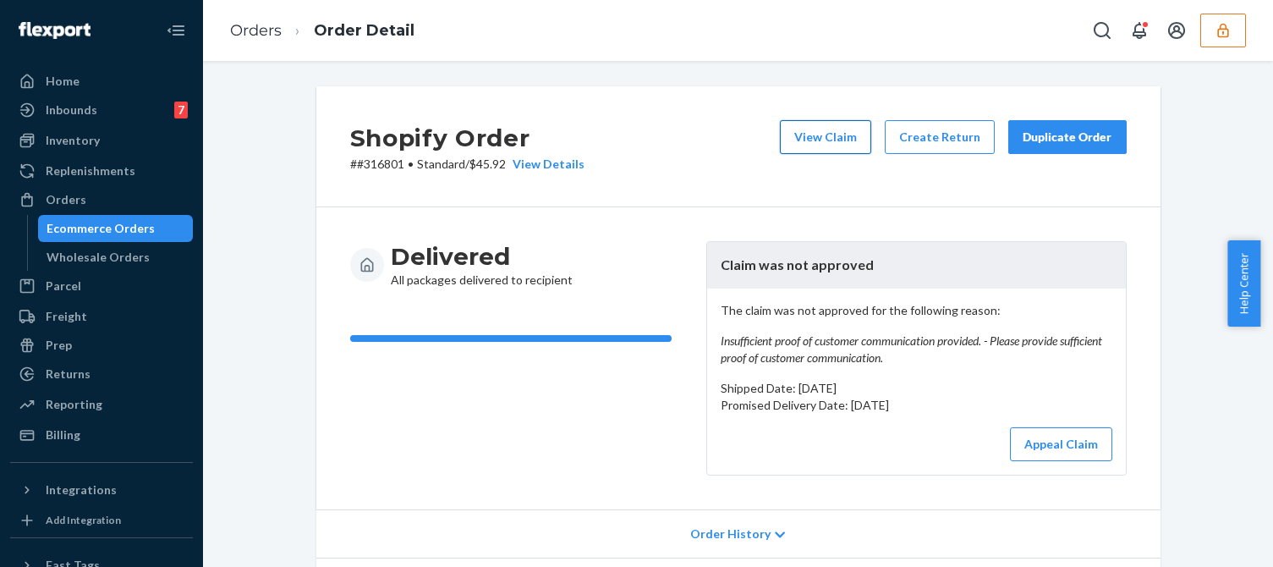
click at [834, 131] on button "View Claim" at bounding box center [825, 137] width 91 height 34
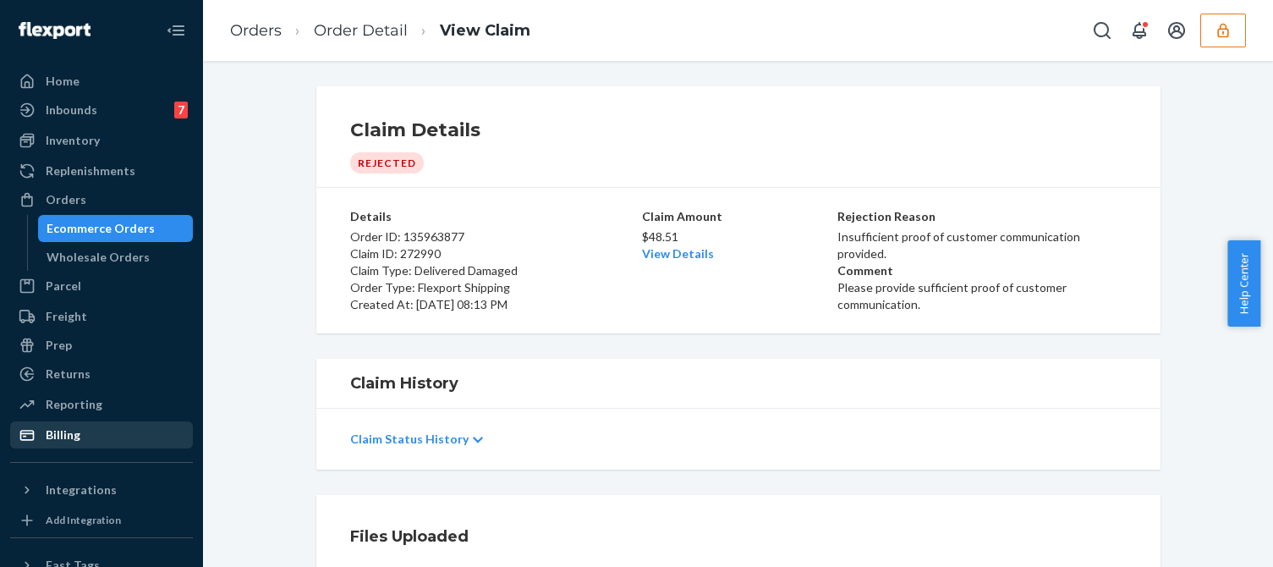
click at [55, 436] on div "Billing" at bounding box center [63, 434] width 35 height 17
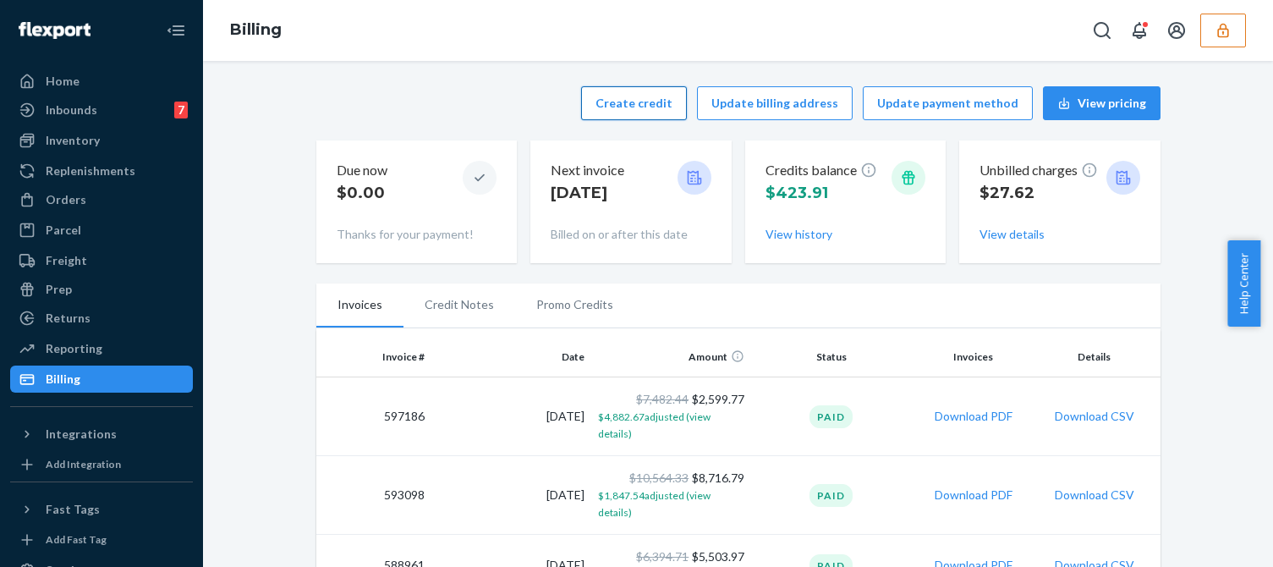
click at [619, 107] on button "Create credit" at bounding box center [634, 103] width 106 height 34
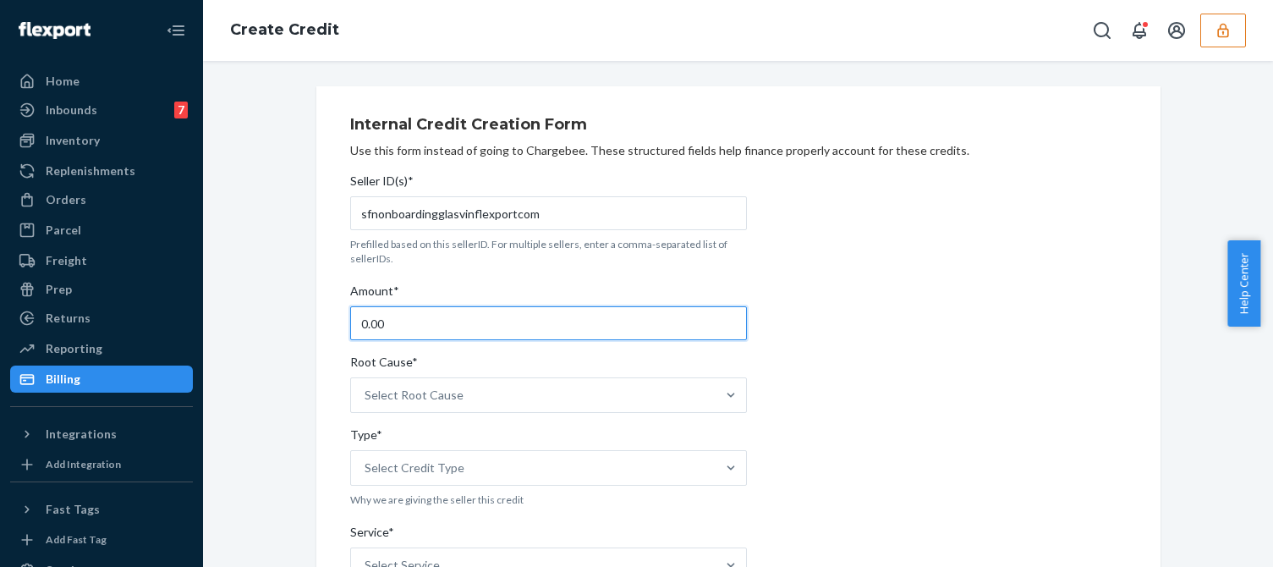
click at [401, 315] on input "0.00" at bounding box center [548, 323] width 397 height 34
click at [401, 316] on input "0.00" at bounding box center [548, 323] width 397 height 34
type input "48.51"
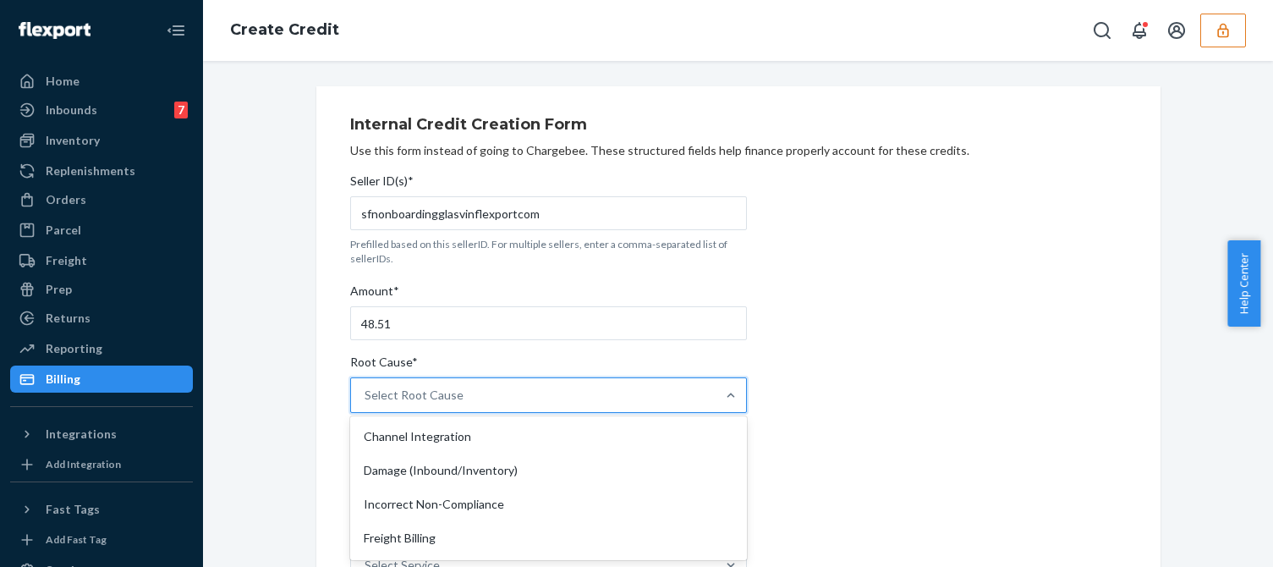
click at [446, 397] on div "Select Root Cause" at bounding box center [413, 394] width 99 height 17
click at [366, 397] on input "Root Cause* option Channel Integration focused, 1 of 29. 29 results available. …" at bounding box center [365, 394] width 2 height 17
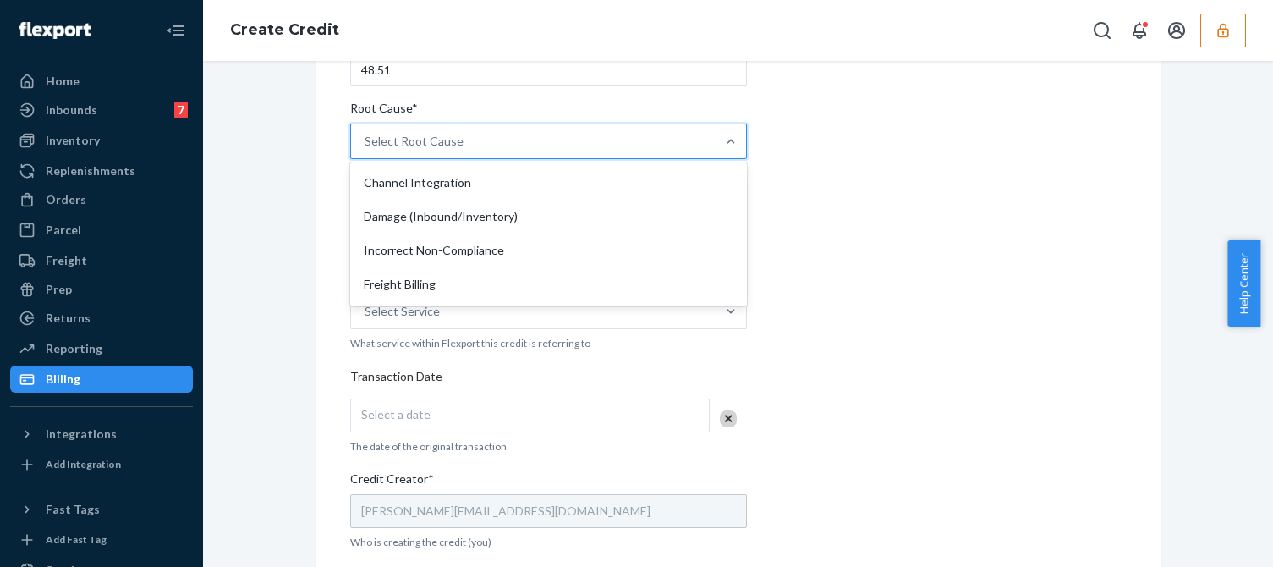
scroll to position [423, 0]
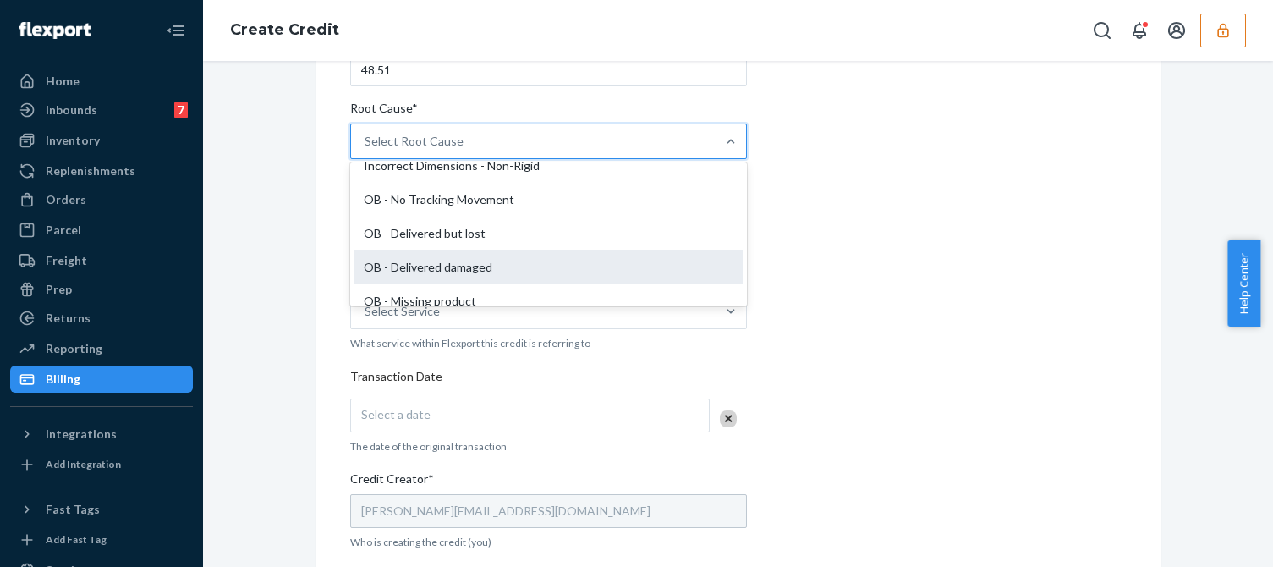
click at [390, 266] on div "OB - Delivered damaged" at bounding box center [548, 267] width 390 height 34
click at [366, 150] on input "Root Cause* option OB - Delivered damaged focused, 16 of 29. 29 results availab…" at bounding box center [365, 141] width 2 height 17
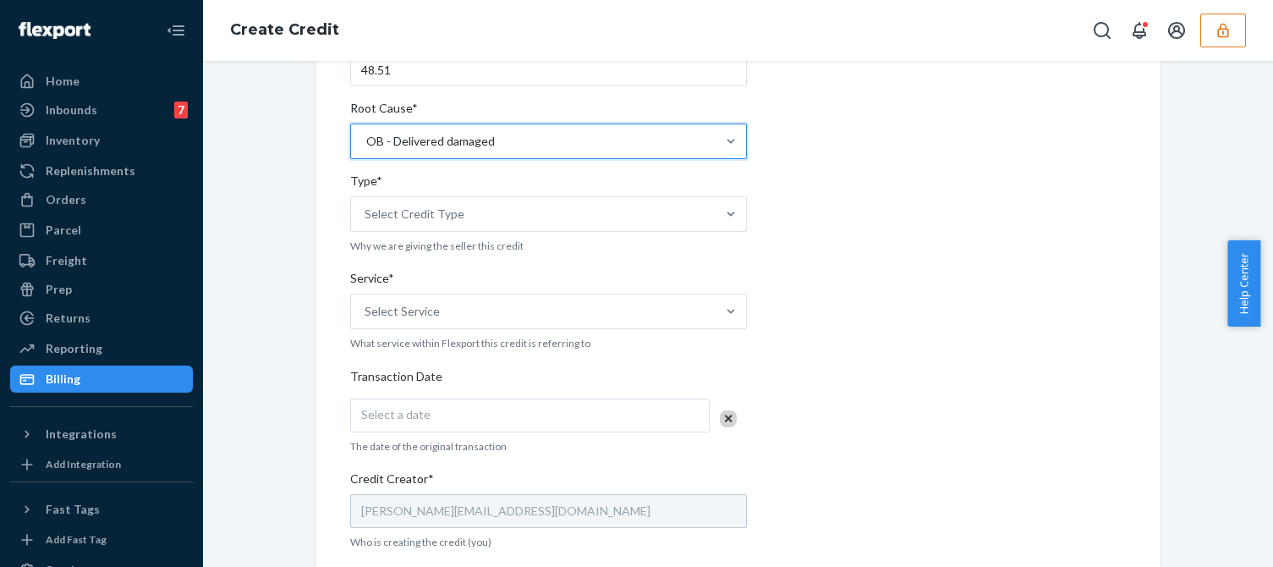
drag, startPoint x: 1033, startPoint y: 262, endPoint x: 998, endPoint y: 263, distance: 35.5
click at [1027, 262] on div "Internal Credit Creation Form Use this form instead of going to Chargebee. Thes…" at bounding box center [738, 373] width 776 height 1040
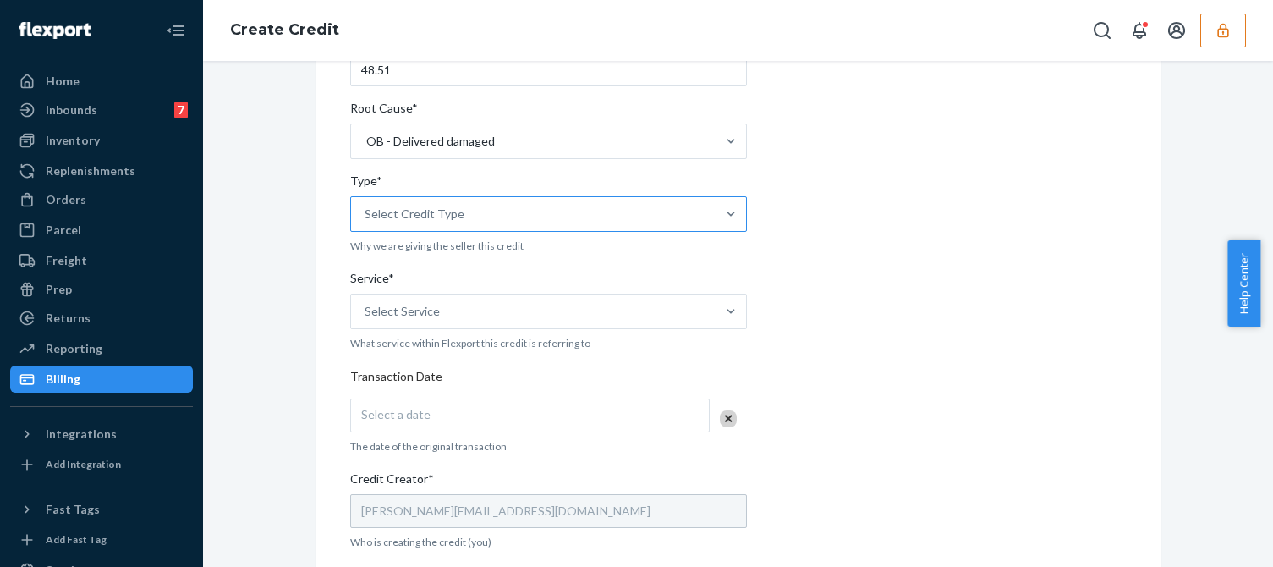
click at [456, 206] on div "Select Credit Type" at bounding box center [533, 214] width 364 height 34
click at [366, 206] on input "Type* Select Credit Type" at bounding box center [365, 214] width 2 height 17
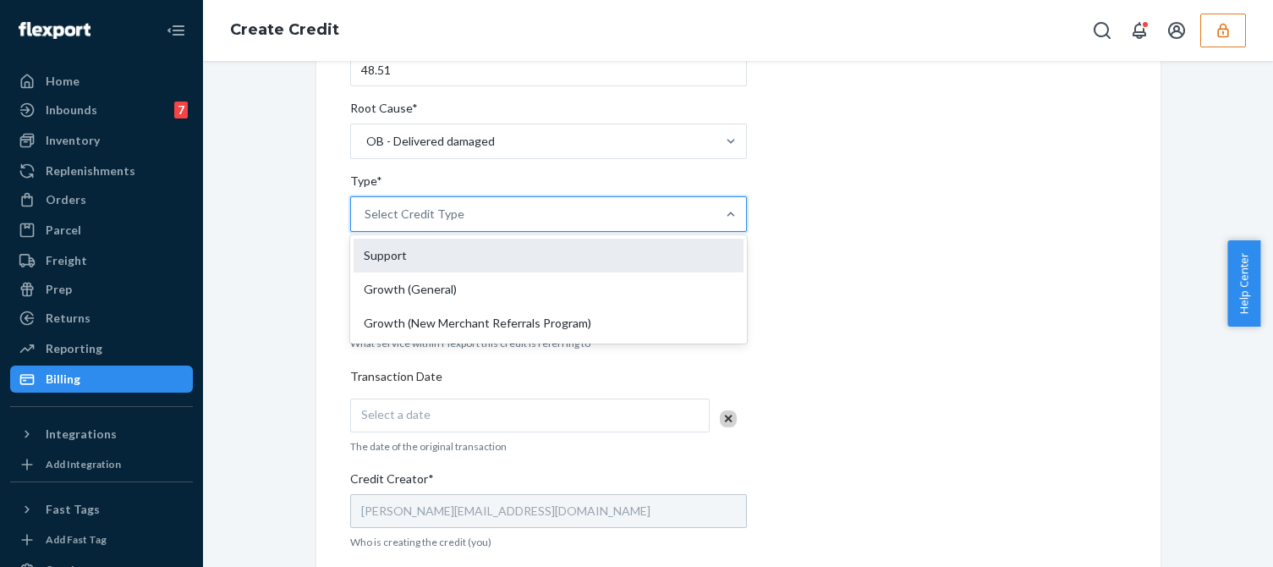
click at [398, 244] on div "Support" at bounding box center [548, 255] width 390 height 34
click at [366, 222] on input "Type* option Support focused, 1 of 3. 3 results available. Use Up and Down to c…" at bounding box center [365, 214] width 2 height 17
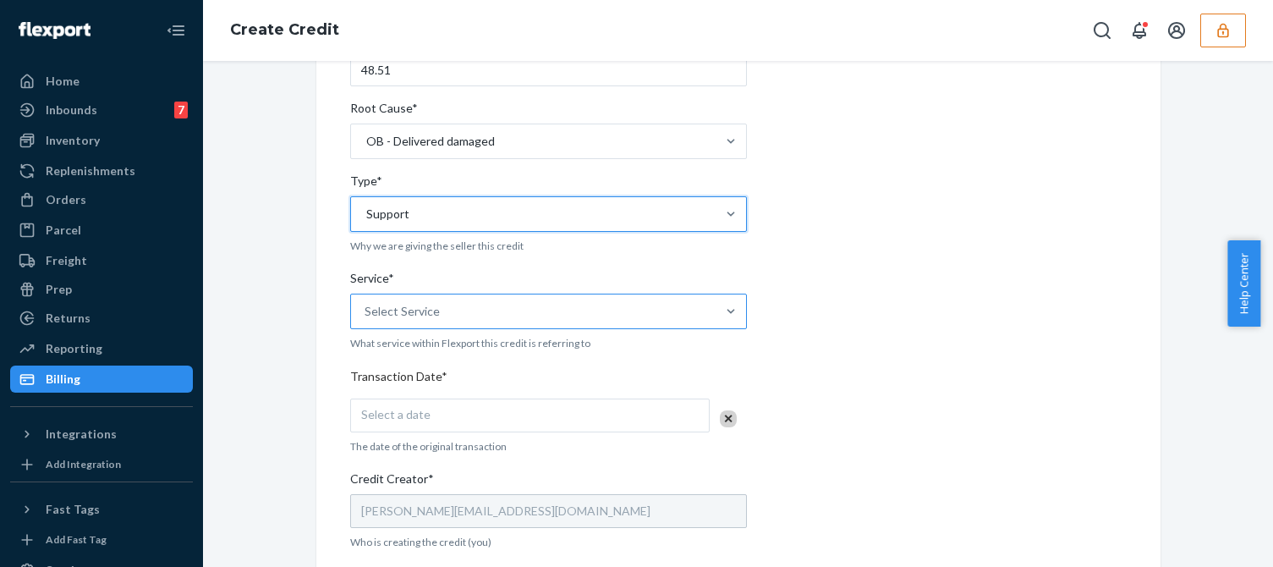
click at [418, 304] on div "Select Service" at bounding box center [401, 311] width 75 height 17
click at [366, 304] on input "Service* Select Service" at bounding box center [365, 311] width 2 height 17
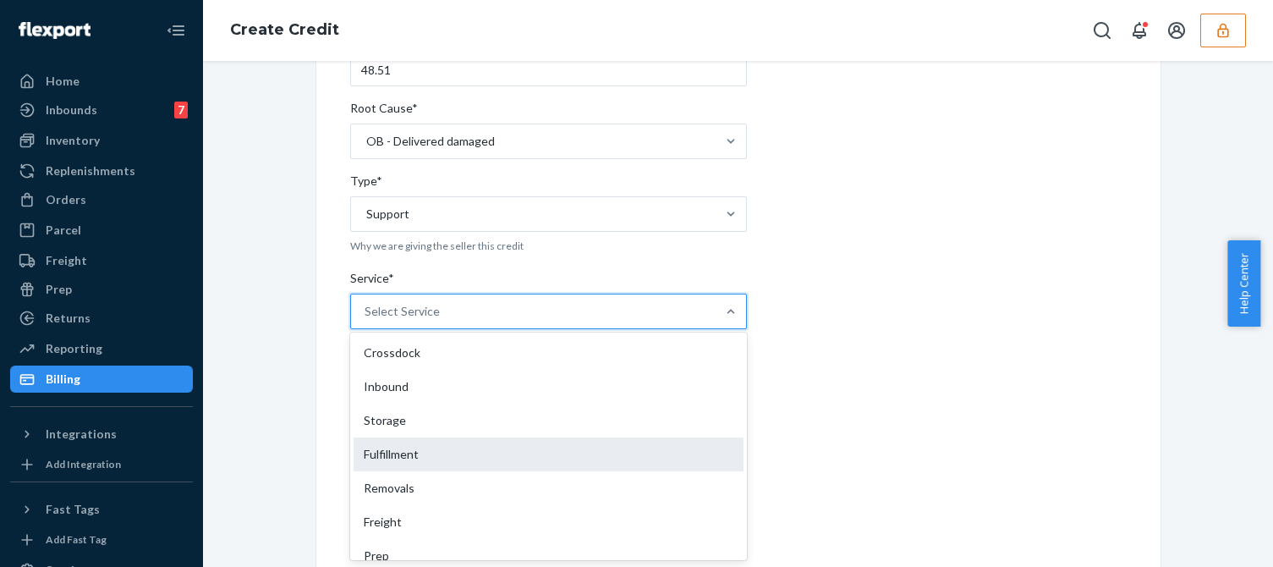
click at [373, 448] on div "Fulfillment" at bounding box center [548, 454] width 390 height 34
click at [366, 320] on input "Service* option Fulfillment focused, 4 of 10. 10 results available. Use Up and …" at bounding box center [365, 311] width 2 height 17
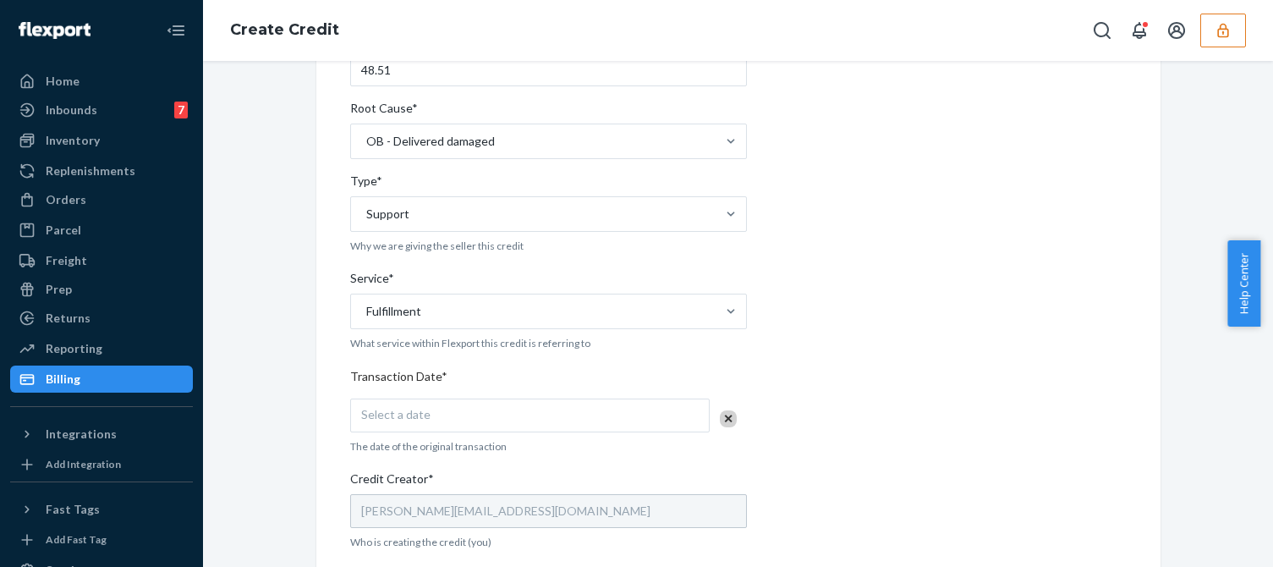
click at [275, 478] on div "Internal Credit Creation Form Use this form instead of going to Chargebee. Thes…" at bounding box center [738, 373] width 1044 height 1081
click at [444, 420] on div "Select a date" at bounding box center [529, 415] width 359 height 34
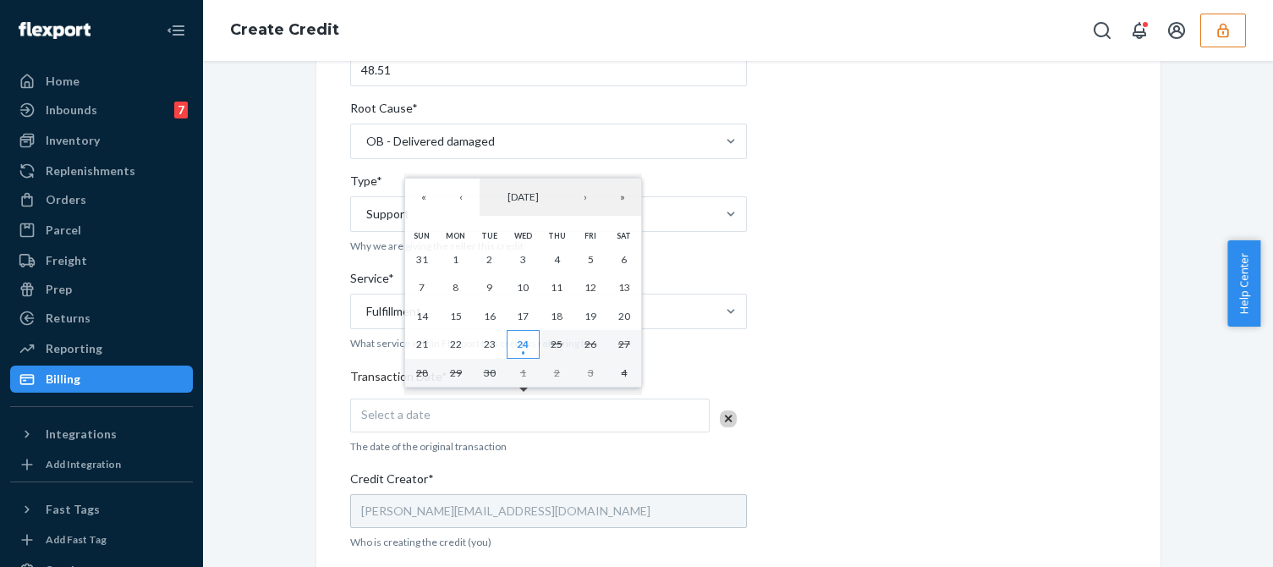
click at [523, 340] on abbr "24" at bounding box center [523, 343] width 12 height 13
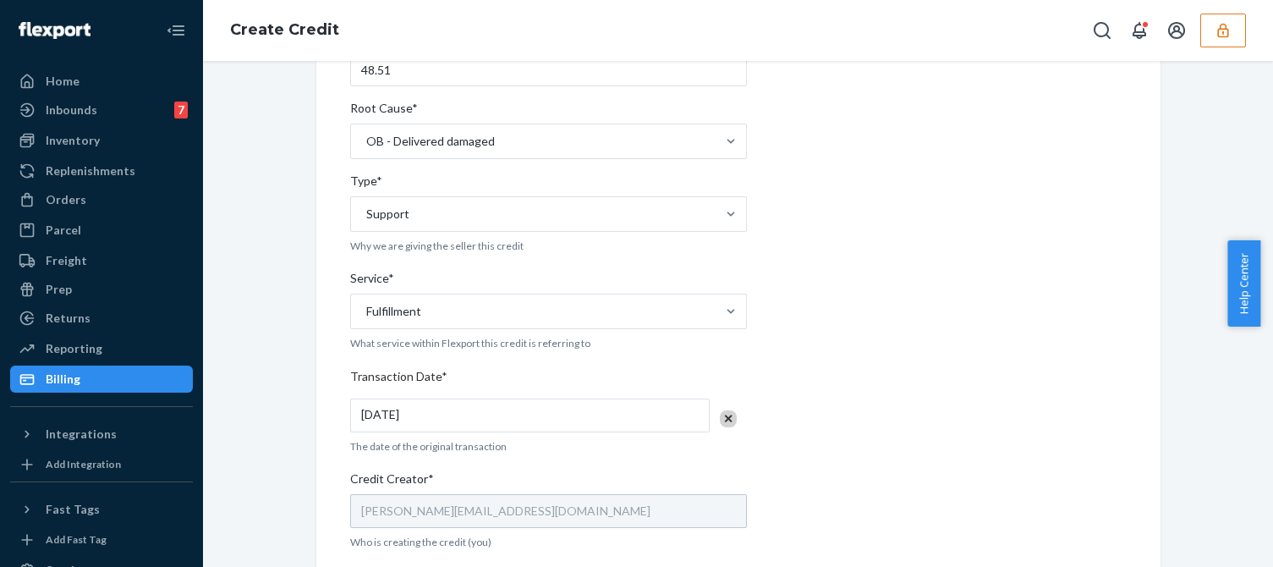
scroll to position [507, 0]
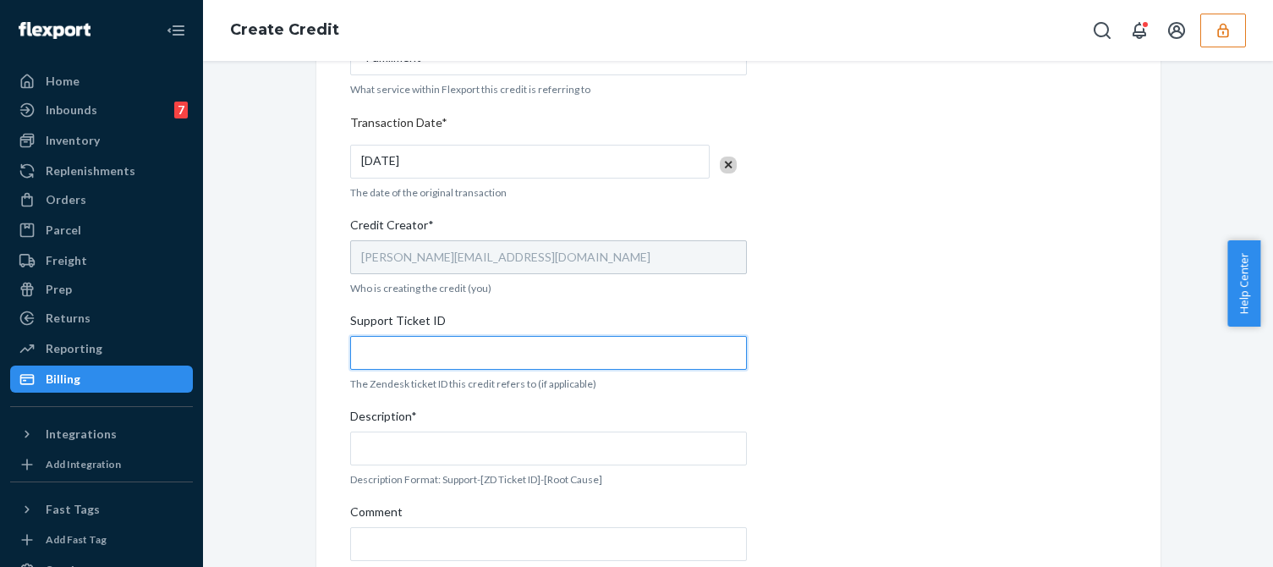
click at [413, 359] on input "Support Ticket ID" at bounding box center [548, 353] width 397 height 34
paste input "824197"
type input "824197"
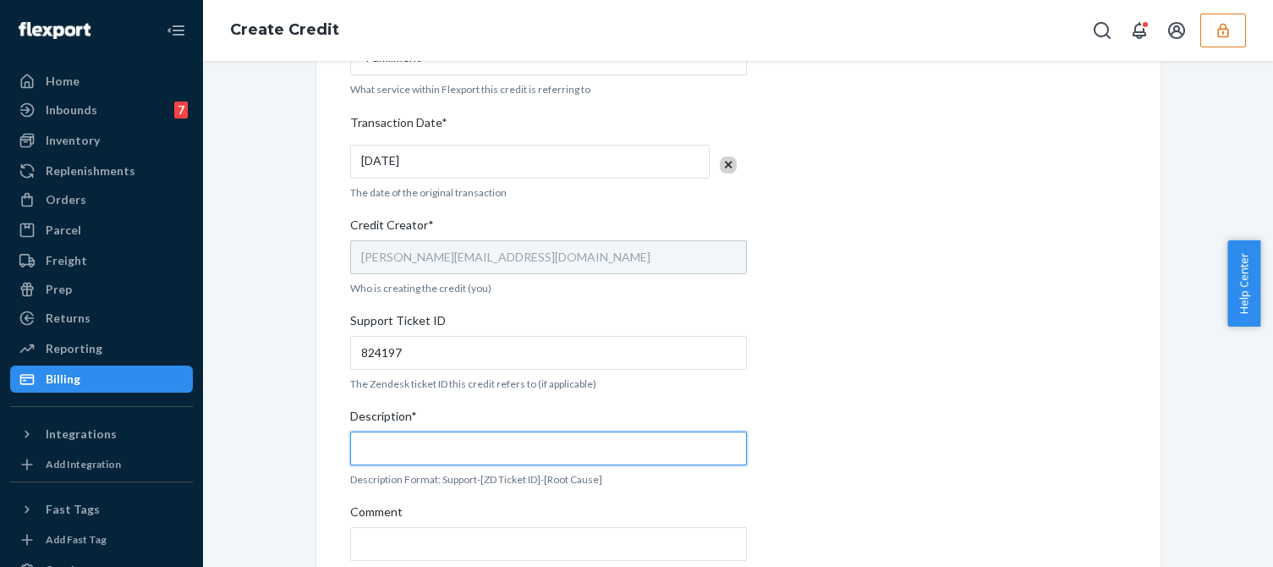
click at [401, 435] on input "Description*" at bounding box center [548, 448] width 397 height 34
paste input "824197"
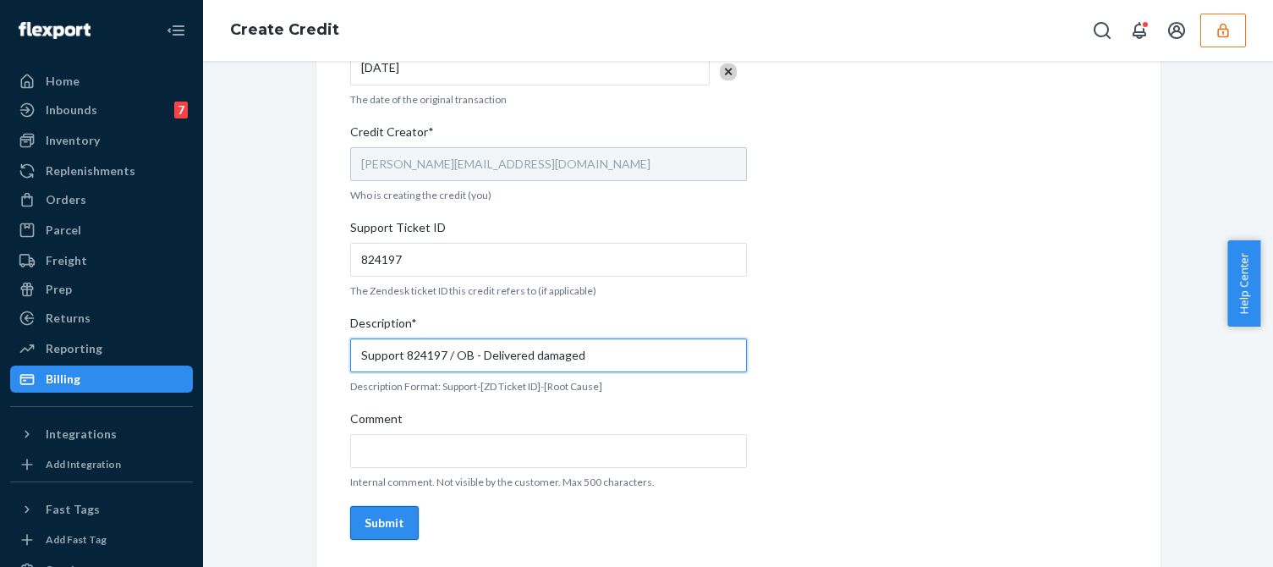
type input "Support 824197 / OB - Delivered damaged"
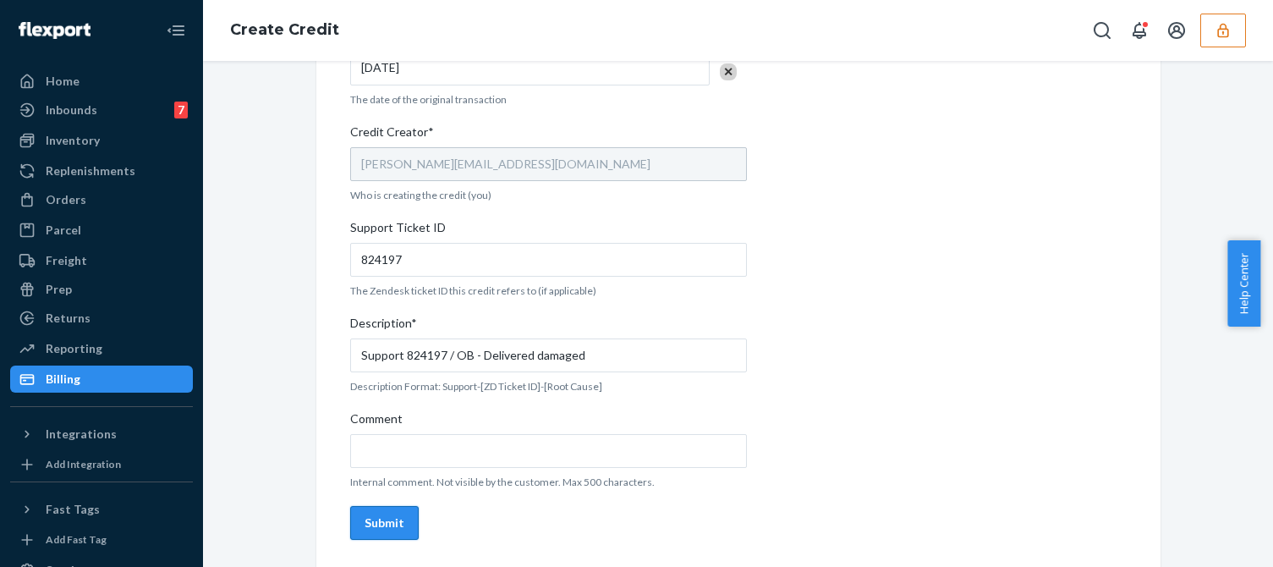
click at [377, 518] on div "Submit" at bounding box center [384, 522] width 40 height 17
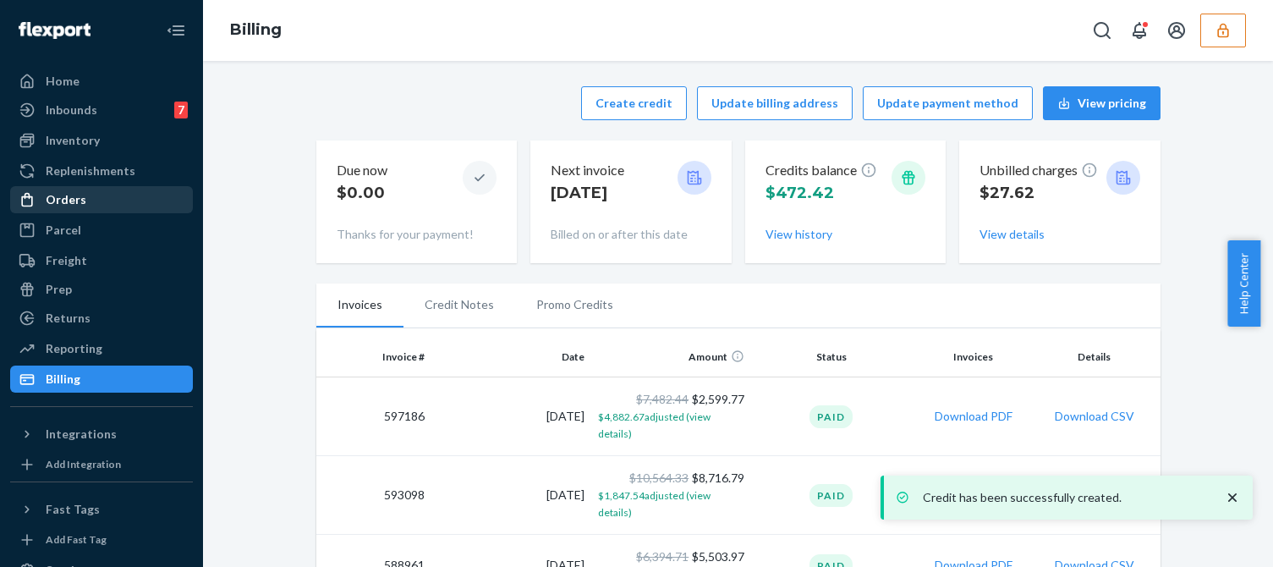
click at [87, 195] on div "Orders" at bounding box center [101, 200] width 179 height 24
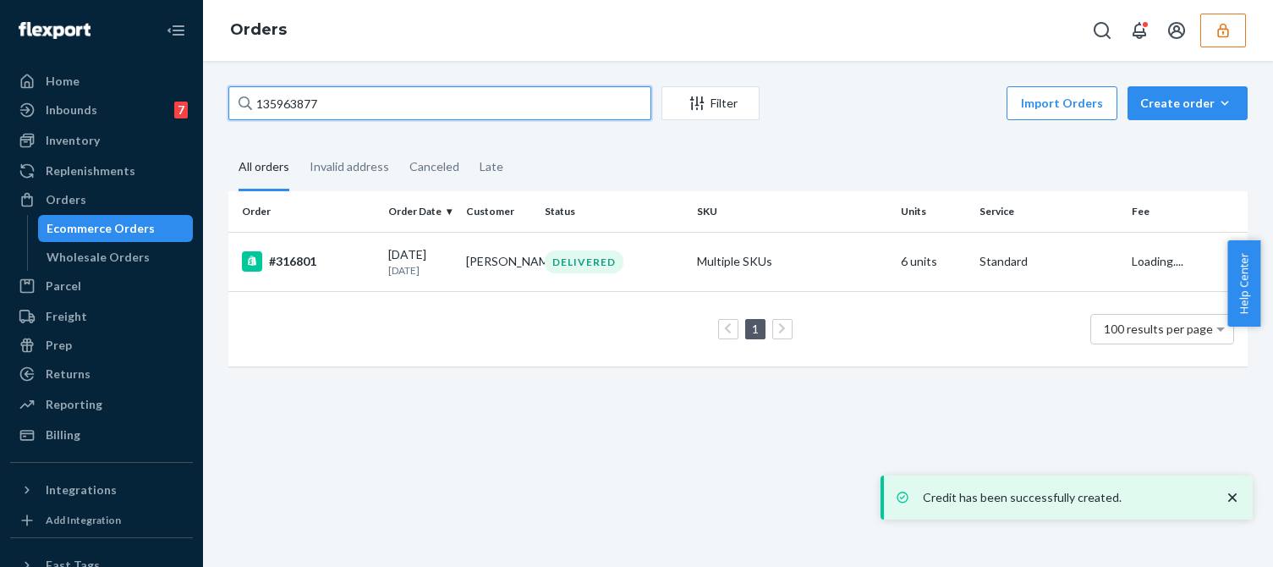
click at [296, 106] on input "135963877" at bounding box center [439, 103] width 423 height 34
paste input "4226"
click at [352, 107] on input "135964226" at bounding box center [439, 103] width 423 height 34
type input "135964226"
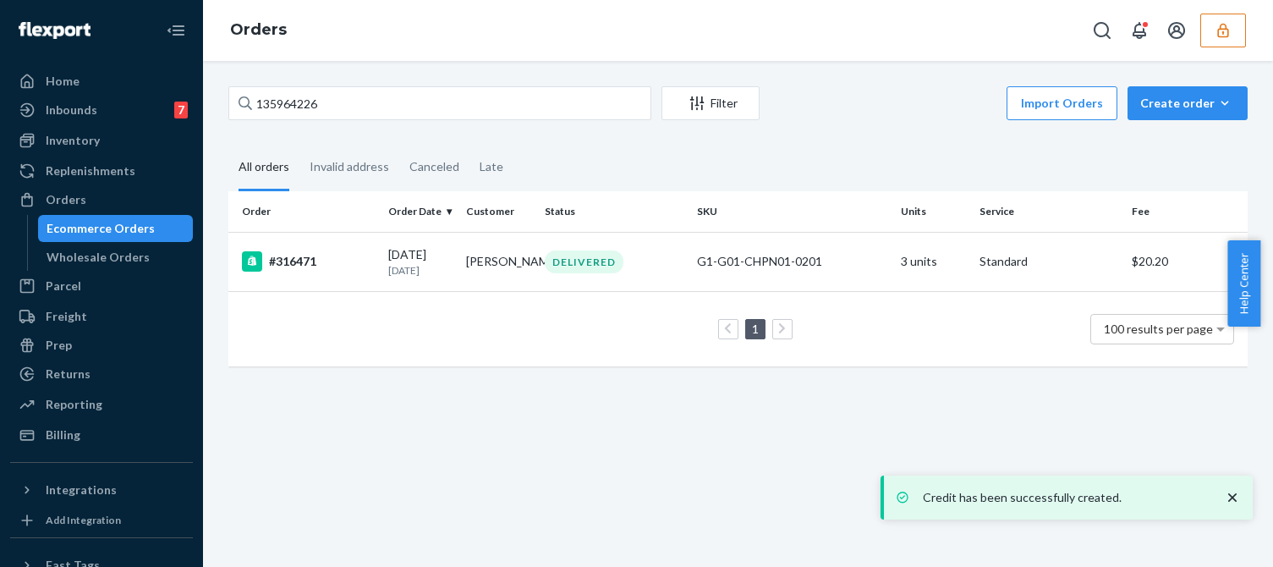
click at [421, 273] on p "22 days ago" at bounding box center [420, 270] width 64 height 14
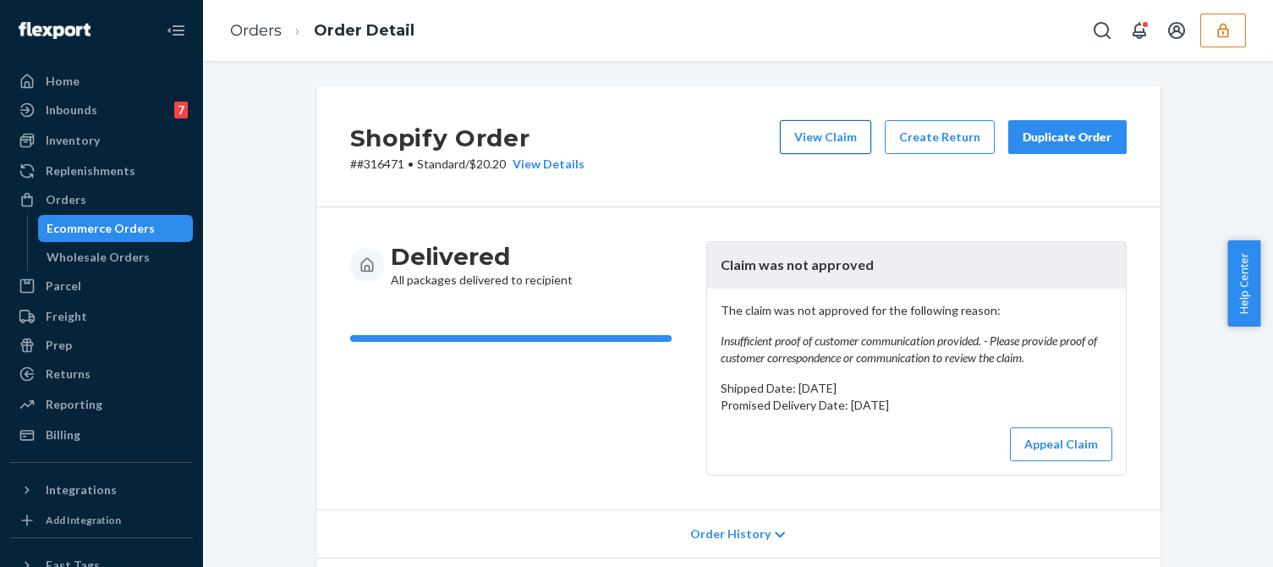
click at [827, 128] on button "View Claim" at bounding box center [825, 137] width 91 height 34
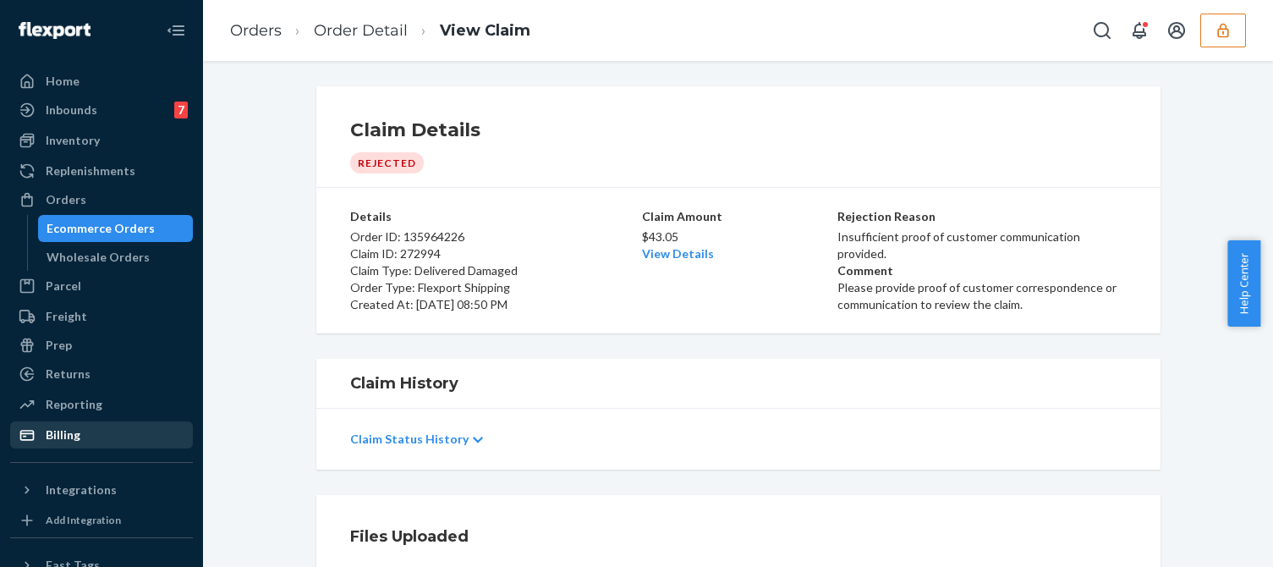
click at [83, 441] on div "Billing" at bounding box center [101, 435] width 179 height 24
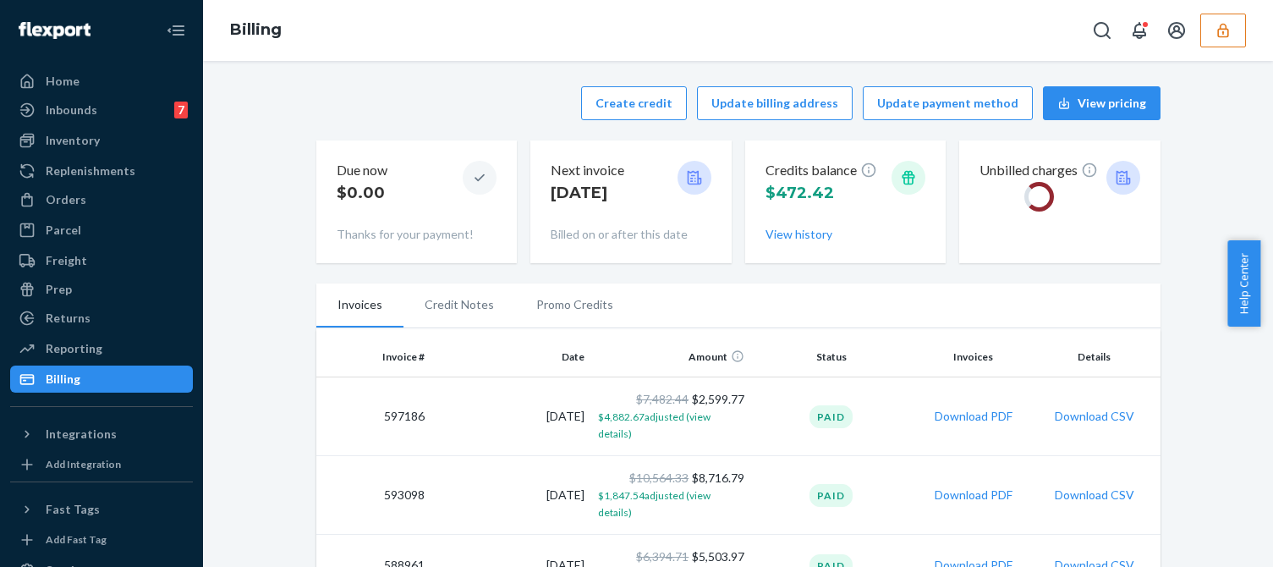
click at [584, 104] on div "Create credit Update billing address Update payment method View pricing" at bounding box center [738, 103] width 844 height 34
click at [641, 107] on button "Create credit" at bounding box center [634, 103] width 106 height 34
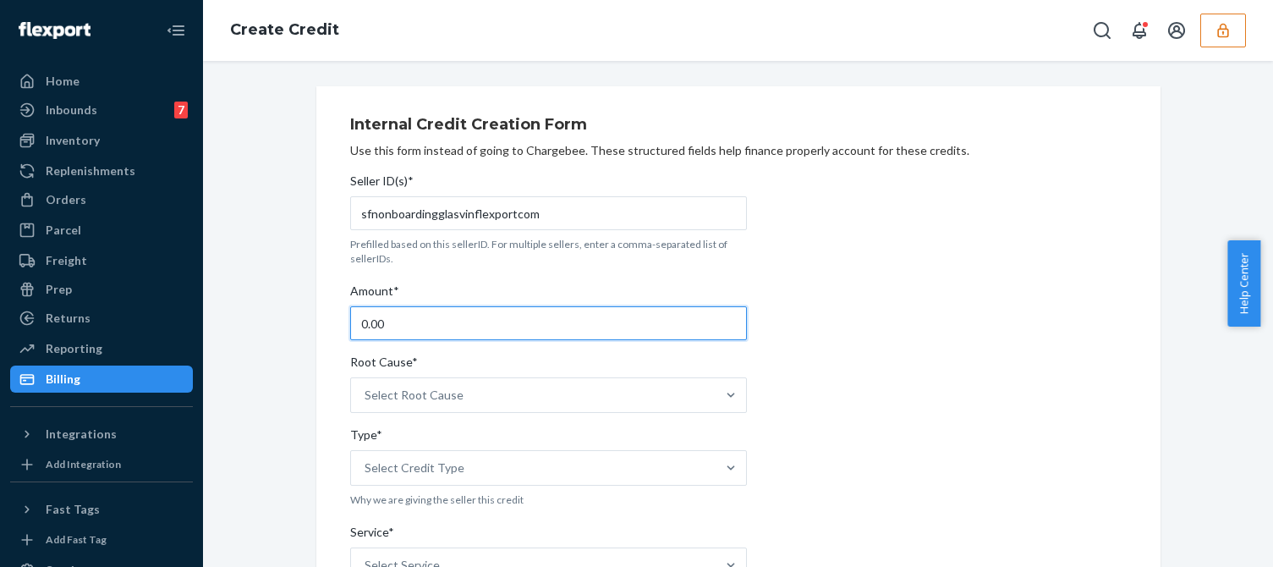
click at [412, 331] on input "0.00" at bounding box center [548, 323] width 397 height 34
click at [412, 330] on input "0.00" at bounding box center [548, 323] width 397 height 34
type input "43.05"
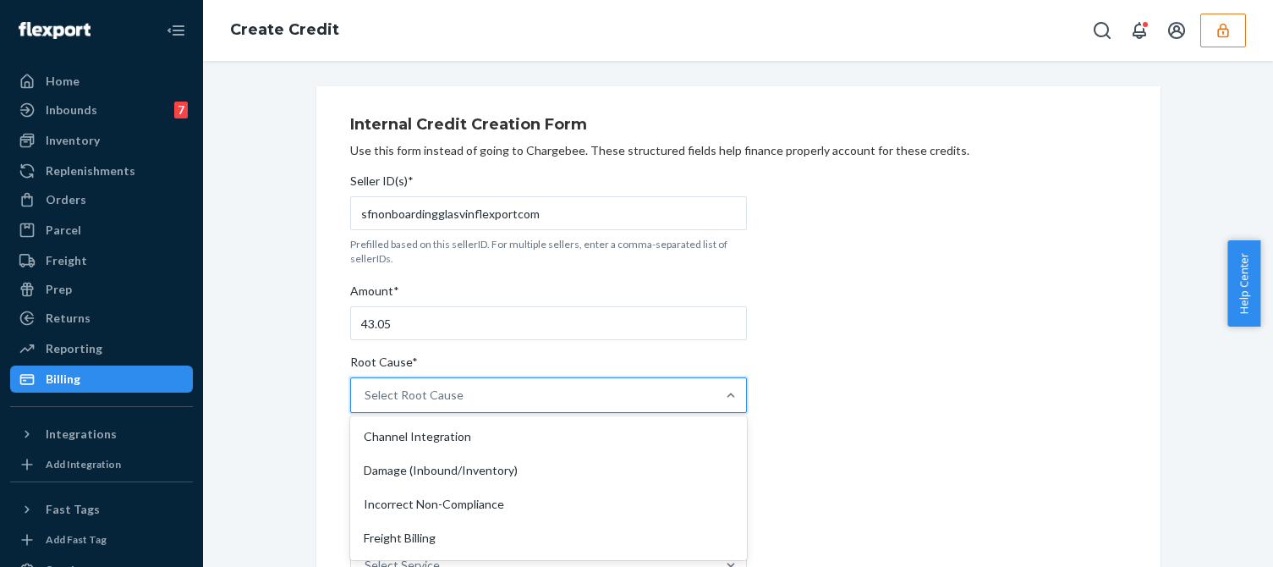
click at [425, 397] on div "Select Root Cause" at bounding box center [413, 394] width 99 height 17
click at [366, 397] on input "Root Cause* option Channel Integration focused, 1 of 29. 29 results available. …" at bounding box center [365, 394] width 2 height 17
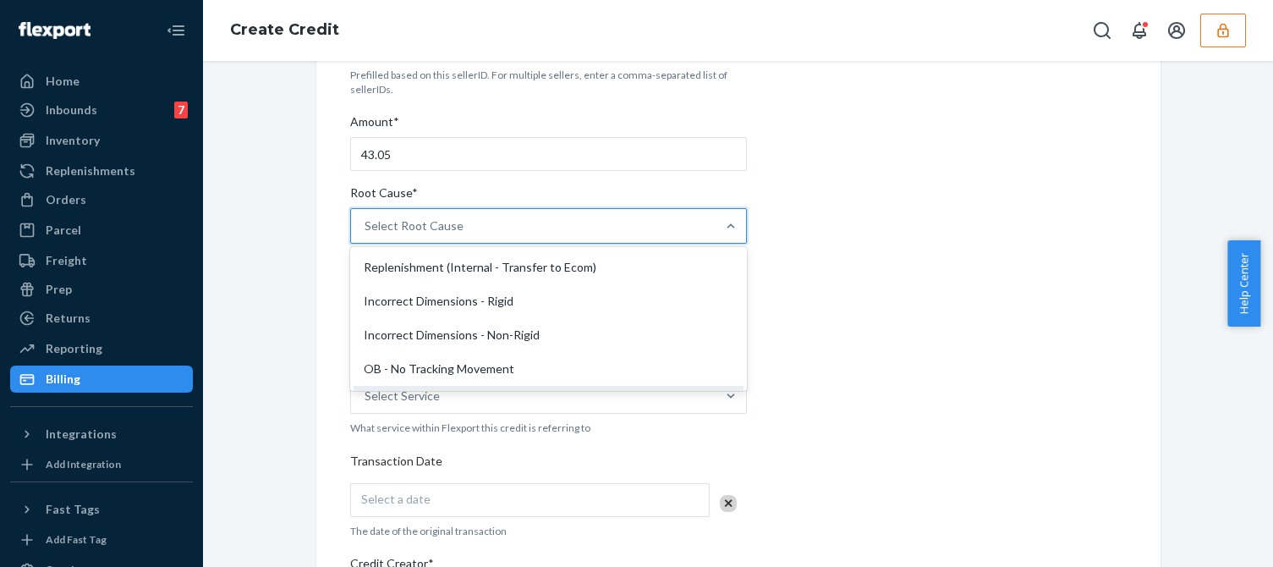
scroll to position [423, 0]
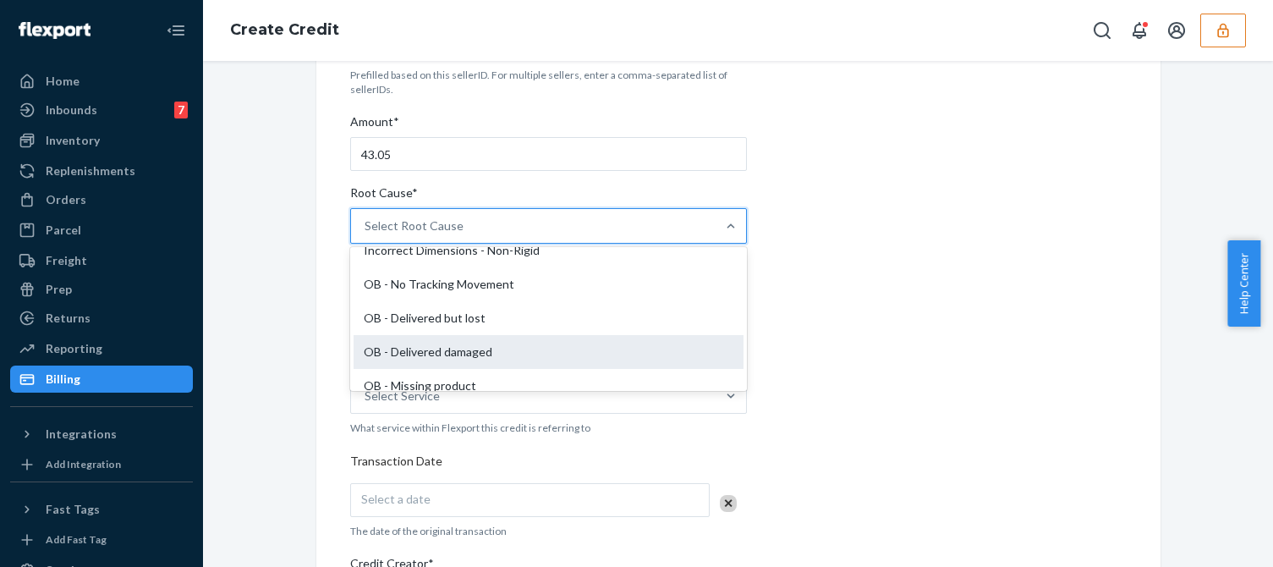
click at [446, 347] on div "OB - Delivered damaged" at bounding box center [548, 352] width 390 height 34
click at [366, 234] on input "Root Cause* option OB - Delivered damaged focused, 16 of 29. 29 results availab…" at bounding box center [365, 225] width 2 height 17
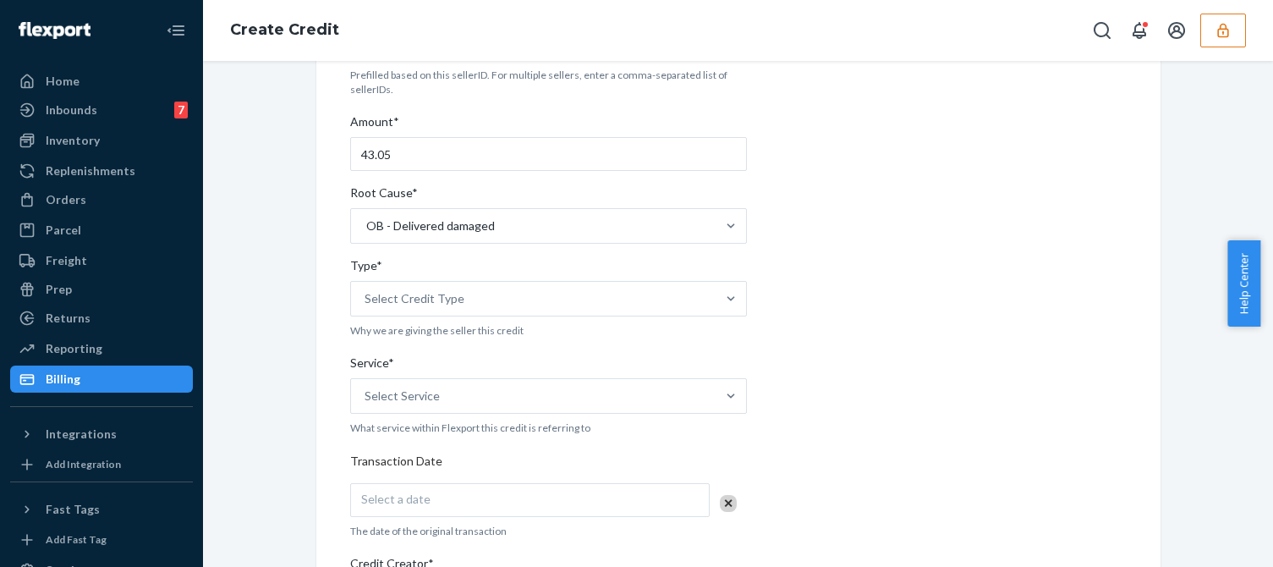
click at [895, 303] on div "Internal Credit Creation Form Use this form instead of going to Chargebee. Thes…" at bounding box center [738, 457] width 776 height 1040
click at [458, 292] on div "Select Credit Type" at bounding box center [533, 299] width 364 height 34
click at [366, 292] on input "Type* Select Credit Type" at bounding box center [365, 298] width 2 height 17
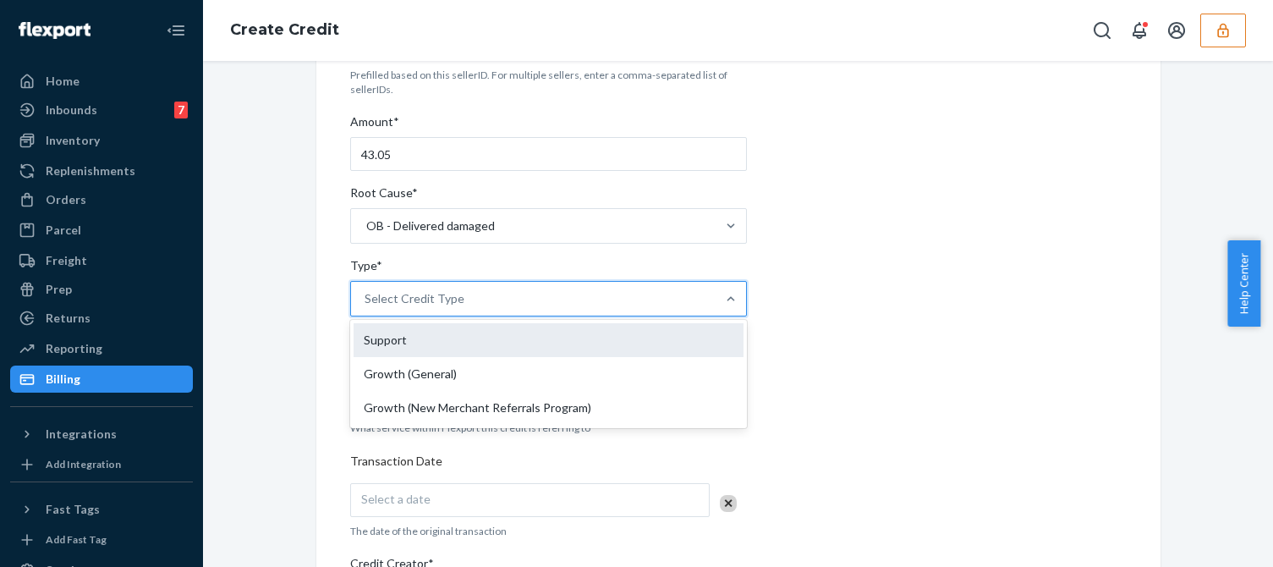
click at [400, 329] on div "Support" at bounding box center [548, 340] width 390 height 34
click at [366, 307] on input "Type* option Support focused, 1 of 3. 3 results available. Use Up and Down to c…" at bounding box center [365, 298] width 2 height 17
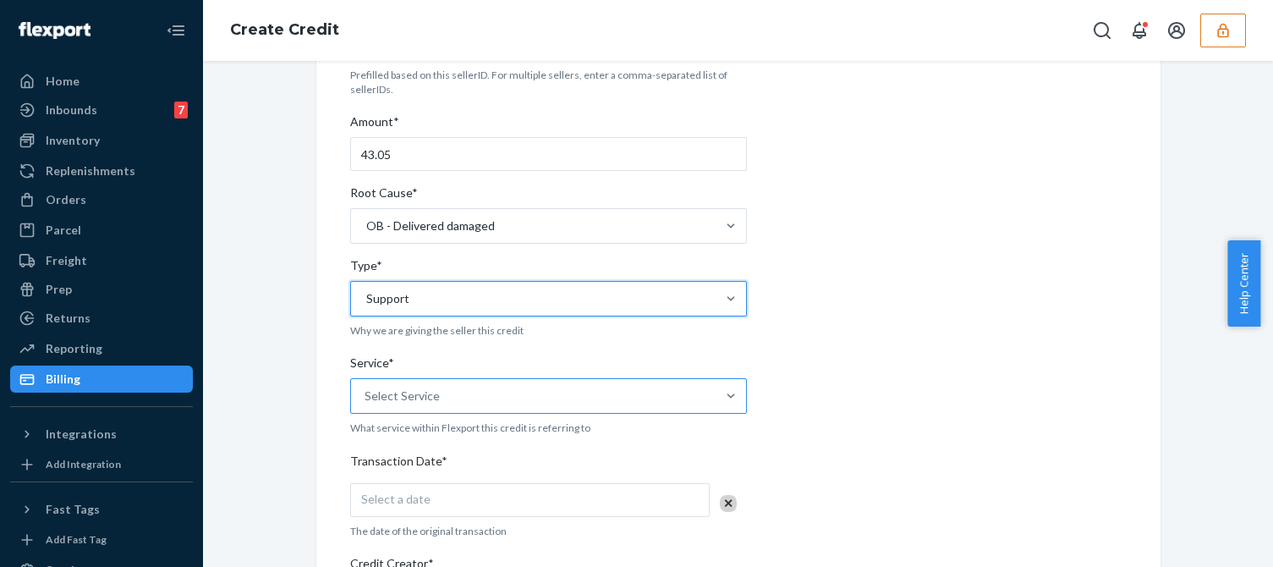
click at [404, 389] on div "Select Service" at bounding box center [401, 395] width 75 height 17
click at [366, 389] on input "Service* Select Service" at bounding box center [365, 395] width 2 height 17
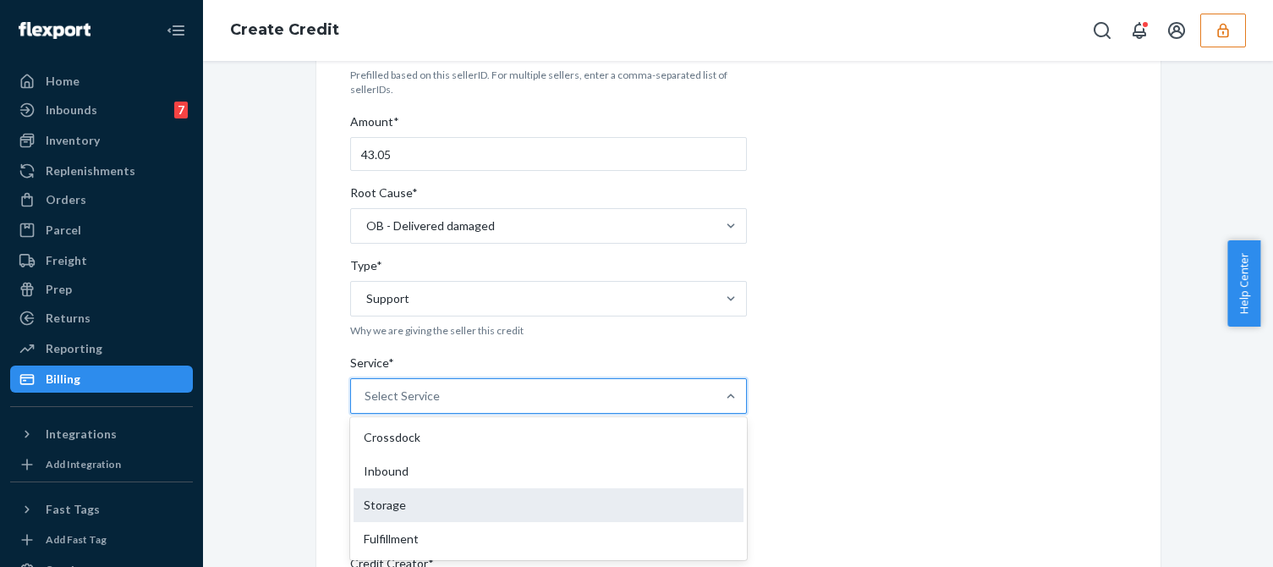
click at [385, 506] on div "Storage" at bounding box center [548, 505] width 390 height 34
click at [366, 404] on input "Service* option Storage focused, 3 of 10. 10 results available. Use Up and Down…" at bounding box center [365, 395] width 2 height 17
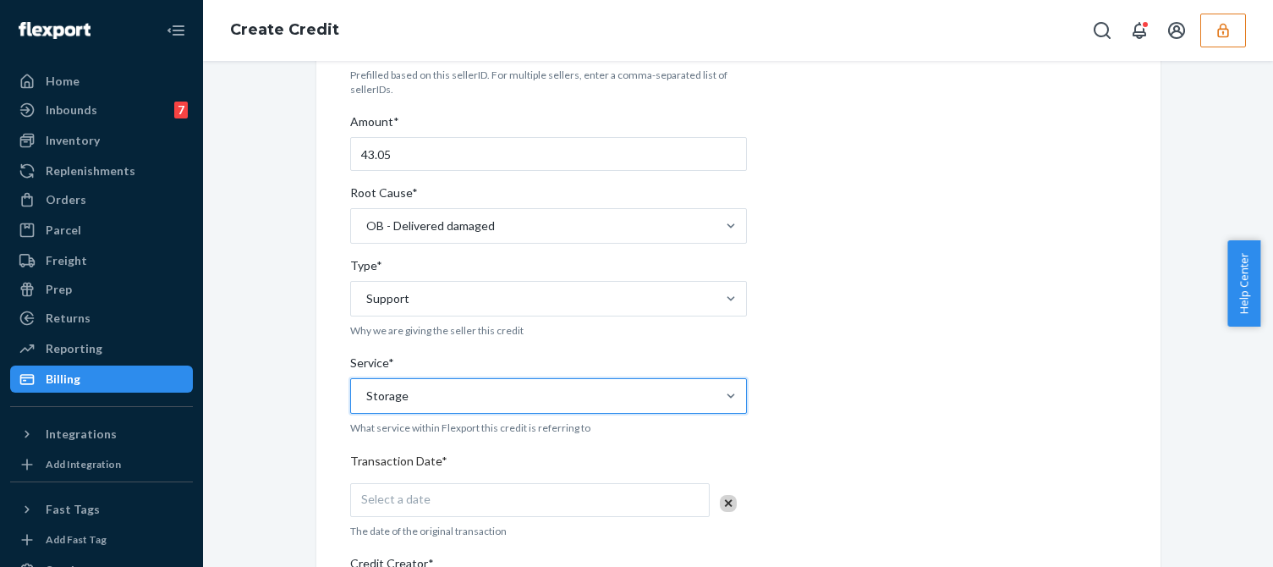
click at [427, 414] on div "Seller ID(s)* sfnonboardingglasvinflexportcom Prefilled based on this sellerID.…" at bounding box center [548, 487] width 397 height 981
click at [446, 393] on div "Storage" at bounding box center [533, 396] width 364 height 34
click at [366, 393] on input "Service* Storage" at bounding box center [365, 395] width 2 height 17
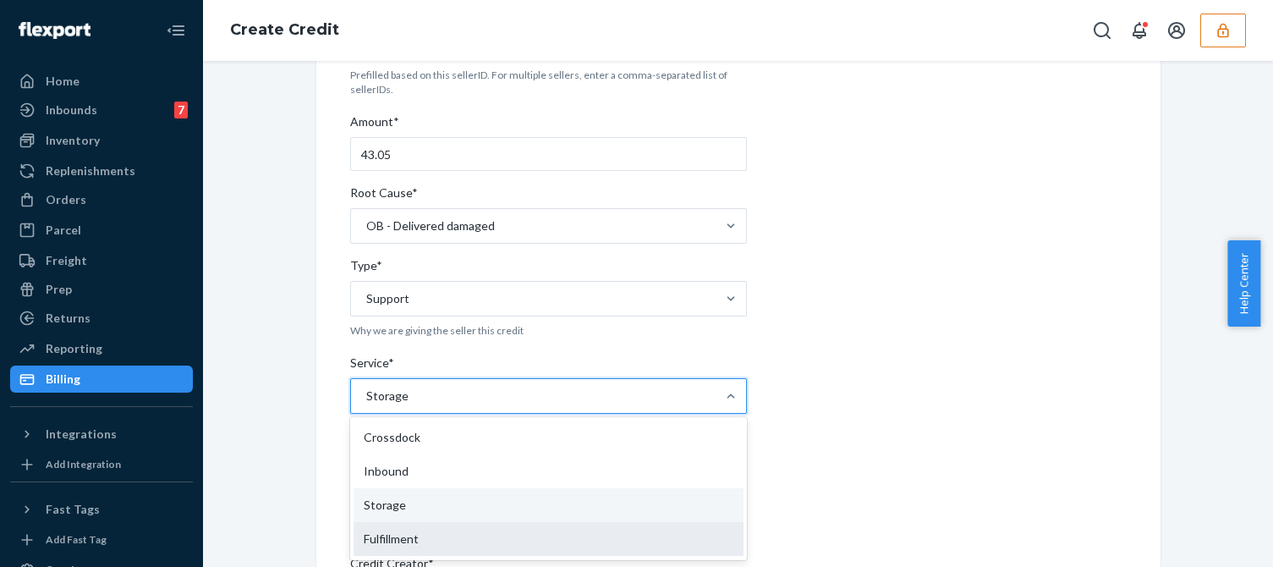
click at [383, 529] on div "Fulfillment" at bounding box center [548, 539] width 390 height 34
click at [366, 404] on input "Service* option Storage, selected. option Fulfillment focused, 4 of 10. 10 resu…" at bounding box center [365, 395] width 2 height 17
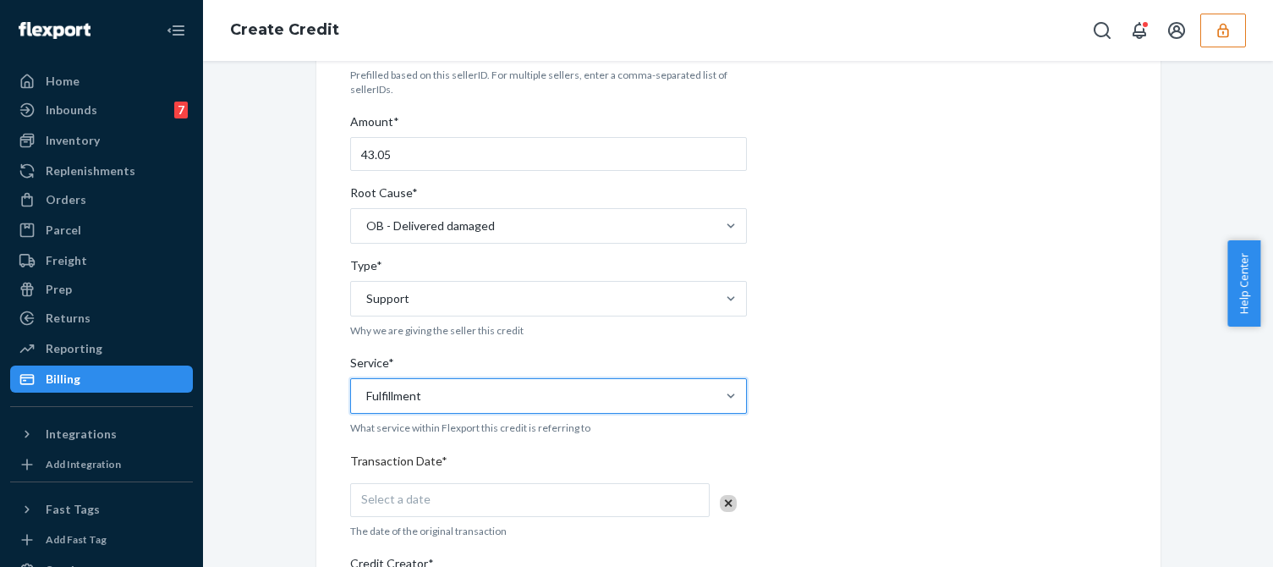
scroll to position [338, 0]
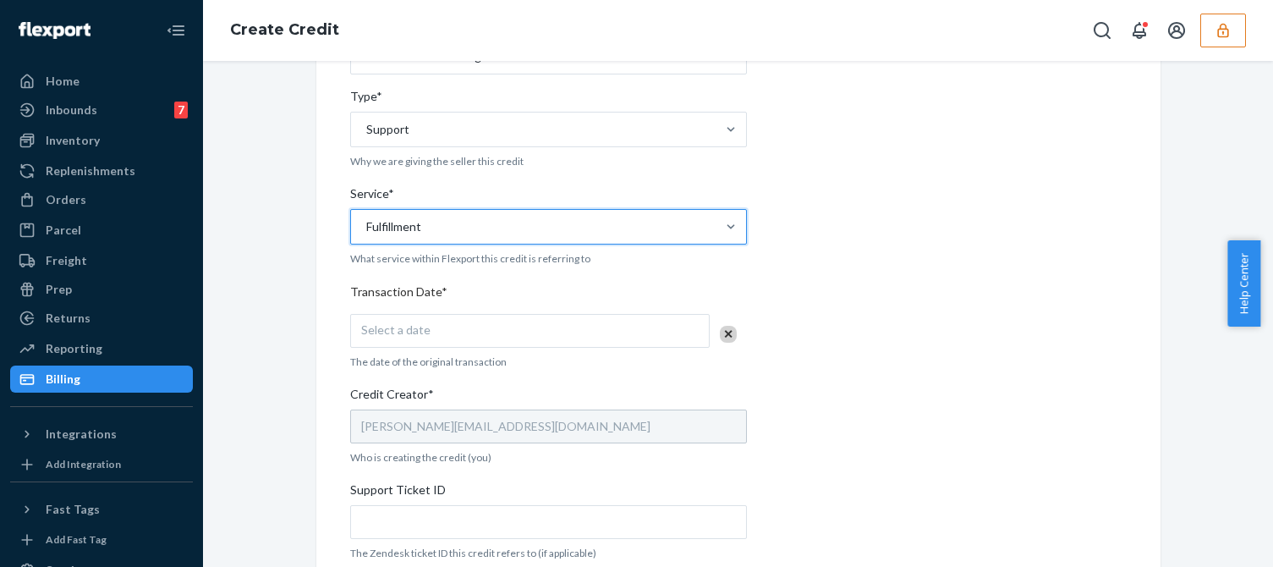
click at [434, 345] on div "Select a date" at bounding box center [529, 331] width 359 height 34
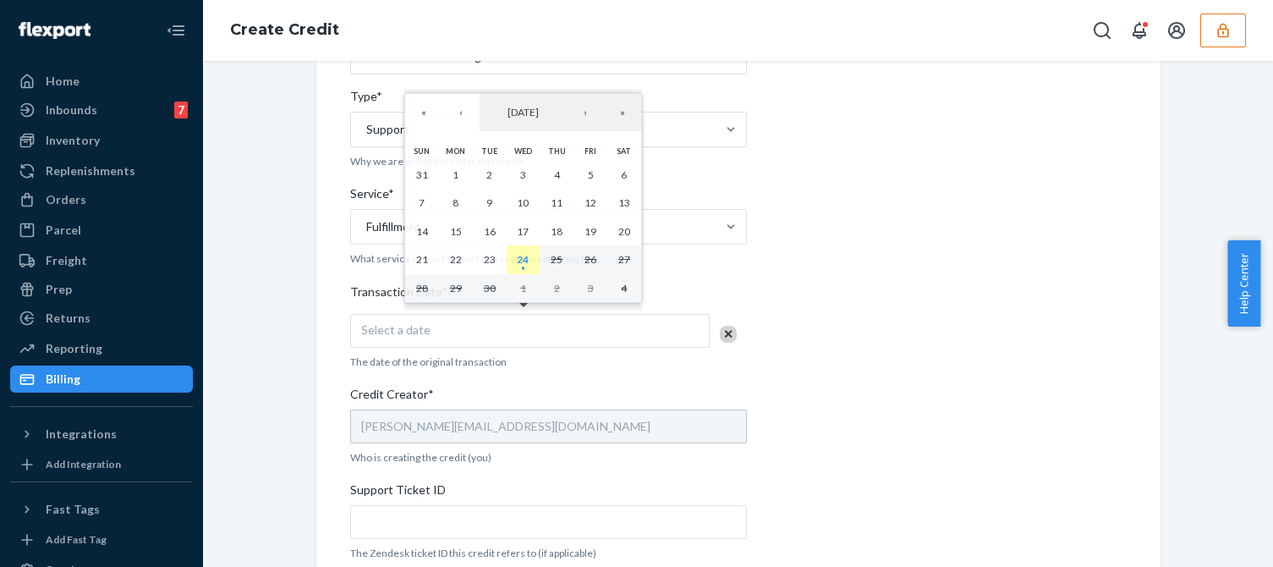
click at [524, 266] on abbr "24" at bounding box center [523, 259] width 12 height 13
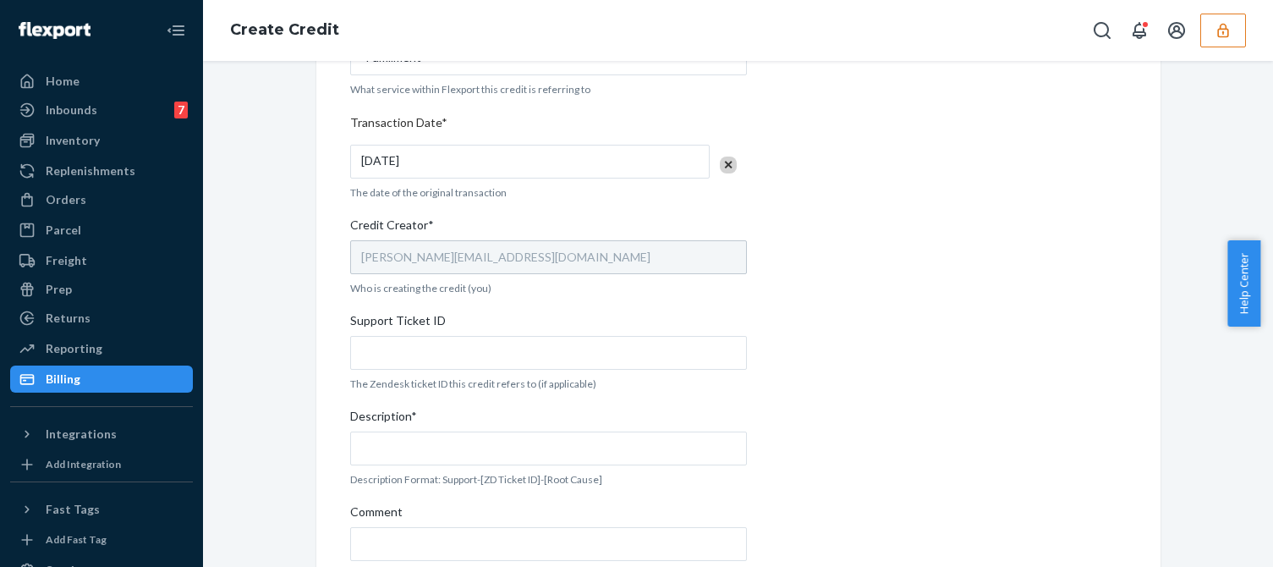
scroll to position [592, 0]
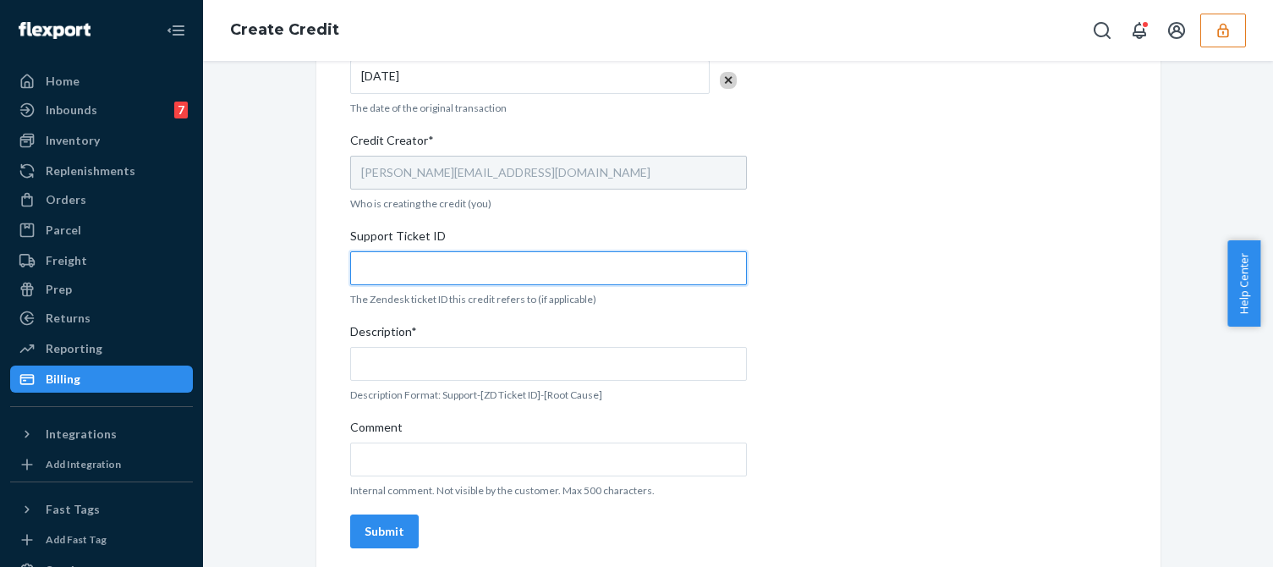
click at [425, 278] on input "Support Ticket ID" at bounding box center [548, 268] width 397 height 34
paste input "824198"
type input "824198"
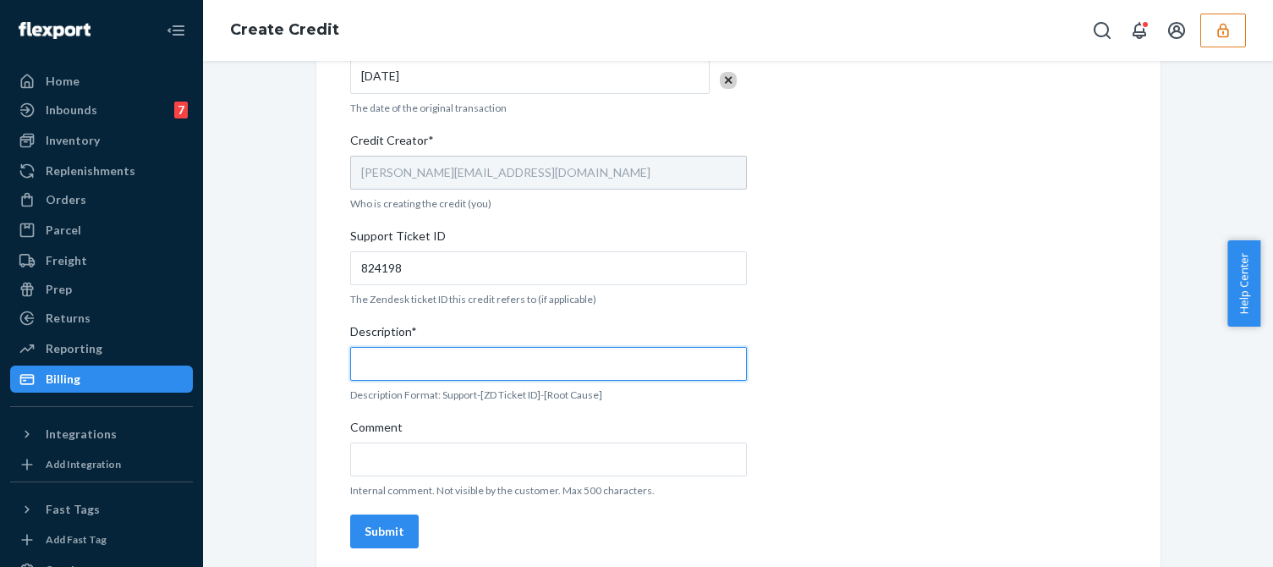
click at [396, 370] on input "Description*" at bounding box center [548, 364] width 397 height 34
paste input "824198"
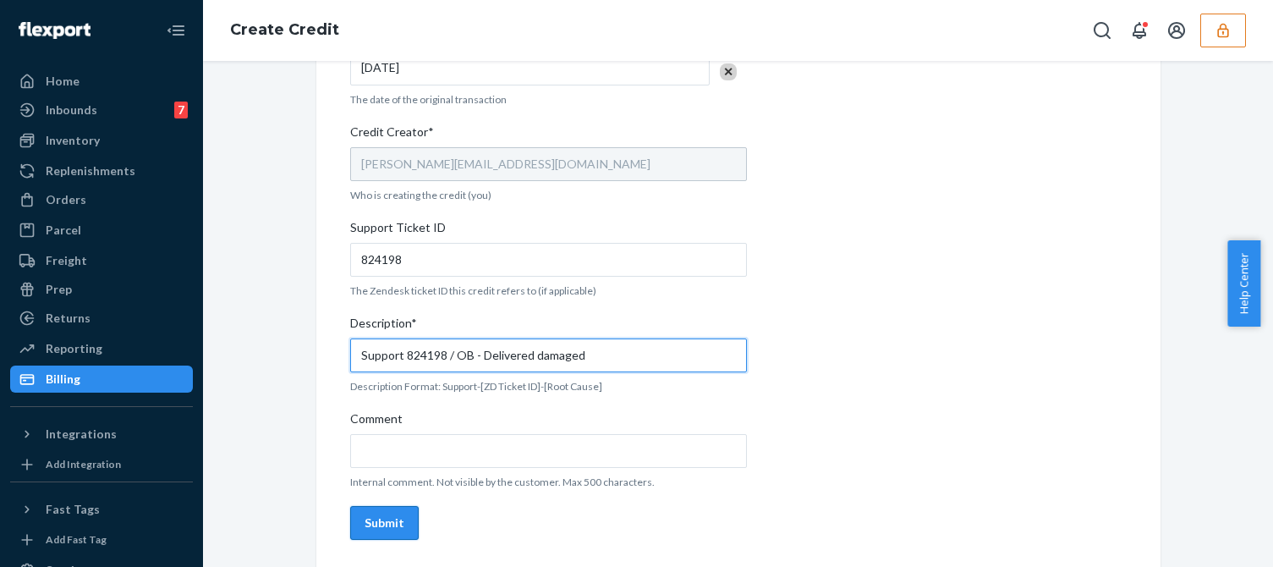
type input "Support 824198 / OB - Delivered damaged"
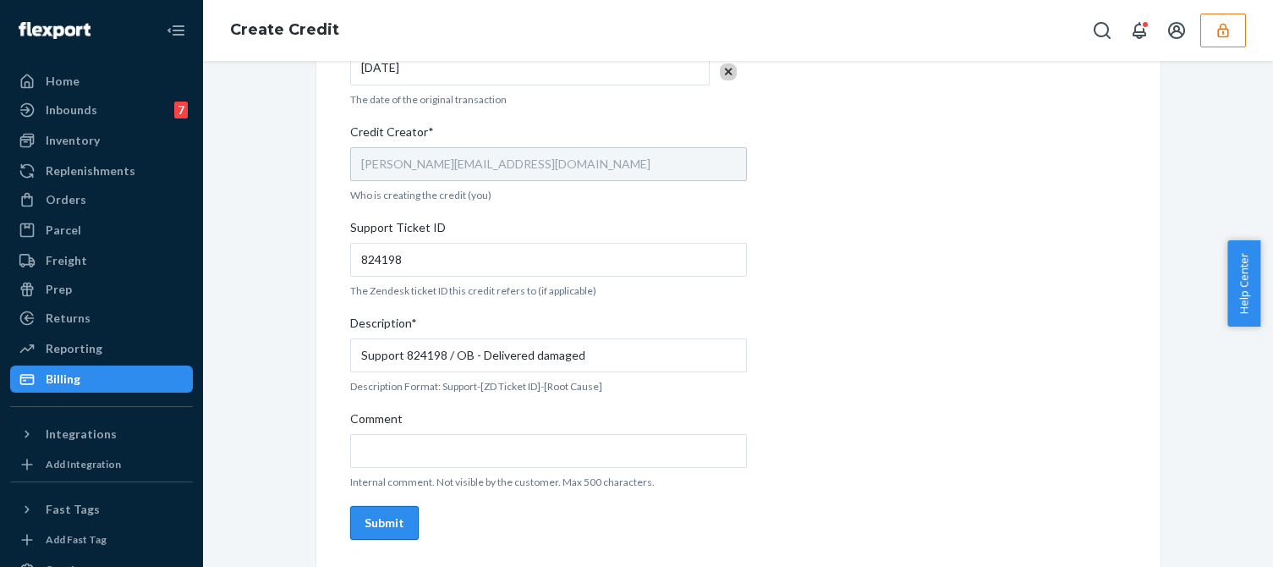
click at [381, 507] on button "Submit" at bounding box center [384, 523] width 69 height 34
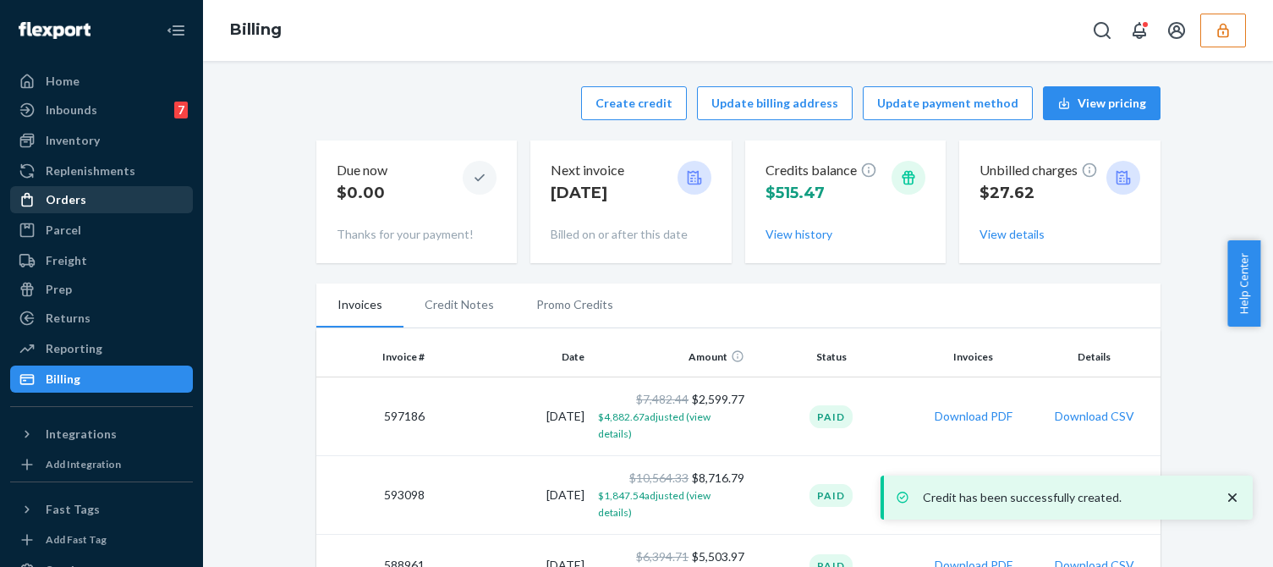
click at [99, 195] on div "Orders" at bounding box center [101, 200] width 179 height 24
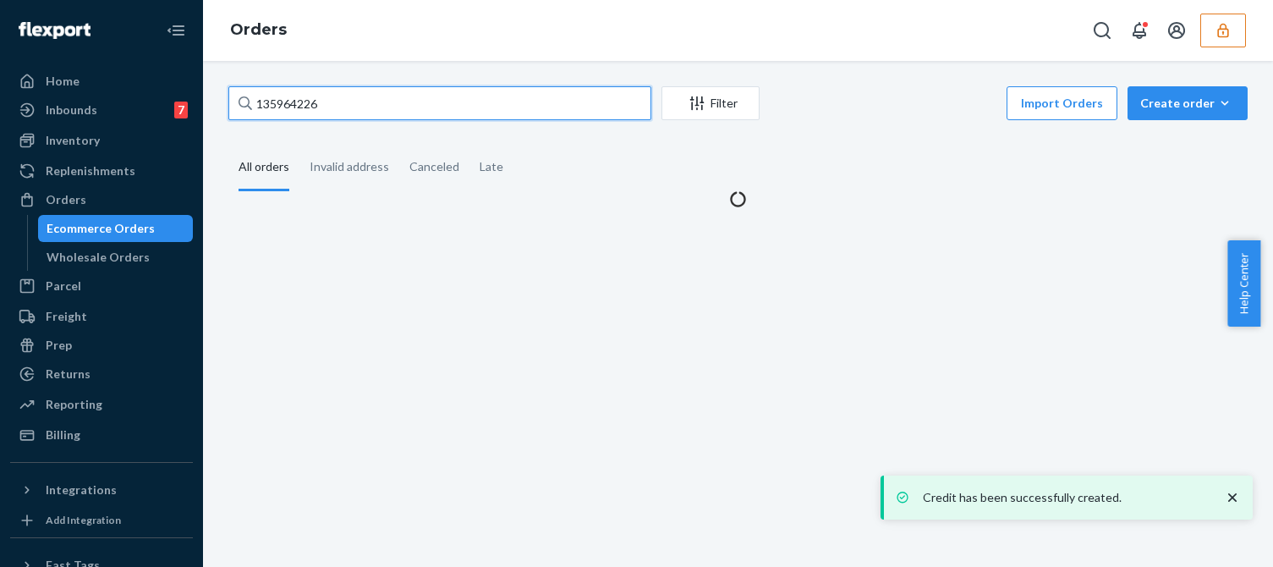
click at [286, 102] on input "135964226" at bounding box center [439, 103] width 423 height 34
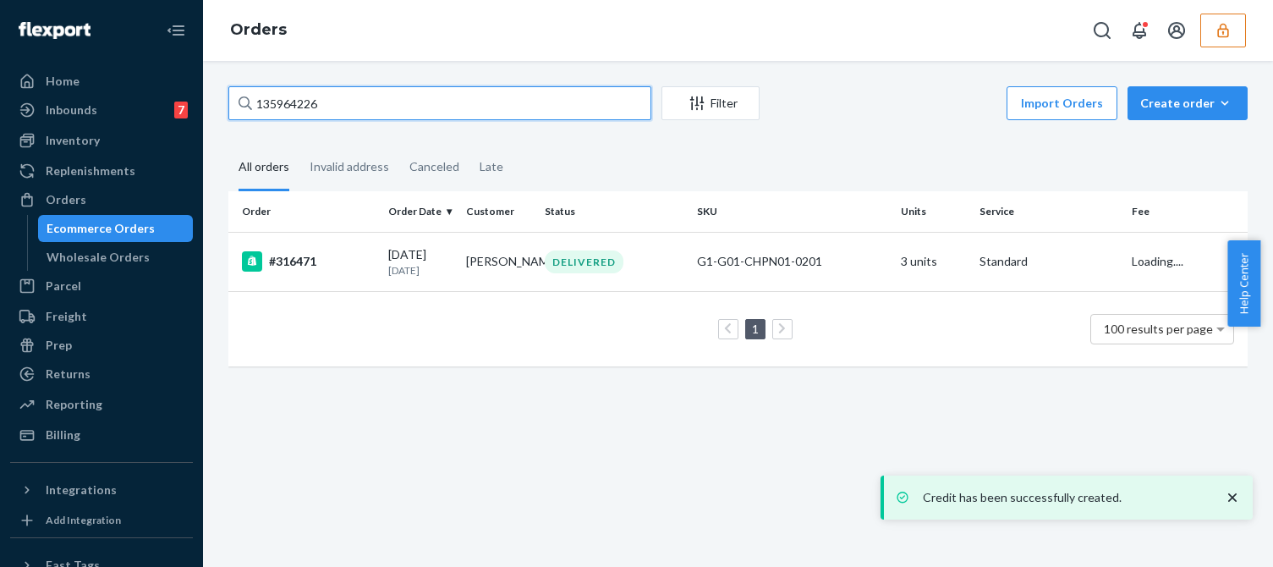
click at [288, 102] on input "135964226" at bounding box center [439, 103] width 423 height 34
paste input "136519378"
click at [350, 104] on input "135961365193784226" at bounding box center [439, 103] width 423 height 34
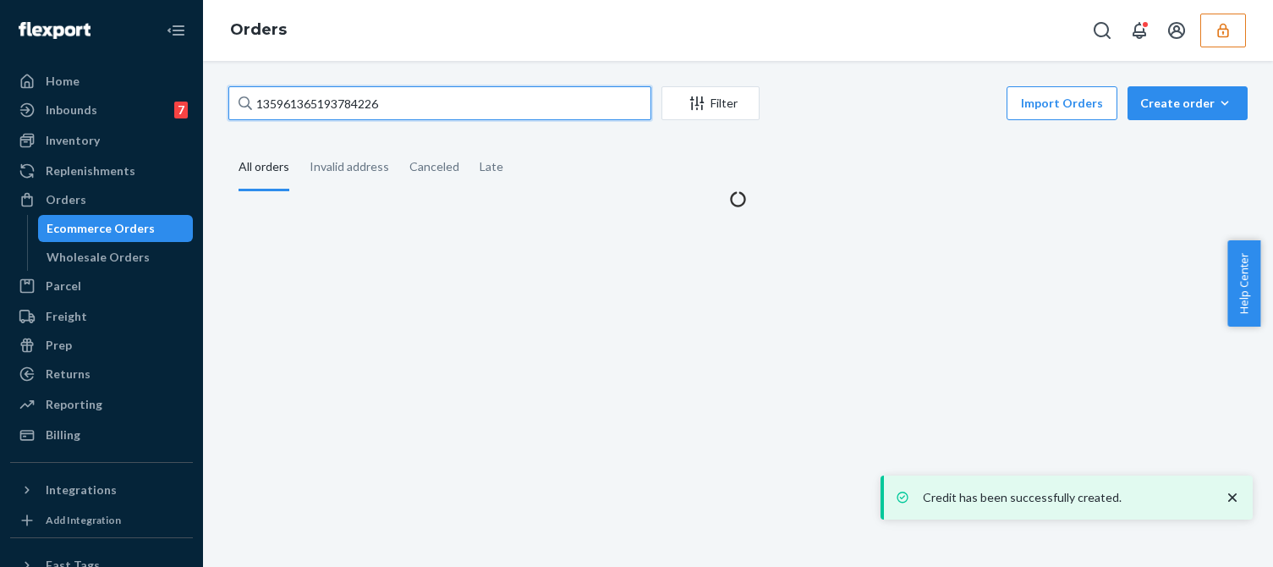
click at [361, 106] on input "135961365193784226" at bounding box center [439, 103] width 423 height 34
click at [360, 106] on input "135961365193784226" at bounding box center [439, 103] width 423 height 34
paste input "6519378"
click at [406, 98] on input "136519378" at bounding box center [439, 103] width 423 height 34
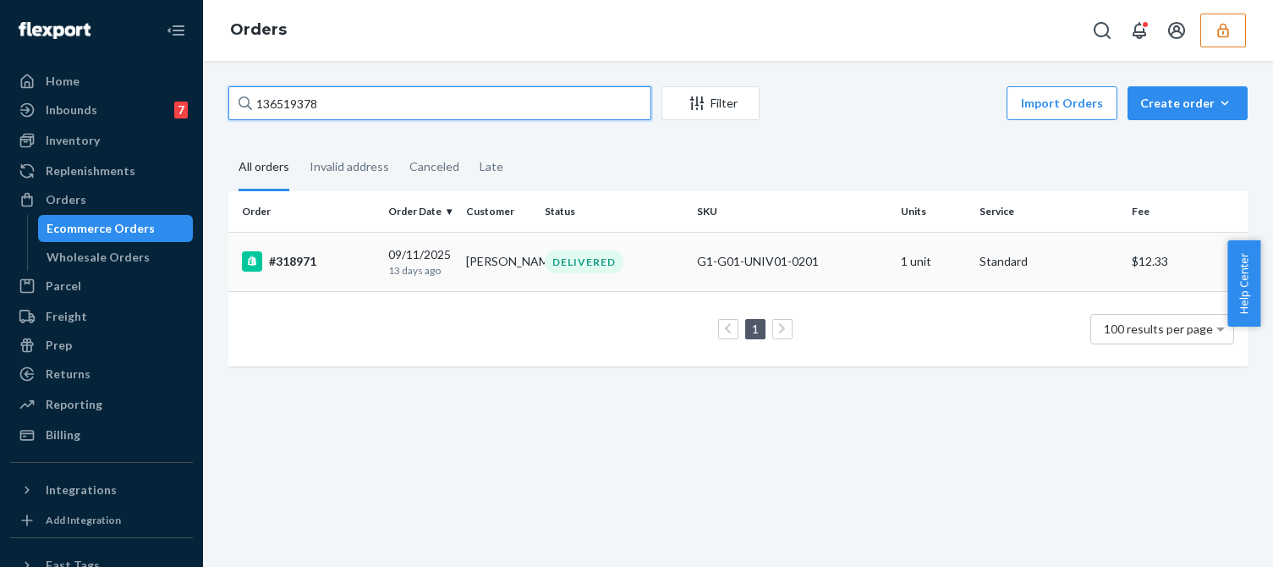
type input "136519378"
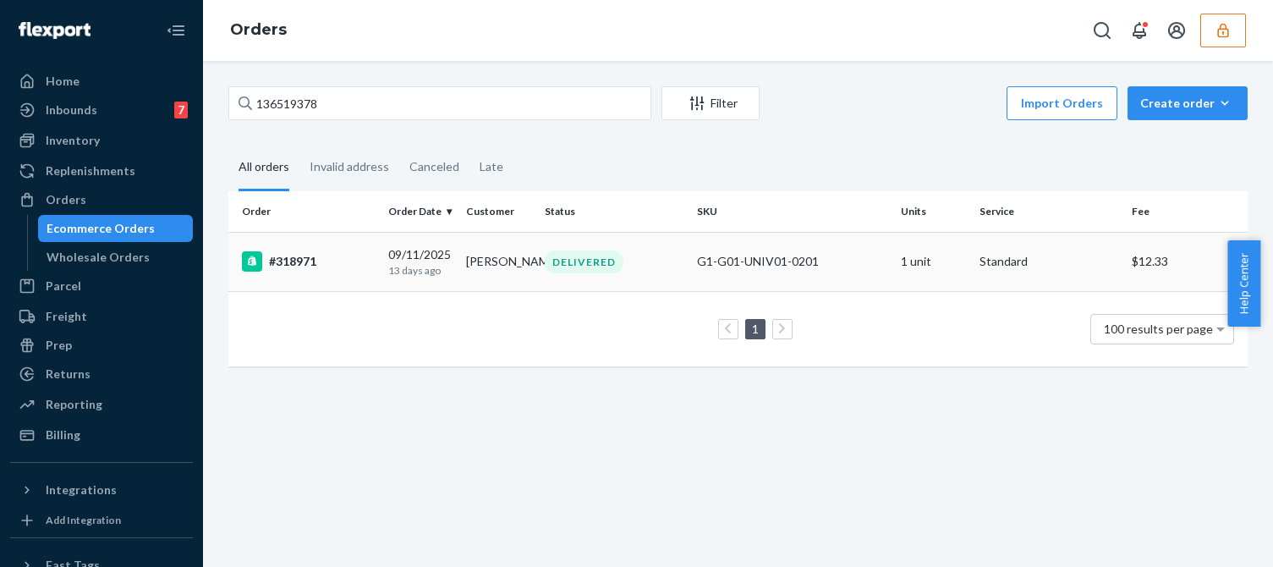
click at [360, 269] on div "#318971" at bounding box center [308, 261] width 133 height 20
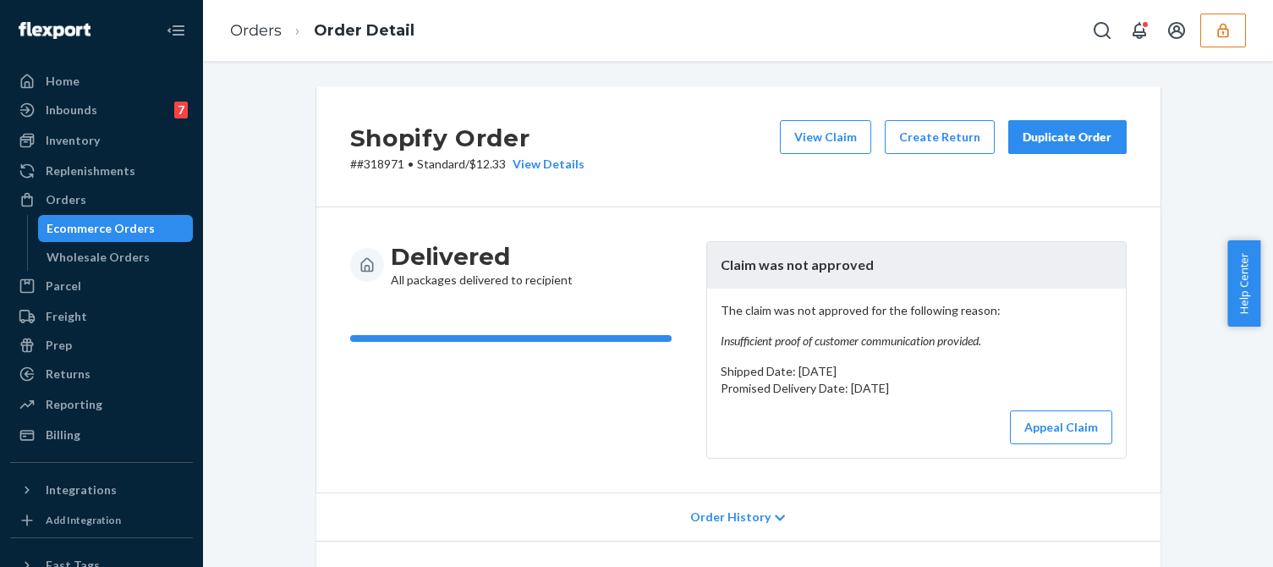
click at [850, 348] on em "Insufficient proof of customer communication provided." at bounding box center [917, 340] width 392 height 17
click at [813, 134] on button "View Claim" at bounding box center [825, 137] width 91 height 34
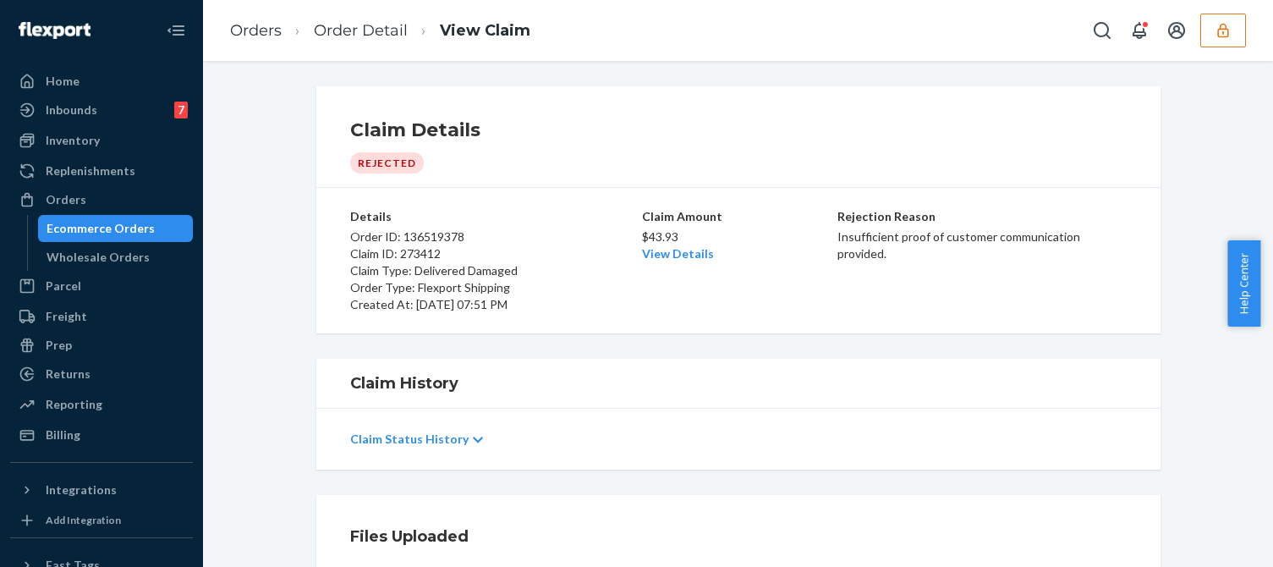
click at [721, 338] on div "Claim Details Rejected Details Order ID: 136519378 Claim ID: 273412 Claim Type:…" at bounding box center [738, 314] width 1070 height 506
drag, startPoint x: 675, startPoint y: 235, endPoint x: 638, endPoint y: 237, distance: 37.2
click at [642, 237] on p "$43.93" at bounding box center [738, 236] width 193 height 17
copy p "$43.93"
click at [85, 438] on div "Billing" at bounding box center [101, 435] width 179 height 24
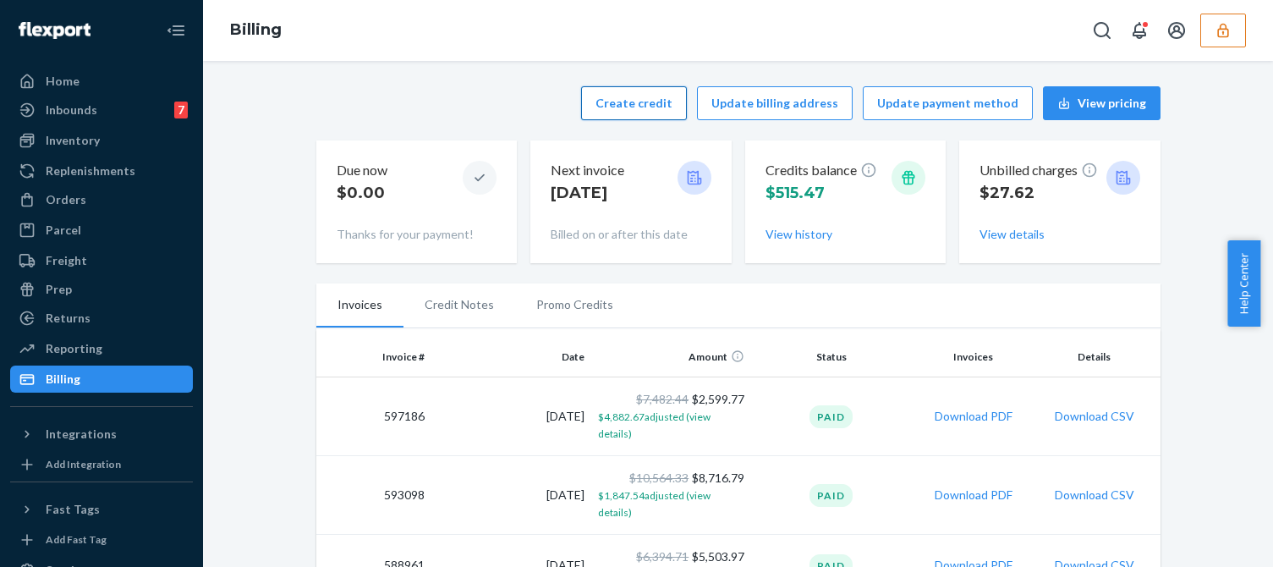
click at [618, 106] on button "Create credit" at bounding box center [634, 103] width 106 height 34
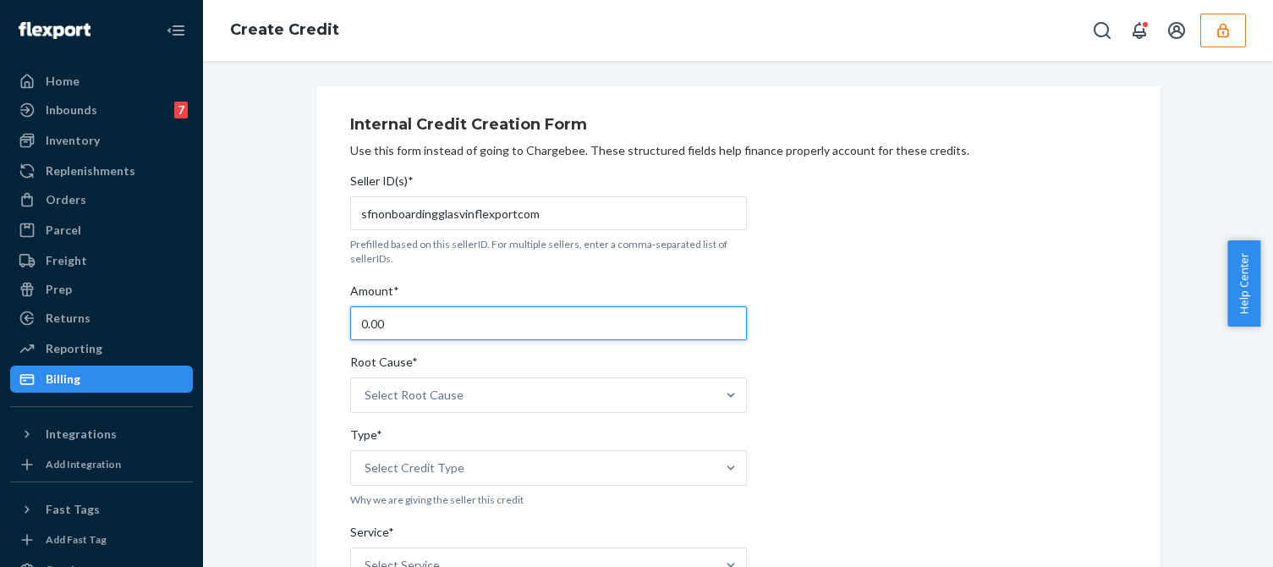
click at [439, 332] on input "0.00" at bounding box center [548, 323] width 397 height 34
type input "43.93"
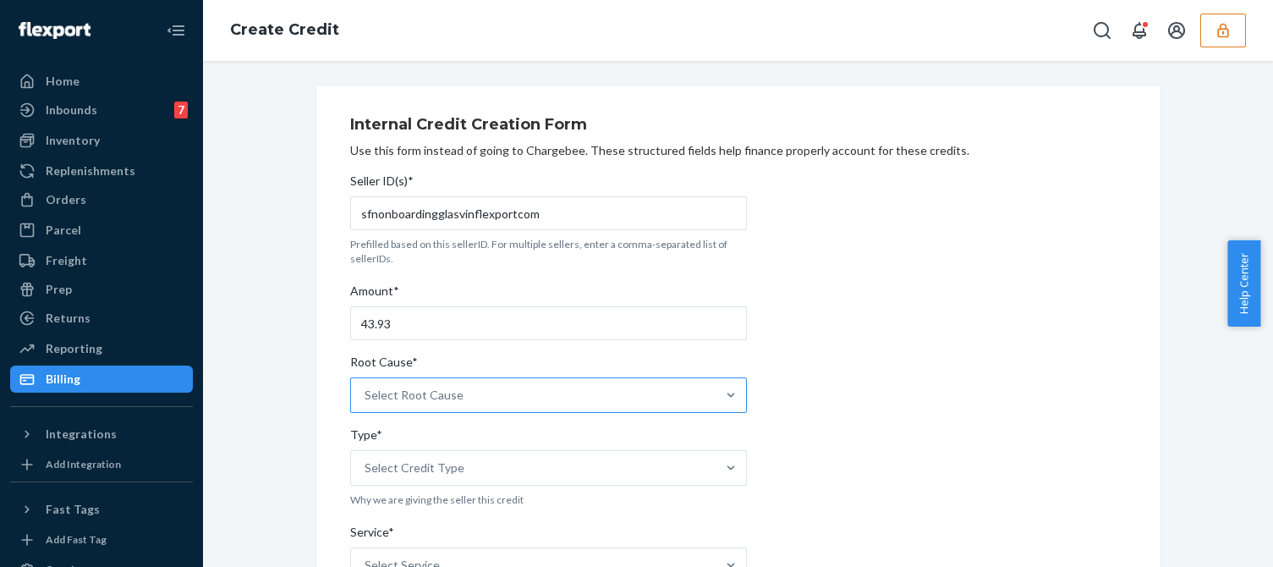
click at [518, 397] on div "Select Root Cause" at bounding box center [533, 395] width 364 height 34
click at [366, 397] on input "Root Cause* Select Root Cause" at bounding box center [365, 394] width 2 height 17
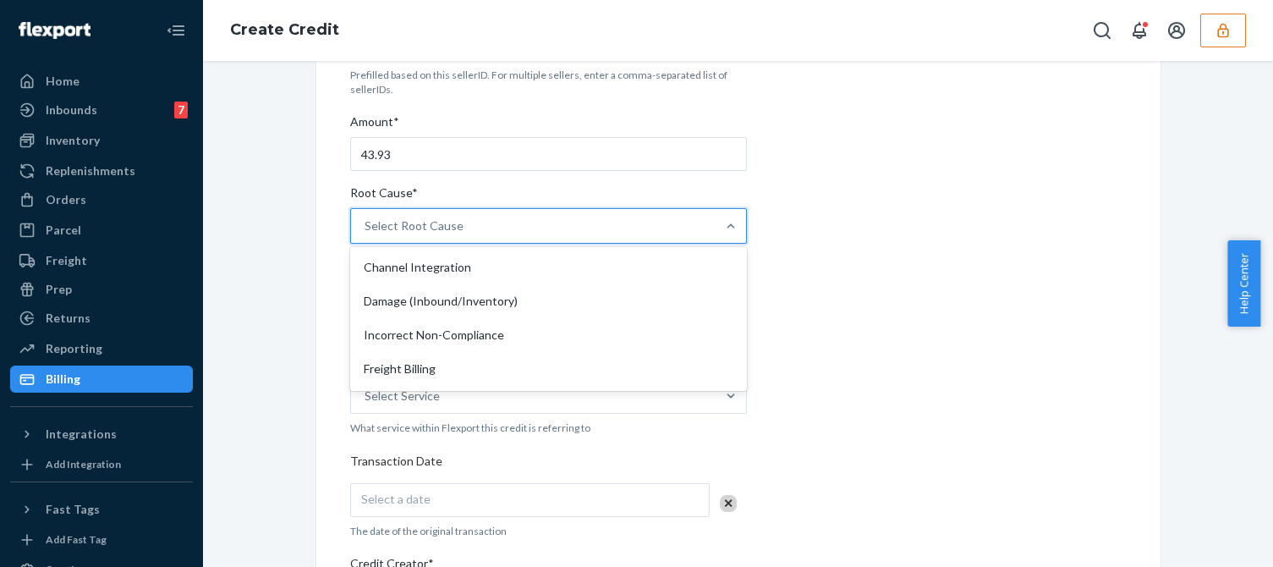
scroll to position [423, 0]
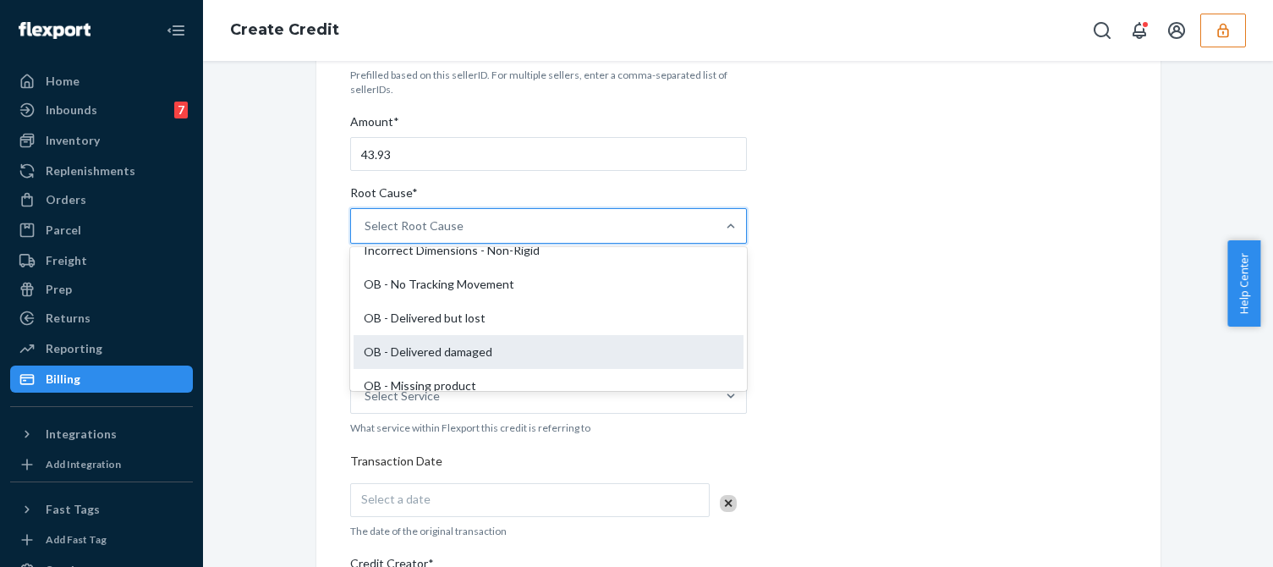
click at [450, 353] on div "OB - Delivered damaged" at bounding box center [548, 352] width 390 height 34
click at [366, 234] on input "Root Cause* option OB - Delivered damaged focused, 16 of 29. 29 results availab…" at bounding box center [365, 225] width 2 height 17
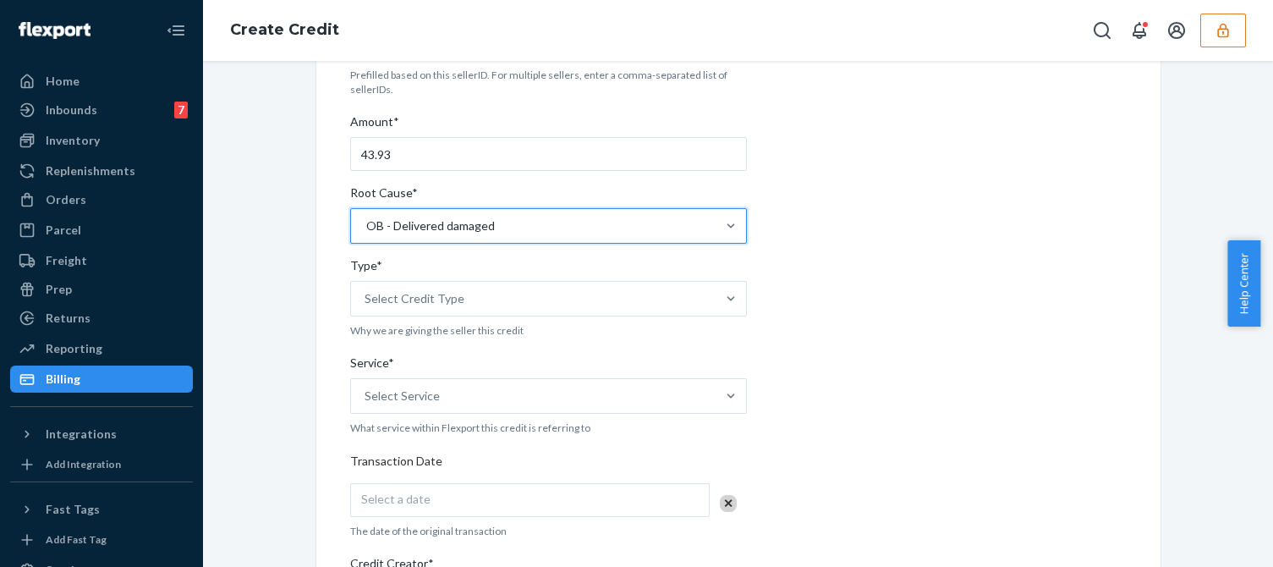
drag, startPoint x: 826, startPoint y: 323, endPoint x: 744, endPoint y: 334, distance: 82.8
click at [827, 323] on div "Internal Credit Creation Form Use this form instead of going to Chargebee. Thes…" at bounding box center [738, 457] width 776 height 1040
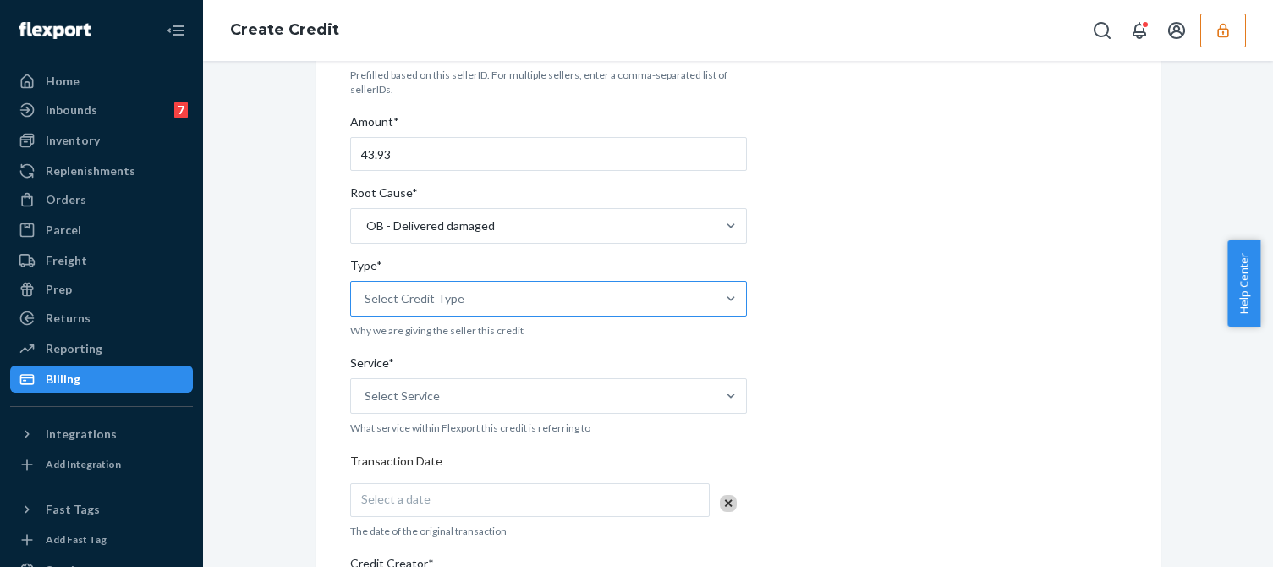
click at [556, 302] on div "Select Credit Type" at bounding box center [533, 299] width 364 height 34
click at [366, 302] on input "Type* Select Credit Type" at bounding box center [365, 298] width 2 height 17
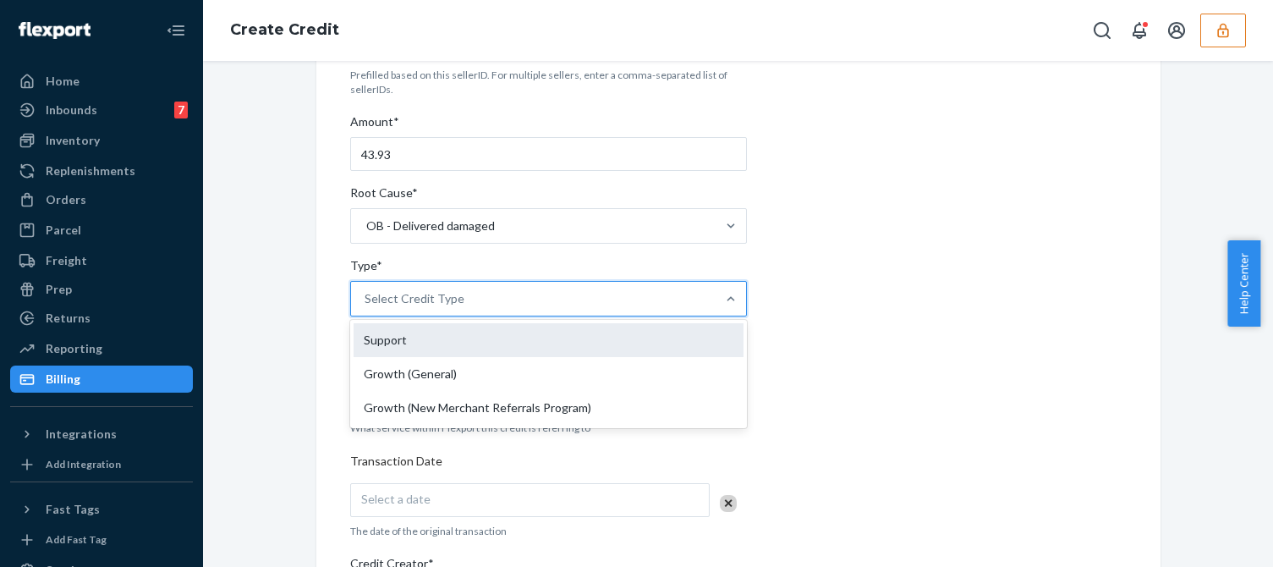
click at [455, 351] on div "Support" at bounding box center [548, 340] width 390 height 34
click at [366, 307] on input "Type* option Support focused, 1 of 3. 3 results available. Use Up and Down to c…" at bounding box center [365, 298] width 2 height 17
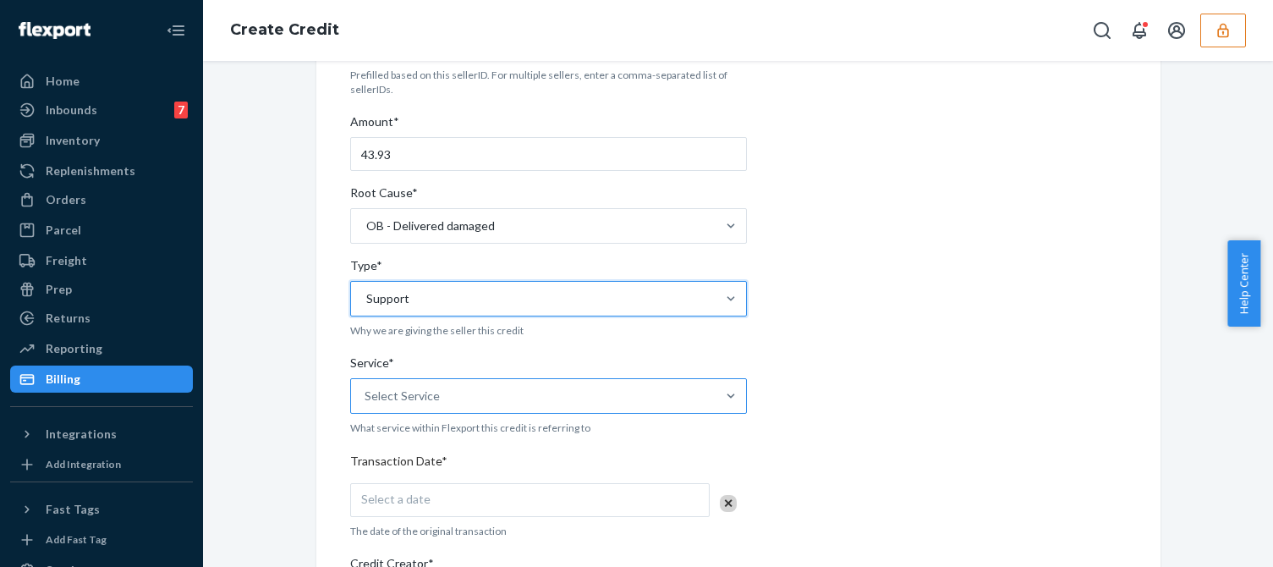
click at [457, 397] on div "Select Service" at bounding box center [533, 396] width 364 height 34
click at [366, 397] on input "Service* Select Service" at bounding box center [365, 395] width 2 height 17
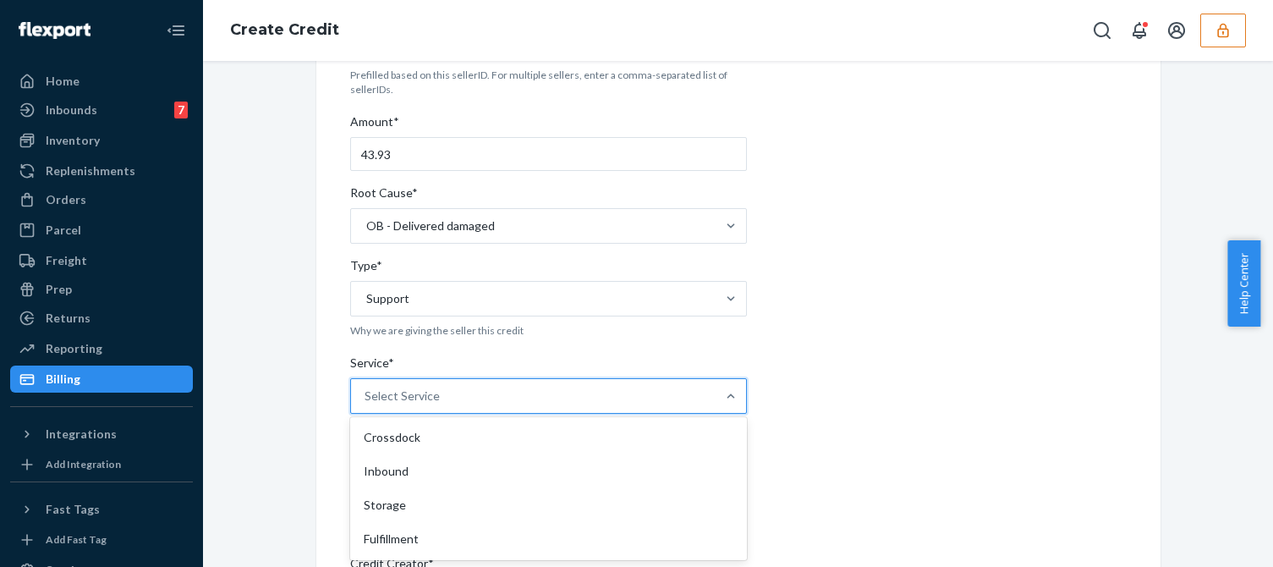
click at [375, 540] on div "Fulfillment" at bounding box center [548, 539] width 390 height 34
click at [366, 404] on input "Service* option Fulfillment focused, 4 of 10. 10 results available. Use Up and …" at bounding box center [365, 395] width 2 height 17
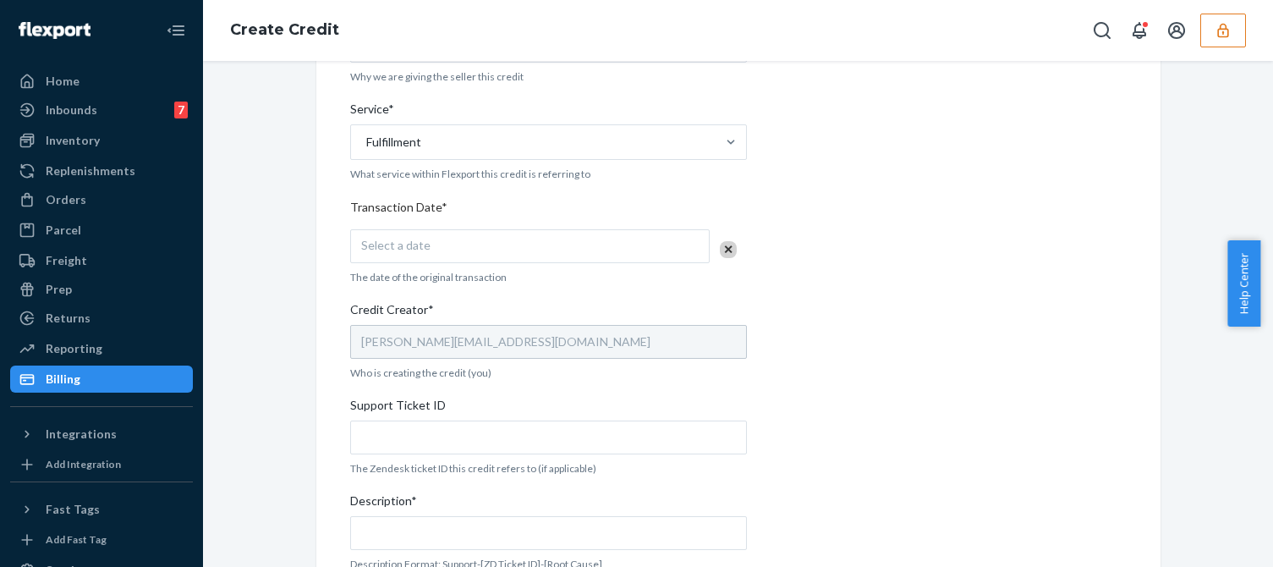
click at [505, 258] on div "Select a date" at bounding box center [529, 246] width 359 height 34
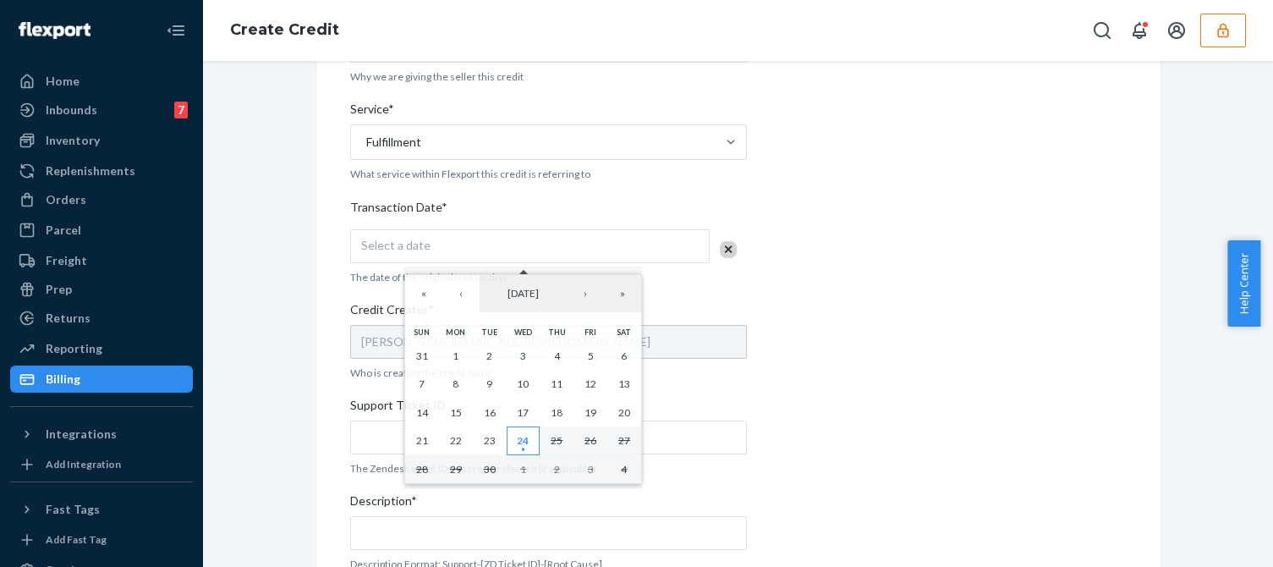
click at [522, 447] on abbr "24" at bounding box center [523, 440] width 12 height 13
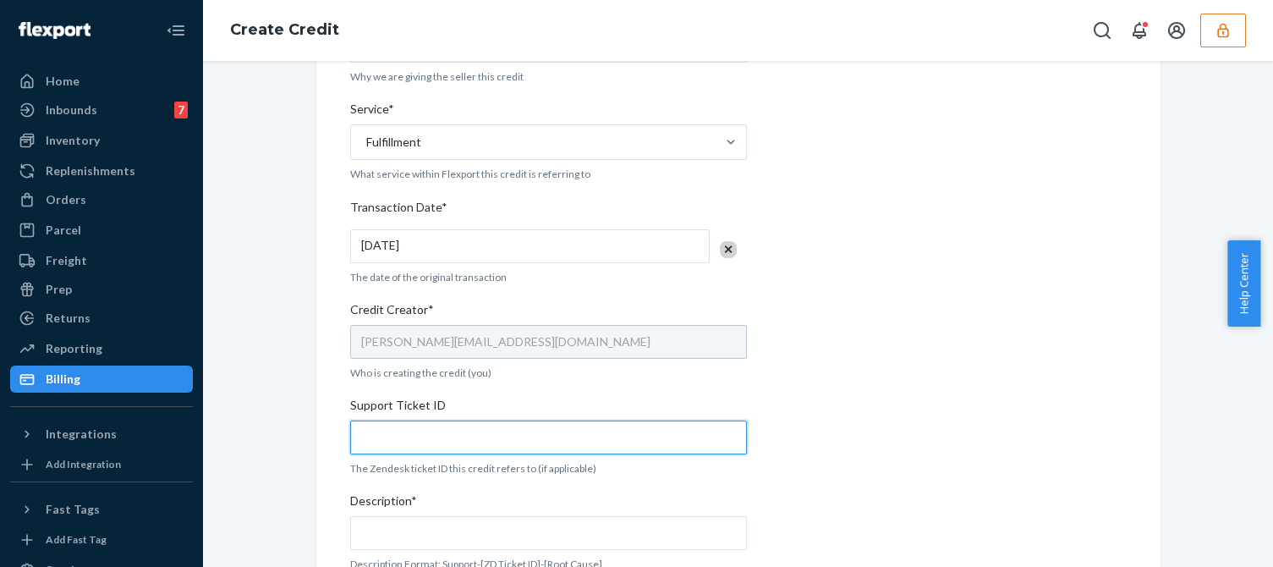
click at [441, 444] on input "Support Ticket ID" at bounding box center [548, 437] width 397 height 34
paste input "824196"
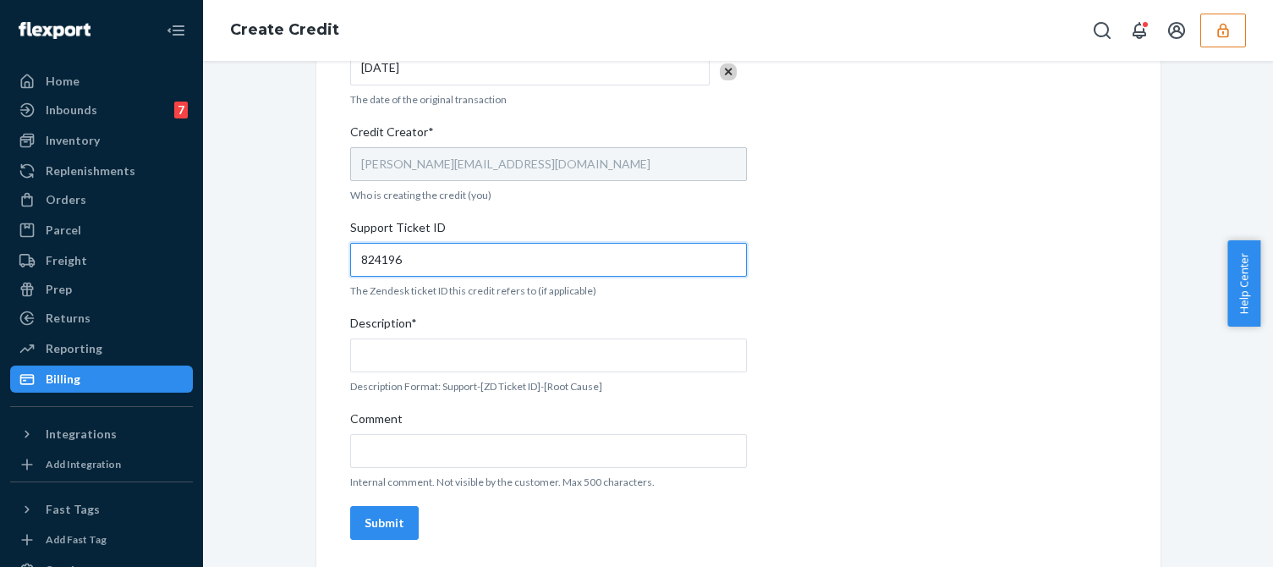
type input "824196"
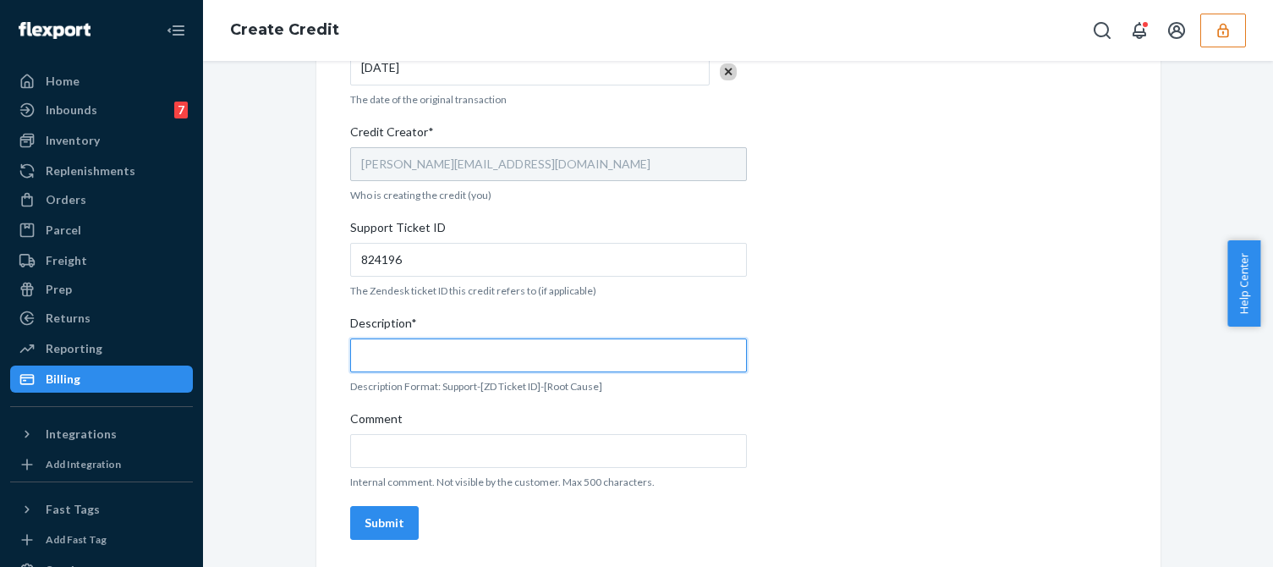
drag, startPoint x: 414, startPoint y: 364, endPoint x: 441, endPoint y: 361, distance: 27.3
click at [417, 363] on input "Description*" at bounding box center [548, 355] width 397 height 34
paste input "824196"
type input "Support 824196 / OB - Delivered damaged"
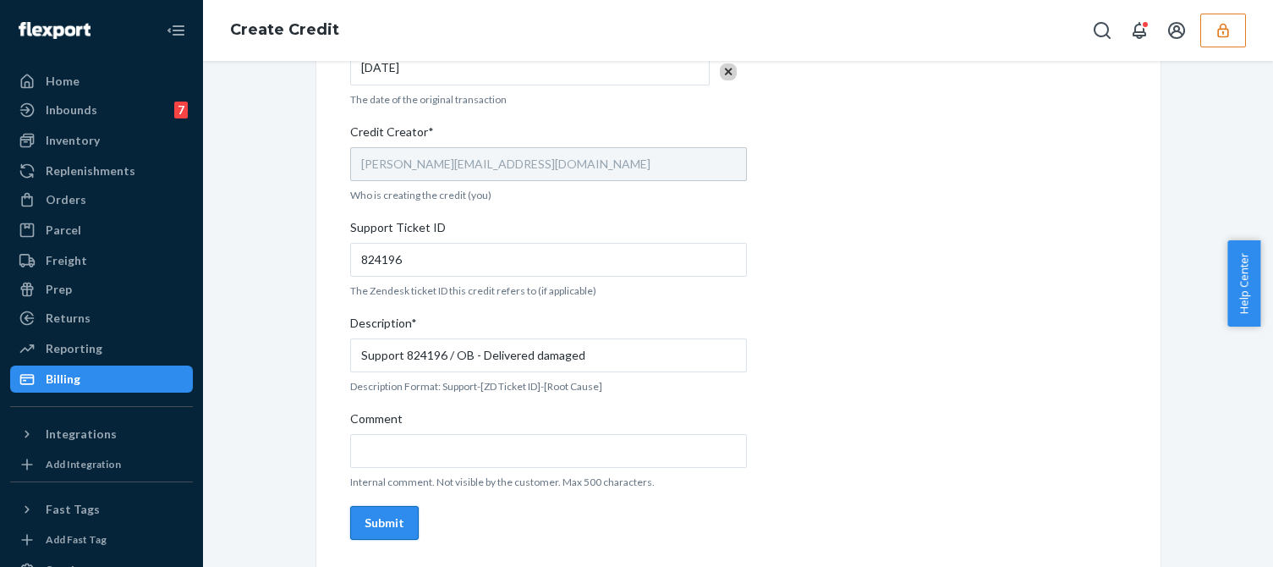
click at [381, 529] on div "Submit" at bounding box center [384, 522] width 40 height 17
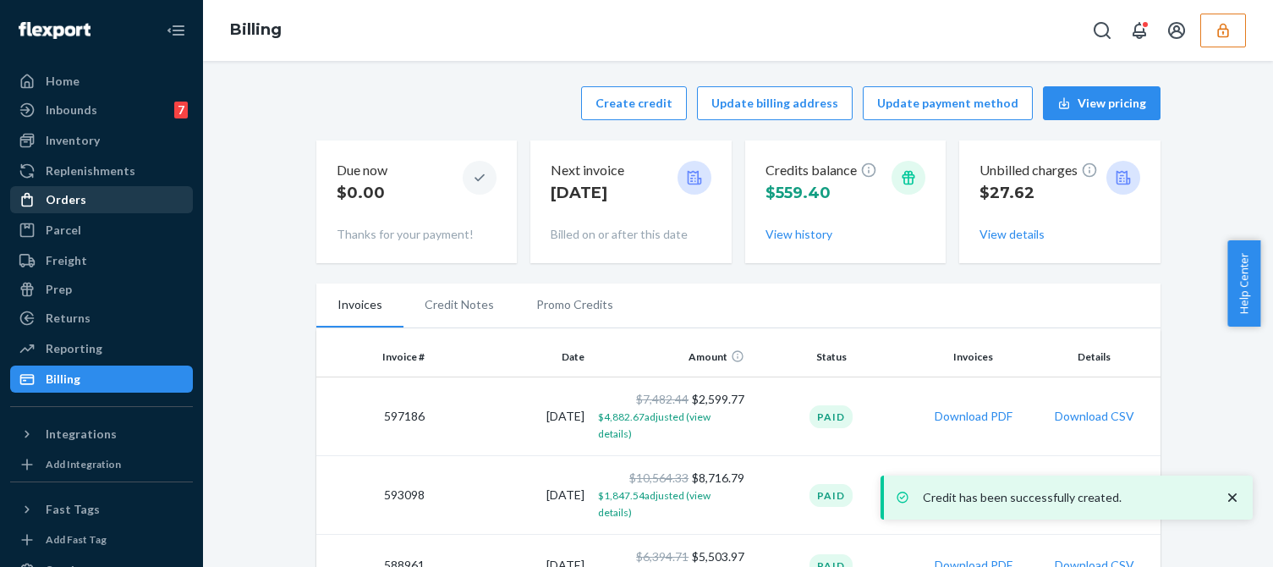
click at [90, 206] on div "Orders" at bounding box center [101, 200] width 179 height 24
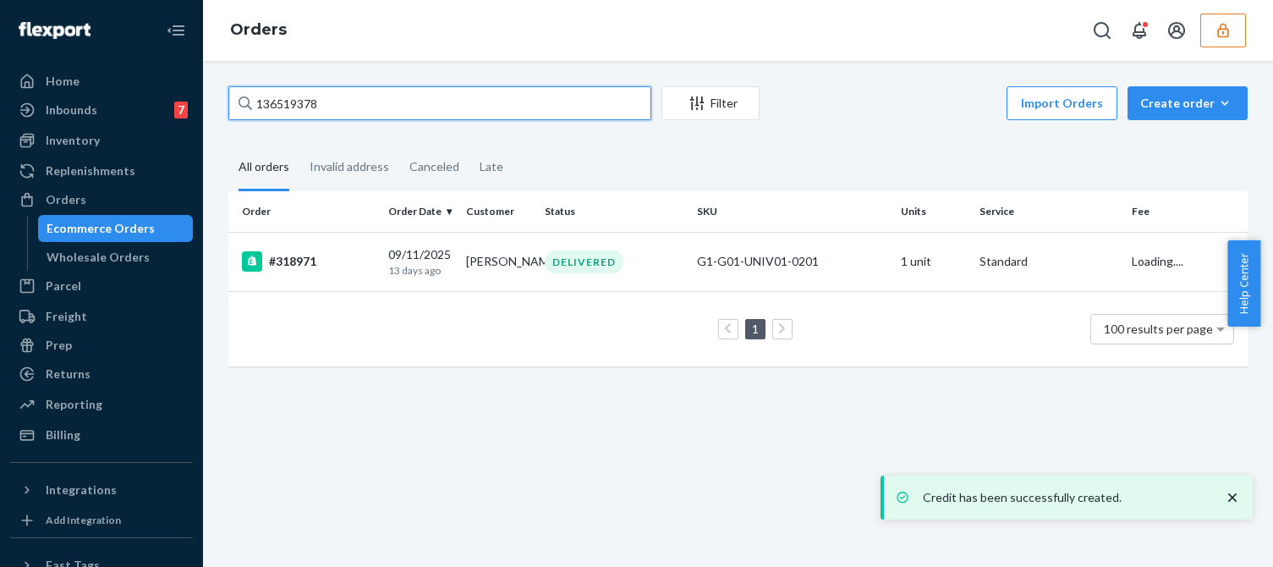
click at [293, 101] on input "136519378" at bounding box center [439, 103] width 423 height 34
paste input "465415"
type input "136465415"
click at [353, 105] on input "136465415" at bounding box center [439, 103] width 423 height 34
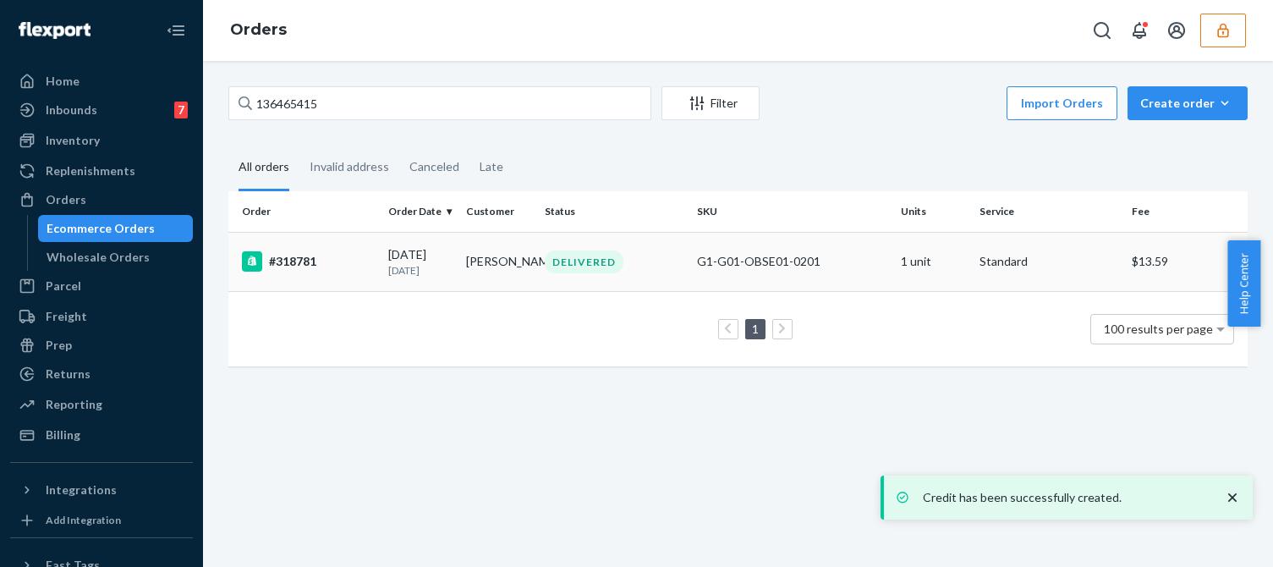
click at [472, 266] on td "dakine beckman" at bounding box center [498, 261] width 78 height 59
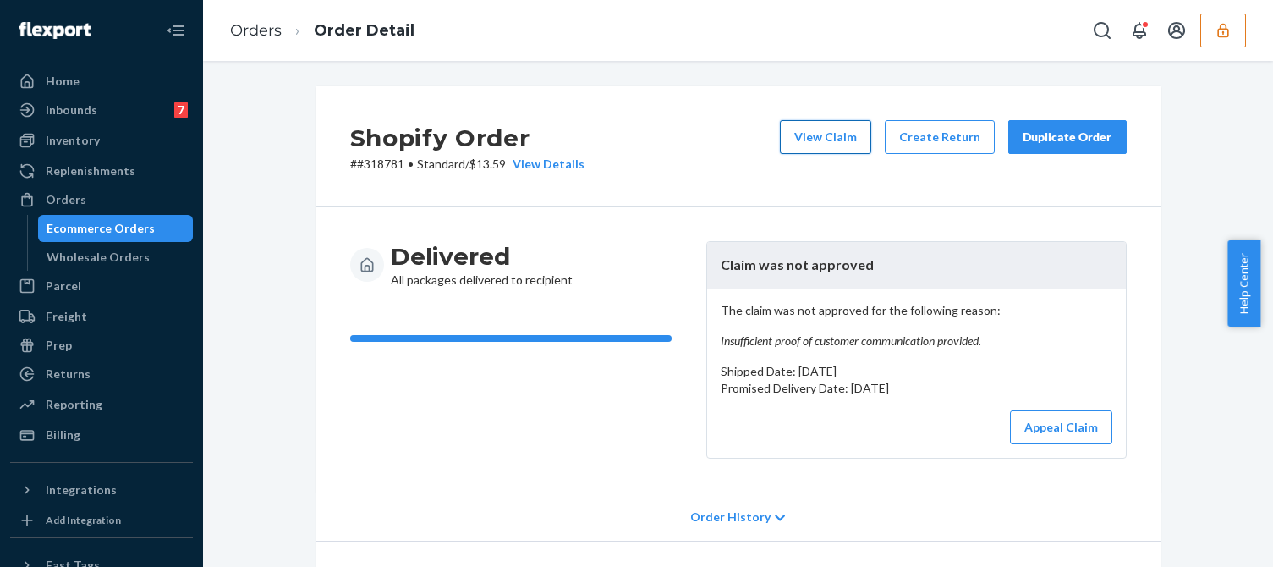
click at [819, 148] on button "View Claim" at bounding box center [825, 137] width 91 height 34
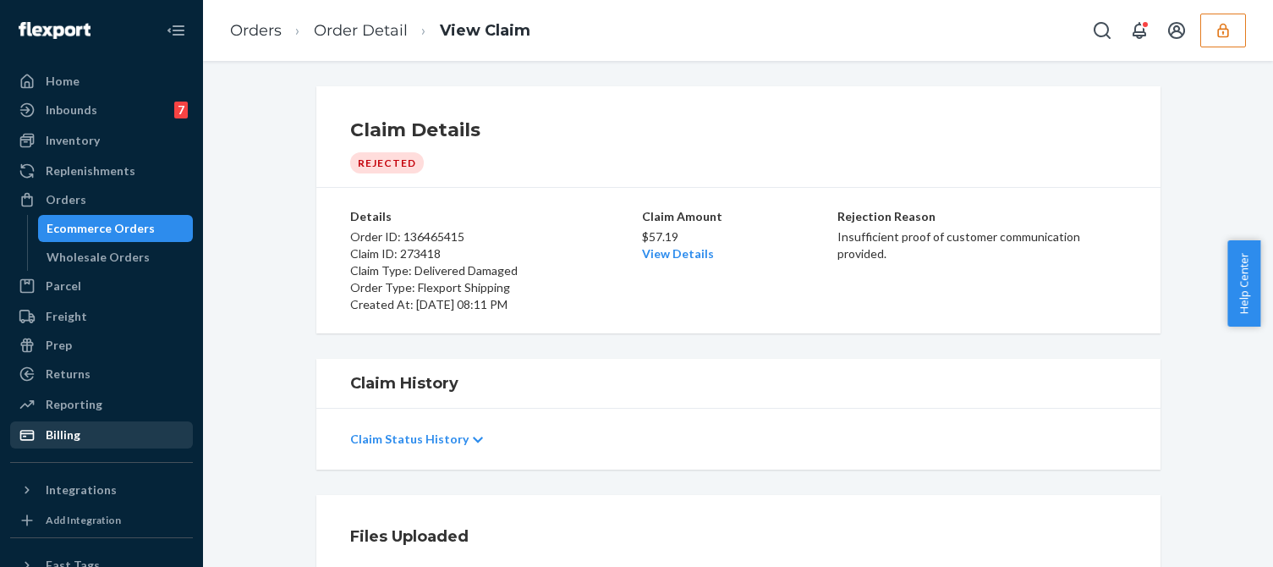
click at [61, 439] on div "Billing" at bounding box center [63, 434] width 35 height 17
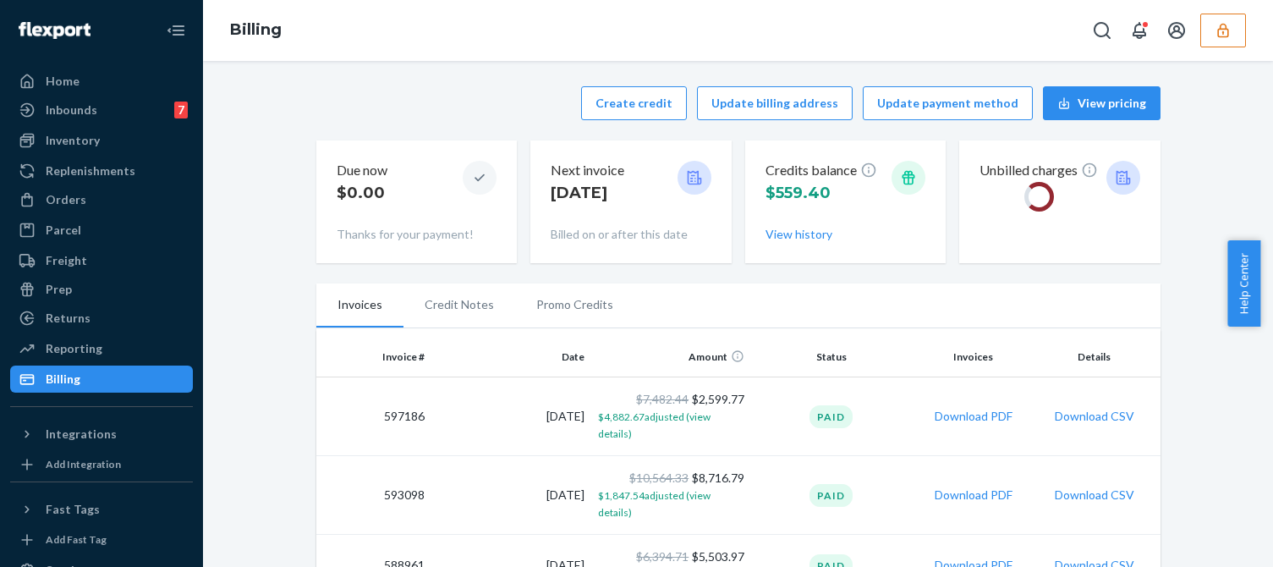
click at [597, 87] on div "Create credit Update billing address Update payment method View pricing" at bounding box center [738, 103] width 844 height 34
click at [631, 101] on button "Create credit" at bounding box center [634, 103] width 106 height 34
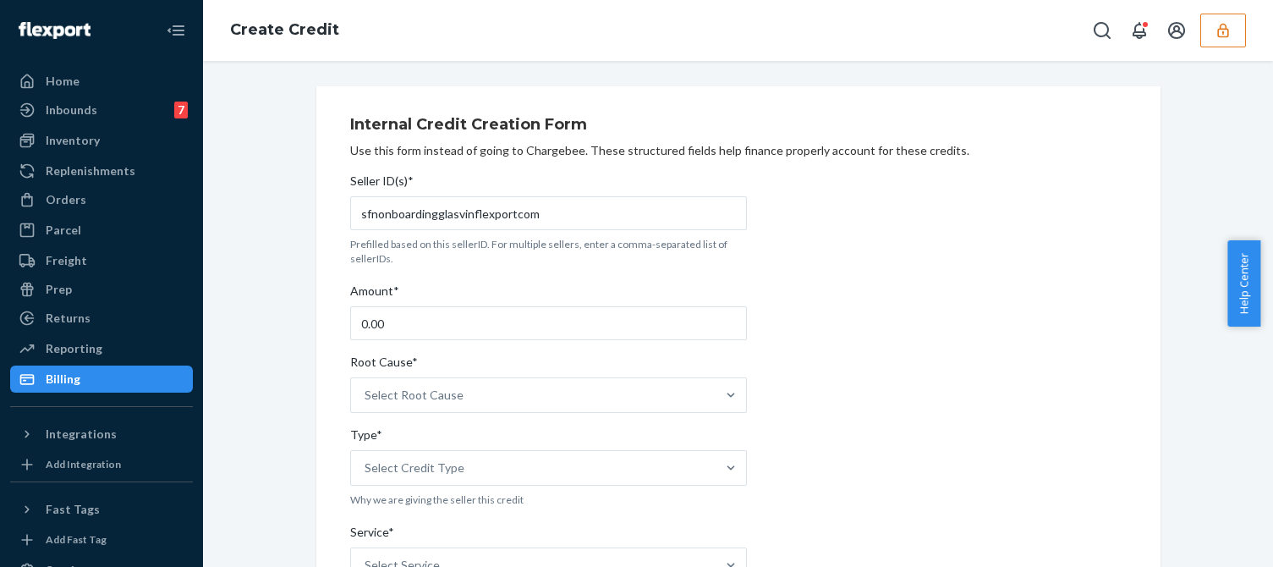
click at [432, 301] on div "Amount*" at bounding box center [548, 294] width 397 height 24
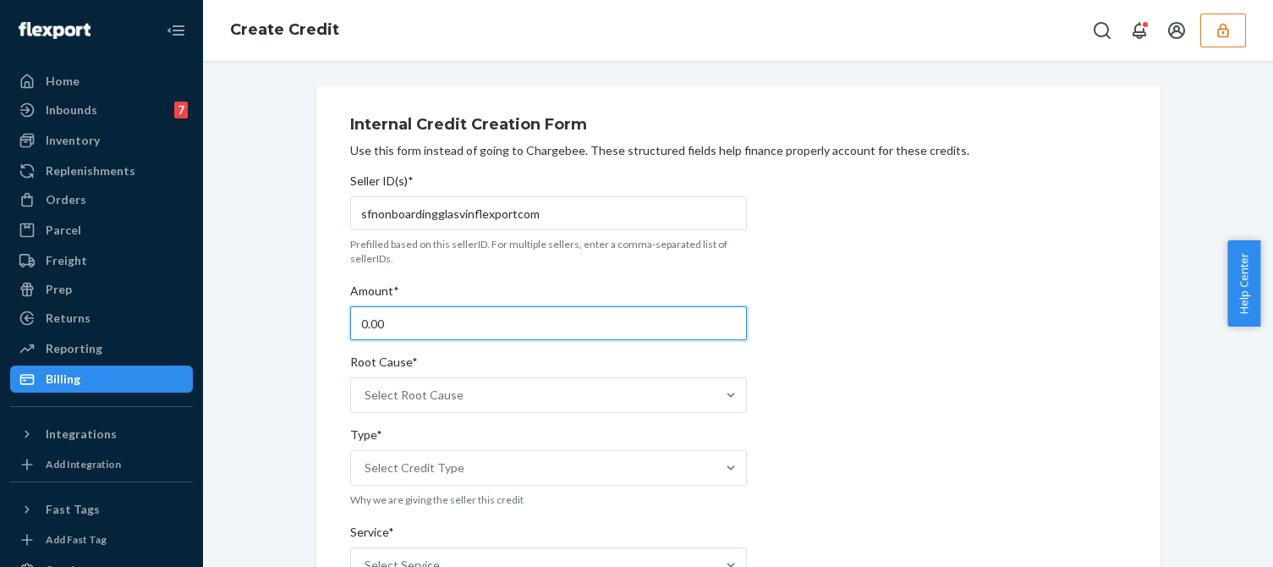
click at [432, 306] on input "0.00" at bounding box center [548, 323] width 397 height 34
click at [406, 335] on input "0.00" at bounding box center [548, 323] width 397 height 34
click at [406, 332] on input "0.00" at bounding box center [548, 323] width 397 height 34
type input "57.19"
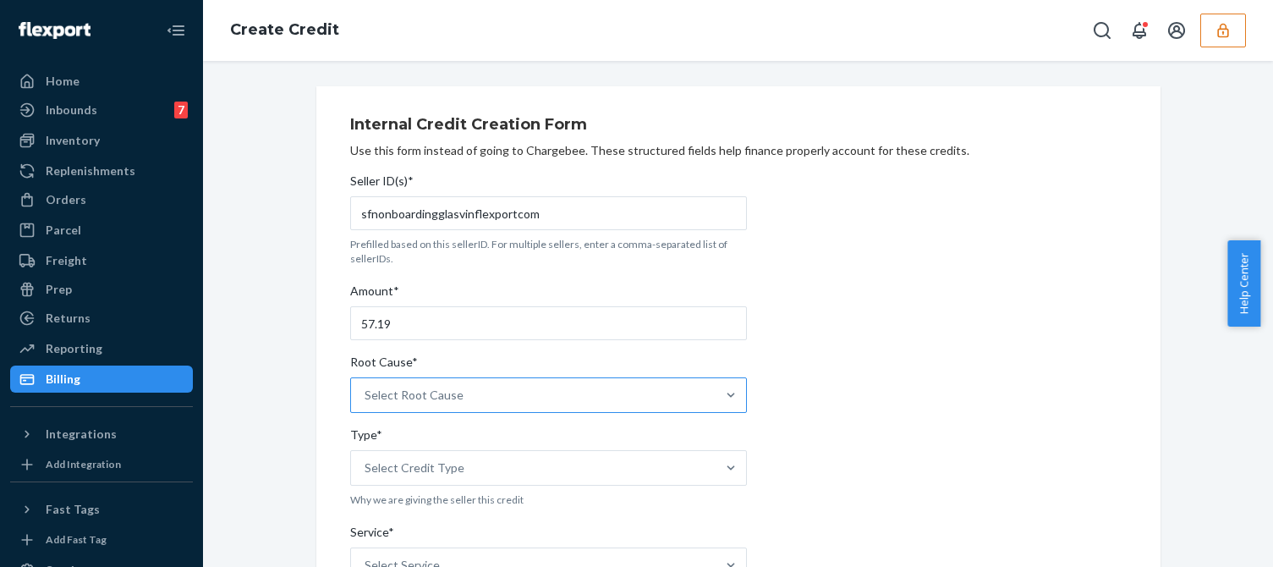
click at [405, 407] on div "Select Root Cause" at bounding box center [533, 395] width 364 height 34
click at [366, 403] on input "Root Cause* Select Root Cause" at bounding box center [365, 394] width 2 height 17
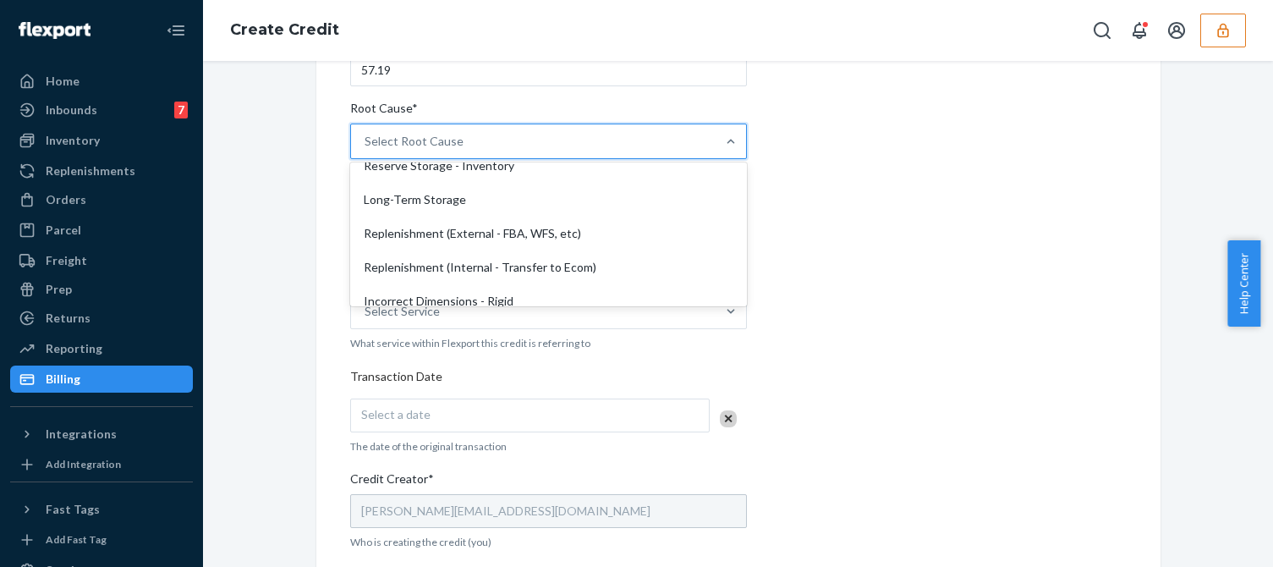
scroll to position [423, 0]
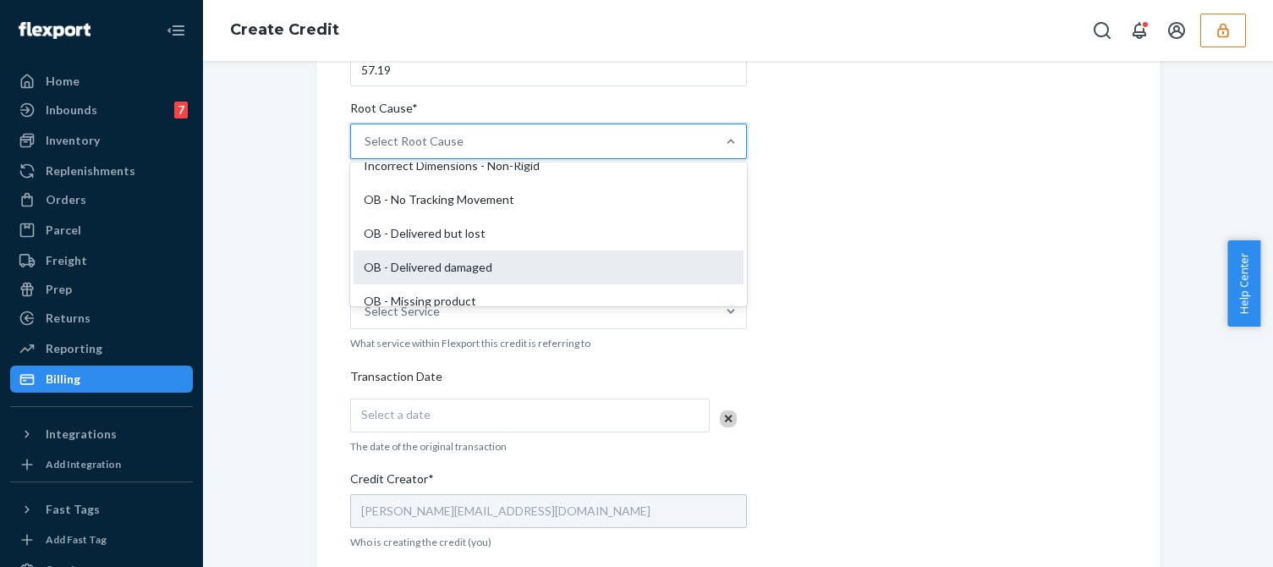
click at [442, 270] on div "OB - Delivered damaged" at bounding box center [548, 267] width 390 height 34
click at [366, 150] on input "Root Cause* option OB - Delivered damaged focused, 16 of 29. 29 results availab…" at bounding box center [365, 141] width 2 height 17
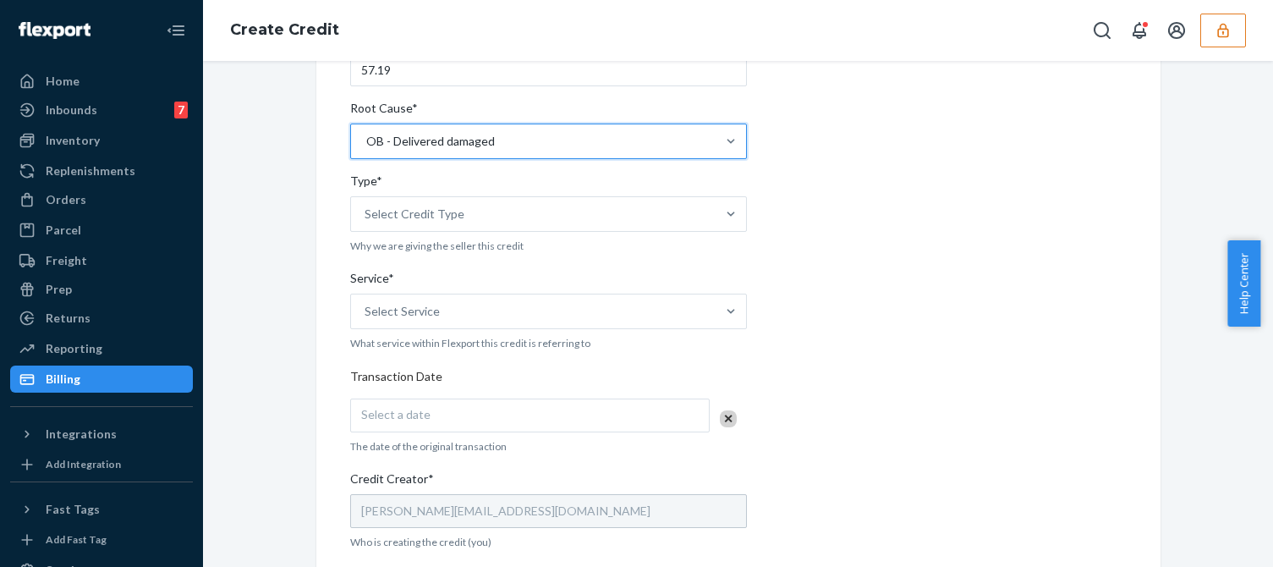
drag, startPoint x: 1011, startPoint y: 297, endPoint x: 588, endPoint y: 292, distance: 423.7
click at [1009, 297] on div "Internal Credit Creation Form Use this form instead of going to Chargebee. Thes…" at bounding box center [738, 373] width 776 height 1040
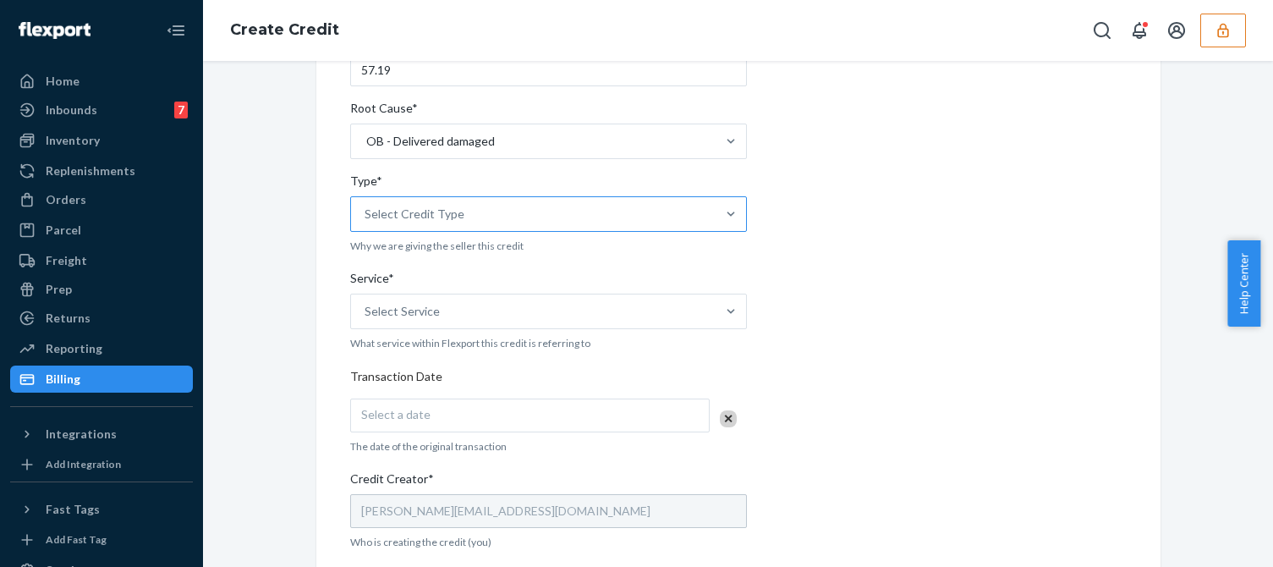
click at [522, 212] on div "Select Credit Type" at bounding box center [533, 214] width 364 height 34
click at [366, 212] on input "Type* Select Credit Type" at bounding box center [365, 214] width 2 height 17
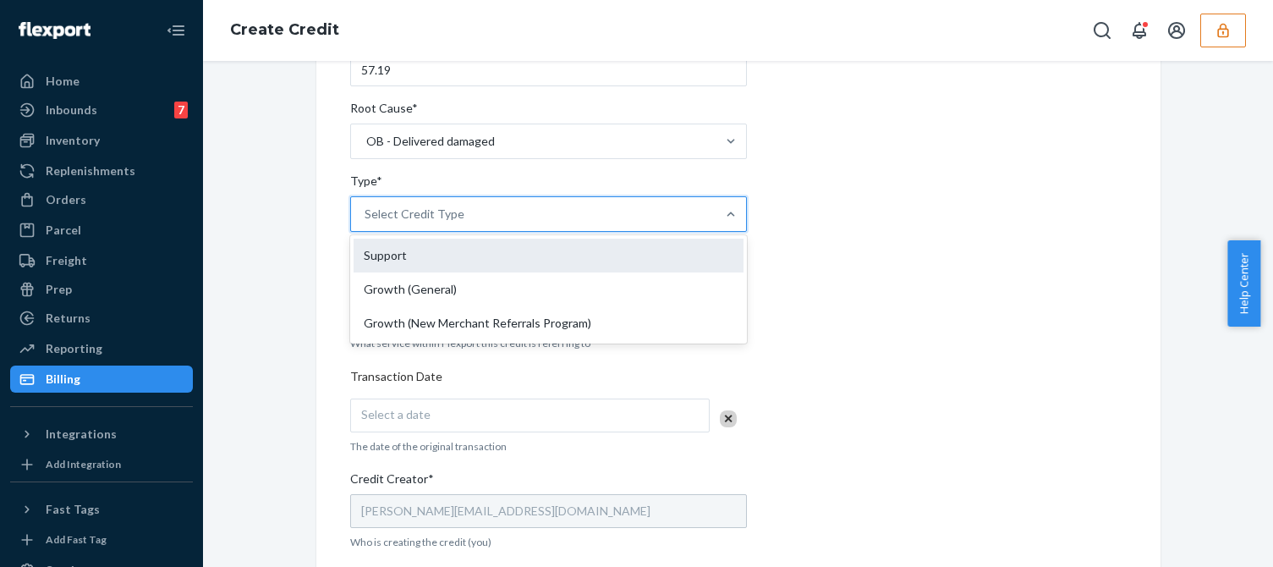
click at [412, 262] on div "Support" at bounding box center [548, 255] width 390 height 34
click at [366, 222] on input "Type* option Support focused, 1 of 3. 3 results available. Use Up and Down to c…" at bounding box center [365, 214] width 2 height 17
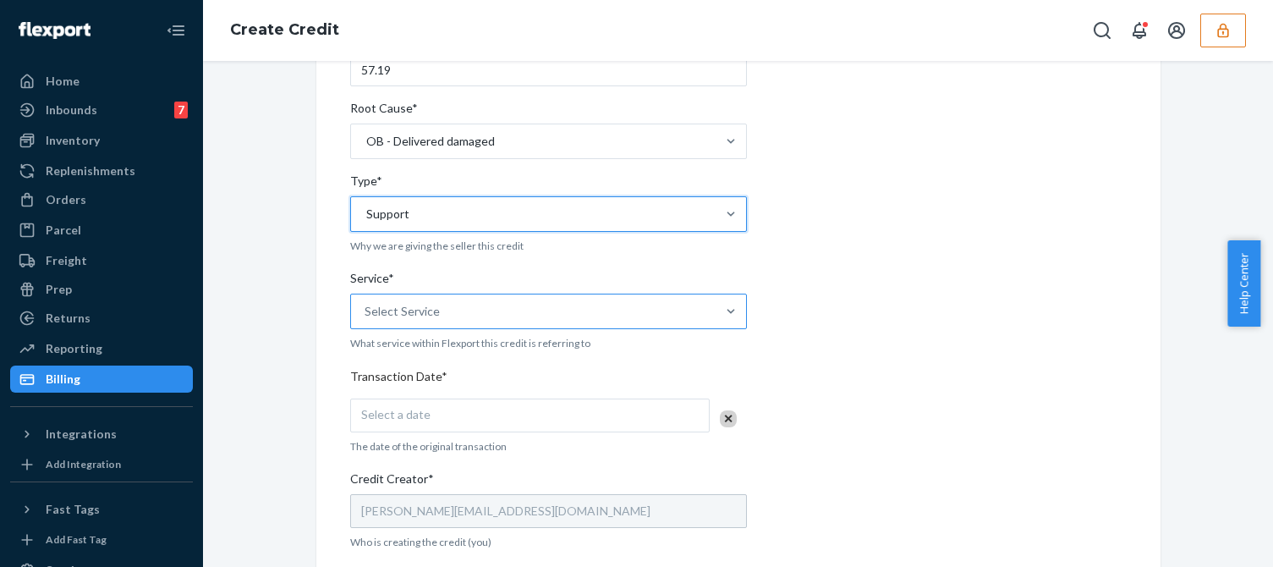
click at [420, 306] on div "Select Service" at bounding box center [401, 311] width 75 height 17
click at [366, 306] on input "Service* Select Service" at bounding box center [365, 311] width 2 height 17
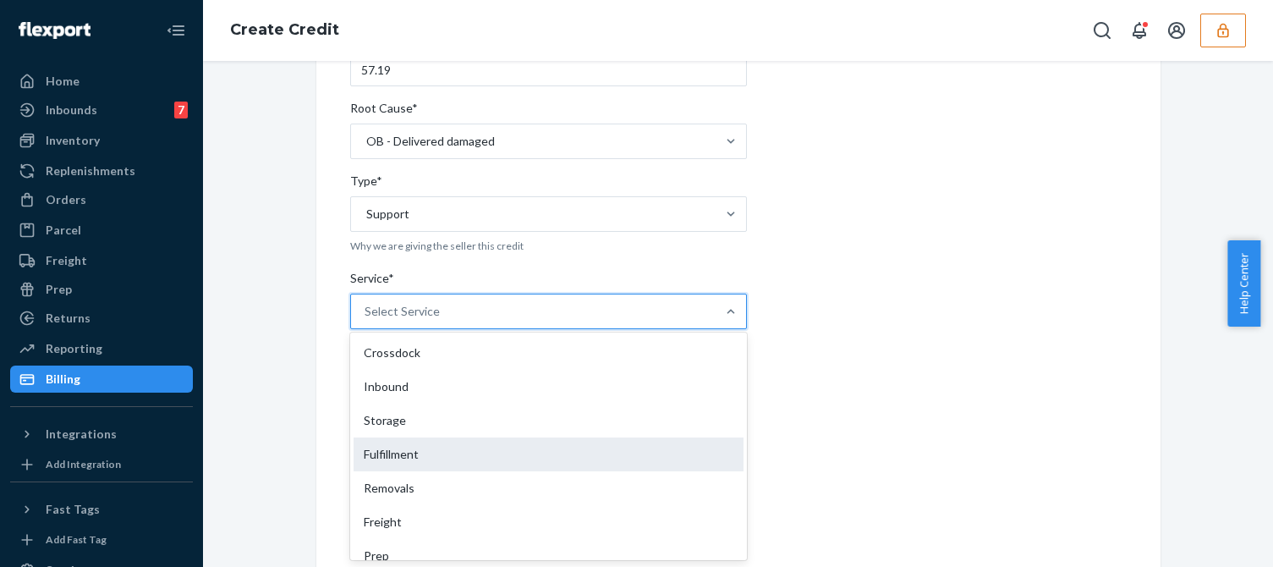
click at [372, 452] on div "Fulfillment" at bounding box center [548, 454] width 390 height 34
click at [366, 320] on input "Service* option Fulfillment focused, 4 of 10. 10 results available. Use Up and …" at bounding box center [365, 311] width 2 height 17
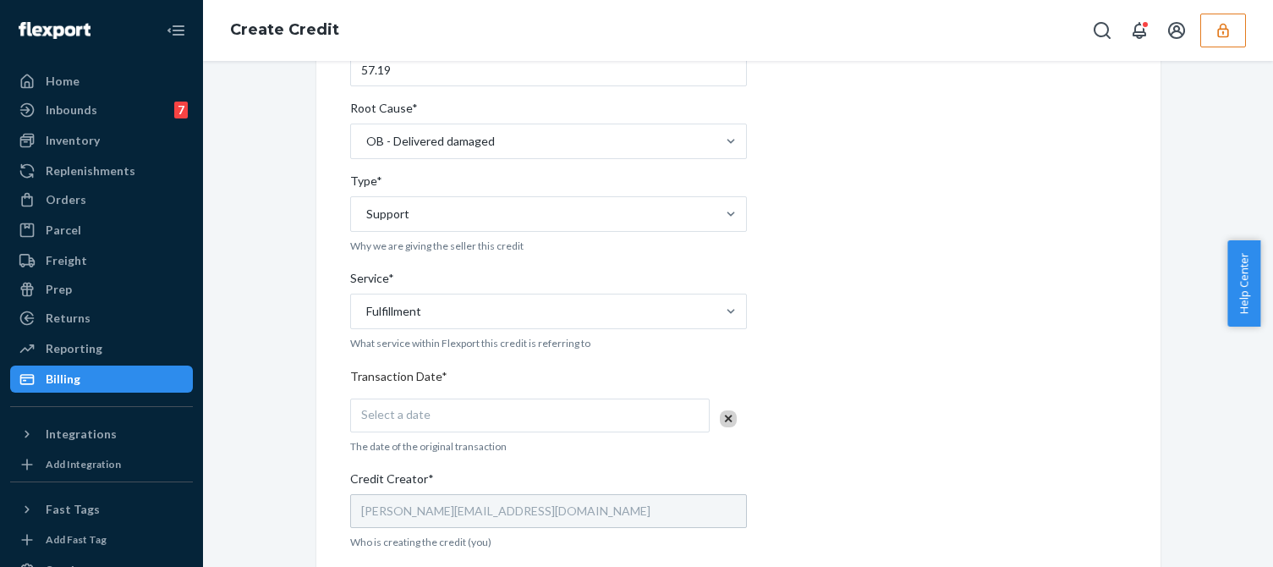
click at [278, 500] on div "Internal Credit Creation Form Use this form instead of going to Chargebee. Thes…" at bounding box center [738, 373] width 1044 height 1081
click at [406, 426] on div "Select a date" at bounding box center [529, 415] width 359 height 34
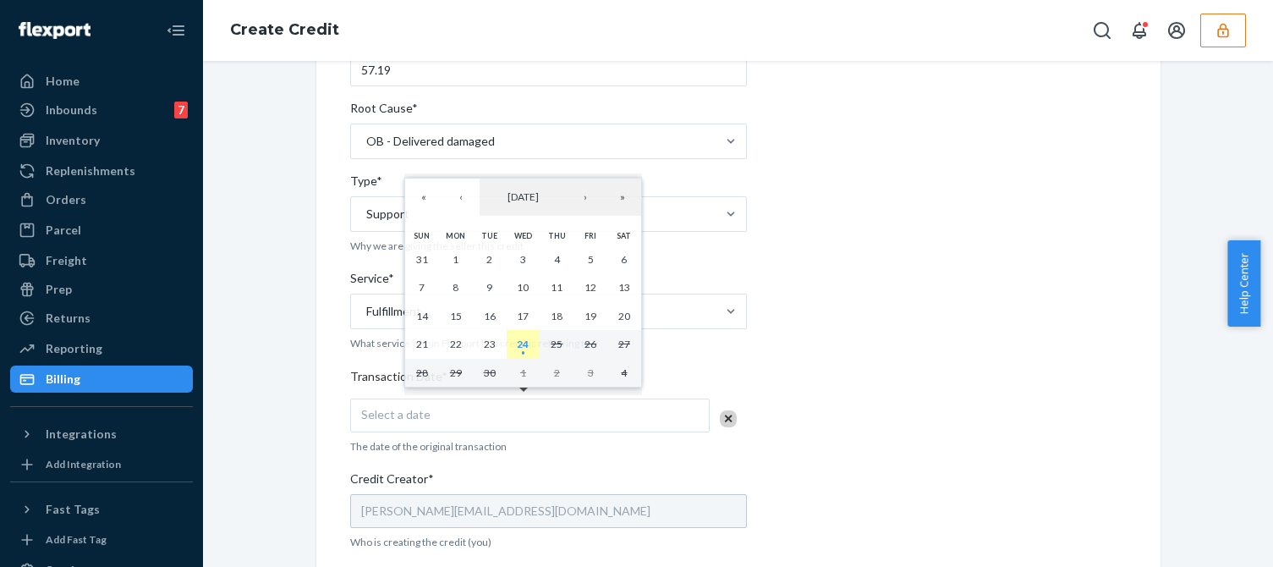
click at [523, 347] on abbr "24" at bounding box center [523, 343] width 12 height 13
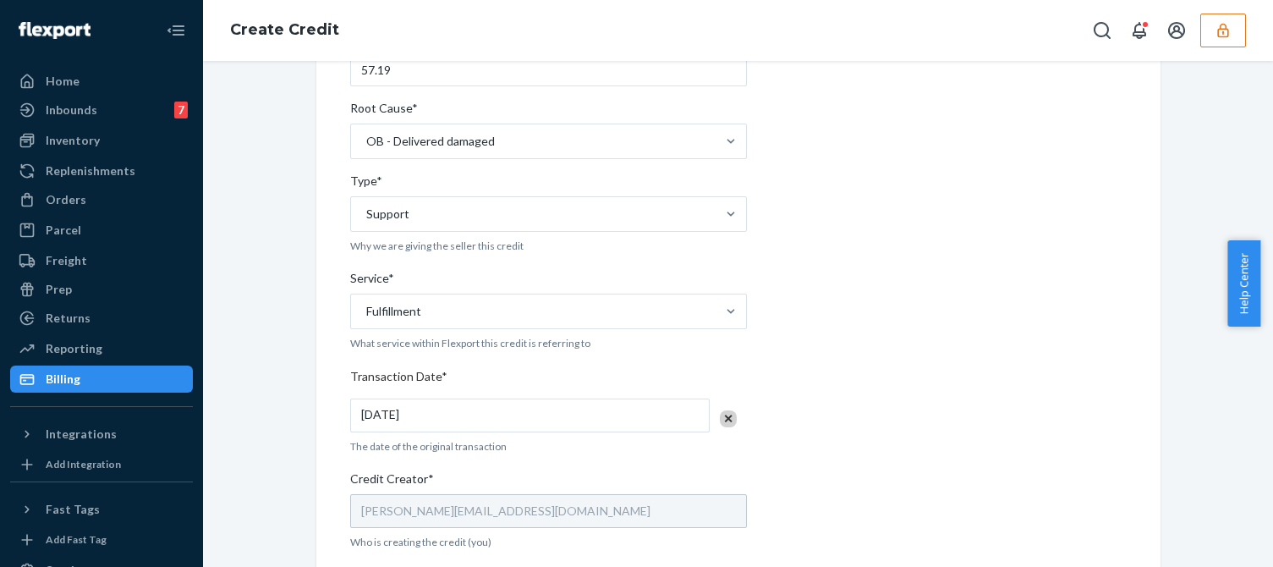
scroll to position [507, 0]
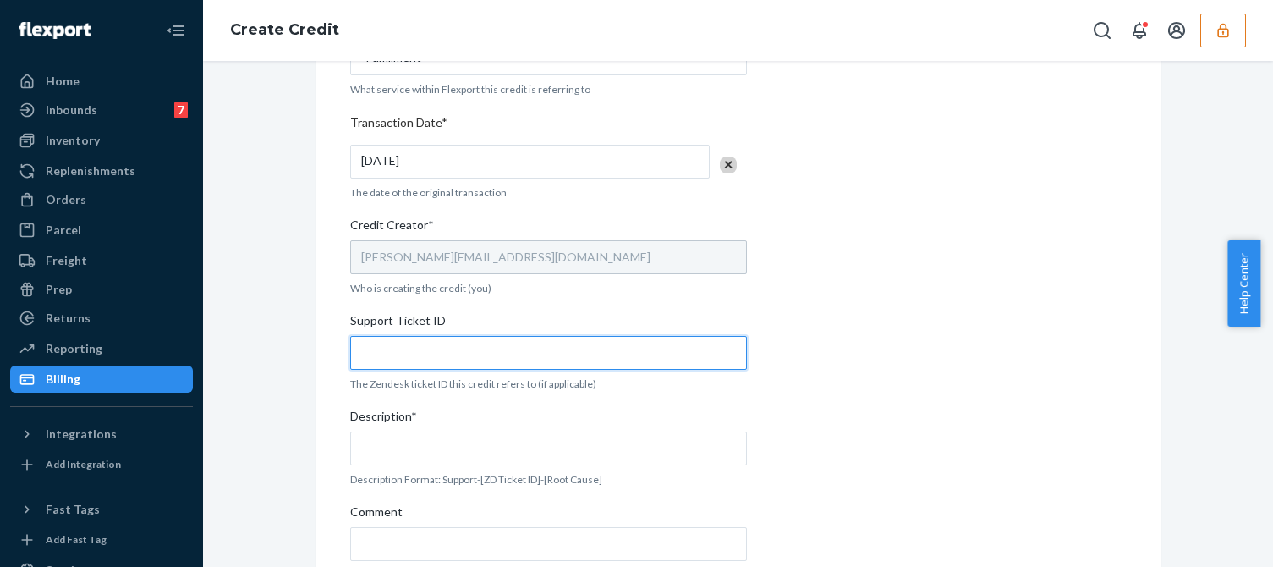
click at [395, 364] on input "Support Ticket ID" at bounding box center [548, 353] width 397 height 34
paste input "824195"
type input "824195"
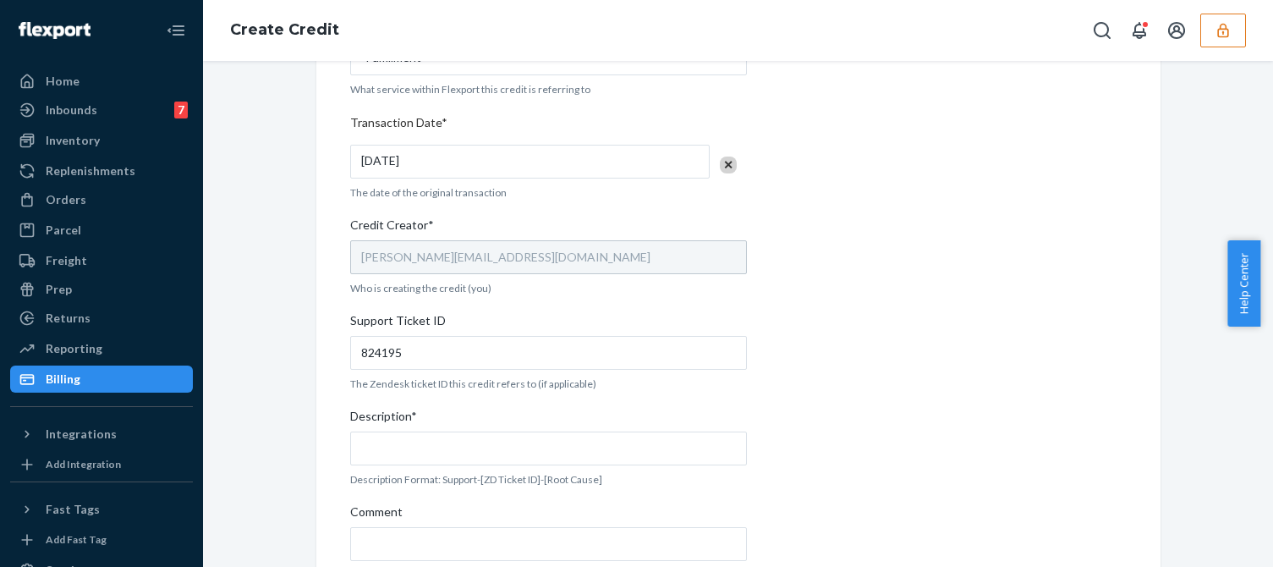
click at [481, 430] on div "Description*" at bounding box center [548, 420] width 397 height 24
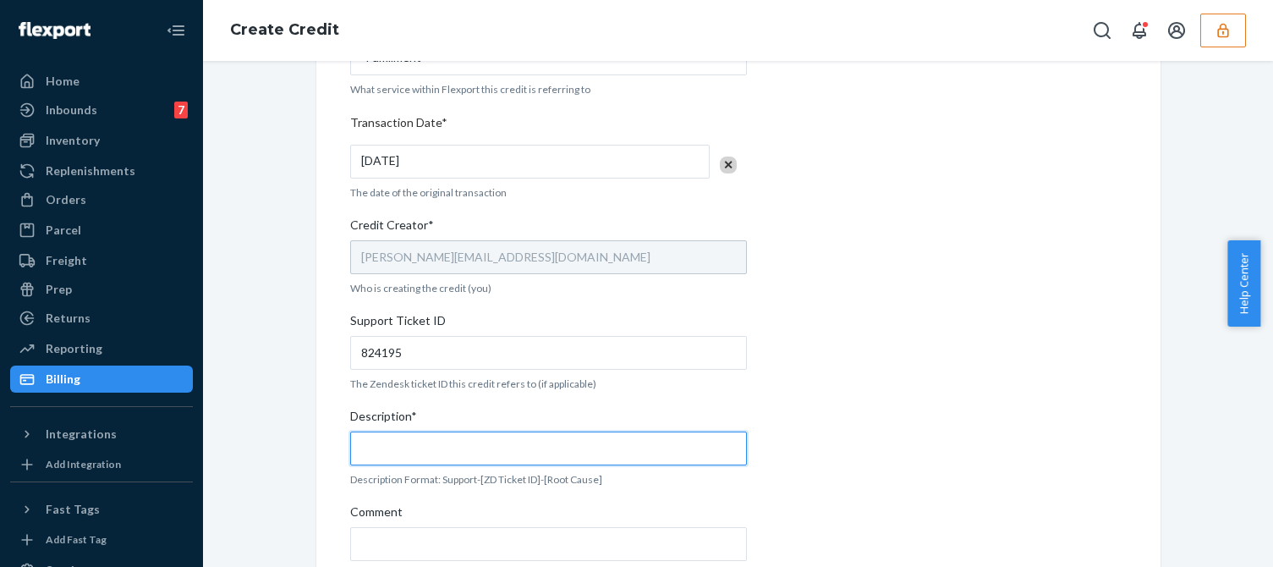
click at [481, 431] on input "Description*" at bounding box center [548, 448] width 397 height 34
paste input "824195"
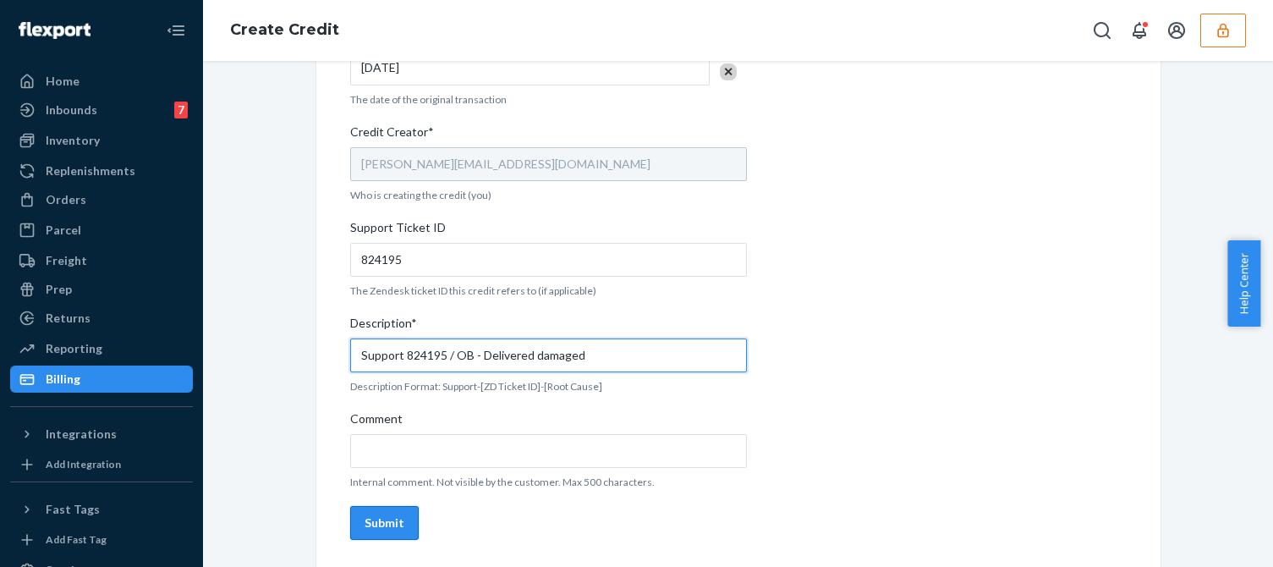
type input "Support 824195 / OB - Delivered damaged"
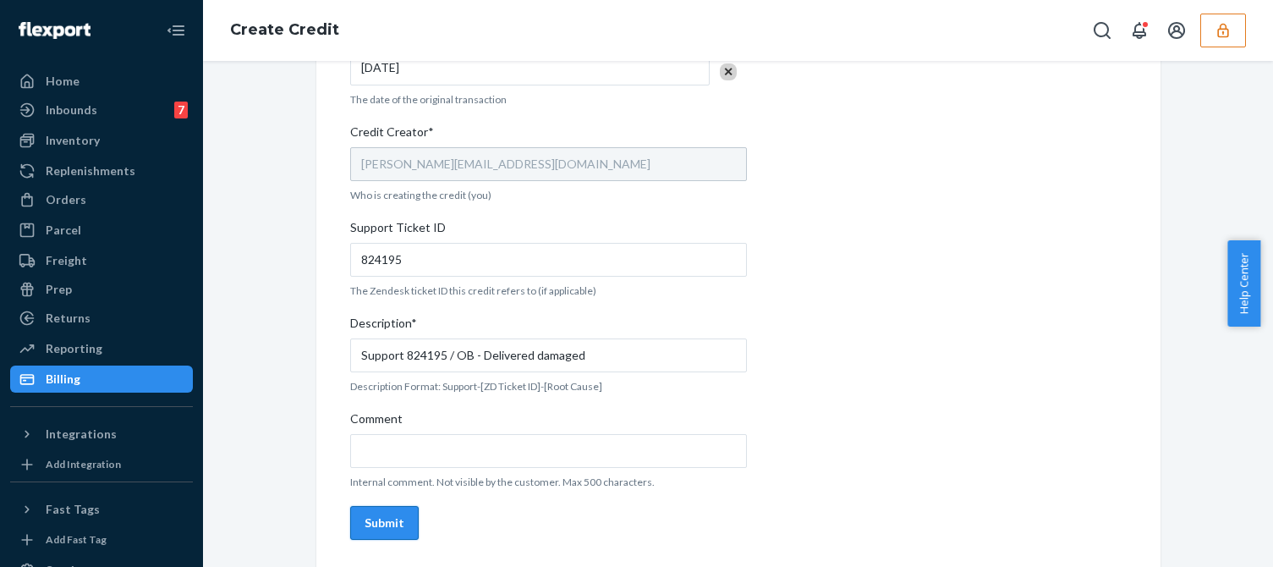
click at [381, 519] on div "Submit" at bounding box center [384, 522] width 40 height 17
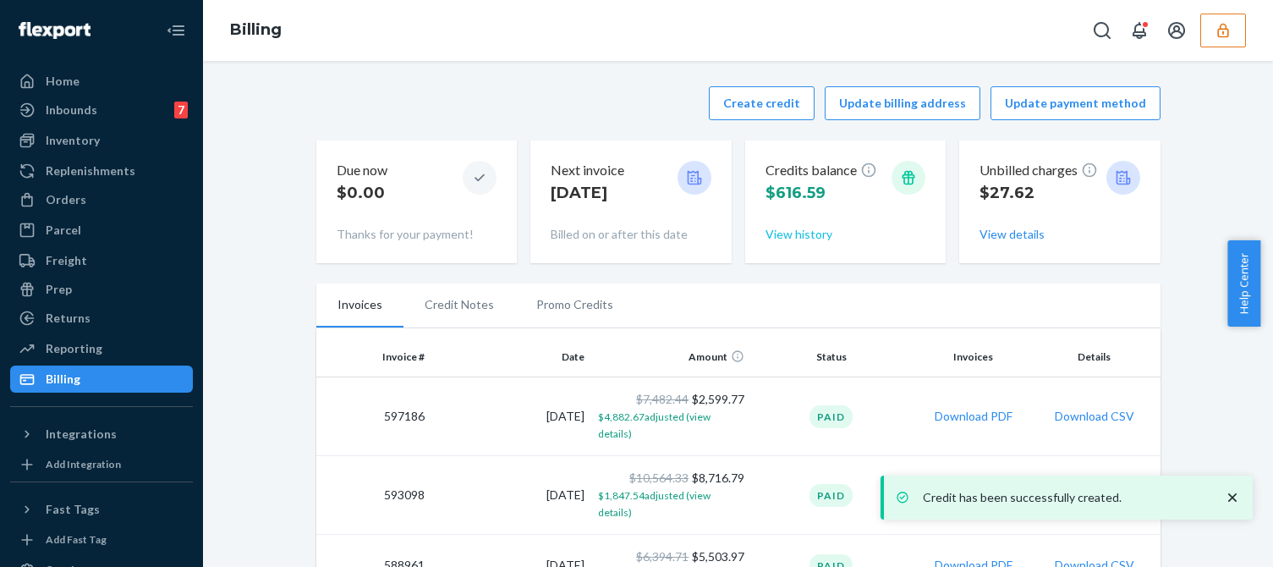
click at [791, 235] on button "View history" at bounding box center [798, 234] width 67 height 17
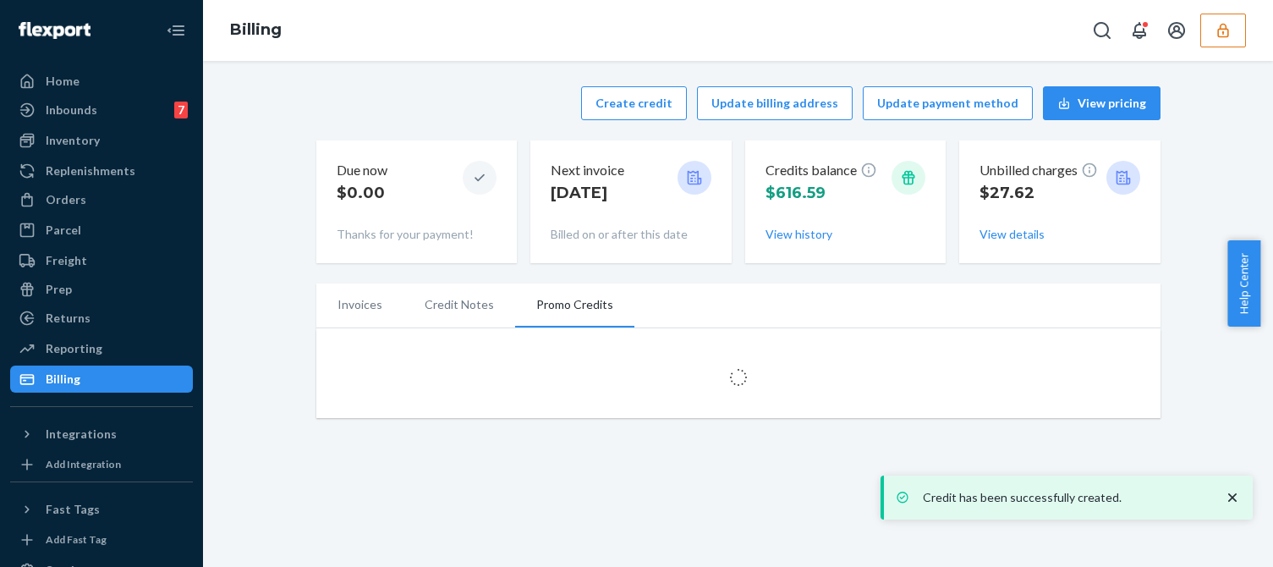
click at [525, 92] on div "Create credit Update billing address Update payment method View pricing" at bounding box center [738, 103] width 844 height 34
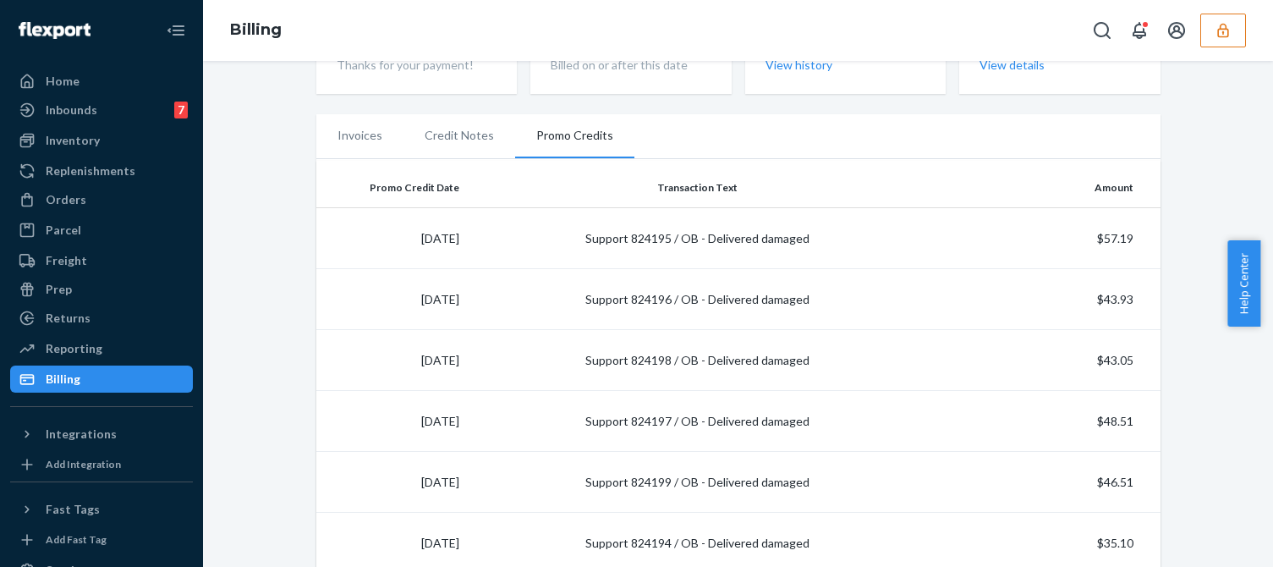
scroll to position [254, 0]
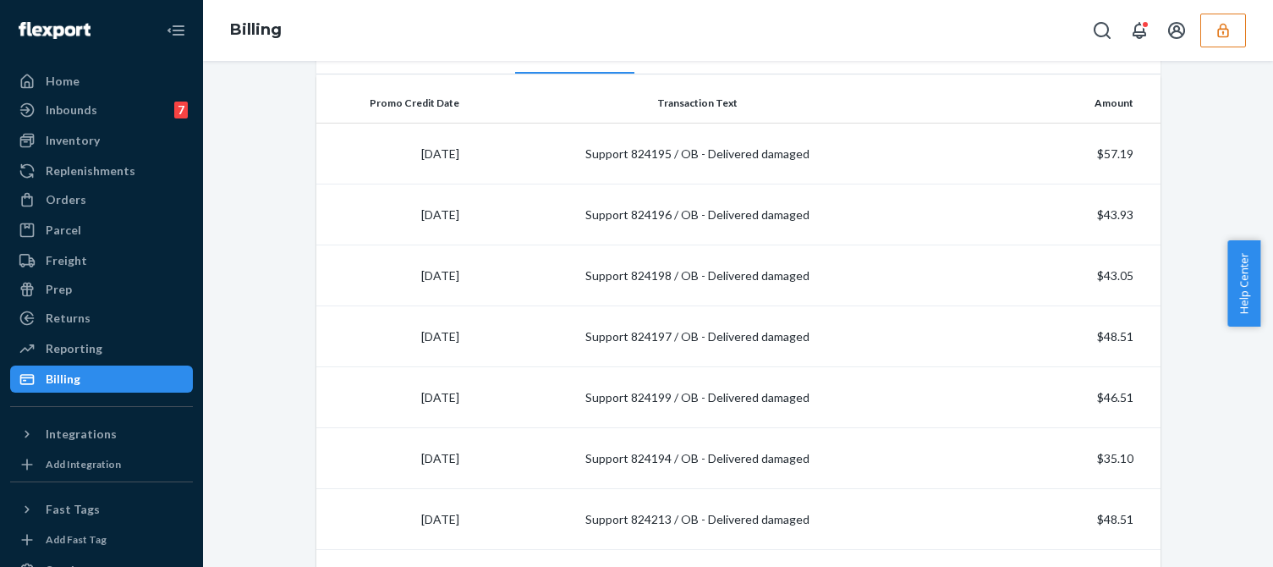
click at [1217, 28] on icon "button" at bounding box center [1222, 30] width 17 height 17
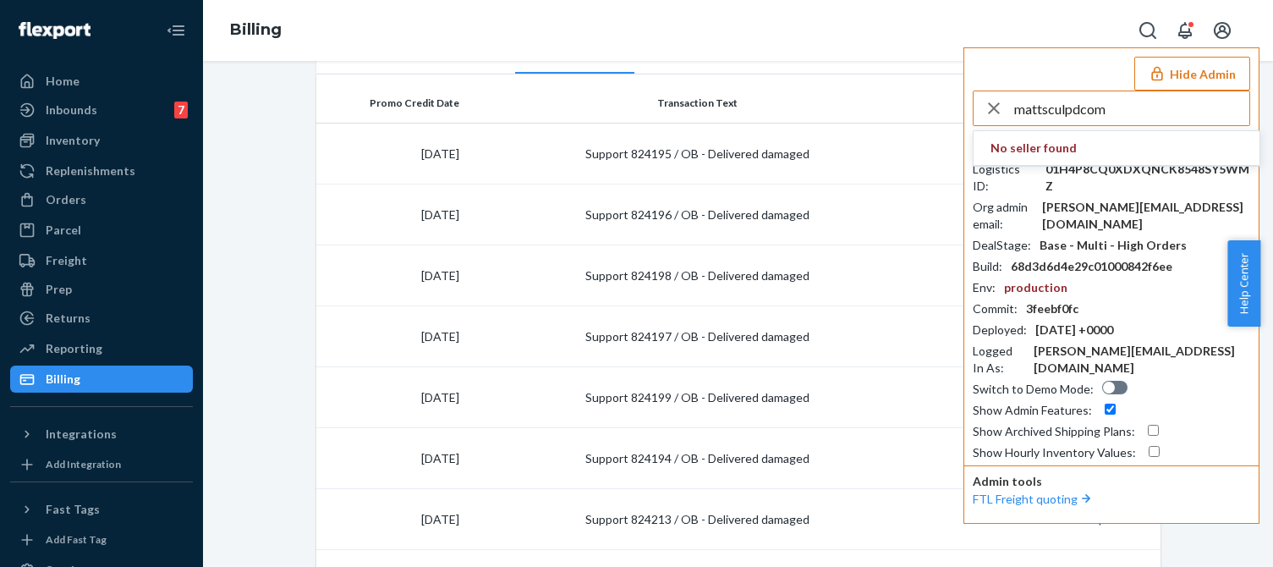
click at [1150, 111] on input "mattsculpdcom" at bounding box center [1131, 108] width 235 height 34
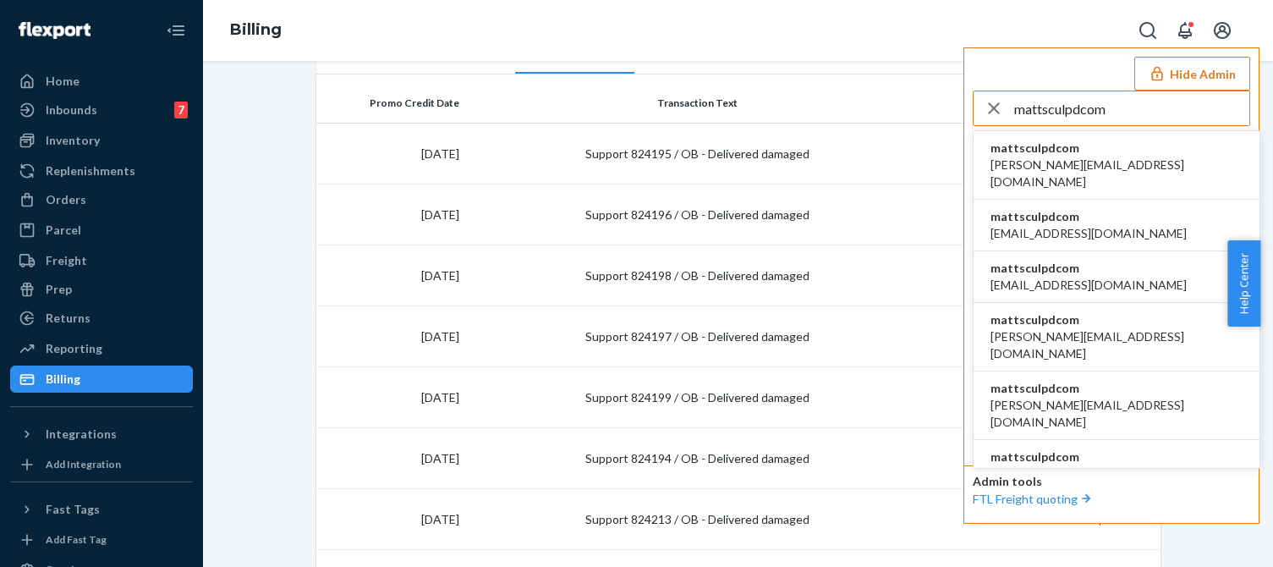
click at [1129, 101] on input "mattsculpdcom" at bounding box center [1131, 108] width 235 height 34
type input "mattsculpdcom"
click at [1028, 160] on span "anna@sculpd.com" at bounding box center [1116, 173] width 252 height 34
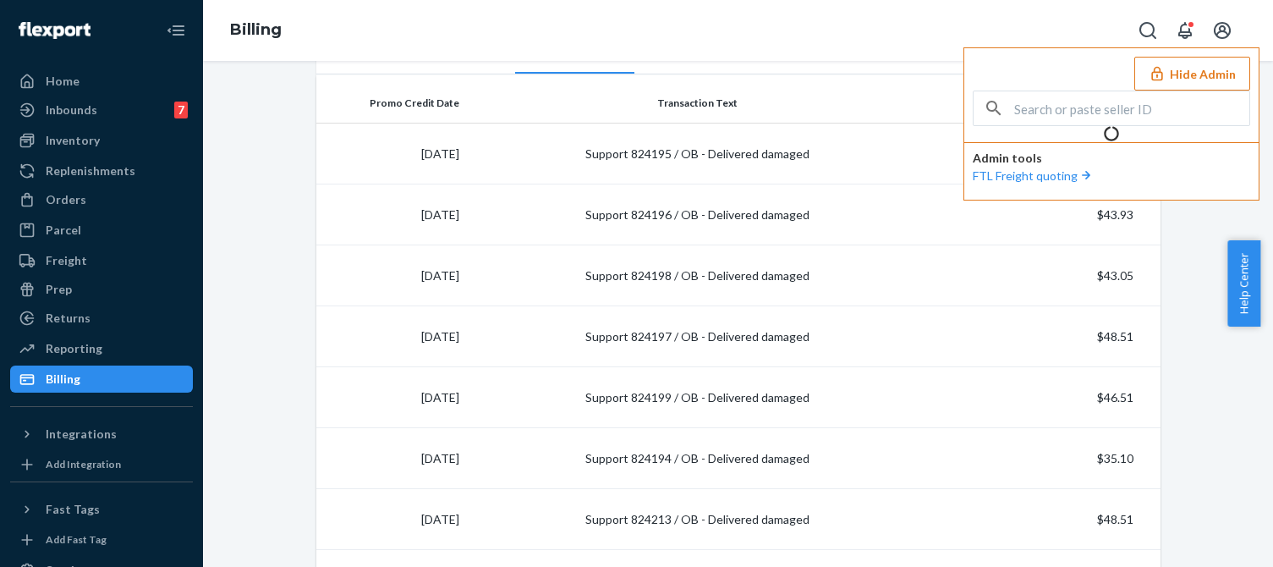
scroll to position [0, 0]
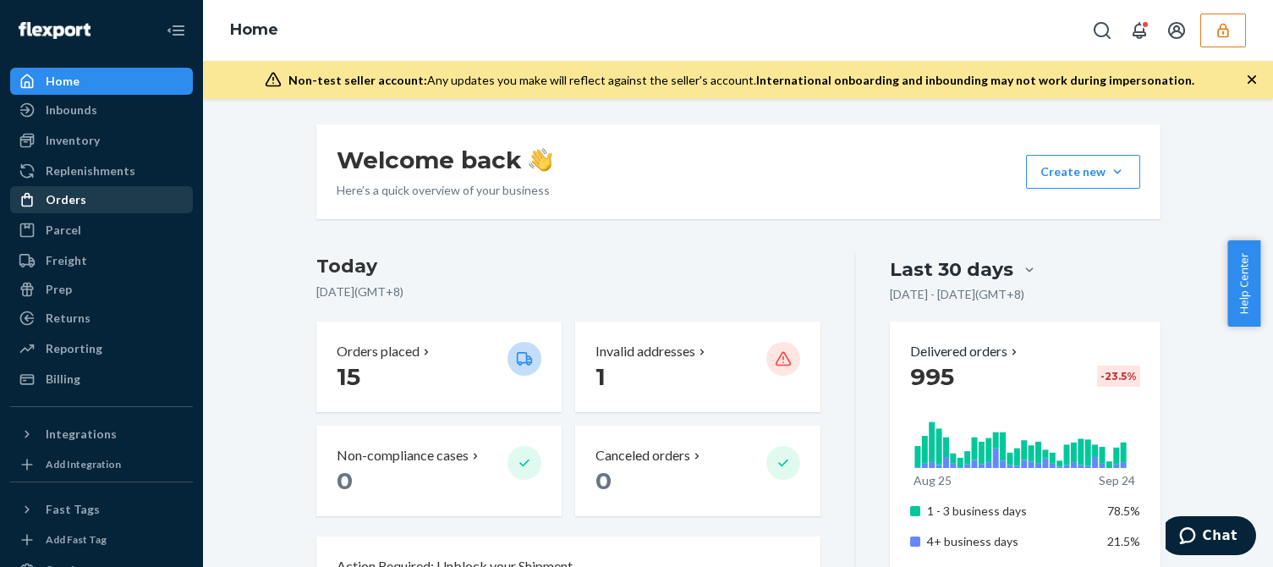
click at [79, 206] on div "Orders" at bounding box center [66, 199] width 41 height 17
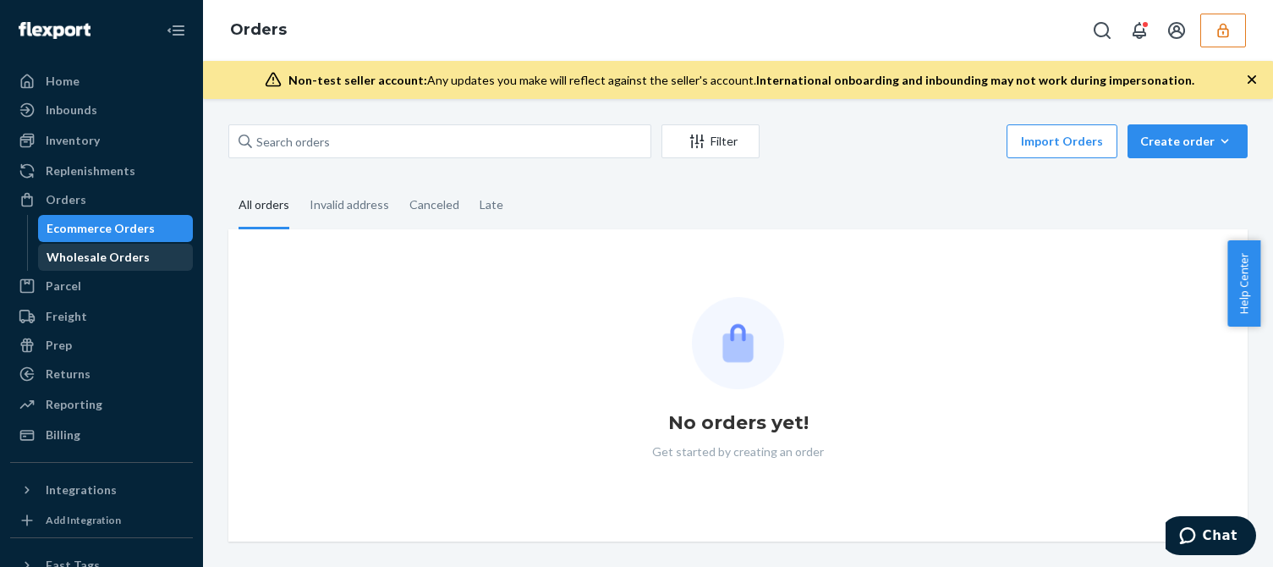
click at [142, 248] on div "Wholesale Orders" at bounding box center [116, 257] width 152 height 24
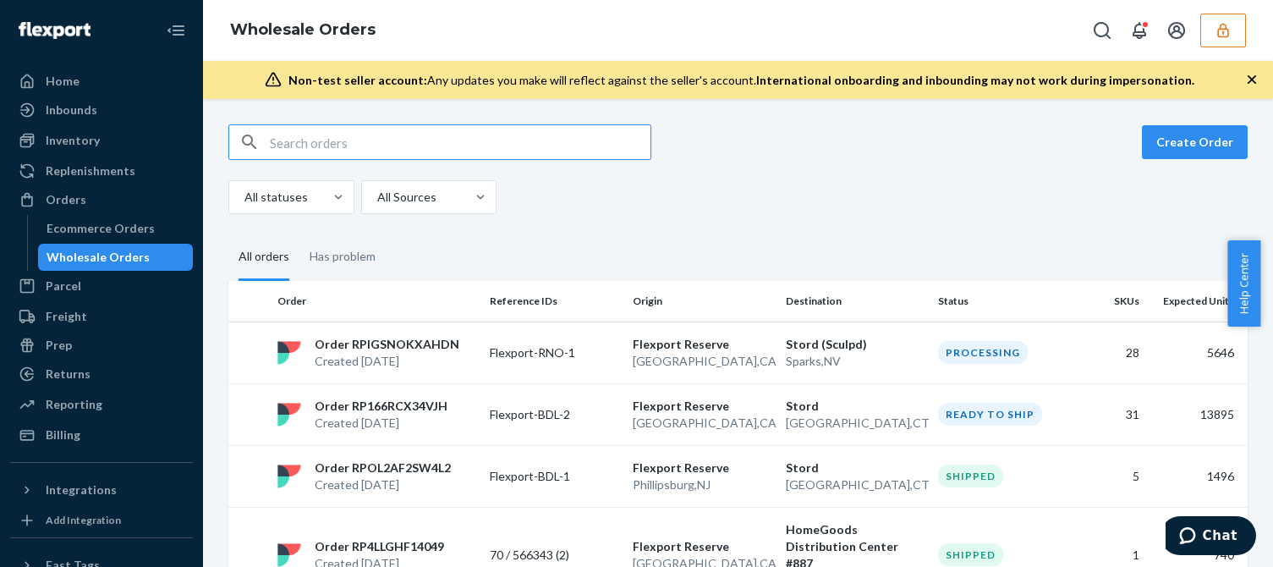
click at [1252, 79] on icon "button" at bounding box center [1251, 79] width 8 height 8
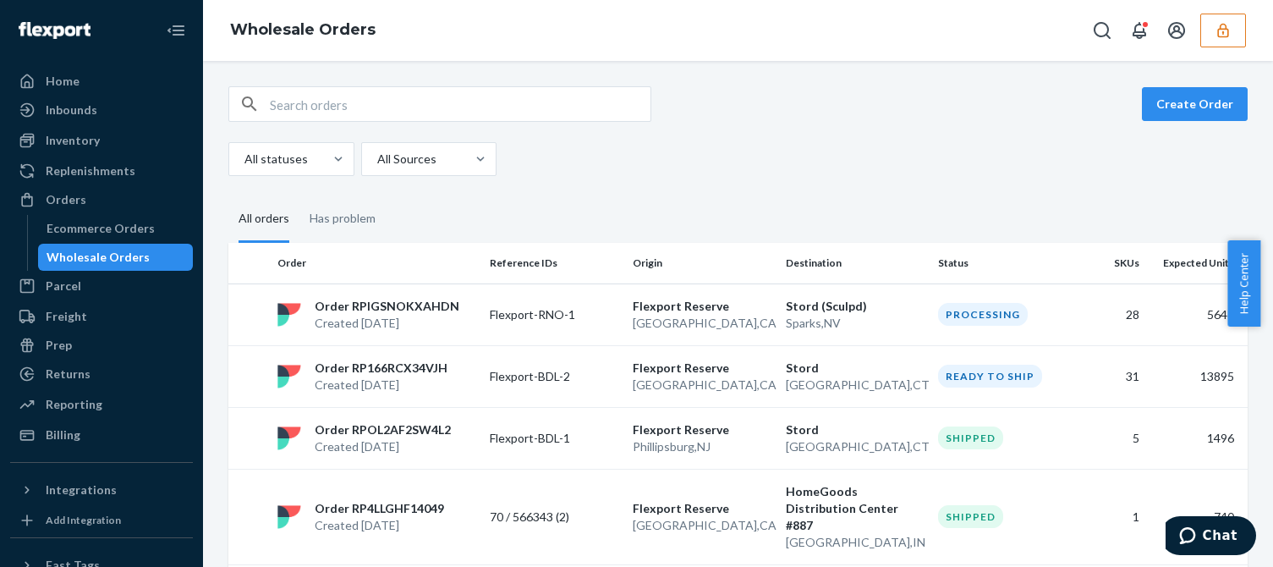
click at [1117, 139] on div "Create Order All statuses All Sources" at bounding box center [737, 131] width 1019 height 90
click at [1169, 93] on button "Create Order" at bounding box center [1195, 104] width 106 height 34
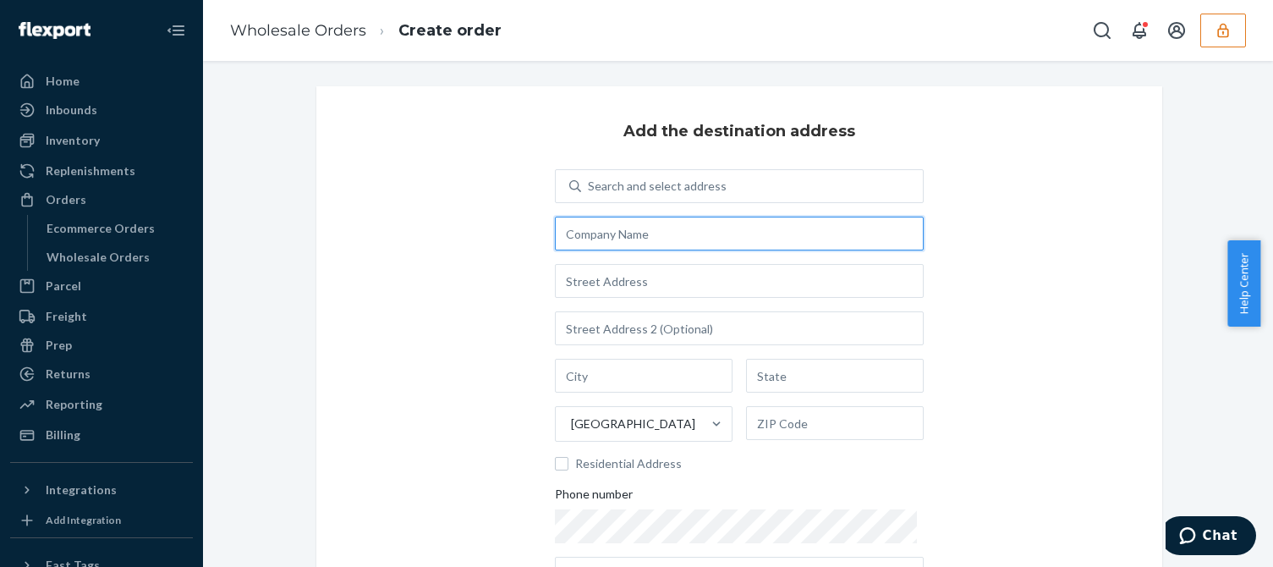
click at [629, 232] on input "text" at bounding box center [739, 233] width 369 height 34
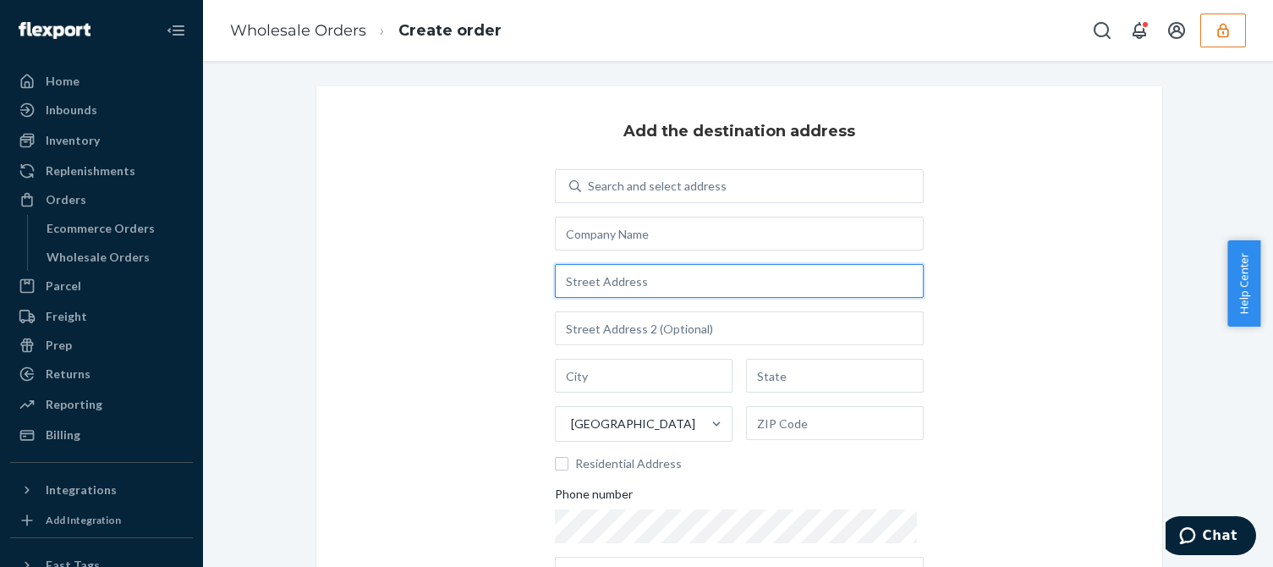
click at [617, 289] on input "text" at bounding box center [739, 281] width 369 height 34
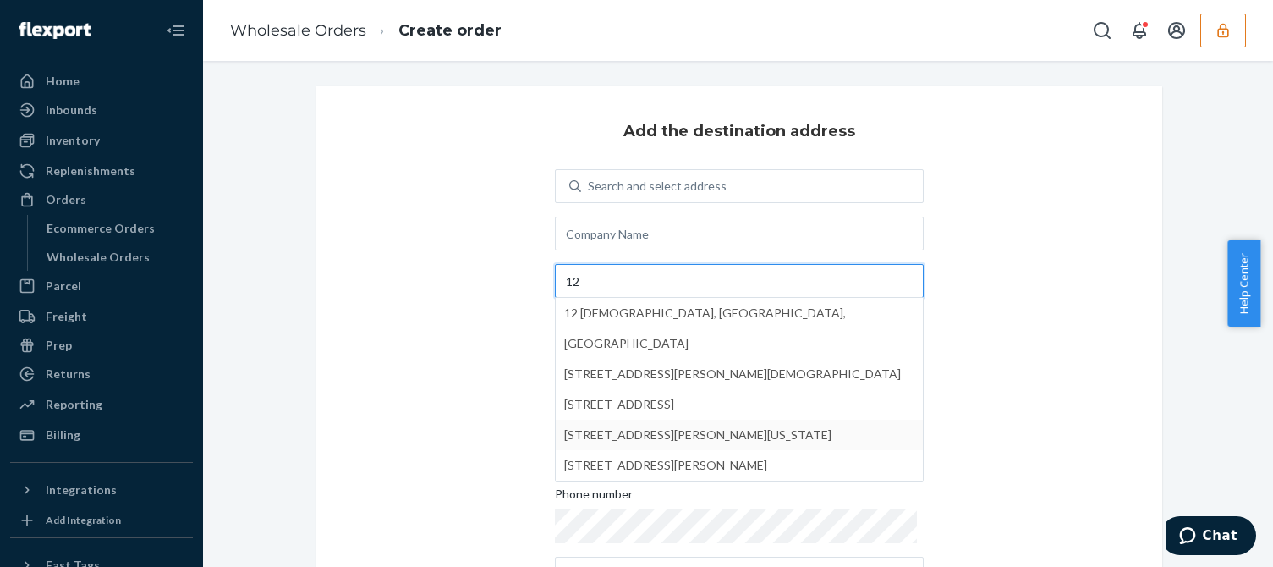
type input "12"
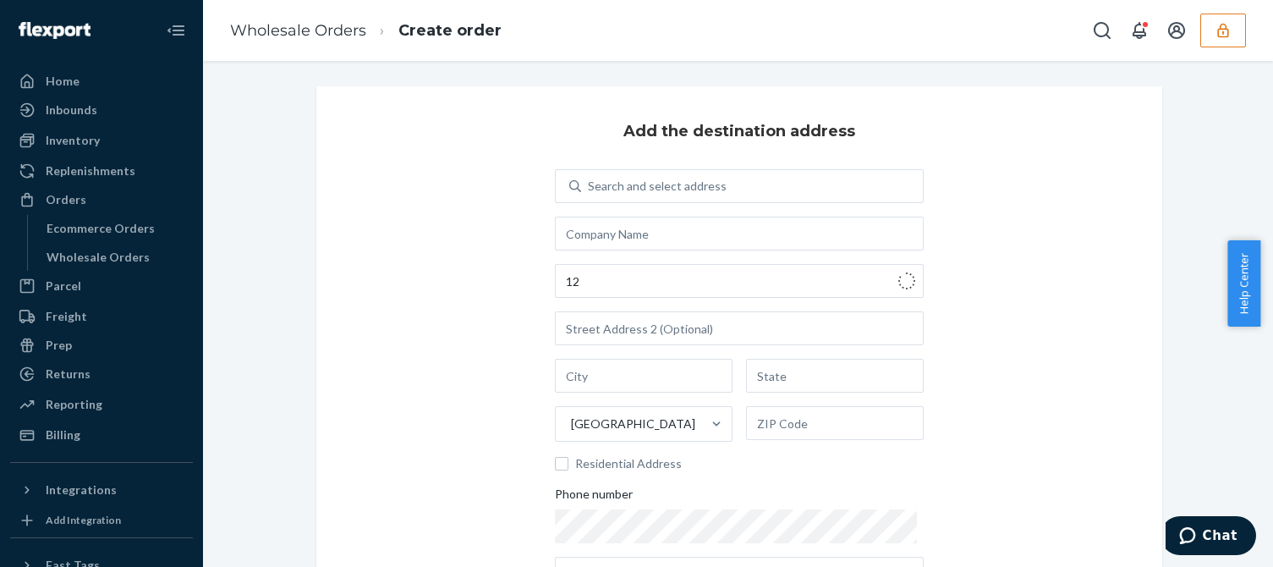
type input "Manhattan - New York"
type input "NY"
type input "10038"
type input "123 William St"
click at [498, 358] on div "Add the destination address Search and select address 123 William St Manhattan …" at bounding box center [739, 391] width 846 height 611
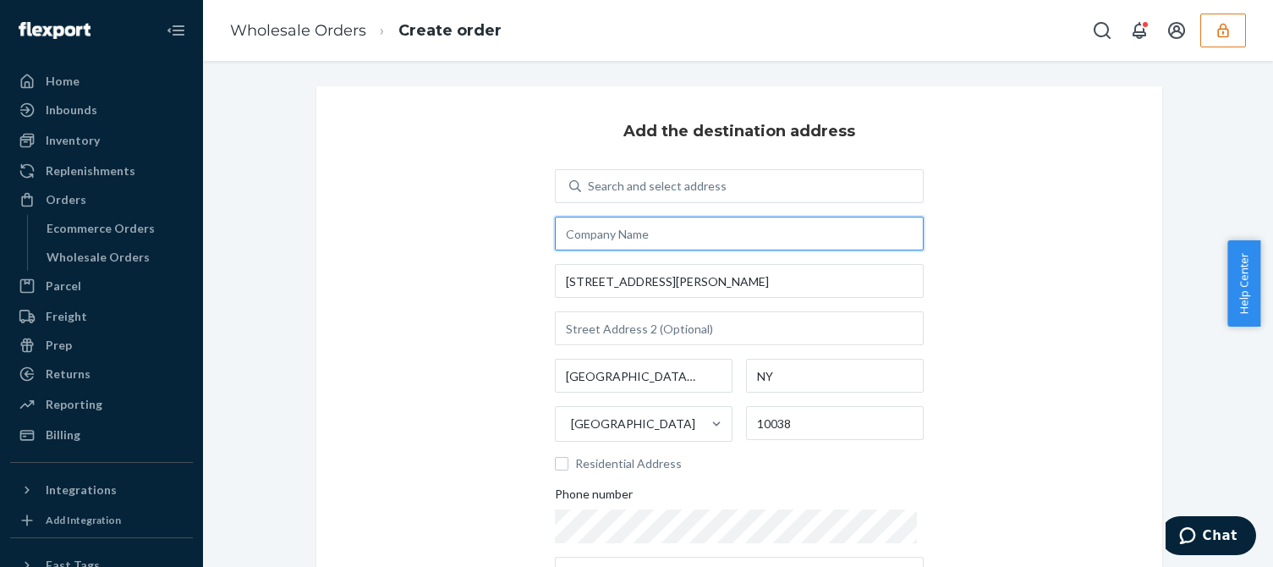
click at [624, 232] on input "text" at bounding box center [739, 233] width 369 height 34
click at [637, 233] on input "text" at bounding box center [739, 233] width 369 height 34
type input "asdff"
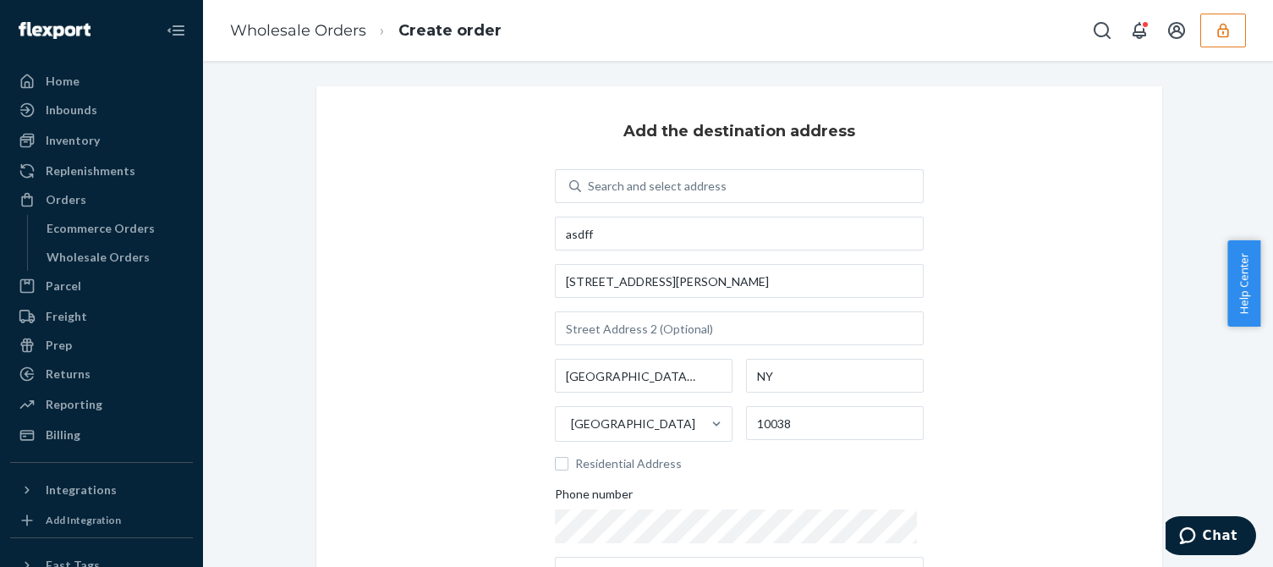
scroll to position [169, 0]
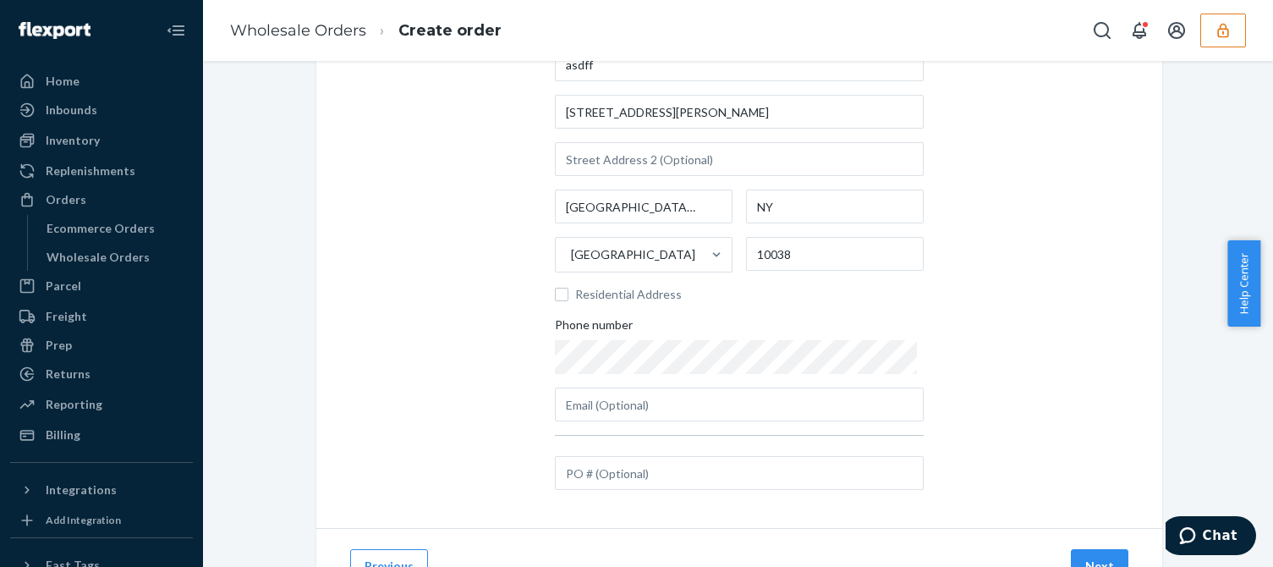
click at [1092, 376] on div "Add the destination address Search and select address asdff 123 William St Manh…" at bounding box center [739, 222] width 846 height 611
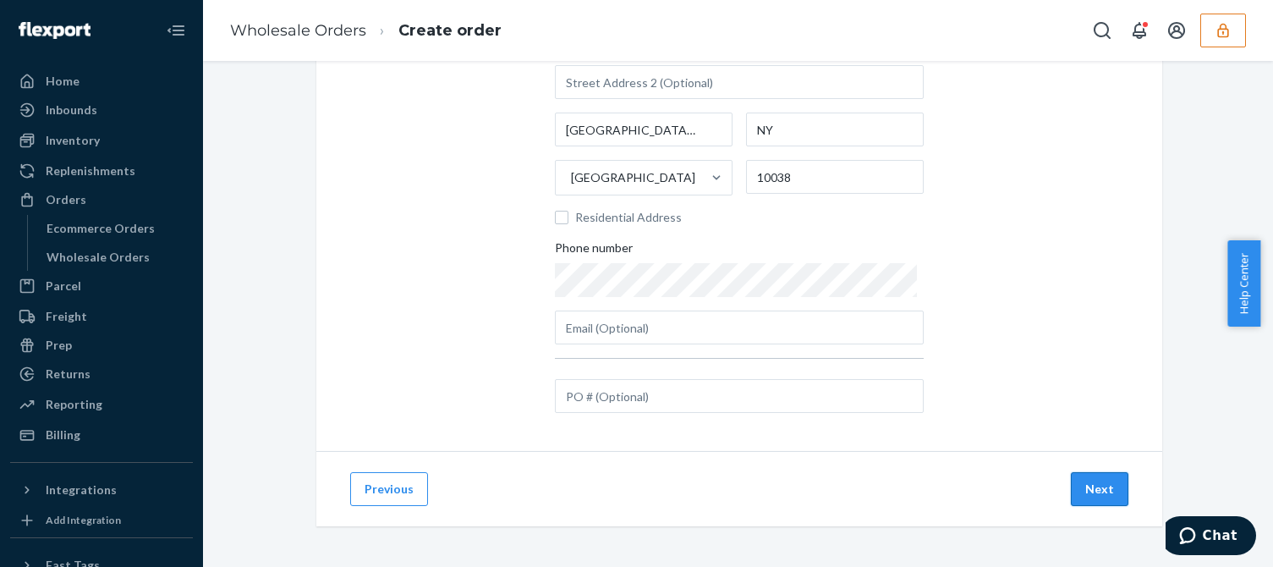
click at [1089, 488] on button "Next" at bounding box center [1100, 489] width 58 height 34
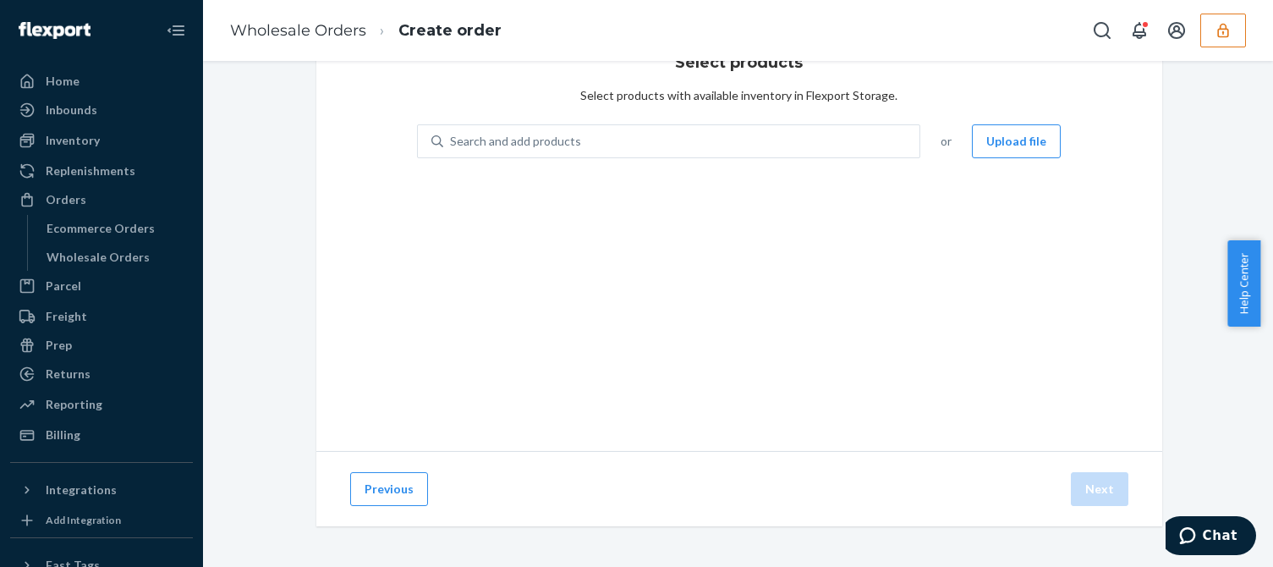
scroll to position [69, 0]
click at [515, 395] on div "Select products Select products with available inventory in Flexport Storage. S…" at bounding box center [739, 234] width 846 height 433
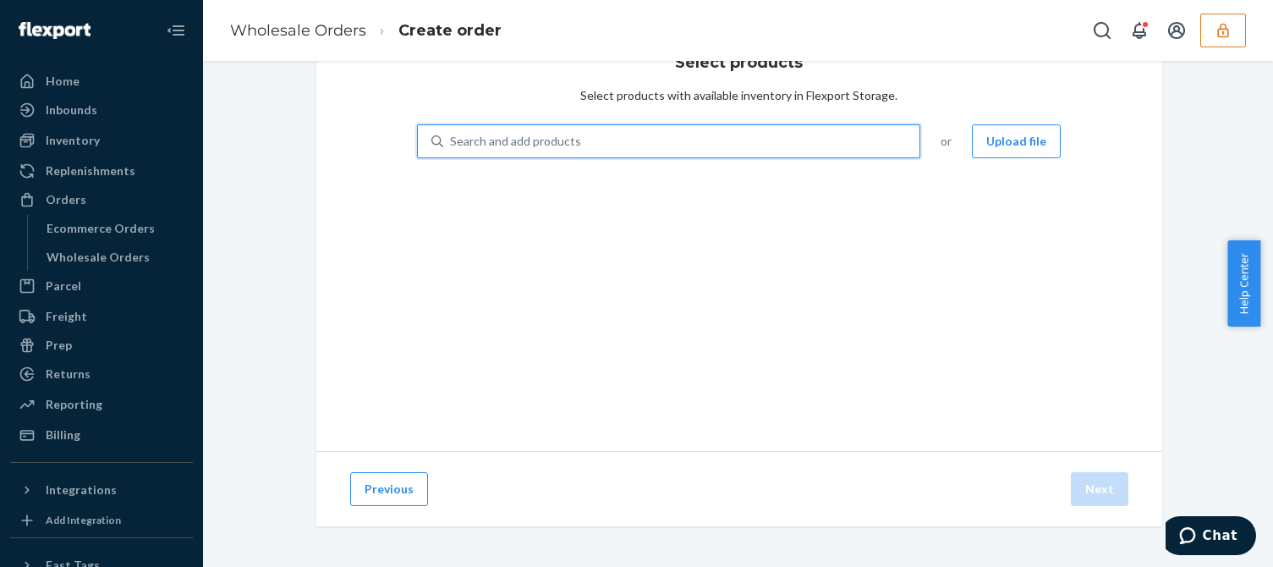
click at [574, 134] on div "Search and add products" at bounding box center [681, 141] width 477 height 30
click at [452, 134] on input "0 results available. Use Up and Down to choose options, press Enter to select t…" at bounding box center [451, 141] width 2 height 17
paste input "DRR47JB4XH4"
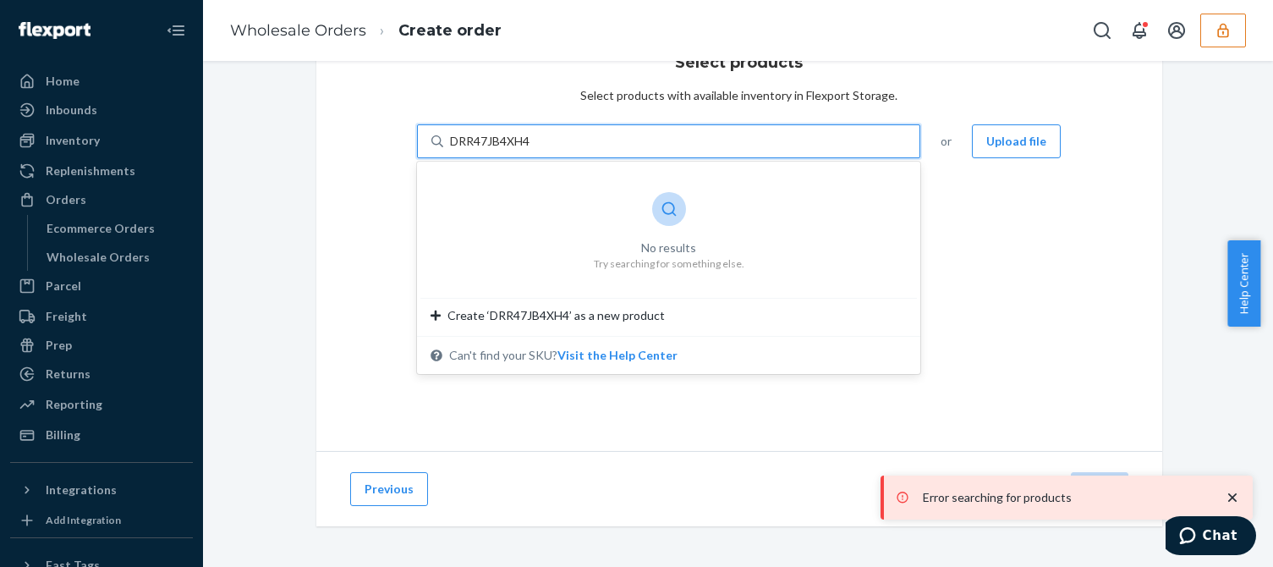
type input "DRR47JB4XH4"
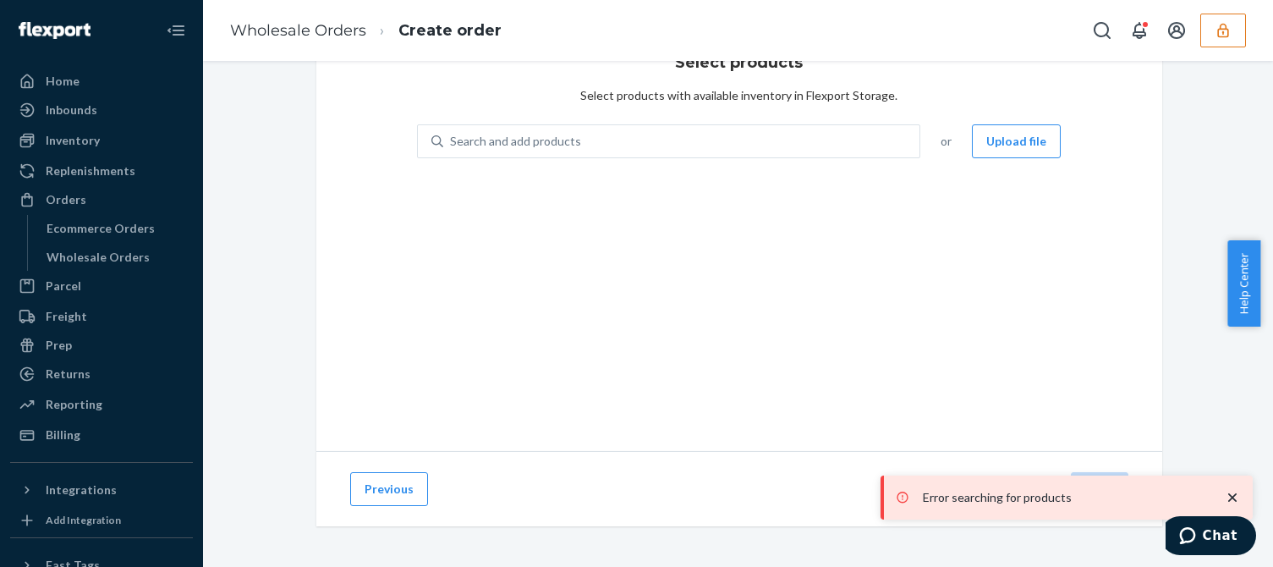
click at [1230, 496] on icon "close toast" at bounding box center [1232, 497] width 8 height 8
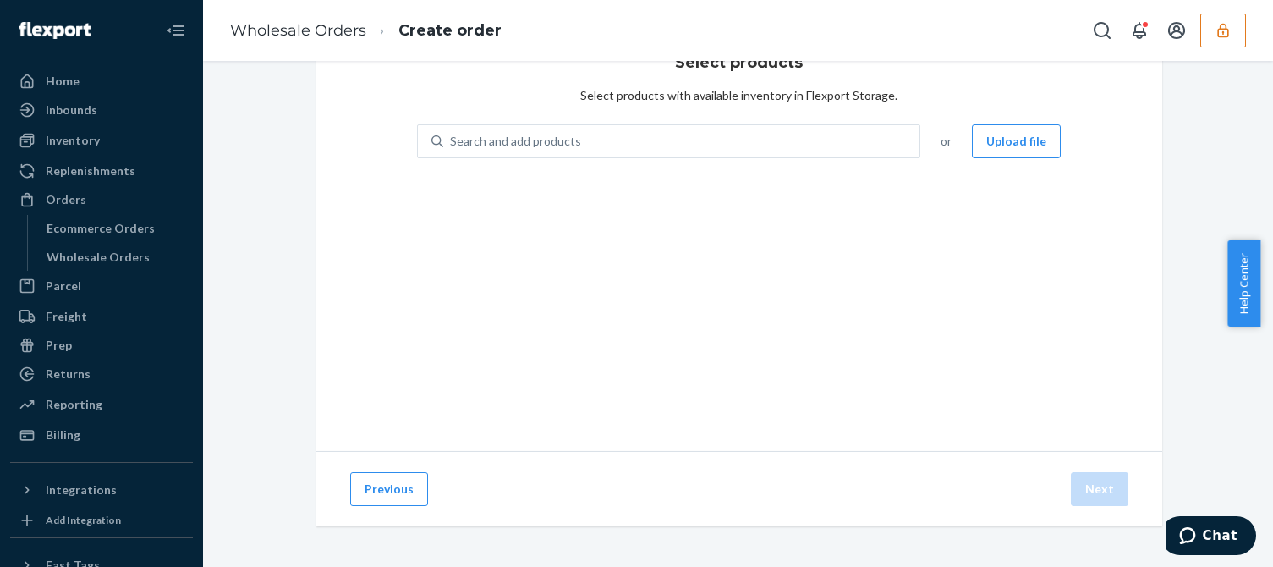
click at [679, 275] on div "Select products Select products with available inventory in Flexport Storage. S…" at bounding box center [739, 234] width 846 height 433
click at [1224, 15] on button "button" at bounding box center [1223, 31] width 46 height 34
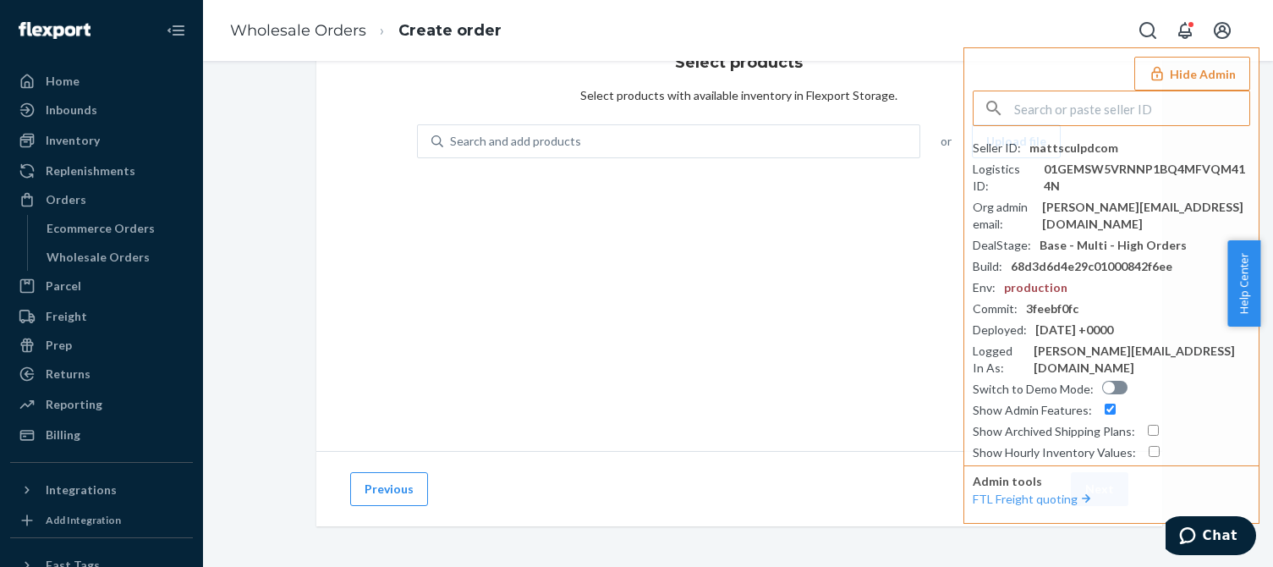
click at [594, 310] on div "Select products Select products with available inventory in Flexport Storage. S…" at bounding box center [739, 234] width 846 height 433
click at [673, 285] on div "Select products Select products with available inventory in Flexport Storage. S…" at bounding box center [739, 234] width 846 height 433
click at [1198, 73] on button "Hide Admin" at bounding box center [1192, 74] width 116 height 34
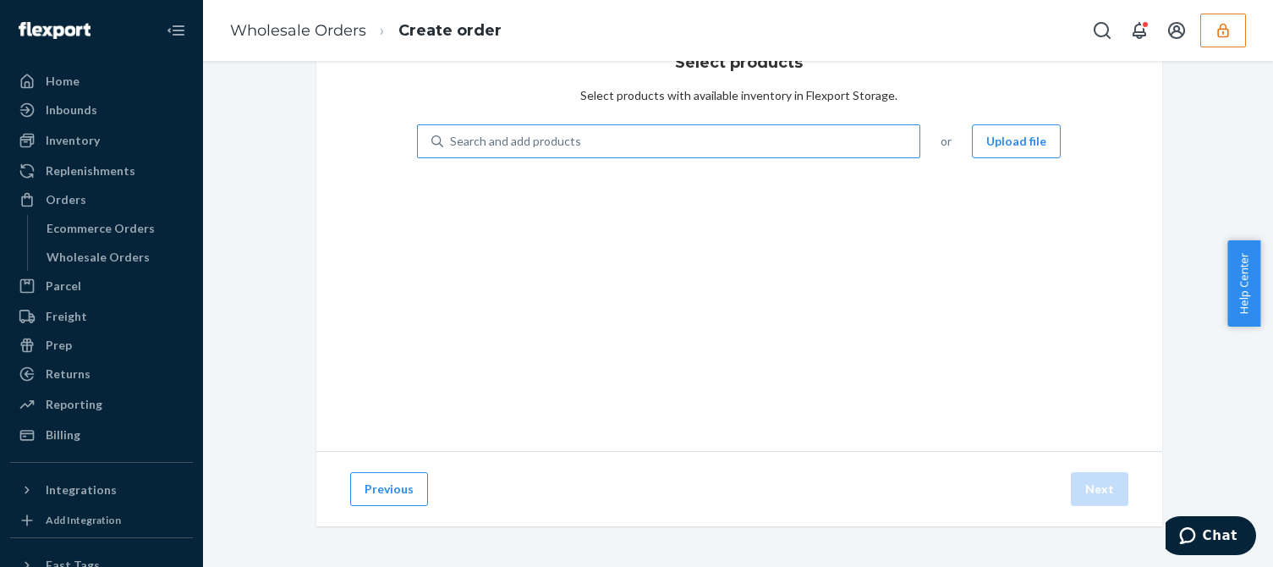
click at [549, 133] on div "Search and add products" at bounding box center [515, 141] width 131 height 17
click at [452, 133] on input "Search and add products" at bounding box center [451, 141] width 2 height 17
paste input "DRR47JB4XH4"
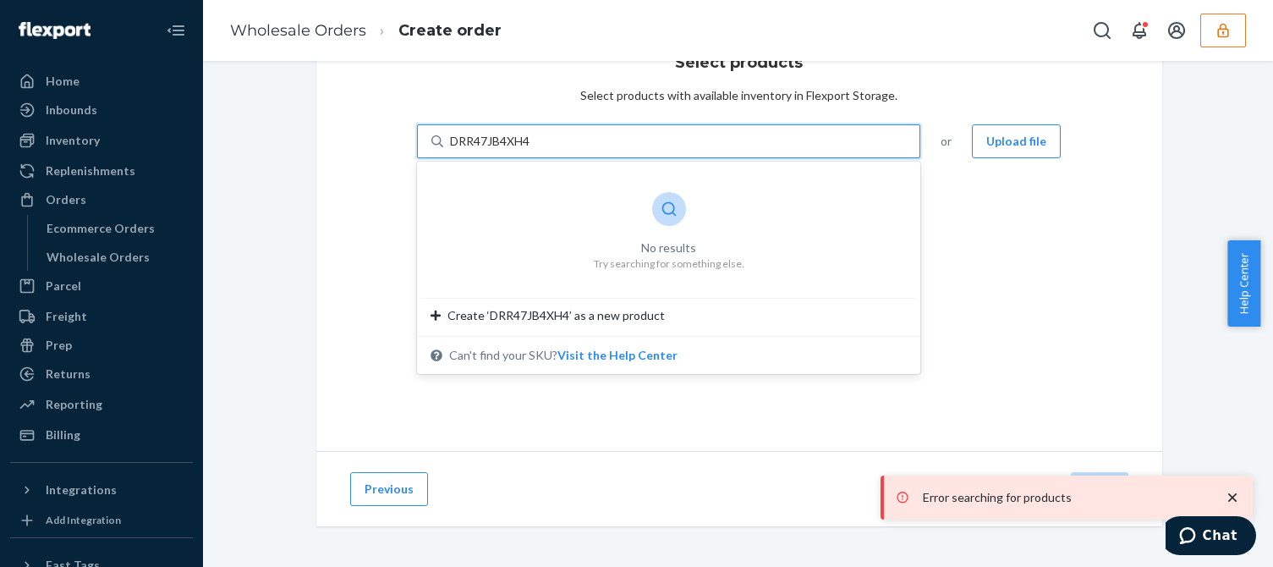
type input "DRR47JB4XH4"
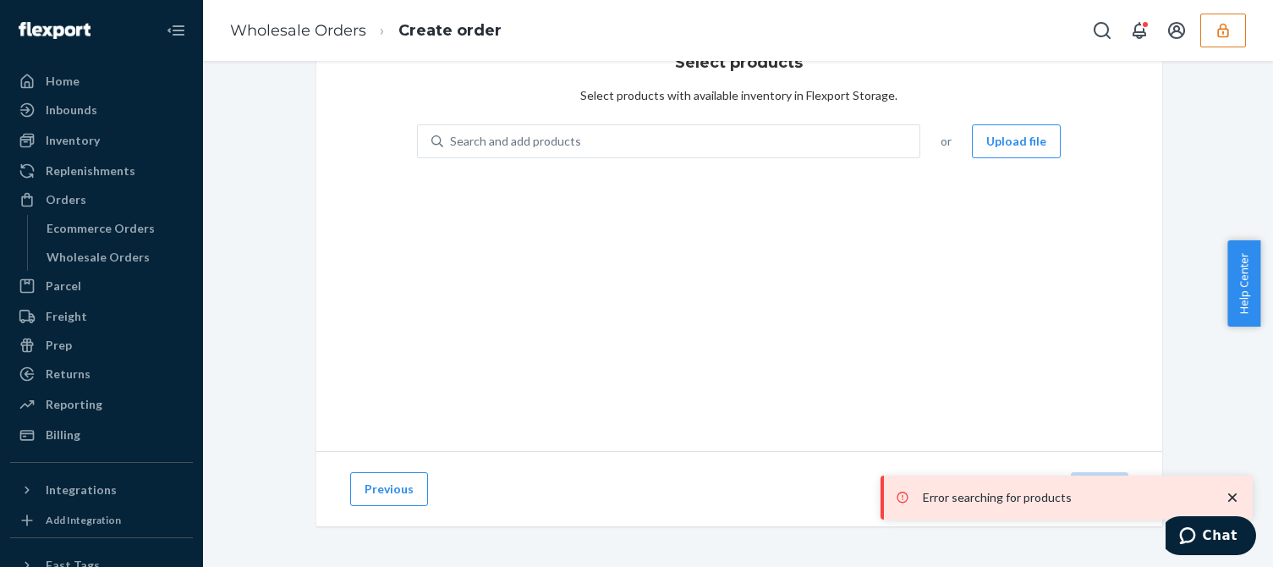
click at [321, 319] on div "Select products Select products with available inventory in Flexport Storage. S…" at bounding box center [739, 234] width 846 height 433
click at [79, 138] on div "Inventory" at bounding box center [73, 140] width 54 height 17
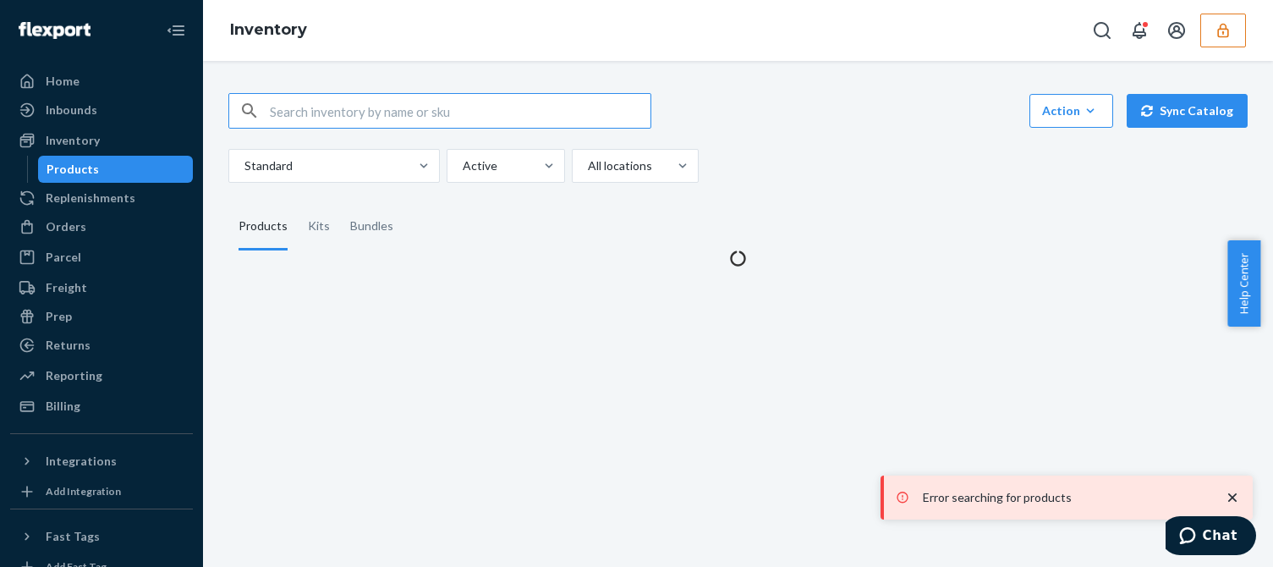
click at [417, 111] on input "text" at bounding box center [460, 111] width 381 height 34
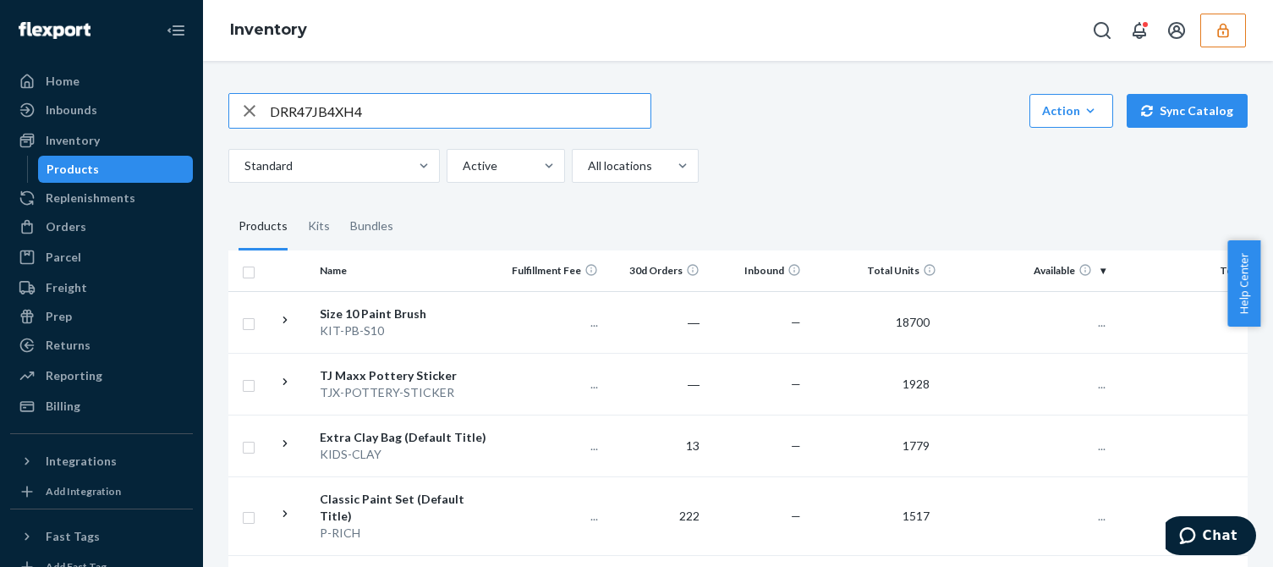
type input "DRR47JB4XH4"
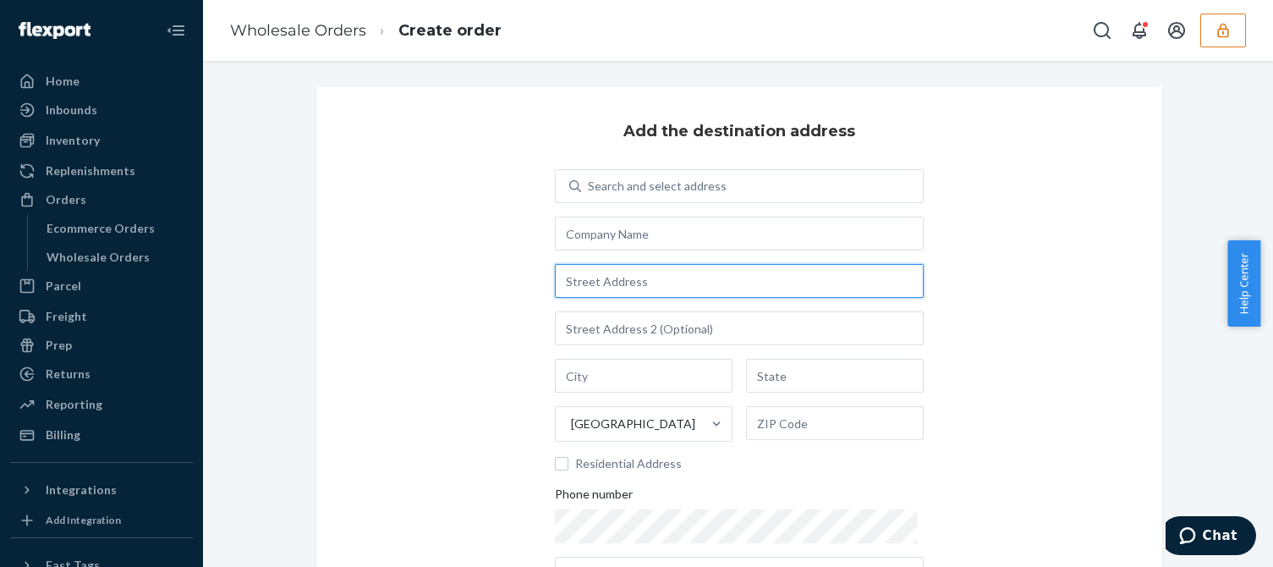
click at [616, 281] on input "text" at bounding box center [739, 281] width 369 height 34
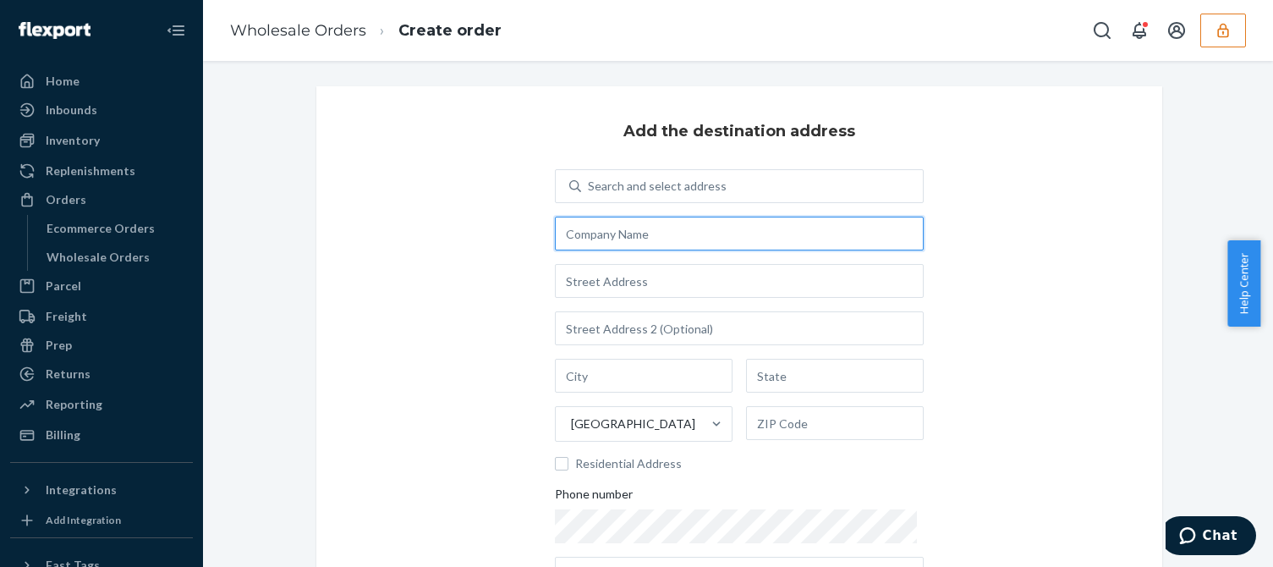
click at [614, 238] on input "text" at bounding box center [739, 233] width 369 height 34
type input "asfafv"
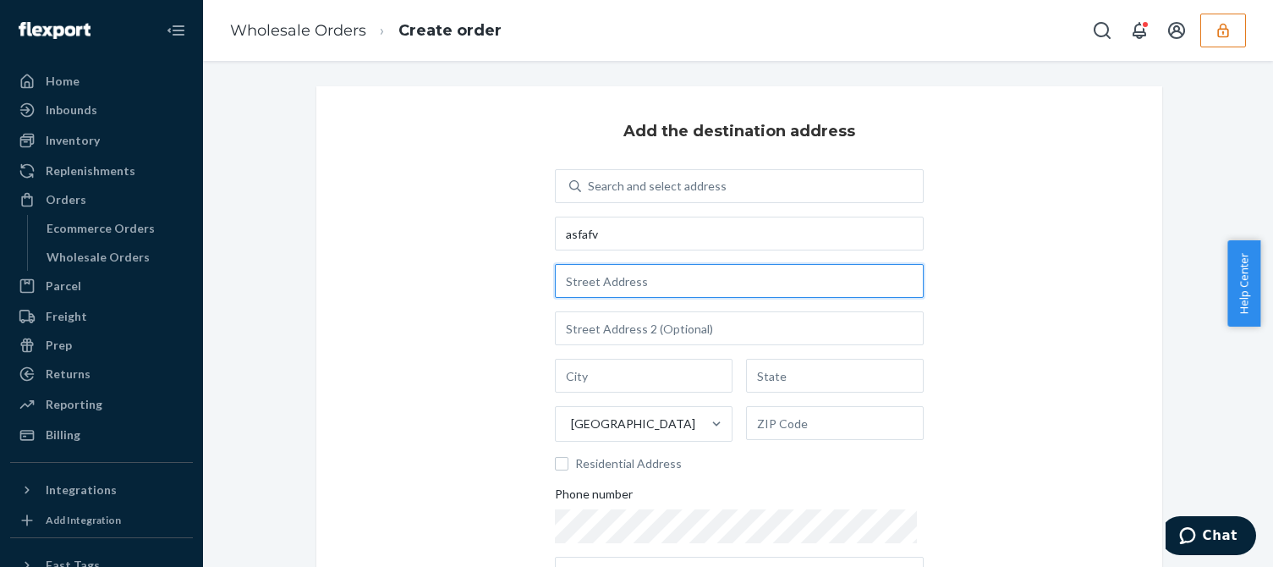
click at [638, 272] on input "text" at bounding box center [739, 281] width 369 height 34
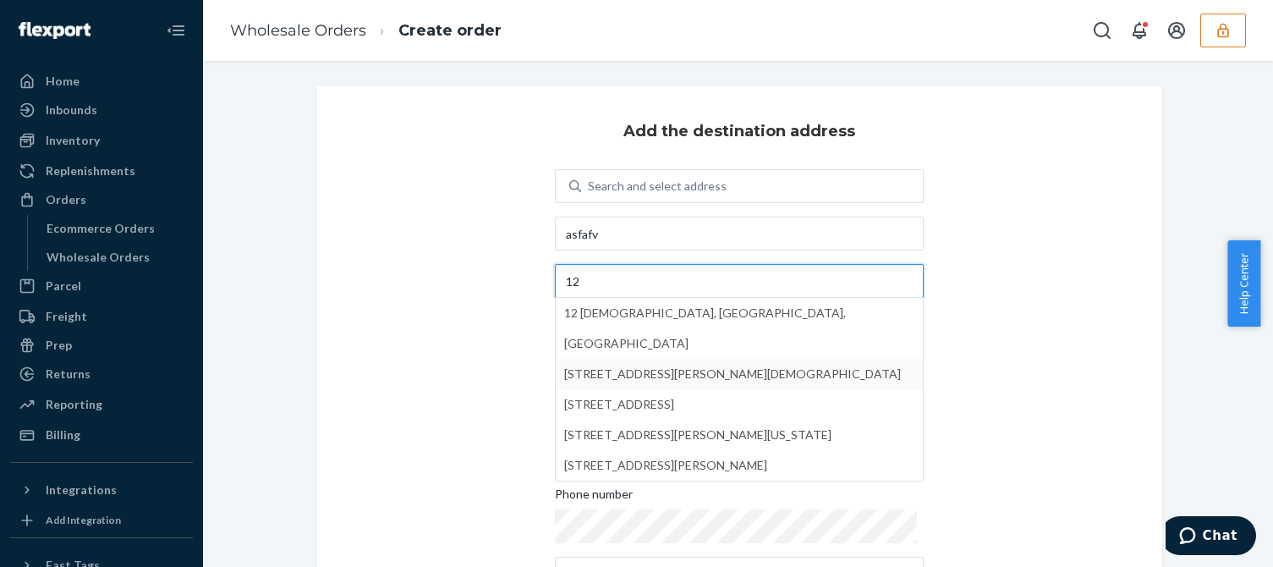
scroll to position [85, 0]
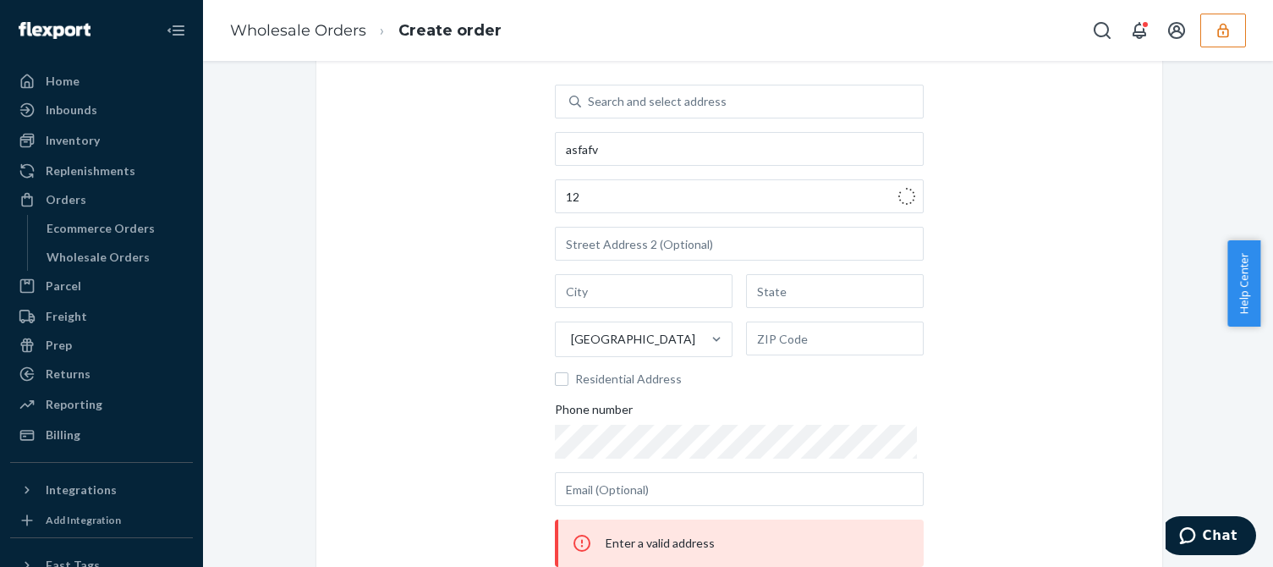
type input "123 William St"
type input "Manhattan - New York"
type input "NY"
type input "10038"
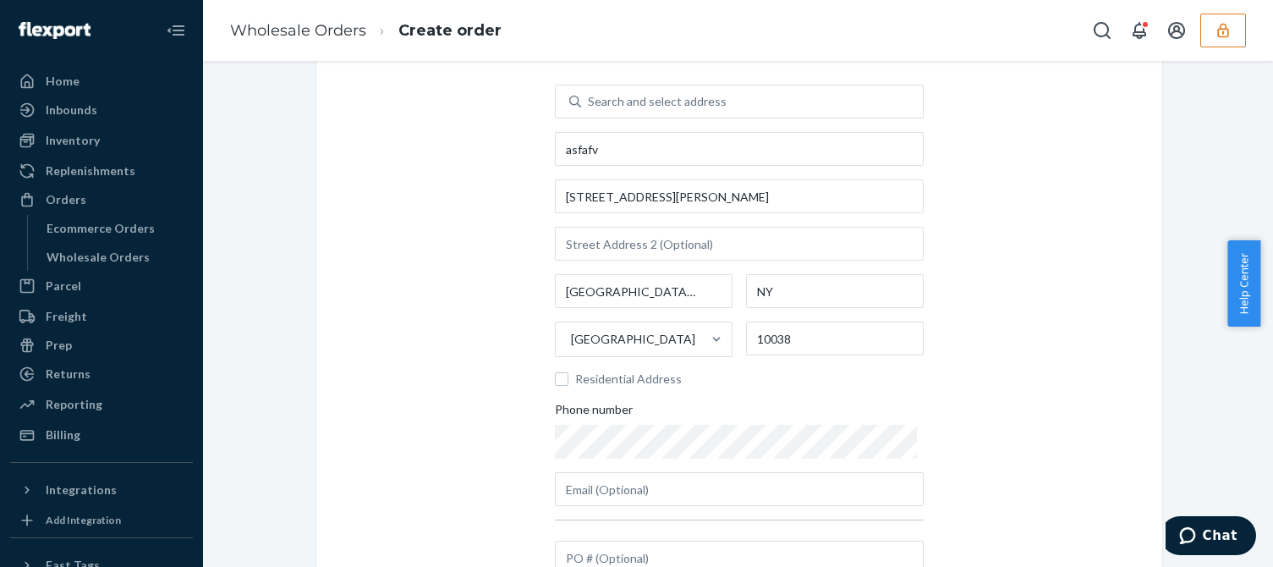
click at [1038, 336] on div "Add the destination address Search and select address asfafv 123 William St Man…" at bounding box center [739, 307] width 846 height 611
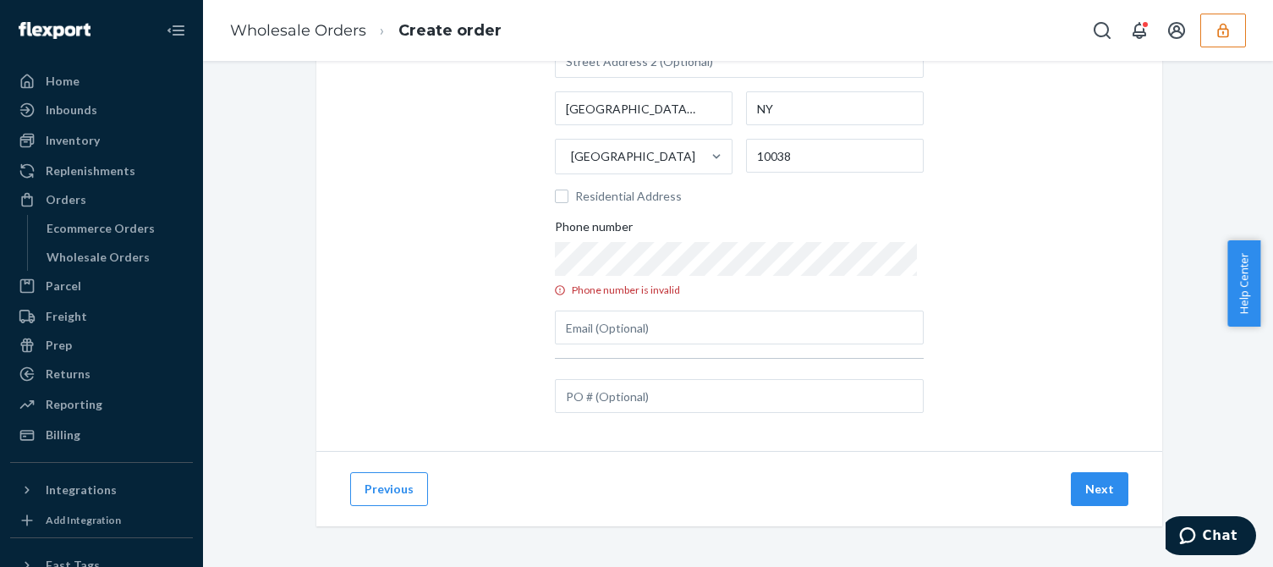
scroll to position [246, 0]
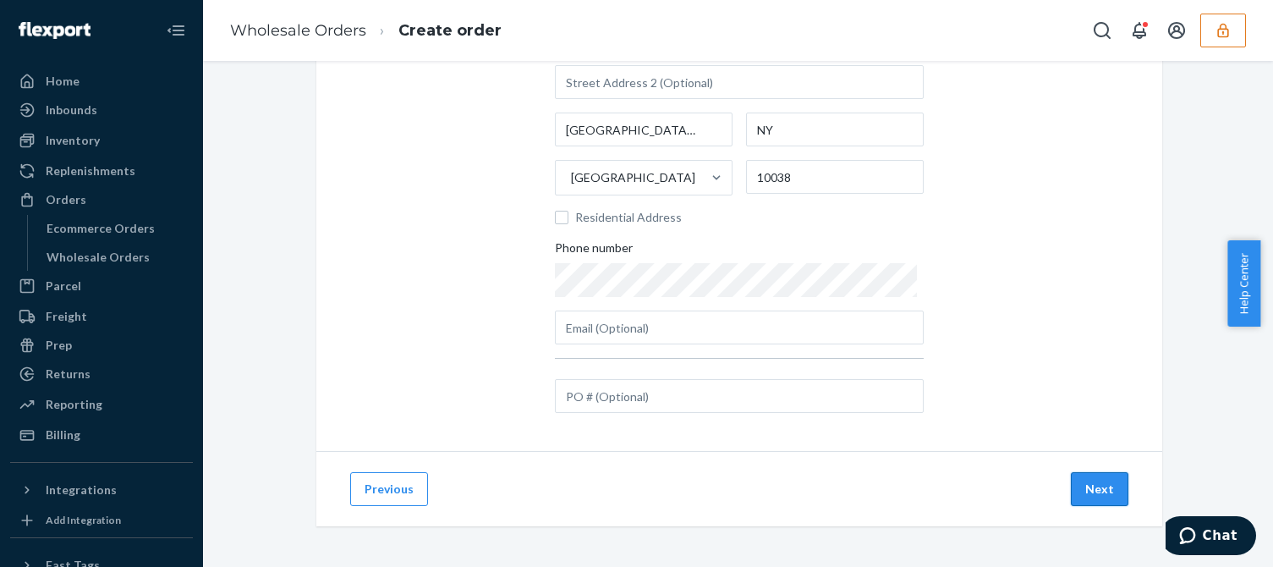
click at [1104, 486] on button "Next" at bounding box center [1100, 489] width 58 height 34
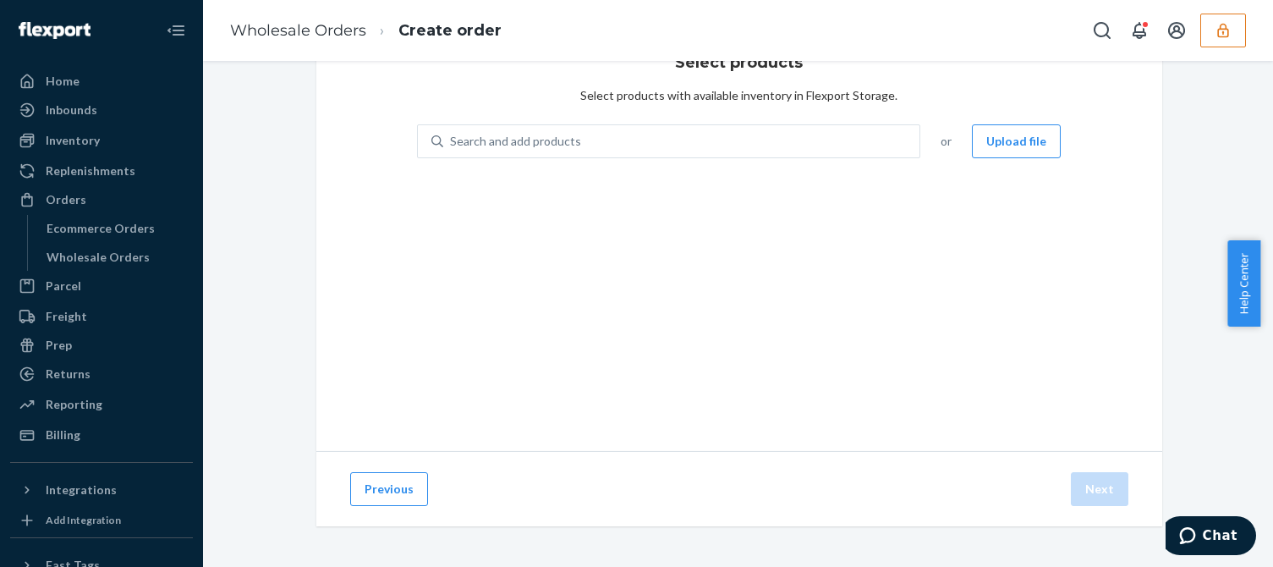
scroll to position [69, 0]
click at [485, 160] on div "Search and add products or Upload file" at bounding box center [739, 151] width 644 height 54
click at [499, 151] on div "Search and add products" at bounding box center [681, 141] width 477 height 30
click at [452, 150] on input "Search and add products" at bounding box center [451, 141] width 2 height 17
paste input "DZM9TLZNYPL"
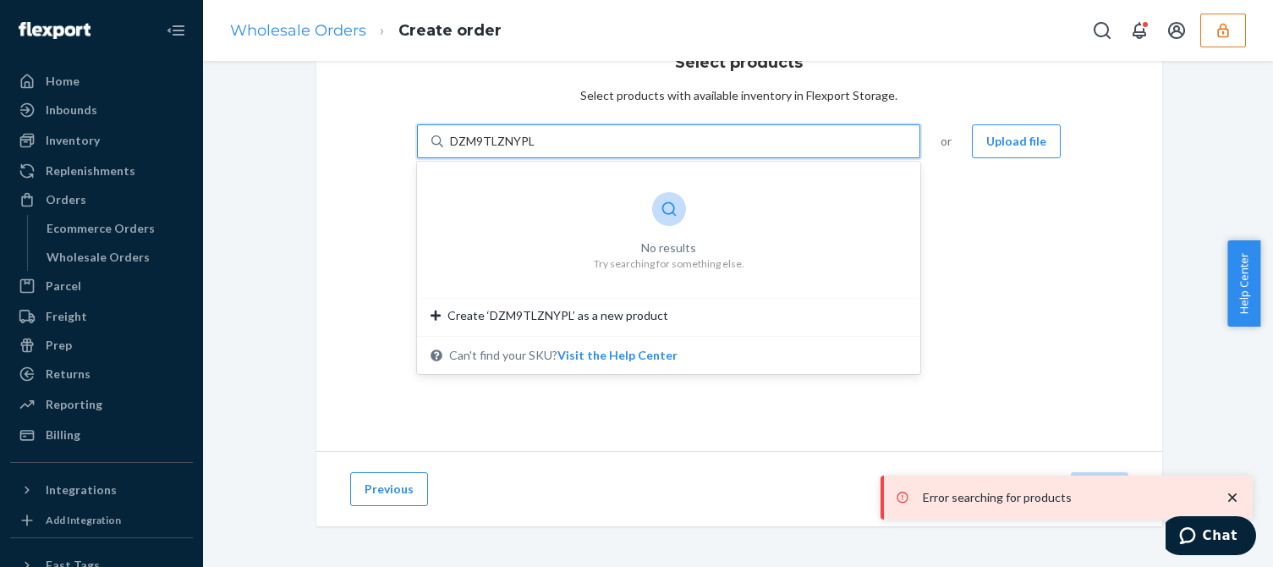
type input "DZM9TLZNYPL"
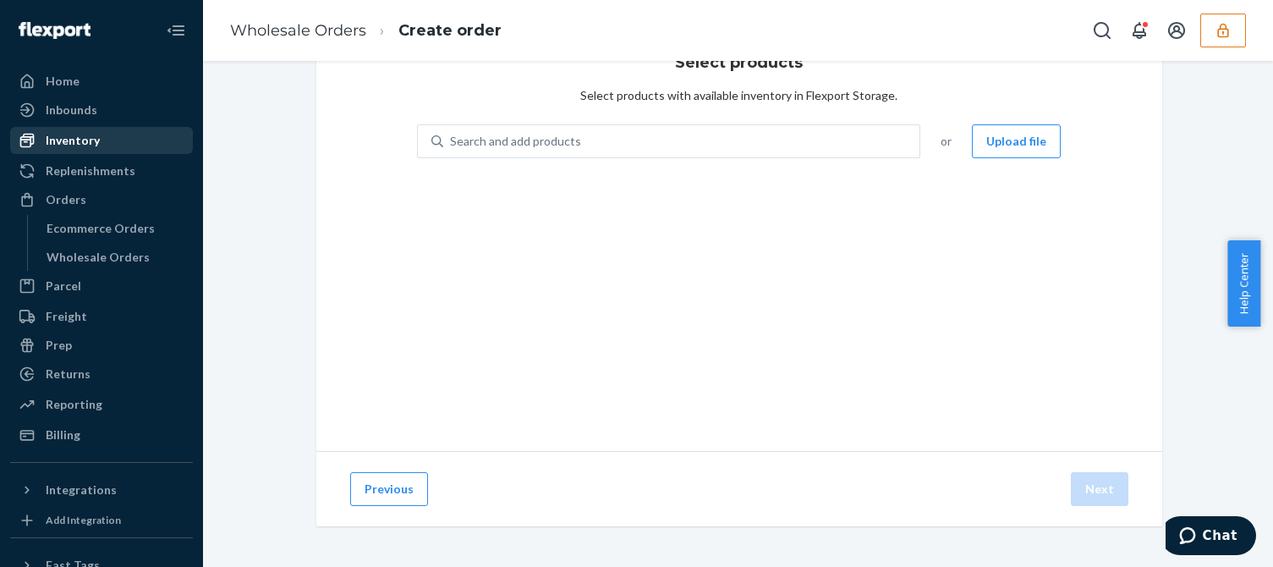
click at [86, 129] on div "Inventory" at bounding box center [101, 141] width 179 height 24
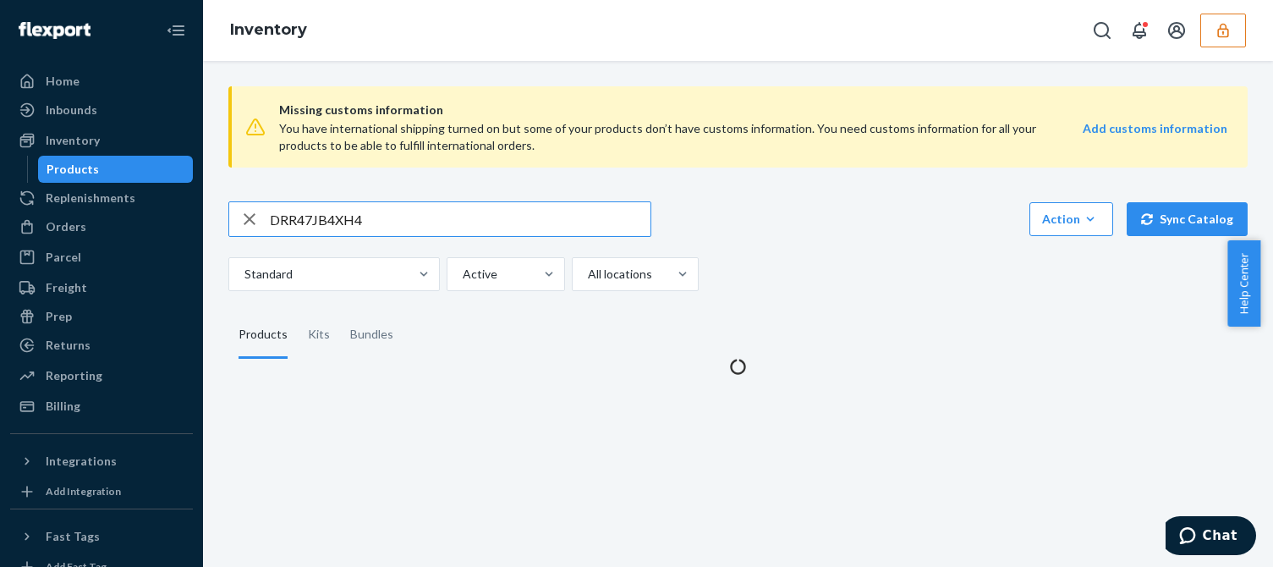
click at [321, 213] on input "DRR47JB4XH4" at bounding box center [460, 219] width 381 height 34
type input "DZM9TLZNYPL"
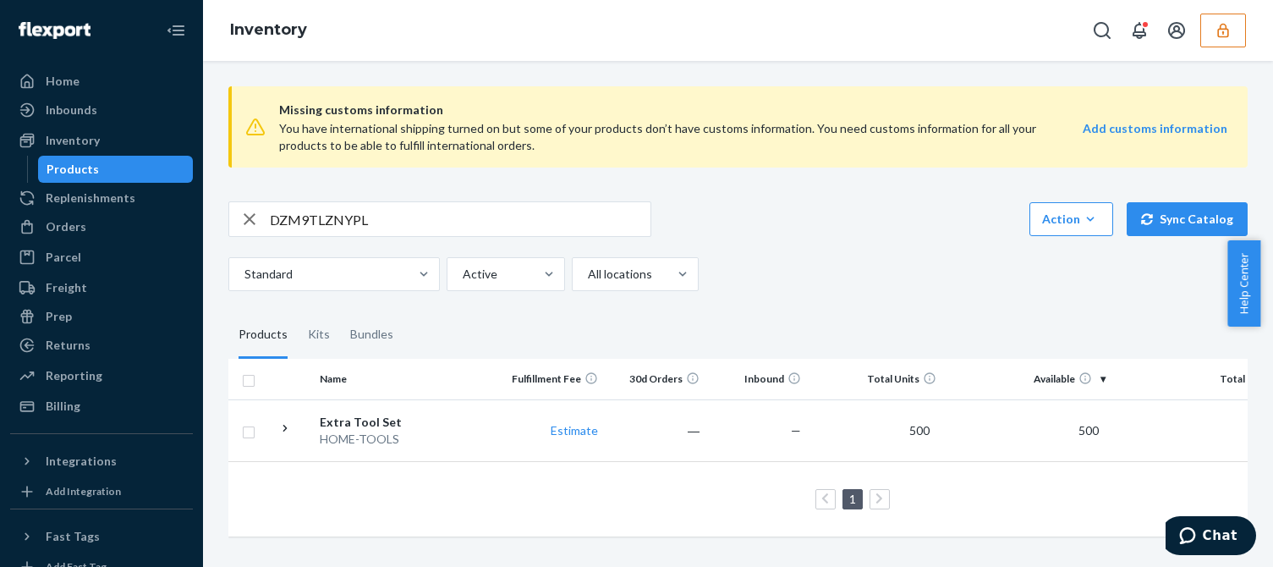
click at [1096, 380] on th "Available" at bounding box center [1027, 379] width 169 height 41
click at [810, 438] on td "500" at bounding box center [875, 430] width 135 height 62
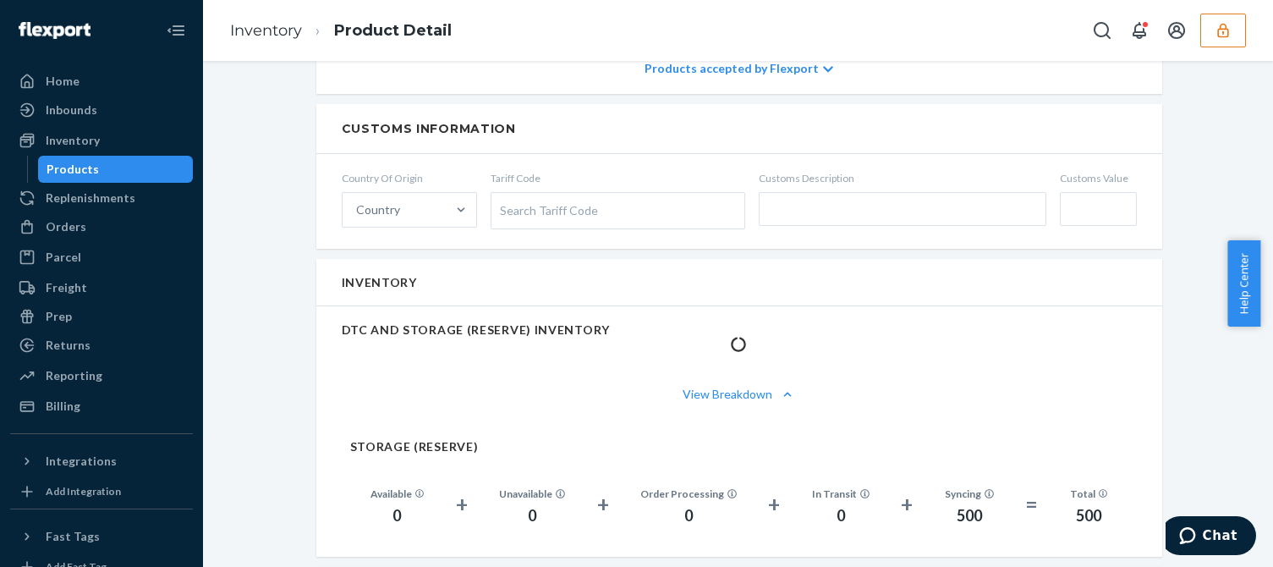
scroll to position [1084, 0]
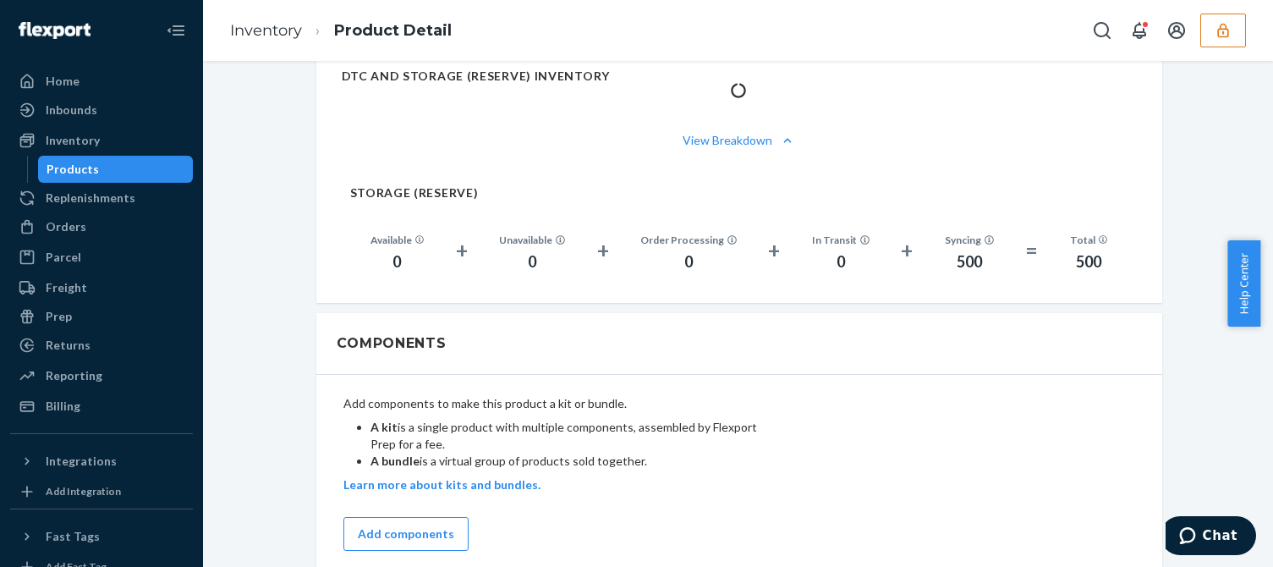
click at [913, 385] on div "Add components to make this product a kit or bundle. A kit is a single product …" at bounding box center [739, 473] width 792 height 176
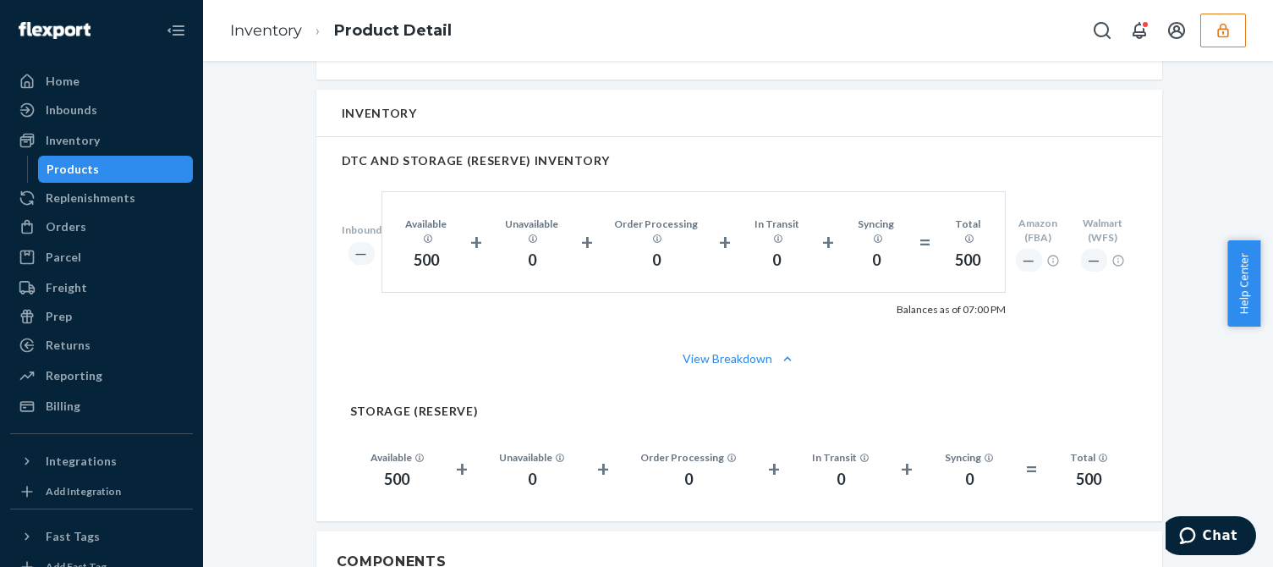
scroll to position [1169, 0]
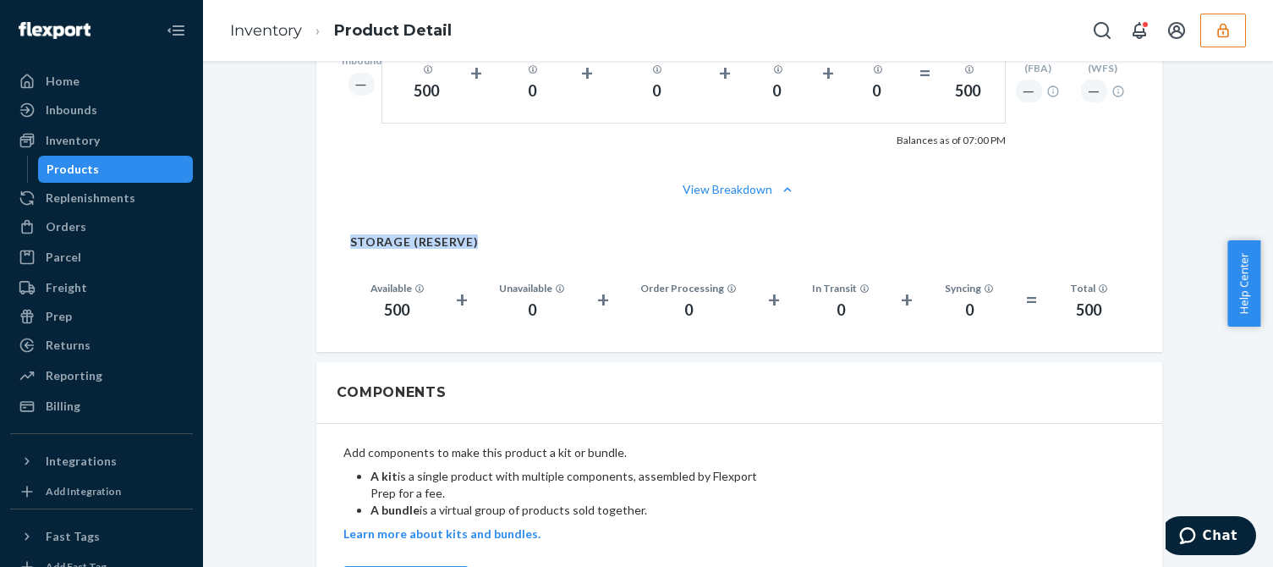
drag, startPoint x: 502, startPoint y: 238, endPoint x: 249, endPoint y: 222, distance: 253.4
click at [249, 222] on div "Walmart Fast Tags are disabled due to mislink. Fast tags are not working for Wa…" at bounding box center [738, 14] width 1044 height 2193
click at [481, 245] on h2 "STORAGE (RESERVE)" at bounding box center [739, 241] width 778 height 13
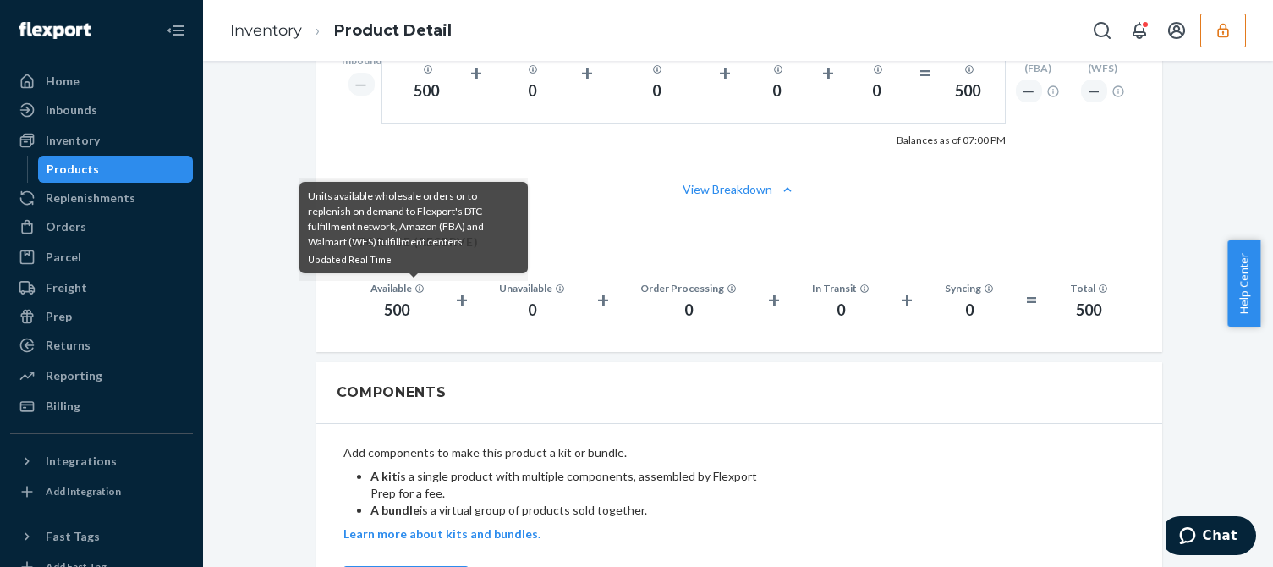
click at [415, 288] on icon at bounding box center [419, 288] width 9 height 9
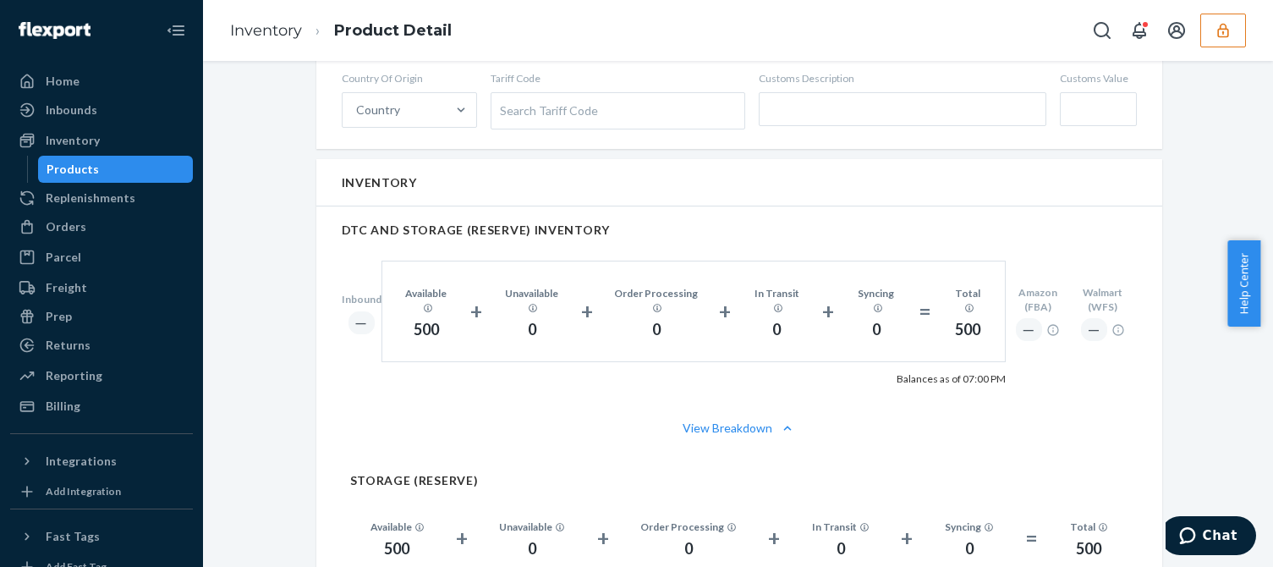
scroll to position [1015, 0]
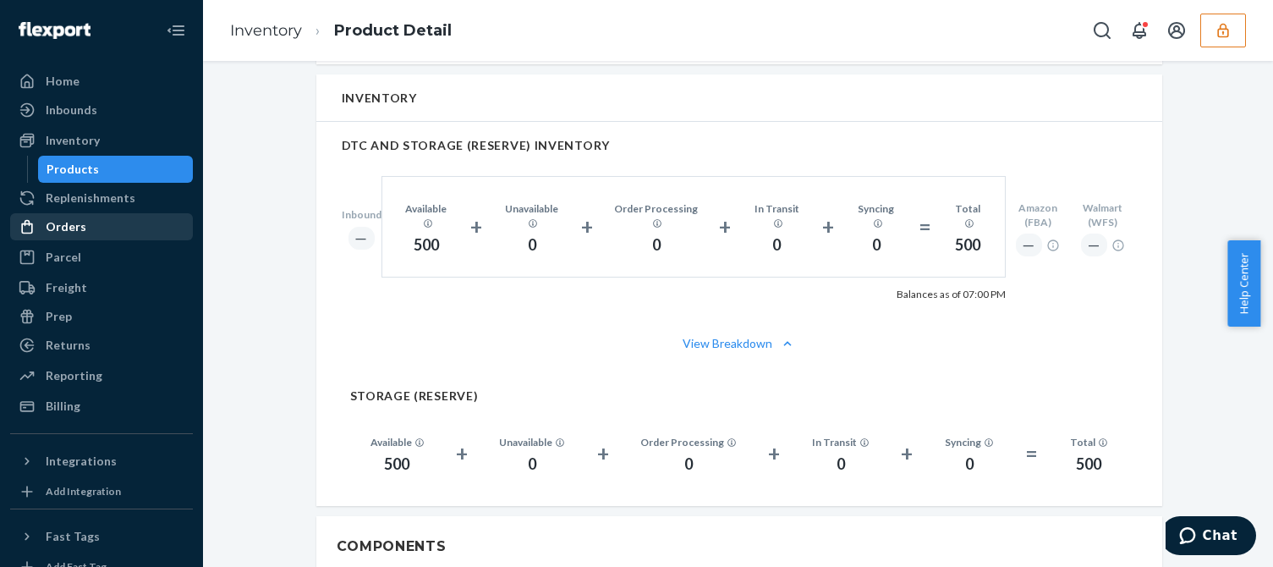
drag, startPoint x: 88, startPoint y: 230, endPoint x: 107, endPoint y: 229, distance: 18.6
click at [88, 230] on div "Orders" at bounding box center [101, 227] width 179 height 24
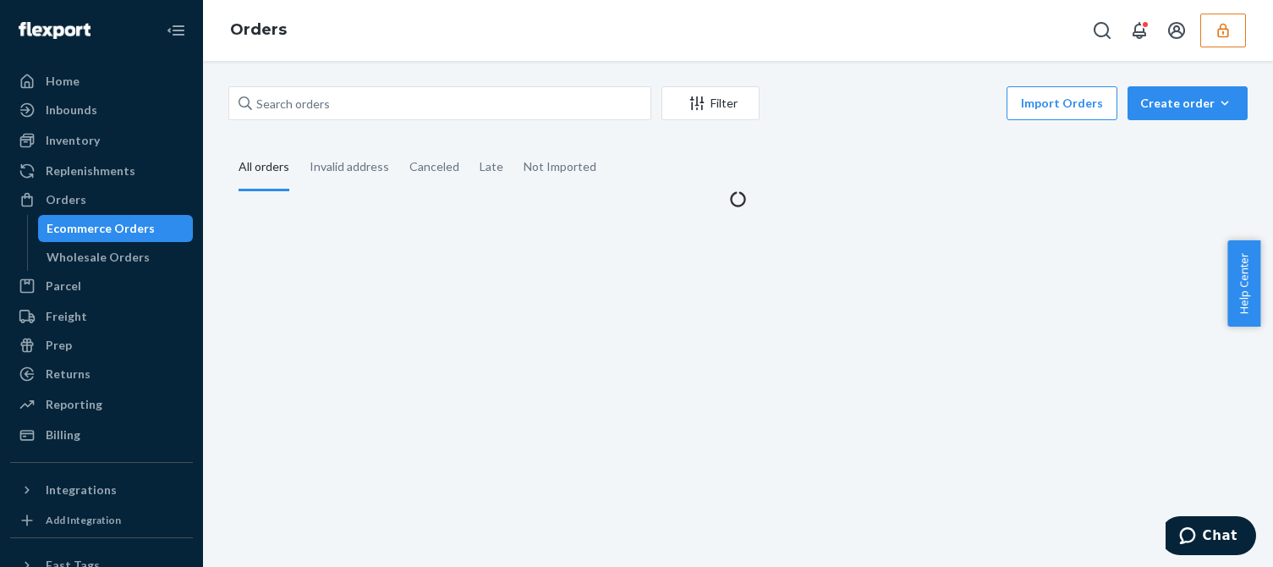
click at [138, 253] on div "Wholesale Orders" at bounding box center [98, 257] width 103 height 17
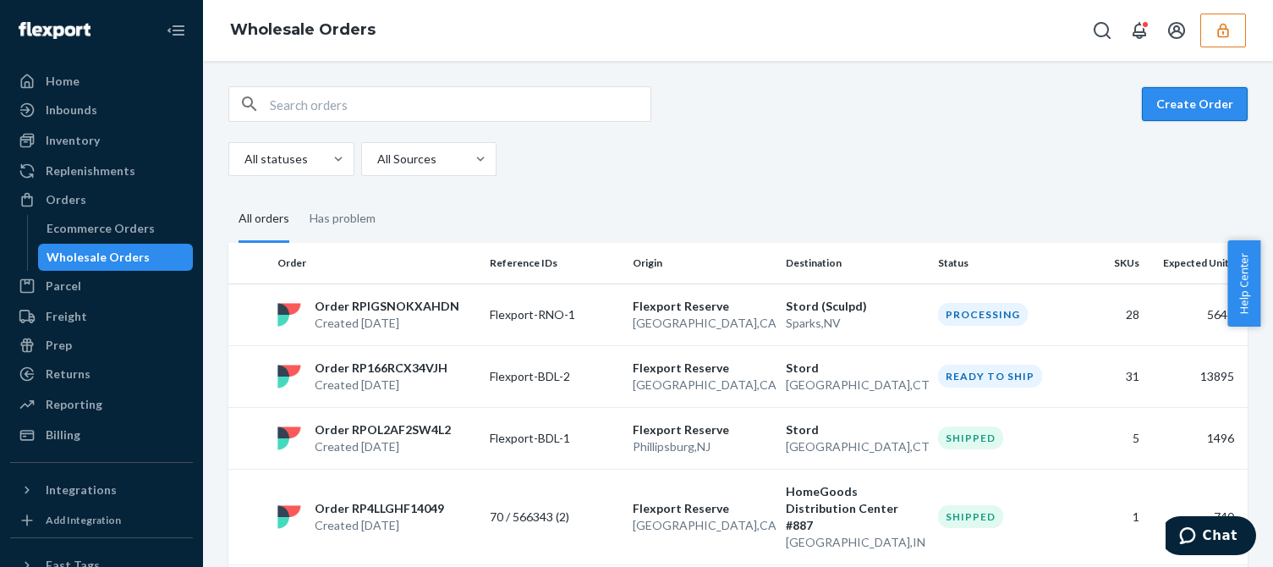
click at [1173, 106] on button "Create Order" at bounding box center [1195, 104] width 106 height 34
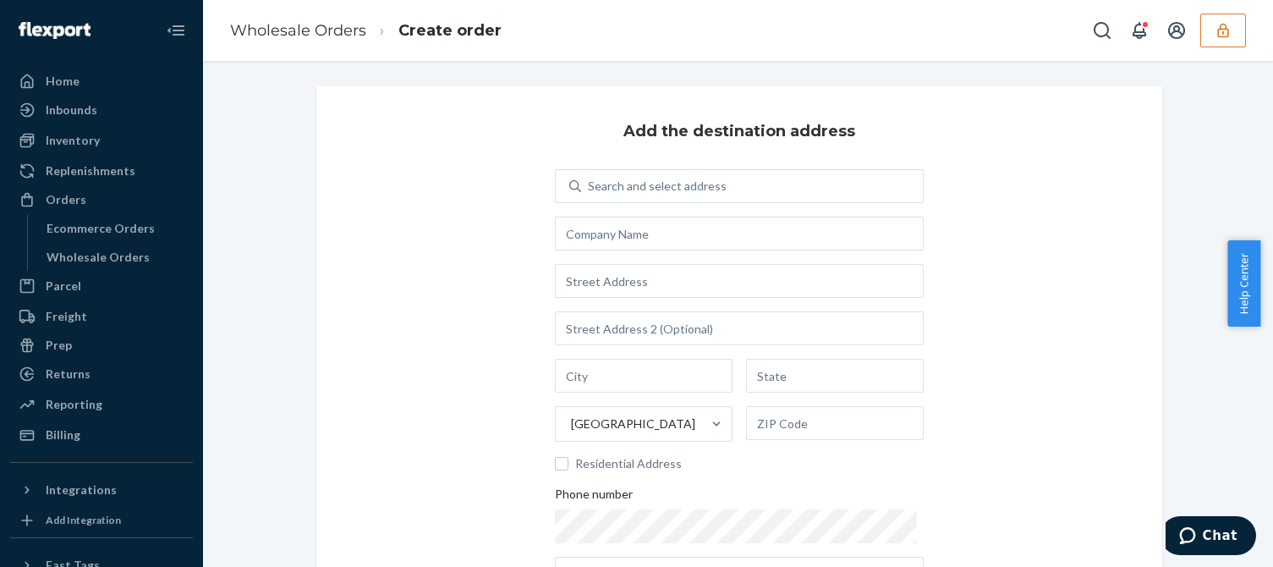
click at [682, 213] on div "Search and select address United States Residential Address Phone number" at bounding box center [739, 379] width 369 height 421
click at [658, 238] on input "text" at bounding box center [739, 233] width 369 height 34
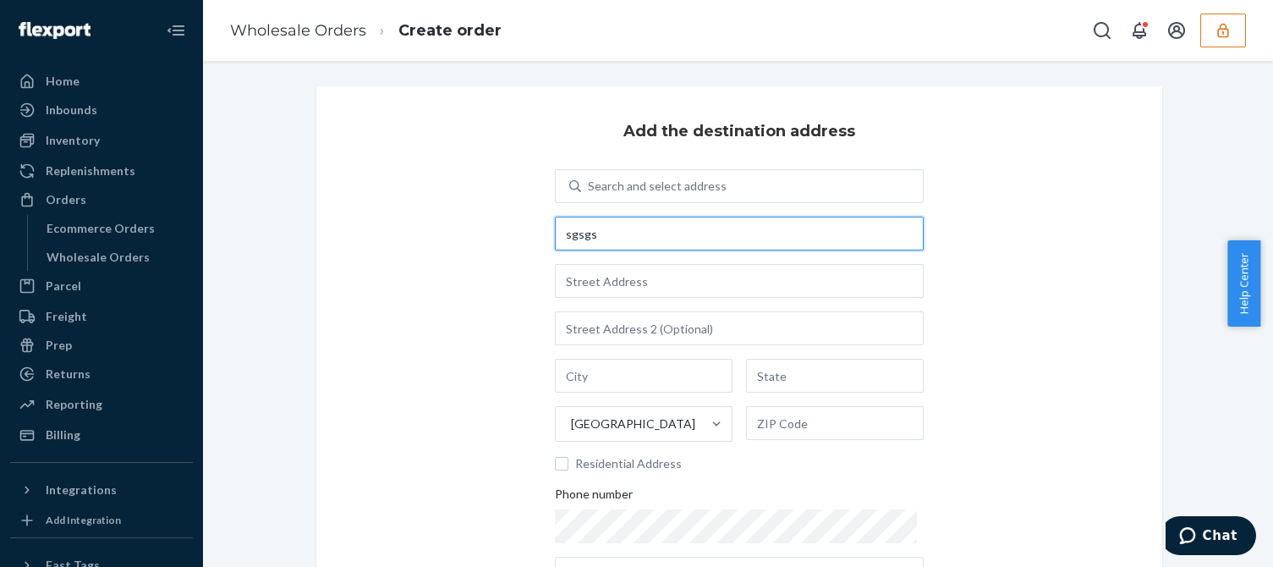
type input "sgsgs"
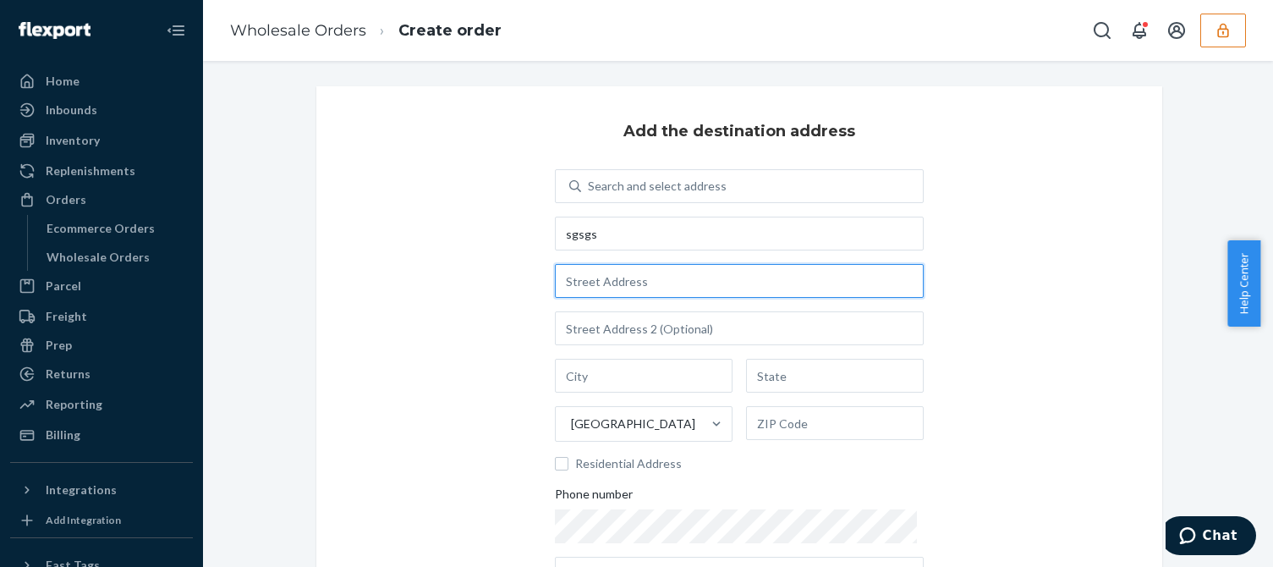
click at [640, 286] on input "text" at bounding box center [739, 281] width 369 height 34
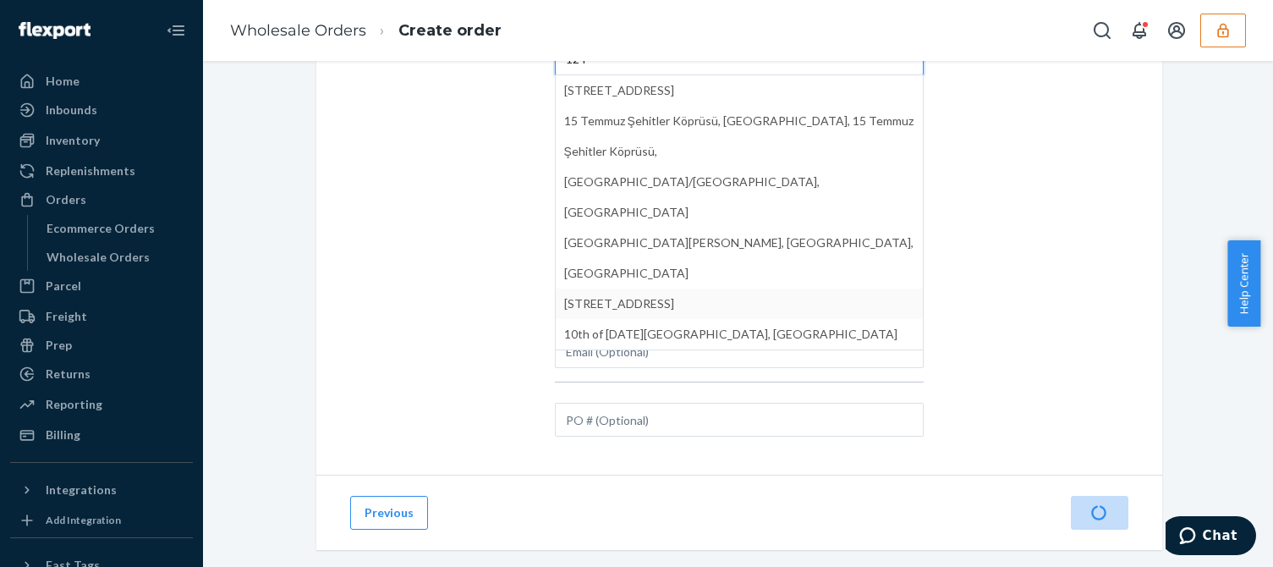
scroll to position [213, 0]
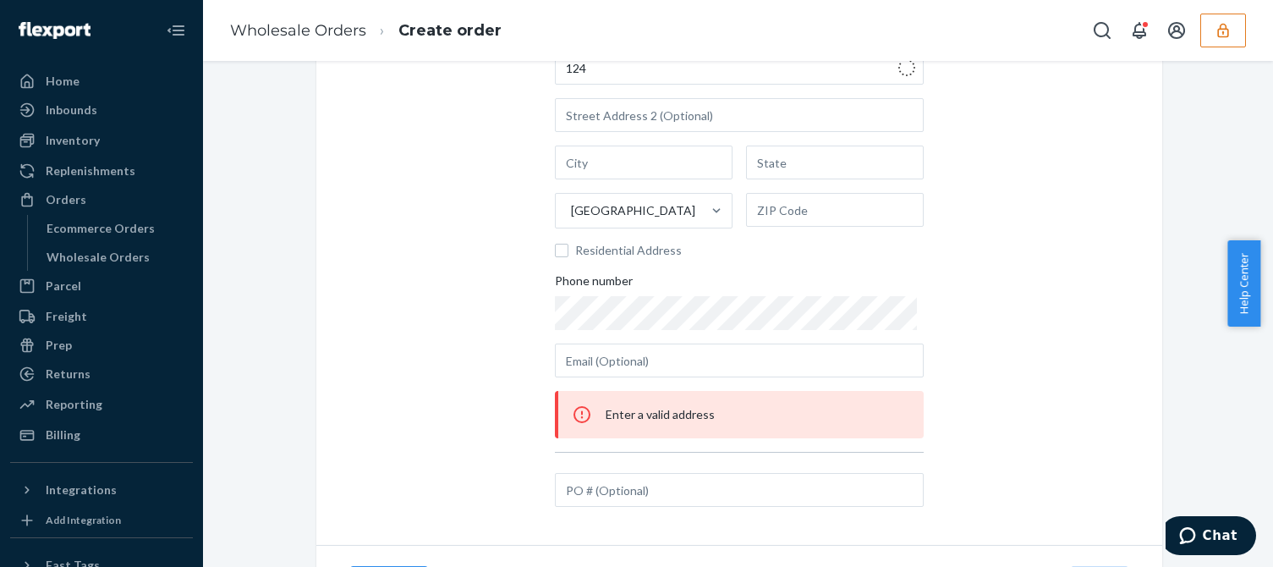
type input "12430 Fourth St"
type input "Rancho Cucamonga"
type input "CA"
type input "91730"
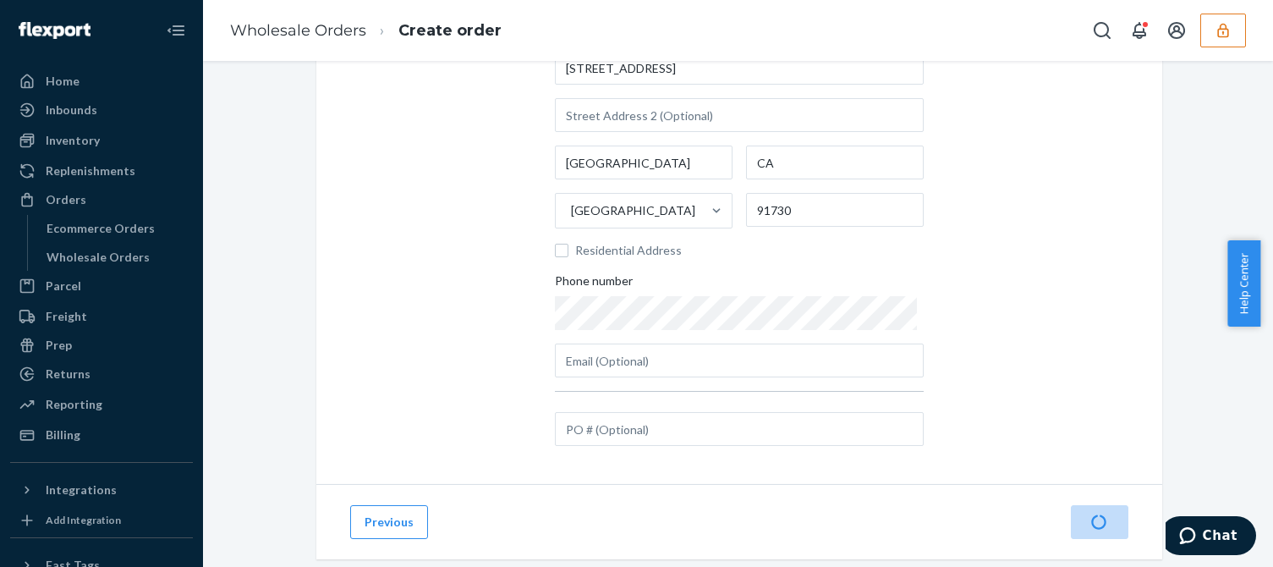
click at [683, 293] on div "Phone number" at bounding box center [739, 284] width 369 height 24
click at [1110, 510] on button "Next" at bounding box center [1100, 522] width 58 height 34
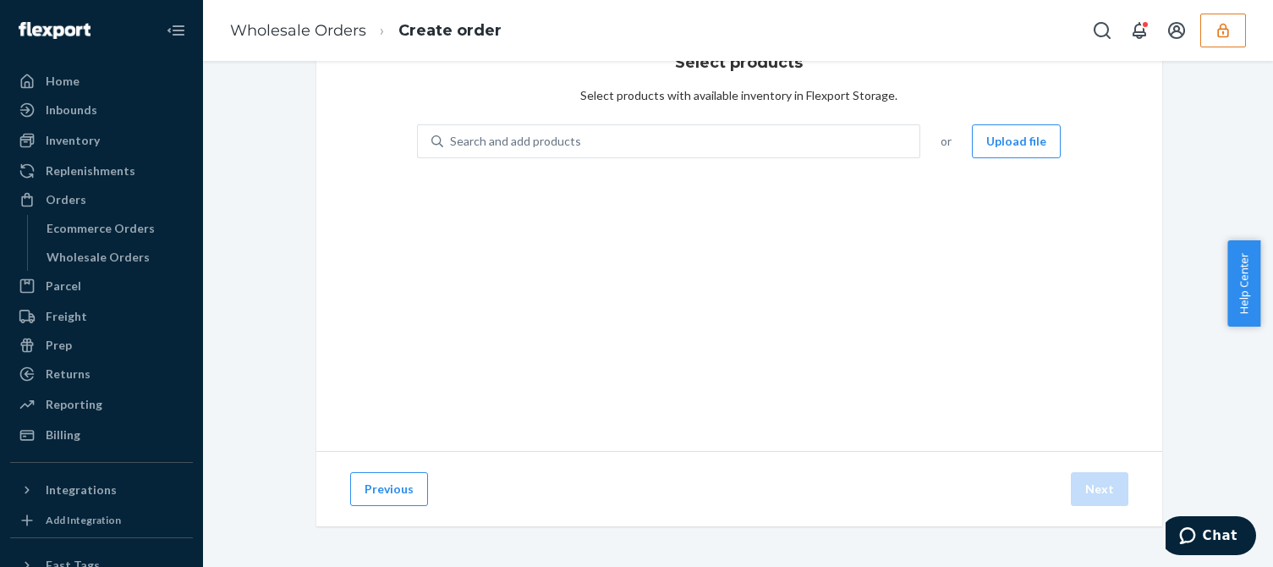
scroll to position [69, 0]
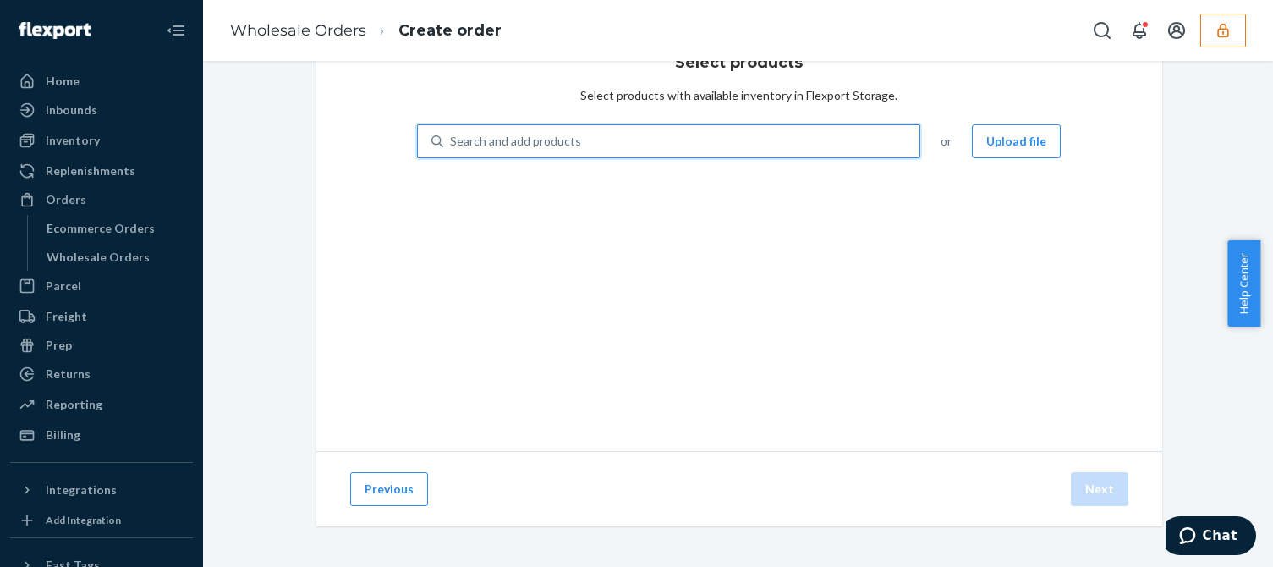
click at [624, 141] on div "Search and add products" at bounding box center [681, 141] width 477 height 30
click at [452, 141] on input "0 results available. Use Up and Down to choose options, press Enter to select t…" at bounding box center [451, 141] width 2 height 17
paste input "DZM9TLZNYPL"
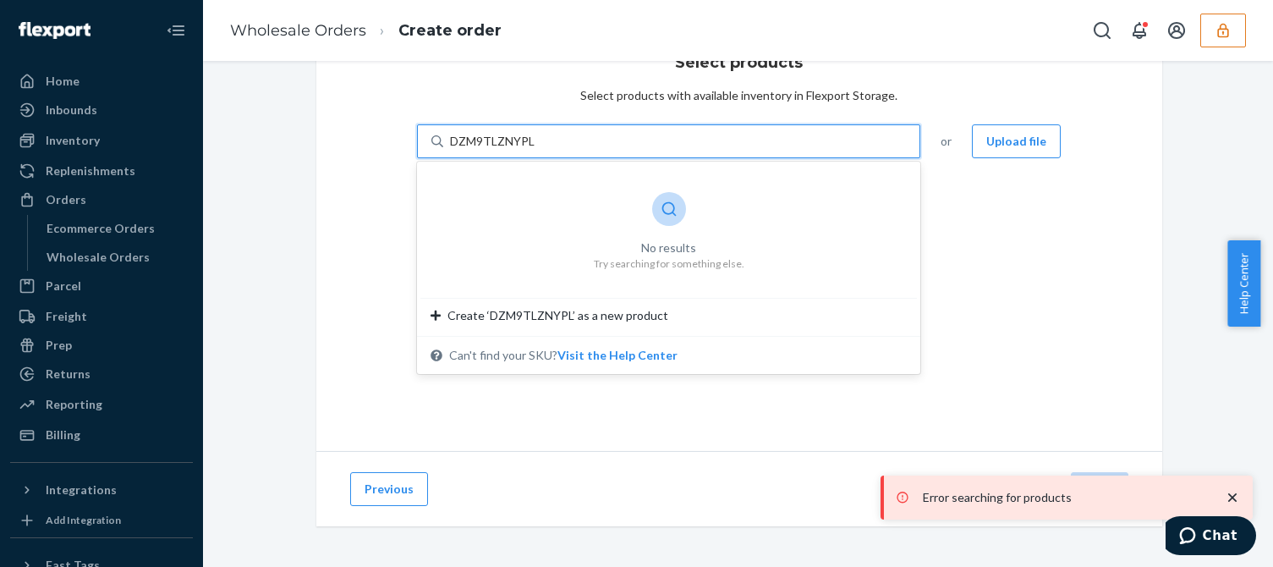
click at [698, 239] on div "No results" at bounding box center [669, 247] width 151 height 17
click at [535, 150] on input "DZM9TLZNYPL" at bounding box center [492, 141] width 85 height 17
click at [680, 239] on div "No results" at bounding box center [669, 247] width 151 height 17
click at [535, 150] on input "DZM9TLZNYPL" at bounding box center [492, 141] width 85 height 17
type input "DZM9TLZNYPL"
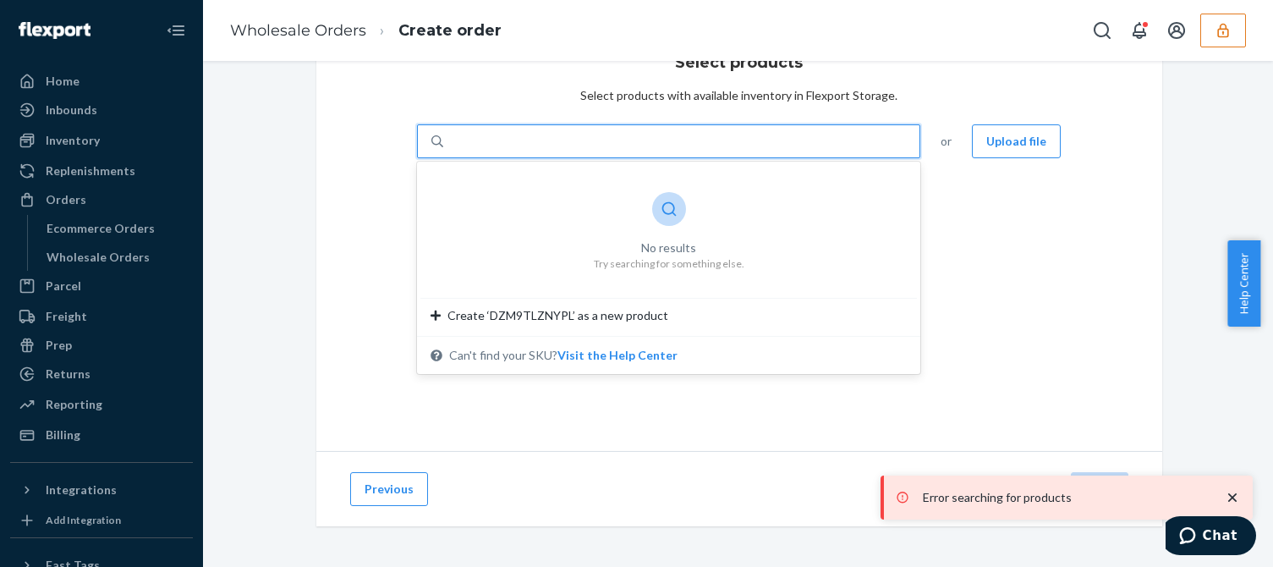
click at [1017, 246] on div "Select products Select products with available inventory in Flexport Storage. 0…" at bounding box center [739, 234] width 846 height 433
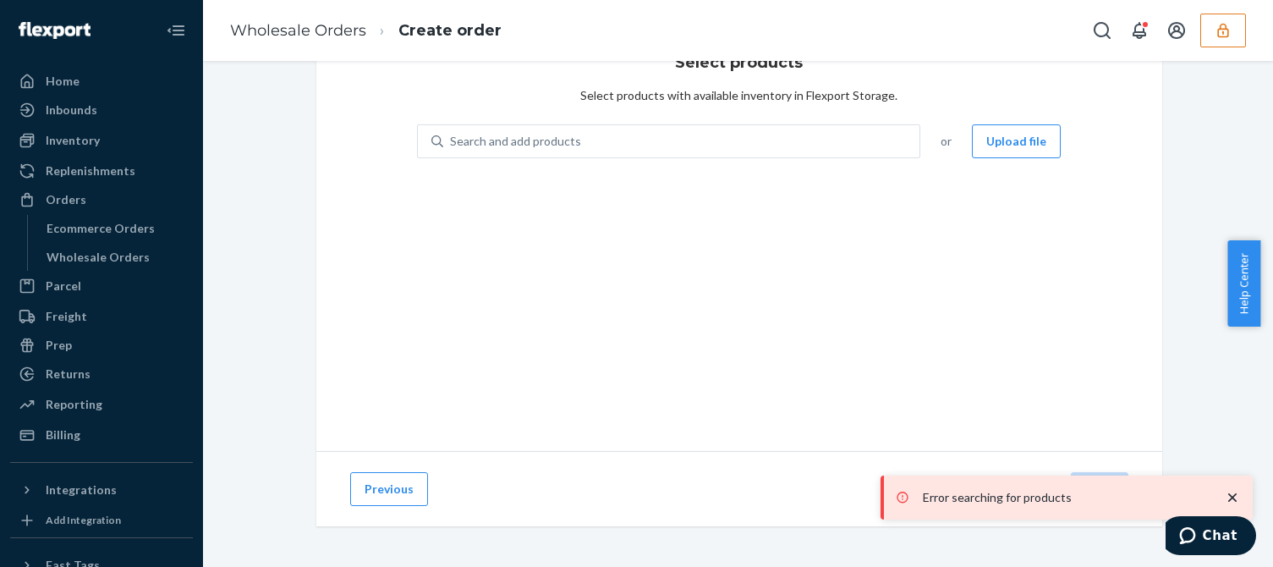
click at [688, 315] on div "Select products Select products with available inventory in Flexport Storage. S…" at bounding box center [739, 234] width 846 height 433
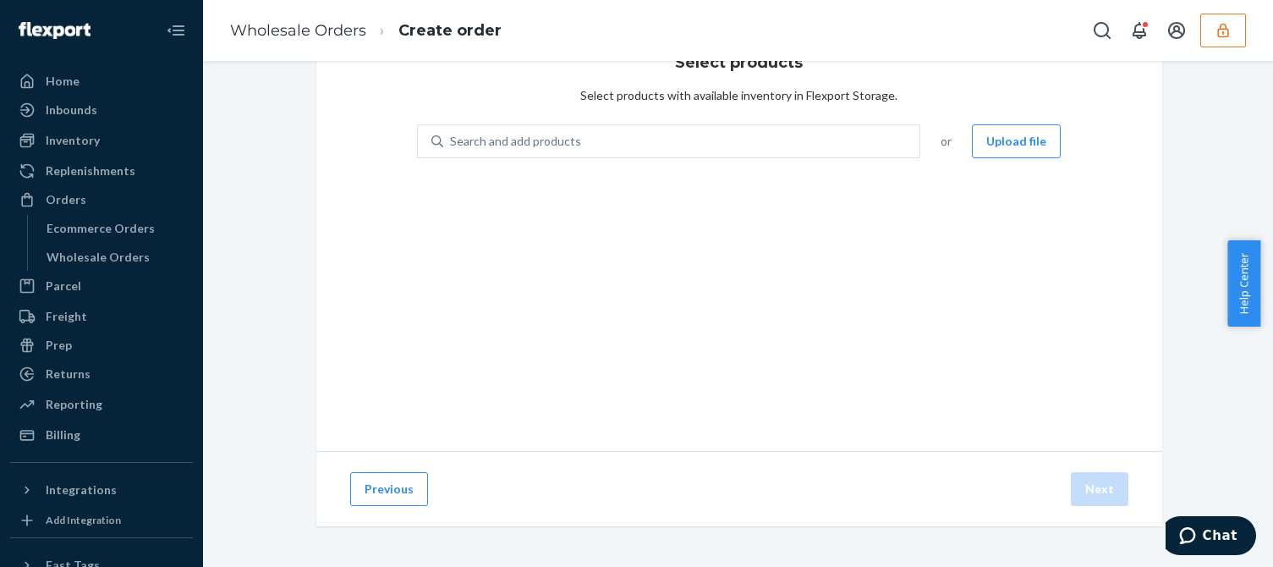
click at [1219, 36] on icon "button" at bounding box center [1222, 30] width 17 height 17
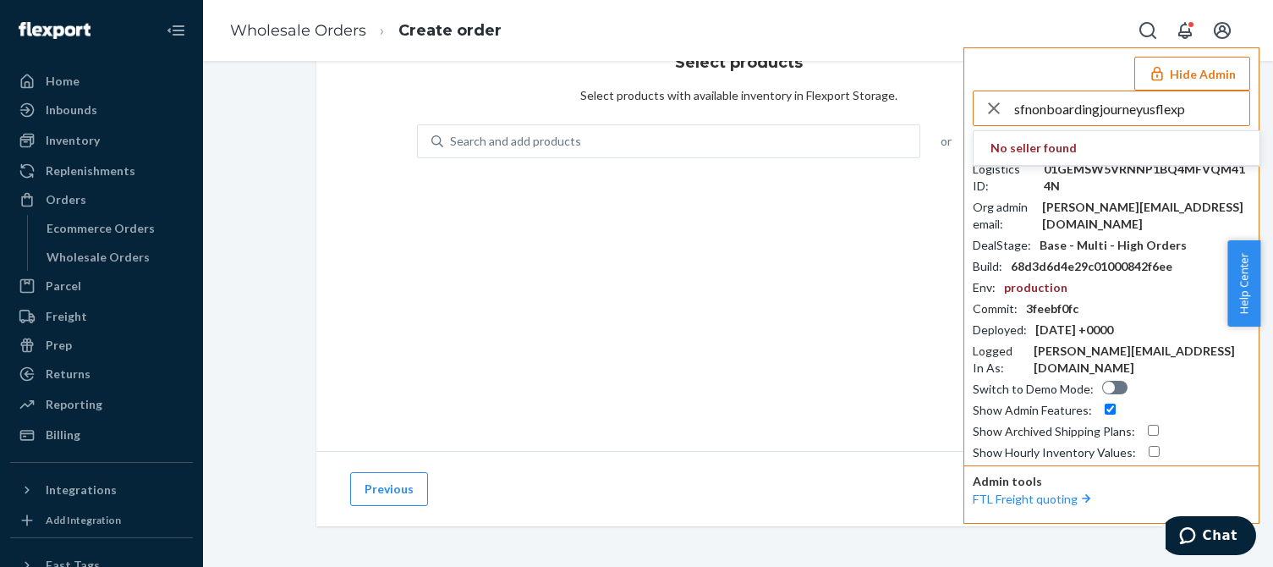
click at [1210, 113] on input "sfnonboardingjourneyusflexp" at bounding box center [1131, 108] width 235 height 34
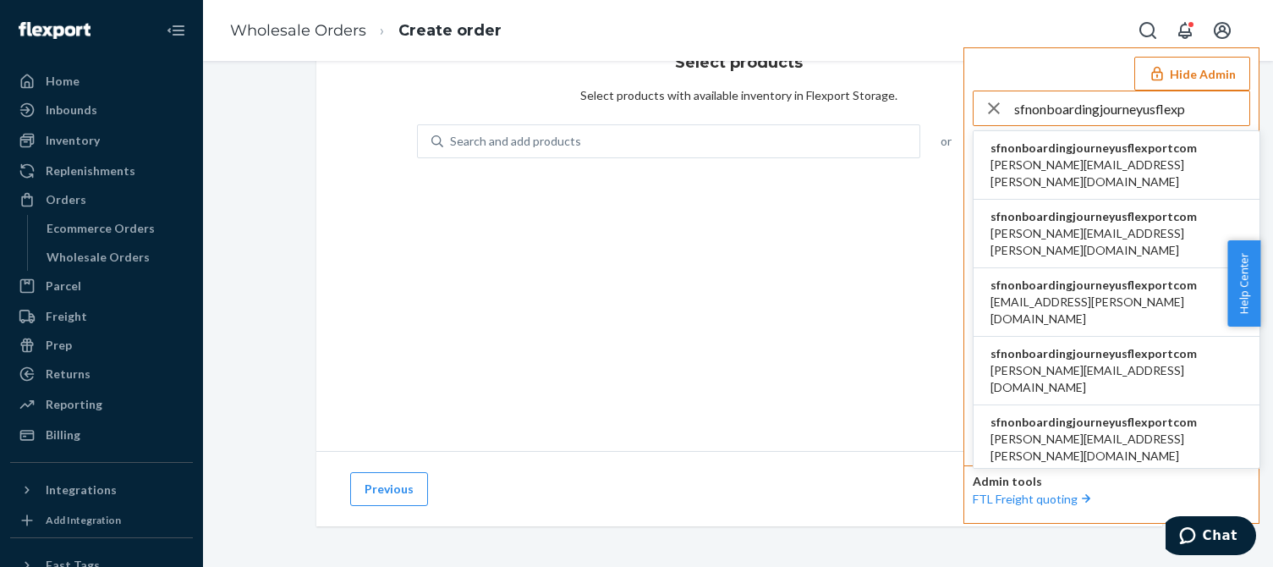
click at [1211, 115] on input "sfnonboardingjourneyusflexp" at bounding box center [1131, 108] width 235 height 34
type input "sfnonboardingjourneyusflexp"
click at [1077, 150] on span "sfnonboardingjourneyusflexportcom" at bounding box center [1116, 148] width 252 height 17
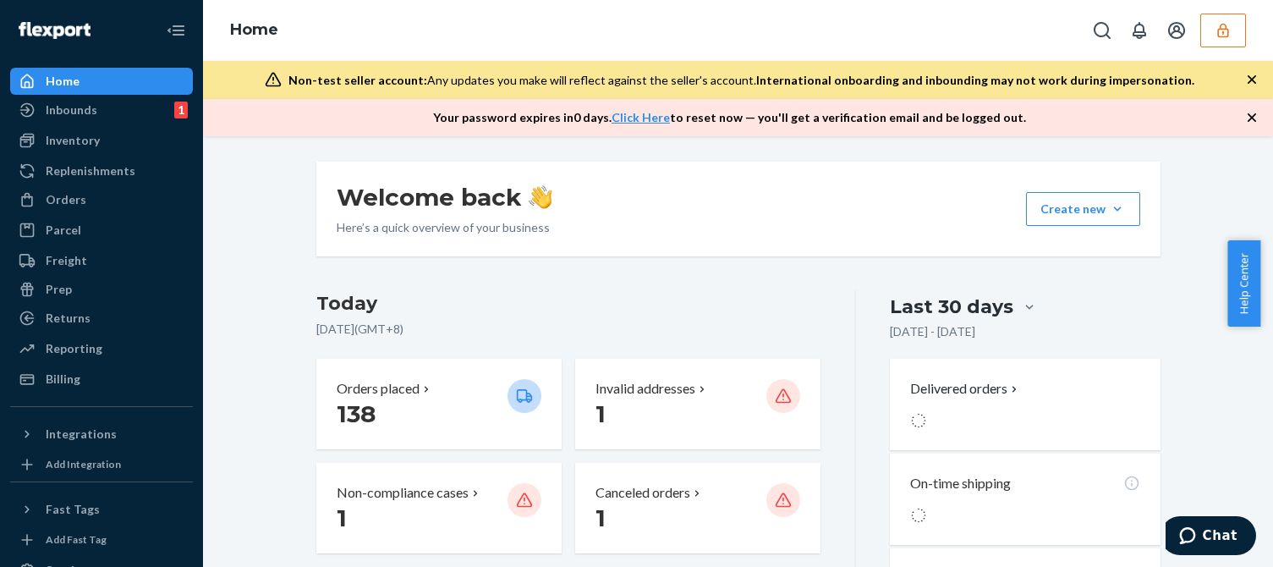
click at [98, 140] on div "Inventory" at bounding box center [101, 141] width 179 height 24
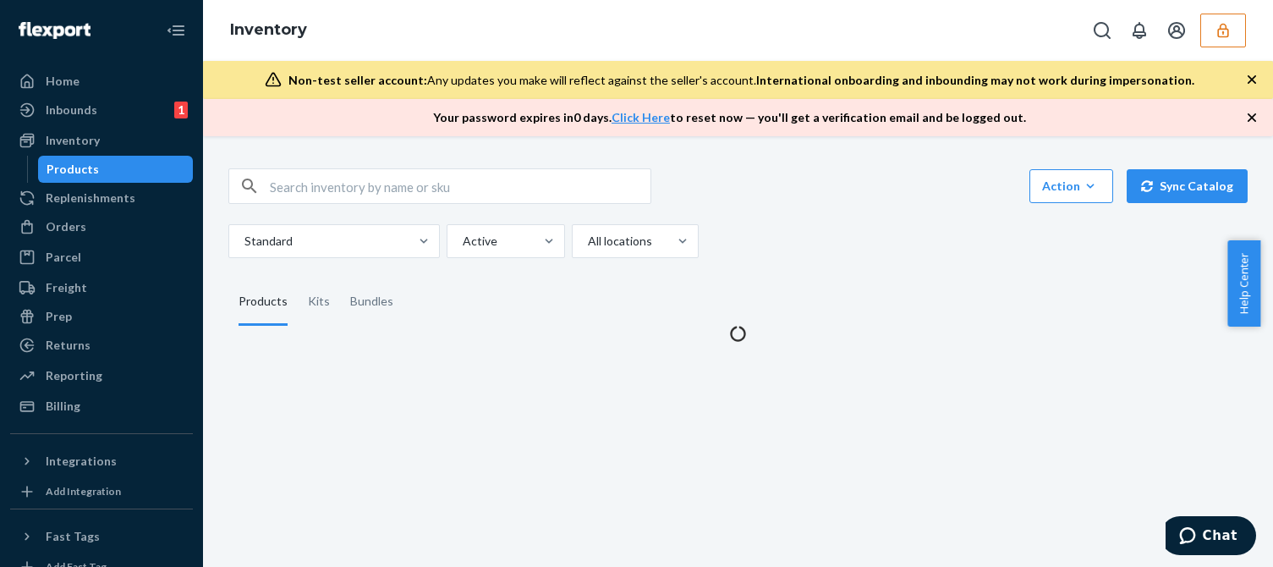
click at [1252, 116] on icon "button" at bounding box center [1251, 117] width 17 height 17
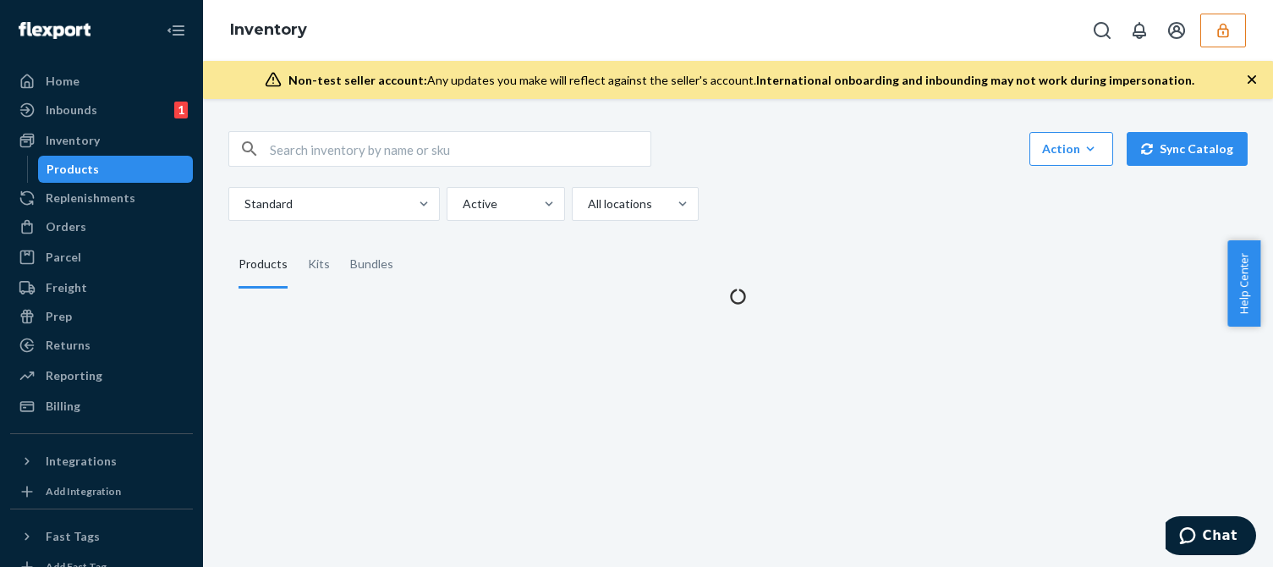
click at [1252, 84] on icon "button" at bounding box center [1251, 79] width 17 height 17
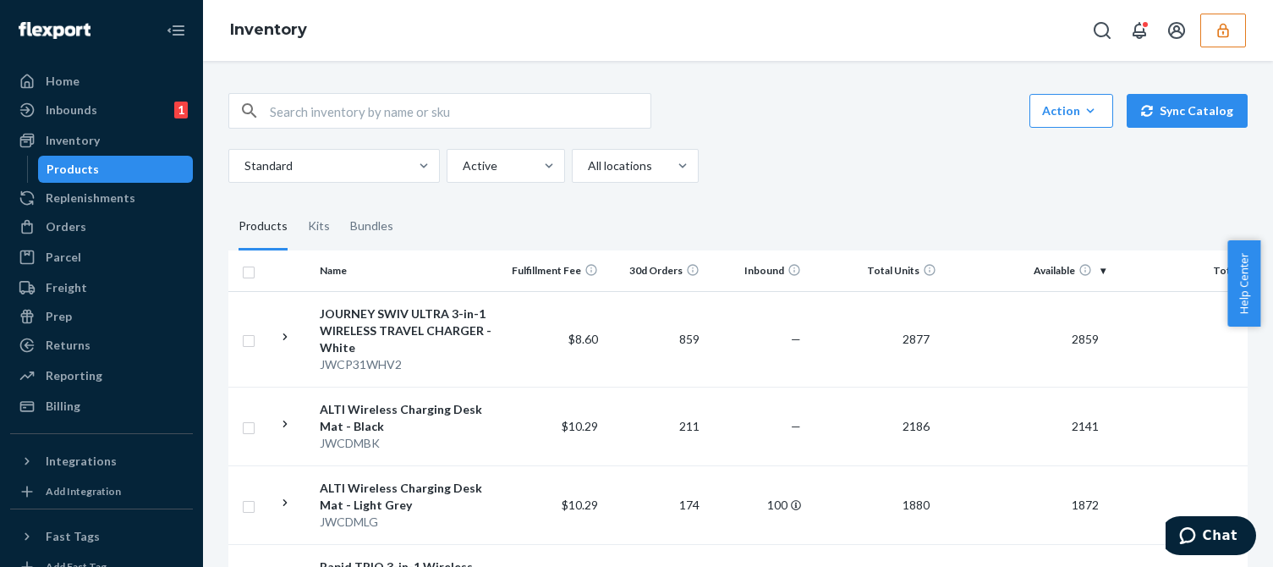
click at [52, 240] on div "Orders Ecommerce Orders Wholesale Orders" at bounding box center [101, 227] width 183 height 29
click at [55, 222] on div "Orders" at bounding box center [66, 226] width 41 height 17
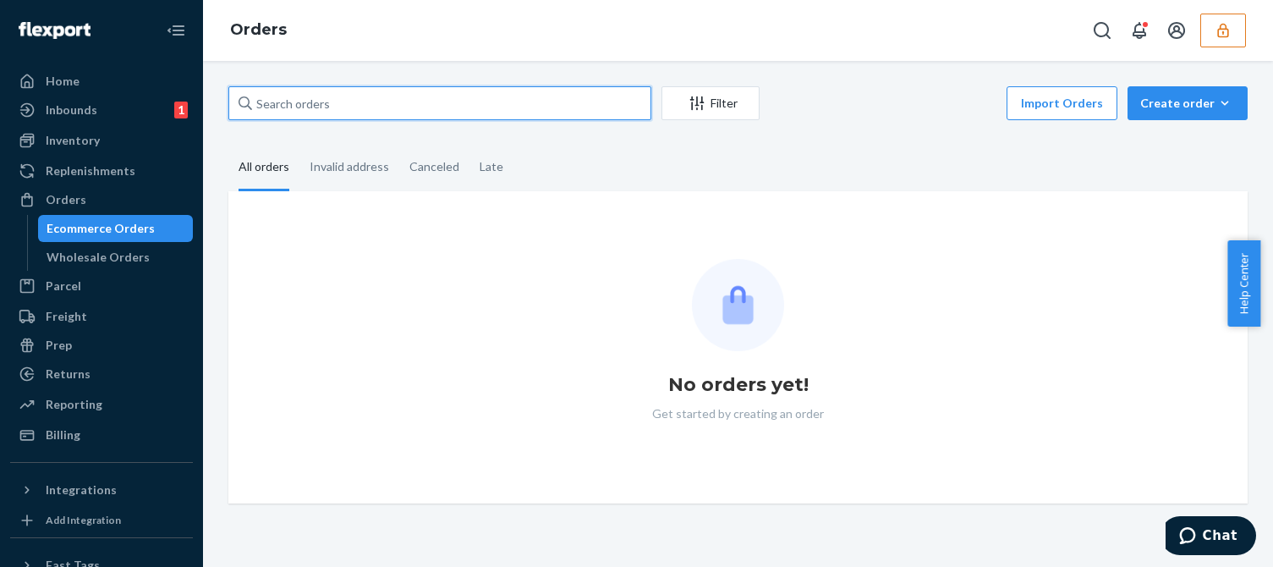
click at [343, 100] on input "text" at bounding box center [439, 103] width 423 height 34
paste input "SYVW4PQIJX"
type input "SYVW4PQIJX"
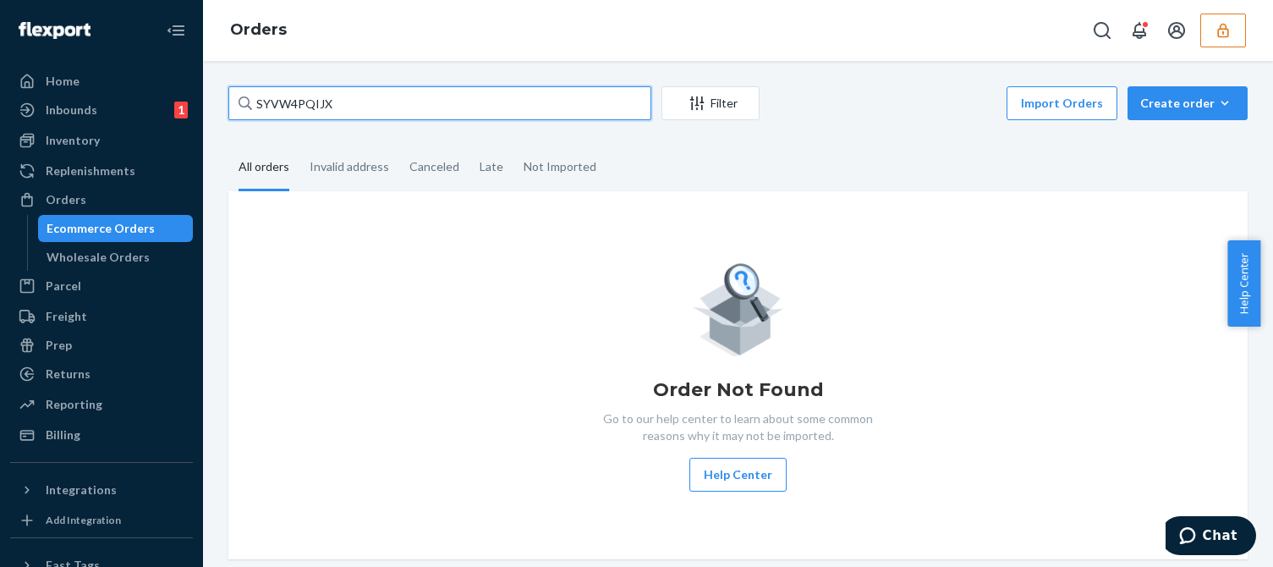
click at [377, 107] on input "SYVW4PQIJX" at bounding box center [439, 103] width 423 height 34
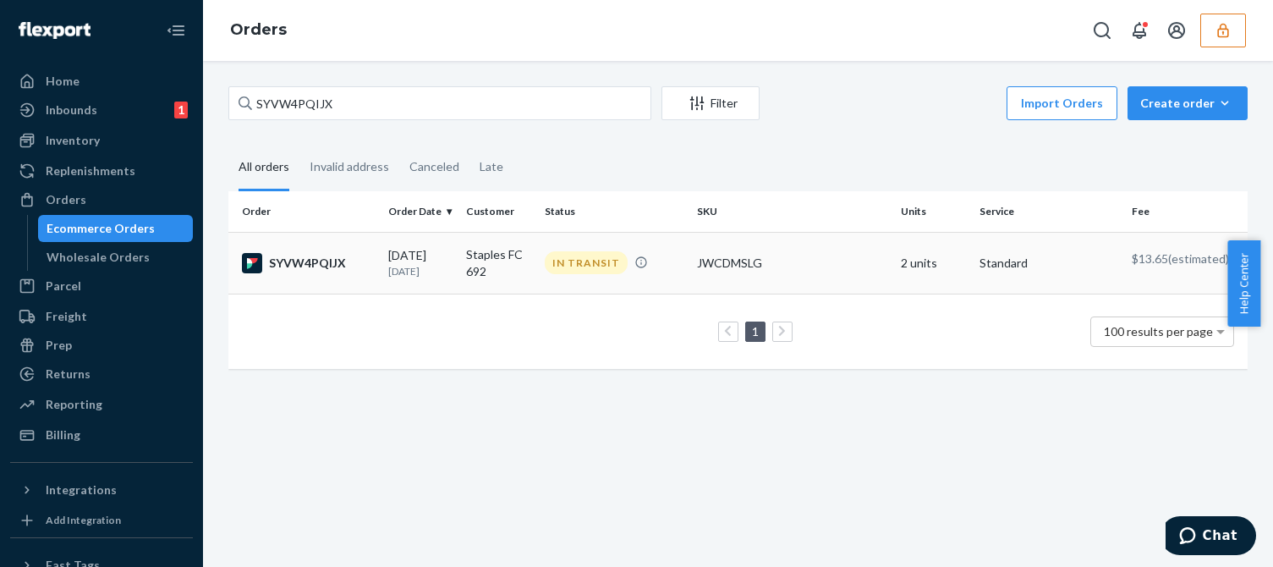
click at [446, 277] on p "[DATE]" at bounding box center [420, 271] width 64 height 14
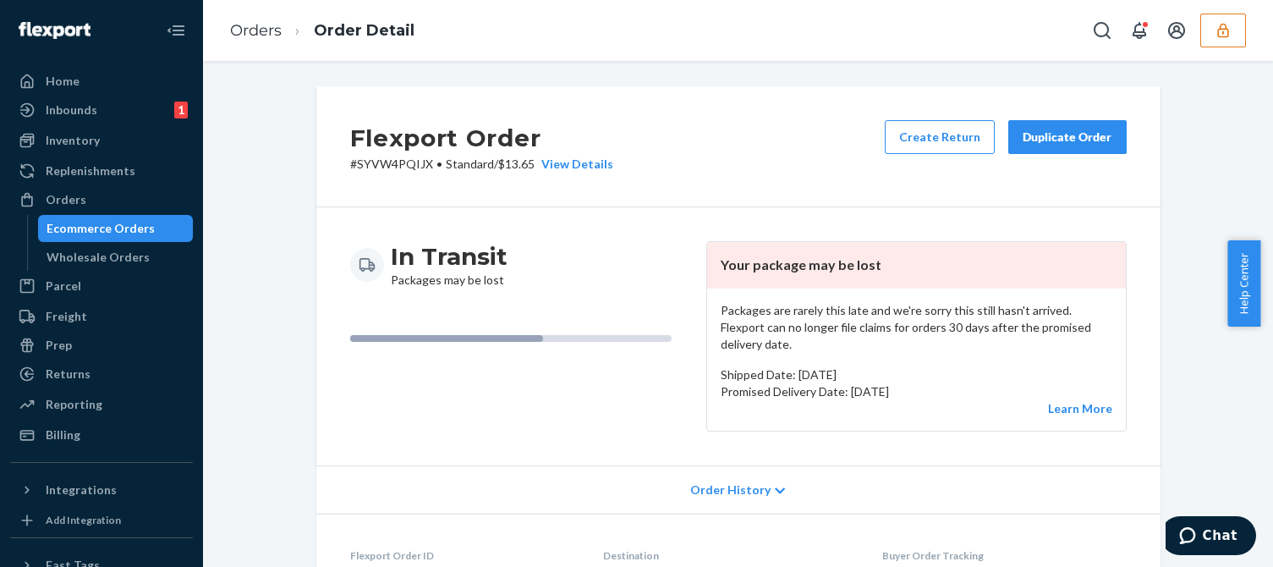
click at [833, 341] on div "Packages are rarely this late and we're sorry this still hasn't arrived. Flexpo…" at bounding box center [916, 359] width 419 height 142
click at [865, 321] on p "Packages are rarely this late and we're sorry this still hasn't arrived. Flexpo…" at bounding box center [917, 327] width 392 height 51
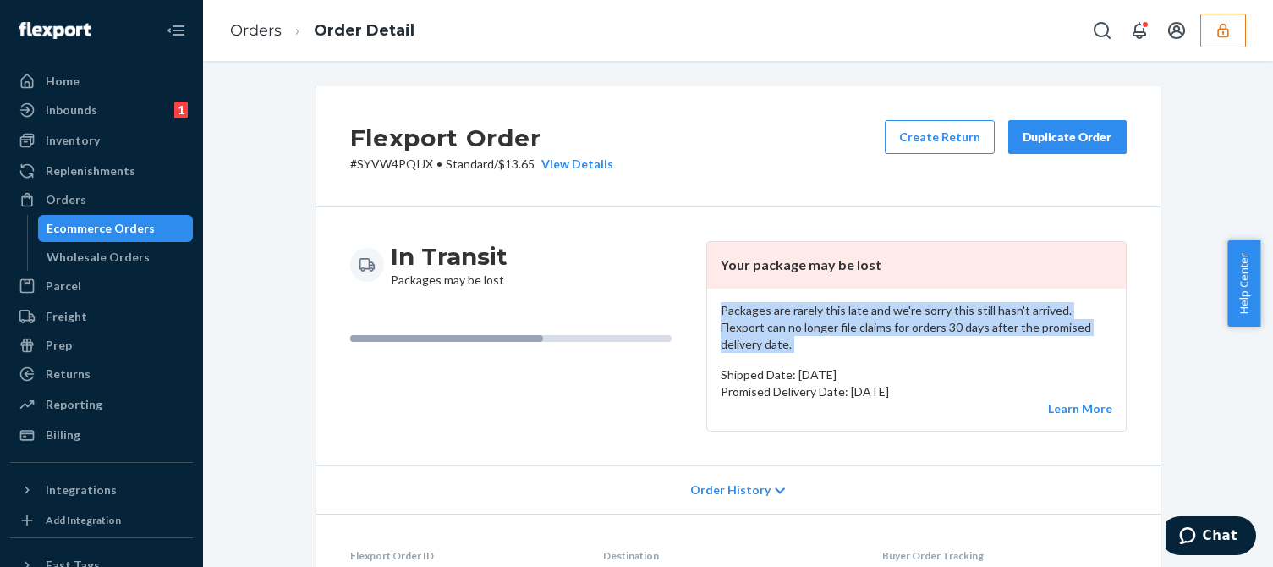
click at [866, 321] on p "Packages are rarely this late and we're sorry this still hasn't arrived. Flexpo…" at bounding box center [917, 327] width 392 height 51
click at [899, 366] on p "Shipped Date: [DATE]" at bounding box center [917, 374] width 392 height 17
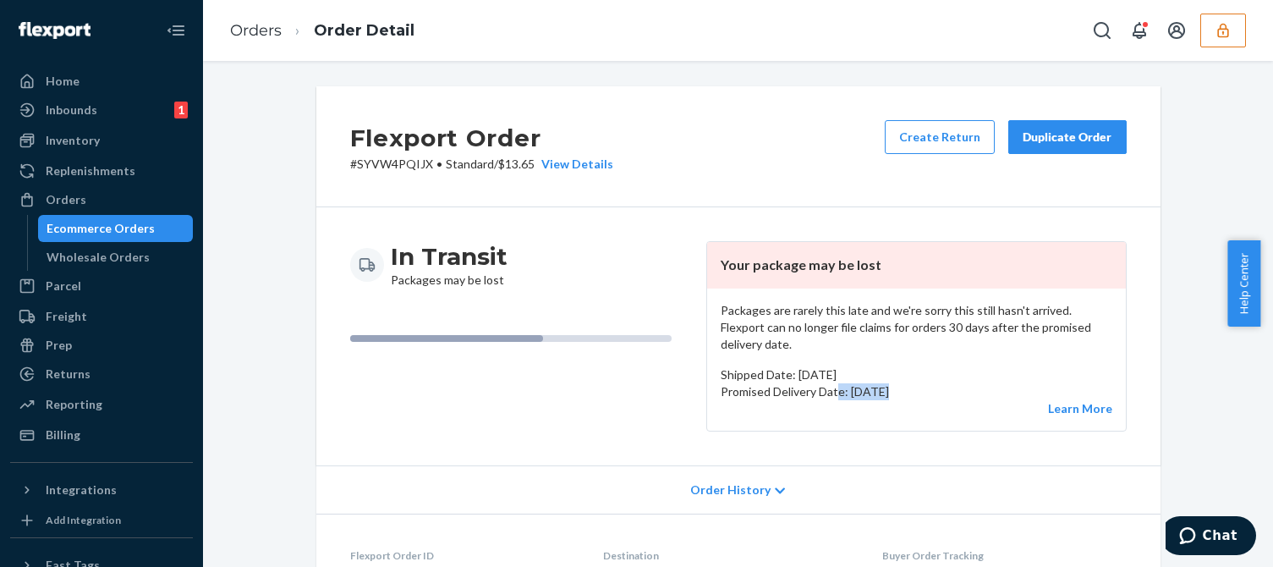
drag, startPoint x: 948, startPoint y: 386, endPoint x: 834, endPoint y: 378, distance: 114.4
click at [834, 378] on div "Packages are rarely this late and we're sorry this still hasn't arrived. Flexpo…" at bounding box center [916, 359] width 419 height 142
click at [934, 430] on div "In Transit Packages may be lost Your package may be lost Packages are rarely th…" at bounding box center [738, 336] width 844 height 258
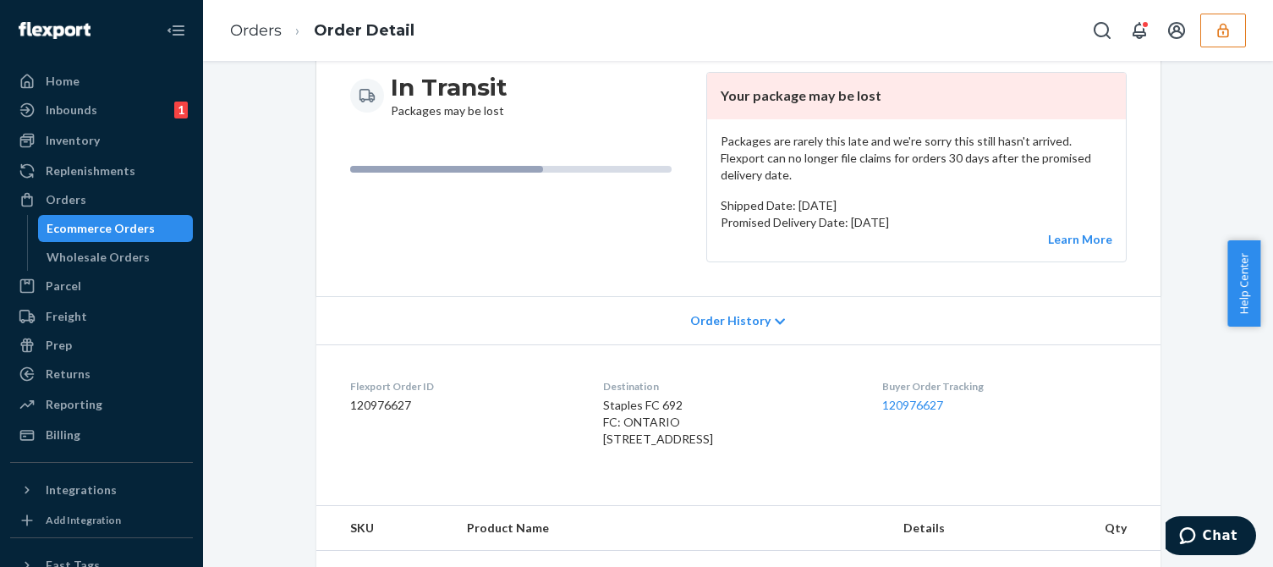
click at [967, 214] on p "Promised Delivery Date: [DATE]" at bounding box center [917, 222] width 392 height 17
click at [947, 157] on p "Packages are rarely this late and we're sorry this still hasn't arrived. Flexpo…" at bounding box center [917, 158] width 392 height 51
click at [949, 156] on p "Packages are rarely this late and we're sorry this still hasn't arrived. Flexpo…" at bounding box center [917, 158] width 392 height 51
click at [950, 156] on p "Packages are rarely this late and we're sorry this still hasn't arrived. Flexpo…" at bounding box center [917, 158] width 392 height 51
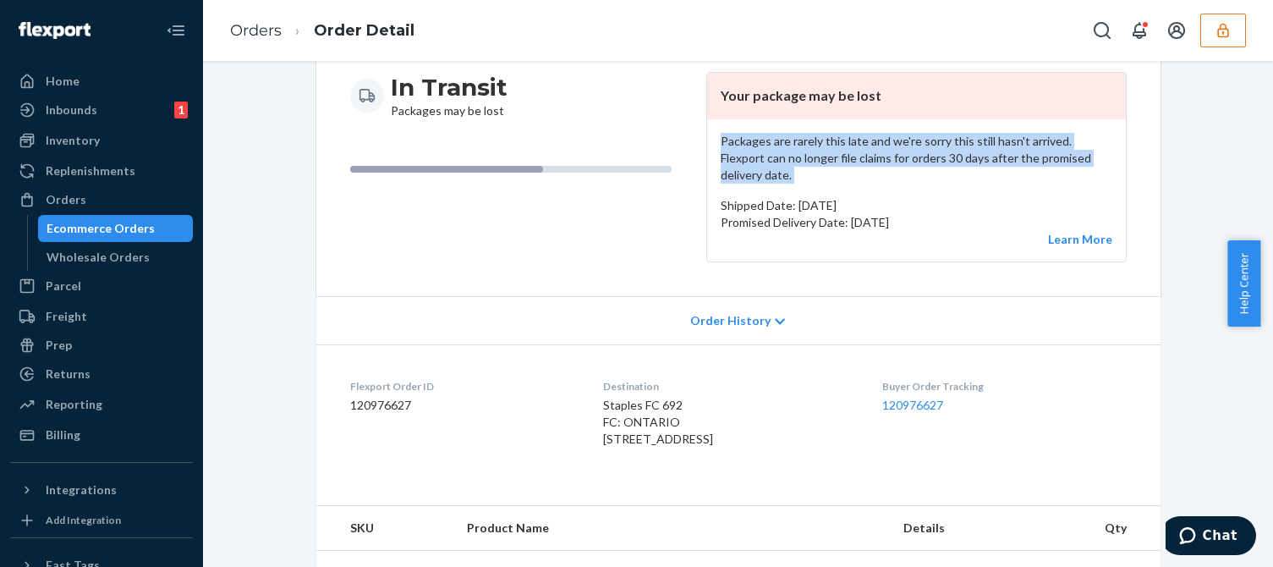
scroll to position [0, 0]
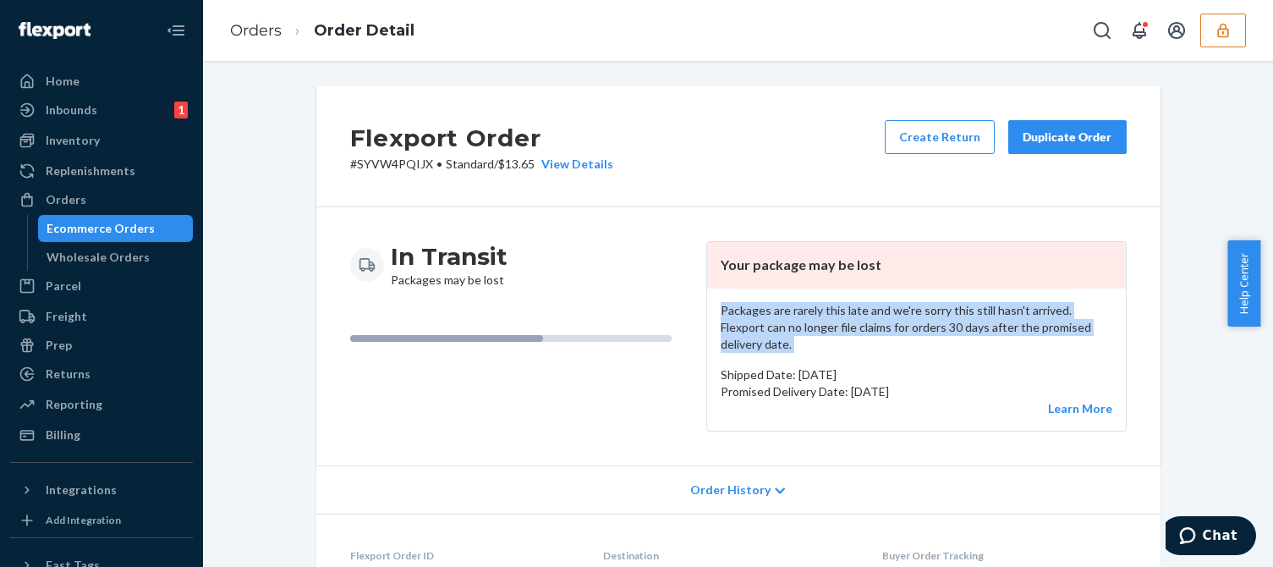
click at [880, 383] on p "Promised Delivery Date: [DATE]" at bounding box center [917, 391] width 392 height 17
drag, startPoint x: 844, startPoint y: 376, endPoint x: 949, endPoint y: 374, distance: 104.9
click at [949, 383] on p "Promised Delivery Date: [DATE]" at bounding box center [917, 391] width 392 height 17
copy p "[DATE]"
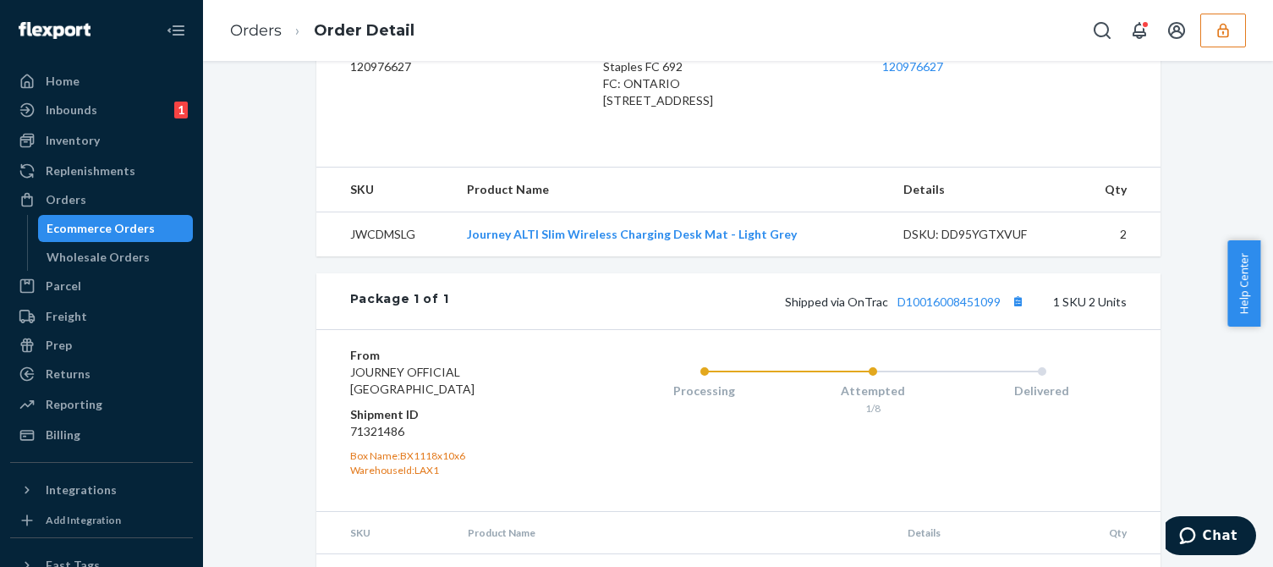
scroll to position [576, 0]
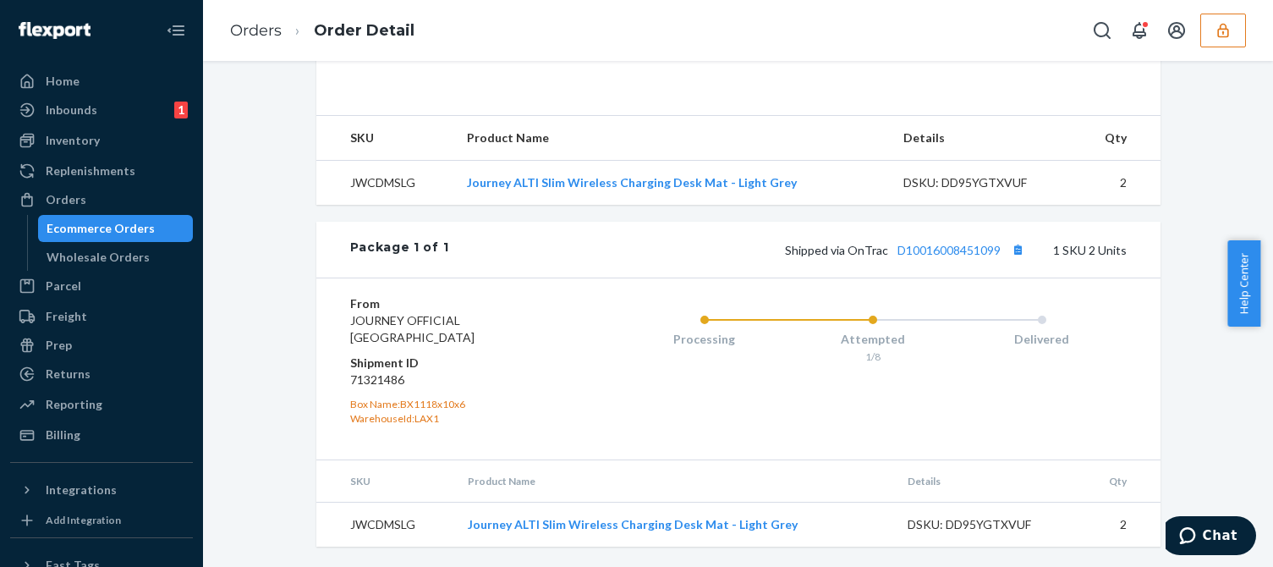
click at [939, 242] on div "Shipped via OnTrac D10016008451099 1 SKU 2 Units" at bounding box center [786, 249] width 677 height 22
click at [937, 249] on link "D10016008451099" at bounding box center [948, 250] width 103 height 14
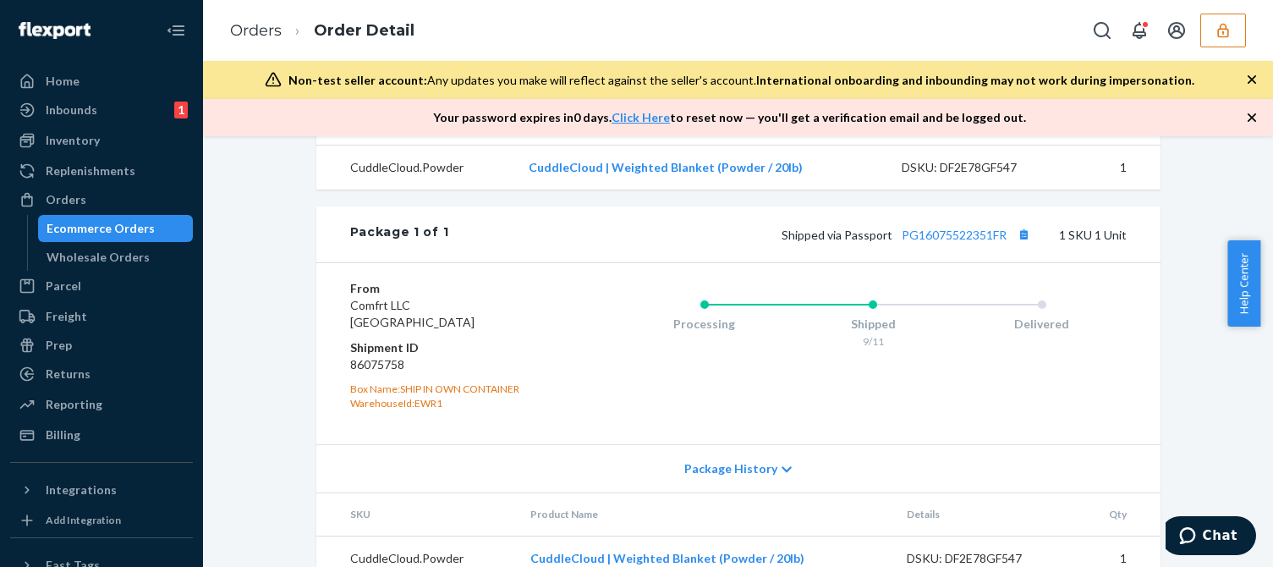
scroll to position [677, 0]
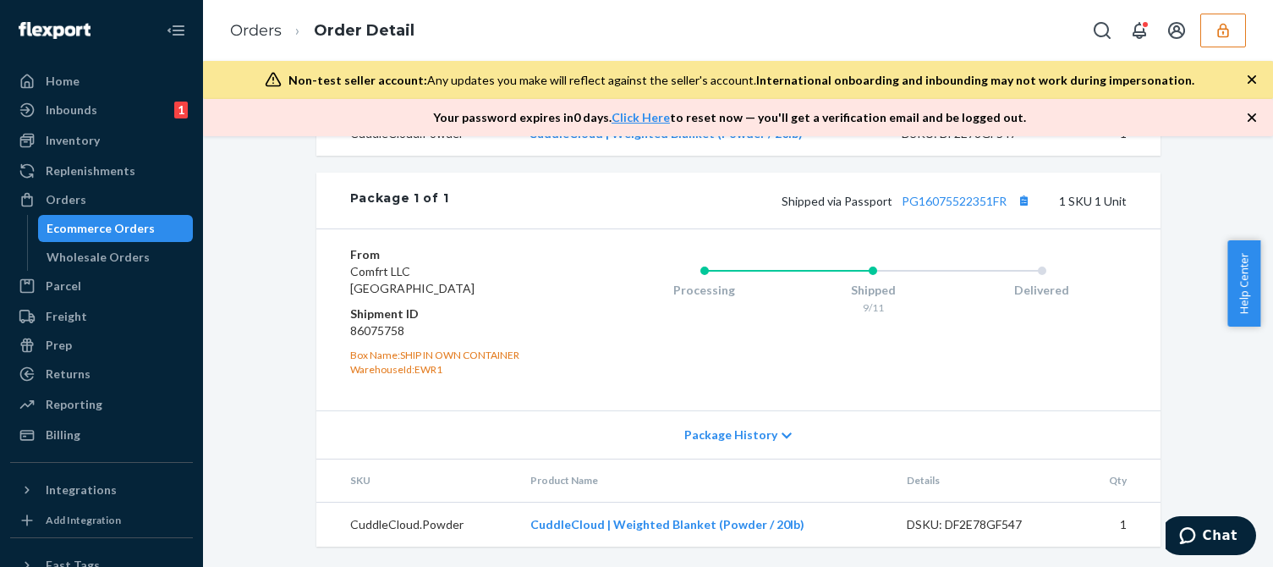
click at [961, 208] on div "Shipped via Passport PG16075522351FR 1 SKU 1 Unit" at bounding box center [786, 200] width 677 height 22
click at [969, 202] on link "PG16075522351FR" at bounding box center [953, 201] width 105 height 14
drag, startPoint x: 1211, startPoint y: 32, endPoint x: 1219, endPoint y: 45, distance: 14.8
click at [1212, 32] on button "button" at bounding box center [1223, 31] width 46 height 34
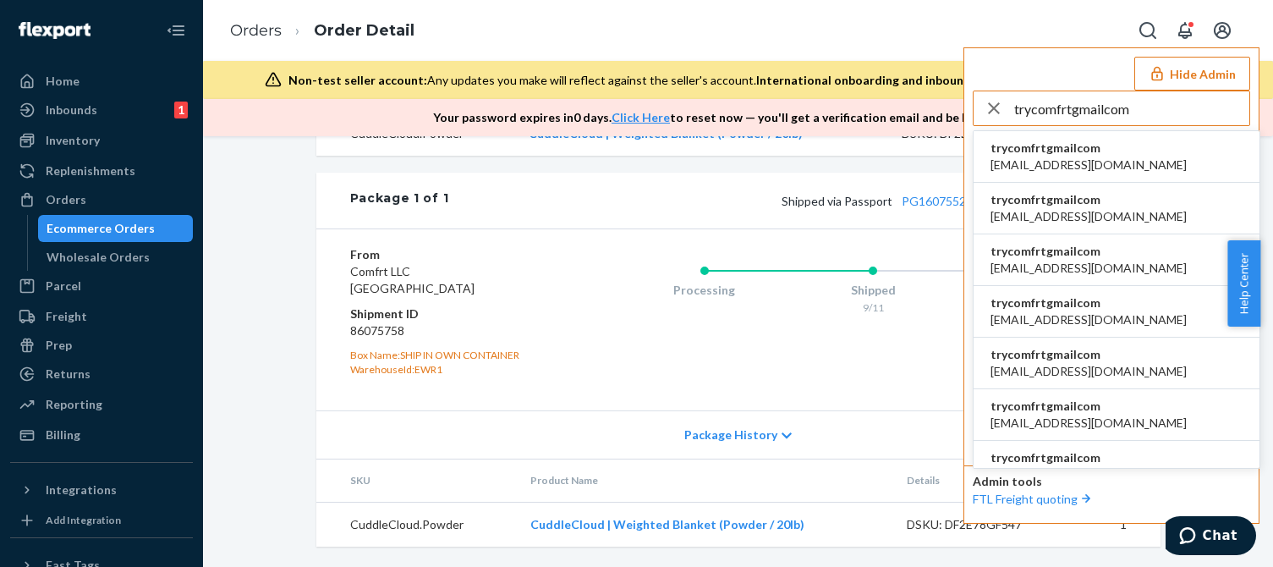
type input "trycomfrtgmailcom"
click at [1053, 151] on span "trycomfrtgmailcom" at bounding box center [1088, 148] width 196 height 17
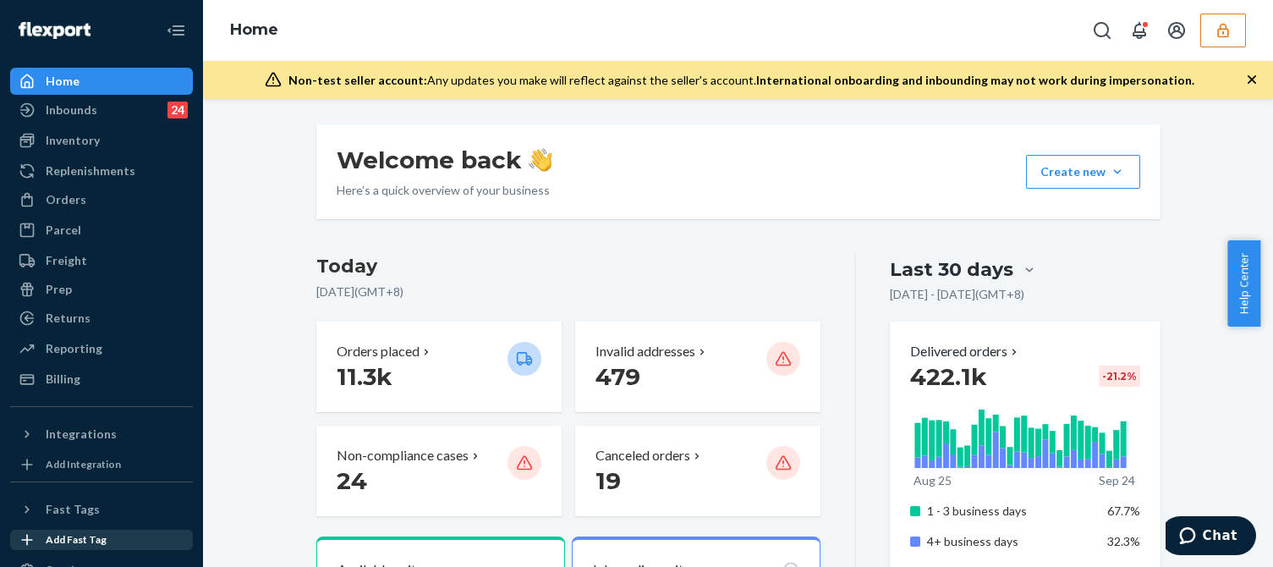
scroll to position [123, 0]
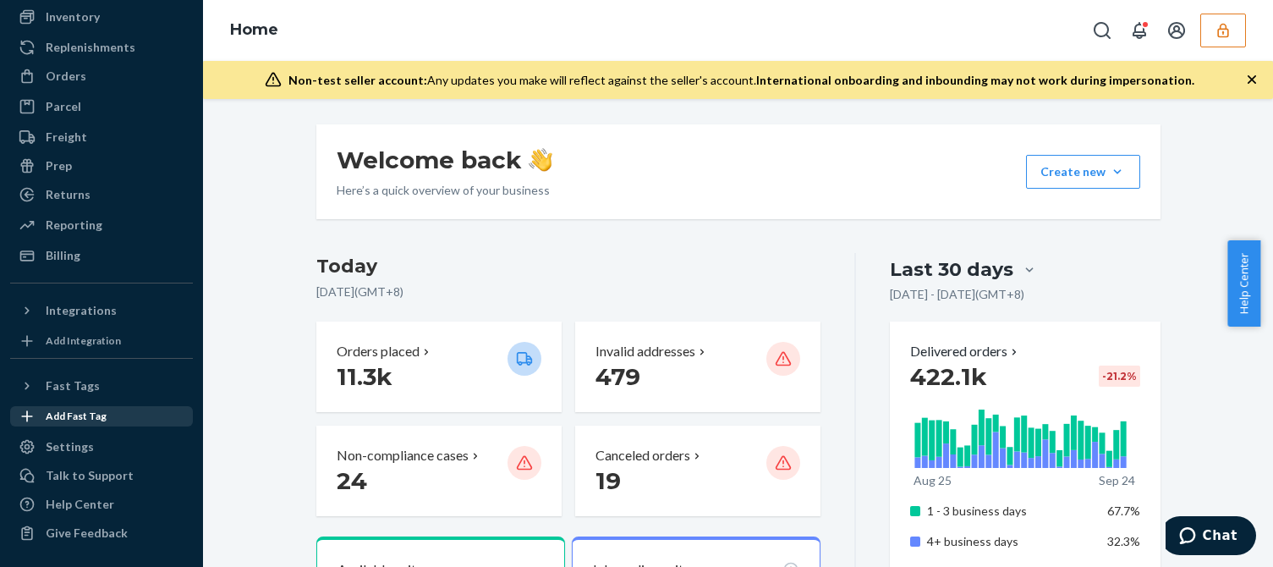
click at [76, 411] on div "Add Fast Tag" at bounding box center [76, 415] width 61 height 14
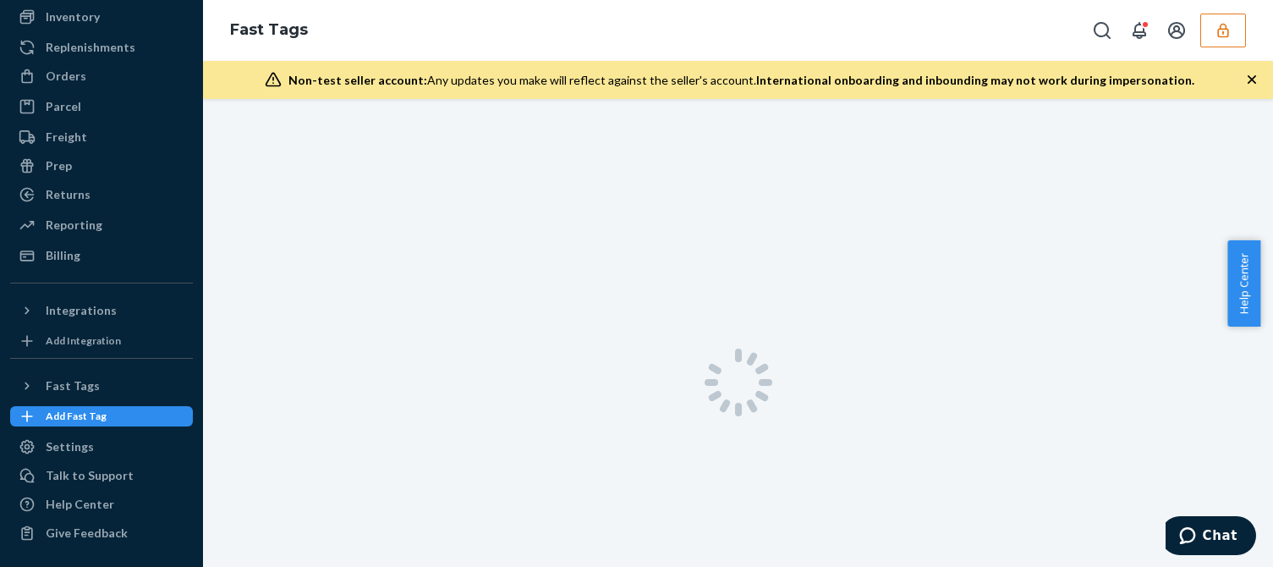
click at [54, 448] on div "Settings" at bounding box center [70, 446] width 48 height 17
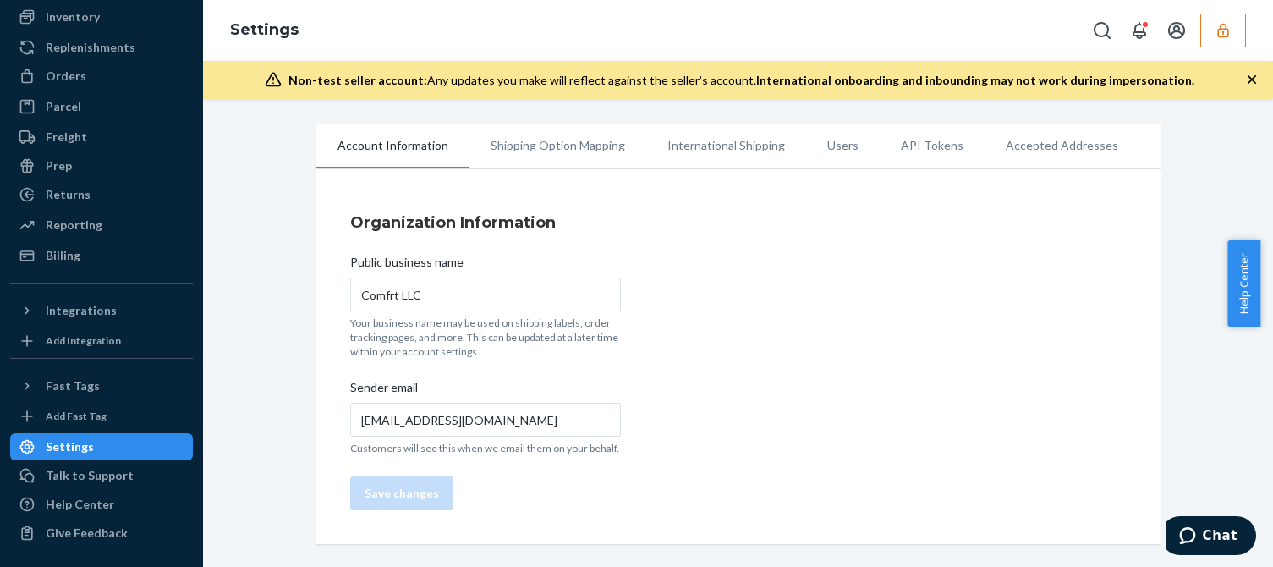
drag, startPoint x: 818, startPoint y: 230, endPoint x: 798, endPoint y: 178, distance: 55.9
click at [818, 227] on h4 "Organization Information" at bounding box center [738, 222] width 776 height 22
click at [820, 142] on li "Users" at bounding box center [843, 145] width 74 height 42
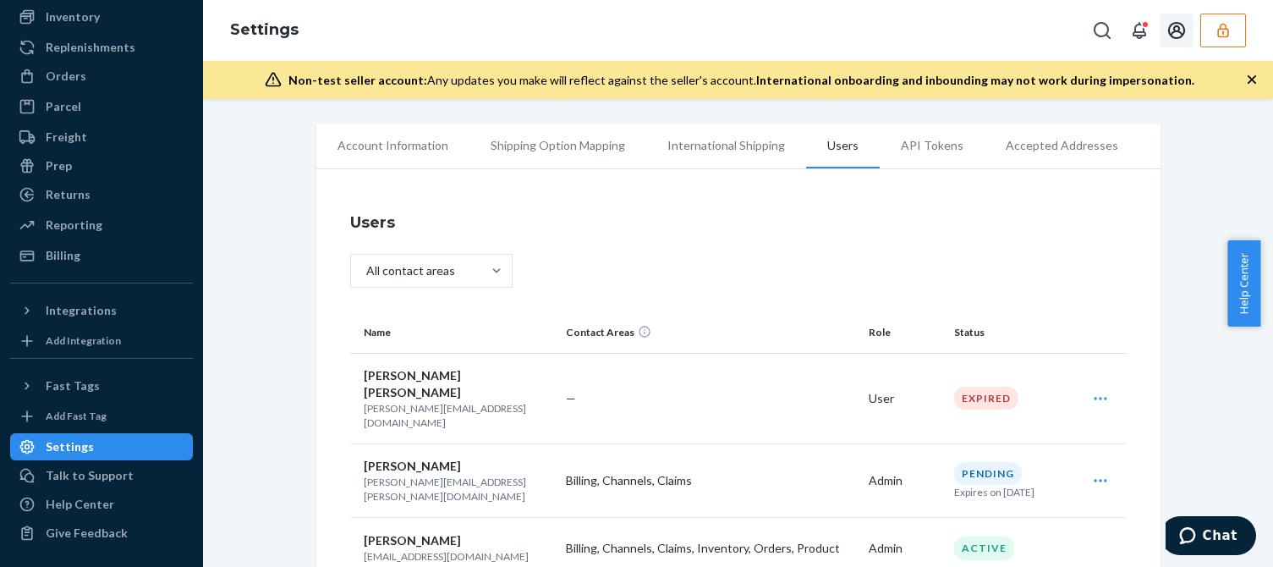
click at [1216, 18] on button "button" at bounding box center [1223, 31] width 46 height 34
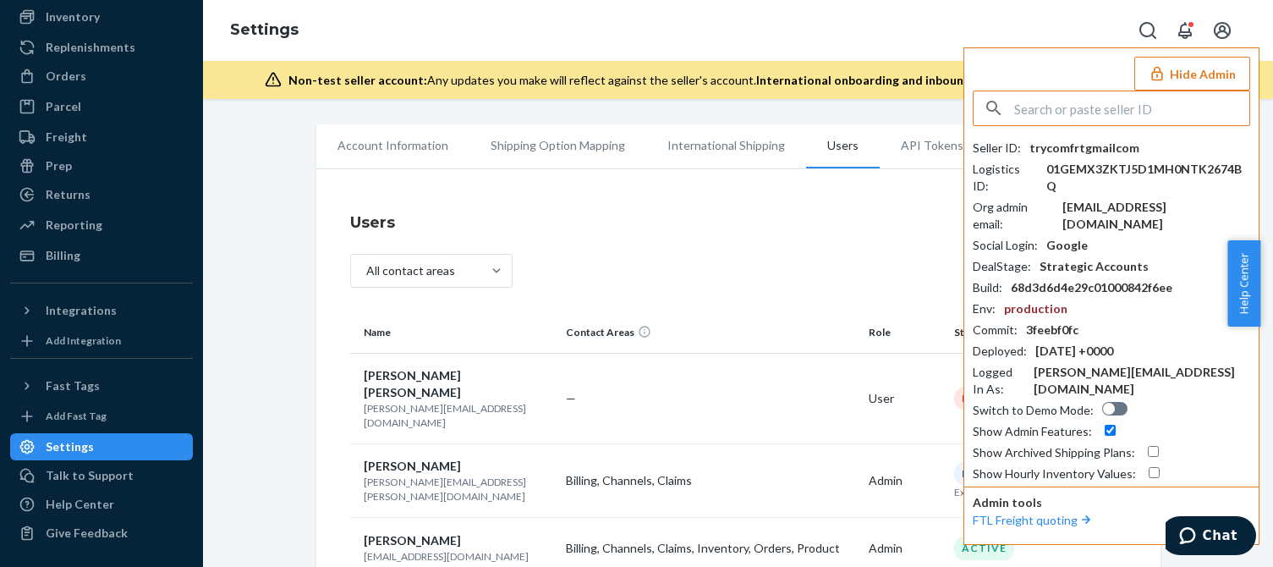
click at [1099, 199] on div "[EMAIL_ADDRESS][DOMAIN_NAME]" at bounding box center [1156, 216] width 188 height 34
copy div "[EMAIL_ADDRESS][DOMAIN_NAME]"
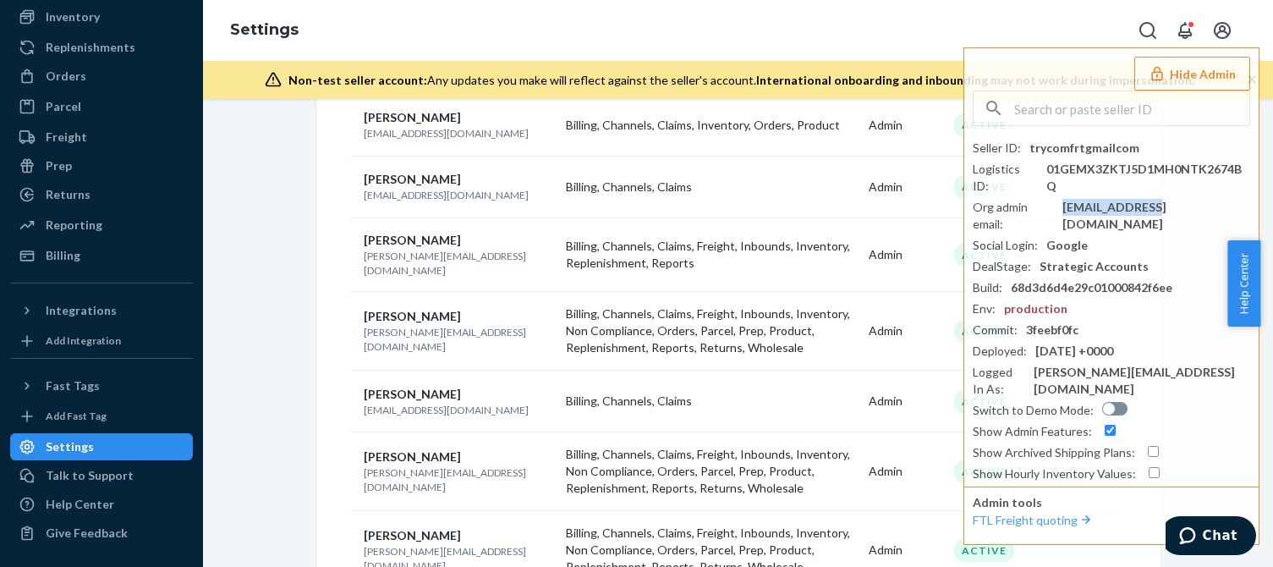
scroll to position [507, 0]
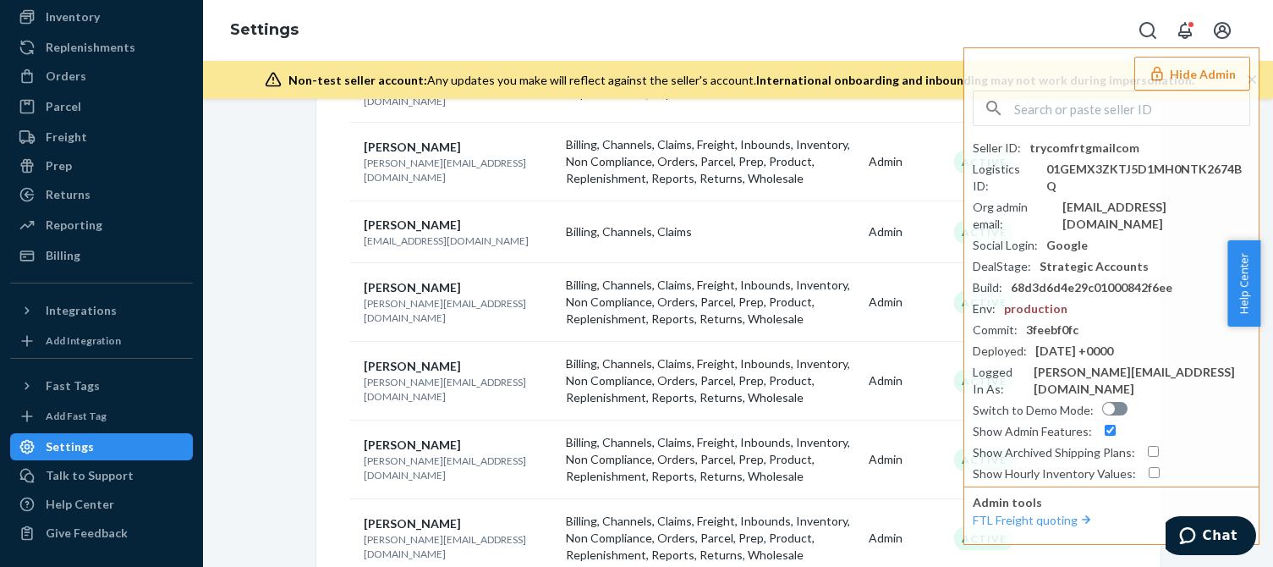
click at [386, 453] on p "[PERSON_NAME][EMAIL_ADDRESS][DOMAIN_NAME]" at bounding box center [458, 467] width 189 height 29
copy p "[PERSON_NAME][EMAIL_ADDRESS][DOMAIN_NAME]"
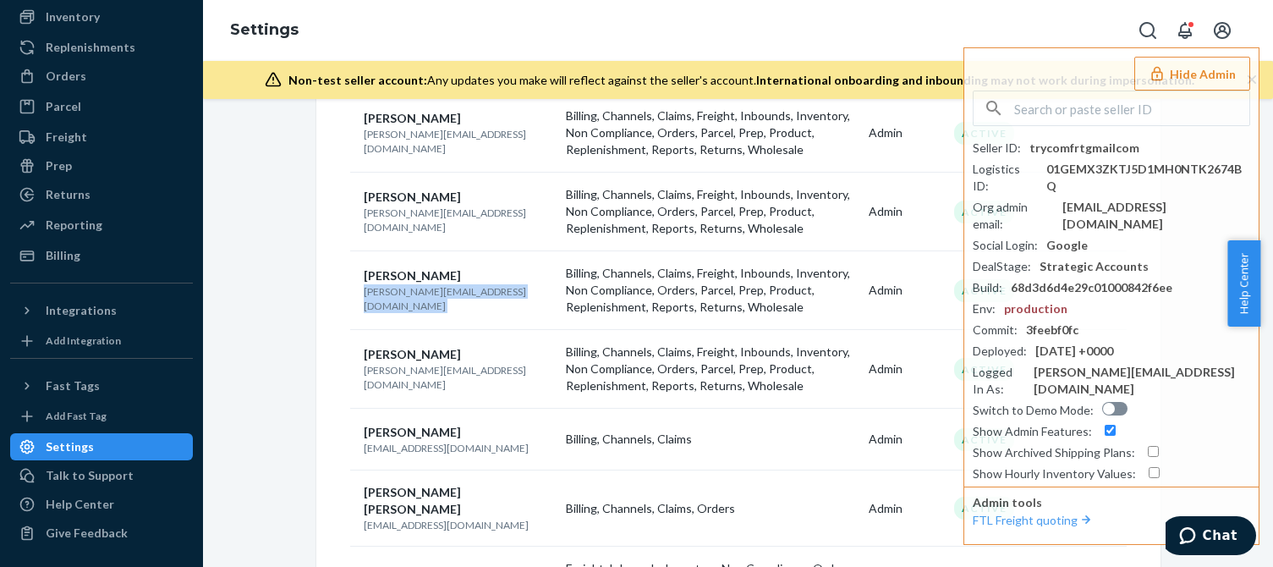
scroll to position [677, 0]
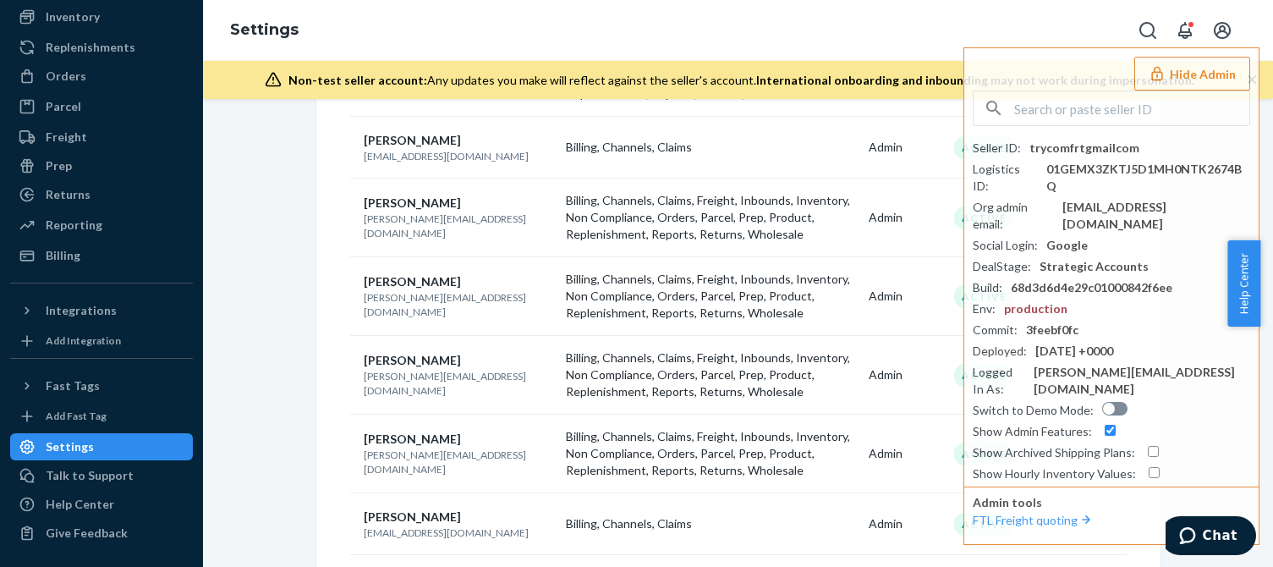
click at [409, 290] on p "[PERSON_NAME][EMAIL_ADDRESS][DOMAIN_NAME]" at bounding box center [458, 304] width 189 height 29
copy p "[PERSON_NAME][EMAIL_ADDRESS][DOMAIN_NAME]"
click at [96, 85] on div "Orders" at bounding box center [101, 76] width 179 height 24
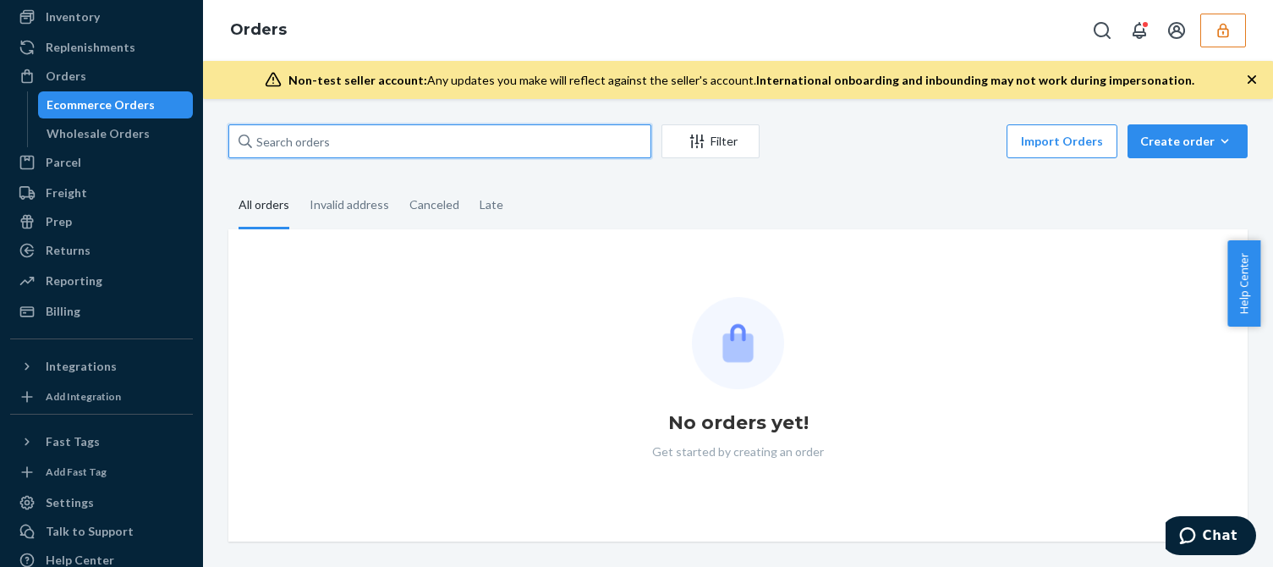
click at [299, 142] on input "text" at bounding box center [439, 141] width 423 height 34
paste input "136487066"
type input "136487066"
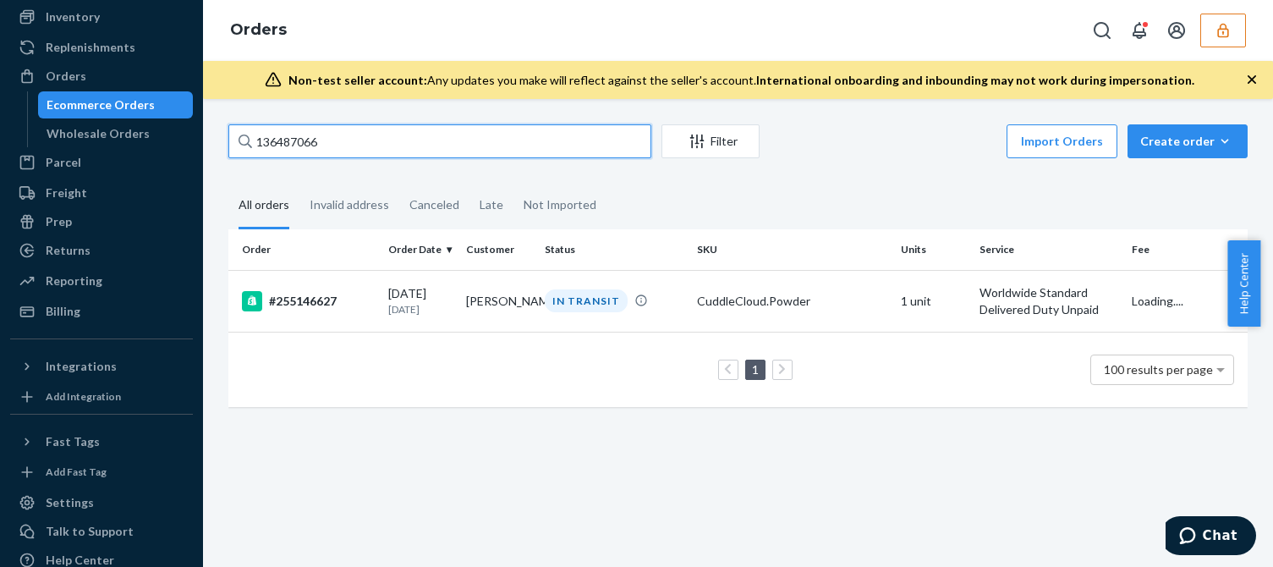
click at [380, 132] on input "136487066" at bounding box center [439, 141] width 423 height 34
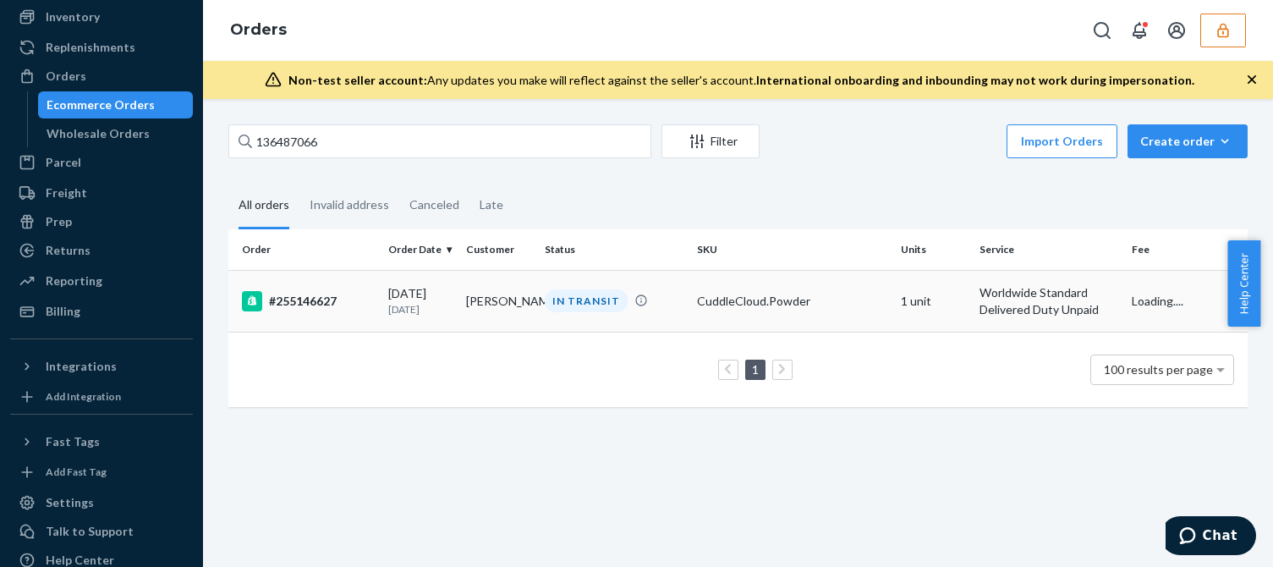
click at [363, 310] on div "#255146627" at bounding box center [308, 301] width 133 height 20
